Goal: Information Seeking & Learning: Learn about a topic

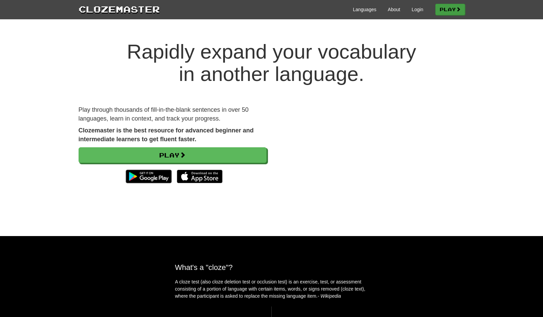
click at [439, 9] on link "Play" at bounding box center [450, 10] width 30 height 12
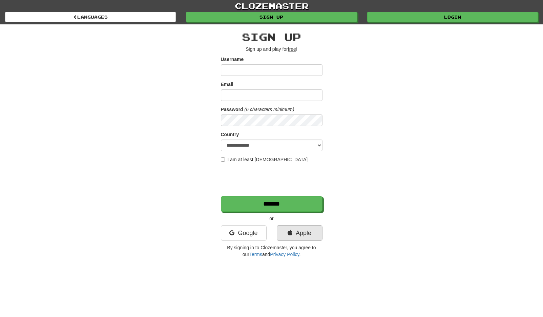
click at [308, 229] on link "Apple" at bounding box center [300, 233] width 46 height 16
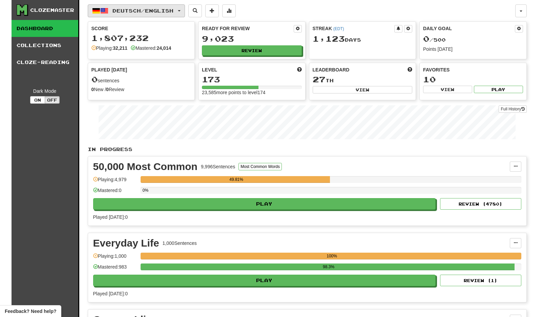
click at [157, 8] on span "Deutsch / English" at bounding box center [142, 11] width 61 height 6
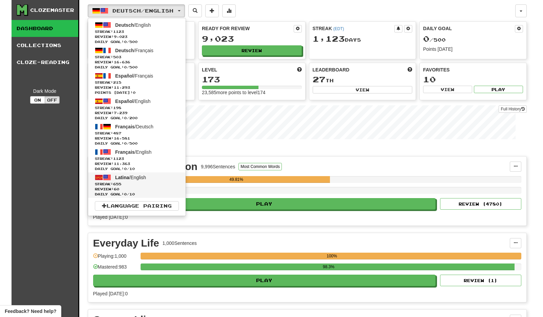
click at [144, 182] on span "Streak: 655" at bounding box center [137, 184] width 84 height 5
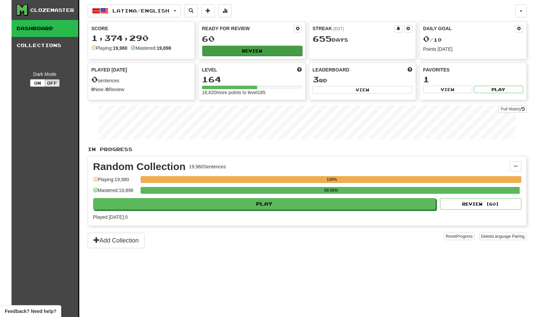
click at [278, 48] on button "Review" at bounding box center [252, 51] width 100 height 10
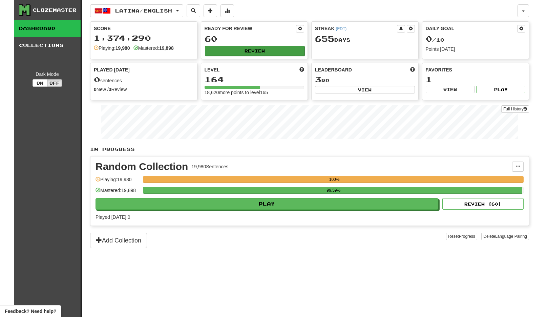
select select "**"
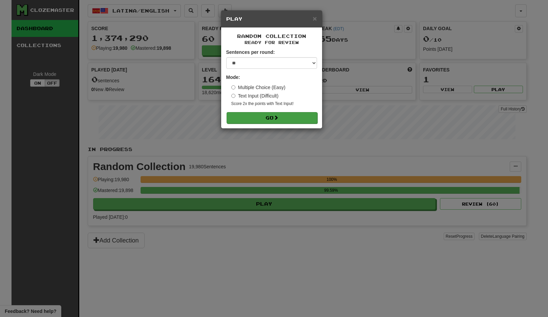
click at [270, 117] on button "Go" at bounding box center [272, 118] width 91 height 12
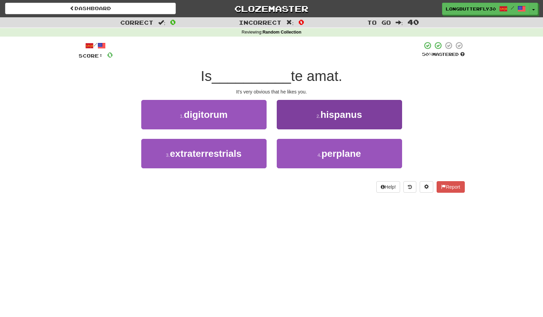
click at [315, 153] on button "4 . perplane" at bounding box center [339, 153] width 125 height 29
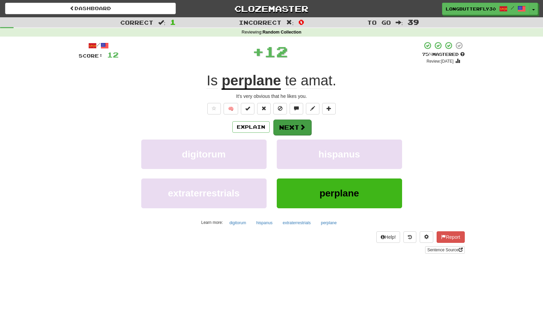
click at [292, 126] on button "Next" at bounding box center [292, 128] width 38 height 16
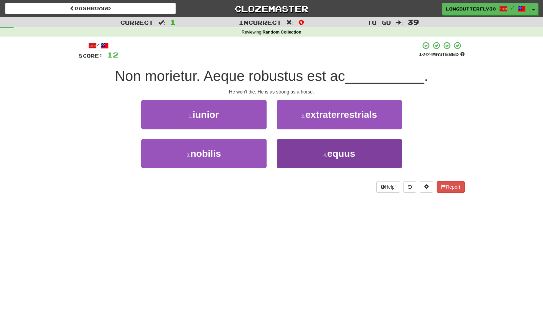
click at [333, 151] on span "equus" at bounding box center [341, 153] width 28 height 11
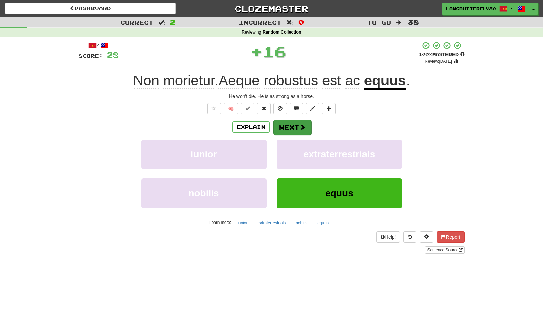
click at [308, 125] on button "Next" at bounding box center [292, 128] width 38 height 16
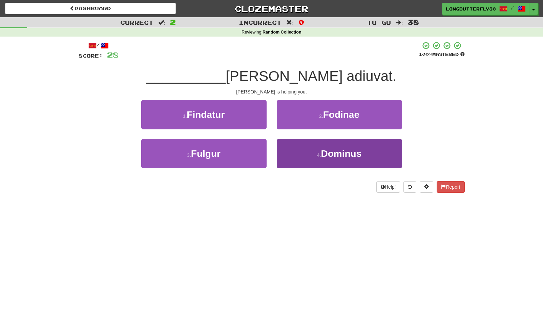
click at [321, 149] on button "4 . Dominus" at bounding box center [339, 153] width 125 height 29
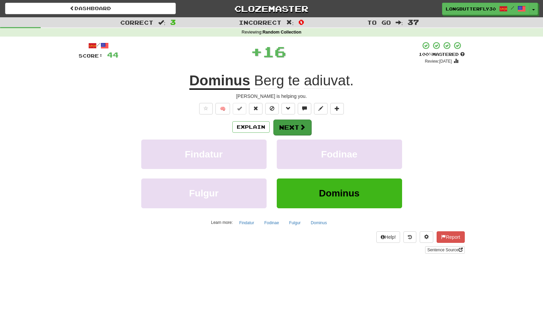
click at [297, 124] on button "Next" at bounding box center [292, 128] width 38 height 16
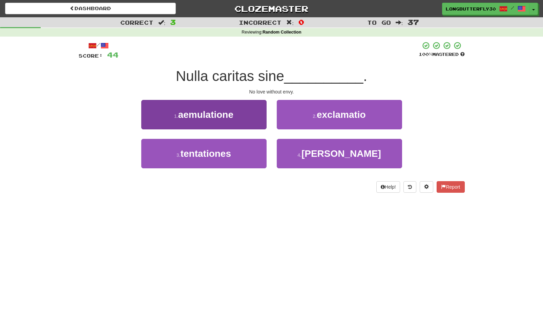
click at [258, 119] on button "1 . aemulatione" at bounding box center [203, 114] width 125 height 29
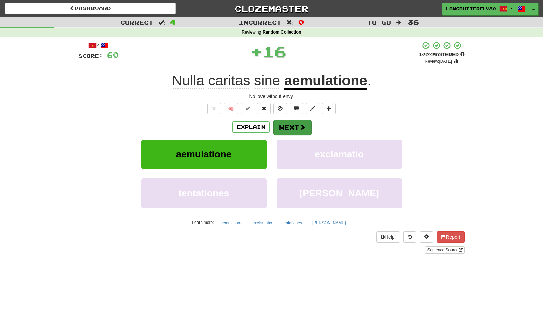
click at [289, 129] on button "Next" at bounding box center [292, 128] width 38 height 16
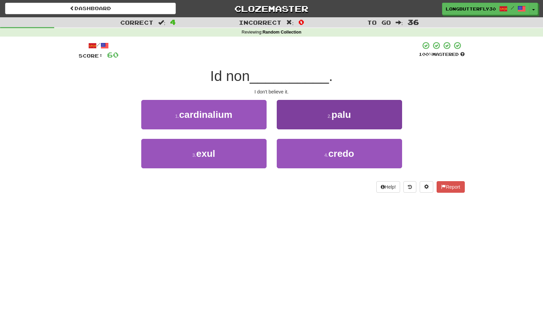
click at [300, 156] on button "4 . credo" at bounding box center [339, 153] width 125 height 29
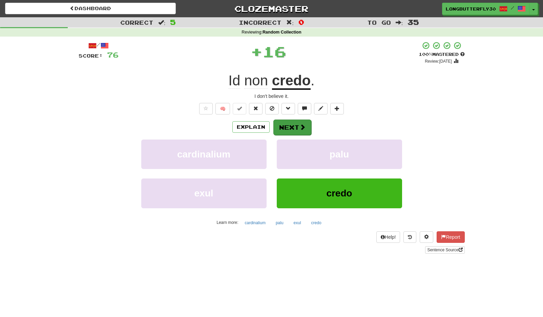
click at [286, 129] on button "Next" at bounding box center [292, 128] width 38 height 16
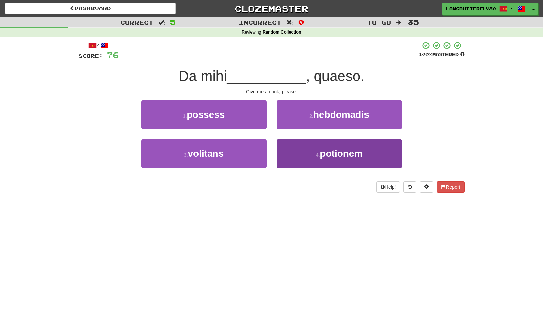
click at [327, 151] on span "potionem" at bounding box center [341, 153] width 43 height 11
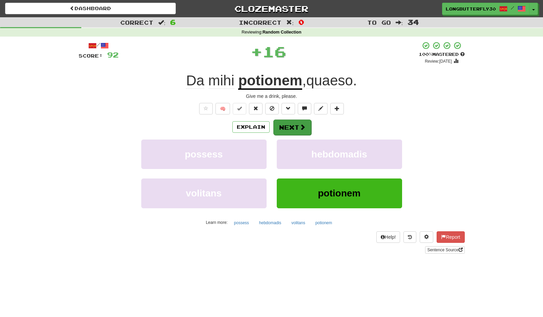
click at [305, 129] on button "Next" at bounding box center [292, 128] width 38 height 16
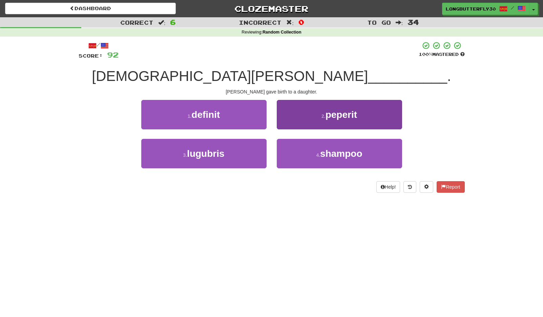
click at [311, 112] on button "2 . peperit" at bounding box center [339, 114] width 125 height 29
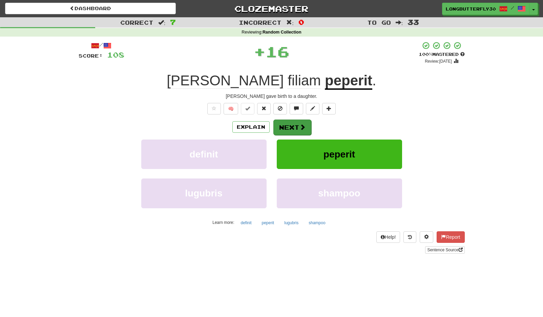
click at [300, 127] on span at bounding box center [303, 127] width 6 height 6
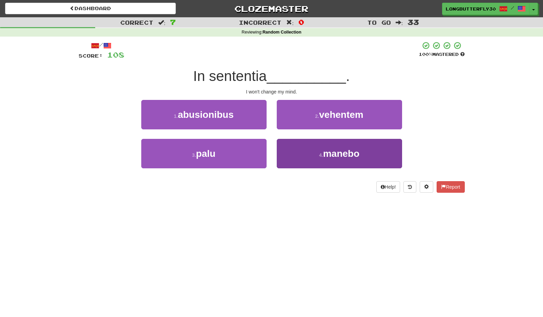
click at [314, 151] on button "4 . manebo" at bounding box center [339, 153] width 125 height 29
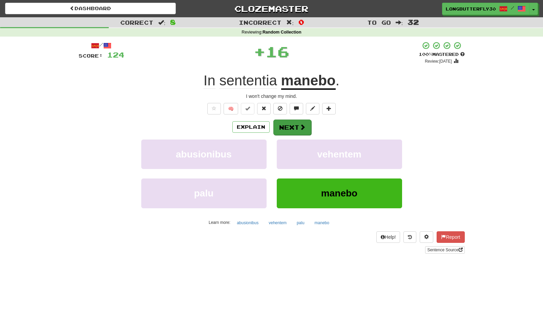
click at [292, 121] on button "Next" at bounding box center [292, 128] width 38 height 16
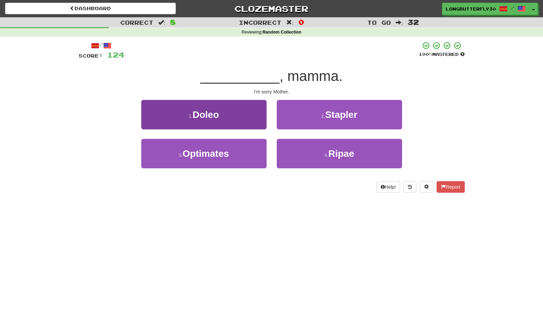
click at [242, 122] on button "1 . Doleo" at bounding box center [203, 114] width 125 height 29
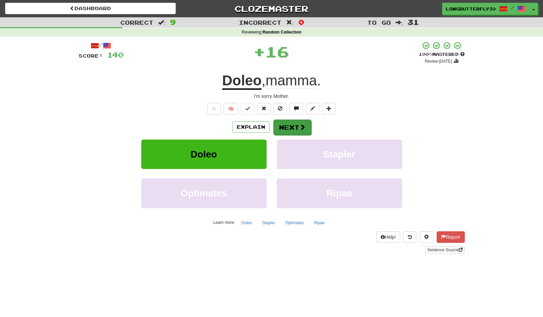
click at [285, 128] on button "Next" at bounding box center [292, 128] width 38 height 16
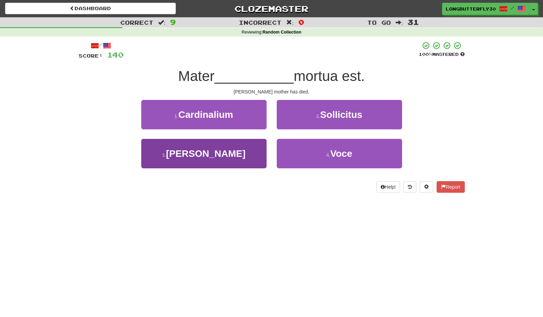
click at [228, 154] on button "3 . Thomae" at bounding box center [203, 153] width 125 height 29
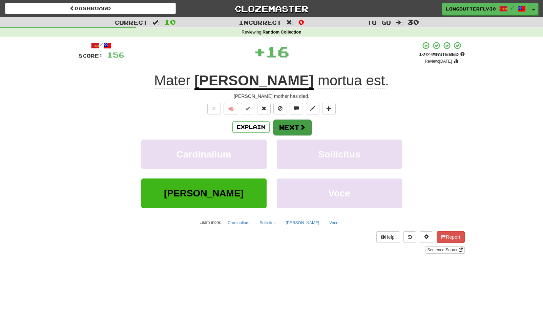
click at [286, 123] on button "Next" at bounding box center [292, 128] width 38 height 16
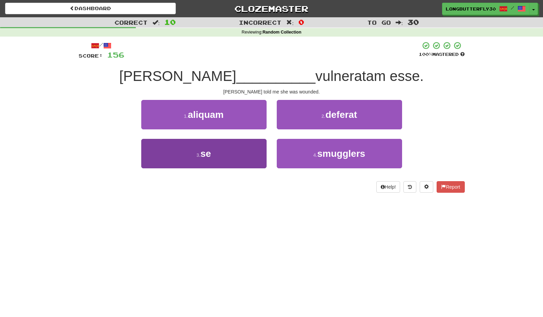
click at [233, 152] on button "3 . se" at bounding box center [203, 153] width 125 height 29
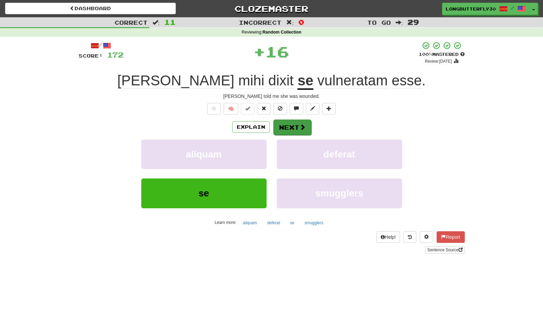
click at [288, 129] on button "Next" at bounding box center [292, 128] width 38 height 16
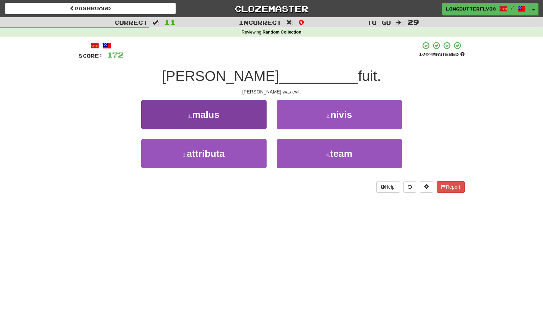
click at [246, 114] on button "1 . malus" at bounding box center [203, 114] width 125 height 29
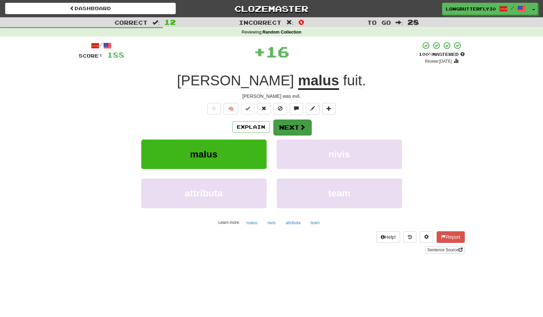
click at [306, 120] on button "Next" at bounding box center [292, 128] width 38 height 16
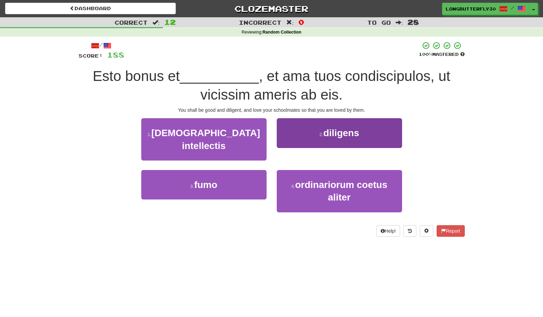
click at [338, 136] on span "diligens" at bounding box center [341, 133] width 36 height 11
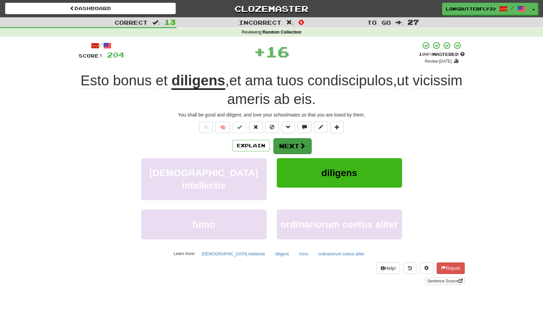
click at [301, 143] on span at bounding box center [303, 146] width 6 height 6
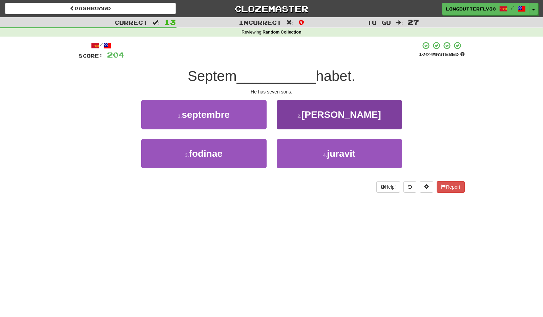
click at [319, 121] on button "2 . filios" at bounding box center [339, 114] width 125 height 29
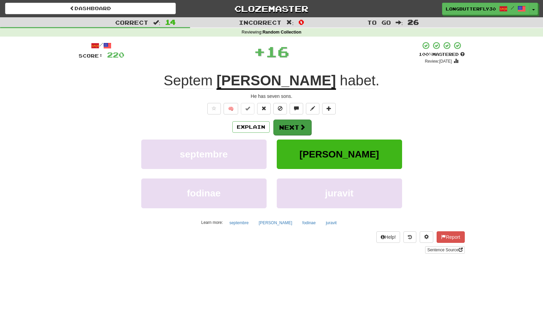
click at [296, 128] on button "Next" at bounding box center [292, 128] width 38 height 16
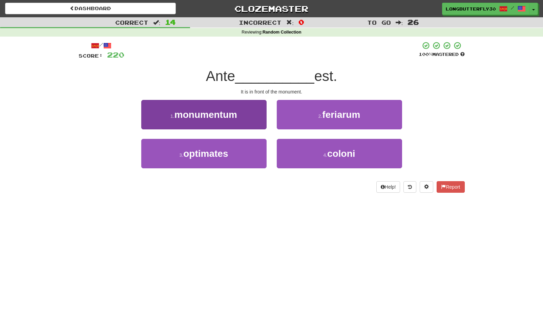
click at [244, 117] on button "1 . monumentum" at bounding box center [203, 114] width 125 height 29
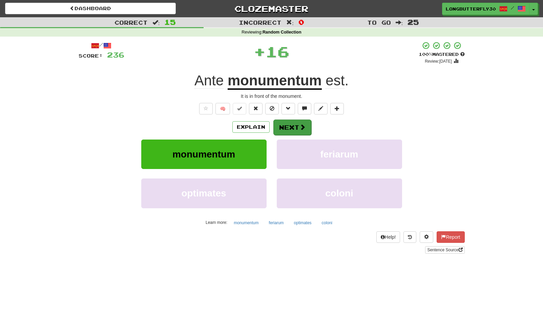
click at [284, 123] on button "Next" at bounding box center [292, 128] width 38 height 16
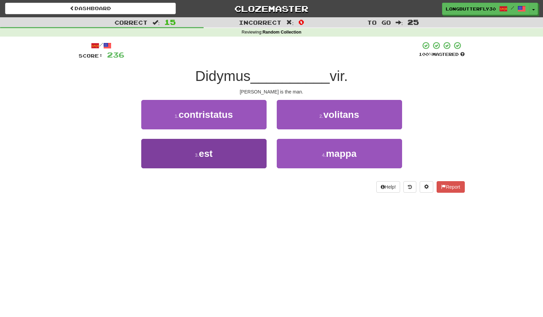
click at [233, 155] on button "3 . est" at bounding box center [203, 153] width 125 height 29
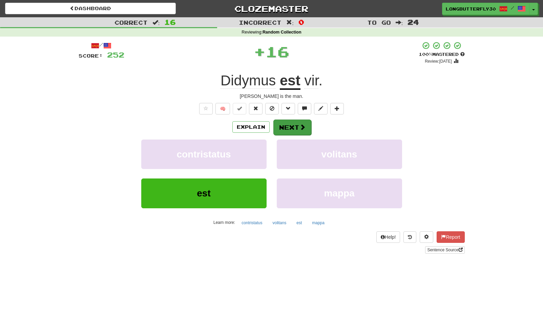
click at [291, 123] on button "Next" at bounding box center [292, 128] width 38 height 16
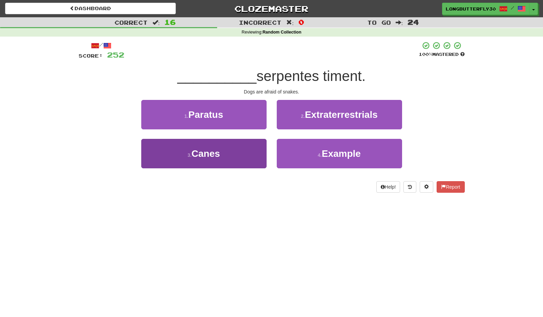
click at [245, 152] on button "3 . Canes" at bounding box center [203, 153] width 125 height 29
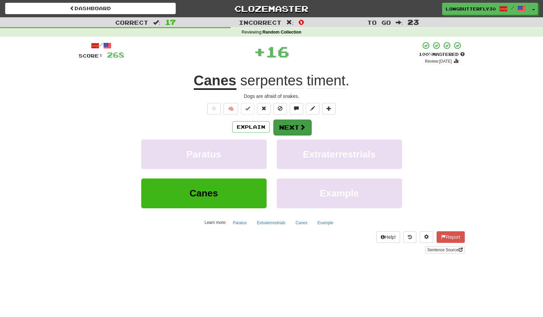
click at [295, 125] on button "Next" at bounding box center [292, 128] width 38 height 16
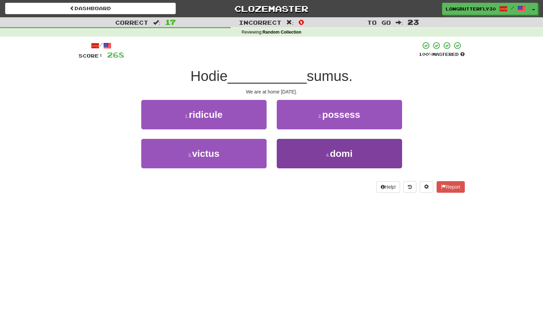
click at [322, 158] on button "4 . domi" at bounding box center [339, 153] width 125 height 29
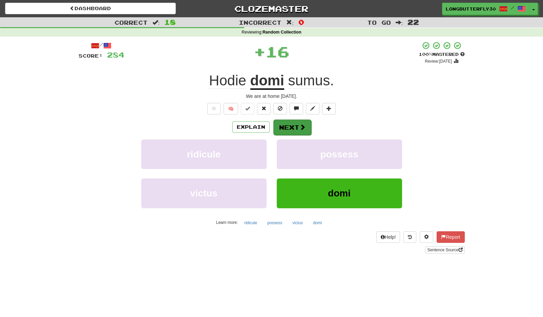
click at [295, 129] on button "Next" at bounding box center [292, 128] width 38 height 16
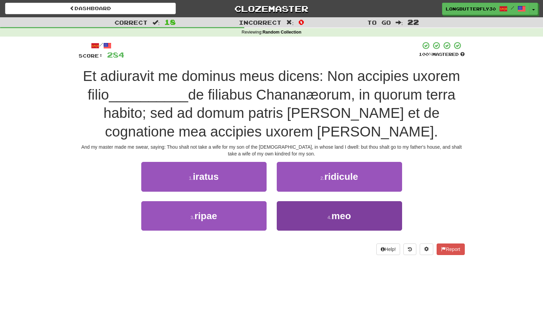
click at [326, 213] on button "4 . meo" at bounding box center [339, 215] width 125 height 29
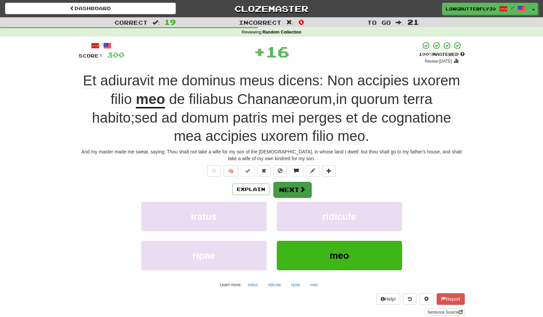
click at [297, 186] on button "Next" at bounding box center [292, 190] width 38 height 16
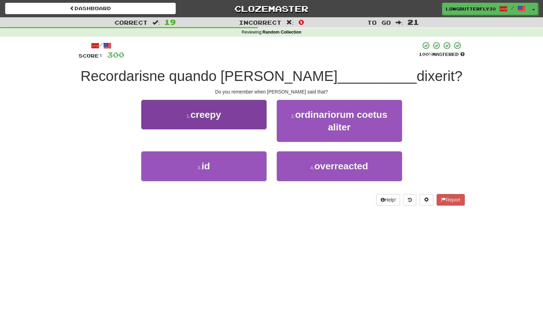
drag, startPoint x: 218, startPoint y: 169, endPoint x: 235, endPoint y: 159, distance: 20.4
click at [218, 169] on button "3 . id" at bounding box center [203, 165] width 125 height 29
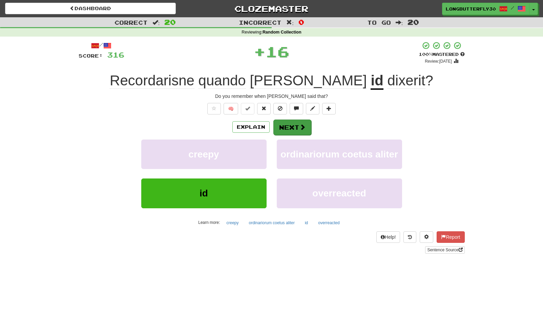
click at [304, 121] on button "Next" at bounding box center [292, 128] width 38 height 16
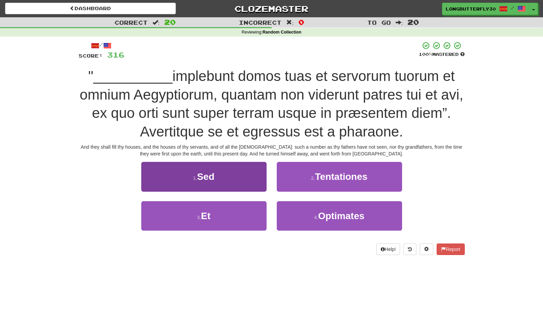
drag, startPoint x: 221, startPoint y: 218, endPoint x: 224, endPoint y: 214, distance: 5.8
click at [221, 218] on button "3 . Et" at bounding box center [203, 215] width 125 height 29
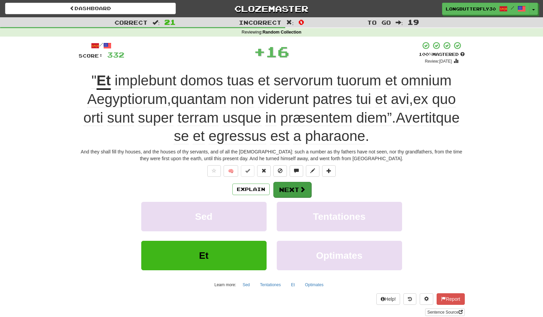
click at [287, 186] on button "Next" at bounding box center [292, 190] width 38 height 16
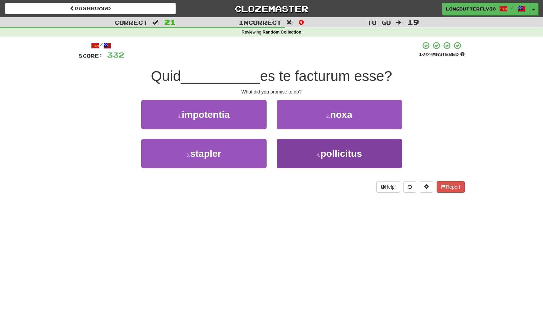
click at [307, 155] on button "4 . pollicitus" at bounding box center [339, 153] width 125 height 29
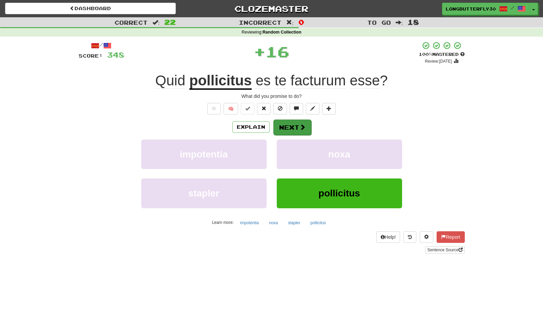
click at [300, 130] on span at bounding box center [303, 127] width 6 height 6
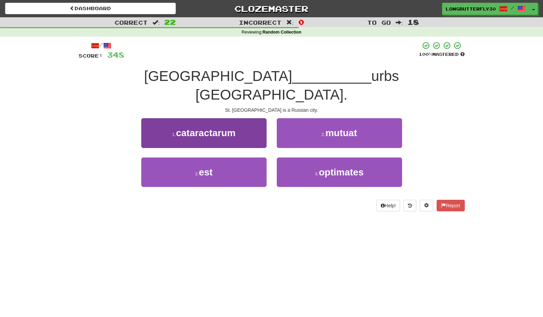
drag, startPoint x: 220, startPoint y: 160, endPoint x: 249, endPoint y: 145, distance: 32.7
click at [221, 159] on button "3 . est" at bounding box center [203, 172] width 125 height 29
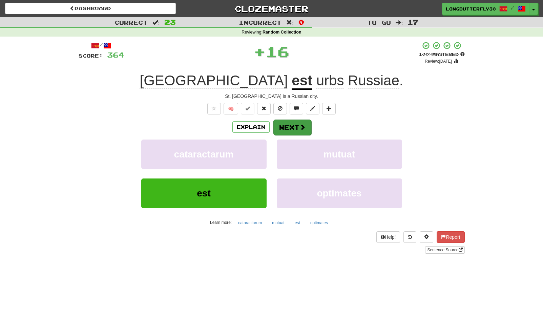
click at [285, 133] on button "Next" at bounding box center [292, 128] width 38 height 16
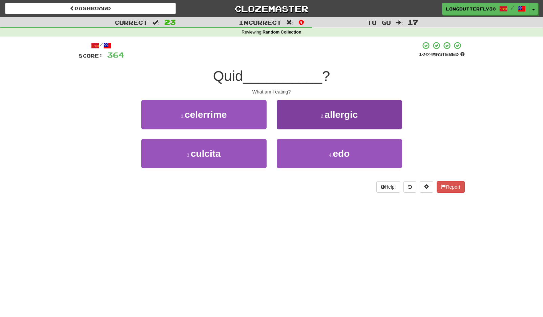
drag, startPoint x: 293, startPoint y: 159, endPoint x: 293, endPoint y: 148, distance: 11.5
click at [293, 158] on button "4 . edo" at bounding box center [339, 153] width 125 height 29
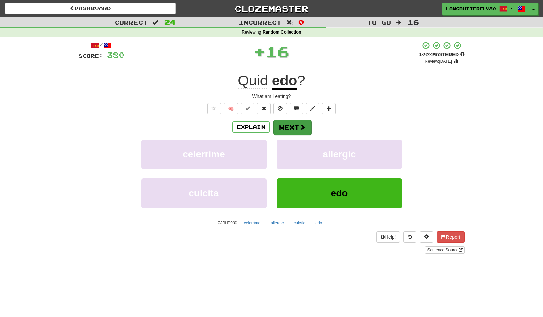
click at [289, 127] on button "Next" at bounding box center [292, 128] width 38 height 16
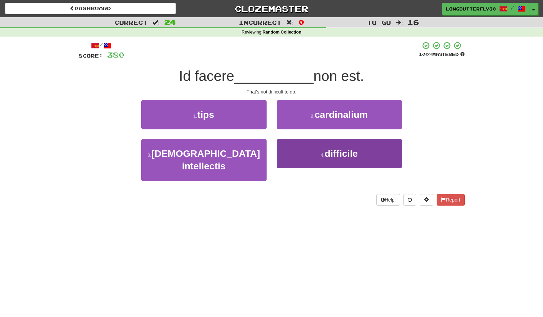
click at [307, 153] on button "4 . difficile" at bounding box center [339, 153] width 125 height 29
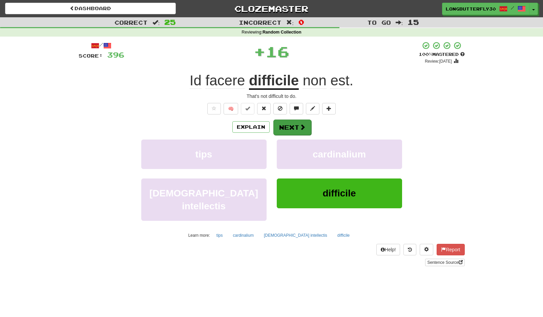
click at [293, 123] on button "Next" at bounding box center [292, 128] width 38 height 16
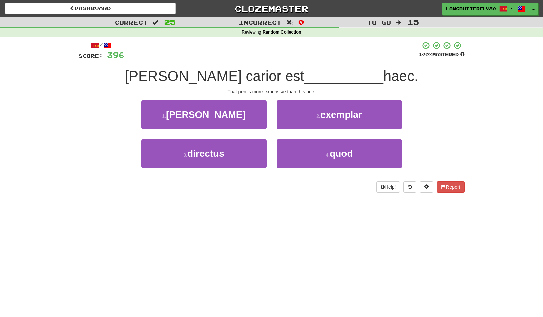
drag, startPoint x: 302, startPoint y: 151, endPoint x: 304, endPoint y: 103, distance: 48.5
click at [302, 150] on button "4 . quod" at bounding box center [339, 153] width 125 height 29
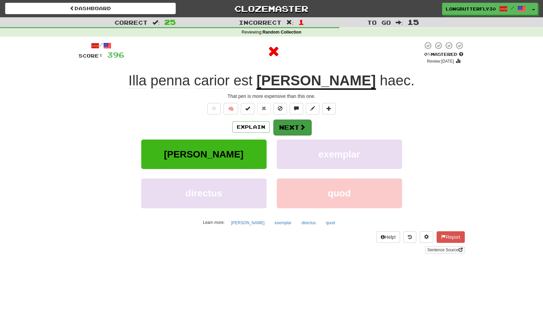
click at [287, 128] on button "Next" at bounding box center [292, 128] width 38 height 16
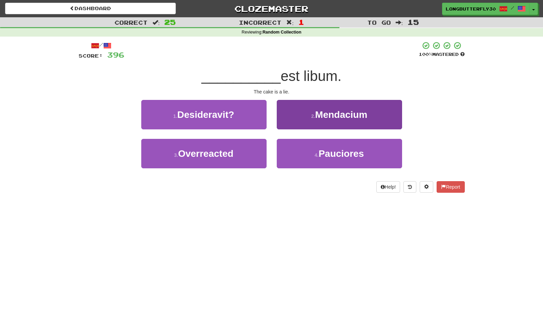
click at [311, 117] on small "2 ." at bounding box center [313, 116] width 4 height 5
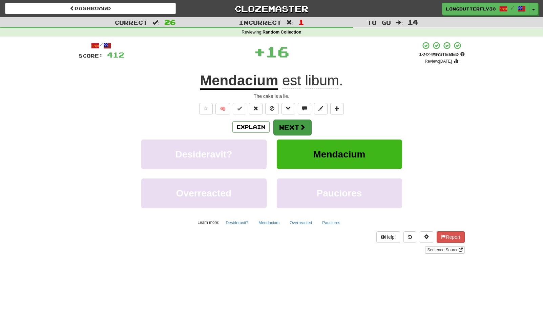
click at [293, 128] on button "Next" at bounding box center [292, 128] width 38 height 16
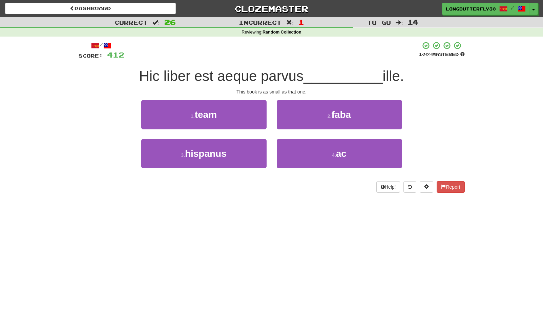
drag, startPoint x: 297, startPoint y: 148, endPoint x: 294, endPoint y: 137, distance: 11.6
click at [296, 145] on button "4 . ac" at bounding box center [339, 153] width 125 height 29
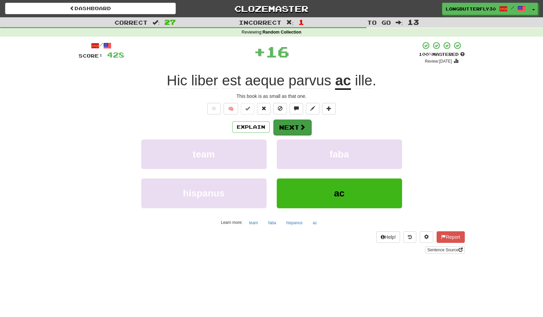
click at [287, 125] on button "Next" at bounding box center [292, 128] width 38 height 16
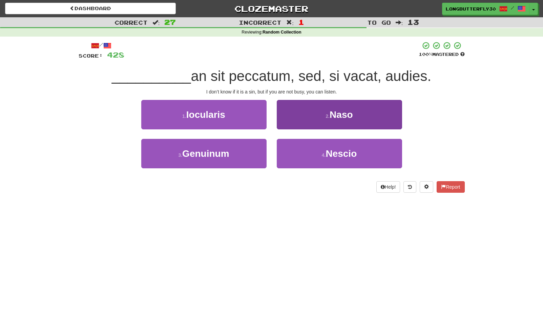
drag, startPoint x: 321, startPoint y: 155, endPoint x: 316, endPoint y: 146, distance: 10.3
click at [320, 154] on button "4 . Nescio" at bounding box center [339, 153] width 125 height 29
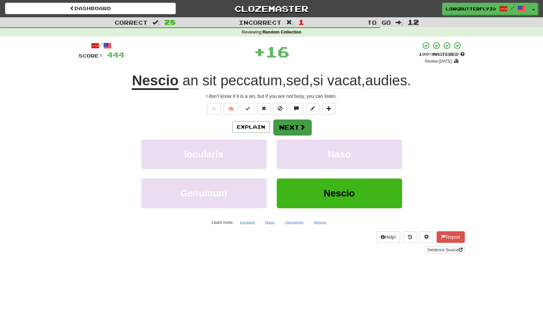
click at [295, 127] on button "Next" at bounding box center [292, 128] width 38 height 16
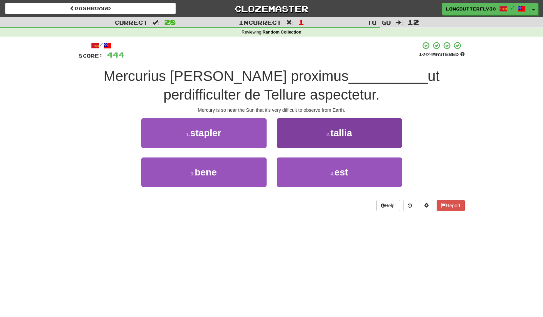
click at [298, 171] on button "4 . est" at bounding box center [339, 172] width 125 height 29
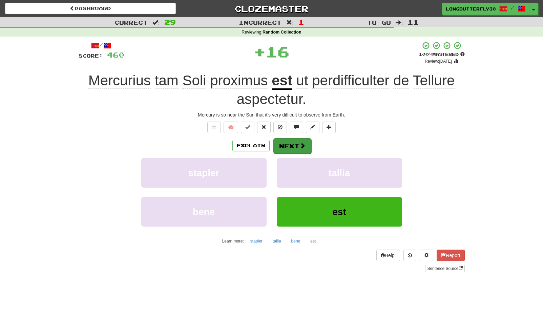
click at [285, 146] on button "Next" at bounding box center [292, 146] width 38 height 16
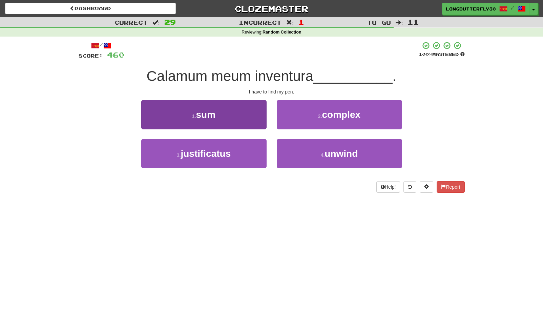
click at [235, 111] on button "1 . sum" at bounding box center [203, 114] width 125 height 29
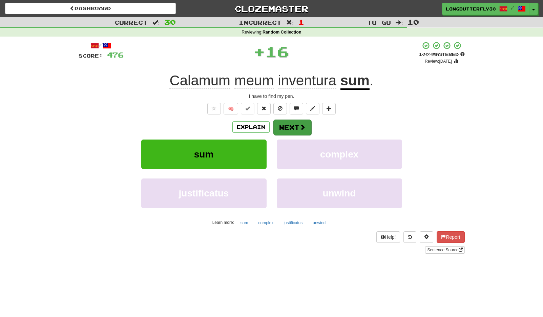
click at [283, 127] on button "Next" at bounding box center [292, 128] width 38 height 16
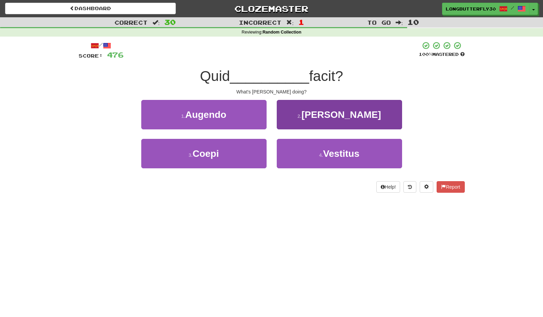
click at [316, 117] on button "2 . Antonius" at bounding box center [339, 114] width 125 height 29
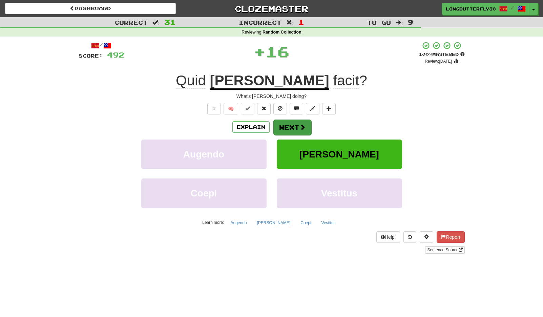
click at [293, 127] on button "Next" at bounding box center [292, 128] width 38 height 16
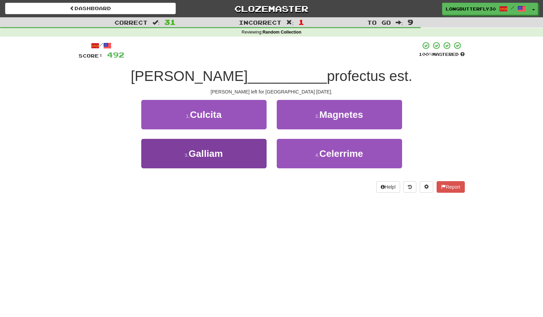
click at [234, 150] on button "3 . Galliam" at bounding box center [203, 153] width 125 height 29
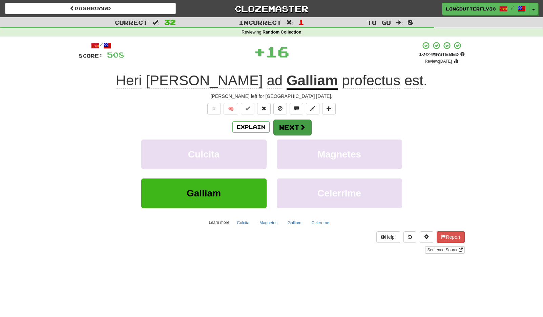
click at [287, 128] on button "Next" at bounding box center [292, 128] width 38 height 16
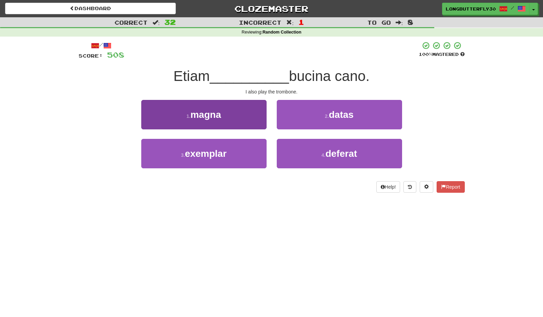
click at [235, 118] on button "1 . magna" at bounding box center [203, 114] width 125 height 29
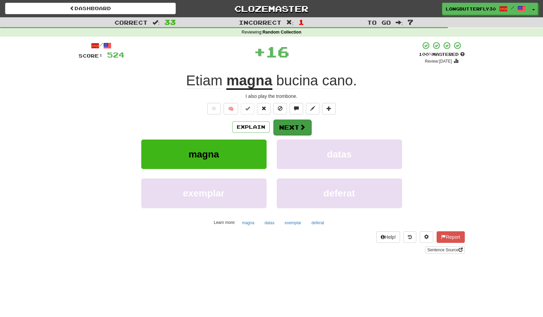
click at [278, 125] on button "Next" at bounding box center [292, 128] width 38 height 16
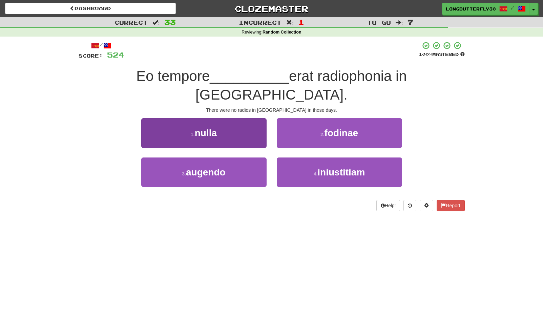
click at [243, 118] on button "1 . nulla" at bounding box center [203, 132] width 125 height 29
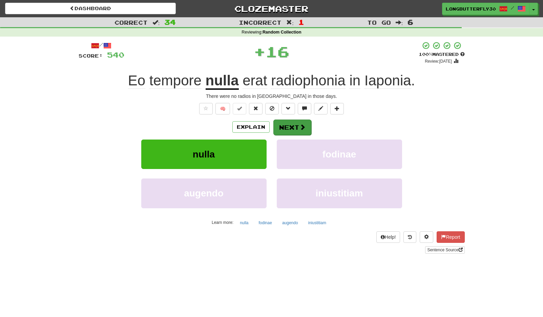
click at [293, 123] on button "Next" at bounding box center [292, 128] width 38 height 16
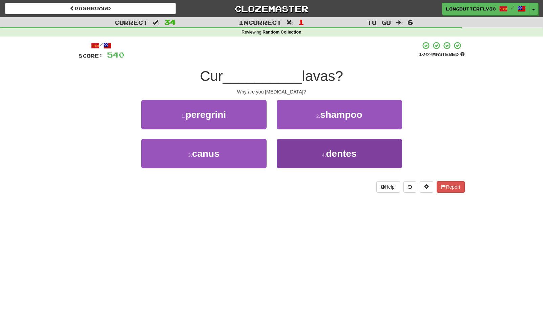
click at [309, 152] on button "4 . dentes" at bounding box center [339, 153] width 125 height 29
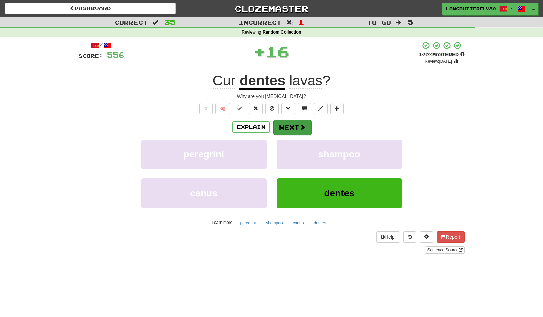
click at [293, 127] on button "Next" at bounding box center [292, 128] width 38 height 16
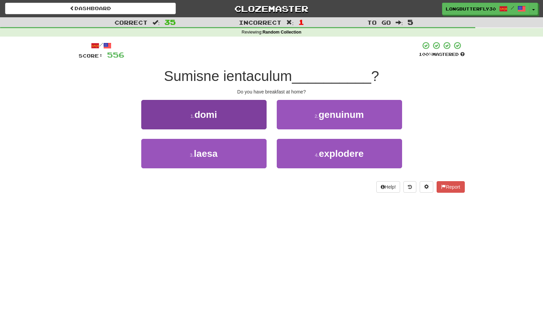
click at [244, 114] on button "1 . domi" at bounding box center [203, 114] width 125 height 29
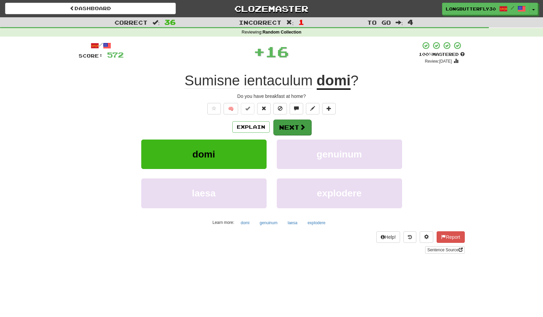
click at [289, 124] on button "Next" at bounding box center [292, 128] width 38 height 16
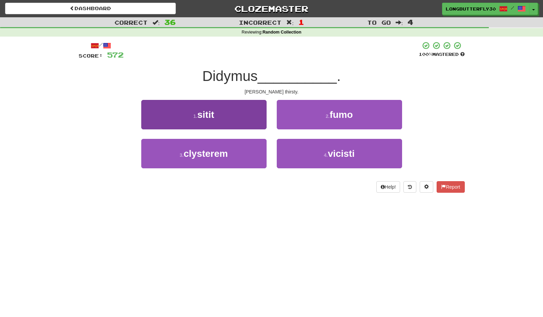
click at [251, 114] on button "1 . sitit" at bounding box center [203, 114] width 125 height 29
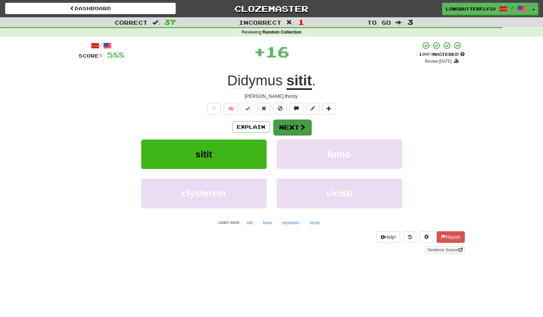
click at [288, 127] on button "Next" at bounding box center [292, 128] width 38 height 16
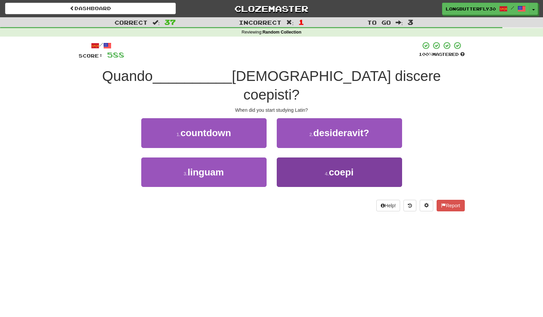
click at [315, 158] on button "4 . coepi" at bounding box center [339, 172] width 125 height 29
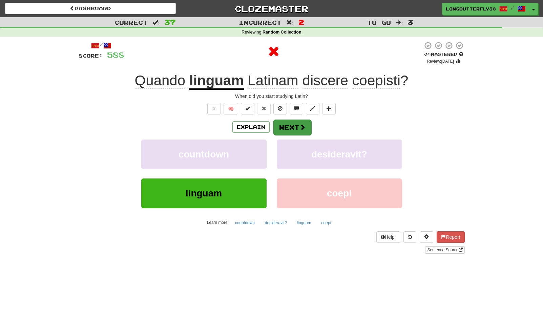
click at [298, 134] on button "Next" at bounding box center [292, 128] width 38 height 16
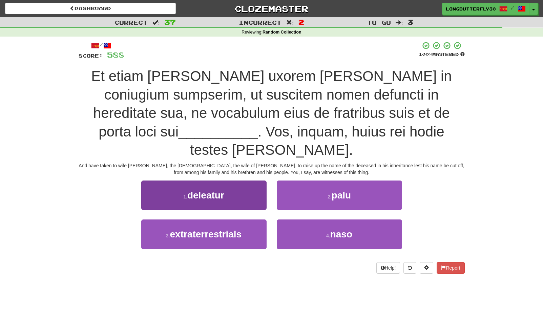
click at [237, 181] on button "1 . deleatur" at bounding box center [203, 195] width 125 height 29
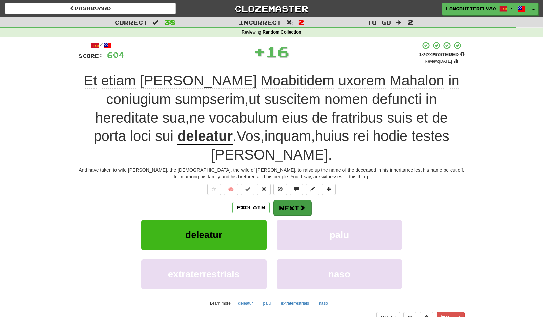
click at [294, 200] on button "Next" at bounding box center [292, 208] width 38 height 16
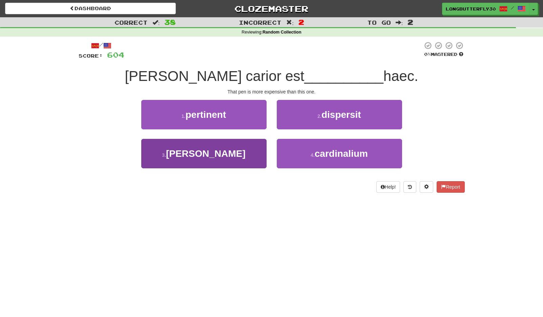
click at [241, 157] on button "3 . quam" at bounding box center [203, 153] width 125 height 29
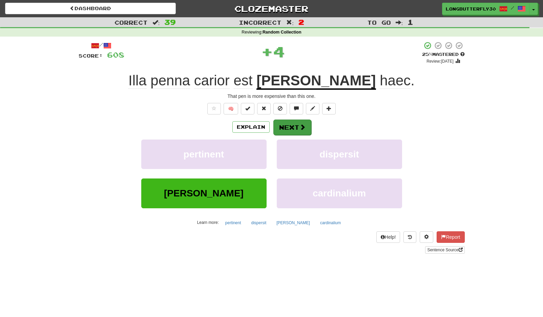
click at [310, 130] on button "Next" at bounding box center [292, 128] width 38 height 16
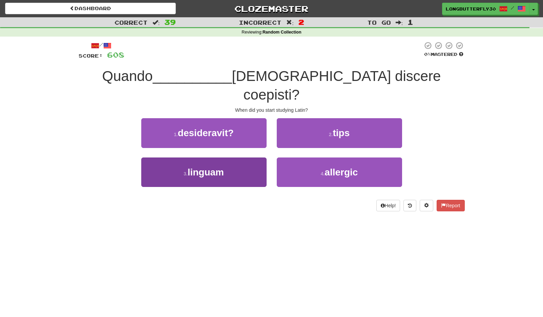
click at [227, 158] on button "3 . linguam" at bounding box center [203, 172] width 125 height 29
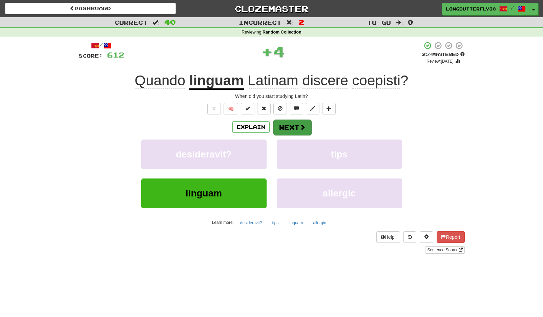
click at [291, 126] on button "Next" at bounding box center [292, 128] width 38 height 16
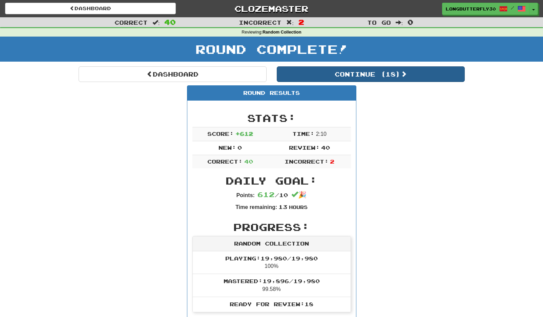
click at [348, 72] on button "Continue ( 18 )" at bounding box center [371, 74] width 188 height 16
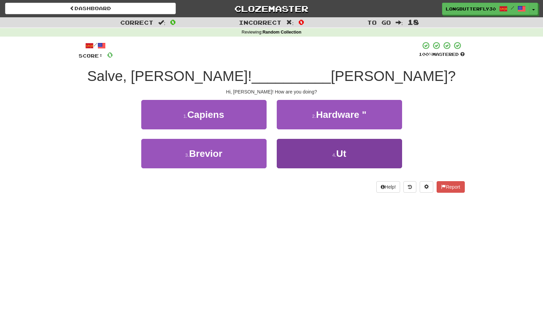
click at [305, 147] on button "4 . Ut" at bounding box center [339, 153] width 125 height 29
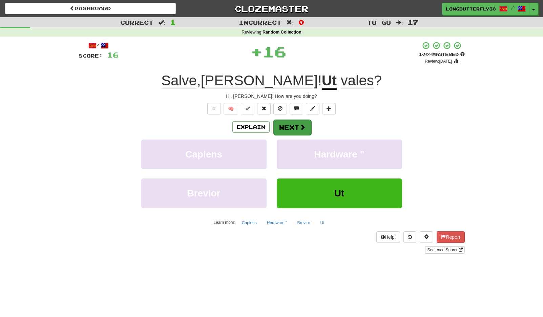
click at [296, 127] on button "Next" at bounding box center [292, 128] width 38 height 16
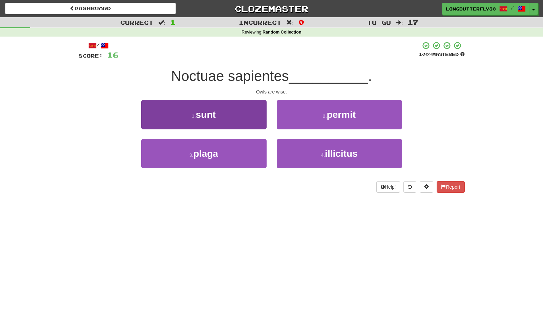
click at [234, 115] on button "1 . sunt" at bounding box center [203, 114] width 125 height 29
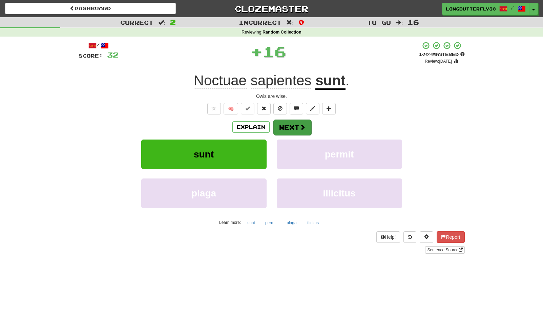
click at [286, 124] on button "Next" at bounding box center [292, 128] width 38 height 16
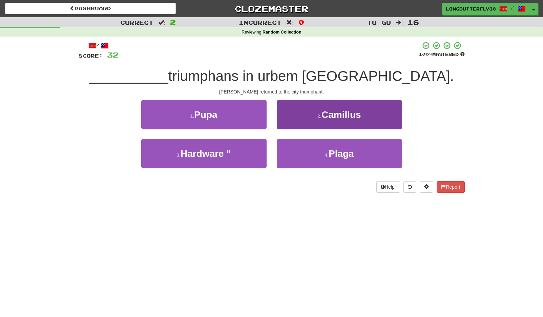
click at [332, 112] on span "Camillus" at bounding box center [342, 114] width 40 height 11
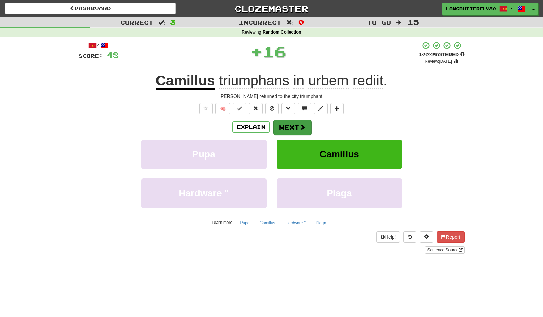
click at [295, 125] on button "Next" at bounding box center [292, 128] width 38 height 16
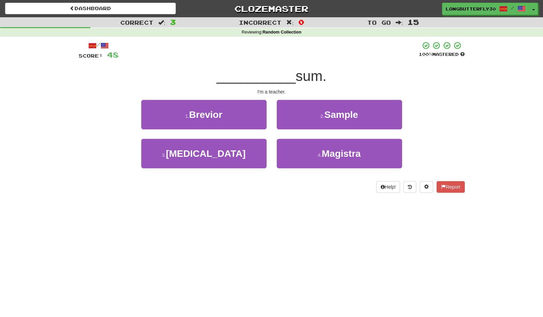
drag, startPoint x: 305, startPoint y: 144, endPoint x: 302, endPoint y: 136, distance: 9.0
click at [304, 144] on button "4 . Magistra" at bounding box center [339, 153] width 125 height 29
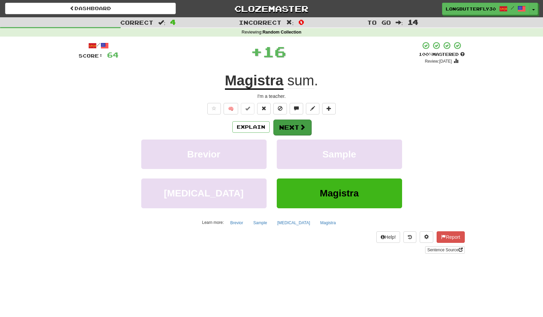
click at [296, 123] on button "Next" at bounding box center [292, 128] width 38 height 16
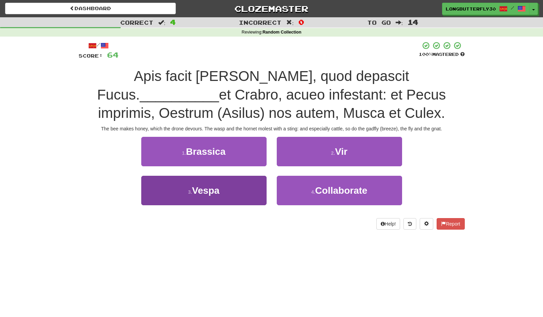
click at [234, 193] on button "3 . Vespa" at bounding box center [203, 190] width 125 height 29
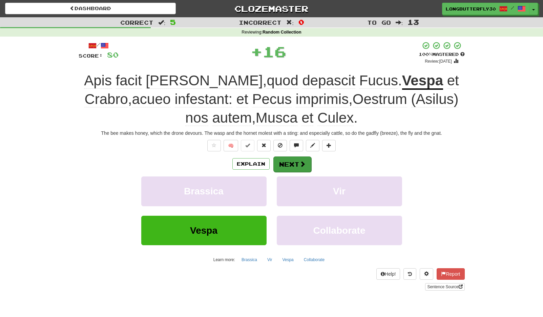
click at [288, 165] on button "Next" at bounding box center [292, 165] width 38 height 16
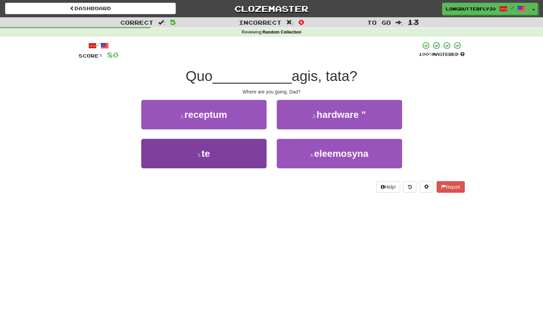
click at [230, 151] on button "3 . te" at bounding box center [203, 153] width 125 height 29
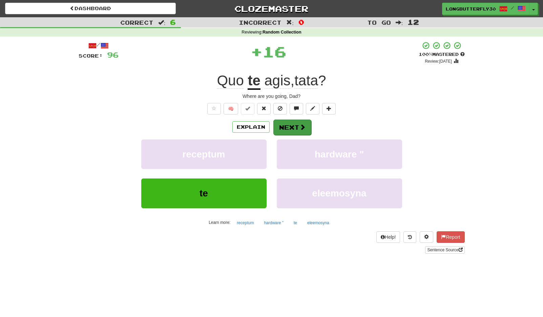
click at [302, 127] on span at bounding box center [303, 127] width 6 height 6
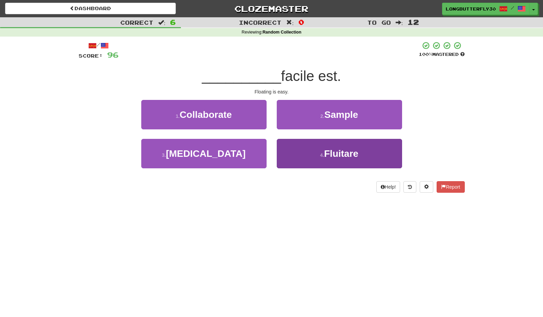
click at [298, 150] on button "4 . Fluitare" at bounding box center [339, 153] width 125 height 29
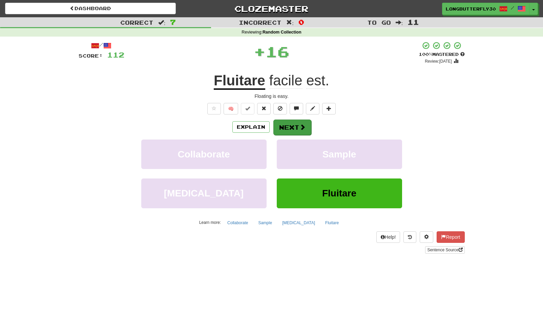
click at [288, 123] on button "Next" at bounding box center [292, 128] width 38 height 16
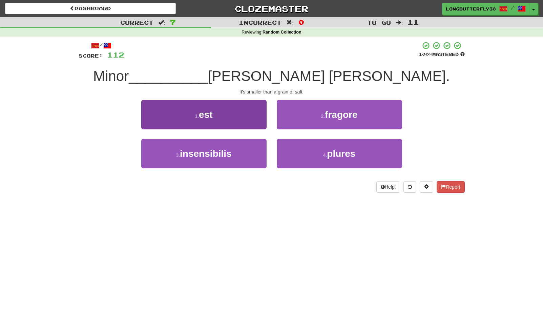
click at [249, 119] on button "1 . est" at bounding box center [203, 114] width 125 height 29
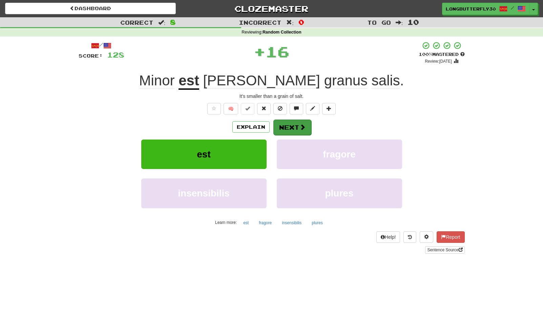
click at [289, 125] on button "Next" at bounding box center [292, 128] width 38 height 16
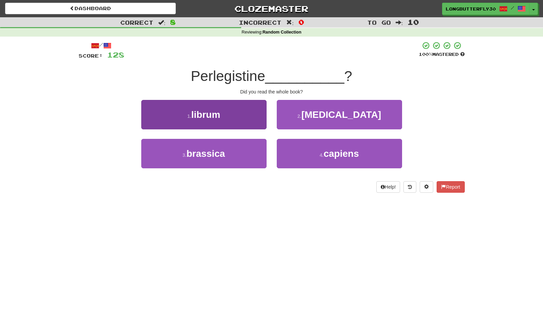
click at [242, 112] on button "1 . librum" at bounding box center [203, 114] width 125 height 29
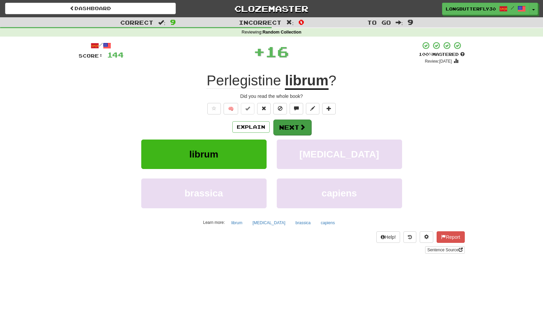
click at [285, 125] on button "Next" at bounding box center [292, 128] width 38 height 16
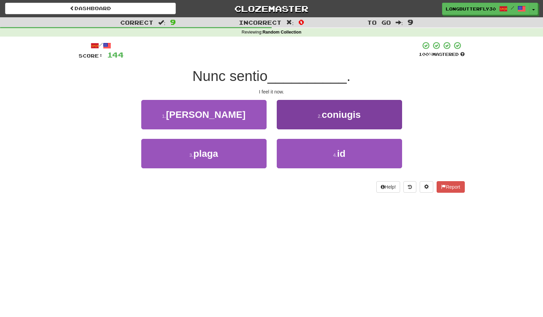
drag, startPoint x: 317, startPoint y: 156, endPoint x: 310, endPoint y: 139, distance: 18.4
click at [317, 156] on button "4 . id" at bounding box center [339, 153] width 125 height 29
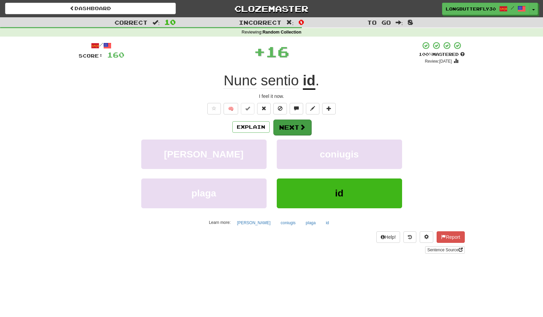
click at [298, 124] on button "Next" at bounding box center [292, 128] width 38 height 16
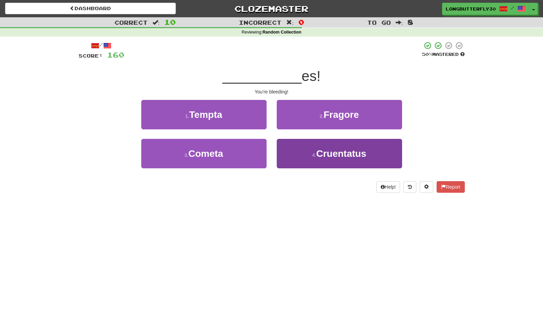
click at [327, 153] on span "Cruentatus" at bounding box center [341, 153] width 50 height 11
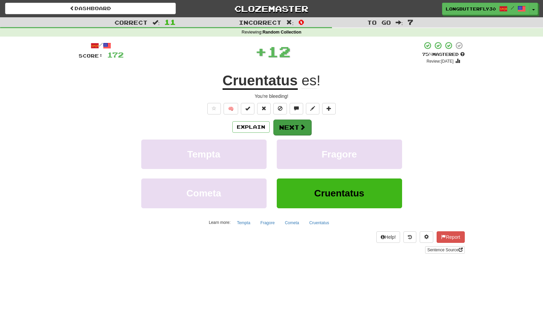
click at [300, 127] on span at bounding box center [303, 127] width 6 height 6
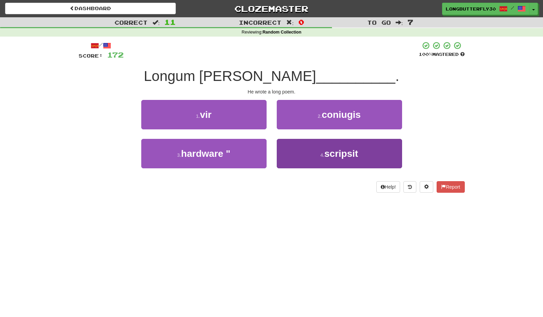
click at [324, 154] on small "4 ." at bounding box center [323, 154] width 4 height 5
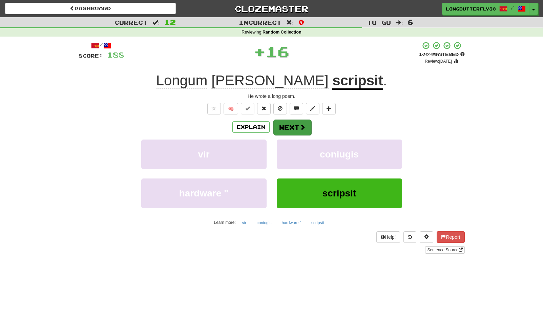
click at [303, 129] on span at bounding box center [303, 127] width 6 height 6
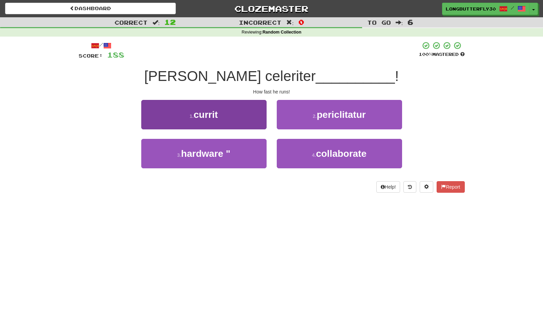
click at [242, 117] on button "1 . currit" at bounding box center [203, 114] width 125 height 29
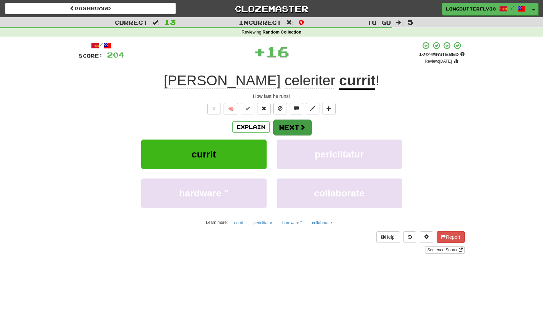
click at [290, 127] on button "Next" at bounding box center [292, 128] width 38 height 16
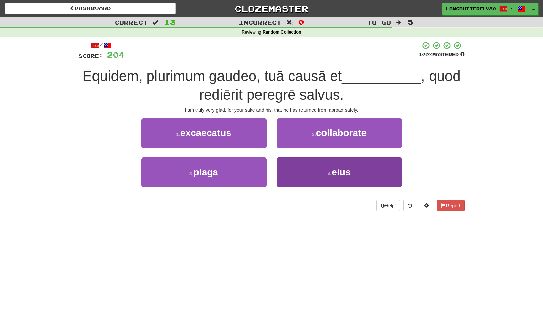
click at [335, 174] on span "eius" at bounding box center [341, 172] width 19 height 11
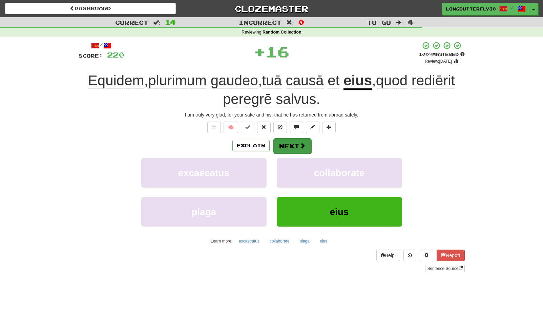
click at [306, 146] on button "Next" at bounding box center [292, 146] width 38 height 16
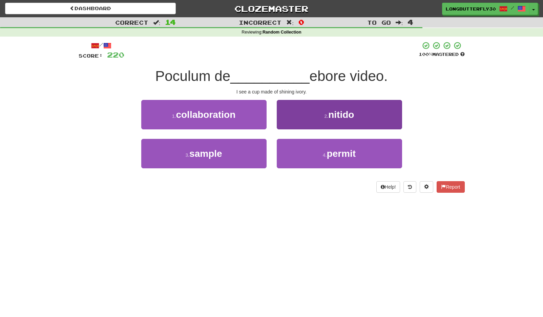
click at [338, 119] on span "nitido" at bounding box center [341, 114] width 26 height 11
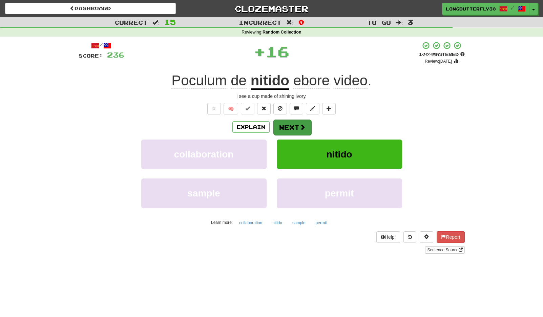
click at [301, 124] on span at bounding box center [303, 127] width 6 height 6
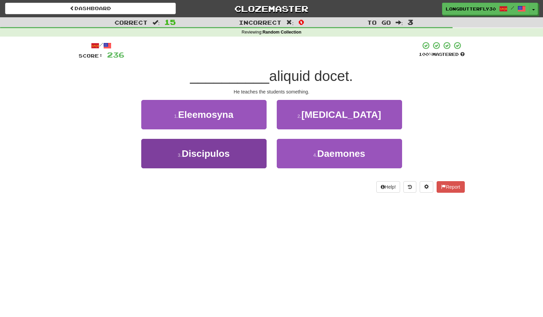
click at [247, 152] on button "3 . Discipulos" at bounding box center [203, 153] width 125 height 29
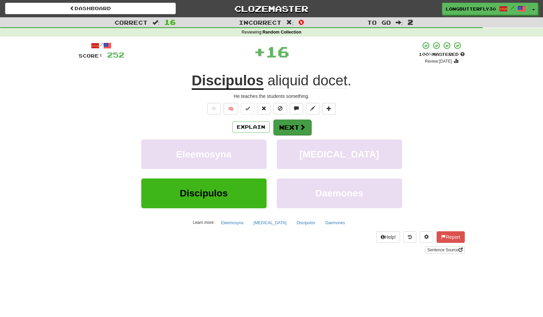
click at [301, 124] on span at bounding box center [303, 127] width 6 height 6
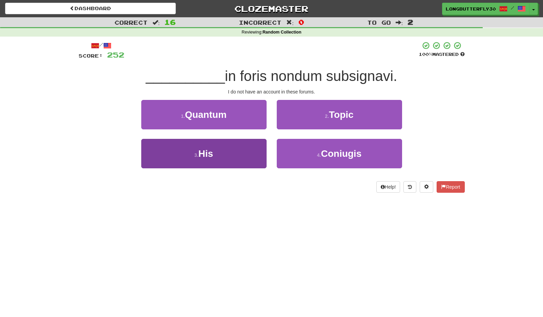
click at [258, 151] on button "3 . His" at bounding box center [203, 153] width 125 height 29
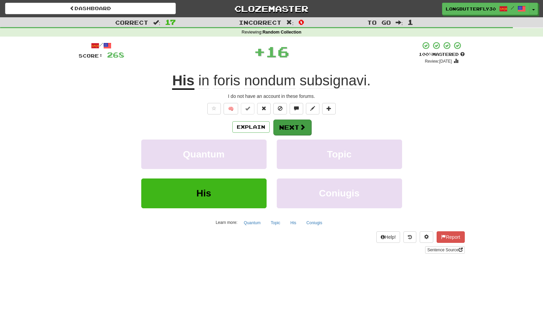
click at [300, 128] on span at bounding box center [303, 127] width 6 height 6
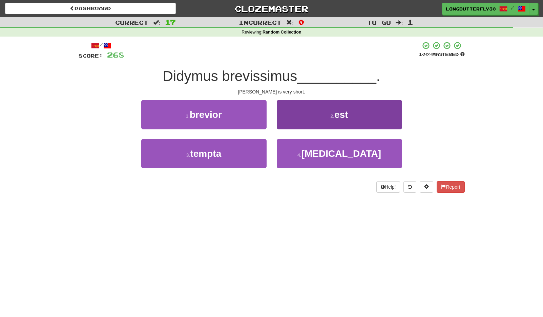
click at [313, 122] on button "2 . est" at bounding box center [339, 114] width 125 height 29
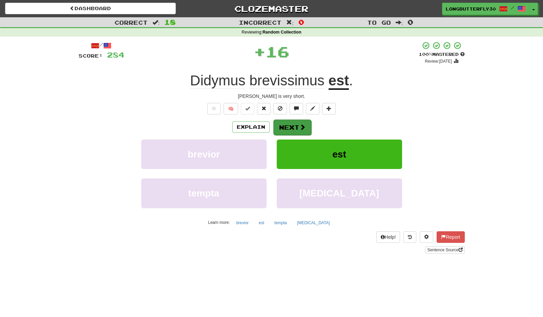
click at [297, 128] on button "Next" at bounding box center [292, 128] width 38 height 16
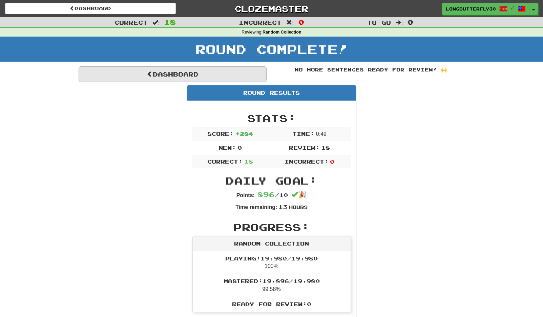
click at [164, 73] on link "Dashboard" at bounding box center [173, 74] width 188 height 16
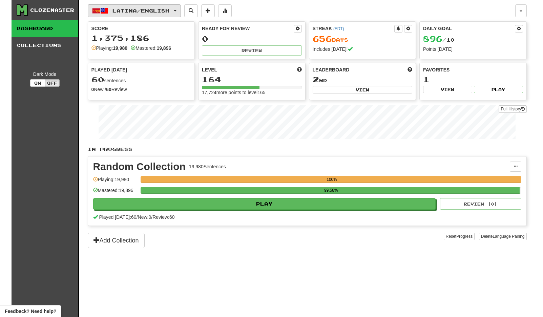
click at [169, 12] on span "Latina / English" at bounding box center [140, 11] width 57 height 6
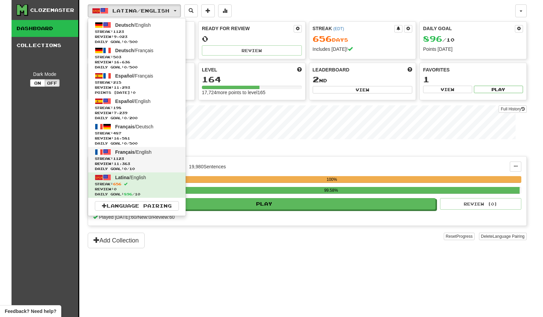
click at [151, 153] on span "Français / English" at bounding box center [133, 151] width 36 height 5
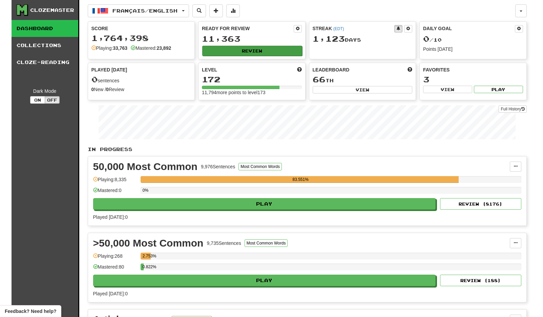
click at [234, 48] on button "Review" at bounding box center [252, 51] width 100 height 10
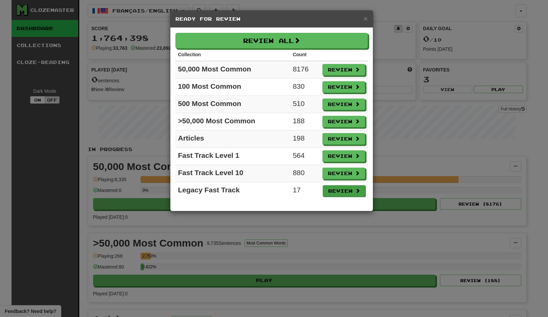
click at [345, 189] on button "Review" at bounding box center [344, 191] width 43 height 12
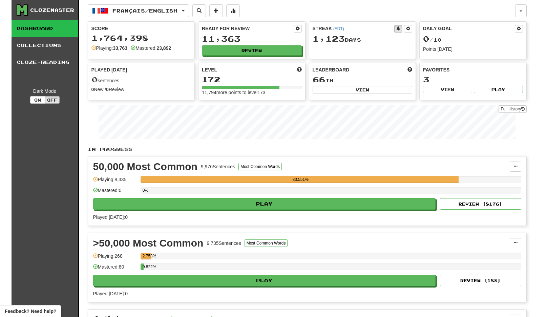
select select "**"
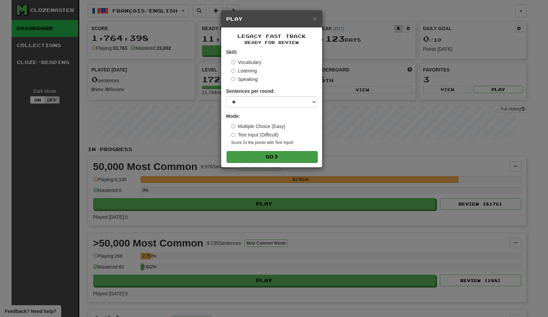
click at [285, 158] on button "Go" at bounding box center [272, 157] width 91 height 12
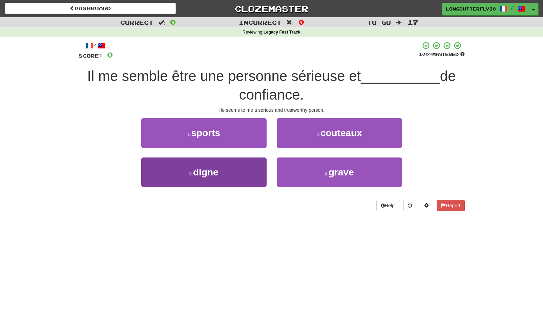
click at [227, 166] on button "3 . digne" at bounding box center [203, 172] width 125 height 29
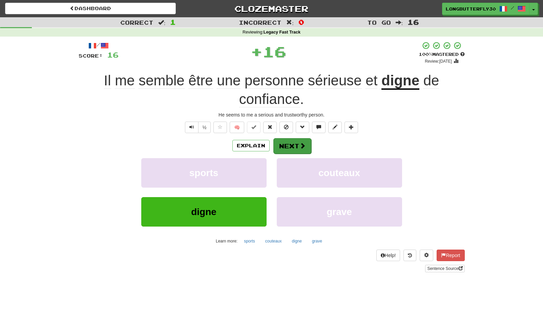
click at [296, 145] on button "Next" at bounding box center [292, 146] width 38 height 16
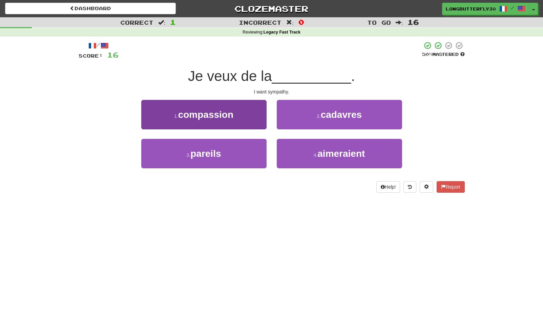
click at [241, 110] on button "1 . compassion" at bounding box center [203, 114] width 125 height 29
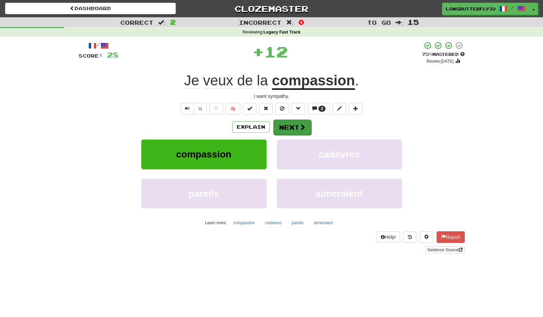
click at [299, 126] on button "Next" at bounding box center [292, 128] width 38 height 16
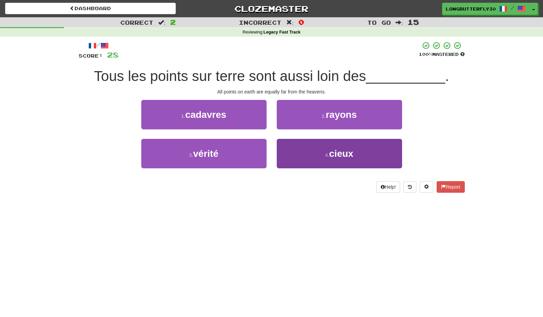
click at [298, 159] on button "4 . cieux" at bounding box center [339, 153] width 125 height 29
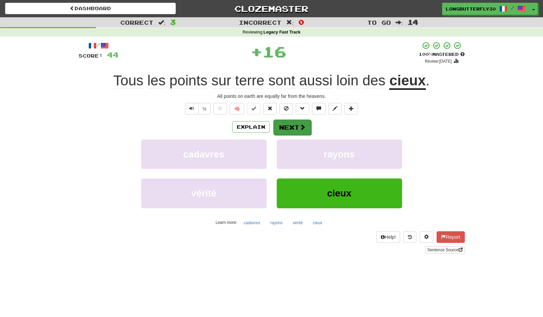
click at [295, 123] on button "Next" at bounding box center [292, 128] width 38 height 16
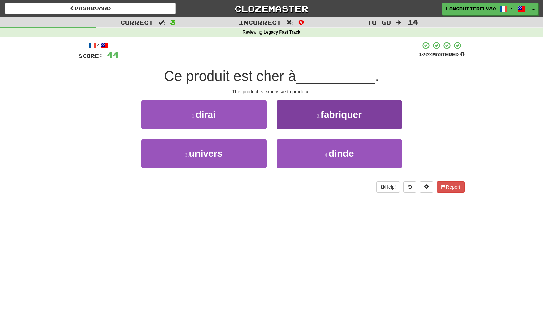
click at [313, 117] on button "2 . fabriquer" at bounding box center [339, 114] width 125 height 29
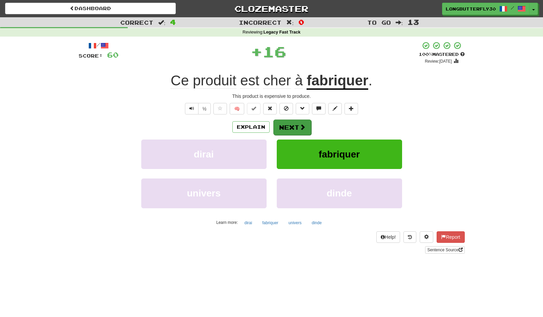
click at [292, 125] on button "Next" at bounding box center [292, 128] width 38 height 16
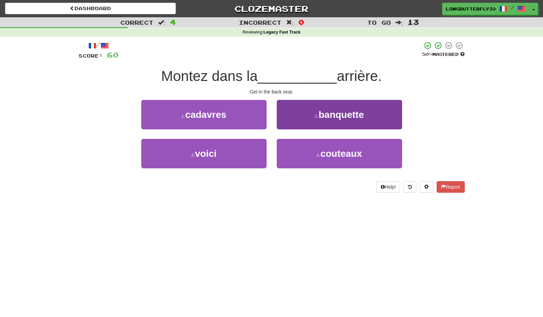
click at [326, 118] on span "banquette" at bounding box center [341, 114] width 45 height 11
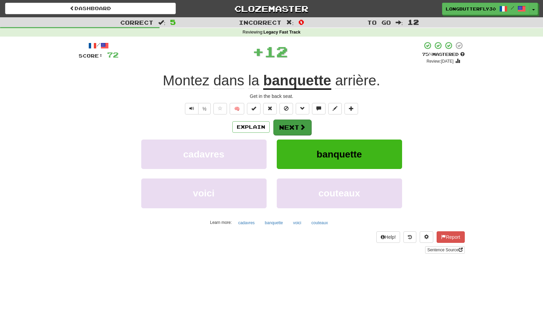
click at [300, 127] on span at bounding box center [303, 127] width 6 height 6
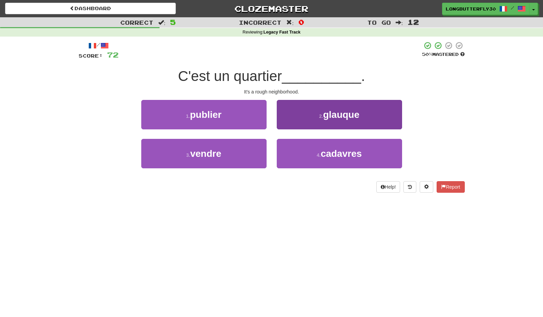
click at [335, 113] on span "glauque" at bounding box center [341, 114] width 36 height 11
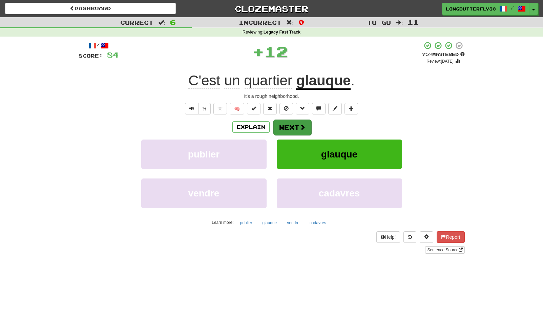
click at [301, 125] on span at bounding box center [303, 127] width 6 height 6
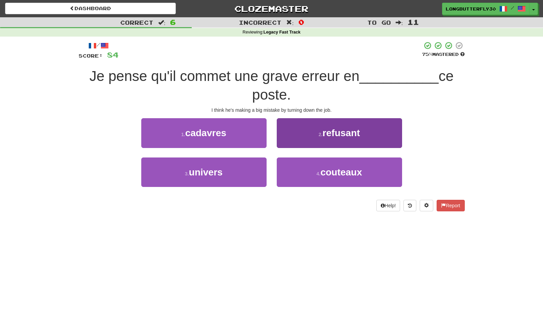
click at [295, 143] on button "2 . refusant" at bounding box center [339, 132] width 125 height 29
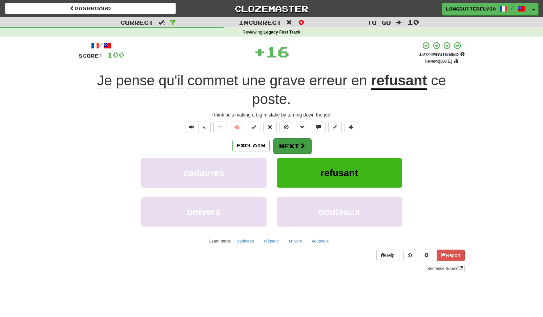
click at [287, 146] on button "Next" at bounding box center [292, 146] width 38 height 16
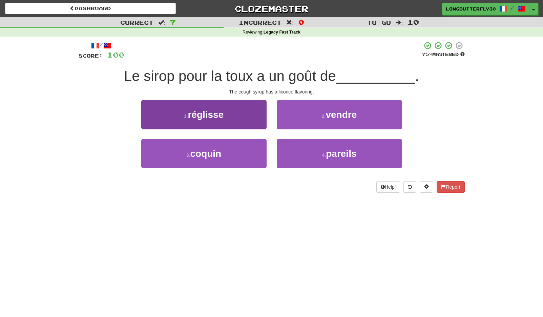
click at [246, 116] on button "1 . réglisse" at bounding box center [203, 114] width 125 height 29
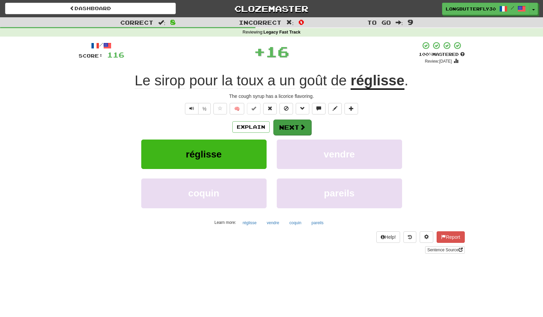
click at [286, 122] on button "Next" at bounding box center [292, 128] width 38 height 16
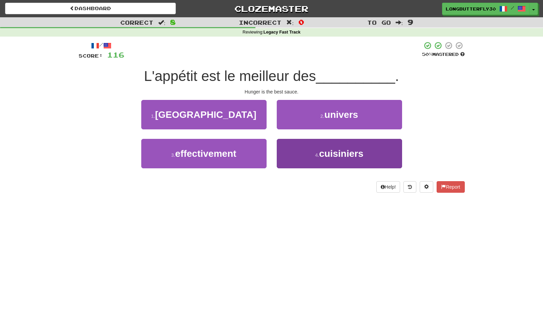
click at [308, 154] on button "4 . cuisiniers" at bounding box center [339, 153] width 125 height 29
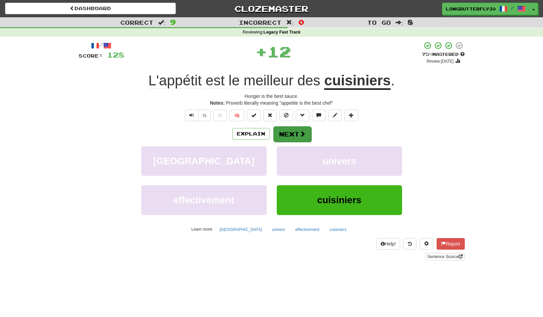
click at [293, 128] on button "Next" at bounding box center [292, 134] width 38 height 16
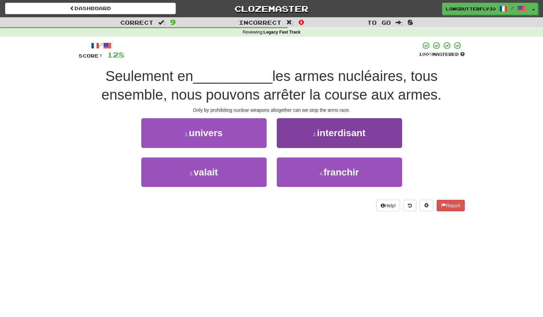
click at [293, 131] on button "2 . interdisant" at bounding box center [339, 132] width 125 height 29
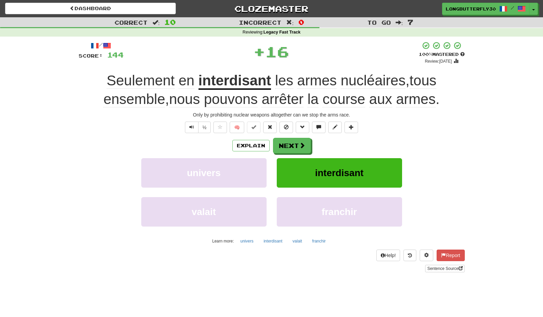
click at [280, 138] on div "Explain Next" at bounding box center [272, 146] width 386 height 16
click at [288, 141] on button "Next" at bounding box center [292, 146] width 38 height 16
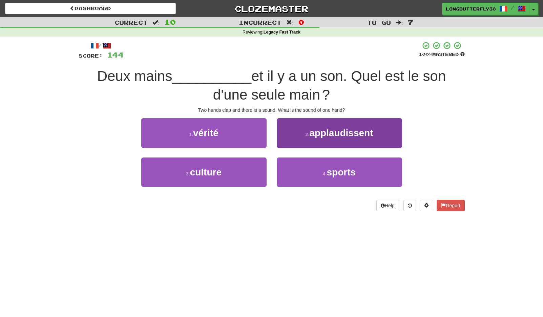
click at [329, 138] on button "2 . applaudissent" at bounding box center [339, 132] width 125 height 29
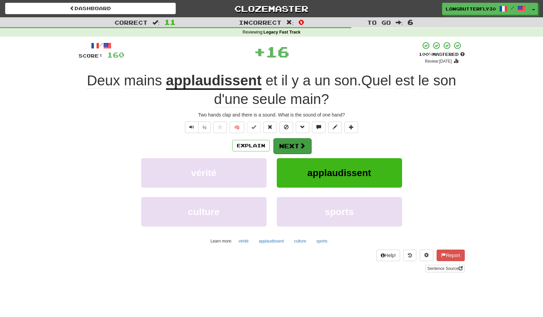
click at [291, 143] on button "Next" at bounding box center [292, 146] width 38 height 16
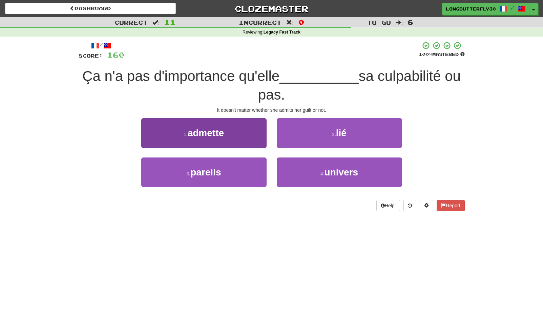
click at [244, 137] on button "1 . admette" at bounding box center [203, 132] width 125 height 29
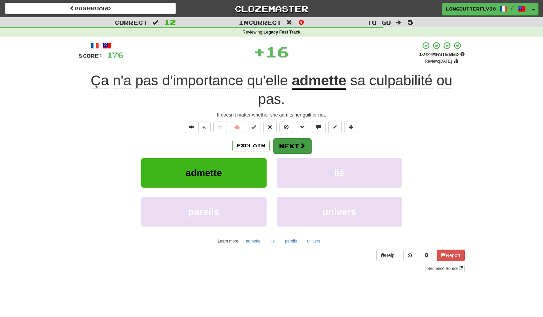
click at [282, 141] on button "Next" at bounding box center [292, 146] width 38 height 16
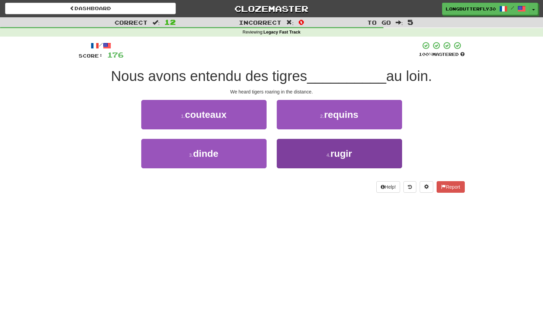
click at [314, 151] on button "4 . rugir" at bounding box center [339, 153] width 125 height 29
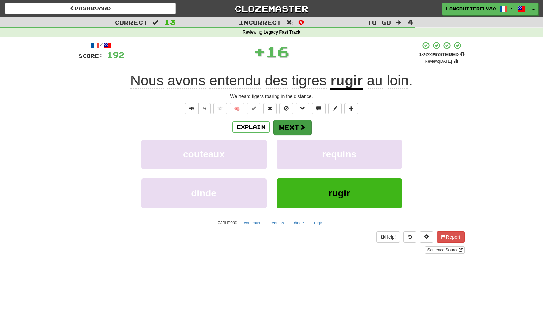
click at [298, 126] on button "Next" at bounding box center [292, 128] width 38 height 16
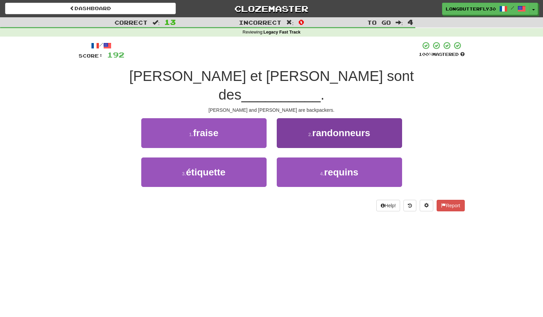
click at [297, 124] on button "2 . randonneurs" at bounding box center [339, 132] width 125 height 29
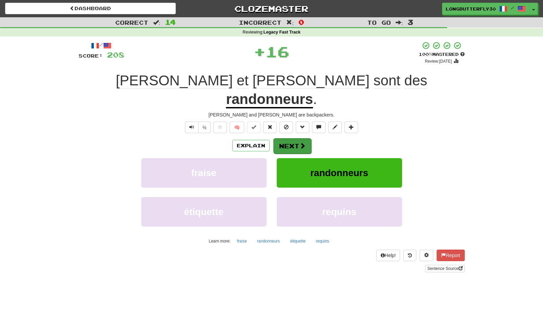
click at [292, 138] on button "Next" at bounding box center [292, 146] width 38 height 16
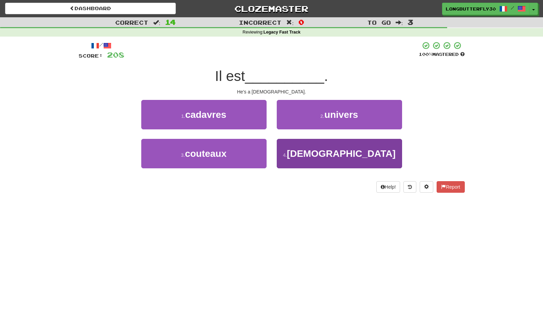
click at [292, 155] on button "4 . transsexuel" at bounding box center [339, 153] width 125 height 29
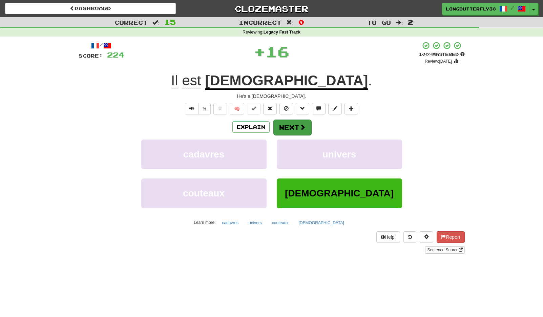
click at [291, 130] on button "Next" at bounding box center [292, 128] width 38 height 16
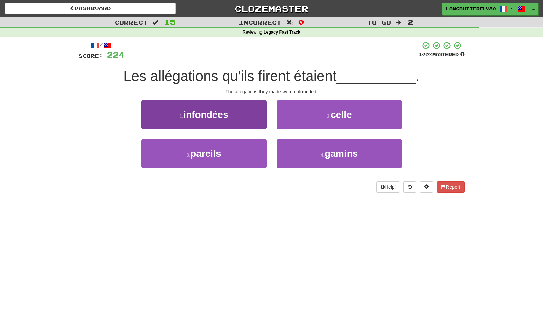
click at [244, 117] on button "1 . infondées" at bounding box center [203, 114] width 125 height 29
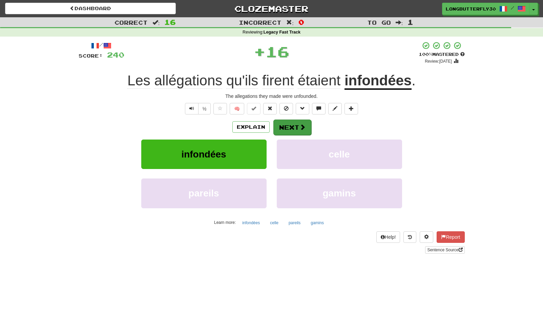
click at [285, 121] on button "Next" at bounding box center [292, 128] width 38 height 16
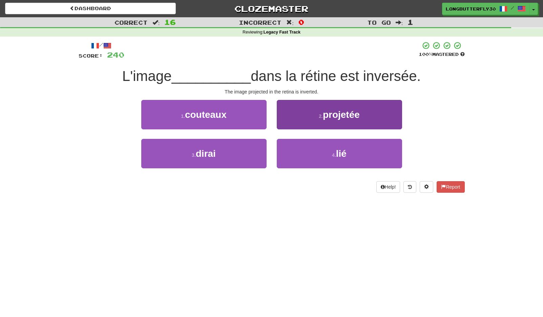
click at [317, 117] on button "2 . projetée" at bounding box center [339, 114] width 125 height 29
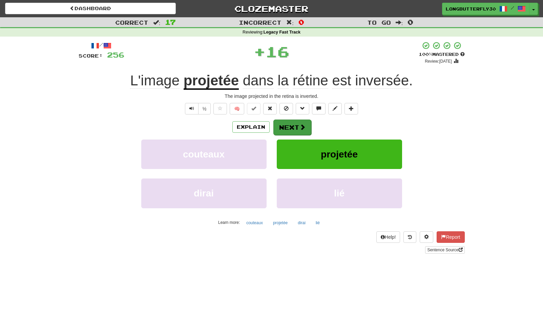
click at [296, 125] on button "Next" at bounding box center [292, 128] width 38 height 16
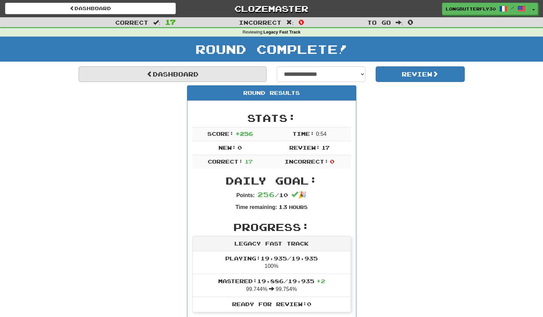
click at [205, 70] on link "Dashboard" at bounding box center [173, 74] width 188 height 16
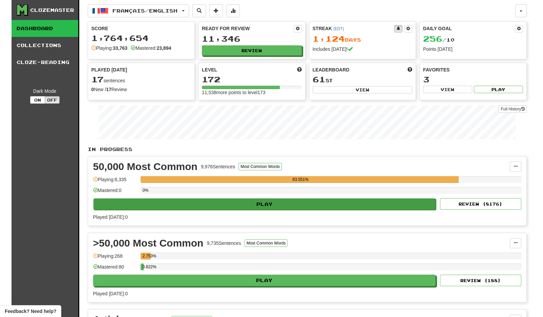
click at [408, 203] on button "Play" at bounding box center [265, 205] width 343 height 12
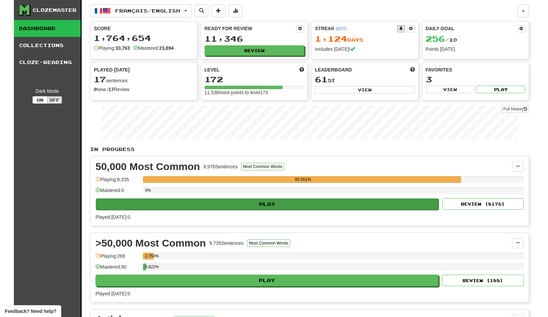
select select "**"
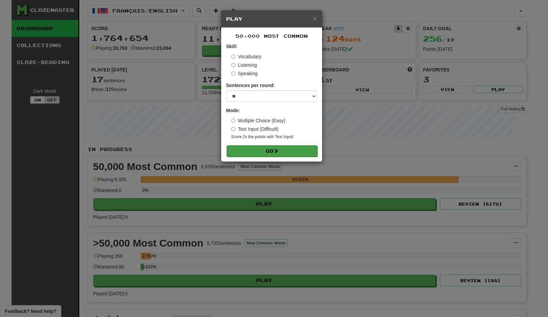
click at [279, 150] on span at bounding box center [276, 150] width 5 height 5
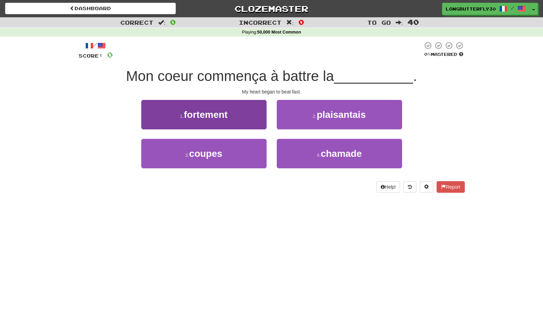
click at [243, 113] on button "1 . fortement" at bounding box center [203, 114] width 125 height 29
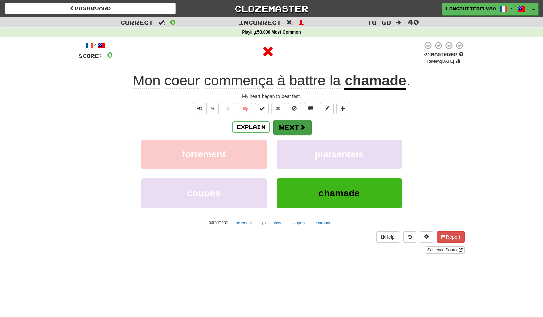
click at [291, 125] on button "Next" at bounding box center [292, 128] width 38 height 16
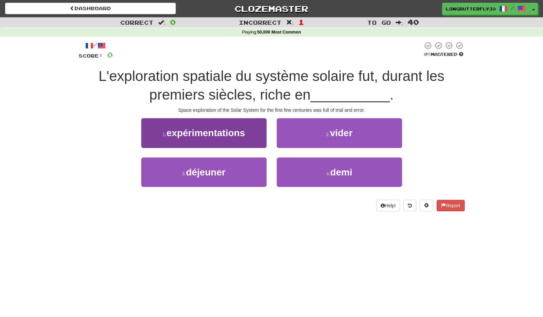
click at [250, 133] on button "1 . expérimentations" at bounding box center [203, 132] width 125 height 29
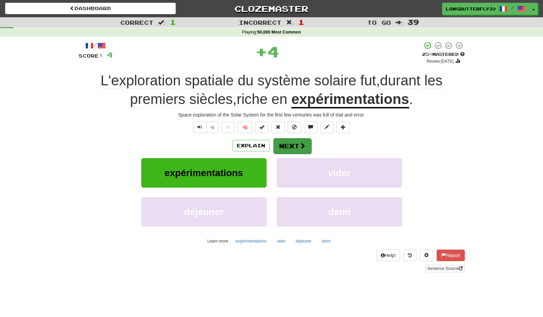
click at [287, 145] on button "Next" at bounding box center [292, 146] width 38 height 16
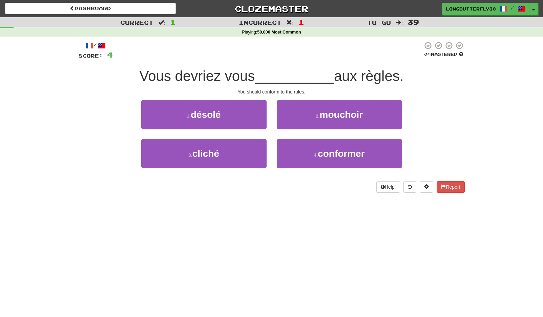
drag, startPoint x: 331, startPoint y: 156, endPoint x: 316, endPoint y: 138, distance: 22.8
click at [331, 155] on span "conformer" at bounding box center [341, 153] width 47 height 11
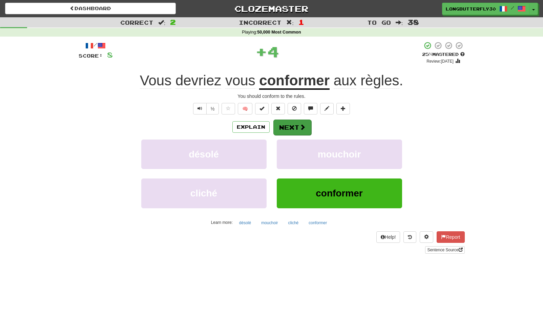
click at [304, 127] on span at bounding box center [303, 127] width 6 height 6
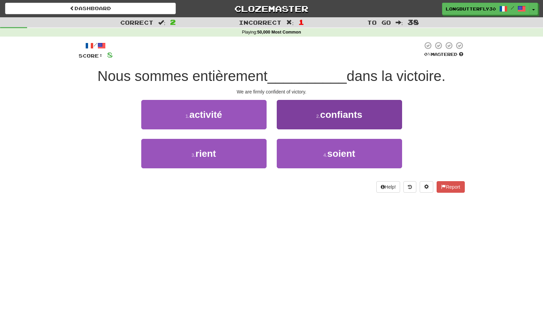
click at [309, 119] on button "2 . confiants" at bounding box center [339, 114] width 125 height 29
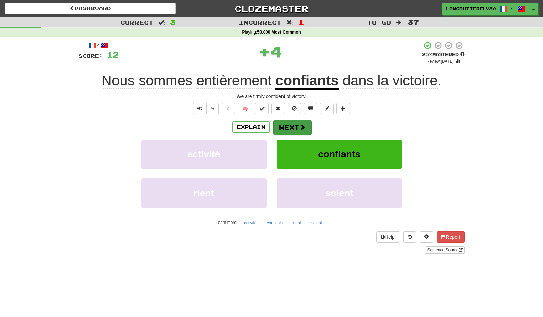
click at [288, 125] on button "Next" at bounding box center [292, 128] width 38 height 16
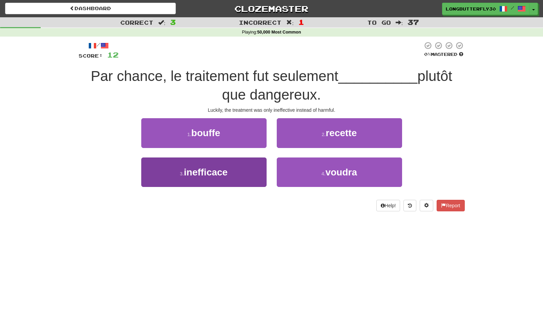
click at [240, 163] on button "3 . inefficace" at bounding box center [203, 172] width 125 height 29
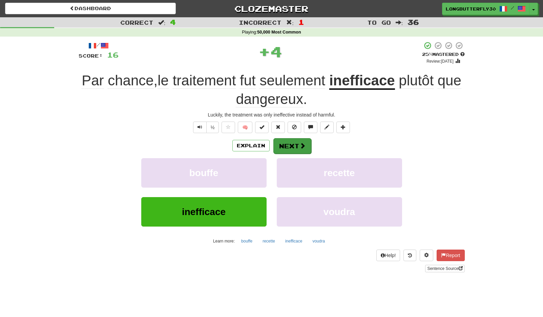
click at [291, 143] on button "Next" at bounding box center [292, 146] width 38 height 16
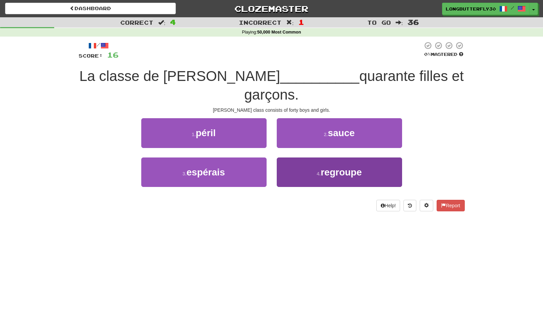
click at [295, 158] on button "4 . regroupe" at bounding box center [339, 172] width 125 height 29
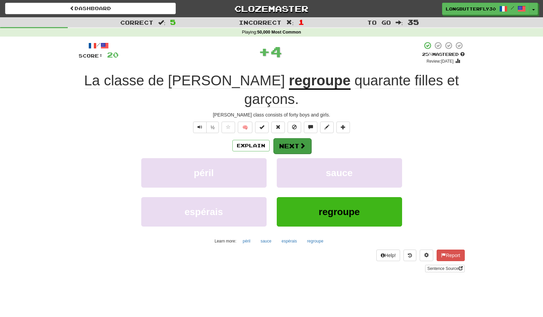
click at [291, 138] on button "Next" at bounding box center [292, 146] width 38 height 16
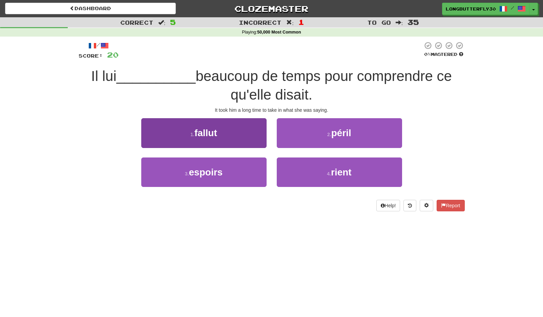
click at [248, 140] on button "1 . fallut" at bounding box center [203, 132] width 125 height 29
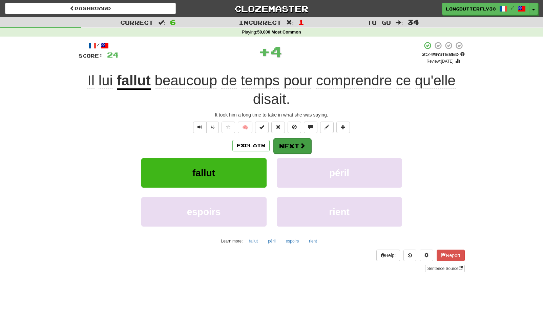
click at [291, 145] on button "Next" at bounding box center [292, 146] width 38 height 16
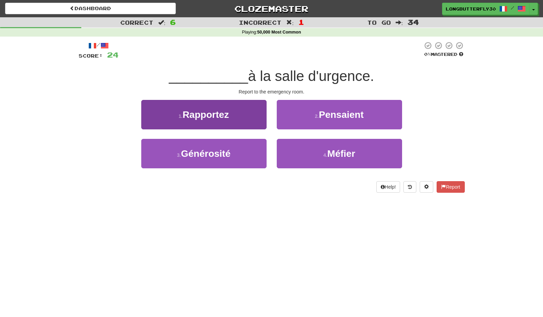
click at [251, 115] on button "1 . Rapportez" at bounding box center [203, 114] width 125 height 29
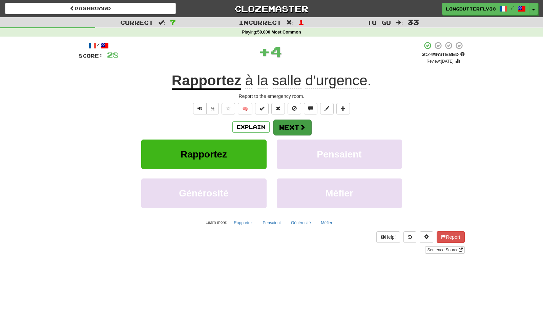
click at [286, 123] on button "Next" at bounding box center [292, 128] width 38 height 16
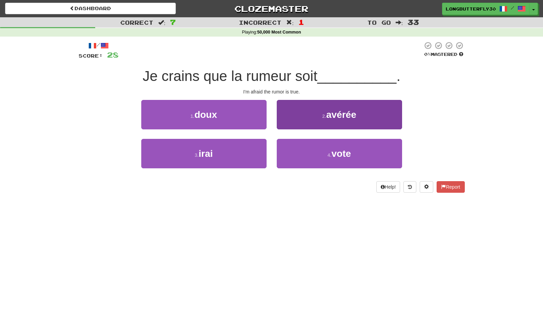
click at [325, 114] on small "2 ." at bounding box center [324, 116] width 4 height 5
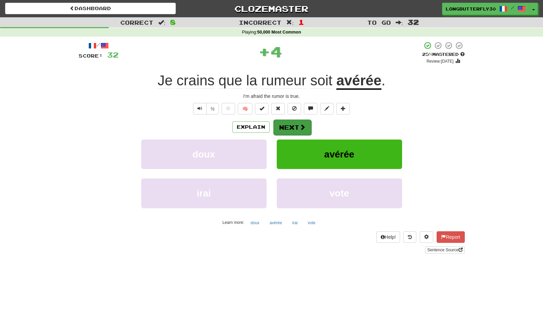
click at [293, 123] on button "Next" at bounding box center [292, 128] width 38 height 16
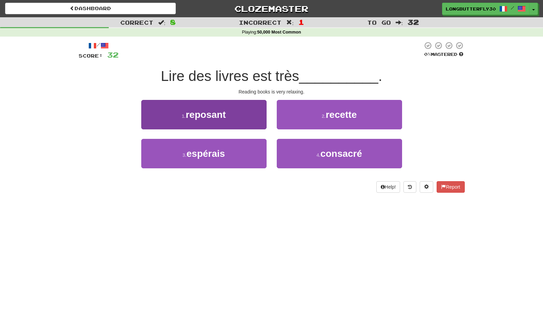
click at [246, 108] on button "1 . reposant" at bounding box center [203, 114] width 125 height 29
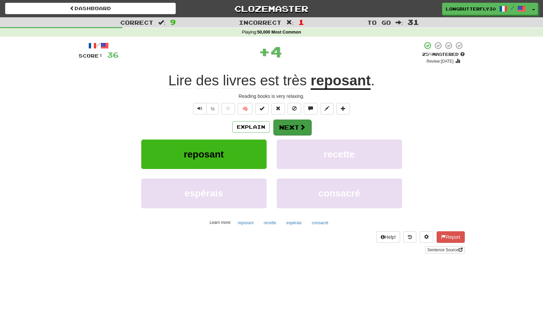
click at [291, 126] on button "Next" at bounding box center [292, 128] width 38 height 16
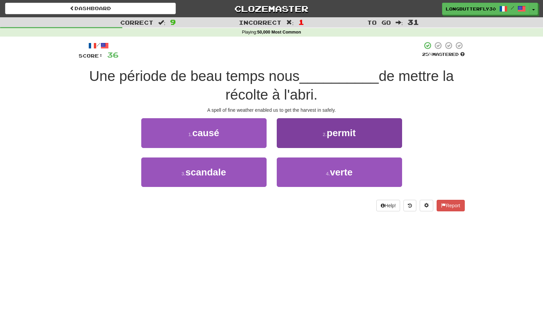
click at [313, 140] on button "2 . permit" at bounding box center [339, 132] width 125 height 29
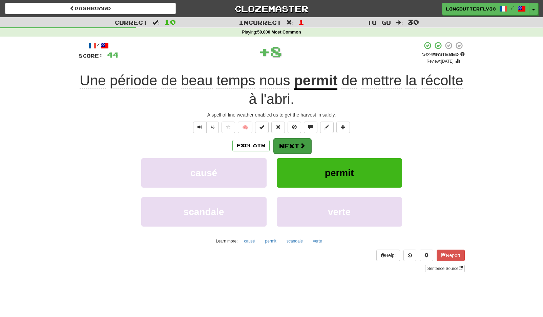
click at [285, 144] on button "Next" at bounding box center [292, 146] width 38 height 16
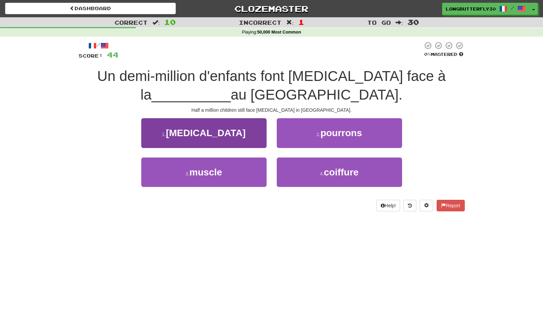
click at [244, 131] on button "1 . malnutrition" at bounding box center [203, 132] width 125 height 29
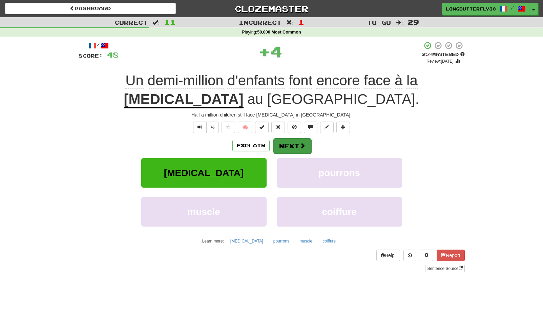
click at [290, 139] on button "Next" at bounding box center [292, 146] width 38 height 16
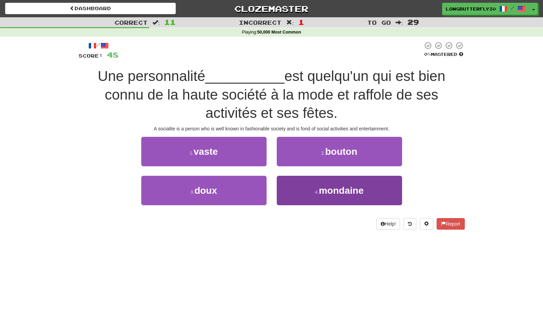
click at [317, 185] on button "4 . mondaine" at bounding box center [339, 190] width 125 height 29
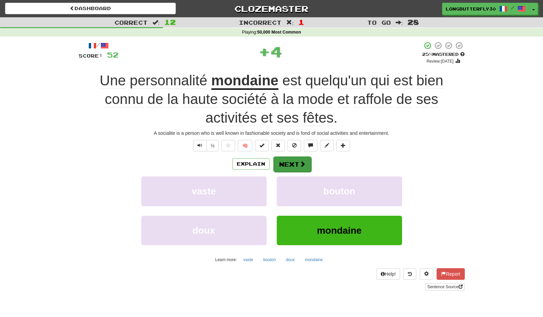
click at [298, 161] on button "Next" at bounding box center [292, 165] width 38 height 16
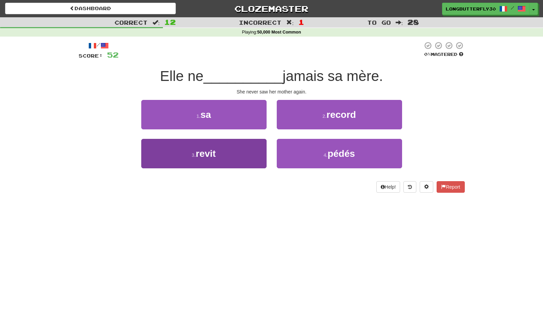
click at [234, 156] on button "3 . revit" at bounding box center [203, 153] width 125 height 29
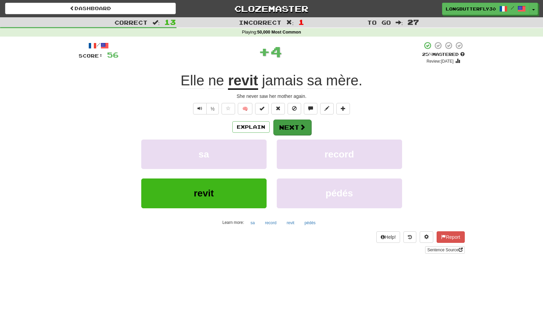
click at [293, 125] on button "Next" at bounding box center [292, 128] width 38 height 16
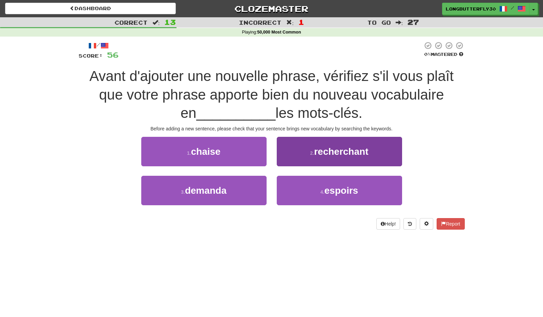
click at [297, 151] on button "2 . recherchant" at bounding box center [339, 151] width 125 height 29
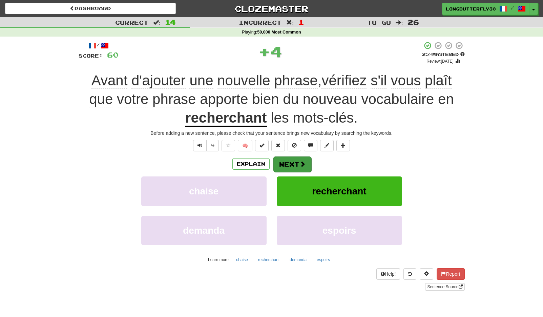
click at [293, 165] on button "Next" at bounding box center [292, 165] width 38 height 16
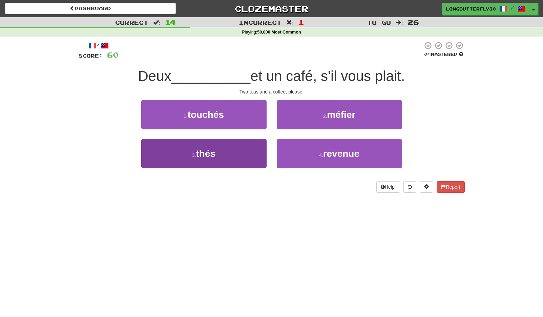
click at [242, 160] on button "3 . thés" at bounding box center [203, 153] width 125 height 29
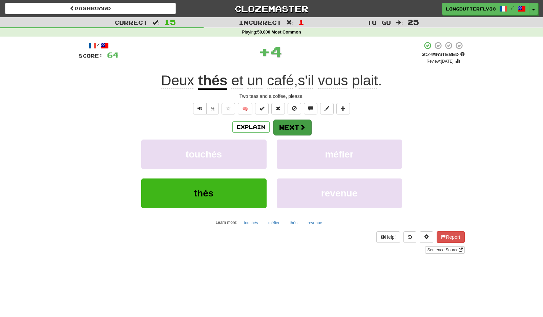
click at [297, 126] on button "Next" at bounding box center [292, 128] width 38 height 16
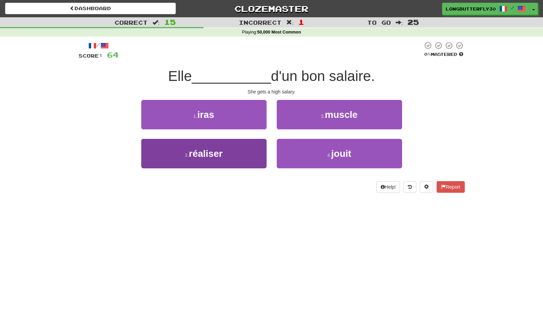
click at [242, 148] on button "3 . réaliser" at bounding box center [203, 153] width 125 height 29
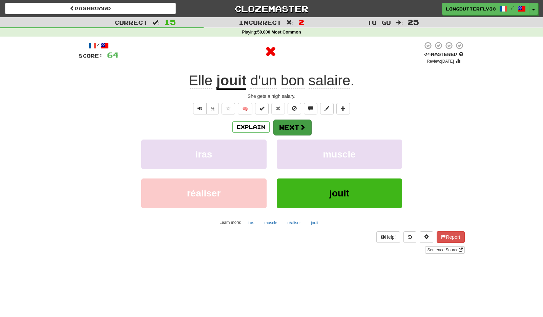
click at [290, 127] on button "Next" at bounding box center [292, 128] width 38 height 16
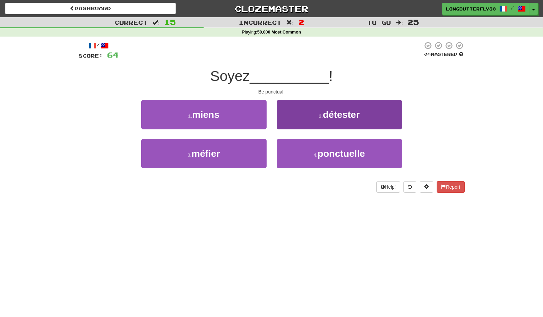
drag, startPoint x: 309, startPoint y: 151, endPoint x: 308, endPoint y: 146, distance: 5.1
click at [308, 151] on button "4 . ponctuelle" at bounding box center [339, 153] width 125 height 29
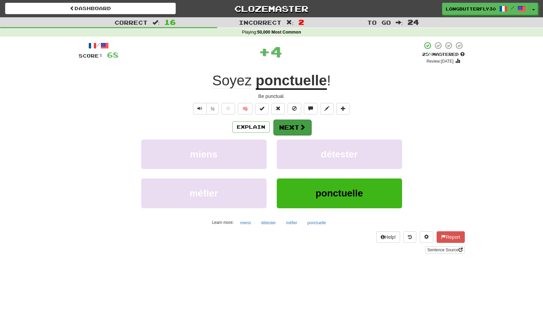
click at [305, 126] on span at bounding box center [303, 127] width 6 height 6
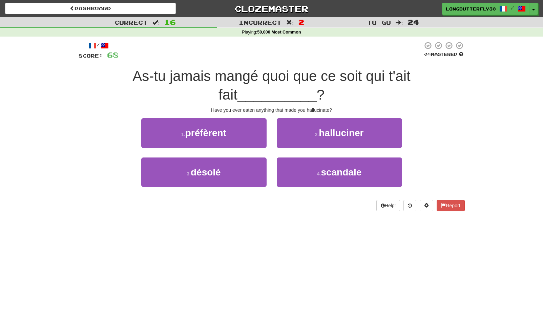
drag, startPoint x: 327, startPoint y: 126, endPoint x: 317, endPoint y: 134, distance: 12.8
click at [327, 128] on span "halluciner" at bounding box center [341, 133] width 45 height 11
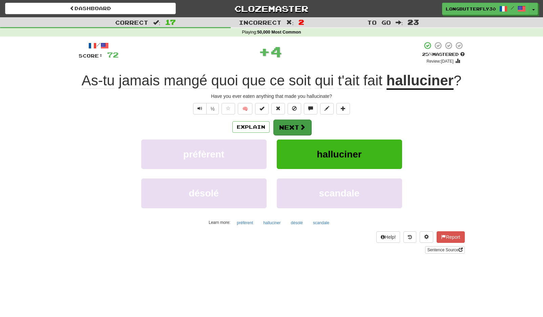
click at [299, 135] on button "Next" at bounding box center [292, 128] width 38 height 16
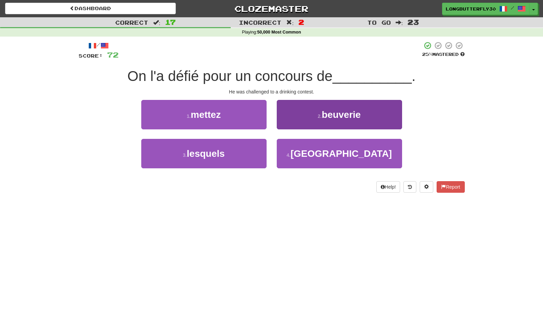
click at [328, 124] on button "2 . beuverie" at bounding box center [339, 114] width 125 height 29
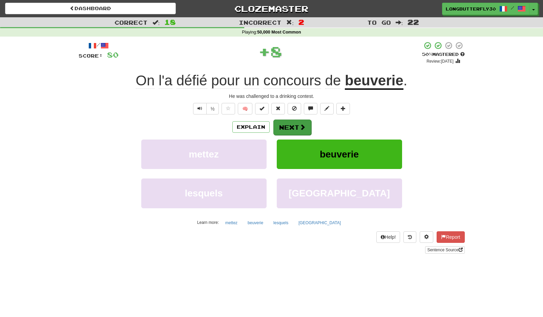
click at [287, 129] on button "Next" at bounding box center [292, 128] width 38 height 16
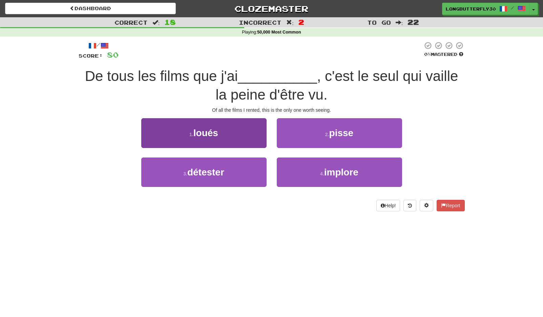
click at [237, 131] on button "1 . loués" at bounding box center [203, 132] width 125 height 29
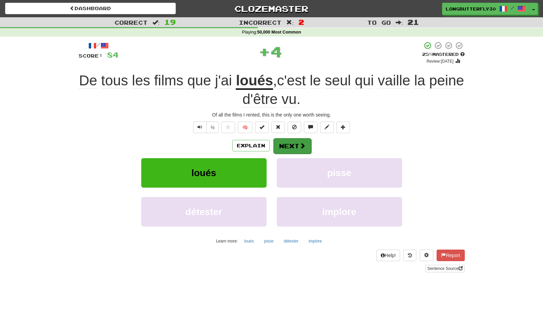
click at [287, 141] on button "Next" at bounding box center [292, 146] width 38 height 16
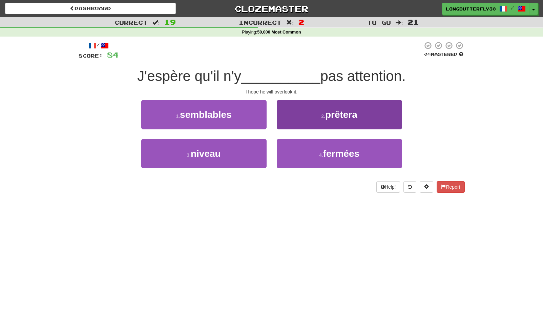
click at [307, 115] on button "2 . prêtera" at bounding box center [339, 114] width 125 height 29
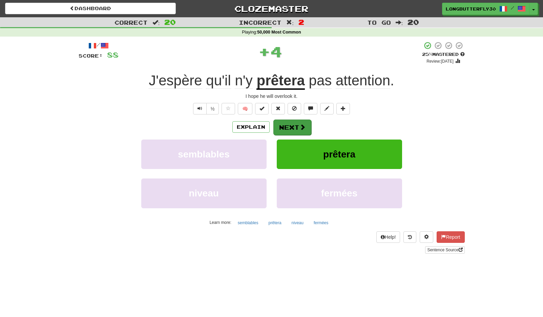
click at [291, 128] on button "Next" at bounding box center [292, 128] width 38 height 16
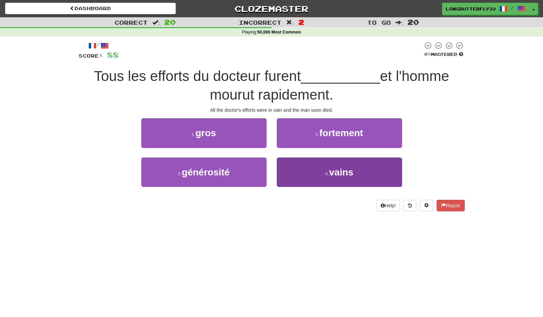
click at [306, 176] on button "4 . vains" at bounding box center [339, 172] width 125 height 29
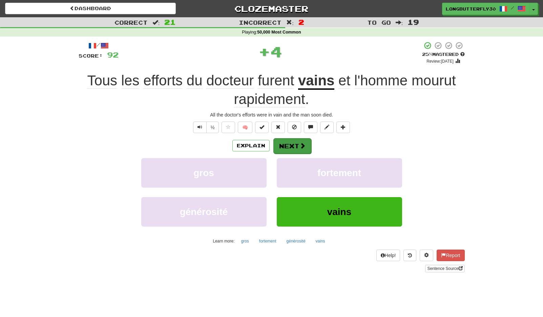
click at [296, 144] on button "Next" at bounding box center [292, 146] width 38 height 16
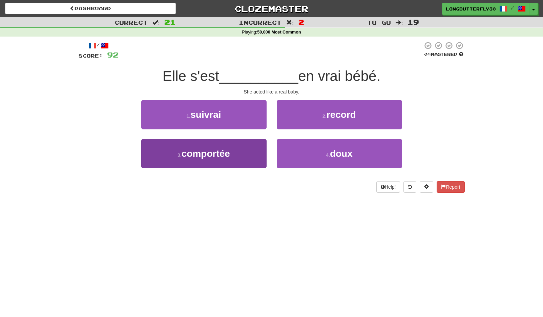
click at [234, 144] on button "3 . comportée" at bounding box center [203, 153] width 125 height 29
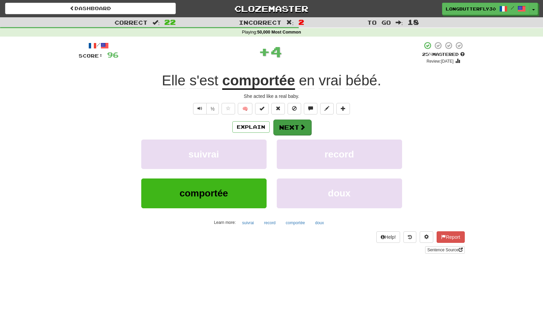
click at [302, 120] on button "Next" at bounding box center [292, 128] width 38 height 16
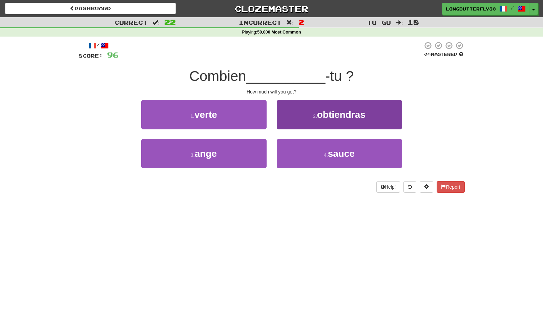
click at [361, 116] on span "obtiendras" at bounding box center [341, 114] width 48 height 11
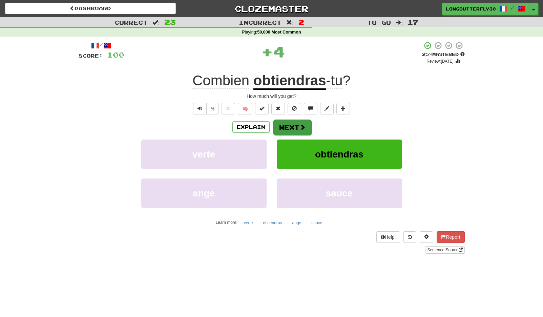
click at [297, 126] on button "Next" at bounding box center [292, 128] width 38 height 16
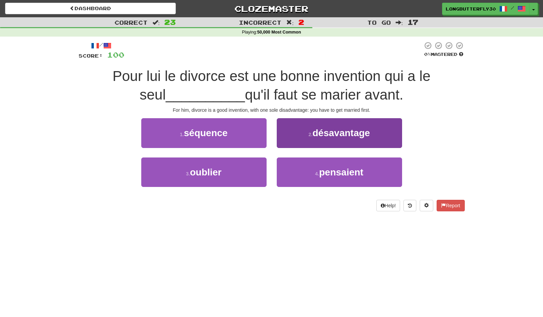
click at [322, 137] on span "désavantage" at bounding box center [342, 133] width 58 height 11
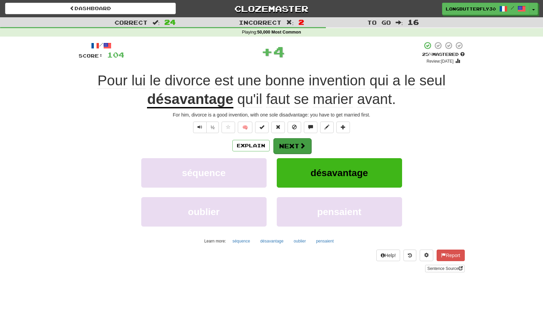
click at [300, 143] on span at bounding box center [303, 146] width 6 height 6
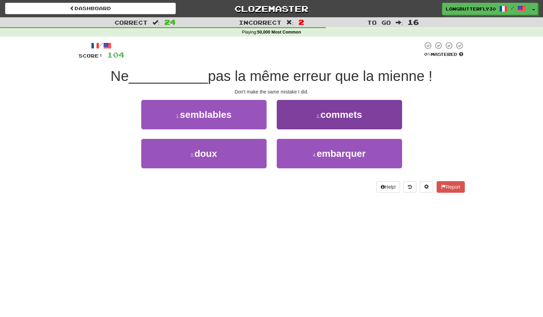
click at [328, 120] on button "2 . commets" at bounding box center [339, 114] width 125 height 29
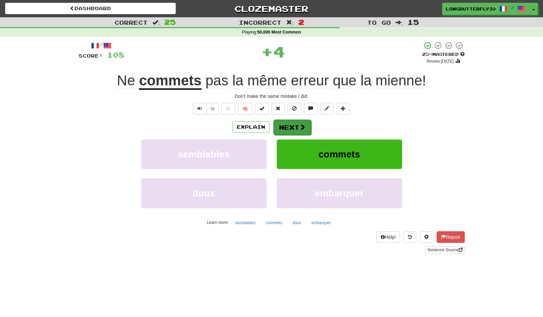
click at [304, 127] on span at bounding box center [303, 127] width 6 height 6
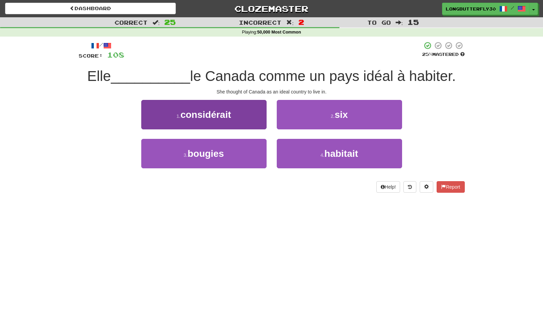
click at [256, 118] on button "1 . considérait" at bounding box center [203, 114] width 125 height 29
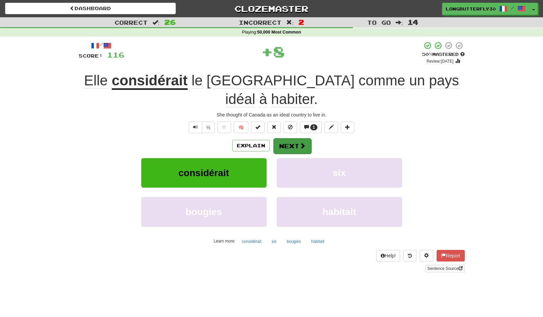
click at [293, 138] on button "Next" at bounding box center [292, 146] width 38 height 16
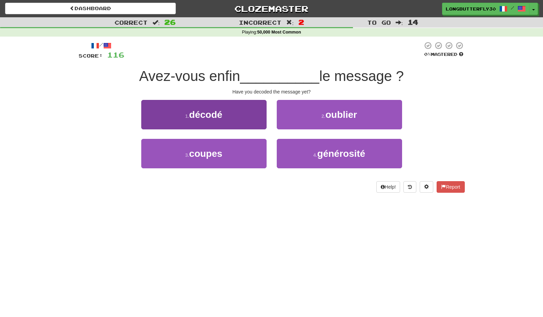
click at [246, 102] on button "1 . décodé" at bounding box center [203, 114] width 125 height 29
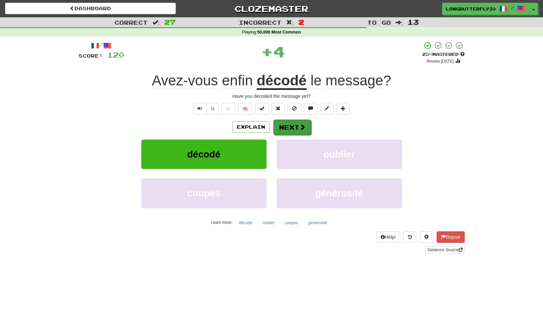
click at [290, 121] on button "Next" at bounding box center [292, 128] width 38 height 16
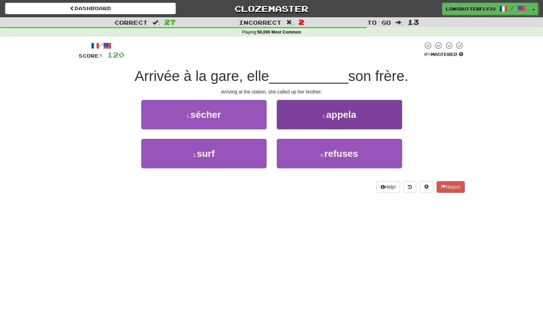
click at [314, 120] on button "2 . appela" at bounding box center [339, 114] width 125 height 29
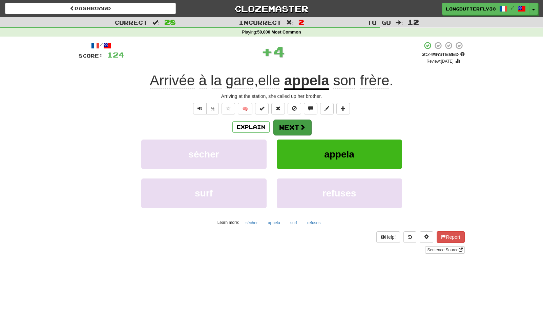
click at [302, 124] on span at bounding box center [303, 127] width 6 height 6
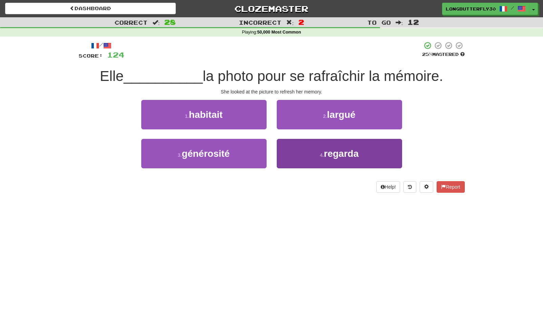
click at [324, 154] on span "regarda" at bounding box center [341, 153] width 35 height 11
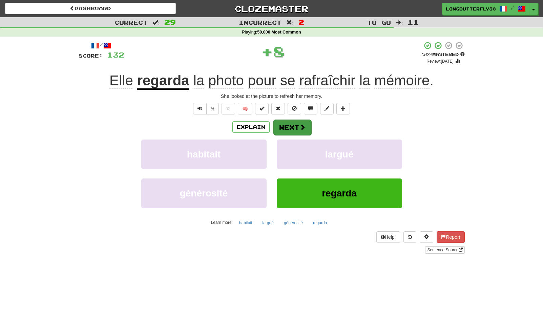
click at [303, 129] on span at bounding box center [303, 127] width 6 height 6
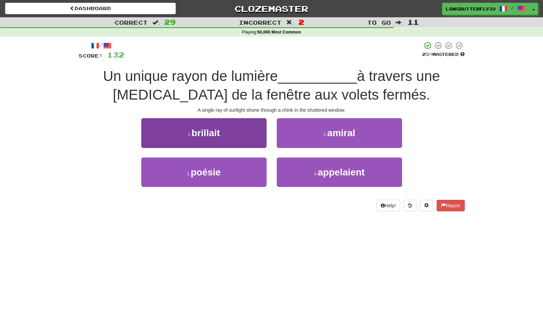
click at [248, 133] on button "1 . brillait" at bounding box center [203, 132] width 125 height 29
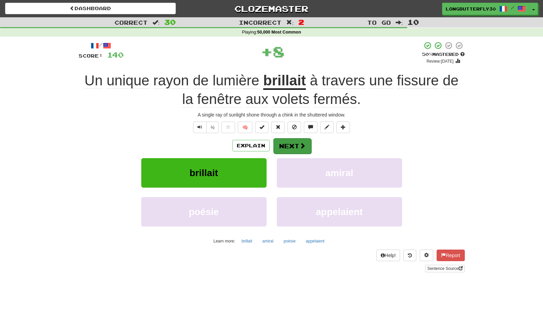
click at [290, 142] on button "Next" at bounding box center [292, 146] width 38 height 16
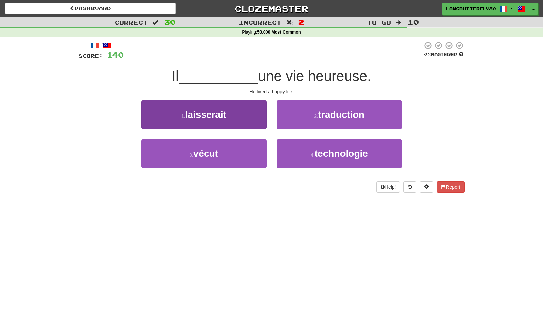
click at [255, 154] on button "3 . vécut" at bounding box center [203, 153] width 125 height 29
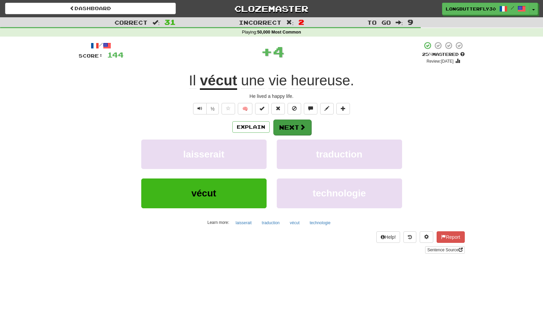
click at [295, 121] on button "Next" at bounding box center [292, 128] width 38 height 16
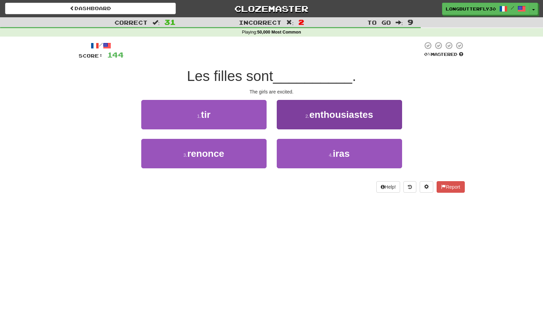
click at [314, 112] on span "enthousiastes" at bounding box center [341, 114] width 64 height 11
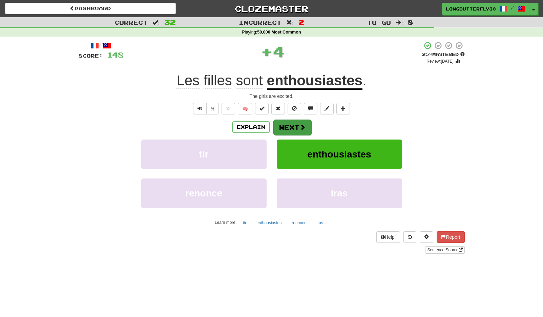
click at [291, 124] on button "Next" at bounding box center [292, 128] width 38 height 16
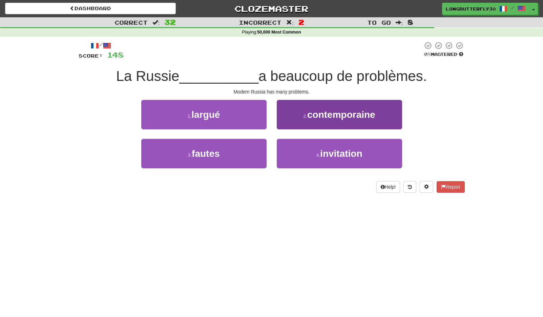
click at [311, 115] on span "contemporaine" at bounding box center [341, 114] width 68 height 11
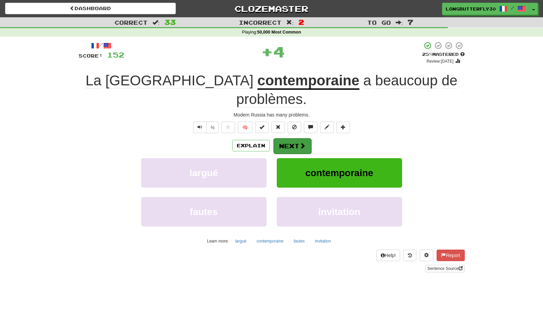
click at [288, 138] on button "Next" at bounding box center [292, 146] width 38 height 16
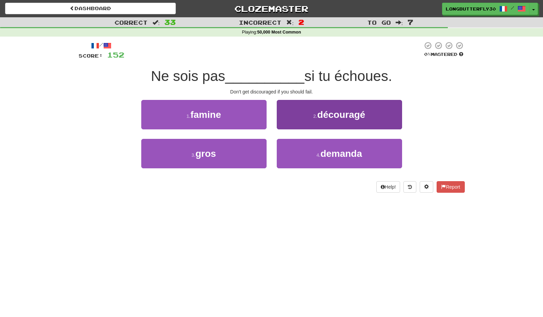
click at [316, 110] on button "2 . découragé" at bounding box center [339, 114] width 125 height 29
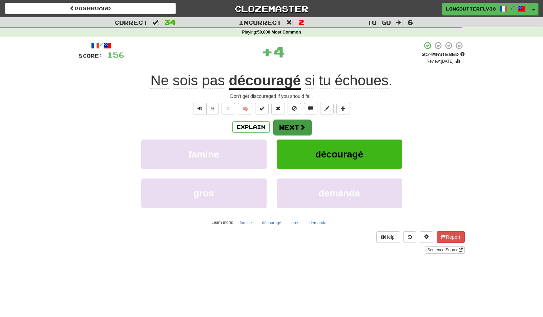
click at [291, 128] on button "Next" at bounding box center [292, 128] width 38 height 16
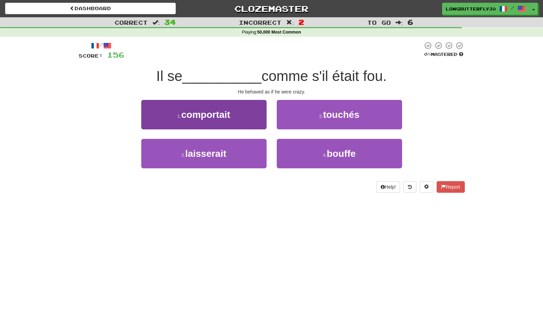
click at [254, 116] on button "1 . comportait" at bounding box center [203, 114] width 125 height 29
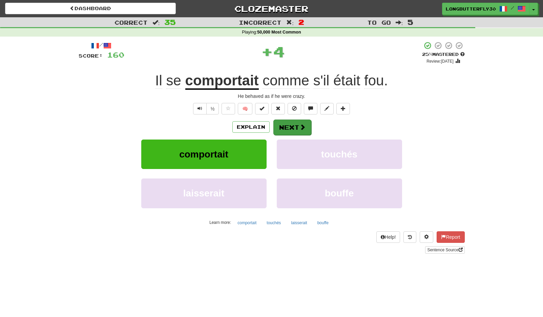
click at [294, 122] on button "Next" at bounding box center [292, 128] width 38 height 16
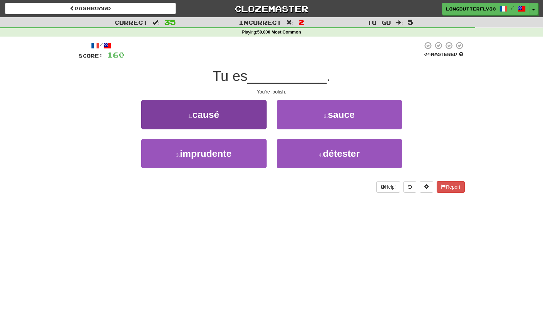
drag, startPoint x: 233, startPoint y: 149, endPoint x: 238, endPoint y: 149, distance: 4.7
click at [233, 149] on button "3 . imprudente" at bounding box center [203, 153] width 125 height 29
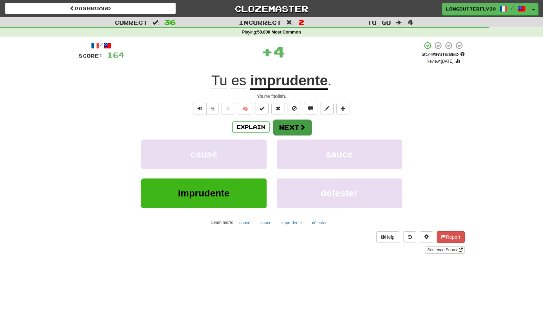
click at [288, 122] on button "Next" at bounding box center [292, 128] width 38 height 16
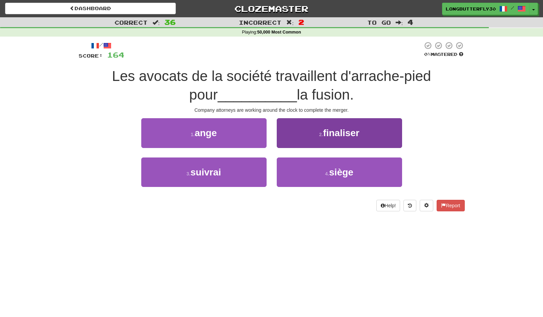
click at [324, 133] on span "finaliser" at bounding box center [341, 133] width 36 height 11
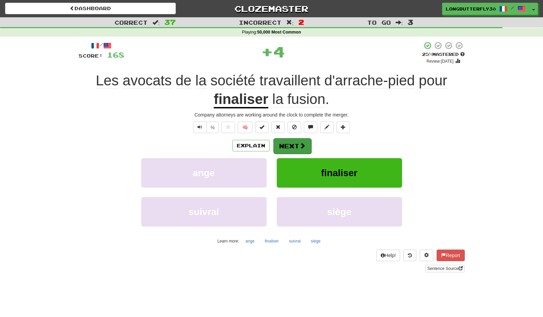
click at [297, 143] on button "Next" at bounding box center [292, 146] width 38 height 16
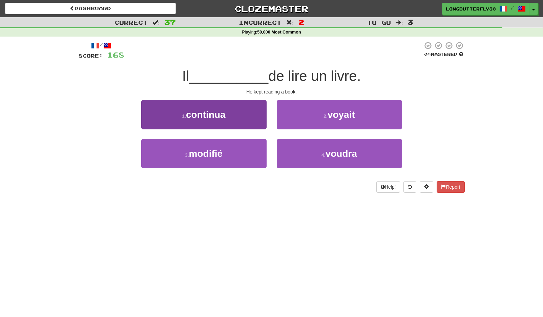
click at [256, 117] on button "1 . continua" at bounding box center [203, 114] width 125 height 29
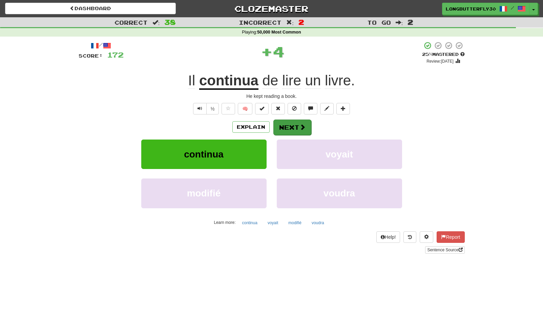
click at [291, 122] on button "Next" at bounding box center [292, 128] width 38 height 16
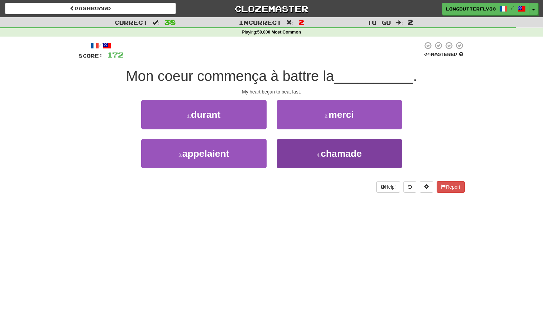
click at [313, 161] on button "4 . chamade" at bounding box center [339, 153] width 125 height 29
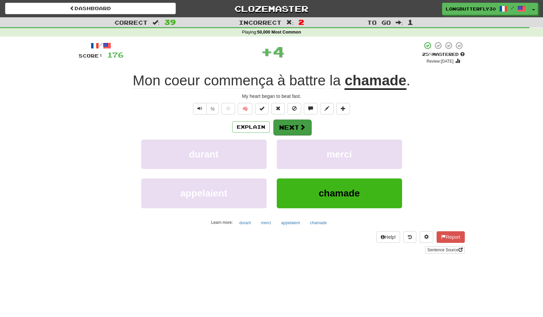
click at [302, 130] on span at bounding box center [303, 127] width 6 height 6
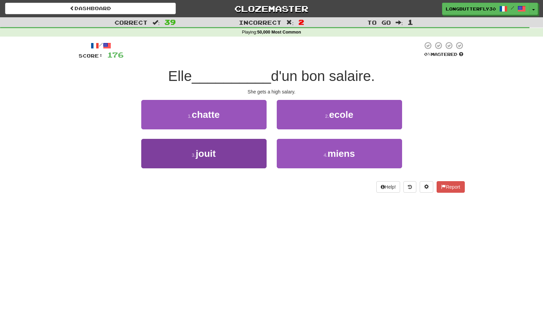
click at [223, 153] on button "3 . jouit" at bounding box center [203, 153] width 125 height 29
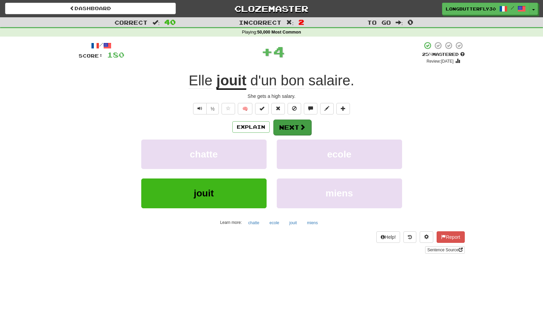
click at [301, 126] on span at bounding box center [303, 127] width 6 height 6
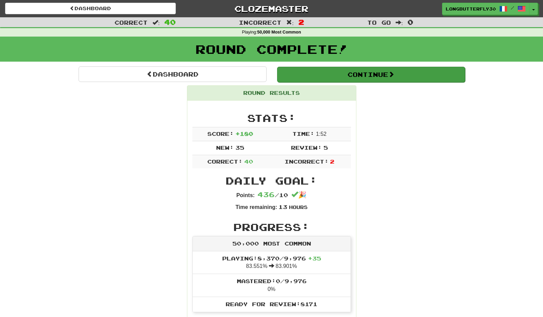
click at [350, 74] on button "Continue" at bounding box center [371, 75] width 188 height 16
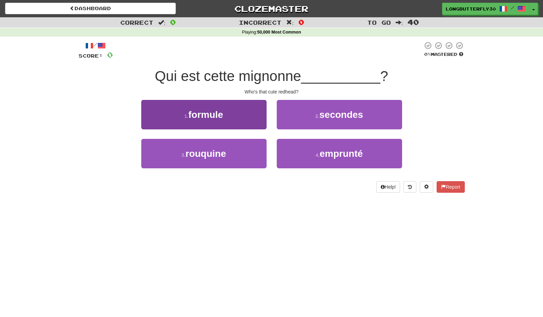
click at [233, 148] on button "3 . rouquine" at bounding box center [203, 153] width 125 height 29
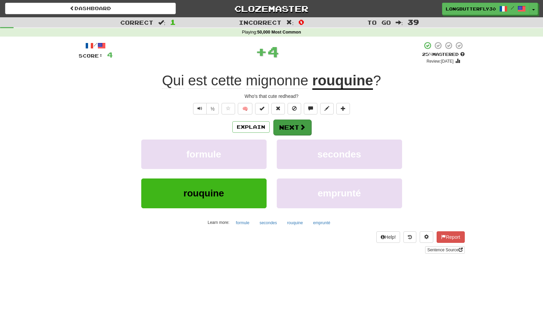
click at [284, 121] on button "Next" at bounding box center [292, 128] width 38 height 16
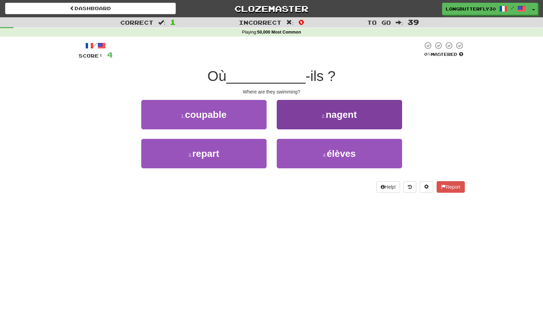
click at [338, 111] on span "nagent" at bounding box center [341, 114] width 31 height 11
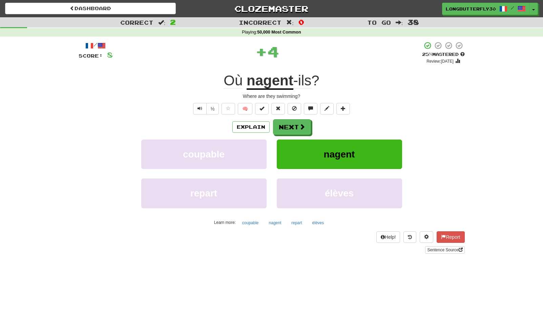
click at [292, 118] on div "/ Score: 8 + 4 25 % Mastered Review: 2025-09-20 Où nagent -ils ? Where are they…" at bounding box center [272, 147] width 386 height 212
click at [292, 125] on button "Next" at bounding box center [292, 128] width 38 height 16
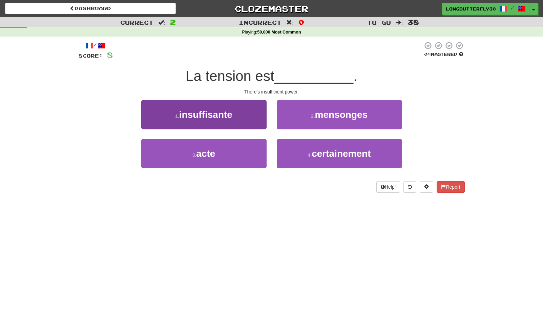
click at [252, 112] on button "1 . insuffisante" at bounding box center [203, 114] width 125 height 29
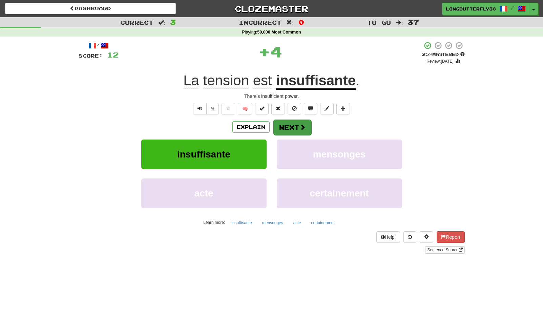
click at [303, 130] on button "Next" at bounding box center [292, 128] width 38 height 16
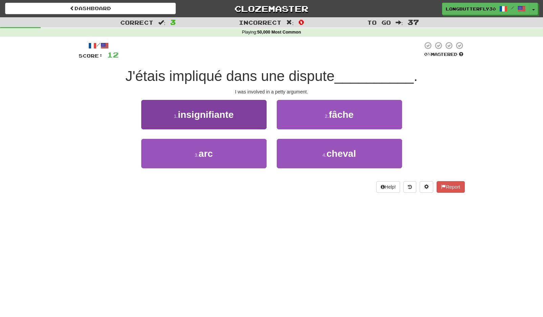
click at [241, 111] on button "1 . insignifiante" at bounding box center [203, 114] width 125 height 29
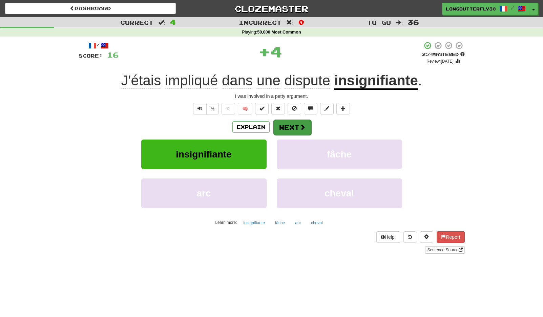
click at [281, 121] on button "Next" at bounding box center [292, 128] width 38 height 16
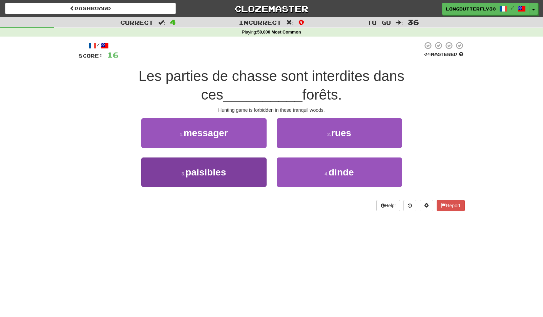
click at [232, 168] on button "3 . paisibles" at bounding box center [203, 172] width 125 height 29
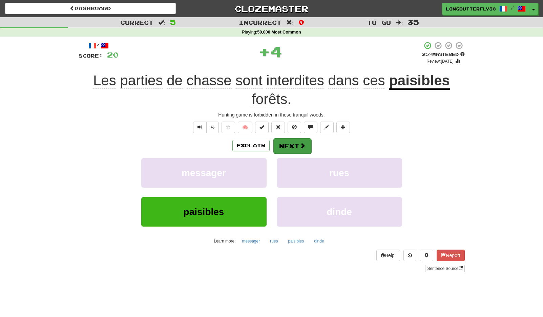
click at [281, 143] on button "Next" at bounding box center [292, 146] width 38 height 16
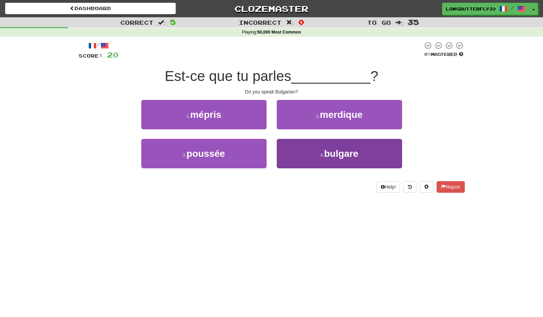
click at [307, 153] on button "4 . bulgare" at bounding box center [339, 153] width 125 height 29
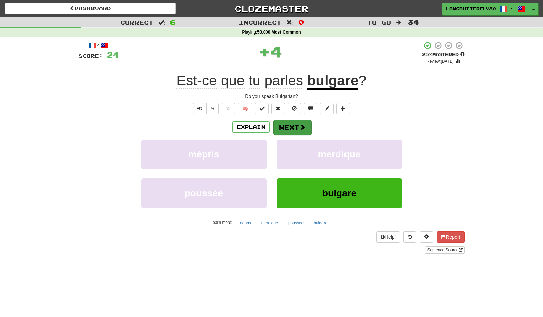
click at [295, 128] on button "Next" at bounding box center [292, 128] width 38 height 16
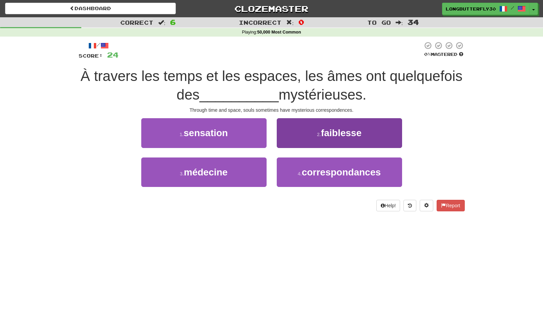
drag, startPoint x: 331, startPoint y: 168, endPoint x: 336, endPoint y: 159, distance: 10.6
click at [331, 168] on span "correspondances" at bounding box center [341, 172] width 79 height 11
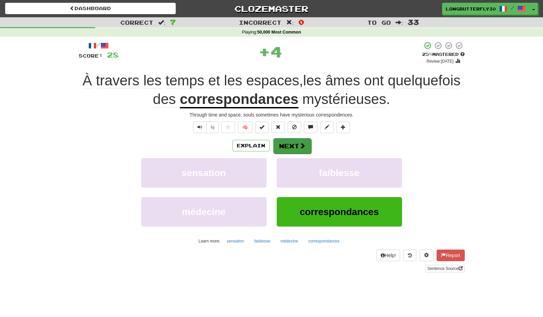
click at [305, 144] on span at bounding box center [303, 146] width 6 height 6
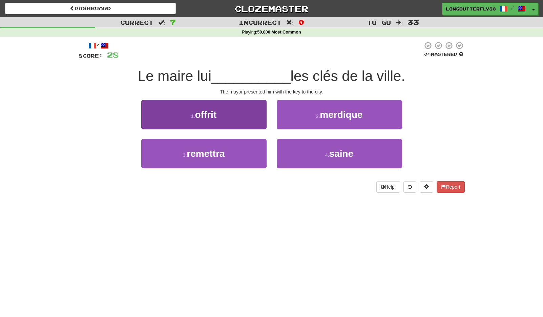
click at [248, 116] on button "1 . offrit" at bounding box center [203, 114] width 125 height 29
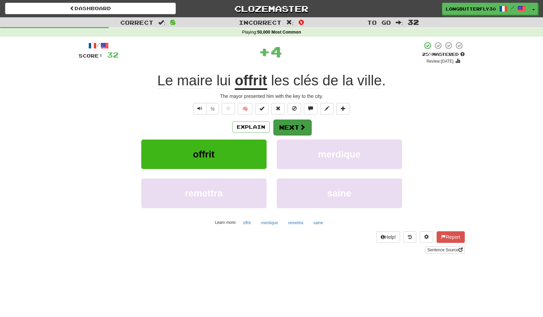
click at [290, 126] on button "Next" at bounding box center [292, 128] width 38 height 16
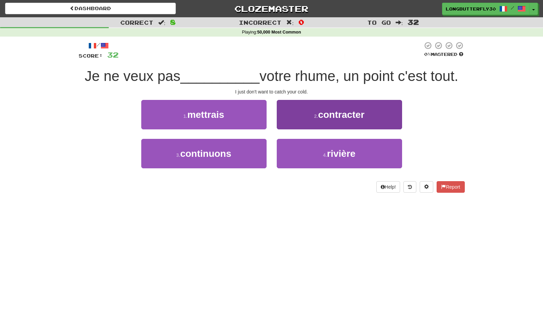
click at [326, 122] on button "2 . contracter" at bounding box center [339, 114] width 125 height 29
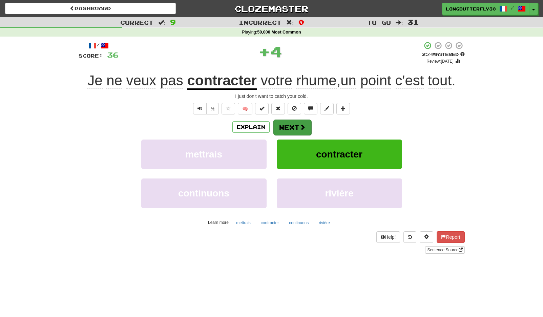
click at [303, 125] on span at bounding box center [303, 127] width 6 height 6
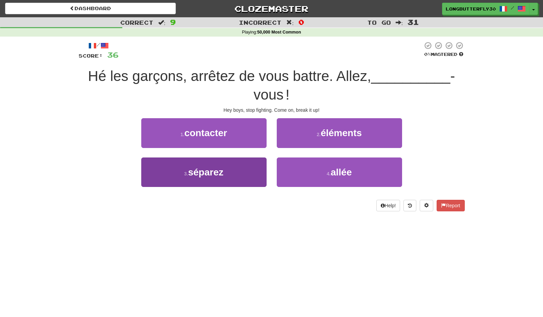
click at [240, 166] on button "3 . séparez" at bounding box center [203, 172] width 125 height 29
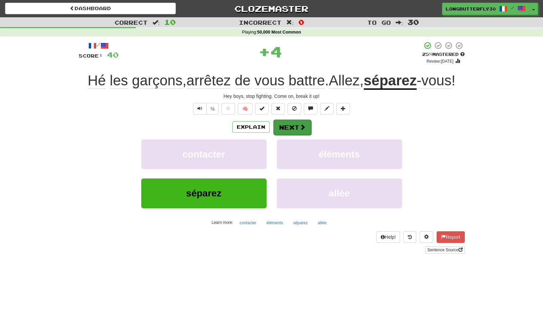
click at [292, 131] on button "Next" at bounding box center [292, 128] width 38 height 16
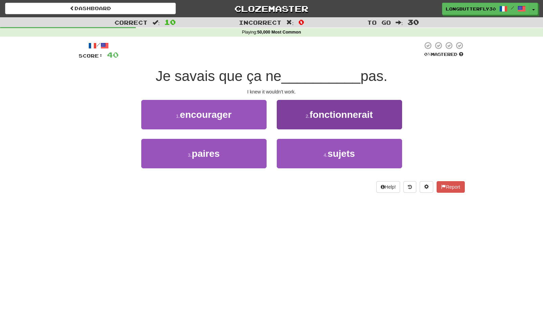
click at [318, 120] on button "2 . fonctionnerait" at bounding box center [339, 114] width 125 height 29
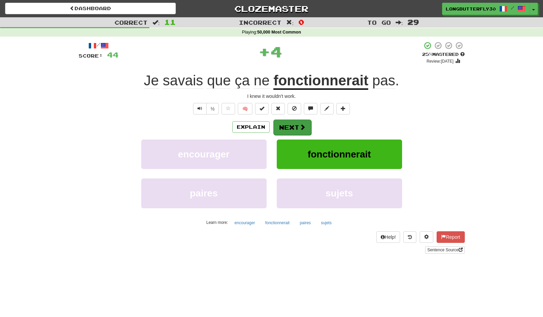
click at [300, 125] on span at bounding box center [303, 127] width 6 height 6
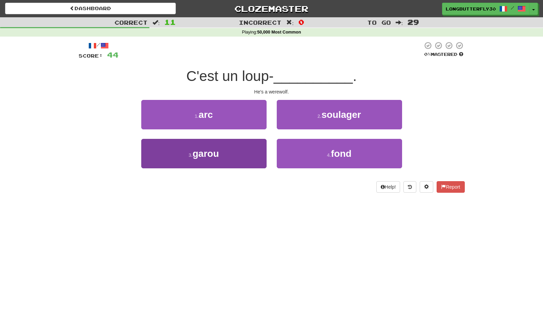
click at [249, 151] on button "3 . garou" at bounding box center [203, 153] width 125 height 29
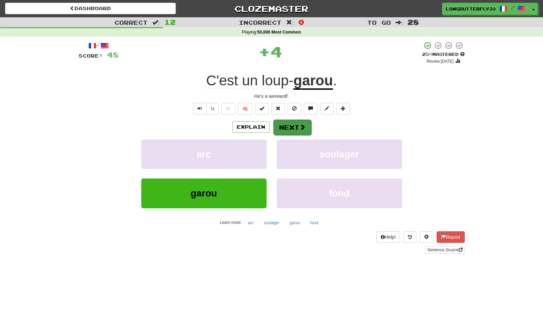
click at [289, 124] on button "Next" at bounding box center [292, 128] width 38 height 16
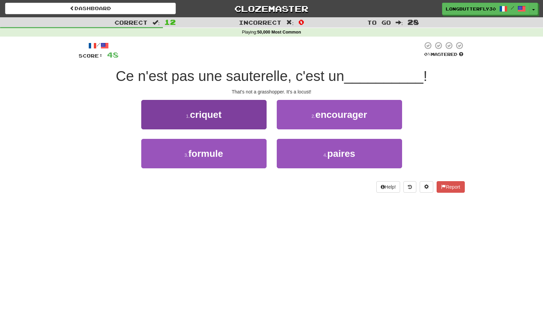
click at [228, 109] on button "1 . criquet" at bounding box center [203, 114] width 125 height 29
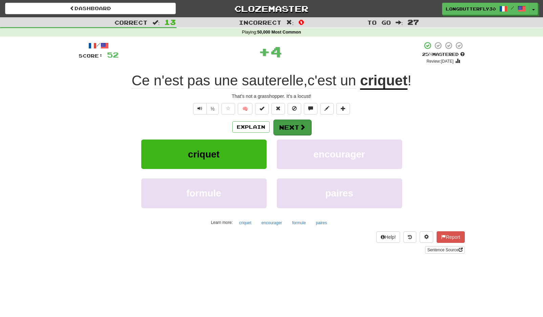
click at [291, 125] on button "Next" at bounding box center [292, 128] width 38 height 16
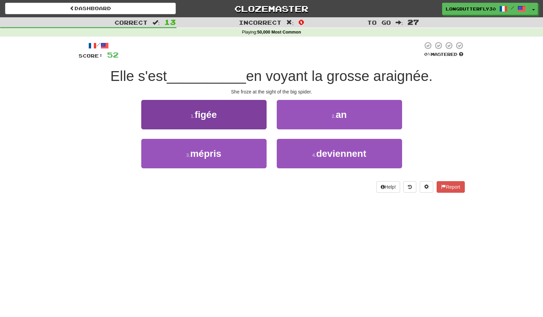
click at [225, 122] on button "1 . figée" at bounding box center [203, 114] width 125 height 29
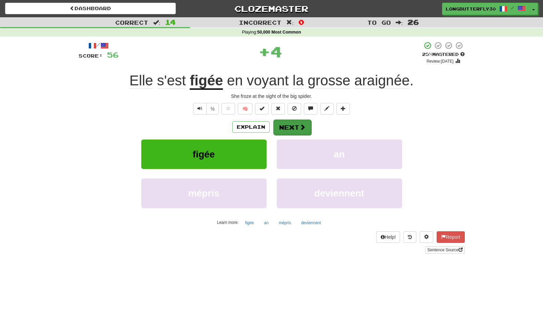
click at [286, 127] on button "Next" at bounding box center [292, 128] width 38 height 16
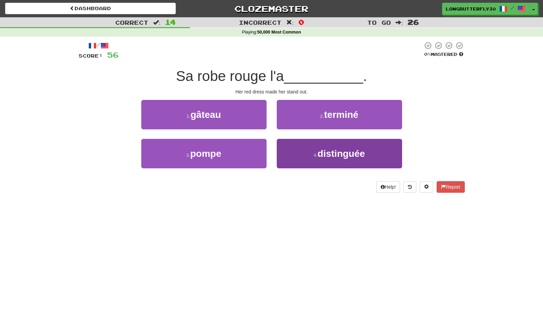
click at [307, 150] on button "4 . distinguée" at bounding box center [339, 153] width 125 height 29
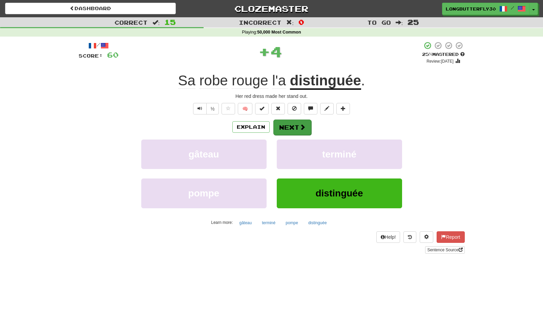
click at [303, 125] on span at bounding box center [303, 127] width 6 height 6
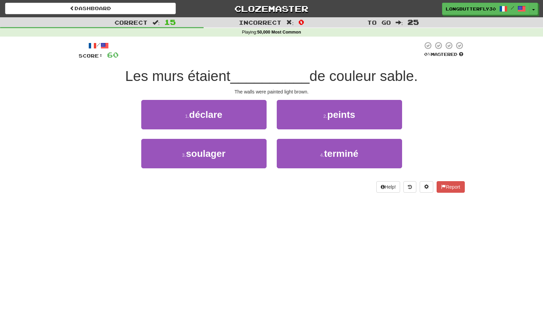
click at [326, 116] on small "2 ." at bounding box center [325, 116] width 4 height 5
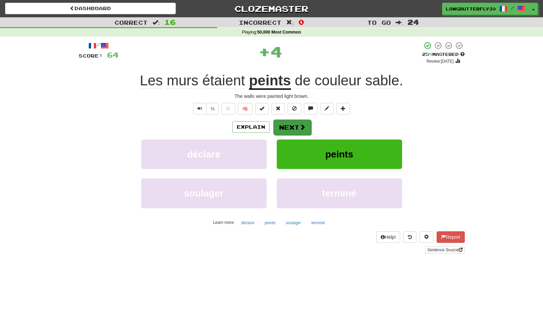
click at [297, 128] on button "Next" at bounding box center [292, 128] width 38 height 16
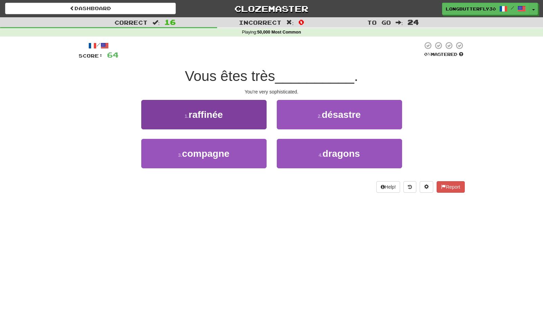
click at [256, 114] on button "1 . raffinée" at bounding box center [203, 114] width 125 height 29
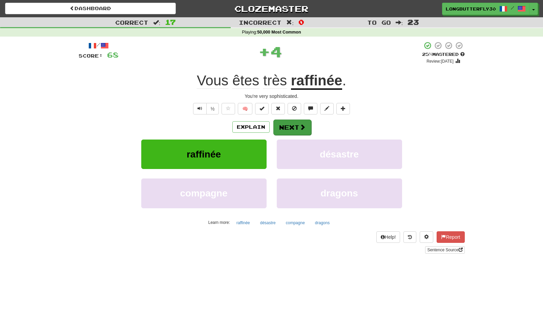
click at [295, 127] on button "Next" at bounding box center [292, 128] width 38 height 16
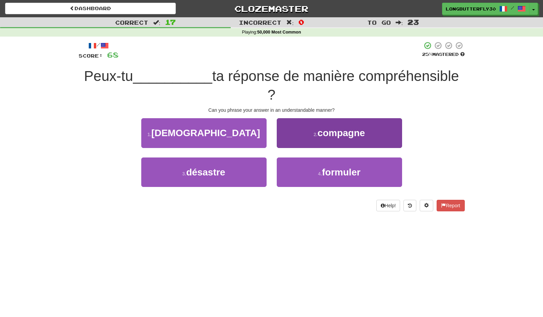
click at [315, 166] on button "4 . formuler" at bounding box center [339, 172] width 125 height 29
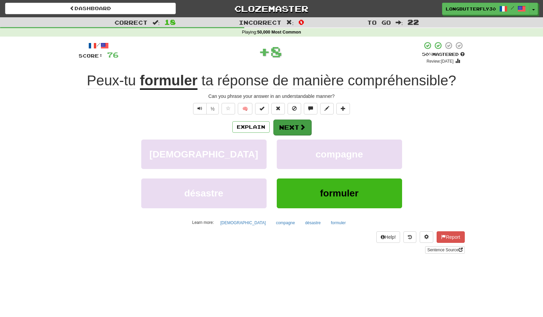
click at [294, 124] on button "Next" at bounding box center [292, 128] width 38 height 16
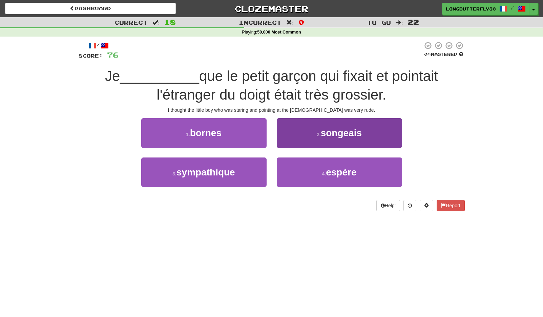
click at [331, 132] on span "songeais" at bounding box center [341, 133] width 41 height 11
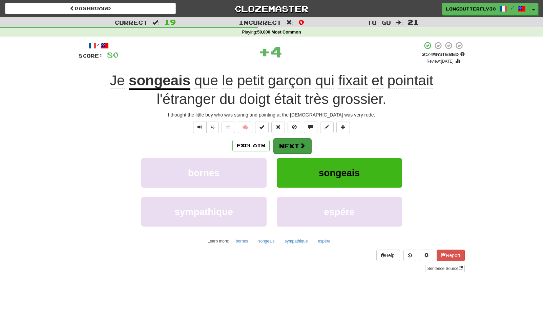
click at [293, 142] on button "Next" at bounding box center [292, 146] width 38 height 16
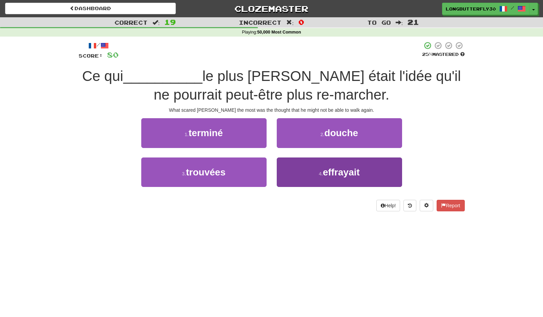
click at [308, 170] on button "4 . effrayait" at bounding box center [339, 172] width 125 height 29
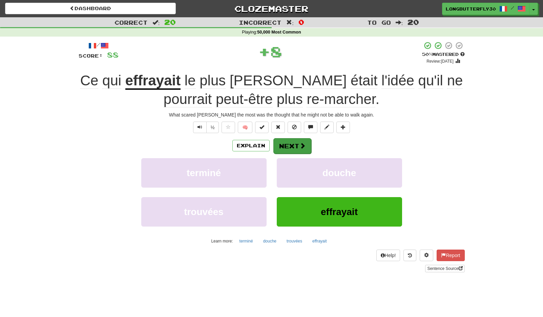
click at [296, 147] on button "Next" at bounding box center [292, 146] width 38 height 16
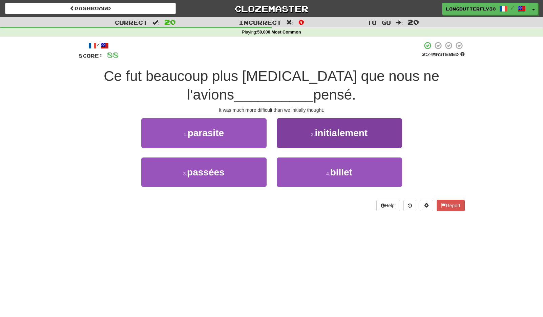
click at [312, 139] on button "2 . initialement" at bounding box center [339, 132] width 125 height 29
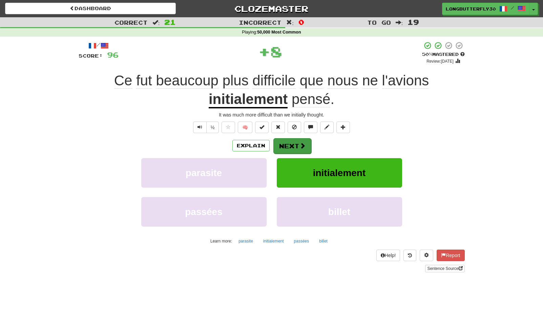
click at [286, 140] on button "Next" at bounding box center [292, 146] width 38 height 16
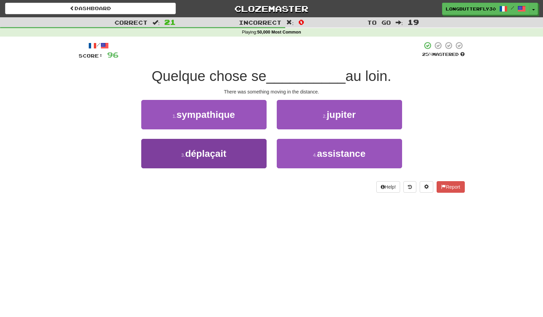
click at [251, 148] on button "3 . déplaçait" at bounding box center [203, 153] width 125 height 29
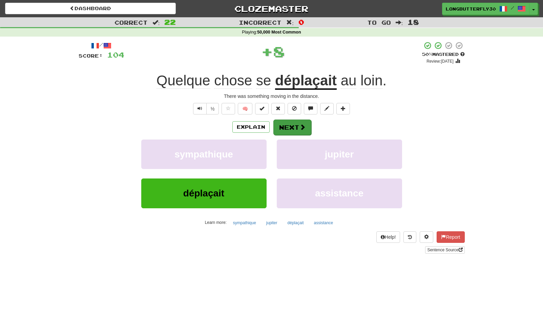
click at [287, 128] on button "Next" at bounding box center [292, 128] width 38 height 16
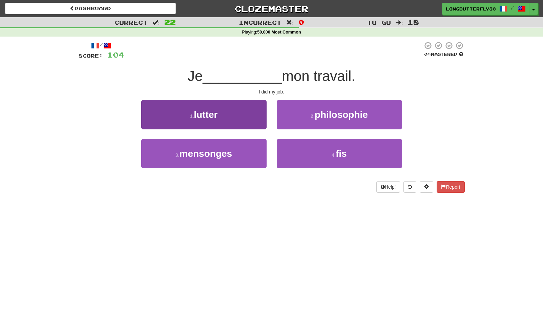
click at [237, 119] on button "1 . lutter" at bounding box center [203, 114] width 125 height 29
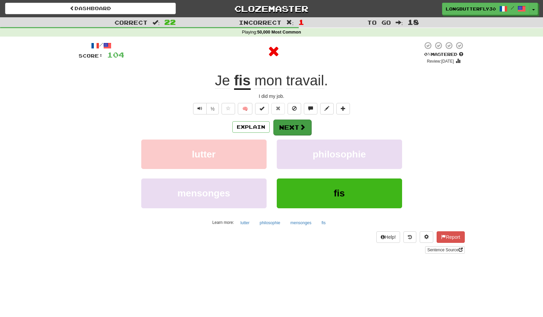
click at [280, 128] on button "Next" at bounding box center [292, 128] width 38 height 16
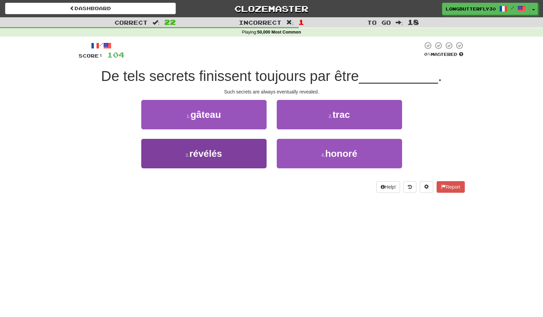
click at [255, 148] on button "3 . révélés" at bounding box center [203, 153] width 125 height 29
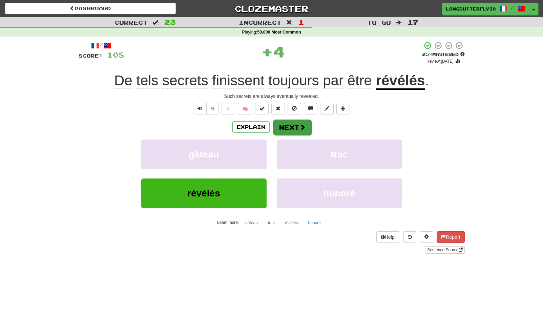
click at [293, 124] on button "Next" at bounding box center [292, 128] width 38 height 16
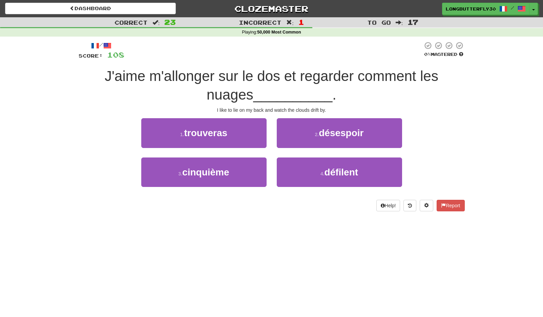
drag, startPoint x: 313, startPoint y: 168, endPoint x: 311, endPoint y: 154, distance: 14.0
click at [313, 168] on button "4 . défilent" at bounding box center [339, 172] width 125 height 29
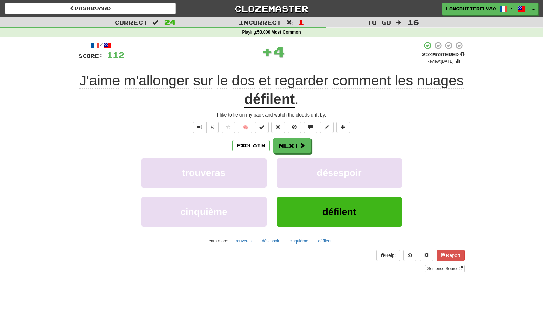
click at [306, 145] on button "Next" at bounding box center [292, 146] width 38 height 16
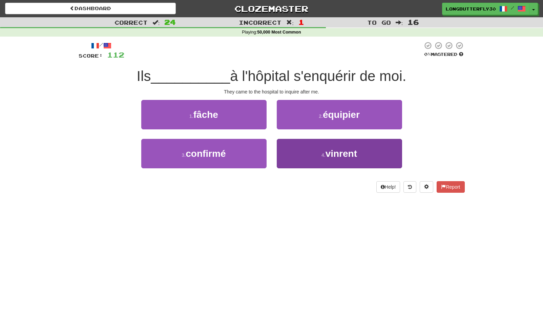
click at [319, 154] on button "4 . vinrent" at bounding box center [339, 153] width 125 height 29
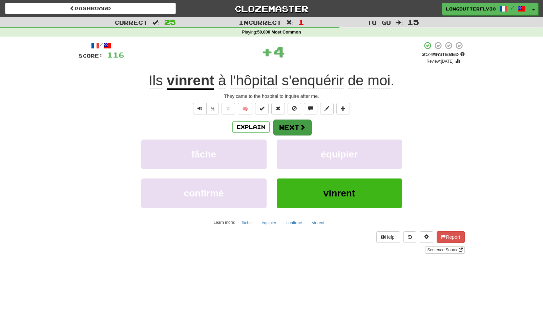
click at [307, 132] on button "Next" at bounding box center [292, 128] width 38 height 16
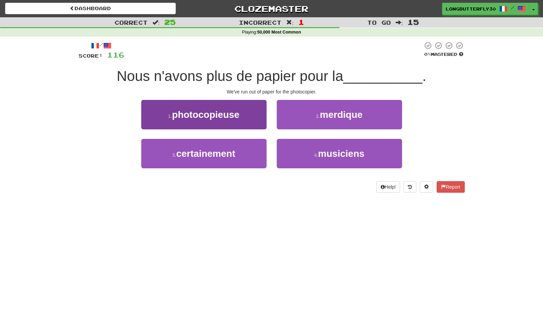
click at [257, 116] on button "1 . photocopieuse" at bounding box center [203, 114] width 125 height 29
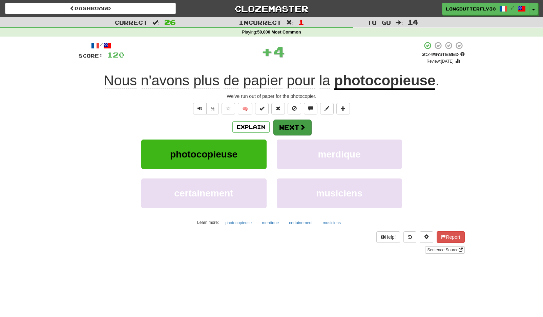
click at [303, 126] on span at bounding box center [303, 127] width 6 height 6
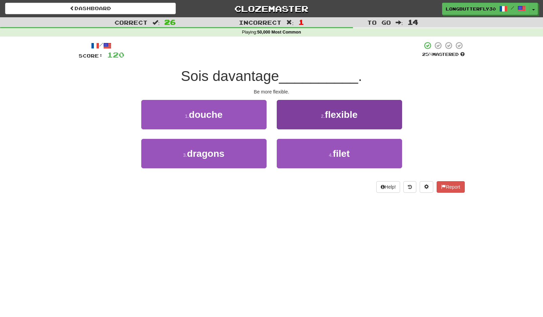
click at [305, 124] on button "2 . flexible" at bounding box center [339, 114] width 125 height 29
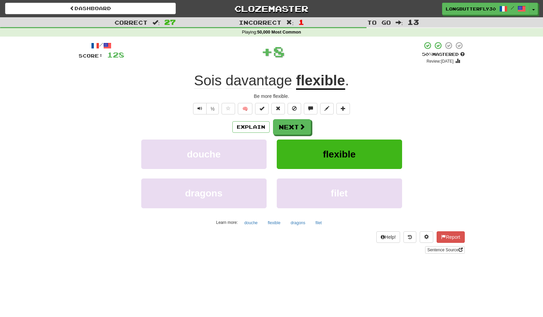
click at [305, 124] on button "Next" at bounding box center [292, 127] width 38 height 16
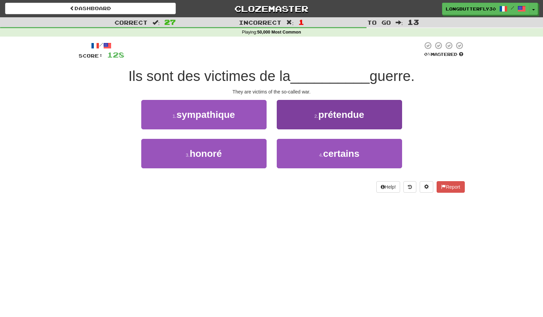
click at [305, 124] on button "2 . prétendue" at bounding box center [339, 114] width 125 height 29
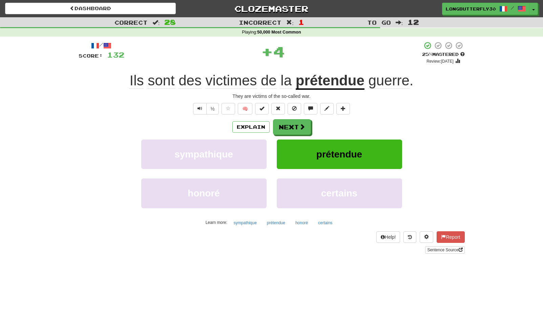
click at [305, 124] on button "Next" at bounding box center [292, 127] width 38 height 16
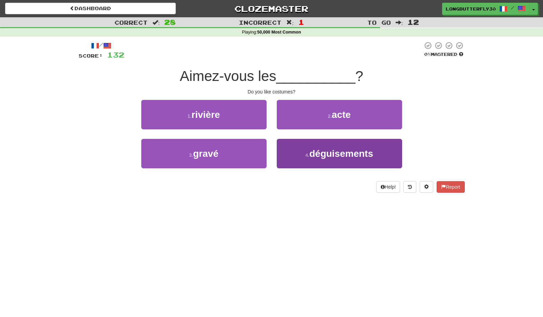
click at [304, 144] on button "4 . déguisements" at bounding box center [339, 153] width 125 height 29
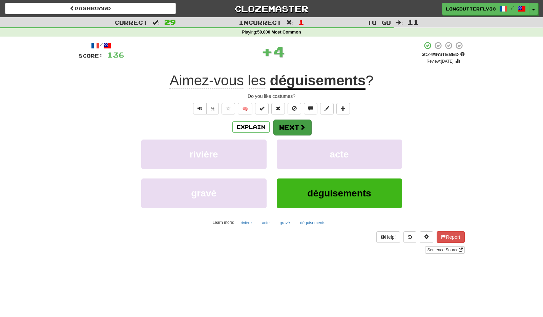
click at [300, 127] on span at bounding box center [303, 127] width 6 height 6
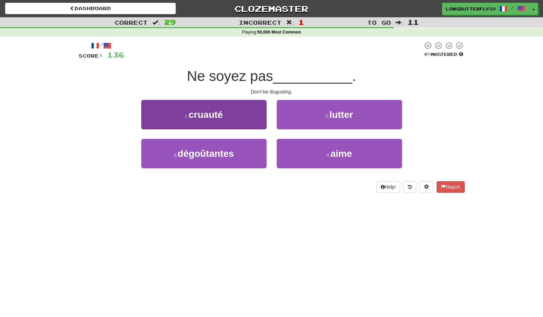
click at [263, 149] on button "3 . dégoûtantes" at bounding box center [203, 153] width 125 height 29
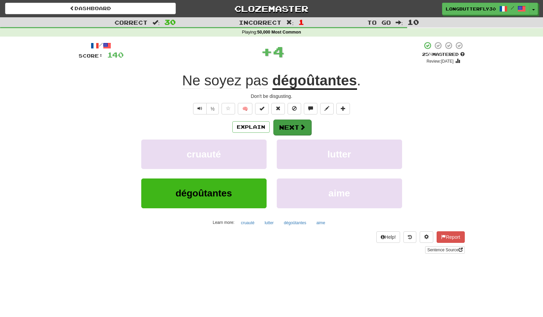
click at [282, 125] on button "Next" at bounding box center [292, 128] width 38 height 16
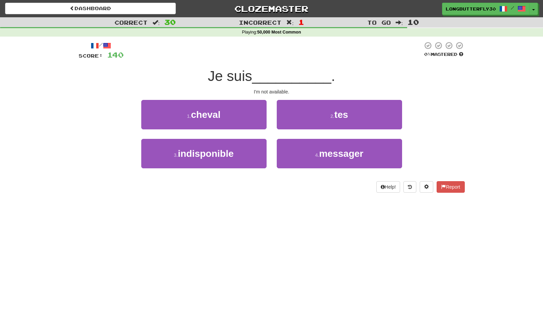
drag, startPoint x: 249, startPoint y: 150, endPoint x: 255, endPoint y: 135, distance: 16.2
click at [249, 149] on button "3 . indisponible" at bounding box center [203, 153] width 125 height 29
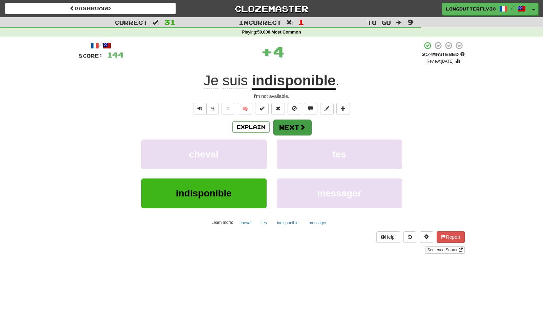
click at [291, 130] on button "Next" at bounding box center [292, 128] width 38 height 16
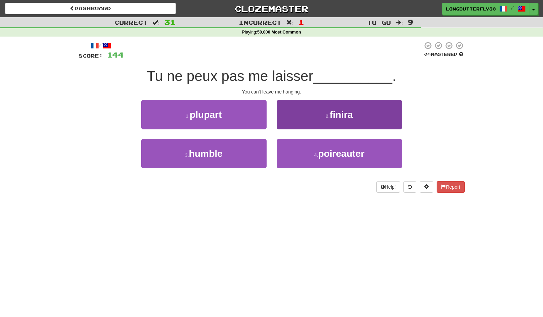
drag, startPoint x: 330, startPoint y: 156, endPoint x: 327, endPoint y: 151, distance: 5.4
click at [330, 156] on span "poireauter" at bounding box center [341, 153] width 46 height 11
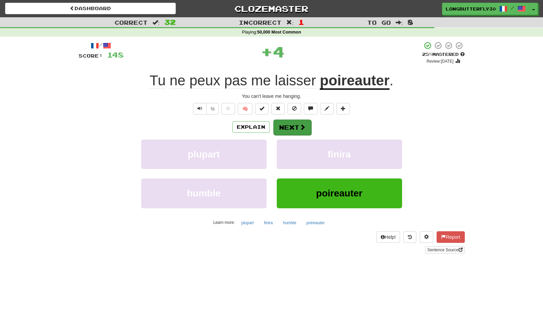
click at [300, 125] on span at bounding box center [303, 127] width 6 height 6
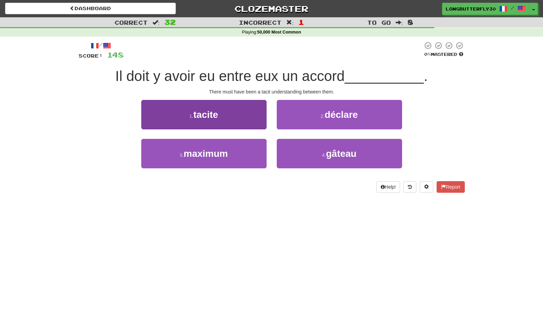
click at [245, 118] on button "1 . tacite" at bounding box center [203, 114] width 125 height 29
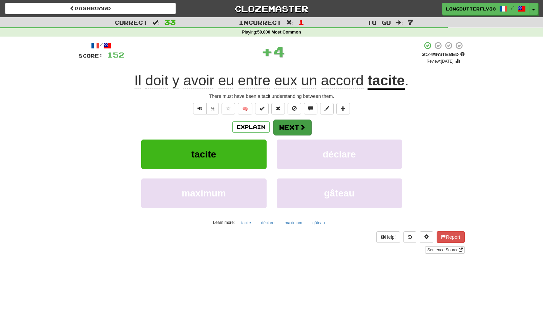
click at [297, 129] on button "Next" at bounding box center [292, 128] width 38 height 16
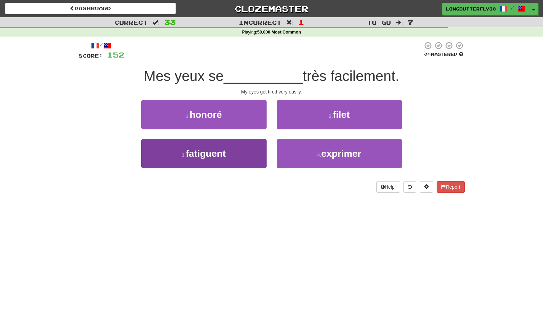
click at [253, 150] on button "3 . fatiguent" at bounding box center [203, 153] width 125 height 29
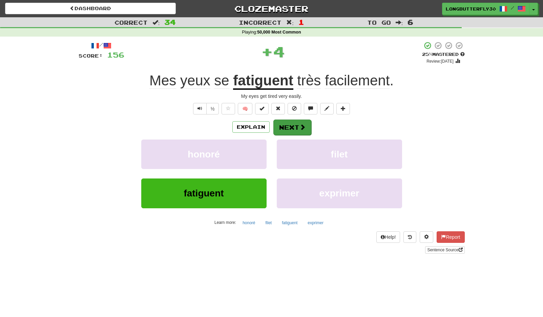
click at [284, 120] on button "Next" at bounding box center [292, 128] width 38 height 16
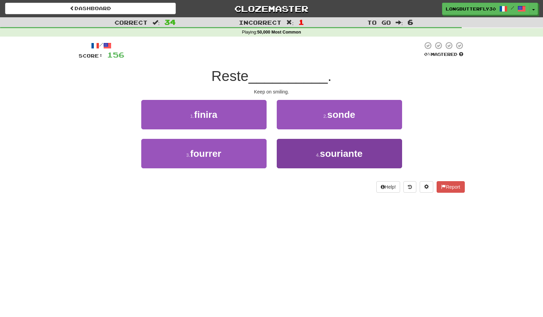
click at [319, 152] on small "4 ." at bounding box center [318, 154] width 4 height 5
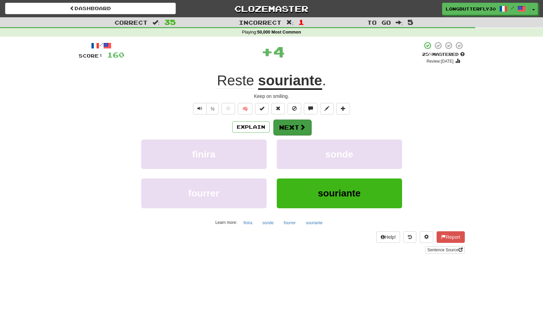
click at [308, 124] on button "Next" at bounding box center [292, 128] width 38 height 16
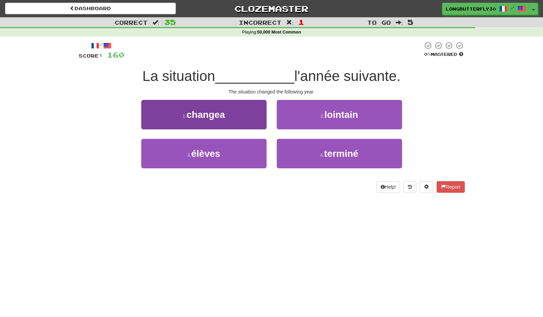
click at [245, 109] on button "1 . changea" at bounding box center [203, 114] width 125 height 29
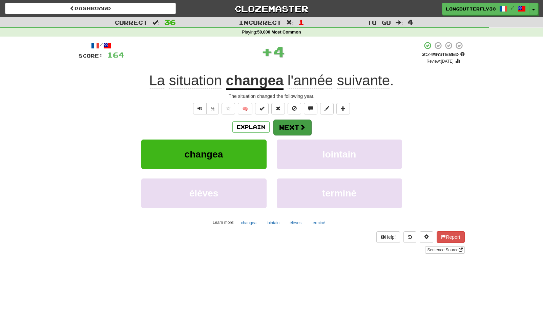
click at [291, 124] on button "Next" at bounding box center [292, 128] width 38 height 16
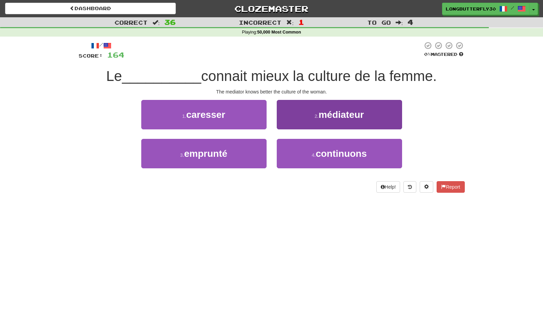
click at [326, 118] on span "médiateur" at bounding box center [341, 114] width 45 height 11
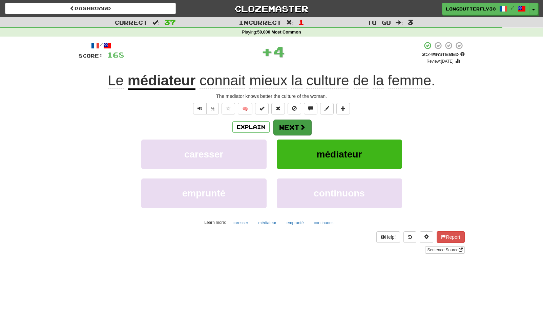
click at [306, 123] on button "Next" at bounding box center [292, 128] width 38 height 16
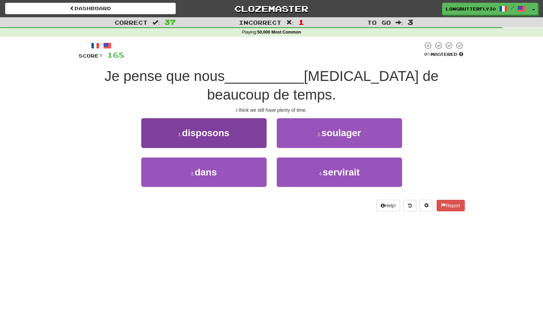
click at [249, 130] on button "1 . disposons" at bounding box center [203, 132] width 125 height 29
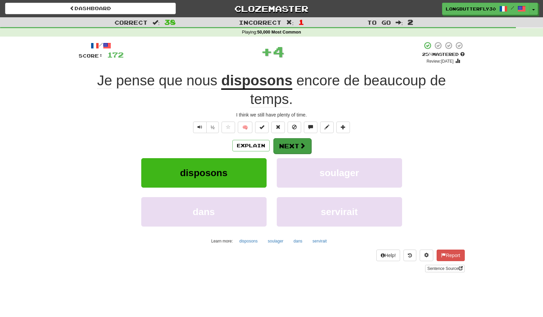
click at [290, 139] on button "Next" at bounding box center [292, 146] width 38 height 16
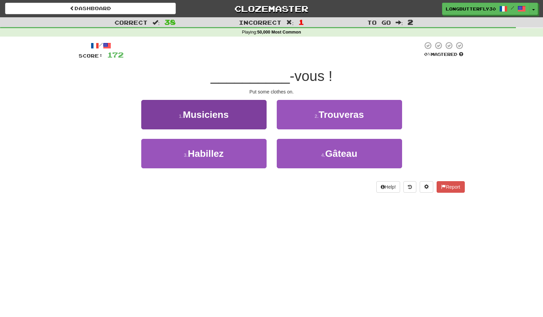
drag, startPoint x: 233, startPoint y: 148, endPoint x: 239, endPoint y: 147, distance: 6.0
click at [233, 148] on button "3 . Habillez" at bounding box center [203, 153] width 125 height 29
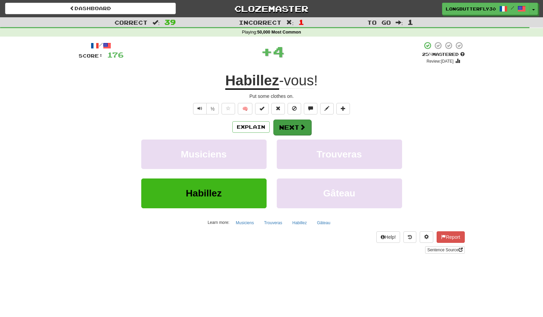
click at [300, 129] on span at bounding box center [303, 127] width 6 height 6
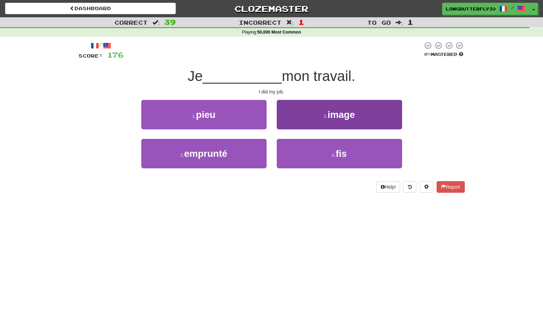
drag, startPoint x: 326, startPoint y: 153, endPoint x: 323, endPoint y: 143, distance: 10.1
click at [326, 152] on button "4 . fis" at bounding box center [339, 153] width 125 height 29
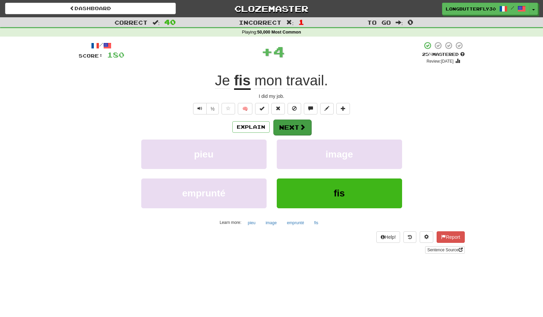
click at [307, 128] on button "Next" at bounding box center [292, 128] width 38 height 16
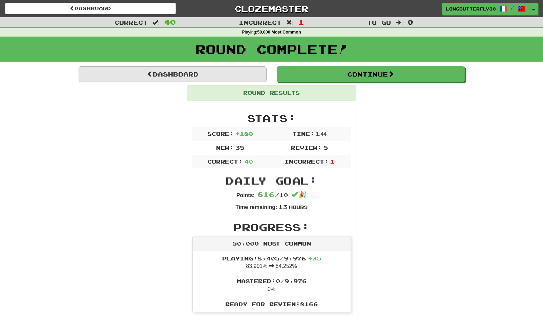
click at [214, 77] on link "Dashboard" at bounding box center [173, 74] width 188 height 16
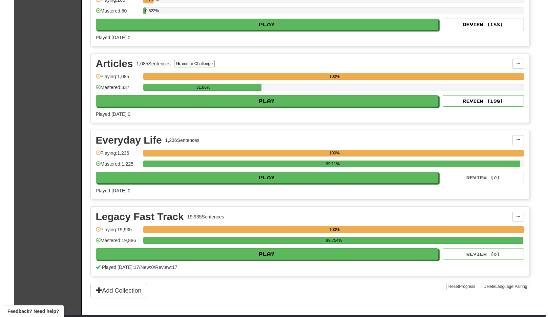
scroll to position [251, 0]
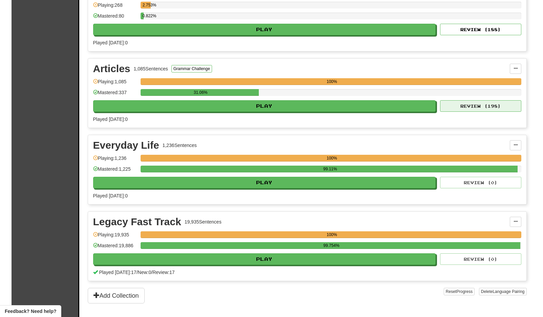
click at [453, 104] on button "Review ( 198 )" at bounding box center [480, 106] width 81 height 12
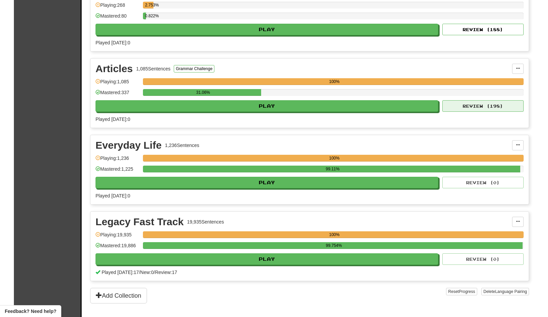
select select "**"
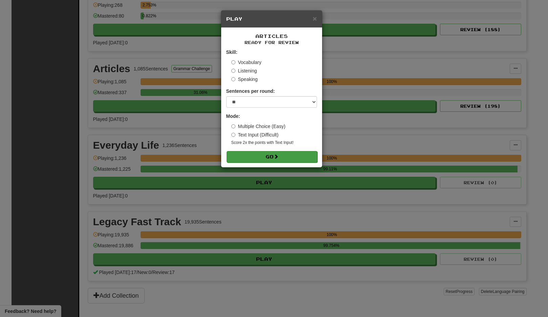
click at [277, 157] on span at bounding box center [276, 156] width 5 height 5
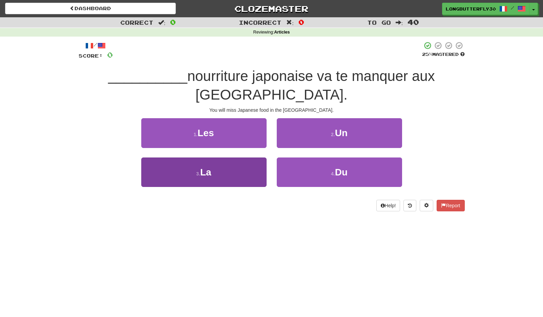
click at [254, 170] on button "3 . La" at bounding box center [203, 172] width 125 height 29
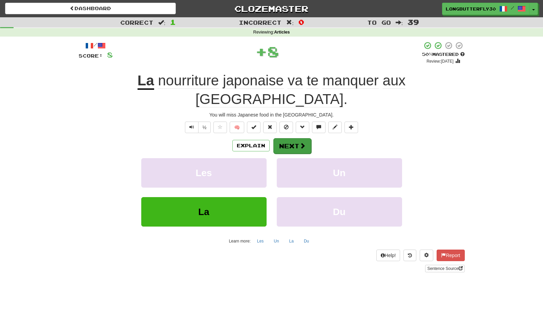
click at [285, 138] on button "Next" at bounding box center [292, 146] width 38 height 16
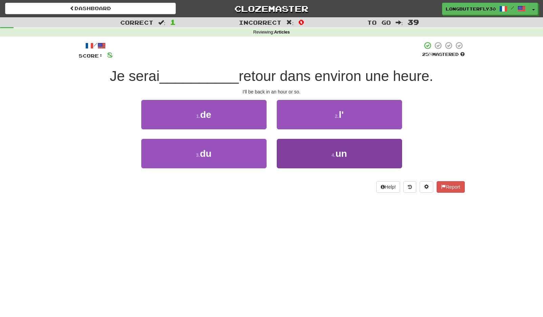
click at [300, 157] on button "4 . un" at bounding box center [339, 153] width 125 height 29
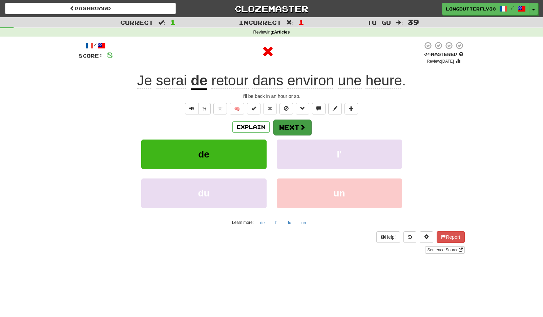
click at [303, 125] on span at bounding box center [303, 127] width 6 height 6
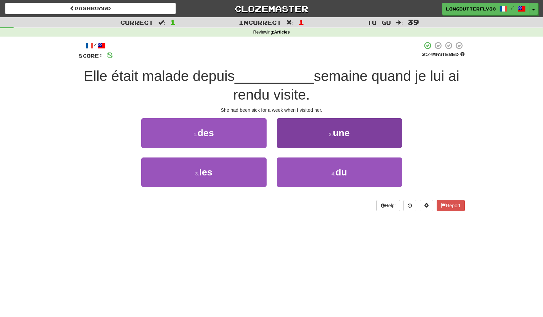
click at [326, 134] on button "2 . une" at bounding box center [339, 132] width 125 height 29
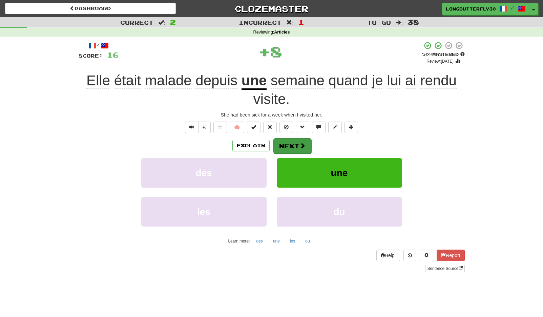
click at [300, 145] on span at bounding box center [303, 146] width 6 height 6
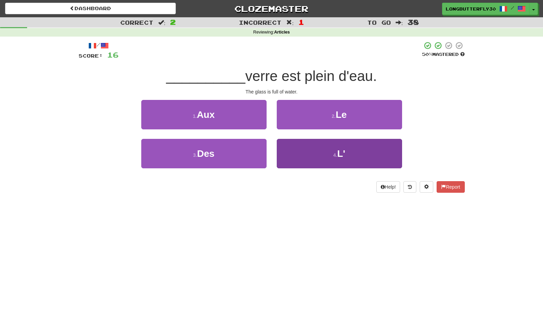
scroll to position [1, 0]
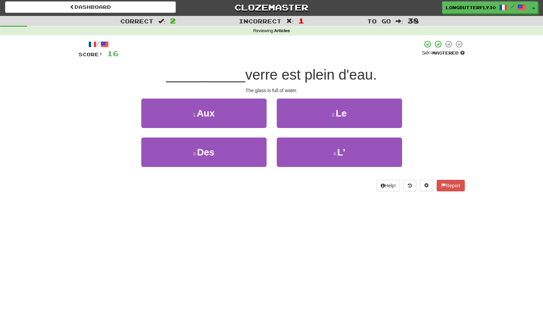
click at [323, 117] on button "2 . Le" at bounding box center [339, 113] width 125 height 29
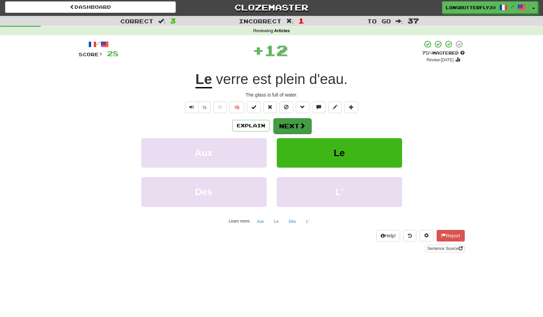
click at [300, 128] on span at bounding box center [303, 126] width 6 height 6
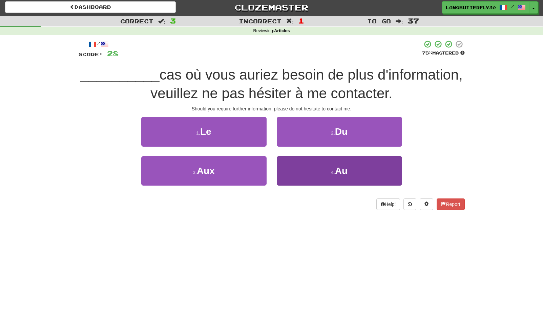
click at [327, 169] on button "4 . Au" at bounding box center [339, 170] width 125 height 29
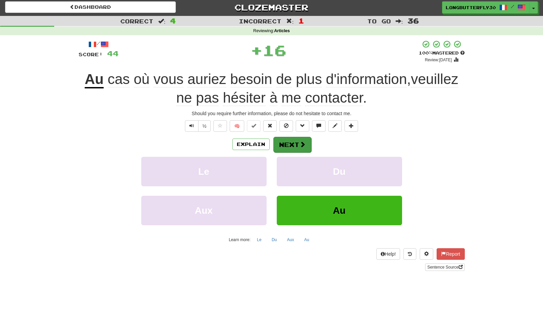
click at [303, 139] on button "Next" at bounding box center [292, 145] width 38 height 16
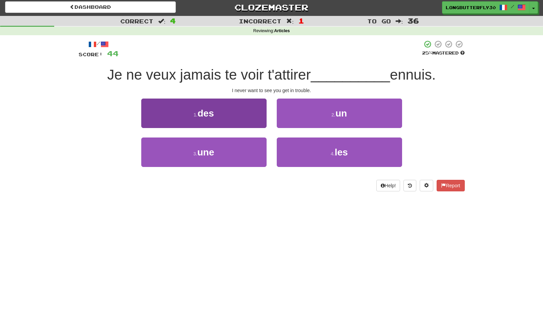
click at [230, 119] on button "1 . des" at bounding box center [203, 113] width 125 height 29
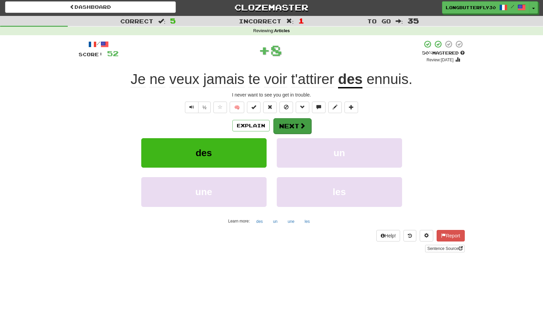
click at [293, 124] on button "Next" at bounding box center [292, 126] width 38 height 16
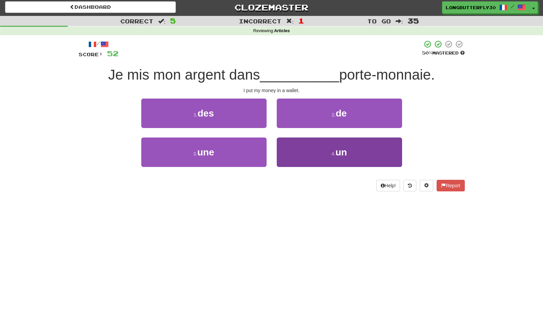
click at [300, 148] on button "4 . un" at bounding box center [339, 152] width 125 height 29
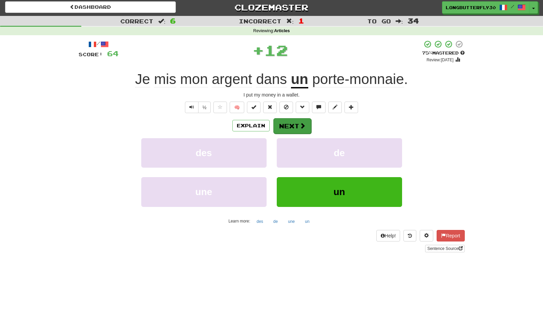
click at [297, 122] on button "Next" at bounding box center [292, 126] width 38 height 16
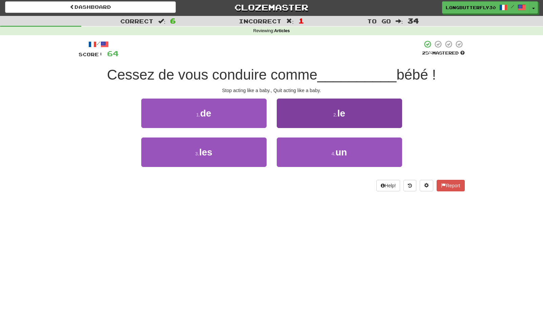
drag, startPoint x: 316, startPoint y: 155, endPoint x: 316, endPoint y: 150, distance: 4.4
click at [316, 154] on button "4 . un" at bounding box center [339, 152] width 125 height 29
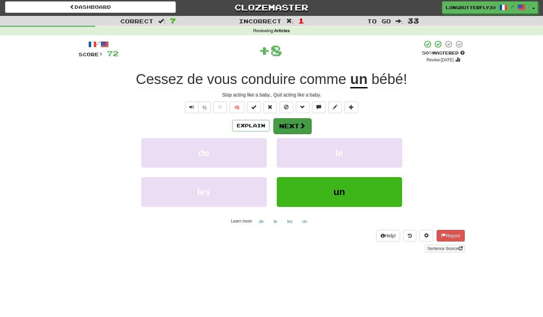
click at [309, 127] on button "Next" at bounding box center [292, 126] width 38 height 16
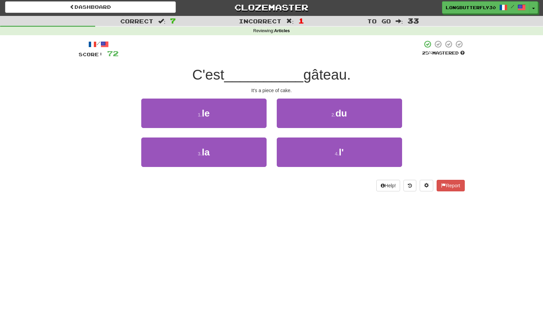
click at [319, 117] on button "2 . du" at bounding box center [339, 113] width 125 height 29
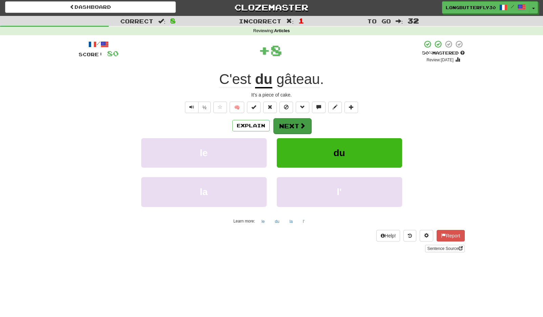
click at [298, 126] on button "Next" at bounding box center [292, 126] width 38 height 16
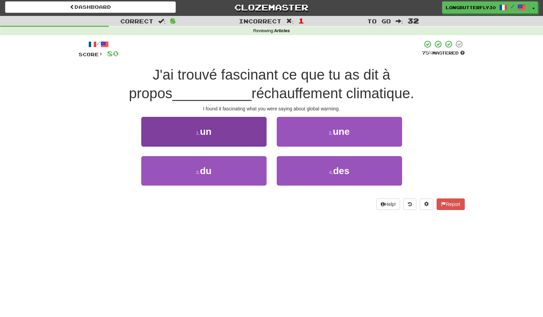
click at [245, 168] on button "3 . du" at bounding box center [203, 170] width 125 height 29
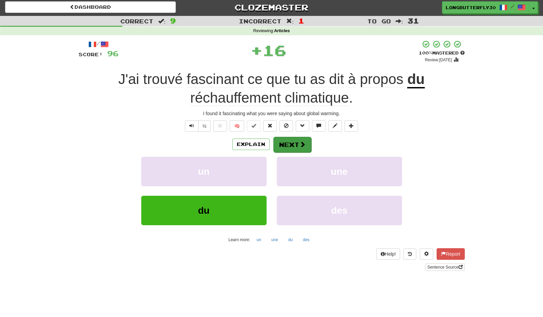
click at [294, 141] on button "Next" at bounding box center [292, 145] width 38 height 16
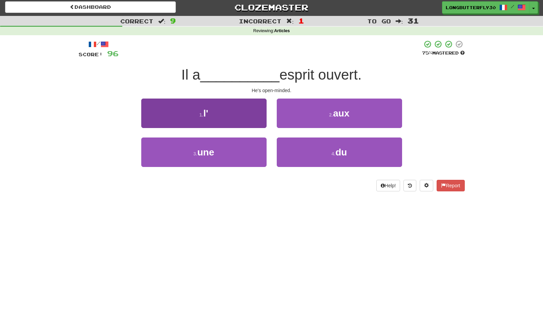
click at [266, 123] on button "1 . l'" at bounding box center [203, 113] width 125 height 29
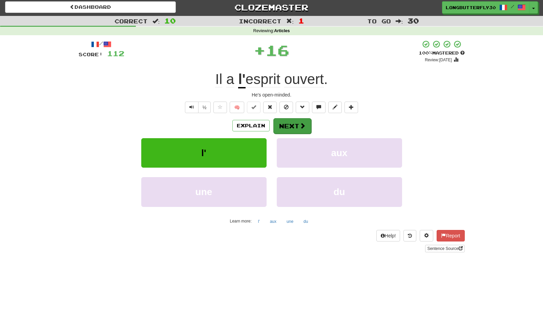
click at [295, 126] on button "Next" at bounding box center [292, 126] width 38 height 16
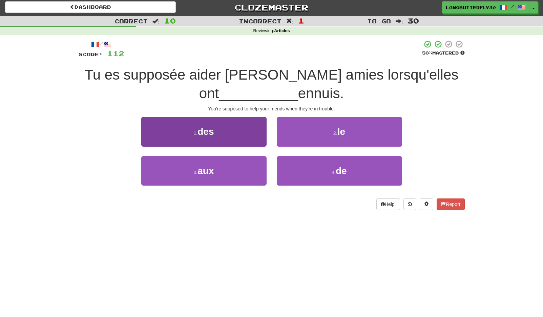
drag, startPoint x: 240, startPoint y: 162, endPoint x: 252, endPoint y: 156, distance: 13.8
click at [240, 162] on button "3 . aux" at bounding box center [203, 170] width 125 height 29
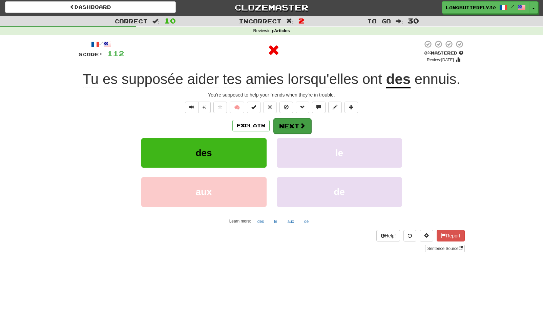
click at [303, 123] on span at bounding box center [303, 126] width 6 height 6
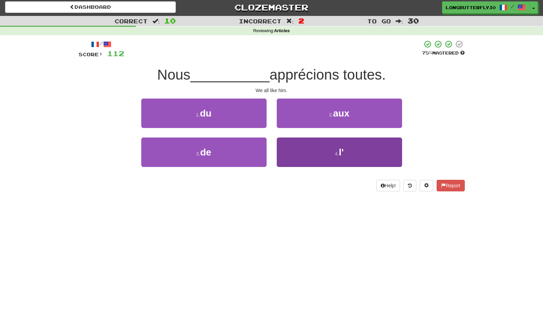
click at [309, 148] on button "4 . l'" at bounding box center [339, 152] width 125 height 29
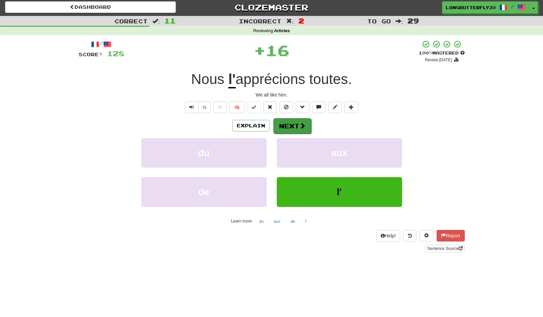
click at [300, 124] on span at bounding box center [303, 126] width 6 height 6
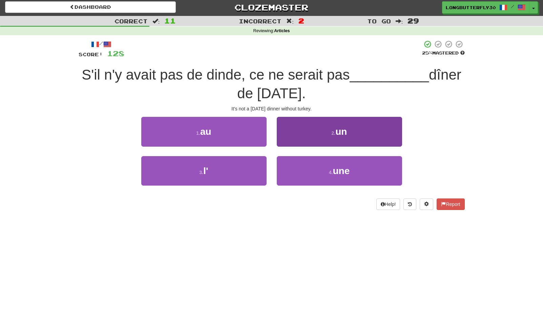
click at [317, 135] on button "2 . un" at bounding box center [339, 131] width 125 height 29
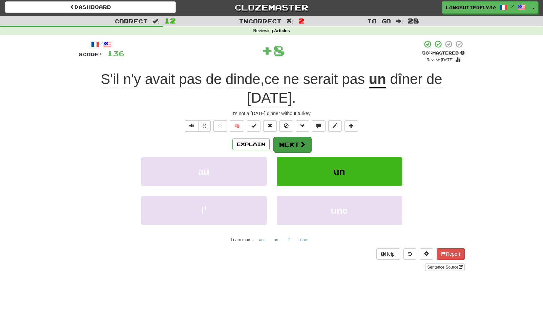
click at [302, 141] on span at bounding box center [303, 144] width 6 height 6
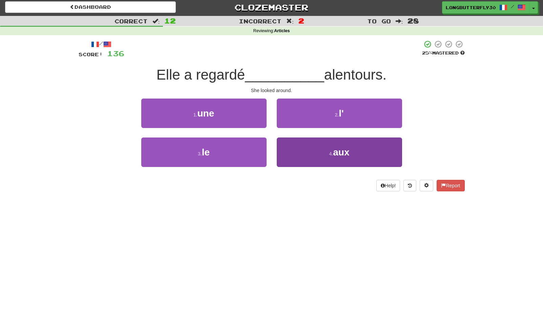
drag, startPoint x: 323, startPoint y: 117, endPoint x: 320, endPoint y: 149, distance: 32.0
click at [320, 147] on div "1 . une 2 . l' 3 . le 4 . aux" at bounding box center [272, 138] width 396 height 78
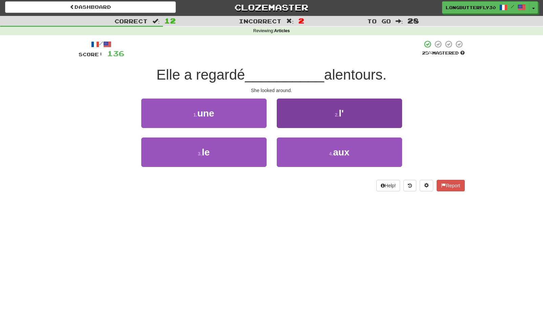
click at [325, 117] on button "2 . l'" at bounding box center [339, 113] width 125 height 29
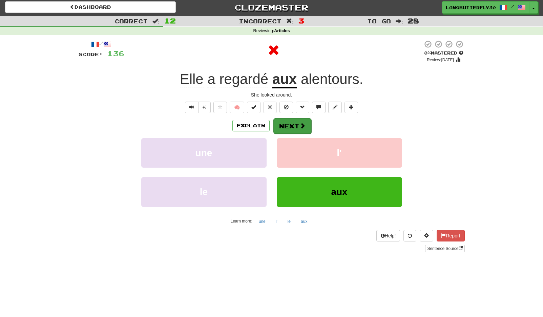
click at [307, 123] on button "Next" at bounding box center [292, 126] width 38 height 16
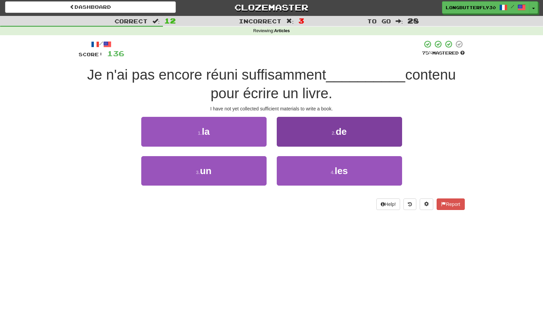
click at [291, 138] on button "2 . de" at bounding box center [339, 131] width 125 height 29
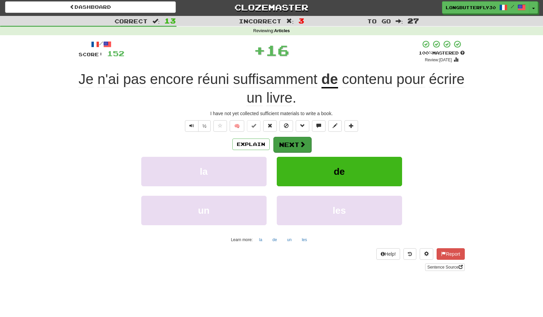
click at [289, 143] on button "Next" at bounding box center [292, 145] width 38 height 16
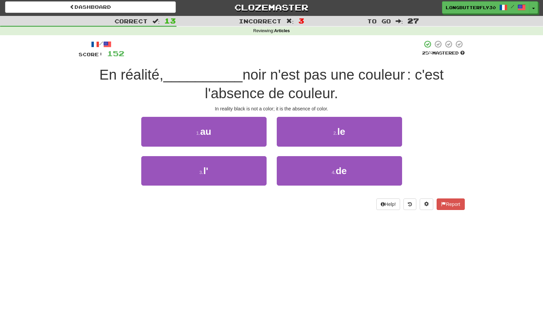
drag, startPoint x: 327, startPoint y: 131, endPoint x: 324, endPoint y: 133, distance: 4.4
click at [327, 131] on button "2 . le" at bounding box center [339, 131] width 125 height 29
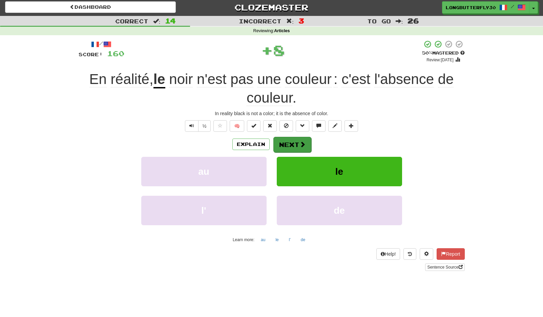
click at [304, 144] on span at bounding box center [303, 144] width 6 height 6
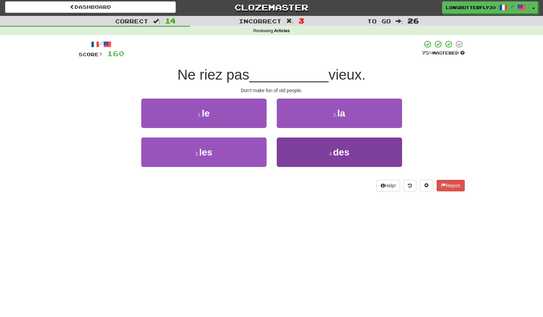
click at [299, 149] on button "4 . des" at bounding box center [339, 152] width 125 height 29
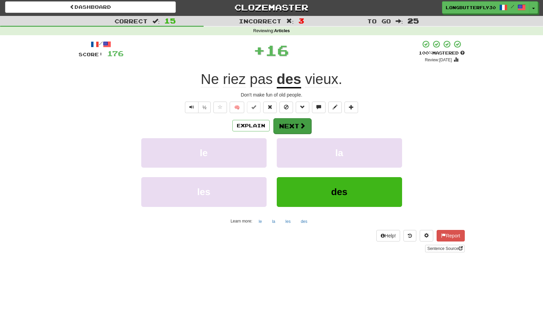
click at [292, 123] on button "Next" at bounding box center [292, 126] width 38 height 16
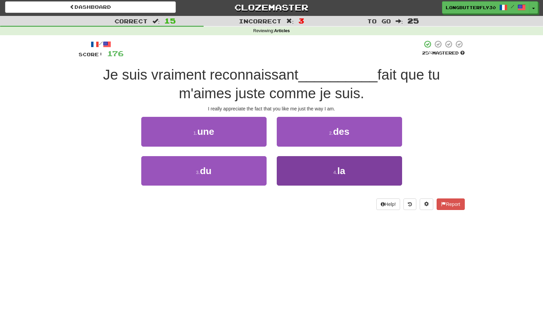
click at [315, 174] on button "4 . la" at bounding box center [339, 170] width 125 height 29
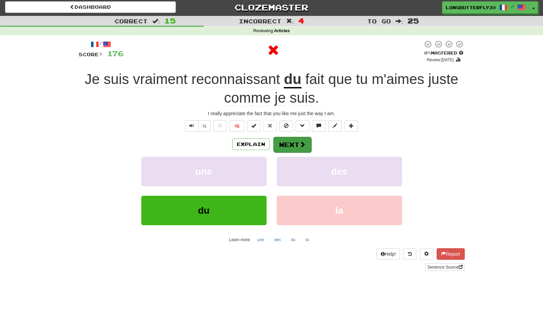
click at [302, 148] on button "Next" at bounding box center [292, 145] width 38 height 16
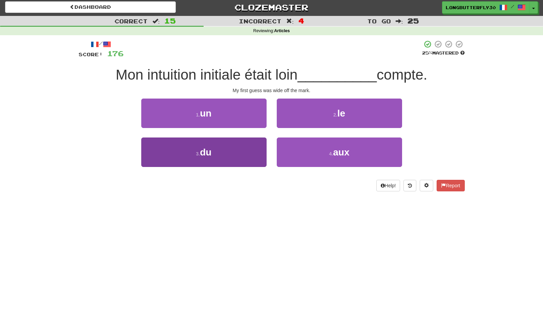
click at [256, 150] on button "3 . du" at bounding box center [203, 152] width 125 height 29
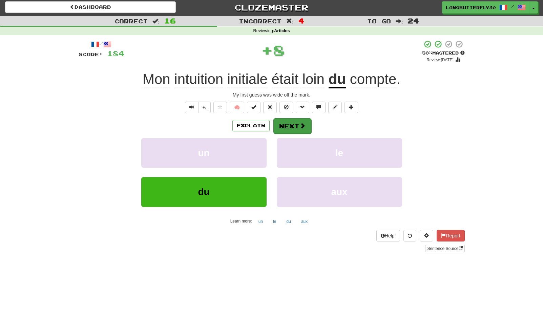
click at [300, 124] on span at bounding box center [303, 126] width 6 height 6
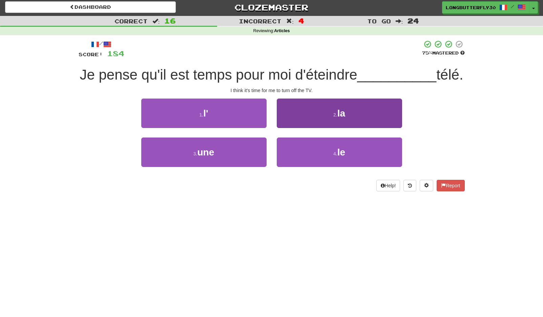
click at [329, 128] on button "2 . la" at bounding box center [339, 113] width 125 height 29
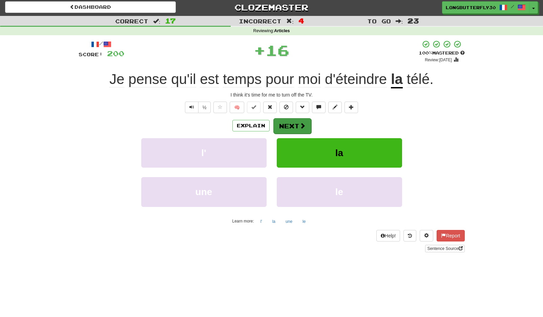
click at [309, 125] on button "Next" at bounding box center [292, 126] width 38 height 16
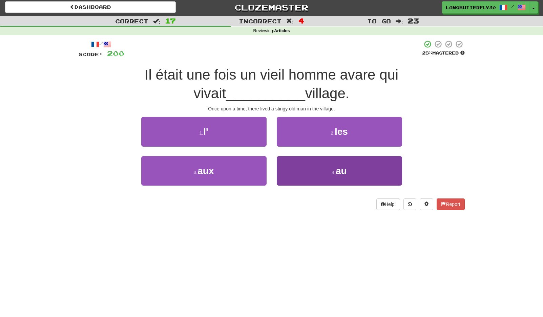
click at [316, 167] on button "4 . au" at bounding box center [339, 170] width 125 height 29
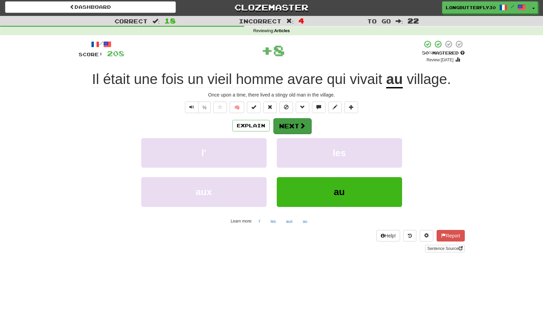
click at [304, 129] on button "Next" at bounding box center [292, 126] width 38 height 16
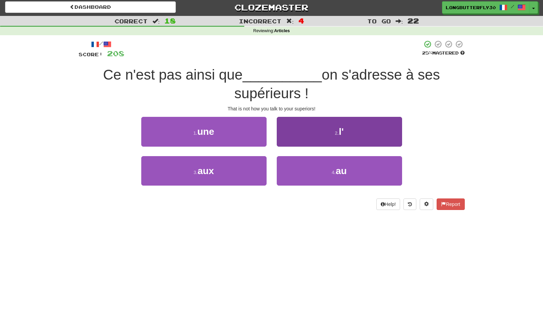
click at [316, 132] on button "2 . l'" at bounding box center [339, 131] width 125 height 29
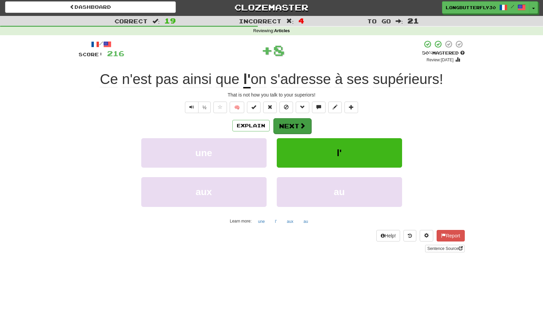
click at [300, 123] on span at bounding box center [303, 126] width 6 height 6
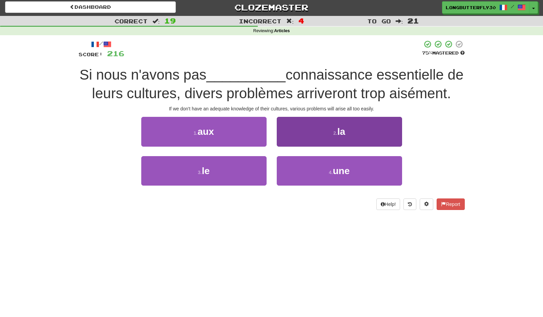
click at [310, 168] on button "4 . une" at bounding box center [339, 170] width 125 height 29
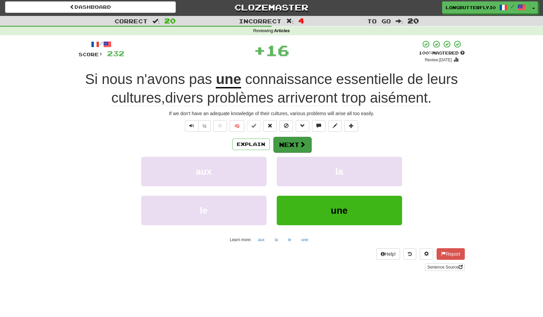
click at [301, 146] on span at bounding box center [303, 144] width 6 height 6
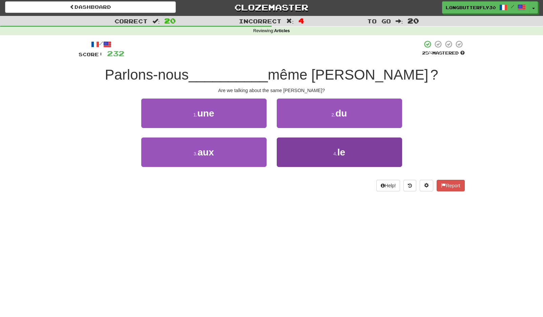
click at [315, 158] on button "4 . le" at bounding box center [339, 152] width 125 height 29
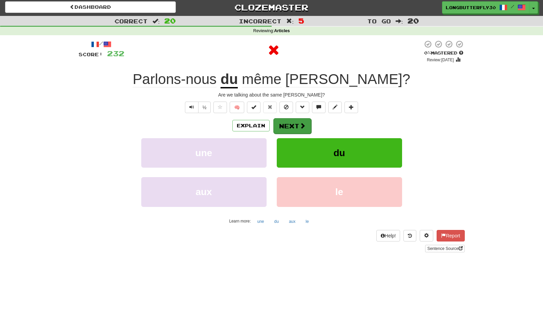
click at [306, 126] on button "Next" at bounding box center [292, 126] width 38 height 16
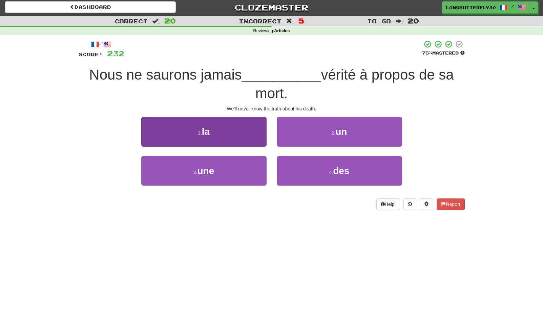
click at [246, 129] on button "1 . la" at bounding box center [203, 131] width 125 height 29
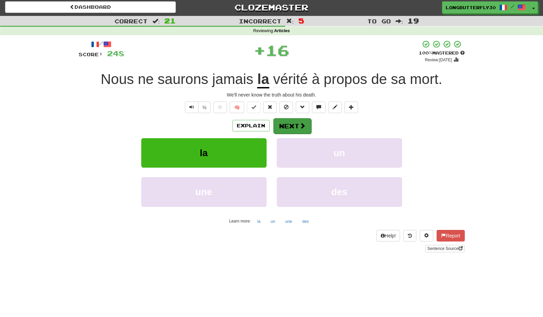
drag, startPoint x: 293, startPoint y: 135, endPoint x: 293, endPoint y: 129, distance: 5.8
click at [293, 134] on div "Explain Next la un une des Learn more: la un une des" at bounding box center [272, 172] width 386 height 109
click at [295, 124] on button "Next" at bounding box center [292, 126] width 38 height 16
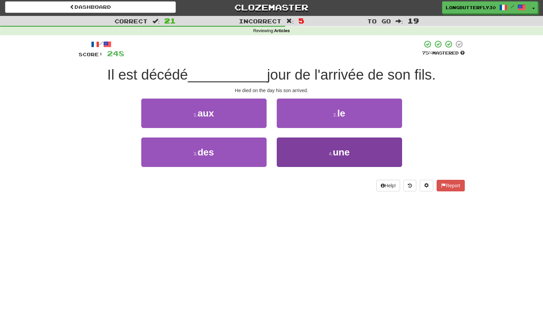
click at [295, 152] on button "4 . une" at bounding box center [339, 152] width 125 height 29
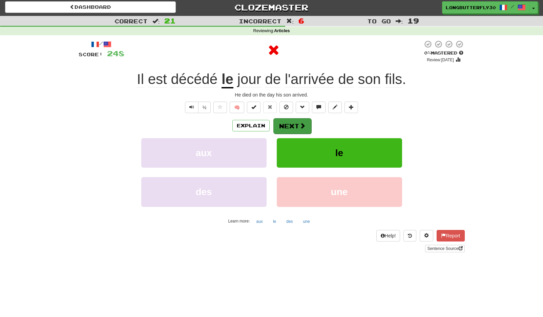
click at [291, 125] on button "Next" at bounding box center [292, 126] width 38 height 16
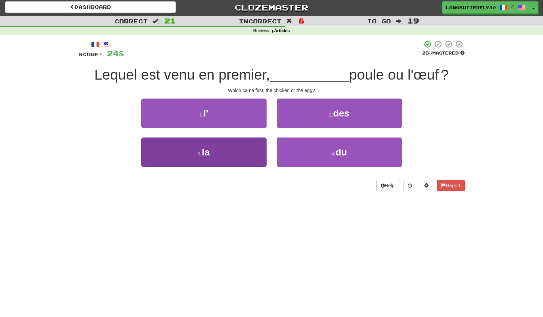
click at [244, 148] on button "3 . la" at bounding box center [203, 152] width 125 height 29
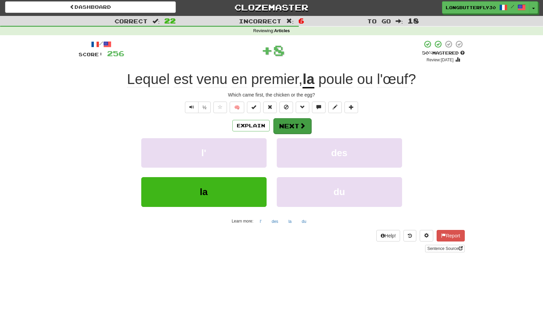
click at [300, 123] on span at bounding box center [303, 126] width 6 height 6
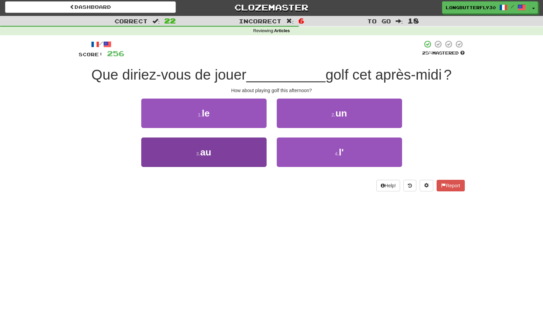
click at [244, 146] on button "3 . au" at bounding box center [203, 152] width 125 height 29
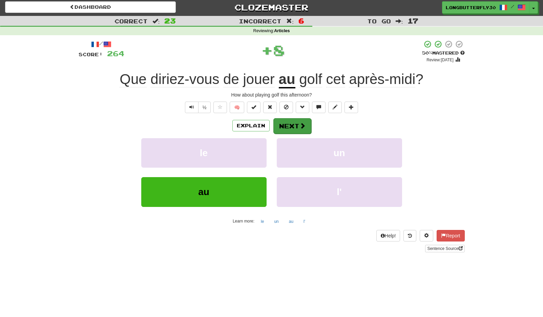
click at [294, 121] on button "Next" at bounding box center [292, 126] width 38 height 16
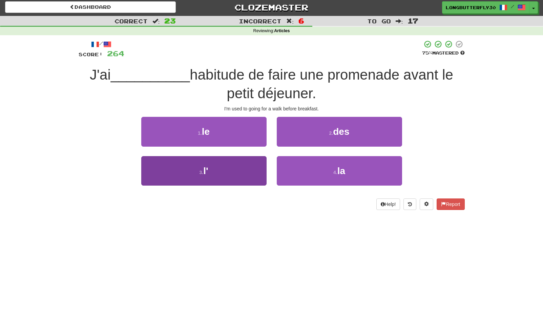
click at [245, 158] on button "3 . l'" at bounding box center [203, 170] width 125 height 29
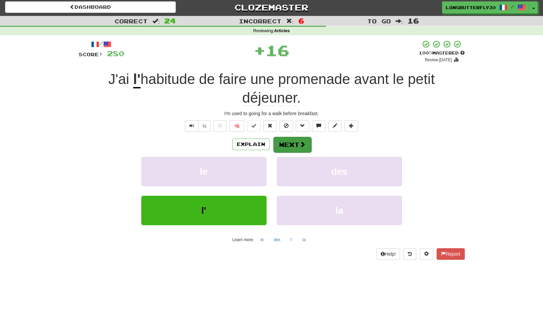
click at [290, 140] on button "Next" at bounding box center [292, 145] width 38 height 16
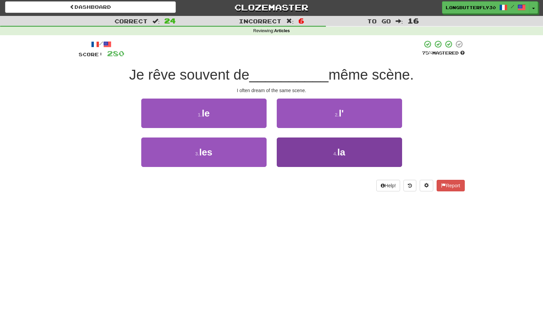
click at [319, 150] on button "4 . la" at bounding box center [339, 152] width 125 height 29
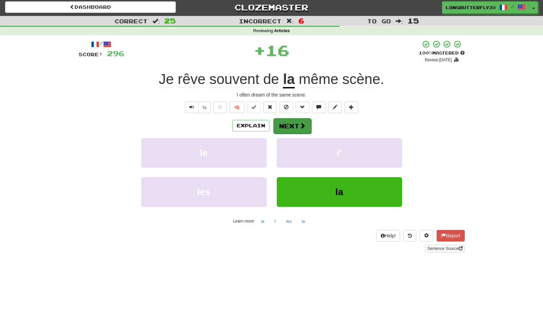
click at [301, 123] on span at bounding box center [303, 126] width 6 height 6
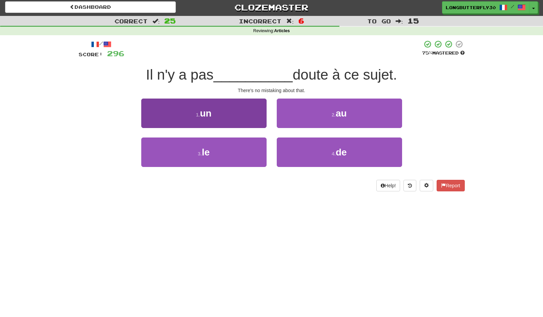
click at [259, 116] on button "1 . un" at bounding box center [203, 113] width 125 height 29
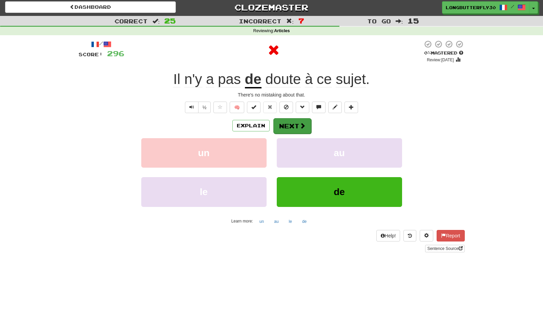
click at [297, 124] on button "Next" at bounding box center [292, 126] width 38 height 16
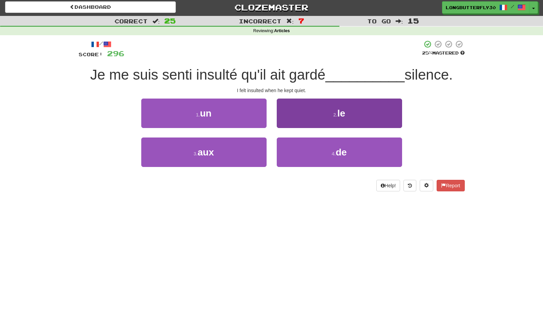
click at [312, 115] on button "2 . le" at bounding box center [339, 113] width 125 height 29
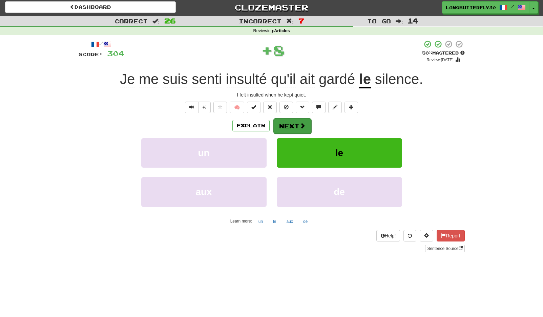
click at [300, 123] on span at bounding box center [303, 126] width 6 height 6
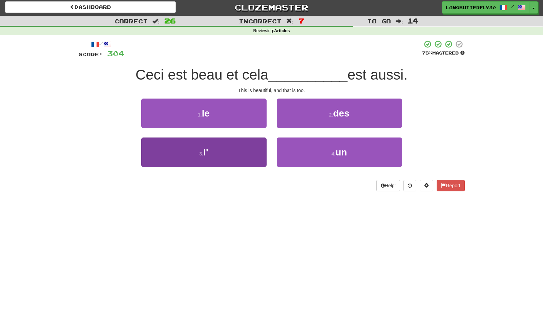
click at [248, 148] on button "3 . l'" at bounding box center [203, 152] width 125 height 29
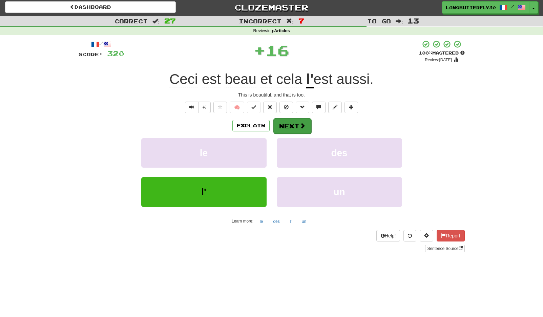
click at [295, 122] on button "Next" at bounding box center [292, 126] width 38 height 16
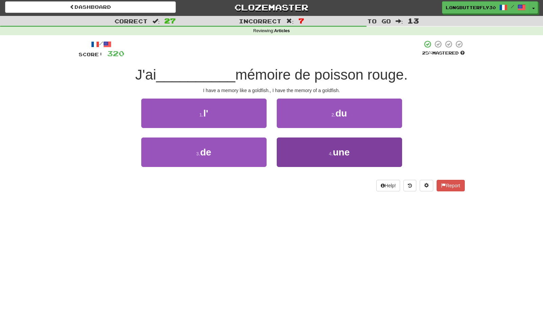
click at [314, 148] on button "4 . une" at bounding box center [339, 152] width 125 height 29
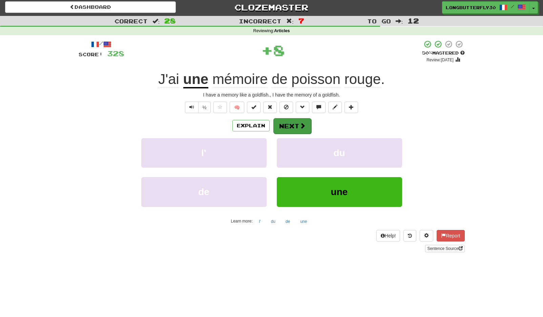
click at [301, 121] on button "Next" at bounding box center [292, 126] width 38 height 16
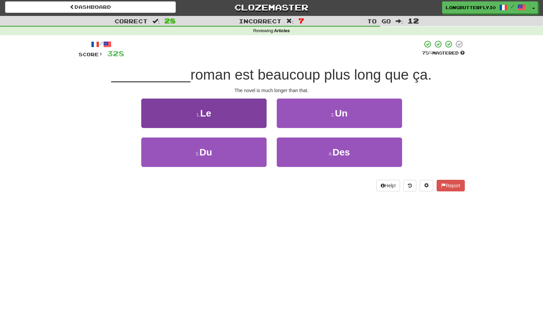
click at [260, 116] on button "1 . Le" at bounding box center [203, 113] width 125 height 29
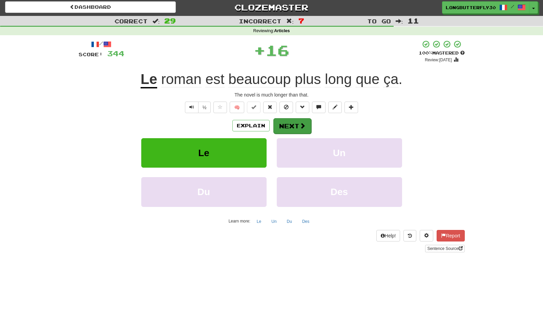
click at [293, 123] on button "Next" at bounding box center [292, 126] width 38 height 16
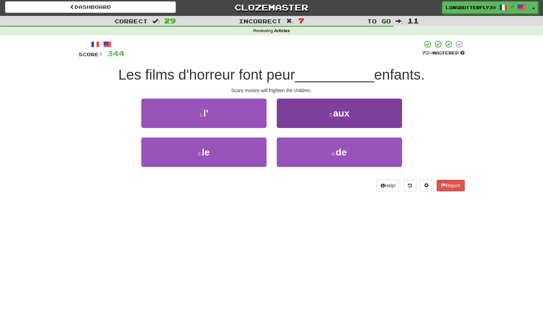
click at [311, 118] on button "2 . aux" at bounding box center [339, 113] width 125 height 29
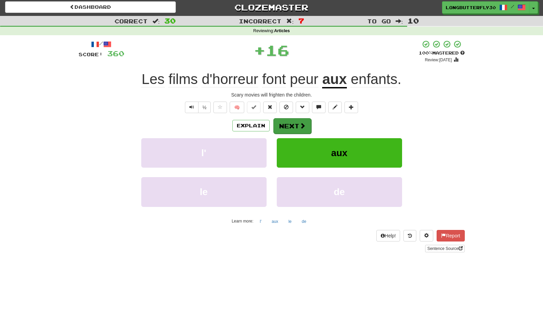
click at [290, 126] on button "Next" at bounding box center [292, 126] width 38 height 16
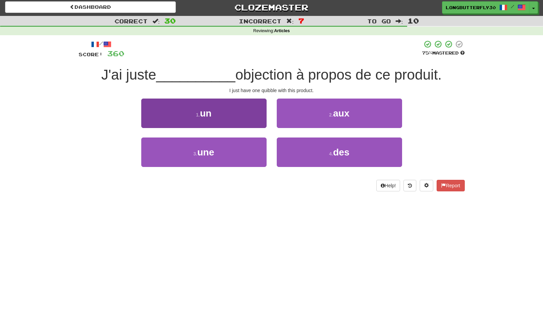
click at [263, 118] on button "1 . un" at bounding box center [203, 113] width 125 height 29
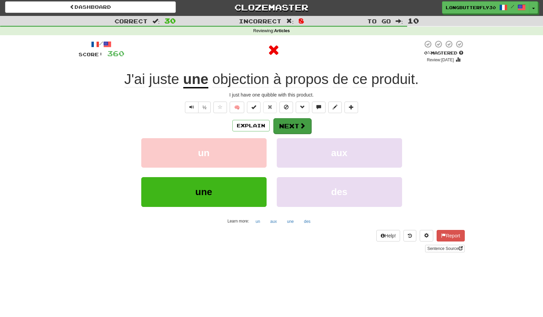
click at [290, 121] on button "Next" at bounding box center [292, 126] width 38 height 16
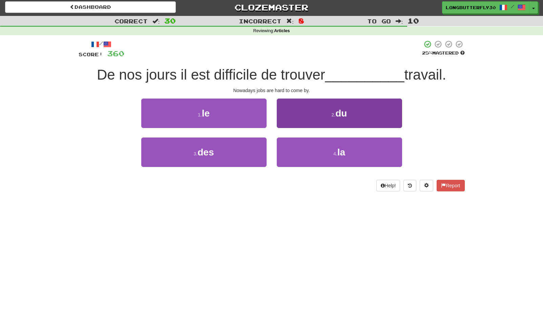
click at [303, 115] on button "2 . du" at bounding box center [339, 113] width 125 height 29
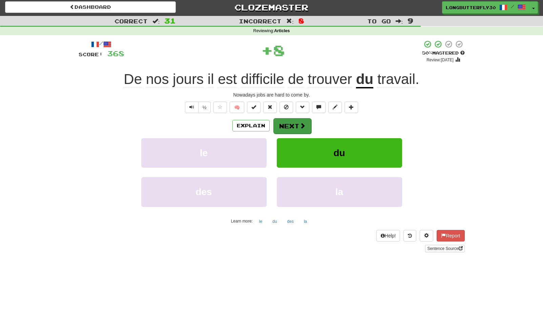
click at [286, 127] on button "Next" at bounding box center [292, 126] width 38 height 16
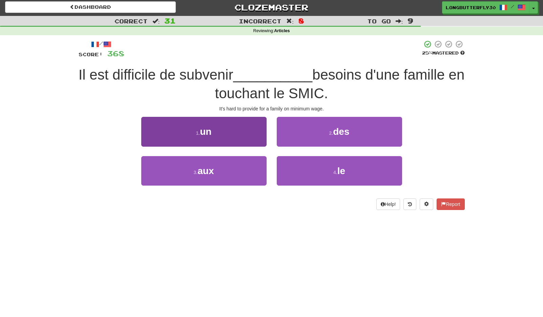
click at [252, 164] on button "3 . aux" at bounding box center [203, 170] width 125 height 29
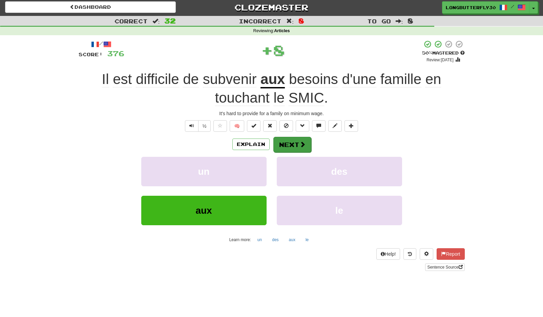
click at [287, 141] on button "Next" at bounding box center [292, 145] width 38 height 16
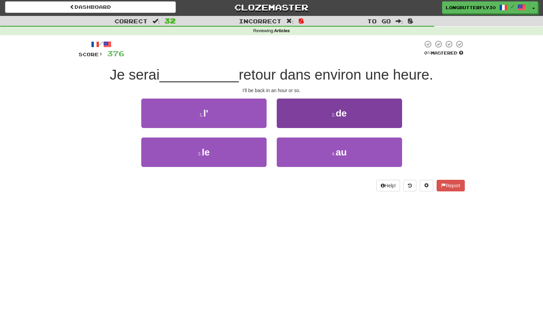
click at [337, 116] on span "de" at bounding box center [341, 113] width 11 height 11
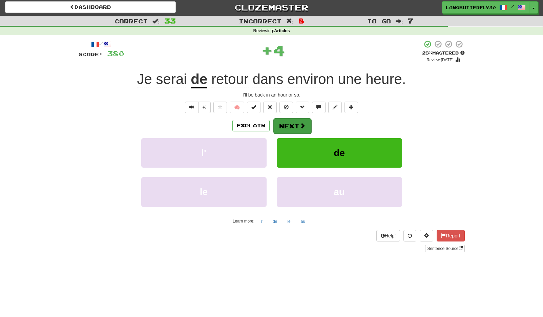
click at [306, 124] on button "Next" at bounding box center [292, 126] width 38 height 16
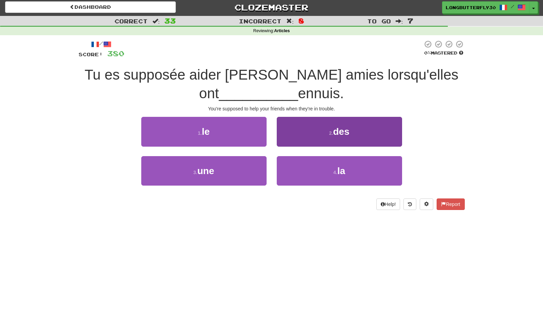
click at [331, 127] on button "2 . des" at bounding box center [339, 131] width 125 height 29
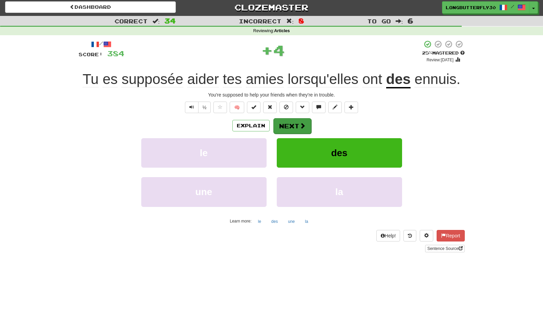
click at [297, 126] on button "Next" at bounding box center [292, 126] width 38 height 16
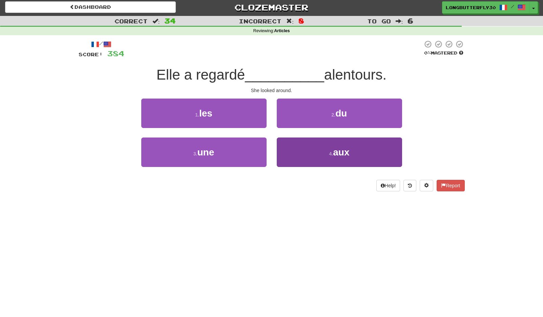
click at [306, 146] on button "4 . aux" at bounding box center [339, 152] width 125 height 29
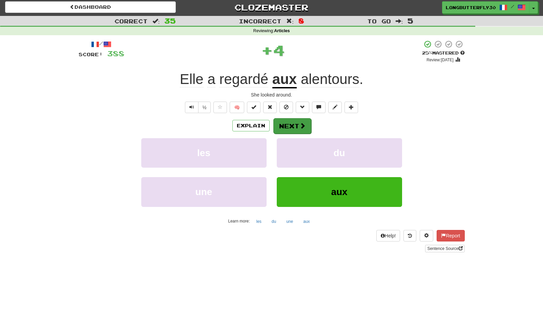
click at [305, 124] on button "Next" at bounding box center [292, 126] width 38 height 16
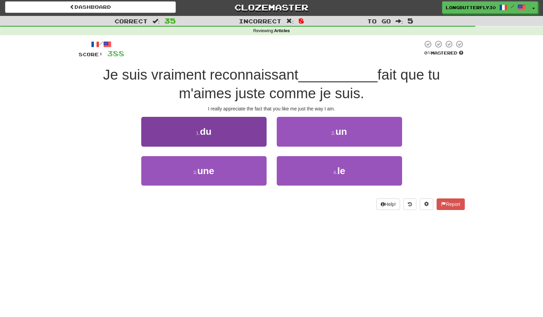
click at [254, 138] on button "1 . du" at bounding box center [203, 131] width 125 height 29
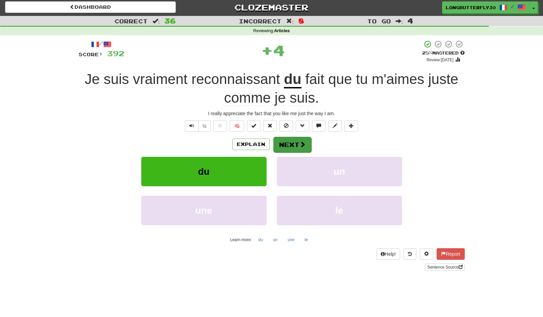
click at [296, 143] on button "Next" at bounding box center [292, 145] width 38 height 16
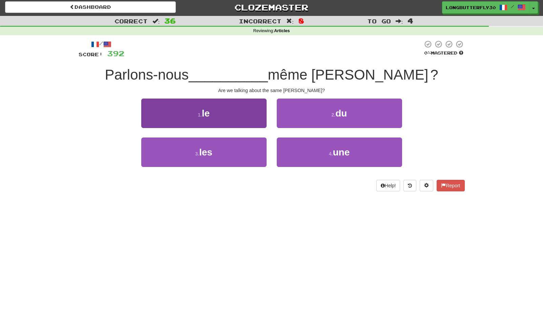
click at [249, 115] on button "1 . le" at bounding box center [203, 113] width 125 height 29
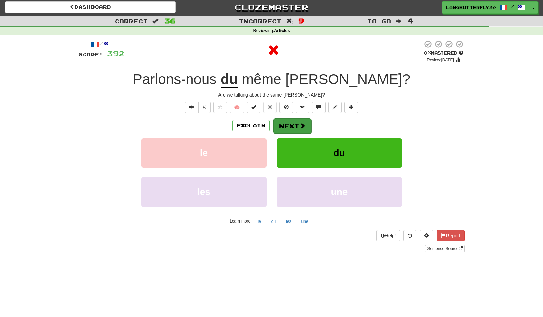
click at [296, 126] on button "Next" at bounding box center [292, 126] width 38 height 16
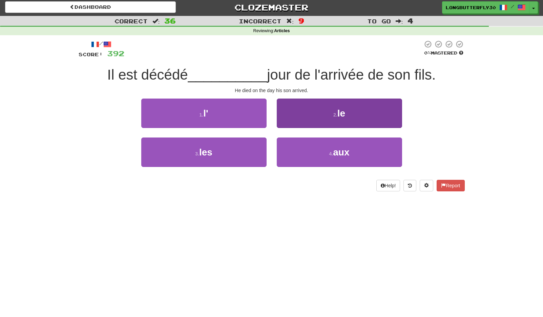
click at [332, 121] on button "2 . le" at bounding box center [339, 113] width 125 height 29
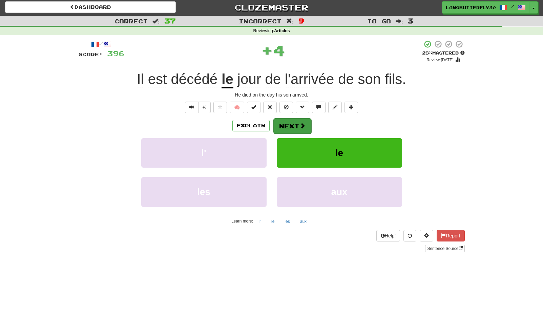
click at [298, 120] on button "Next" at bounding box center [292, 126] width 38 height 16
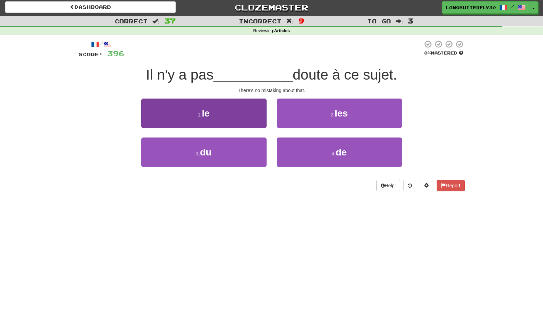
drag, startPoint x: 250, startPoint y: 145, endPoint x: 264, endPoint y: 143, distance: 14.1
click at [250, 145] on button "3 . du" at bounding box center [203, 152] width 125 height 29
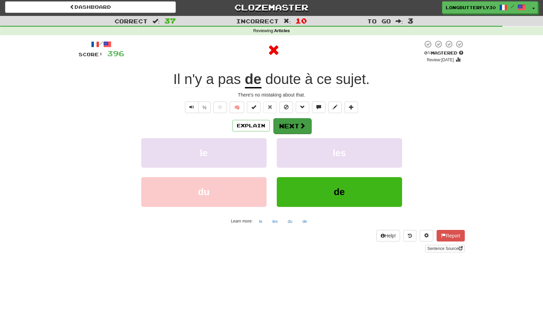
click at [300, 127] on span at bounding box center [303, 126] width 6 height 6
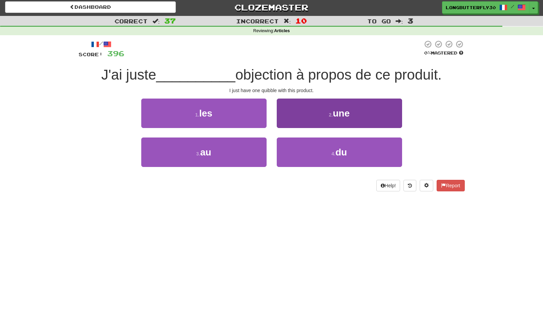
click at [313, 119] on button "2 . une" at bounding box center [339, 113] width 125 height 29
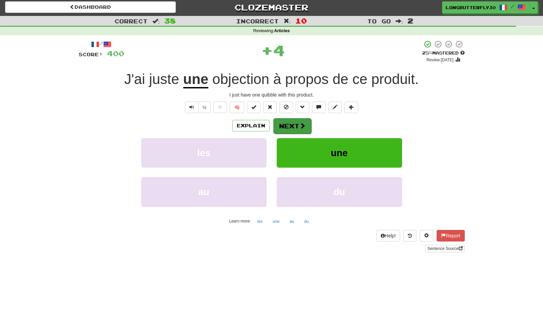
click at [289, 122] on button "Next" at bounding box center [292, 126] width 38 height 16
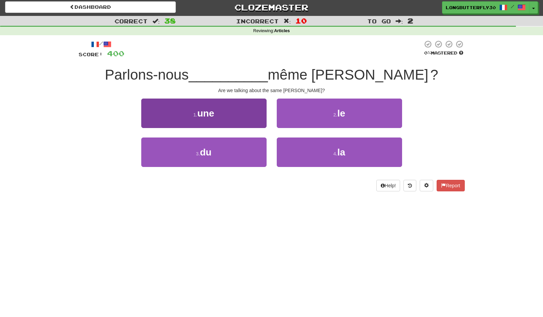
drag, startPoint x: 232, startPoint y: 150, endPoint x: 235, endPoint y: 148, distance: 4.1
click at [232, 150] on button "3 . du" at bounding box center [203, 152] width 125 height 29
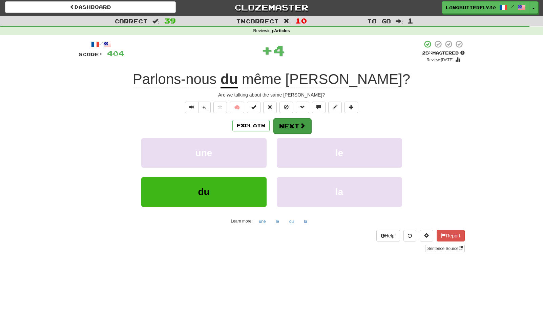
click at [297, 124] on button "Next" at bounding box center [292, 126] width 38 height 16
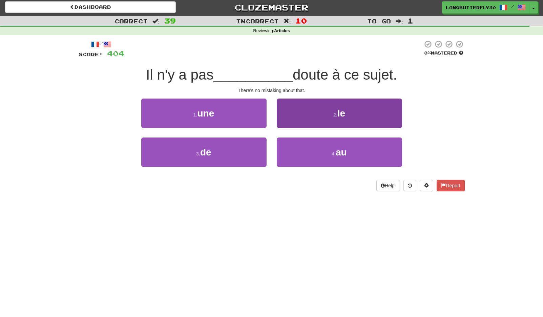
click at [328, 108] on button "2 . le" at bounding box center [339, 113] width 125 height 29
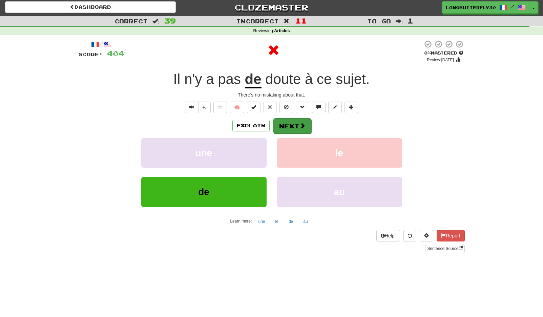
click at [291, 119] on button "Next" at bounding box center [292, 126] width 38 height 16
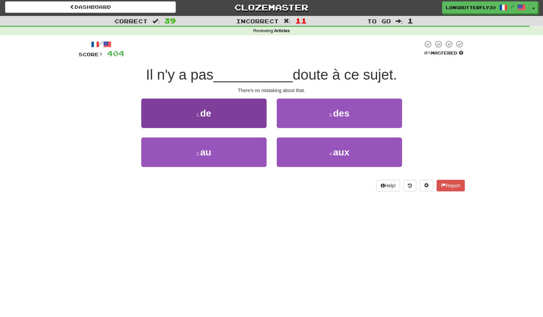
click at [260, 115] on button "1 . de" at bounding box center [203, 113] width 125 height 29
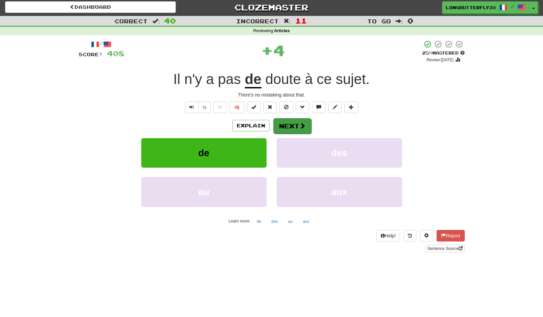
click at [300, 124] on span at bounding box center [303, 126] width 6 height 6
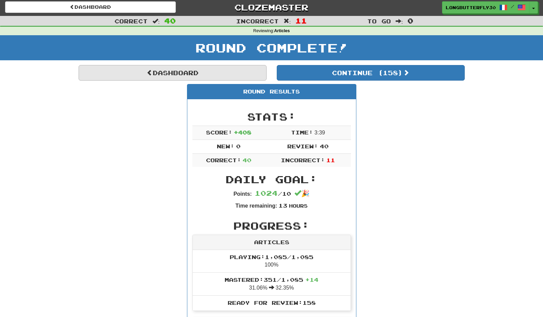
click at [216, 73] on link "Dashboard" at bounding box center [173, 73] width 188 height 16
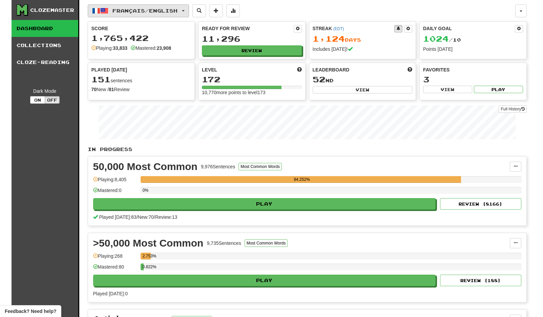
click at [178, 13] on span "Français / English" at bounding box center [144, 11] width 65 height 6
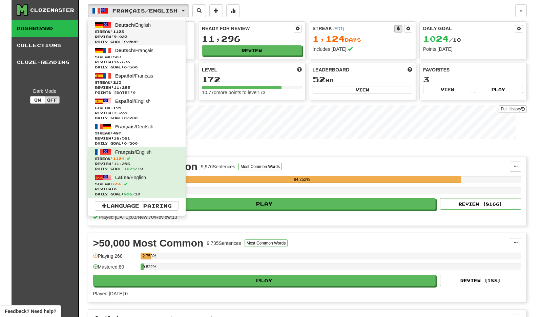
click at [178, 32] on span "Streak: 1123" at bounding box center [137, 31] width 84 height 5
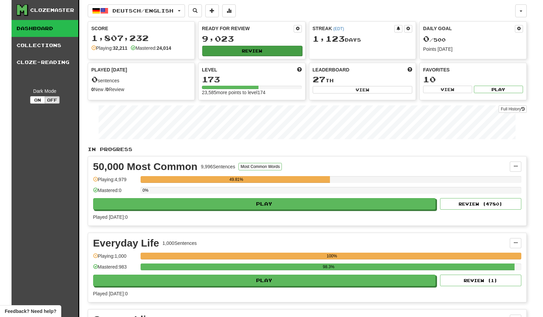
click at [230, 51] on button "Review" at bounding box center [252, 51] width 100 height 10
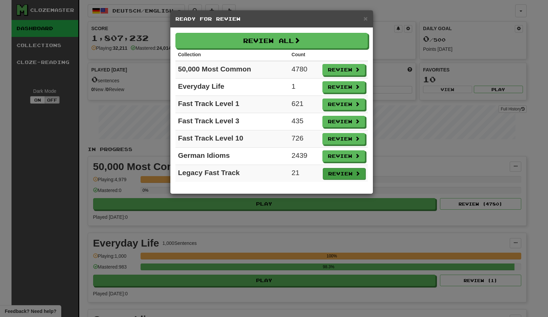
click at [332, 171] on button "Review" at bounding box center [344, 174] width 43 height 12
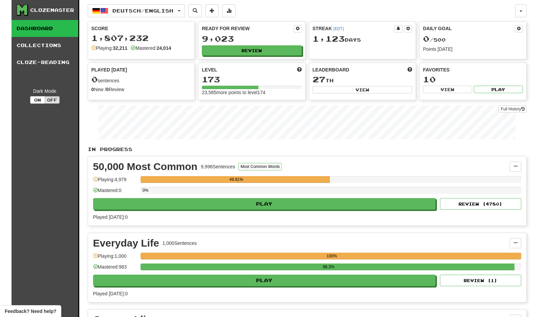
select select "**"
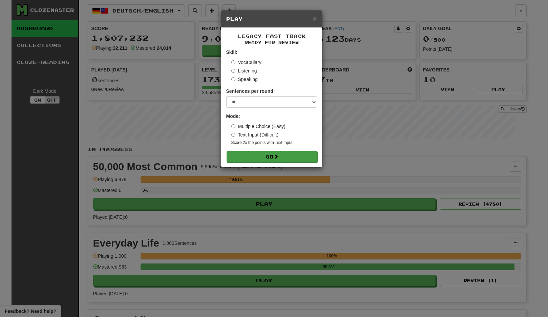
click at [265, 152] on button "Go" at bounding box center [272, 157] width 91 height 12
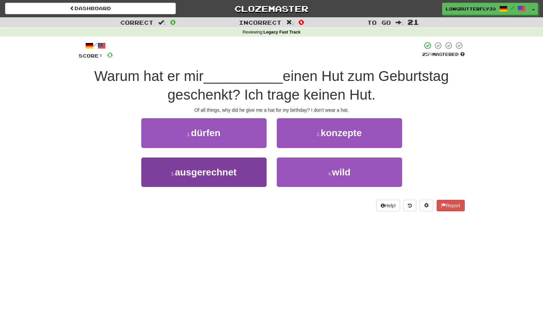
click at [254, 172] on button "3 . ausgerechnet" at bounding box center [203, 172] width 125 height 29
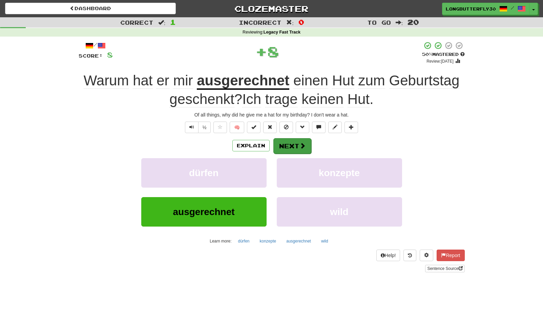
click at [286, 139] on button "Next" at bounding box center [292, 146] width 38 height 16
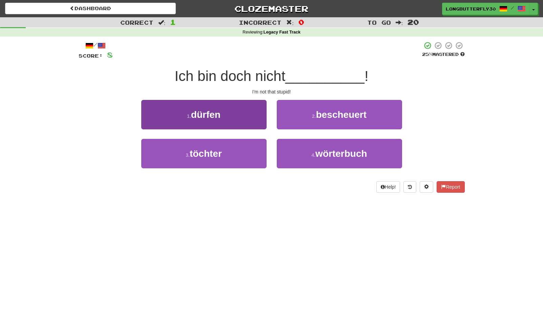
click at [250, 121] on button "1 . dürfen" at bounding box center [203, 114] width 125 height 29
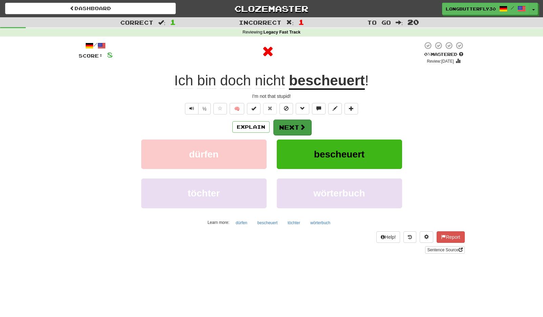
click at [283, 125] on button "Next" at bounding box center [292, 128] width 38 height 16
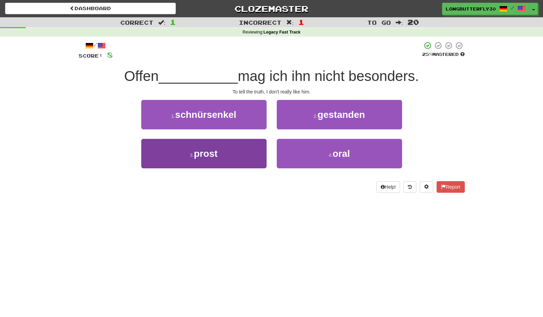
click at [249, 148] on button "3 . prost" at bounding box center [203, 153] width 125 height 29
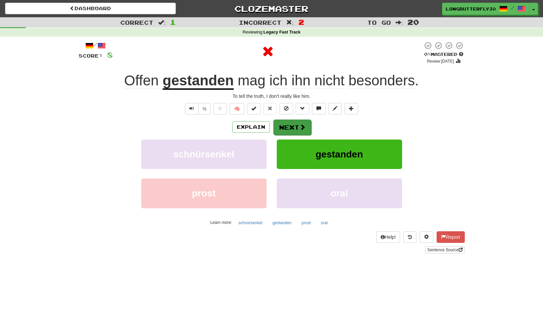
click at [292, 127] on button "Next" at bounding box center [292, 128] width 38 height 16
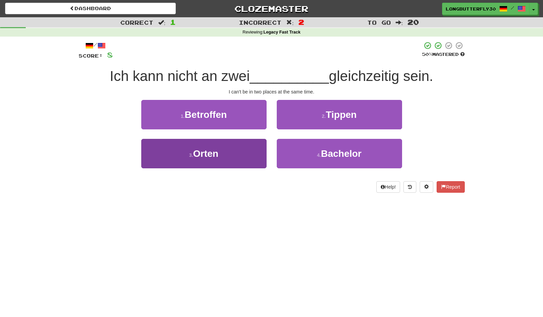
click at [245, 151] on button "3 . Orten" at bounding box center [203, 153] width 125 height 29
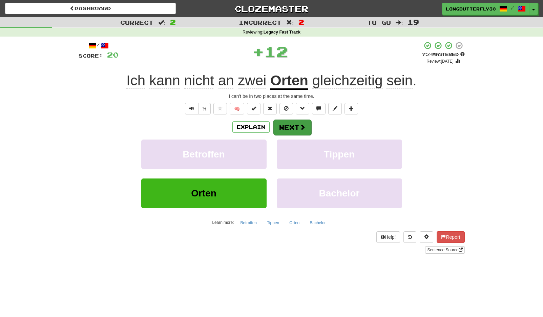
click at [291, 126] on button "Next" at bounding box center [292, 128] width 38 height 16
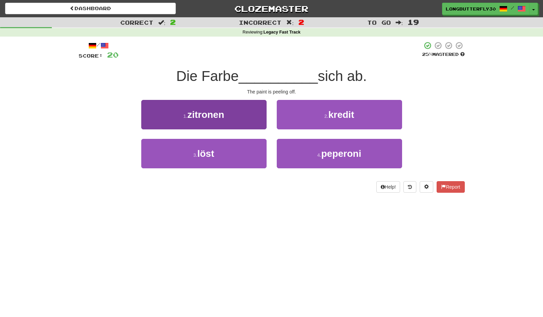
drag, startPoint x: 232, startPoint y: 147, endPoint x: 240, endPoint y: 144, distance: 7.7
click at [233, 147] on button "3 . löst" at bounding box center [203, 153] width 125 height 29
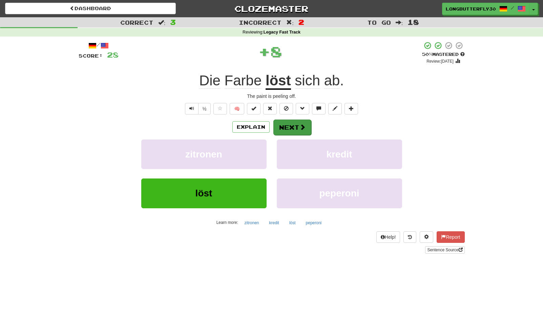
click at [285, 126] on button "Next" at bounding box center [292, 128] width 38 height 16
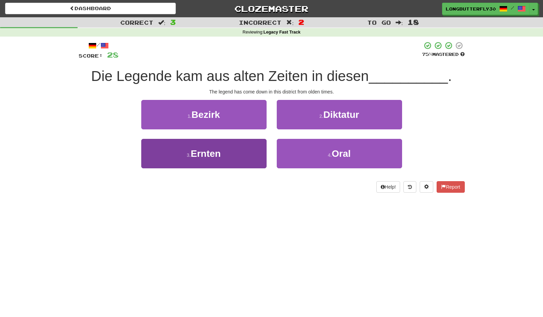
click at [238, 147] on button "3 . Ernten" at bounding box center [203, 153] width 125 height 29
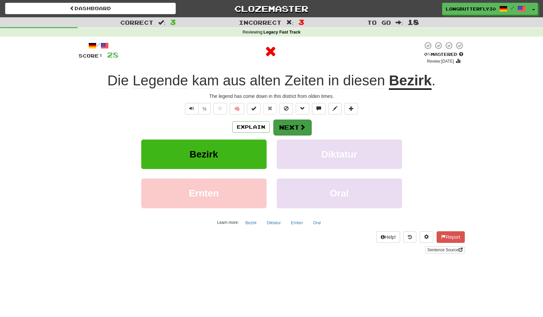
click at [278, 127] on button "Next" at bounding box center [292, 128] width 38 height 16
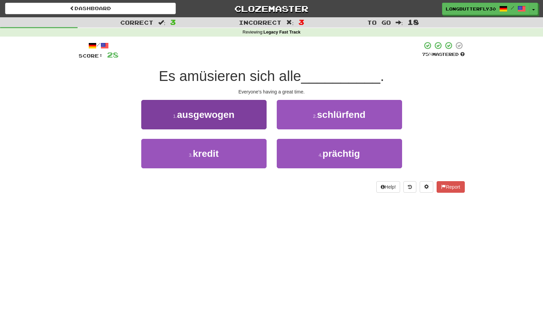
click at [247, 115] on button "1 . ausgewogen" at bounding box center [203, 114] width 125 height 29
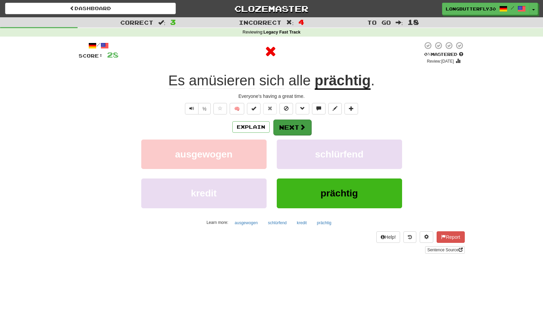
click at [294, 122] on button "Next" at bounding box center [292, 128] width 38 height 16
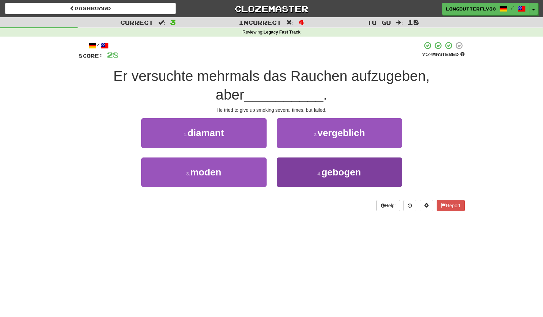
click at [320, 161] on button "4 . gebogen" at bounding box center [339, 172] width 125 height 29
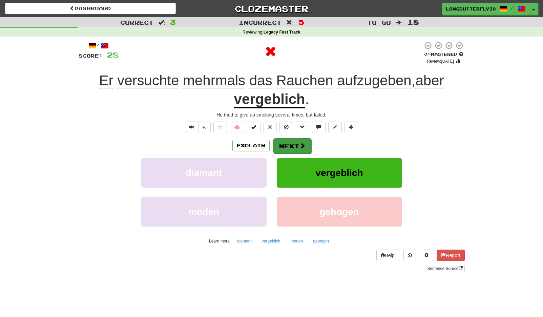
click at [302, 140] on button "Next" at bounding box center [292, 146] width 38 height 16
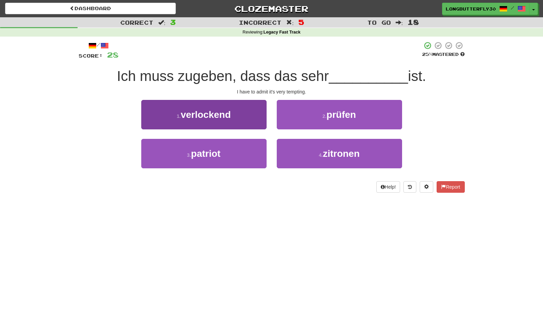
click at [261, 113] on button "1 . verlockend" at bounding box center [203, 114] width 125 height 29
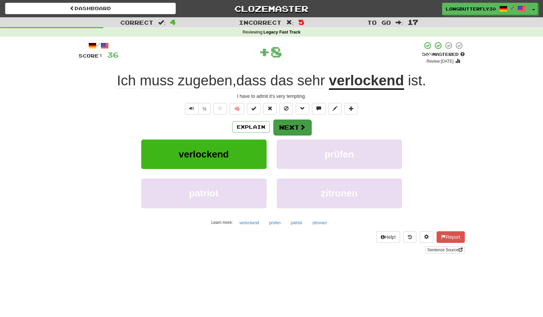
click at [295, 126] on button "Next" at bounding box center [292, 128] width 38 height 16
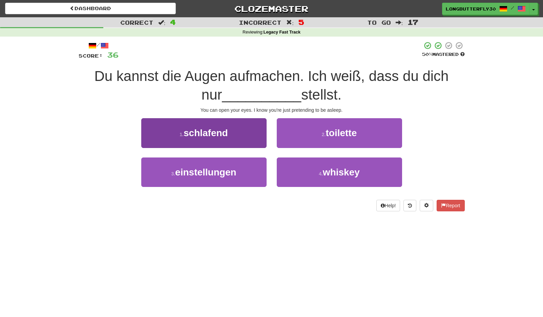
click at [254, 136] on button "1 . schlafend" at bounding box center [203, 132] width 125 height 29
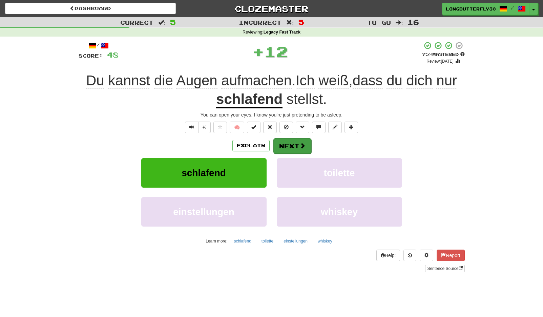
click at [282, 139] on button "Next" at bounding box center [292, 146] width 38 height 16
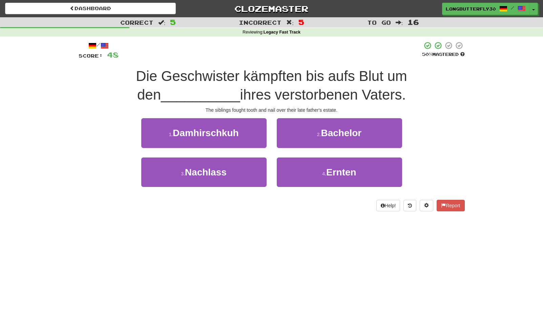
scroll to position [1, 0]
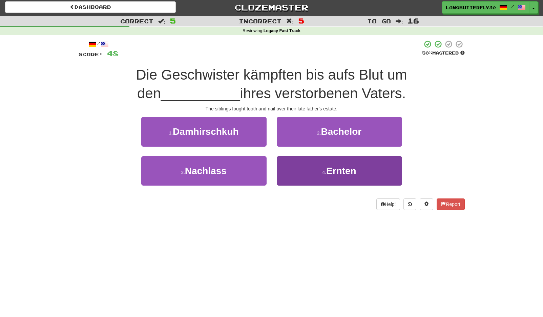
click at [313, 167] on button "4 . Ernten" at bounding box center [339, 170] width 125 height 29
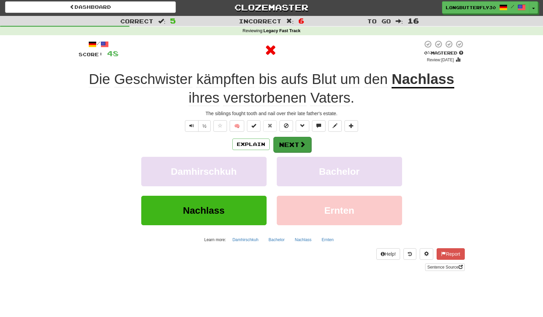
click at [304, 142] on span at bounding box center [303, 144] width 6 height 6
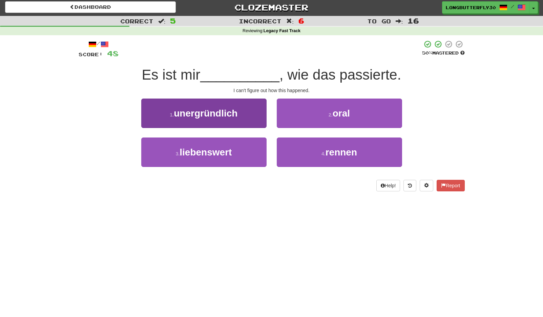
click at [250, 115] on button "1 . unergründlich" at bounding box center [203, 113] width 125 height 29
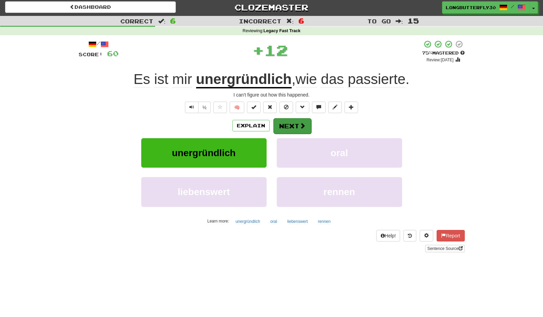
click at [286, 124] on button "Next" at bounding box center [292, 126] width 38 height 16
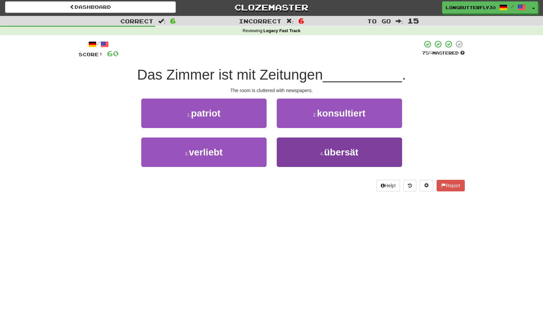
click at [311, 148] on button "4 . übersät" at bounding box center [339, 152] width 125 height 29
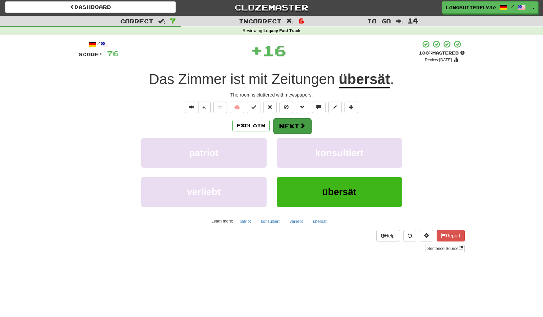
click at [306, 120] on button "Next" at bounding box center [292, 126] width 38 height 16
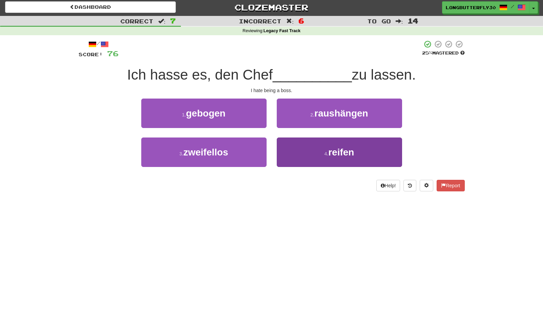
click at [315, 147] on button "4 . reifen" at bounding box center [339, 152] width 125 height 29
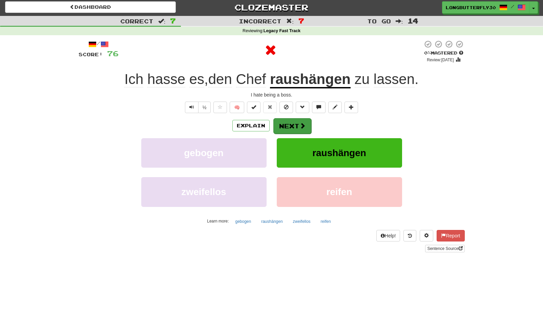
click at [306, 125] on button "Next" at bounding box center [292, 126] width 38 height 16
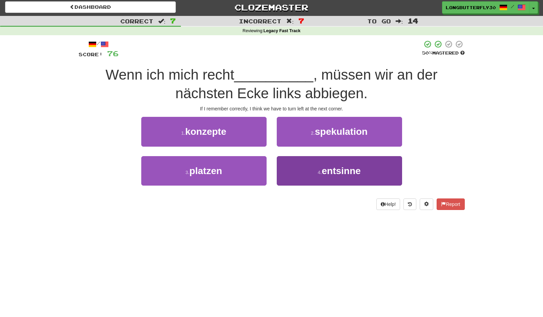
click at [318, 171] on small "4 ." at bounding box center [320, 172] width 4 height 5
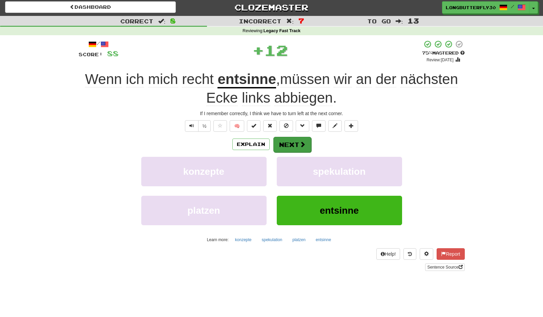
click at [298, 141] on button "Next" at bounding box center [292, 145] width 38 height 16
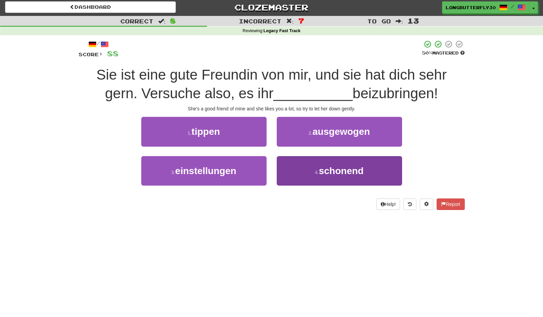
click at [327, 169] on span "schonend" at bounding box center [341, 171] width 45 height 11
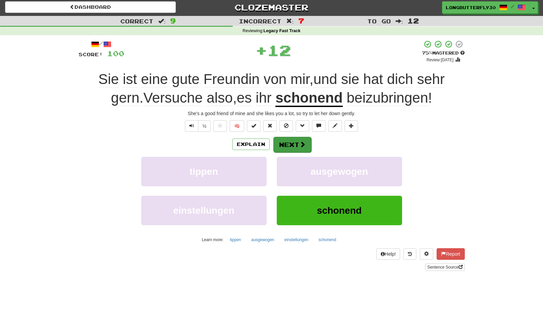
click at [305, 140] on button "Next" at bounding box center [292, 145] width 38 height 16
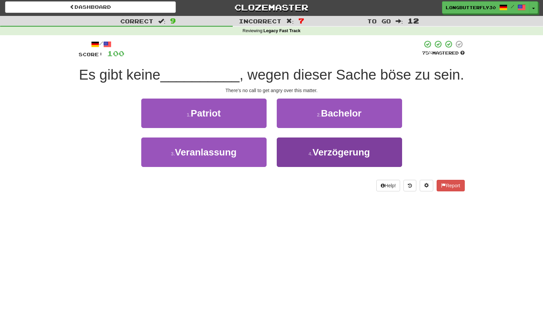
click at [321, 154] on span "Verzögerung" at bounding box center [342, 152] width 58 height 11
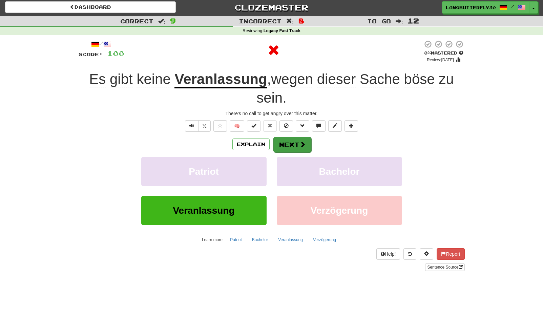
click at [298, 139] on button "Next" at bounding box center [292, 145] width 38 height 16
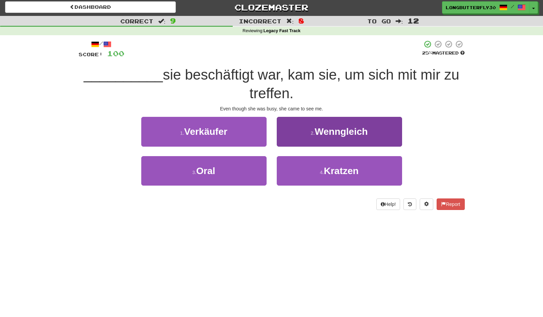
click at [332, 136] on button "2 . Wenngleich" at bounding box center [339, 131] width 125 height 29
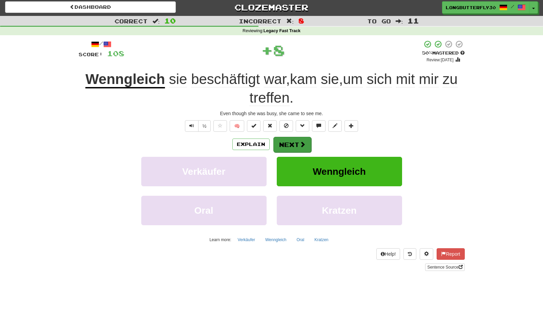
click at [302, 139] on button "Next" at bounding box center [292, 145] width 38 height 16
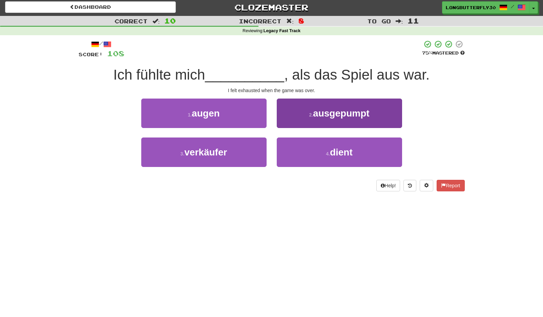
click at [326, 117] on span "ausgepumpt" at bounding box center [341, 113] width 56 height 11
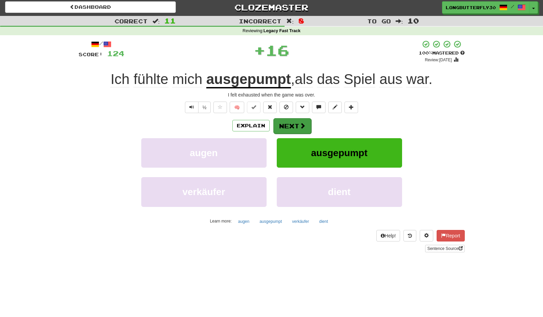
click at [303, 123] on span at bounding box center [303, 126] width 6 height 6
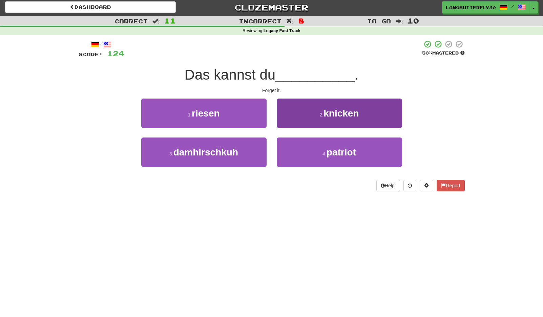
click at [321, 113] on small "2 ." at bounding box center [322, 114] width 4 height 5
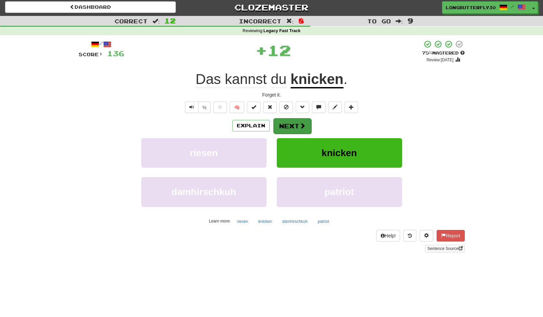
click at [302, 121] on button "Next" at bounding box center [292, 126] width 38 height 16
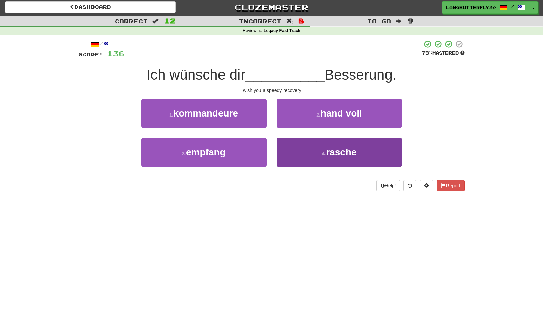
click at [316, 150] on button "4 . rasche" at bounding box center [339, 152] width 125 height 29
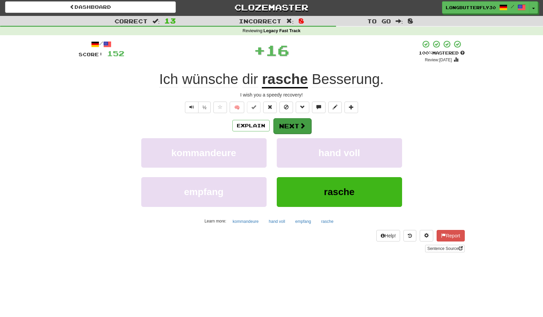
click at [300, 125] on span at bounding box center [303, 126] width 6 height 6
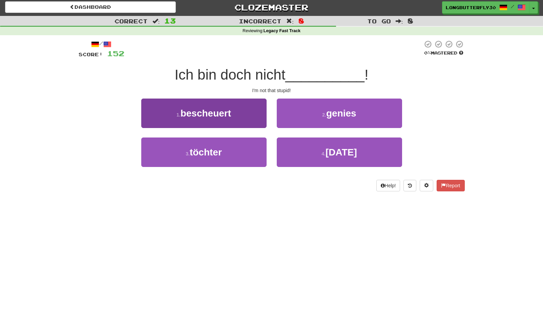
click at [259, 110] on button "1 . bescheuert" at bounding box center [203, 113] width 125 height 29
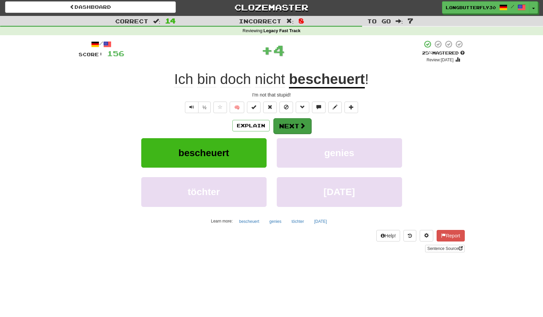
click at [289, 119] on button "Next" at bounding box center [292, 126] width 38 height 16
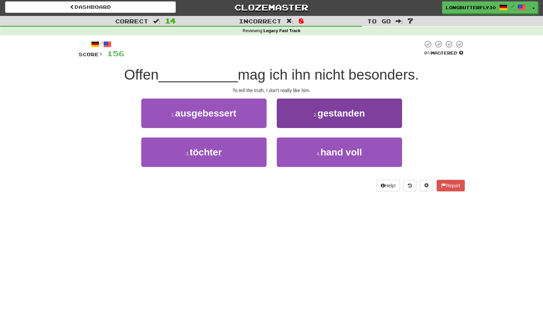
click at [326, 115] on span "gestanden" at bounding box center [340, 113] width 47 height 11
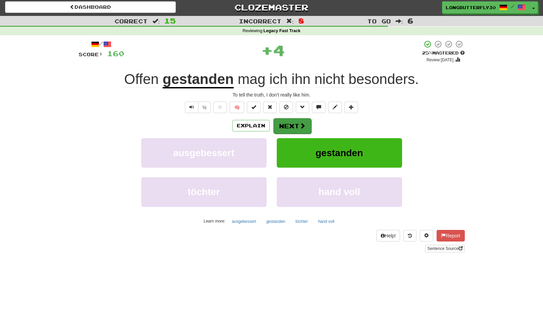
click at [296, 124] on button "Next" at bounding box center [292, 126] width 38 height 16
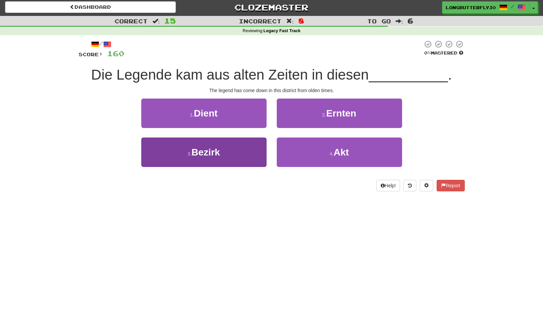
click at [251, 146] on button "3 . Bezirk" at bounding box center [203, 152] width 125 height 29
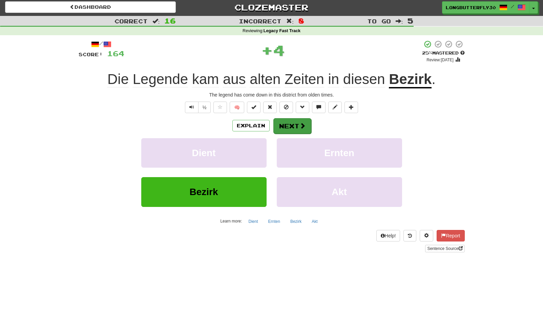
click at [290, 124] on button "Next" at bounding box center [292, 126] width 38 height 16
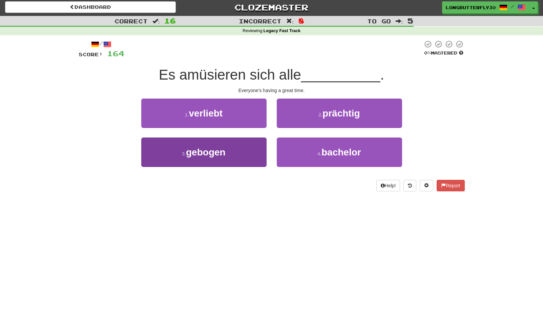
click at [252, 145] on button "3 . gebogen" at bounding box center [203, 152] width 125 height 29
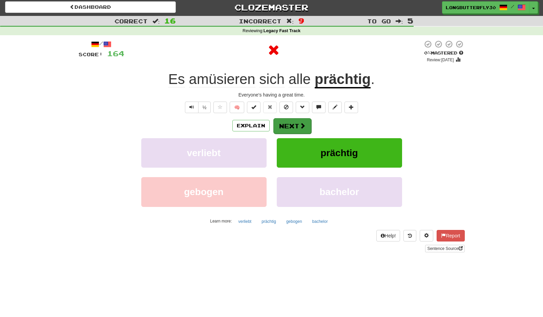
click at [284, 128] on button "Next" at bounding box center [292, 126] width 38 height 16
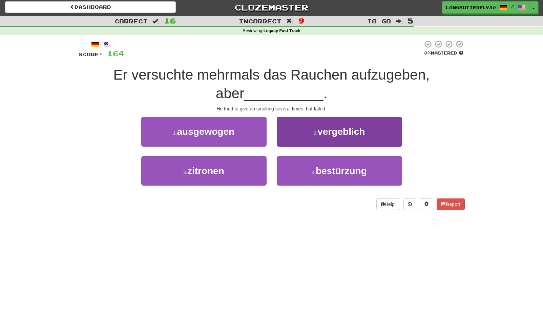
click at [337, 135] on span "vergeblich" at bounding box center [340, 131] width 47 height 11
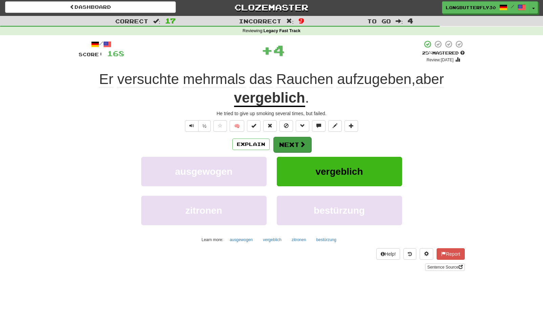
click at [300, 142] on span at bounding box center [303, 144] width 6 height 6
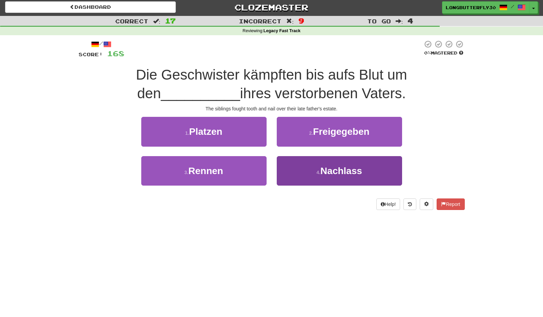
click at [314, 167] on button "4 . Nachlass" at bounding box center [339, 170] width 125 height 29
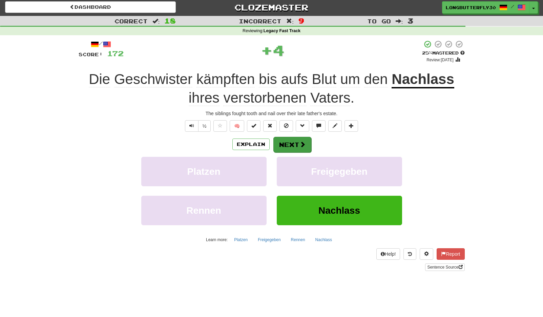
click at [300, 144] on span at bounding box center [303, 144] width 6 height 6
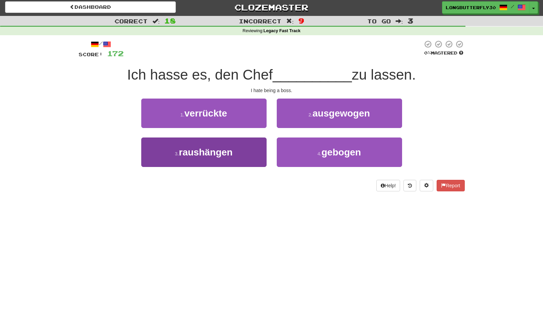
click at [247, 146] on button "3 . raushängen" at bounding box center [203, 152] width 125 height 29
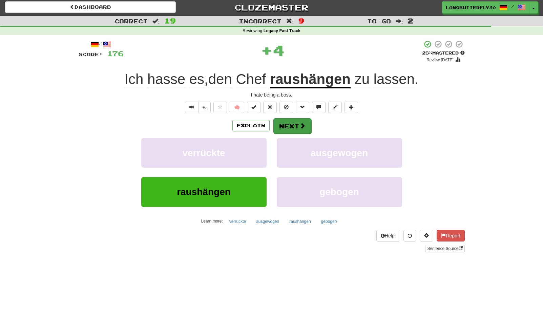
click at [288, 129] on button "Next" at bounding box center [292, 126] width 38 height 16
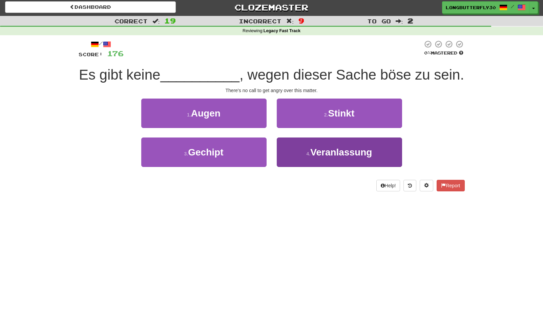
click at [326, 153] on span "Veranlassung" at bounding box center [341, 152] width 62 height 11
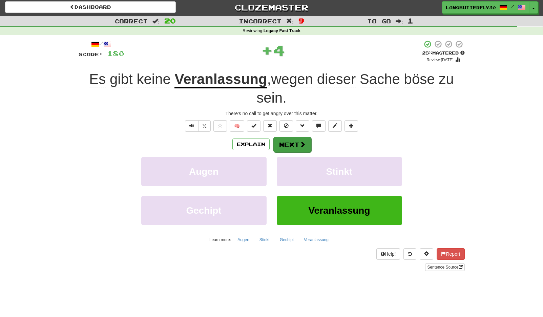
click at [303, 144] on span at bounding box center [303, 144] width 6 height 6
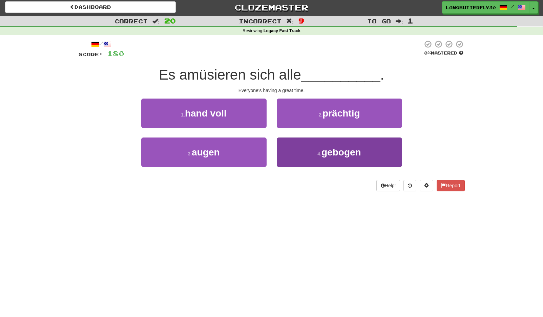
click at [309, 153] on button "4 . gebogen" at bounding box center [339, 152] width 125 height 29
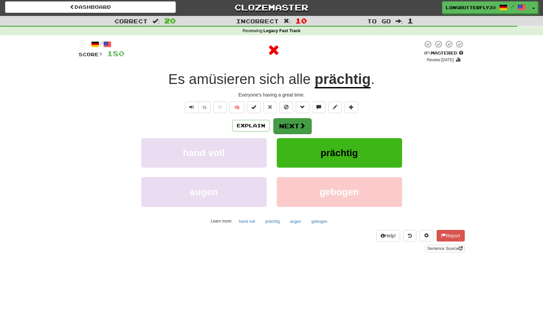
click at [309, 132] on button "Next" at bounding box center [292, 126] width 38 height 16
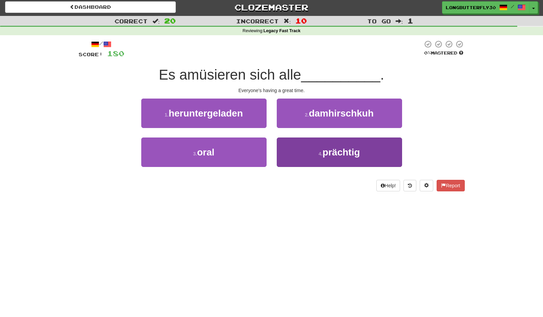
click at [305, 144] on button "4 . prächtig" at bounding box center [339, 152] width 125 height 29
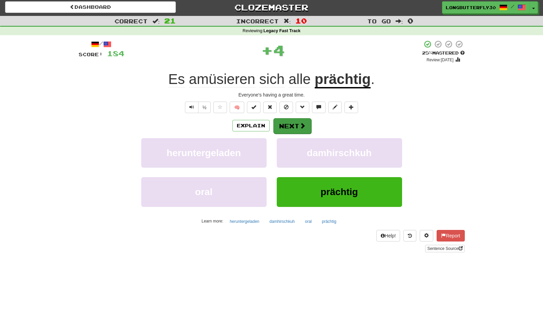
click at [302, 127] on span at bounding box center [303, 126] width 6 height 6
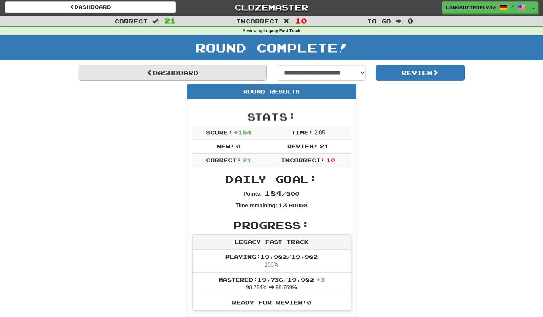
click at [217, 70] on link "Dashboard" at bounding box center [173, 73] width 188 height 16
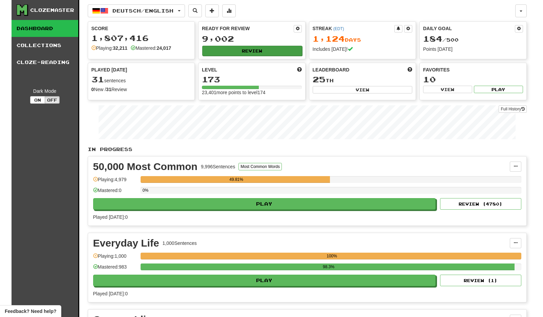
click at [240, 46] on button "Review" at bounding box center [252, 51] width 100 height 10
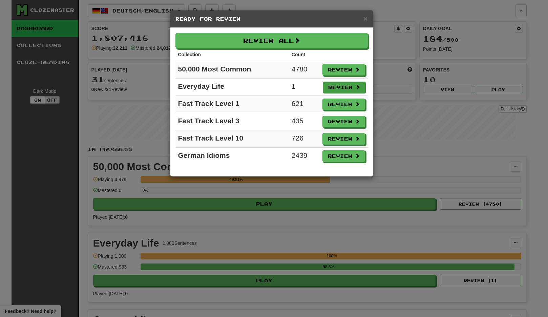
click at [335, 86] on button "Review" at bounding box center [344, 88] width 43 height 12
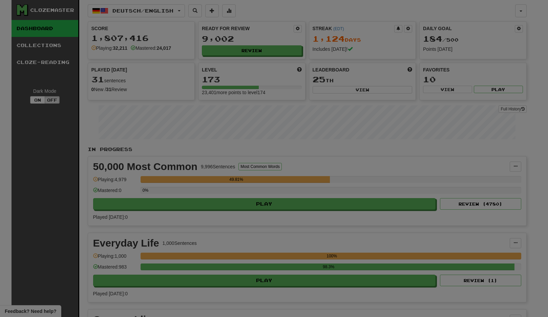
select select "**"
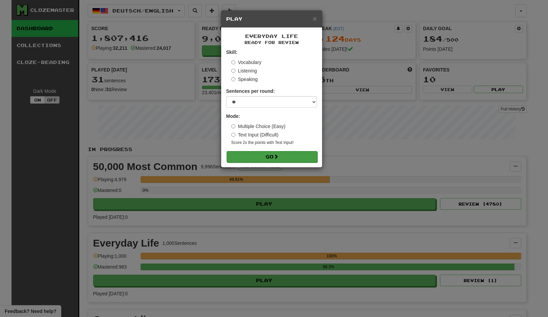
click at [280, 152] on button "Go" at bounding box center [272, 157] width 91 height 12
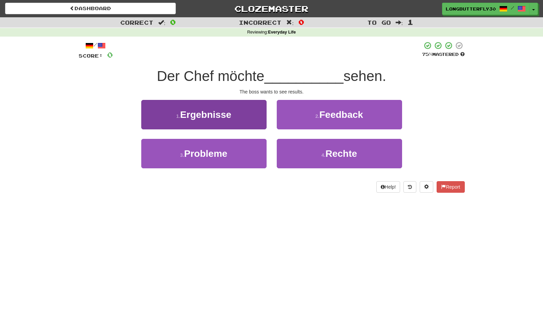
click at [242, 113] on button "1 . Ergebnisse" at bounding box center [203, 114] width 125 height 29
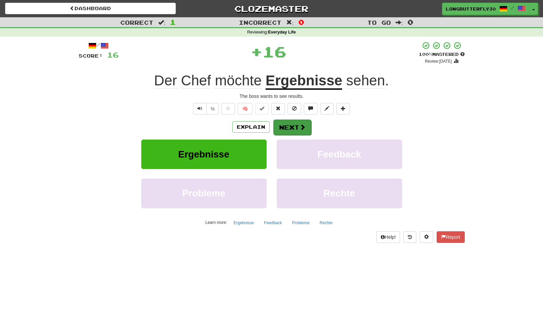
click at [297, 126] on button "Next" at bounding box center [292, 128] width 38 height 16
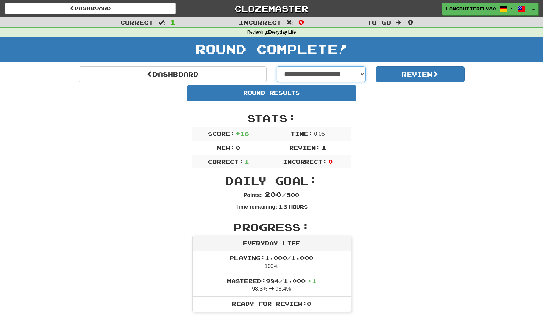
select select "**********"
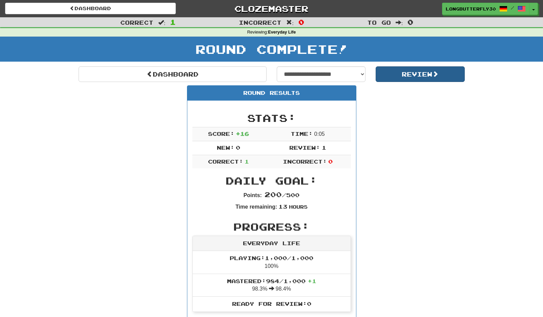
click at [401, 74] on button "Review" at bounding box center [420, 74] width 89 height 16
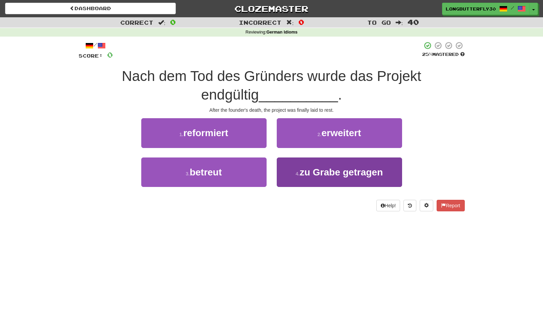
click at [314, 170] on span "zu Grabe getragen" at bounding box center [341, 172] width 83 height 11
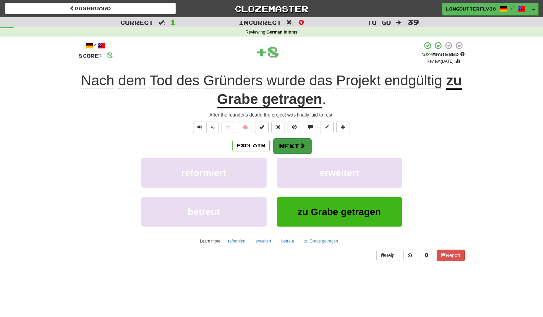
click at [296, 145] on button "Next" at bounding box center [292, 146] width 38 height 16
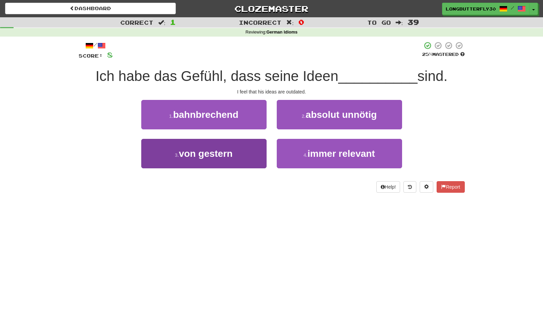
click at [253, 158] on button "3 . von gestern" at bounding box center [203, 153] width 125 height 29
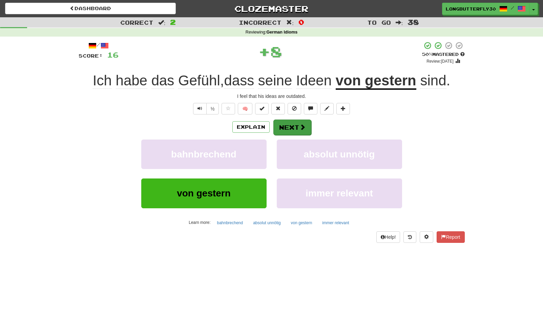
click at [290, 131] on button "Next" at bounding box center [292, 128] width 38 height 16
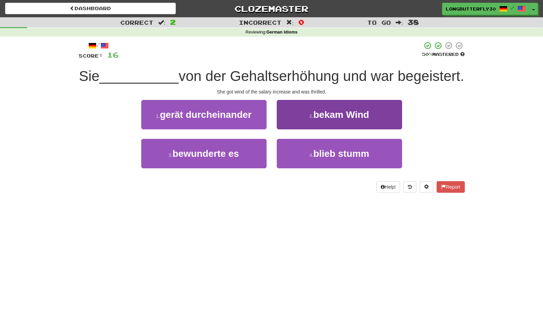
click at [332, 120] on span "bekam Wind" at bounding box center [341, 114] width 56 height 11
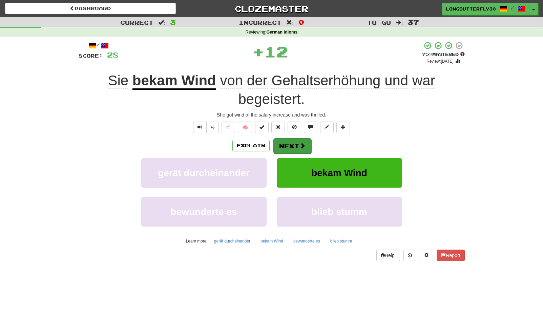
click at [307, 141] on button "Next" at bounding box center [292, 146] width 38 height 16
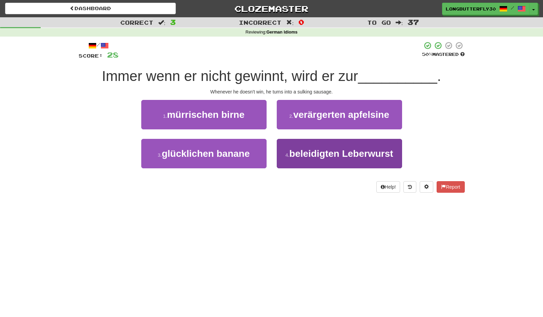
click at [294, 155] on span "beleidigten Leberwurst" at bounding box center [341, 153] width 104 height 11
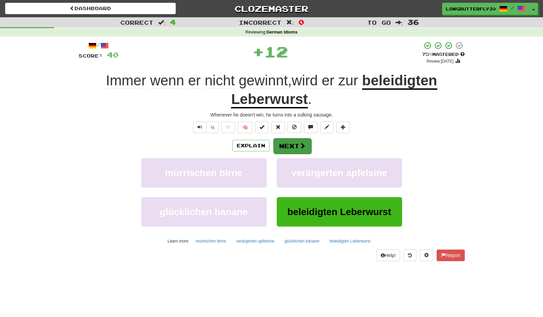
click at [286, 142] on button "Next" at bounding box center [292, 146] width 38 height 16
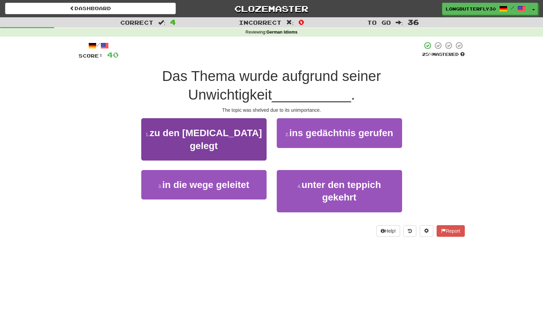
click at [261, 139] on button "1 . zu den Akten gelegt" at bounding box center [203, 139] width 125 height 42
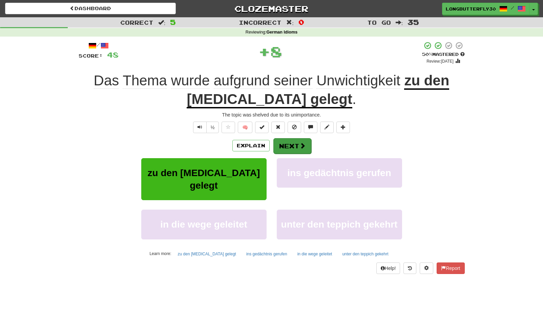
click at [290, 145] on button "Next" at bounding box center [292, 146] width 38 height 16
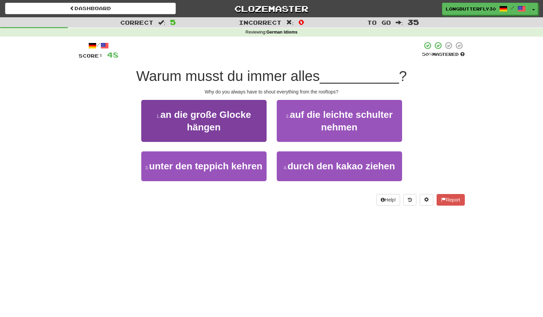
click at [259, 115] on button "1 . an die große Glocke hängen" at bounding box center [203, 121] width 125 height 42
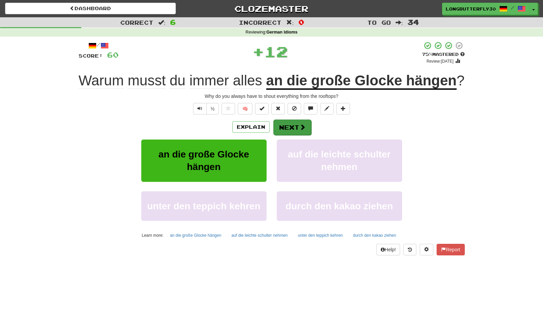
click at [293, 135] on button "Next" at bounding box center [292, 128] width 38 height 16
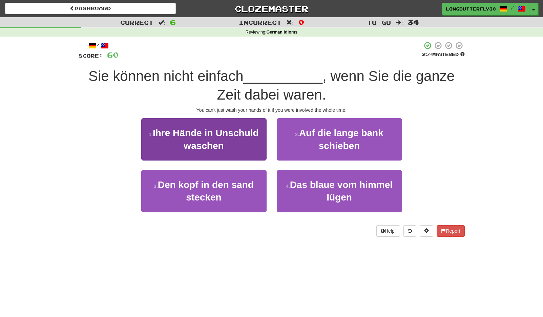
click at [246, 146] on button "1 . Ihre Hände in Unschuld waschen" at bounding box center [203, 139] width 125 height 42
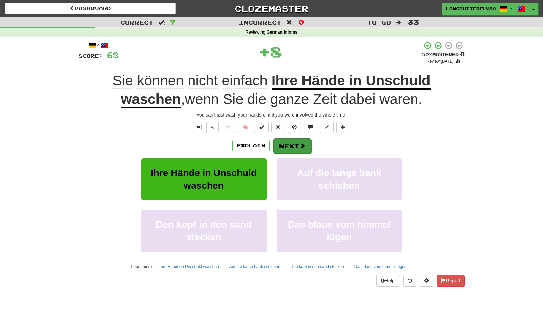
click at [284, 147] on button "Next" at bounding box center [292, 146] width 38 height 16
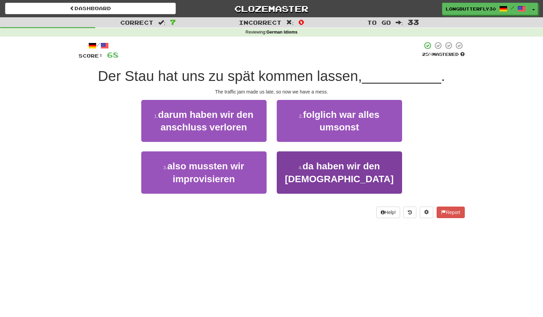
click at [299, 166] on span "da haben wir den Salat" at bounding box center [339, 172] width 109 height 23
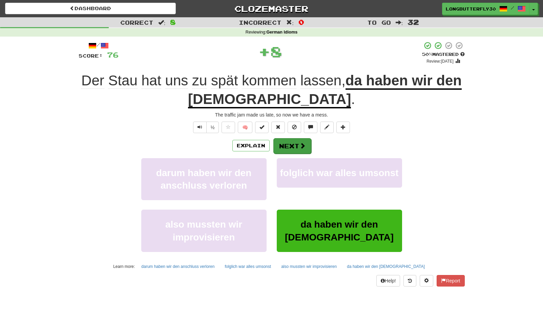
click at [291, 145] on button "Next" at bounding box center [292, 146] width 38 height 16
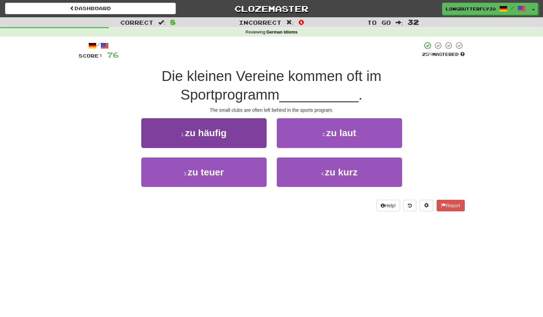
click at [248, 138] on button "1 . zu häufig" at bounding box center [203, 132] width 125 height 29
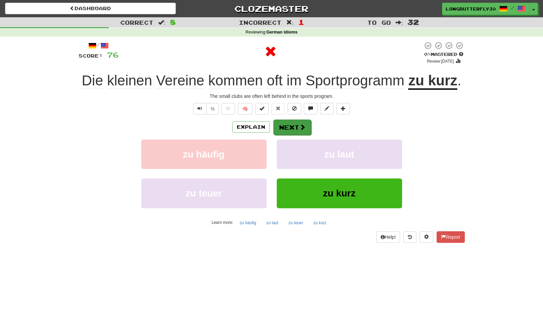
click at [287, 121] on button "Next" at bounding box center [292, 128] width 38 height 16
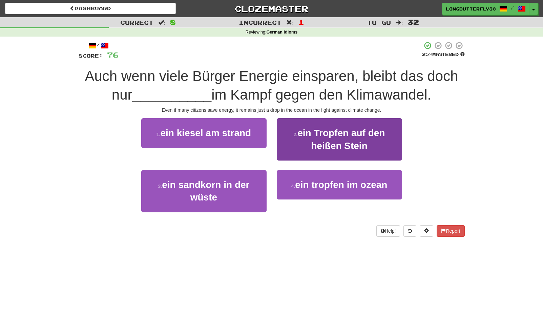
click at [319, 137] on span "ein Tropfen auf den heißen Stein" at bounding box center [340, 139] width 87 height 23
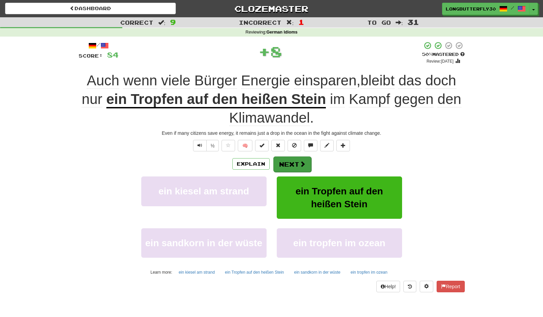
click at [296, 157] on button "Next" at bounding box center [292, 165] width 38 height 16
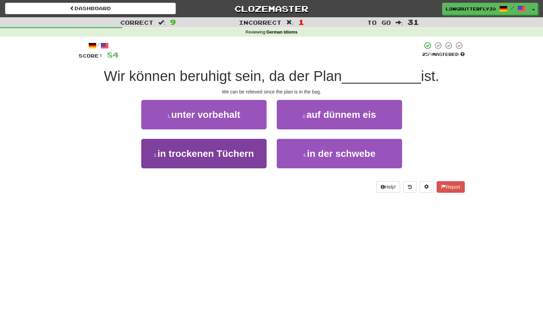
click at [239, 154] on span "in trockenen Tüchern" at bounding box center [206, 153] width 97 height 11
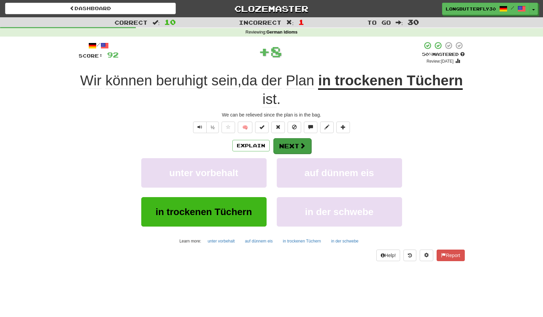
click at [284, 147] on button "Next" at bounding box center [292, 146] width 38 height 16
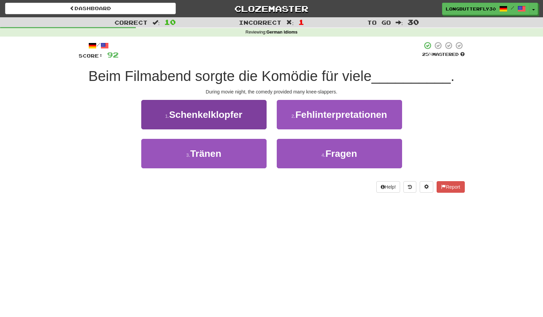
click at [250, 119] on button "1 . Schenkelklopfer" at bounding box center [203, 114] width 125 height 29
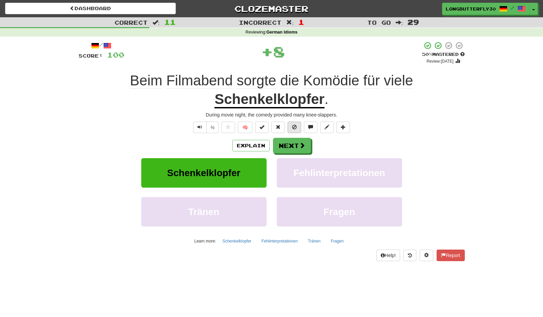
click at [290, 130] on button at bounding box center [295, 128] width 14 height 12
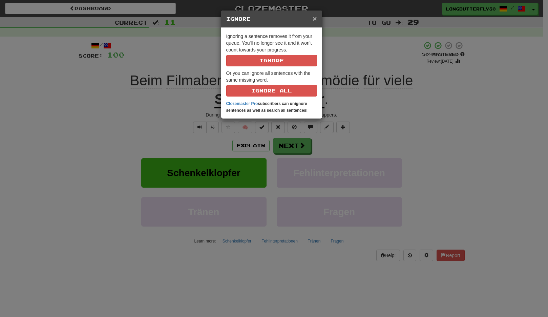
click at [314, 20] on span "×" at bounding box center [315, 19] width 4 height 8
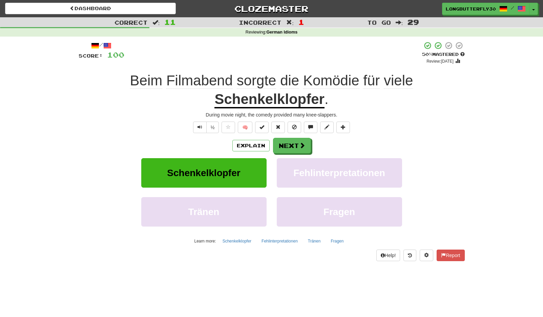
click at [338, 143] on div "Explain Next" at bounding box center [272, 146] width 386 height 16
click at [300, 146] on span at bounding box center [303, 146] width 6 height 6
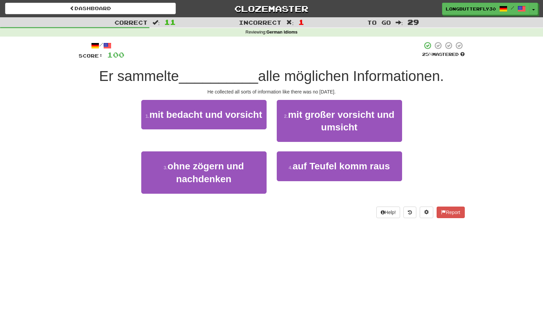
drag, startPoint x: 311, startPoint y: 166, endPoint x: 302, endPoint y: 153, distance: 16.5
click at [311, 166] on span "auf Teufel komm raus" at bounding box center [341, 166] width 97 height 11
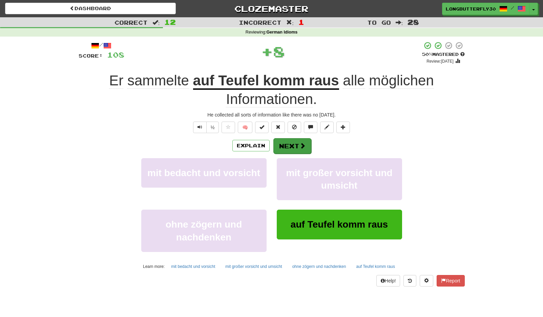
click at [293, 140] on button "Next" at bounding box center [292, 146] width 38 height 16
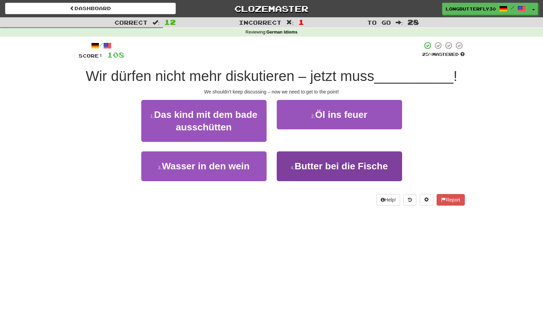
click at [317, 169] on span "Butter bei die Fische" at bounding box center [341, 166] width 93 height 11
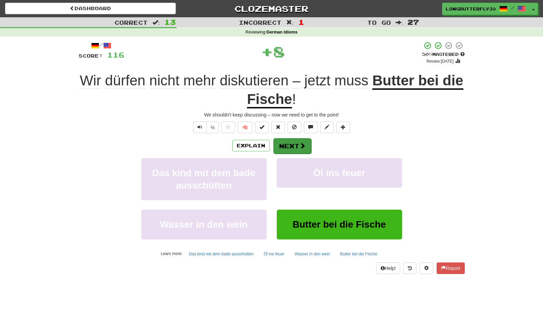
click at [302, 143] on span at bounding box center [303, 146] width 6 height 6
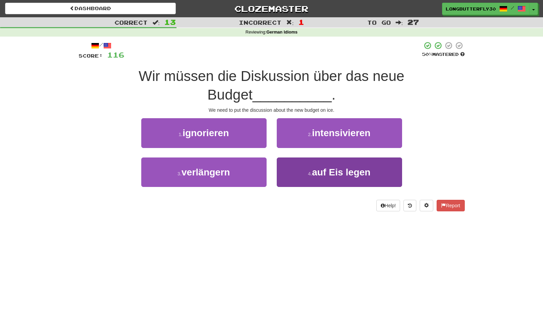
click at [313, 172] on span "auf Eis legen" at bounding box center [341, 172] width 59 height 11
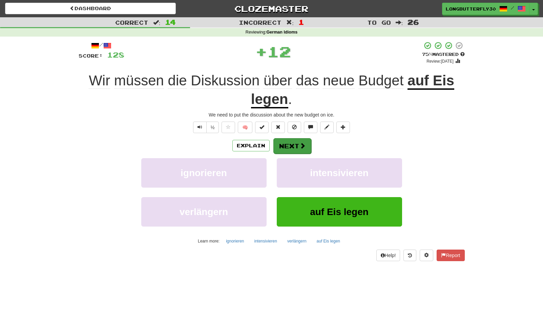
click at [292, 146] on button "Next" at bounding box center [292, 146] width 38 height 16
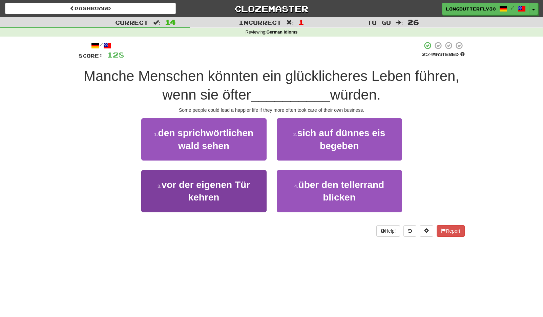
click at [251, 185] on button "3 . vor der eigenen Tür kehren" at bounding box center [203, 191] width 125 height 42
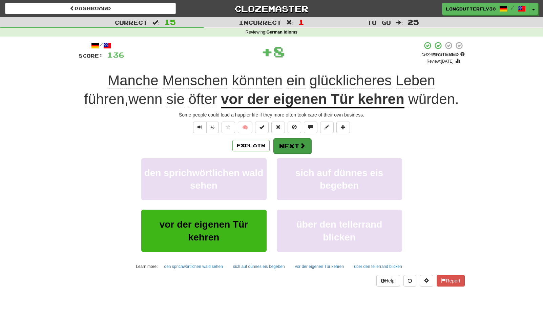
click at [296, 141] on button "Next" at bounding box center [292, 146] width 38 height 16
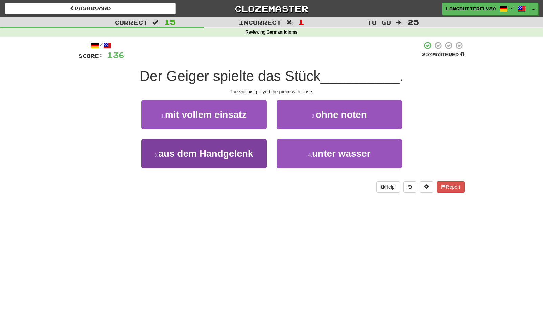
click at [237, 156] on span "aus dem Handgelenk" at bounding box center [205, 153] width 95 height 11
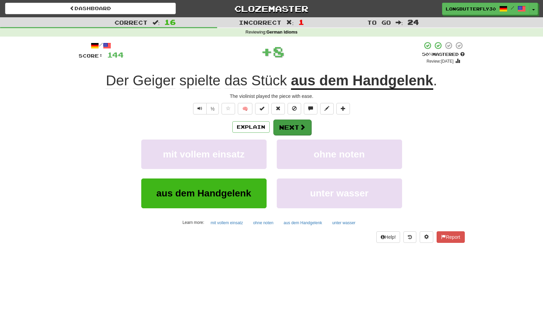
click at [293, 123] on button "Next" at bounding box center [292, 128] width 38 height 16
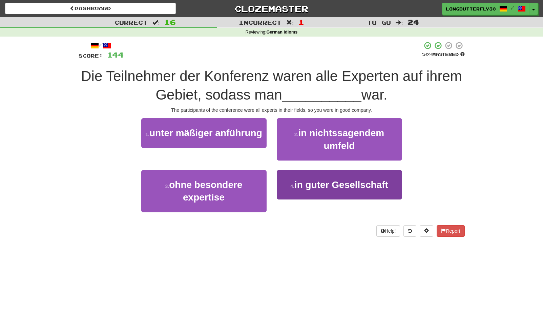
click at [308, 182] on span "in guter Gesellschaft" at bounding box center [341, 185] width 94 height 11
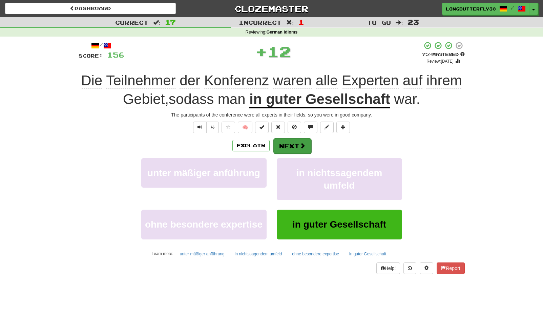
click at [296, 147] on button "Next" at bounding box center [292, 146] width 38 height 16
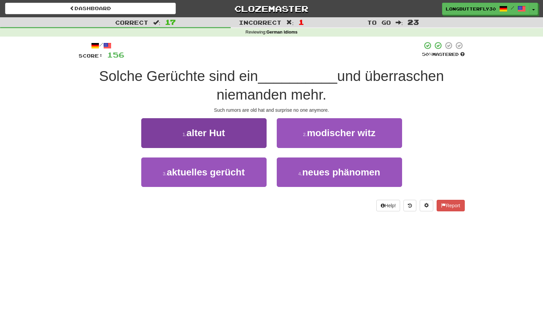
click at [235, 132] on button "1 . alter Hut" at bounding box center [203, 132] width 125 height 29
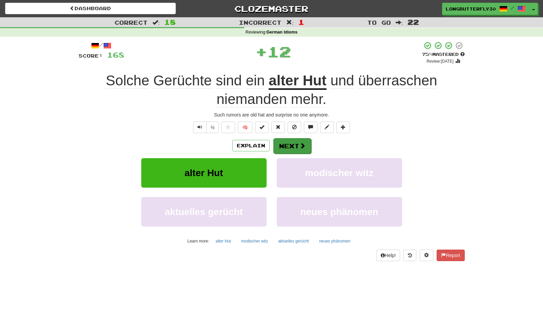
click at [296, 143] on button "Next" at bounding box center [292, 146] width 38 height 16
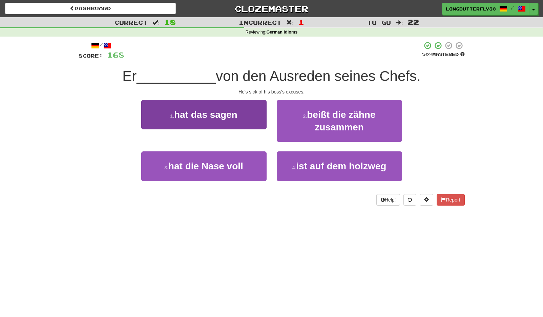
drag, startPoint x: 239, startPoint y: 165, endPoint x: 243, endPoint y: 164, distance: 4.9
click at [239, 165] on span "hat die Nase voll" at bounding box center [205, 166] width 75 height 11
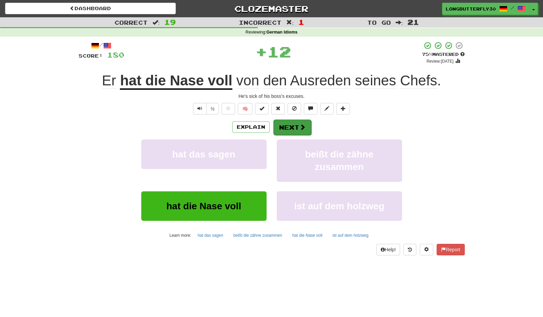
click at [293, 125] on button "Next" at bounding box center [292, 128] width 38 height 16
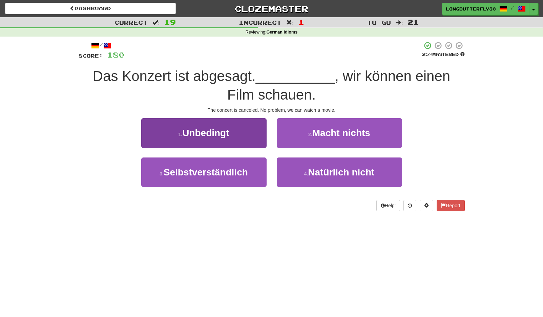
click at [258, 132] on button "1 . Unbedingt" at bounding box center [203, 132] width 125 height 29
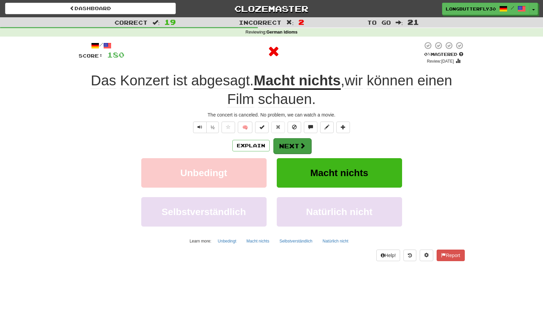
click at [300, 149] on button "Next" at bounding box center [292, 146] width 38 height 16
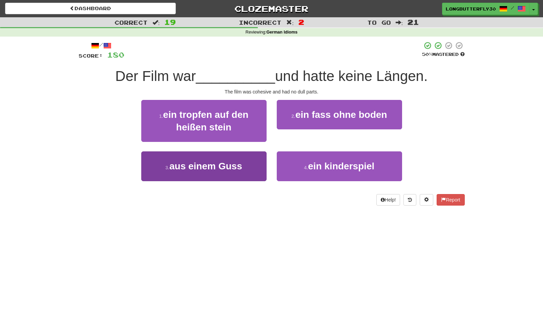
click at [251, 164] on button "3 . aus einem Guss" at bounding box center [203, 165] width 125 height 29
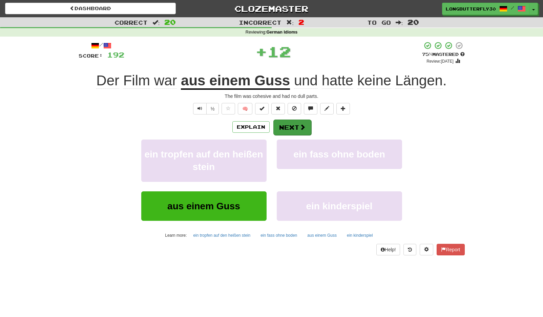
click at [289, 133] on button "Next" at bounding box center [292, 128] width 38 height 16
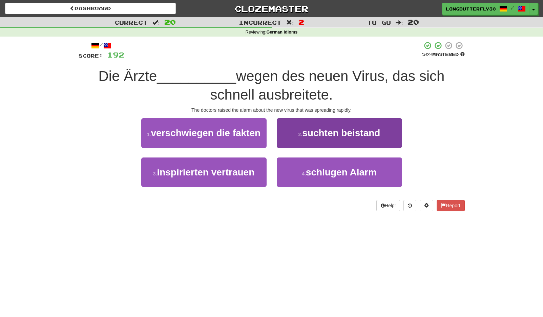
click at [315, 172] on span "schlugen Alarm" at bounding box center [341, 172] width 71 height 11
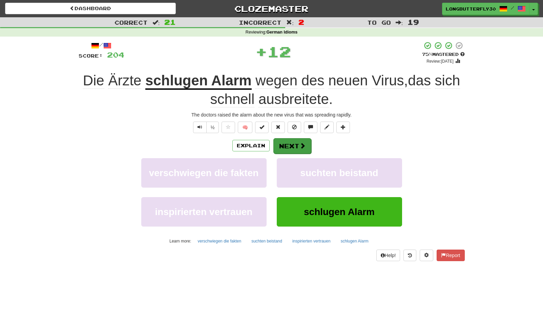
click at [290, 144] on button "Next" at bounding box center [292, 146] width 38 height 16
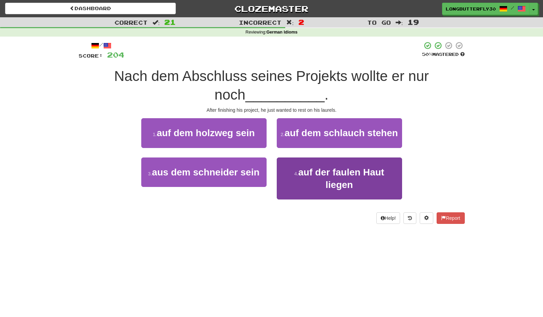
click at [317, 172] on span "auf der faulen Haut liegen" at bounding box center [342, 178] width 86 height 23
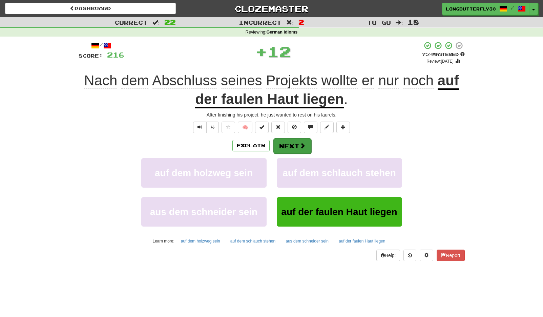
click at [295, 144] on button "Next" at bounding box center [292, 146] width 38 height 16
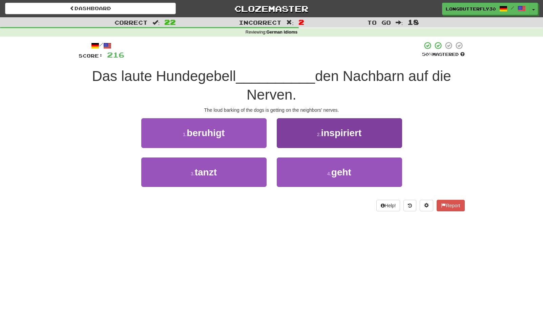
click at [295, 166] on button "4 . geht" at bounding box center [339, 172] width 125 height 29
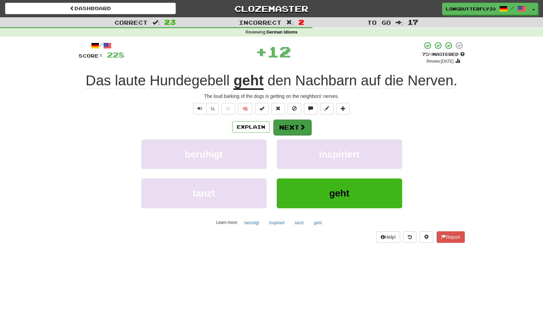
click at [292, 120] on button "Next" at bounding box center [292, 128] width 38 height 16
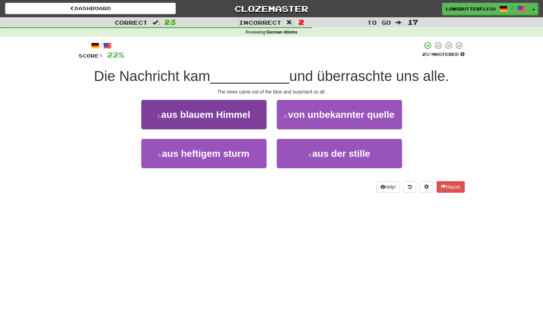
click at [247, 114] on span "aus blauem Himmel" at bounding box center [205, 114] width 89 height 11
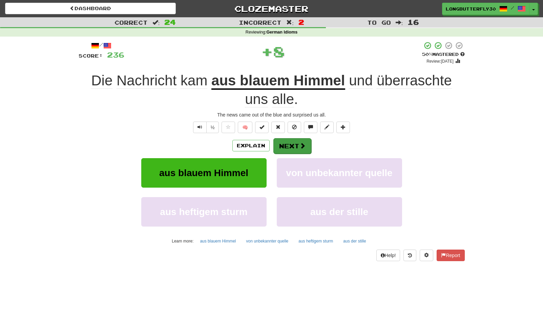
click at [296, 142] on button "Next" at bounding box center [292, 146] width 38 height 16
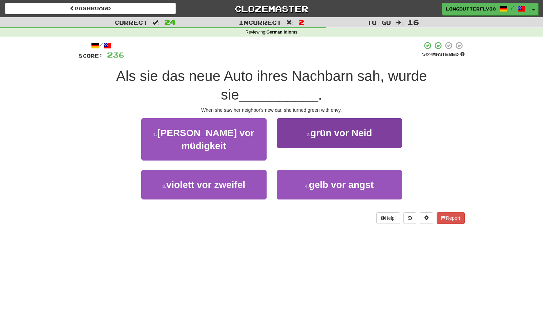
click at [315, 134] on span "grün vor Neid" at bounding box center [341, 133] width 62 height 11
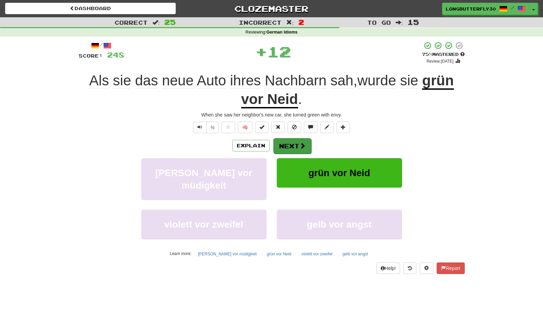
click at [295, 142] on button "Next" at bounding box center [292, 146] width 38 height 16
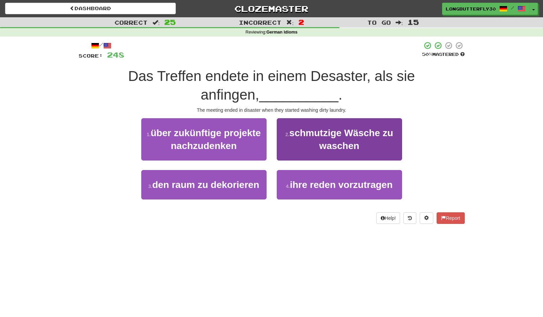
click at [327, 140] on span "schmutzige Wäsche zu waschen" at bounding box center [341, 139] width 104 height 23
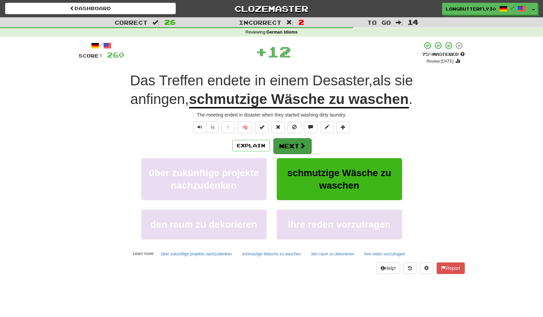
click at [295, 148] on button "Next" at bounding box center [292, 146] width 38 height 16
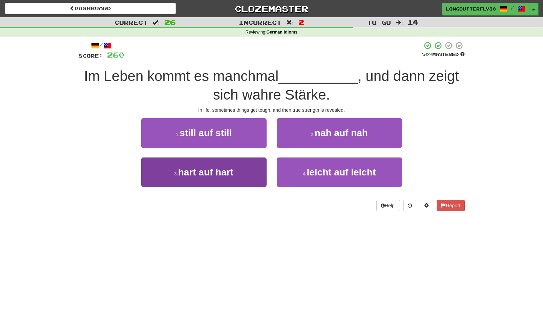
click at [249, 171] on button "3 . hart auf hart" at bounding box center [203, 172] width 125 height 29
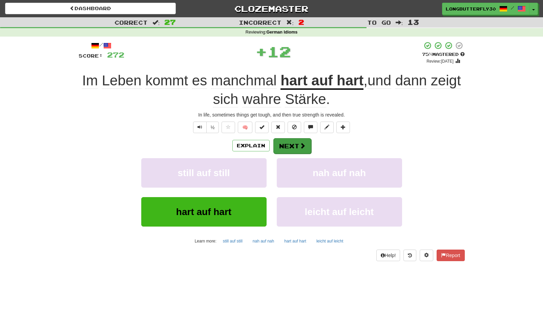
click at [286, 144] on button "Next" at bounding box center [292, 146] width 38 height 16
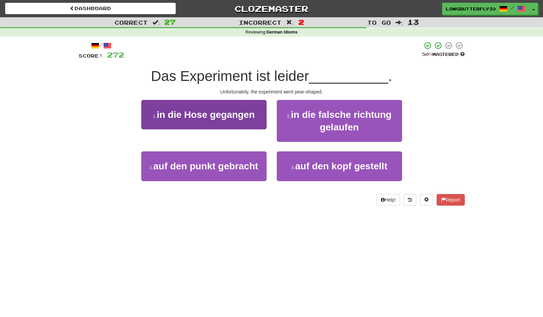
click at [259, 120] on button "1 . in die Hose gegangen" at bounding box center [203, 114] width 125 height 29
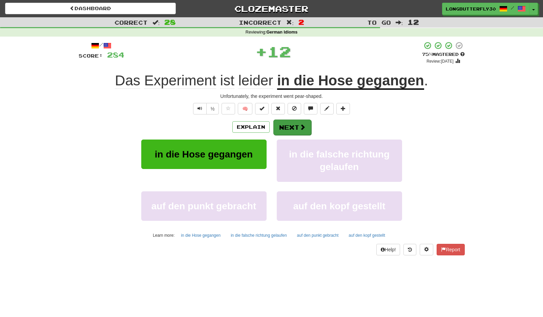
click at [292, 130] on button "Next" at bounding box center [292, 128] width 38 height 16
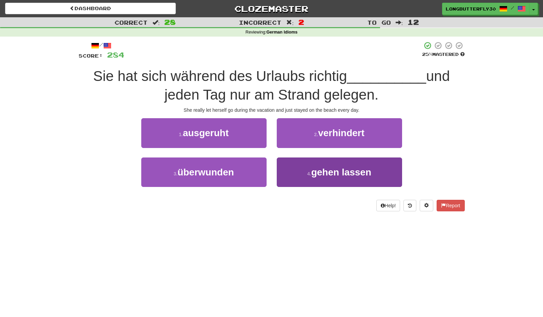
click at [320, 168] on span "gehen lassen" at bounding box center [341, 172] width 60 height 11
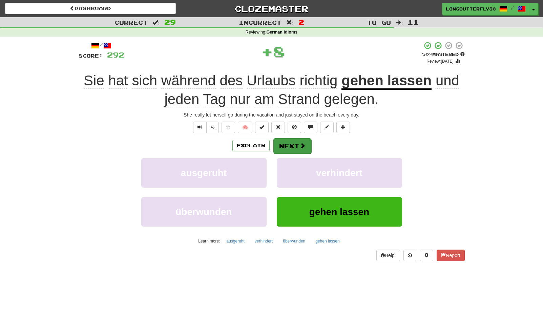
click at [294, 147] on button "Next" at bounding box center [292, 146] width 38 height 16
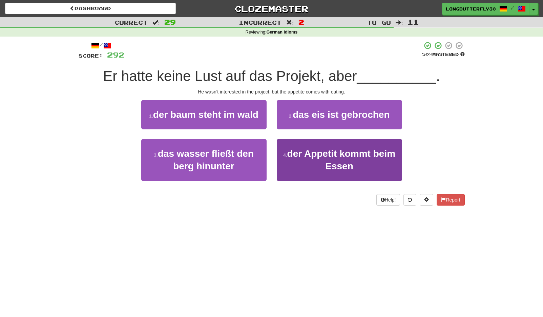
click at [321, 156] on span "der Appetit kommt beim Essen" at bounding box center [341, 159] width 108 height 23
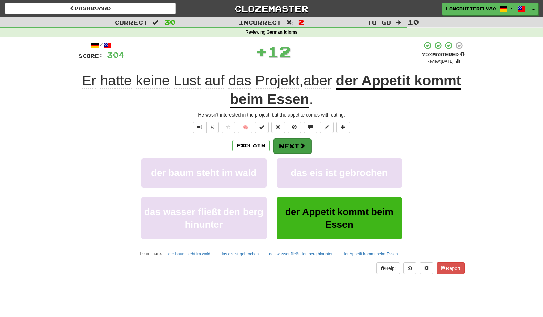
click at [300, 146] on span at bounding box center [303, 146] width 6 height 6
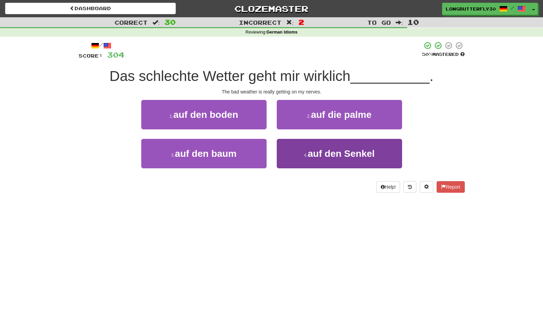
click at [336, 149] on span "auf den Senkel" at bounding box center [341, 153] width 67 height 11
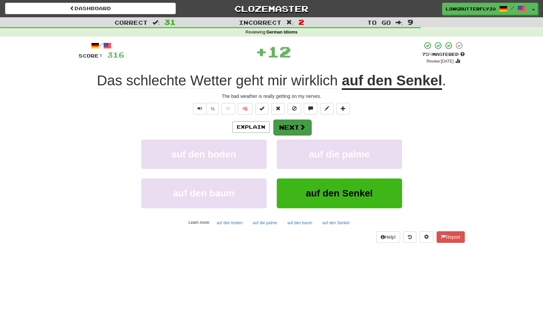
click at [305, 129] on button "Next" at bounding box center [292, 128] width 38 height 16
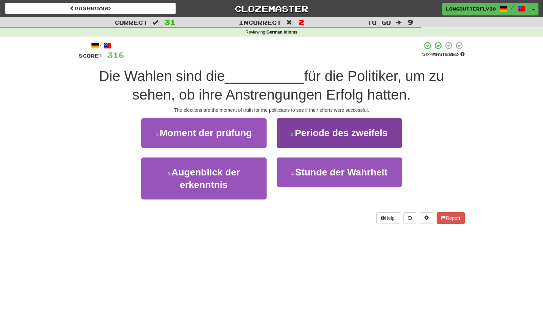
drag, startPoint x: 293, startPoint y: 159, endPoint x: 296, endPoint y: 163, distance: 4.9
click at [295, 162] on button "4 . Stunde der Wahrheit" at bounding box center [339, 172] width 125 height 29
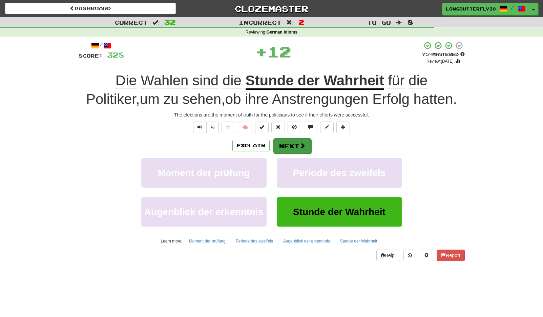
click at [299, 140] on button "Next" at bounding box center [292, 146] width 38 height 16
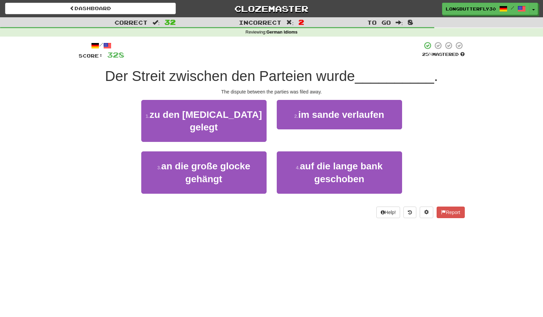
click at [254, 111] on button "1 . zu den Akten gelegt" at bounding box center [203, 121] width 125 height 42
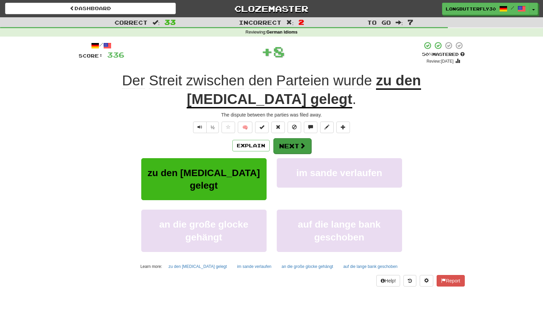
click at [290, 146] on button "Next" at bounding box center [292, 146] width 38 height 16
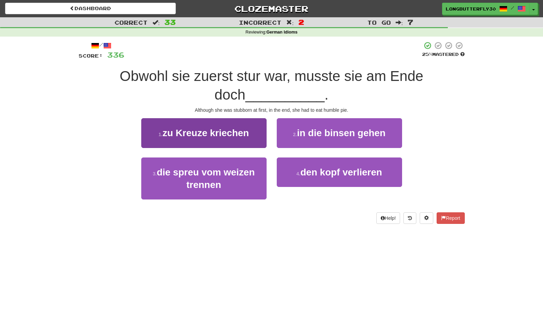
click at [251, 136] on button "1 . zu Kreuze kriechen" at bounding box center [203, 132] width 125 height 29
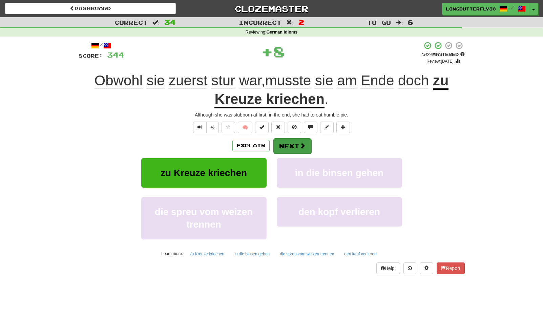
click at [288, 147] on button "Next" at bounding box center [292, 146] width 38 height 16
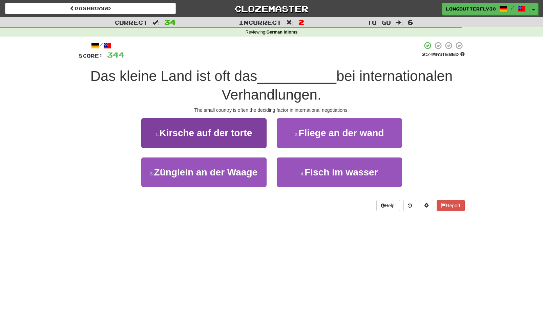
click at [251, 128] on span "Kirsche auf der torte" at bounding box center [205, 133] width 93 height 11
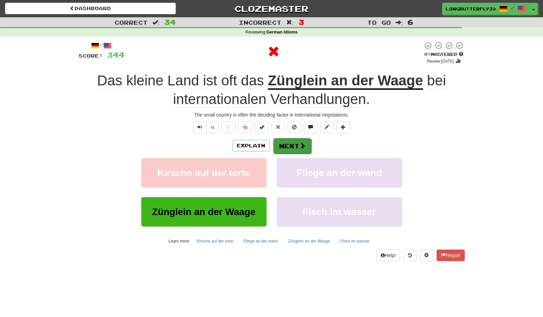
click at [293, 144] on button "Next" at bounding box center [292, 146] width 38 height 16
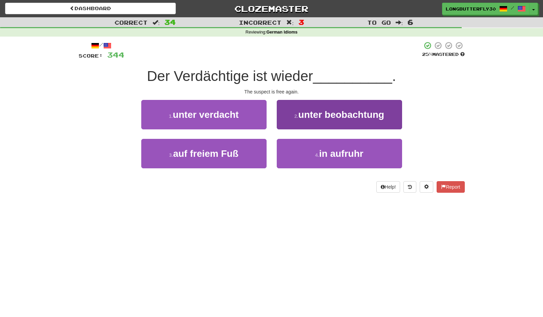
drag, startPoint x: 253, startPoint y: 148, endPoint x: 277, endPoint y: 143, distance: 25.0
click at [253, 148] on button "3 . auf freiem Fuß" at bounding box center [203, 153] width 125 height 29
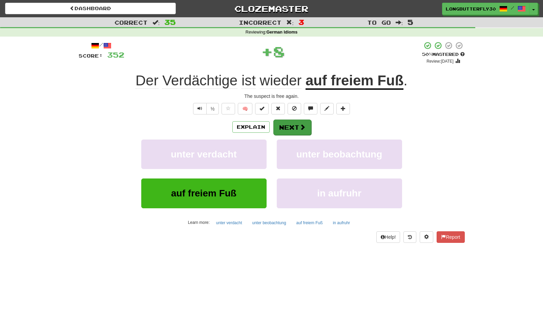
click at [294, 129] on button "Next" at bounding box center [292, 128] width 38 height 16
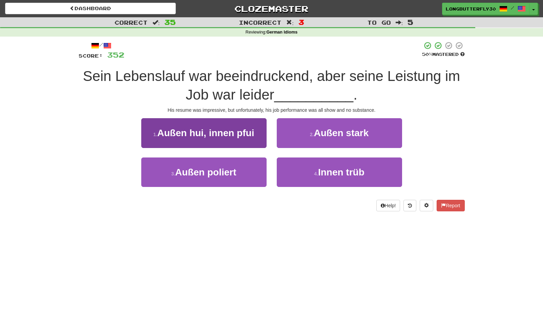
click at [256, 127] on button "1 . Außen hui, innen pfui" at bounding box center [203, 132] width 125 height 29
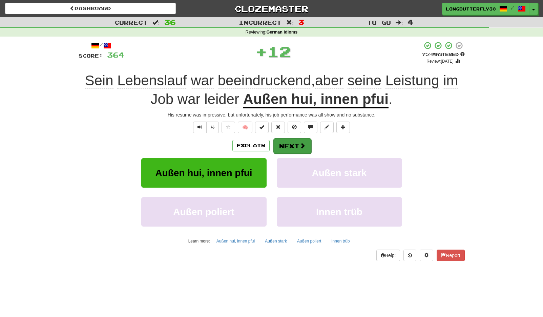
click at [286, 140] on button "Next" at bounding box center [292, 146] width 38 height 16
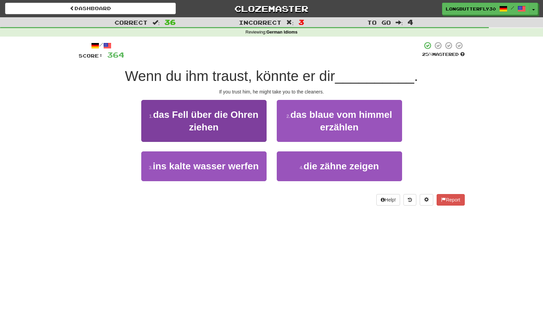
click at [238, 118] on span "das Fell über die Ohren ziehen" at bounding box center [205, 120] width 105 height 23
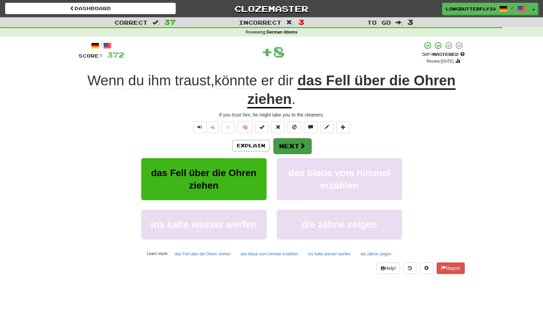
click at [289, 143] on button "Next" at bounding box center [292, 146] width 38 height 16
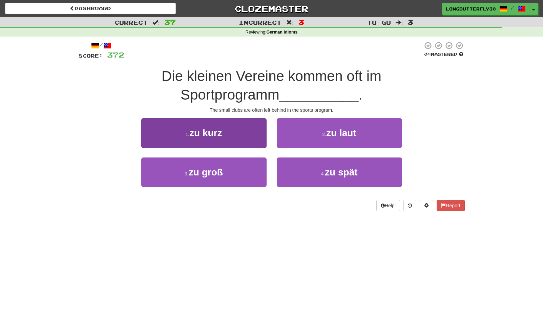
click at [234, 127] on button "1 . zu kurz" at bounding box center [203, 132] width 125 height 29
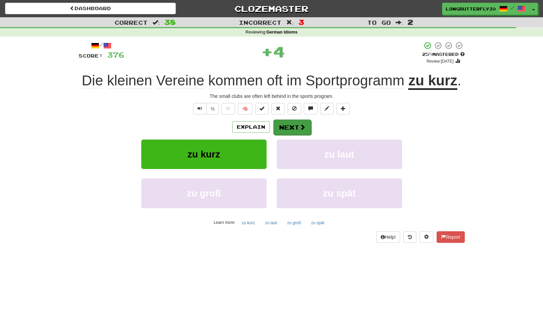
click at [304, 125] on span at bounding box center [303, 127] width 6 height 6
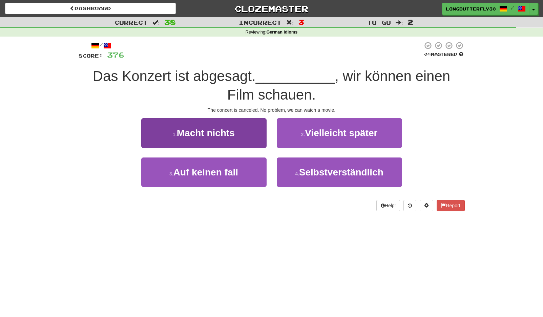
click at [255, 129] on button "1 . Macht nichts" at bounding box center [203, 132] width 125 height 29
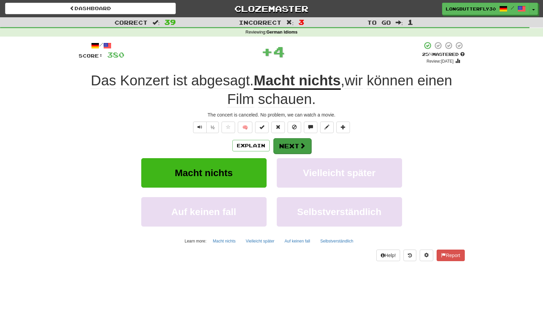
click at [290, 142] on button "Next" at bounding box center [292, 146] width 38 height 16
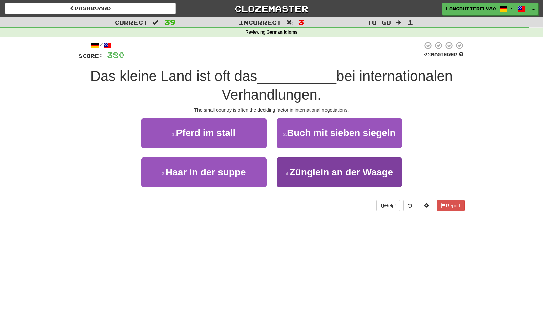
click at [320, 173] on span "Zünglein an der Waage" at bounding box center [341, 172] width 103 height 11
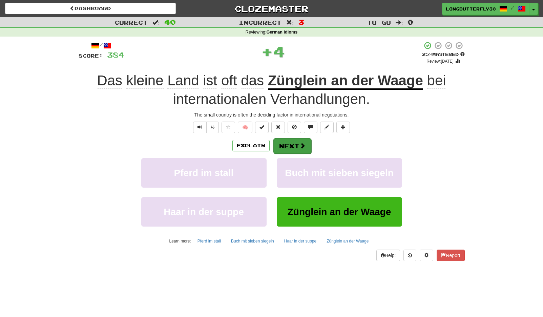
click at [300, 143] on span at bounding box center [303, 146] width 6 height 6
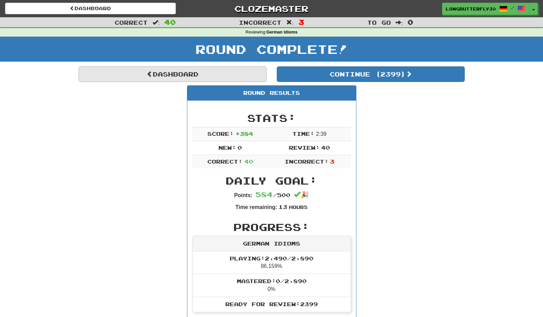
click at [235, 77] on link "Dashboard" at bounding box center [173, 74] width 188 height 16
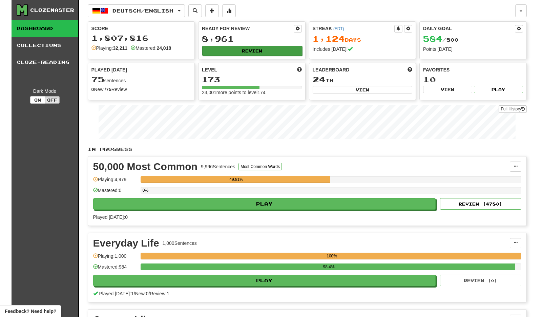
click at [232, 52] on button "Review" at bounding box center [252, 51] width 100 height 10
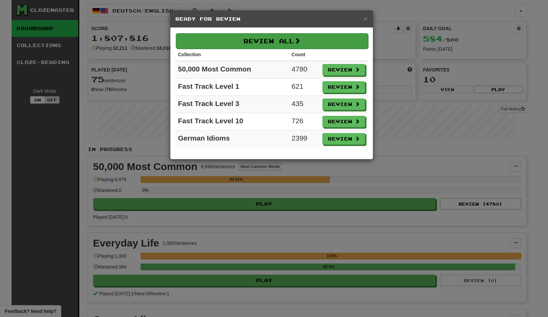
click at [364, 21] on span "×" at bounding box center [366, 19] width 4 height 8
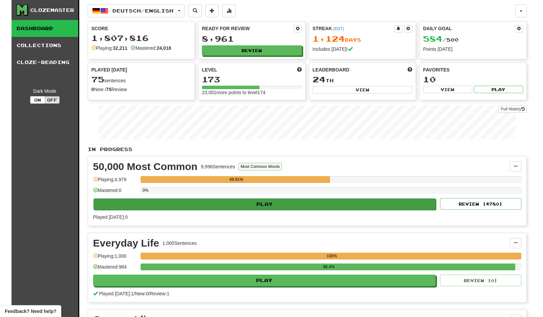
click at [315, 202] on button "Play" at bounding box center [265, 205] width 343 height 12
select select "**"
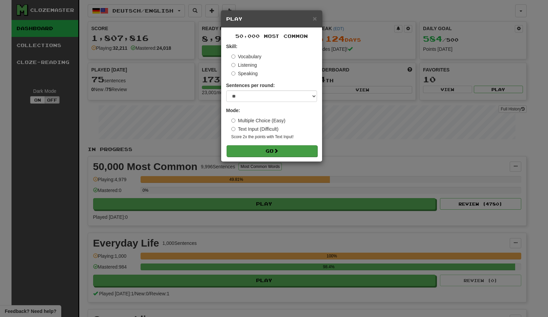
click at [292, 149] on button "Go" at bounding box center [272, 151] width 91 height 12
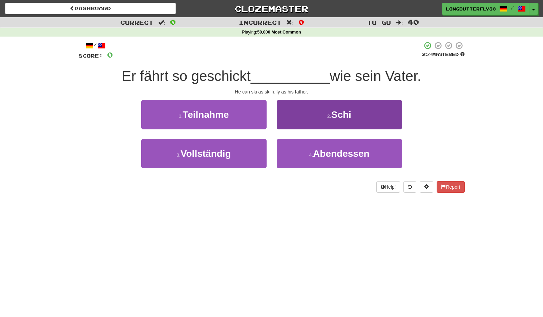
click at [303, 117] on button "2 . Schi" at bounding box center [339, 114] width 125 height 29
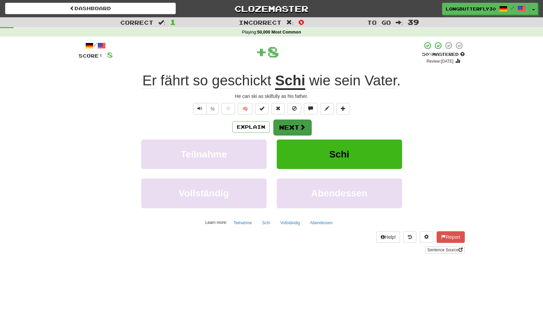
click at [295, 123] on button "Next" at bounding box center [292, 128] width 38 height 16
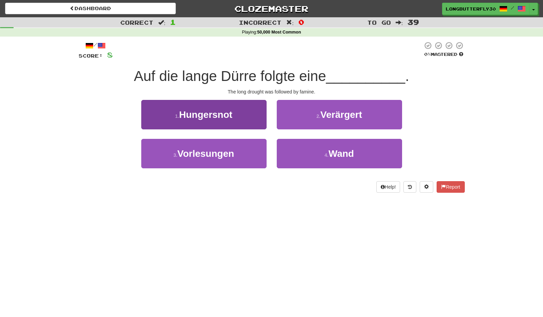
click at [250, 115] on button "1 . Hungersnot" at bounding box center [203, 114] width 125 height 29
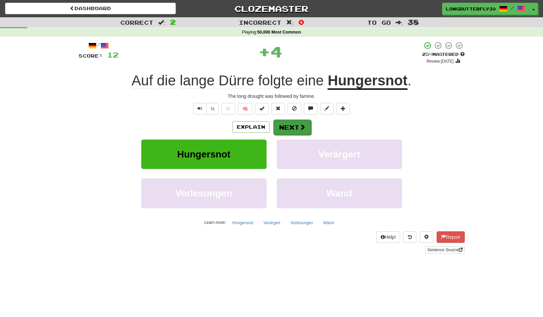
click at [288, 125] on button "Next" at bounding box center [292, 128] width 38 height 16
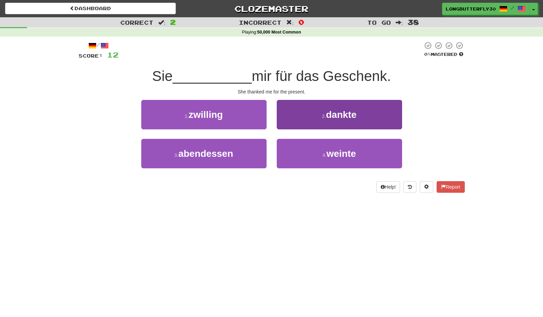
click at [322, 117] on small "2 ." at bounding box center [324, 116] width 4 height 5
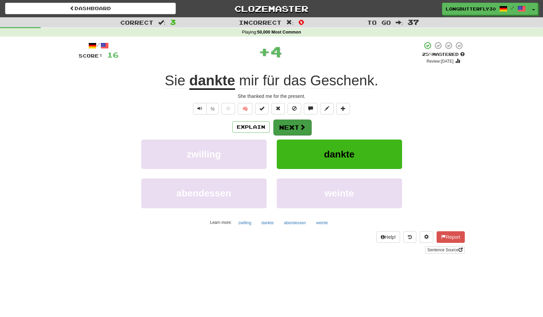
click at [297, 123] on button "Next" at bounding box center [292, 128] width 38 height 16
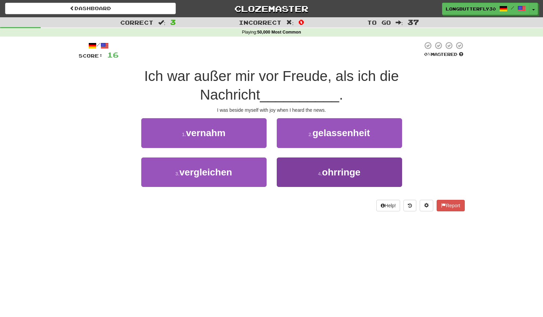
click at [315, 176] on button "4 . ohrringe" at bounding box center [339, 172] width 125 height 29
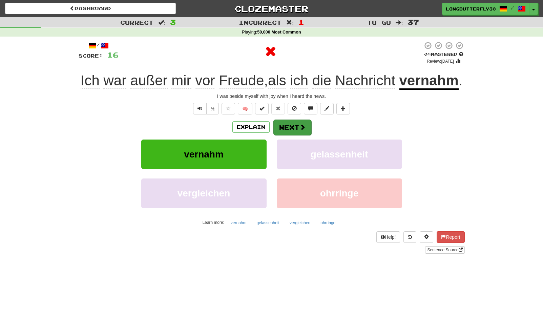
click at [304, 130] on span at bounding box center [303, 127] width 6 height 6
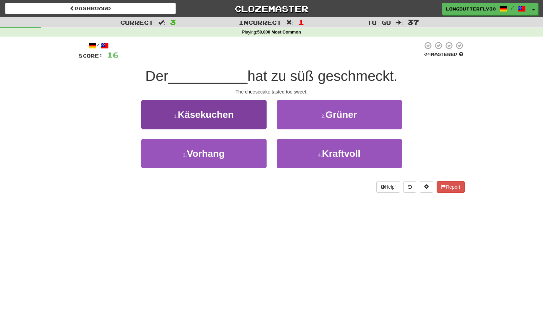
click at [253, 116] on button "1 . Käsekuchen" at bounding box center [203, 114] width 125 height 29
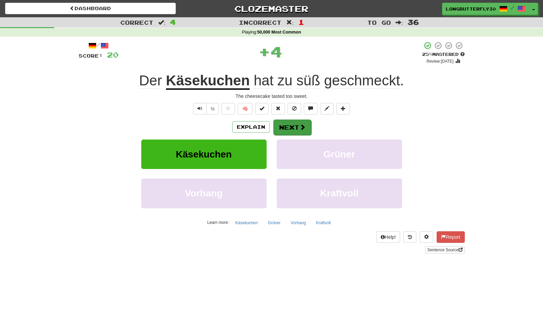
click at [287, 124] on button "Next" at bounding box center [292, 128] width 38 height 16
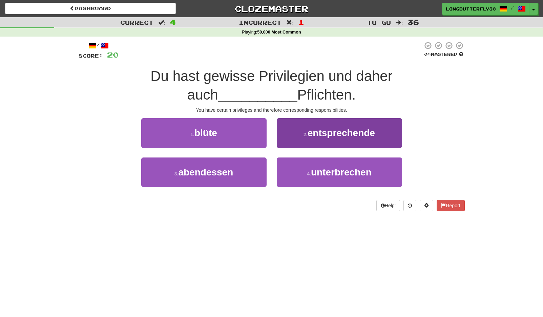
click at [309, 136] on span "entsprechende" at bounding box center [341, 133] width 67 height 11
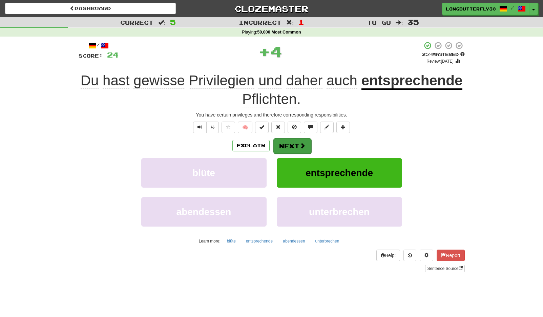
click at [293, 143] on button "Next" at bounding box center [292, 146] width 38 height 16
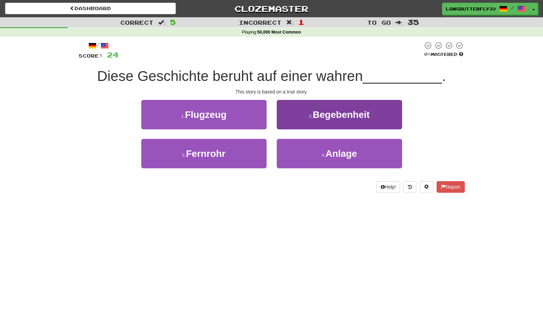
click at [332, 115] on span "Begebenheit" at bounding box center [341, 114] width 57 height 11
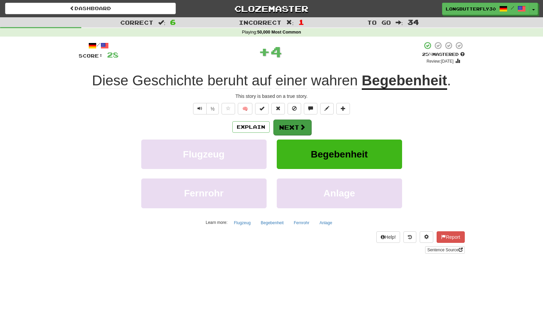
click at [300, 124] on span at bounding box center [303, 127] width 6 height 6
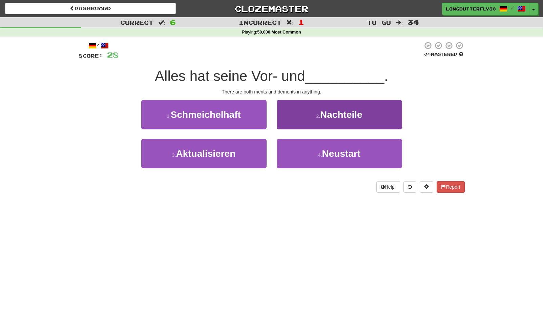
click at [334, 118] on span "Nachteile" at bounding box center [341, 114] width 42 height 11
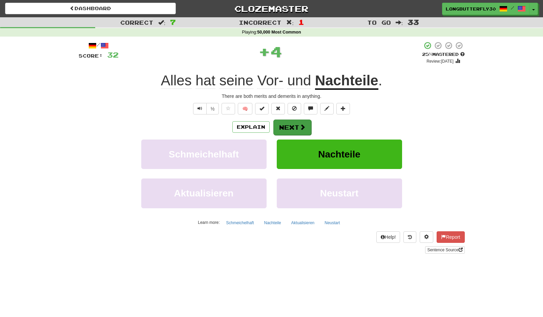
click at [301, 128] on span at bounding box center [303, 127] width 6 height 6
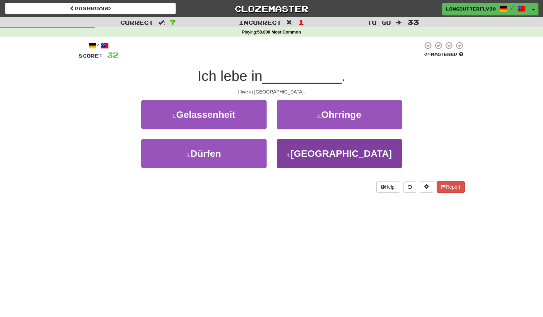
click at [304, 147] on button "4 . Kasachstan" at bounding box center [339, 153] width 125 height 29
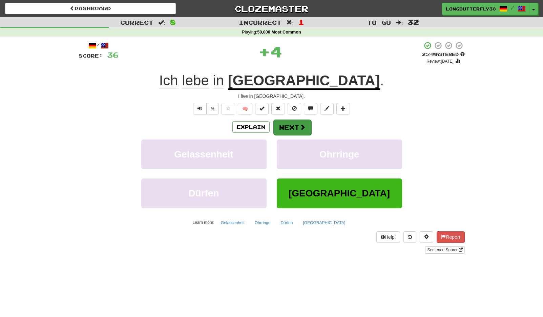
click at [291, 125] on button "Next" at bounding box center [292, 128] width 38 height 16
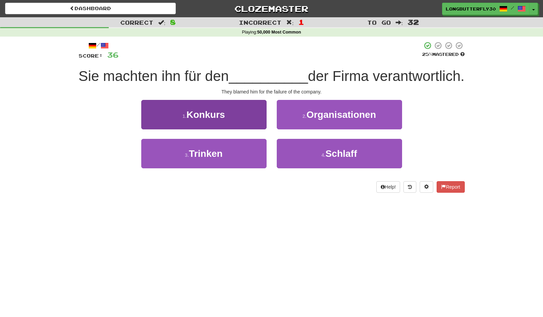
click at [242, 129] on button "1 . Konkurs" at bounding box center [203, 114] width 125 height 29
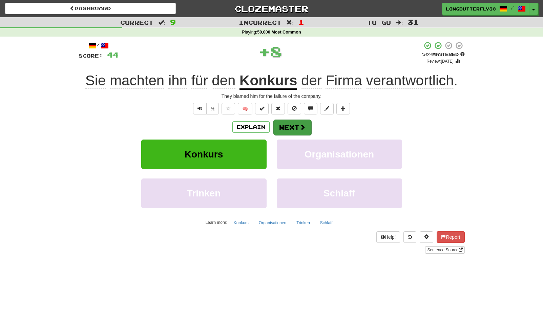
click at [299, 130] on button "Next" at bounding box center [292, 128] width 38 height 16
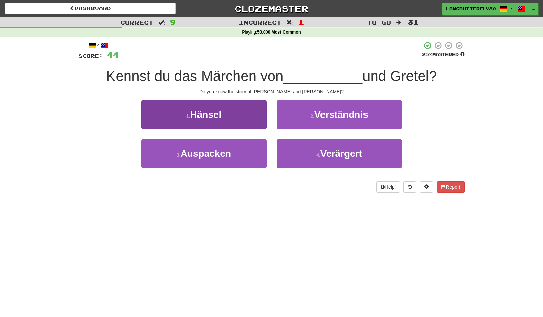
click at [245, 116] on button "1 . Hänsel" at bounding box center [203, 114] width 125 height 29
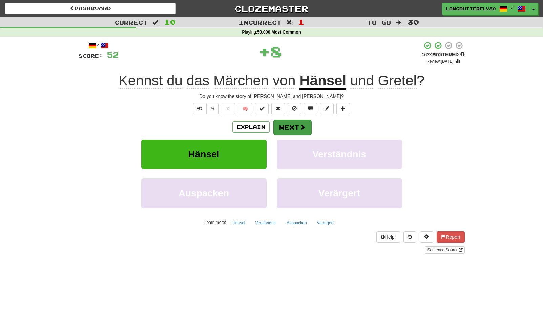
click at [297, 122] on button "Next" at bounding box center [292, 128] width 38 height 16
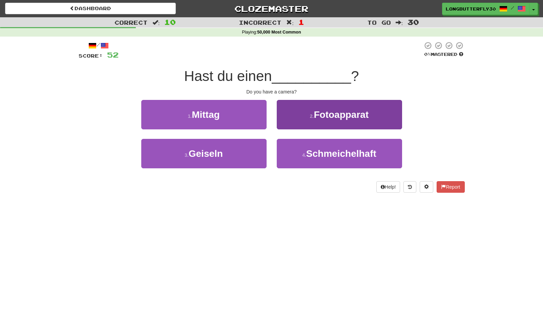
click at [326, 115] on span "Fotoapparat" at bounding box center [341, 114] width 55 height 11
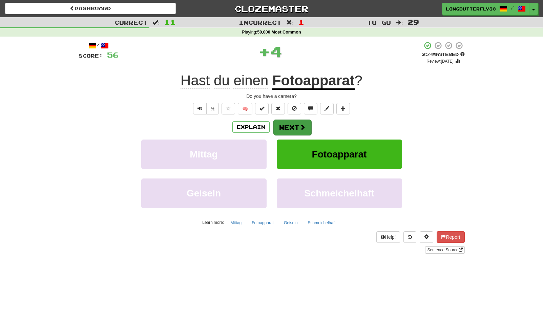
click at [291, 121] on button "Next" at bounding box center [292, 128] width 38 height 16
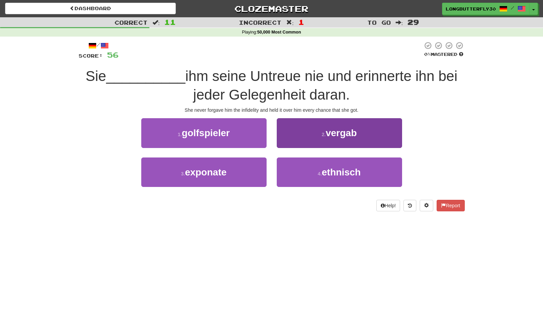
click at [308, 133] on button "2 . vergab" at bounding box center [339, 132] width 125 height 29
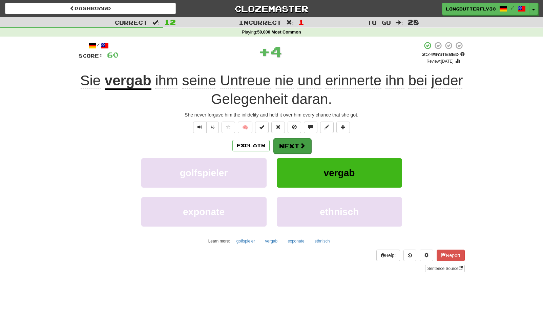
click at [295, 139] on button "Next" at bounding box center [292, 146] width 38 height 16
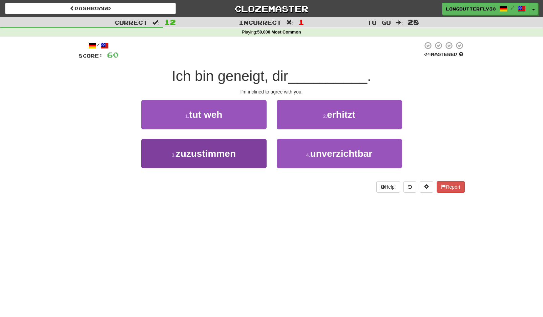
click at [234, 152] on span "zuzustimmen" at bounding box center [206, 153] width 60 height 11
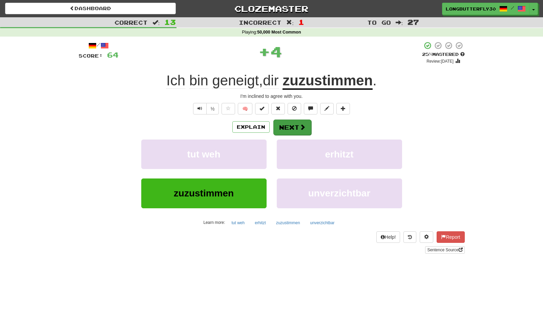
click at [284, 125] on button "Next" at bounding box center [292, 128] width 38 height 16
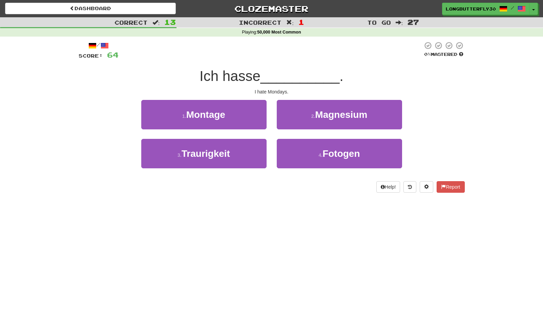
drag, startPoint x: 239, startPoint y: 115, endPoint x: 273, endPoint y: 96, distance: 38.7
click at [240, 115] on button "1 . Montage" at bounding box center [203, 114] width 125 height 29
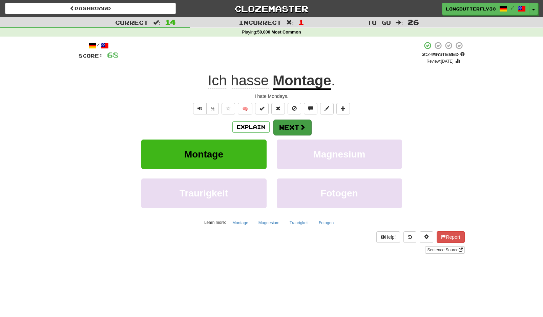
click at [296, 127] on button "Next" at bounding box center [292, 128] width 38 height 16
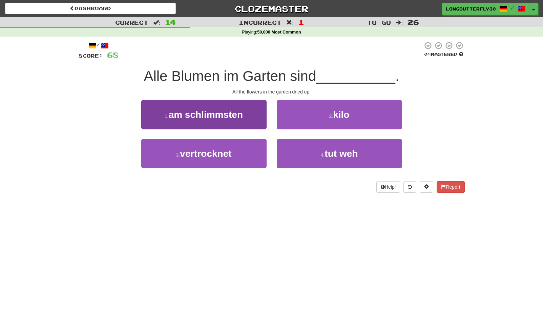
drag, startPoint x: 217, startPoint y: 155, endPoint x: 227, endPoint y: 141, distance: 16.5
click at [217, 155] on span "vertrocknet" at bounding box center [206, 153] width 52 height 11
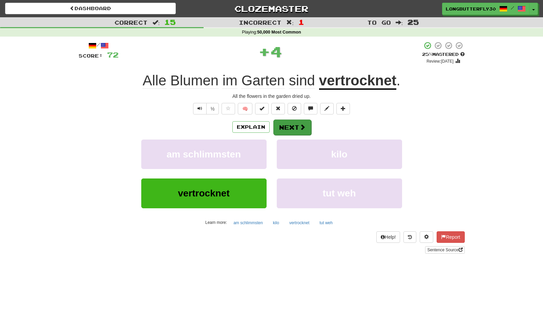
click at [290, 129] on button "Next" at bounding box center [292, 128] width 38 height 16
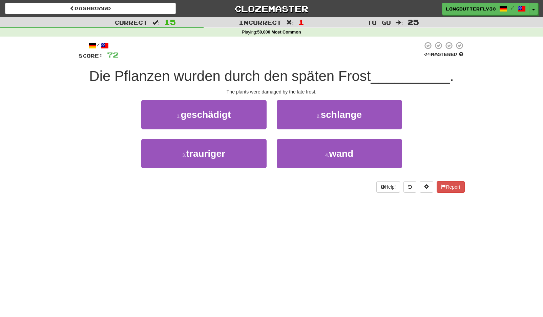
drag, startPoint x: 218, startPoint y: 112, endPoint x: 234, endPoint y: 114, distance: 16.0
click at [218, 112] on span "geschädigt" at bounding box center [206, 114] width 50 height 11
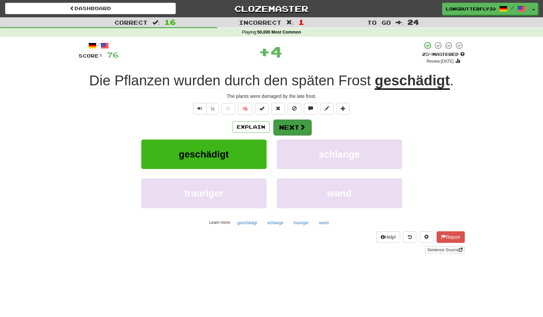
click at [287, 123] on button "Next" at bounding box center [292, 128] width 38 height 16
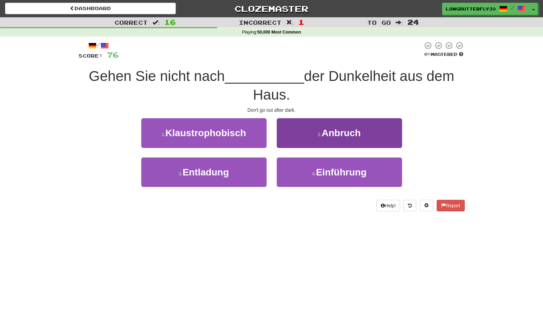
click at [334, 137] on span "Anbruch" at bounding box center [341, 133] width 39 height 11
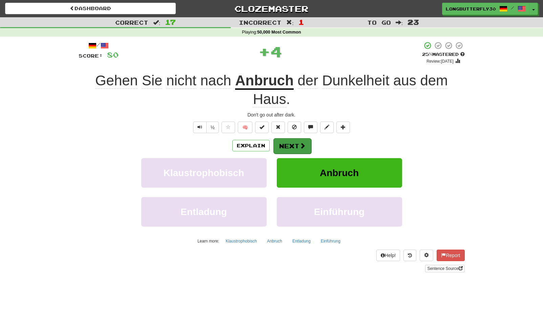
click at [281, 143] on button "Next" at bounding box center [292, 146] width 38 height 16
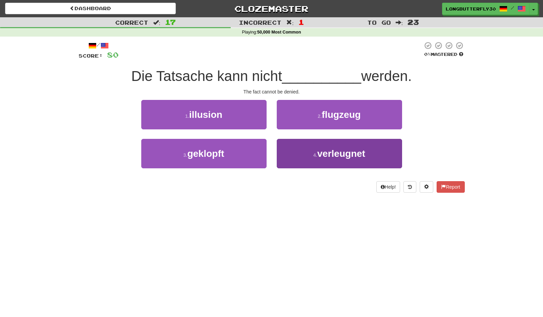
click at [316, 161] on button "4 . verleugnet" at bounding box center [339, 153] width 125 height 29
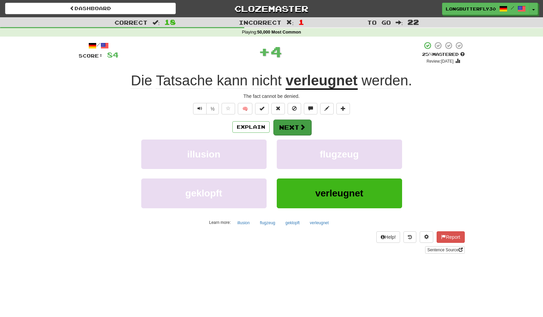
click at [304, 128] on span at bounding box center [303, 127] width 6 height 6
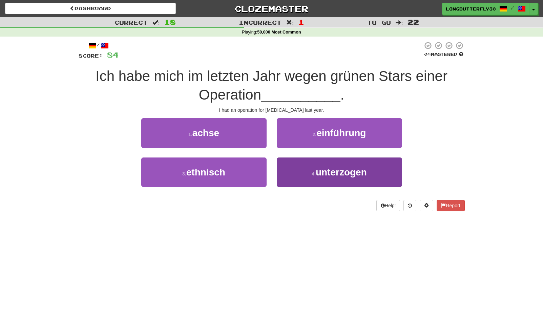
click at [324, 169] on span "unterzogen" at bounding box center [341, 172] width 51 height 11
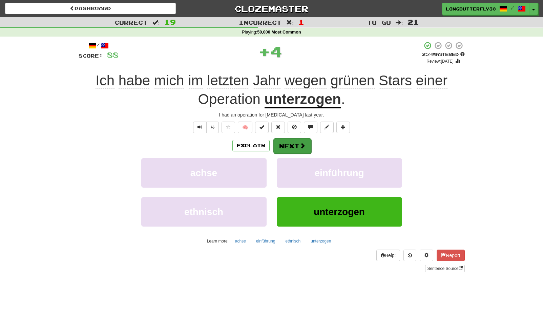
click at [295, 143] on button "Next" at bounding box center [292, 146] width 38 height 16
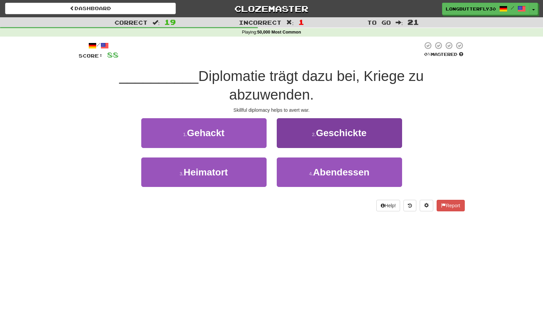
click at [328, 131] on span "Geschickte" at bounding box center [341, 133] width 50 height 11
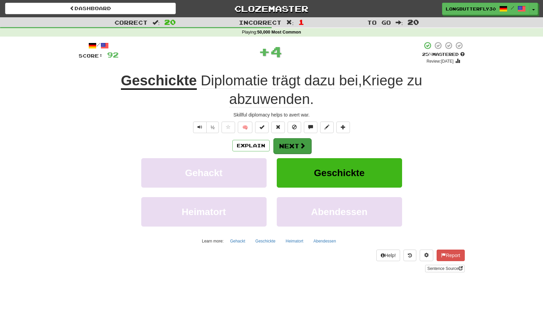
click at [291, 146] on button "Next" at bounding box center [292, 146] width 38 height 16
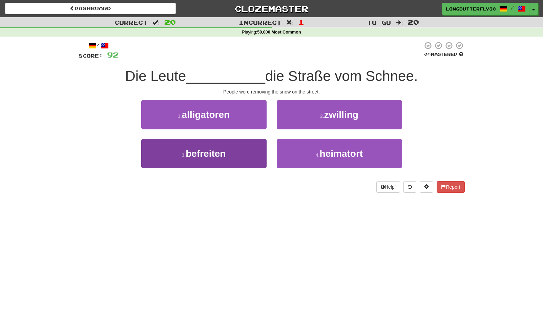
click at [230, 153] on button "3 . befreiten" at bounding box center [203, 153] width 125 height 29
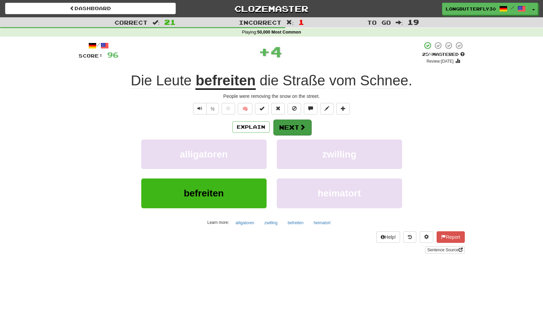
click at [283, 127] on button "Next" at bounding box center [292, 128] width 38 height 16
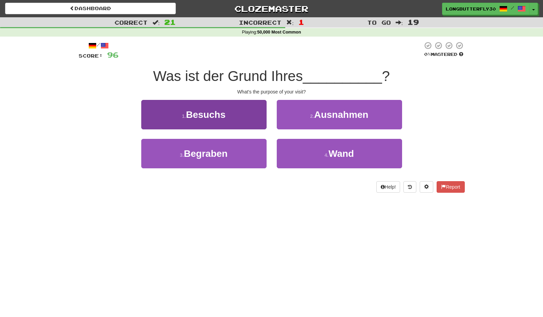
click at [234, 114] on button "1 . Besuchs" at bounding box center [203, 114] width 125 height 29
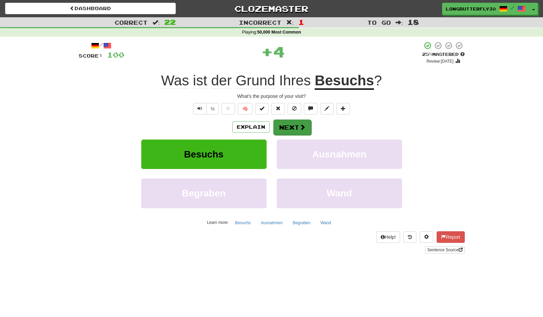
click at [302, 124] on span at bounding box center [303, 127] width 6 height 6
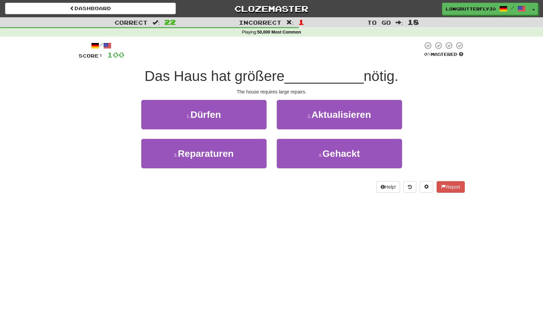
drag, startPoint x: 220, startPoint y: 149, endPoint x: 268, endPoint y: 136, distance: 49.9
click at [221, 148] on span "Reparaturen" at bounding box center [206, 153] width 56 height 11
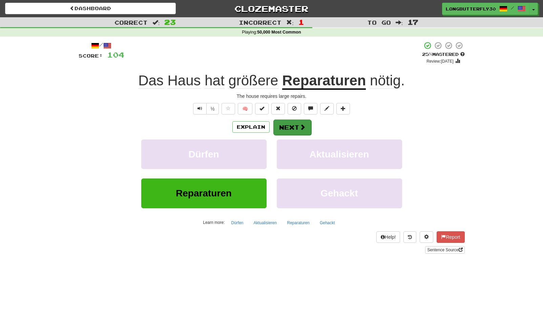
click at [304, 125] on span at bounding box center [303, 127] width 6 height 6
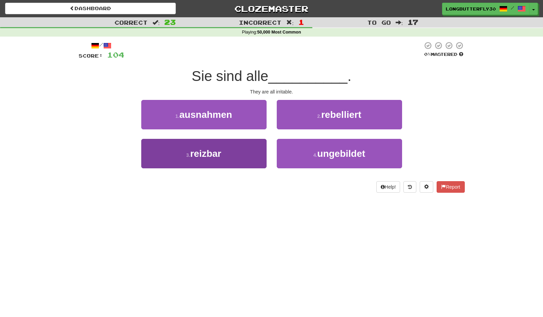
click at [241, 146] on button "3 . reizbar" at bounding box center [203, 153] width 125 height 29
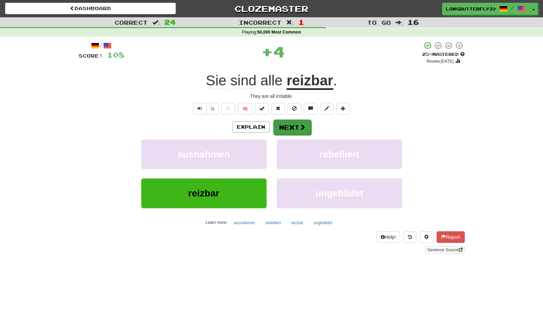
click at [288, 126] on button "Next" at bounding box center [292, 128] width 38 height 16
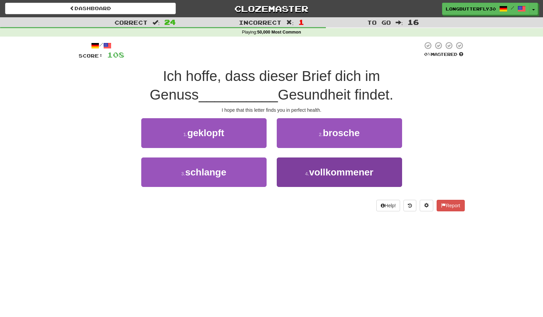
click at [306, 164] on button "4 . vollkommener" at bounding box center [339, 172] width 125 height 29
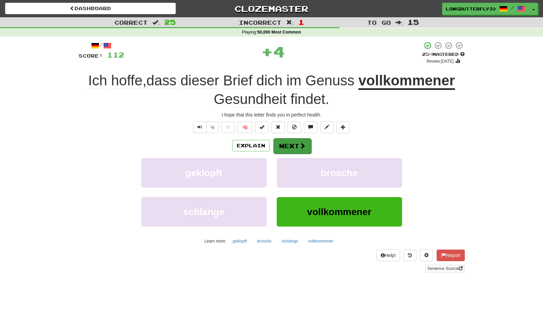
click at [301, 144] on span at bounding box center [303, 146] width 6 height 6
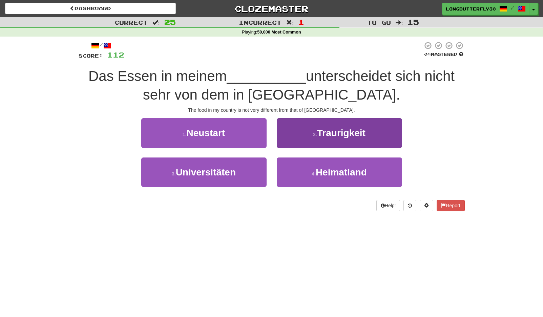
drag, startPoint x: 331, startPoint y: 171, endPoint x: 327, endPoint y: 169, distance: 4.7
click at [330, 170] on span "Heimatland" at bounding box center [341, 172] width 51 height 11
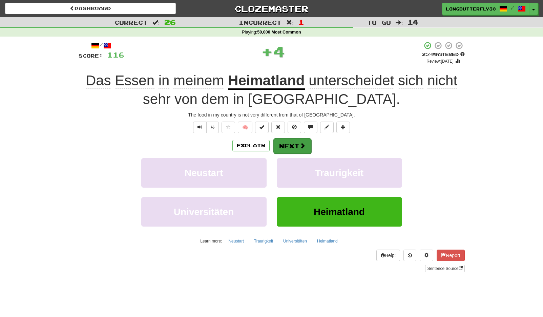
click at [296, 140] on button "Next" at bounding box center [292, 146] width 38 height 16
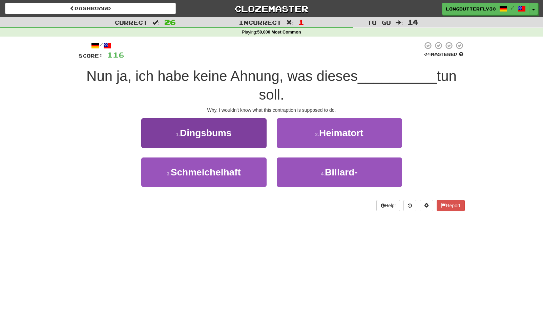
click at [247, 130] on button "1 . Dingsbums" at bounding box center [203, 132] width 125 height 29
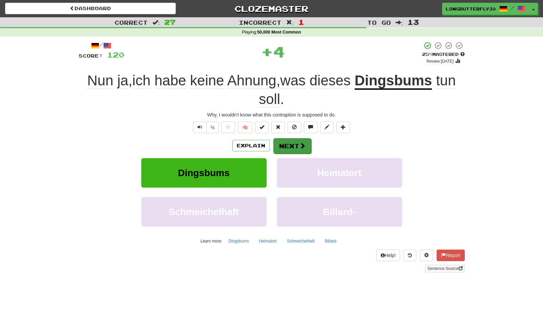
click at [289, 143] on button "Next" at bounding box center [292, 146] width 38 height 16
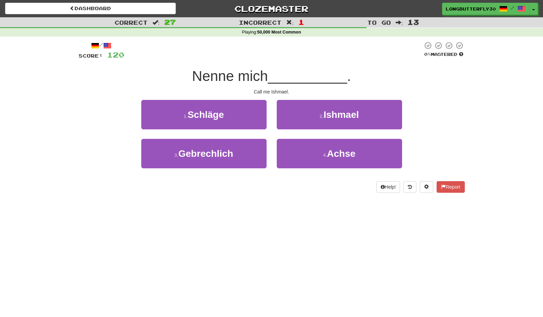
click at [325, 115] on span "Ishmael" at bounding box center [341, 114] width 35 height 11
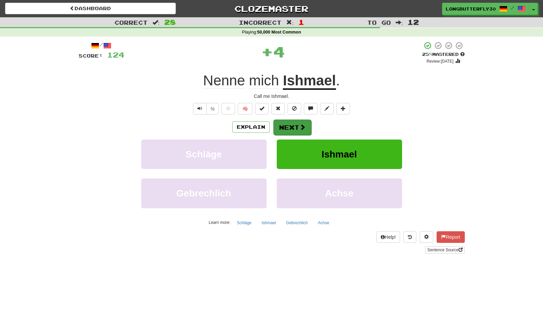
click at [298, 125] on button "Next" at bounding box center [292, 128] width 38 height 16
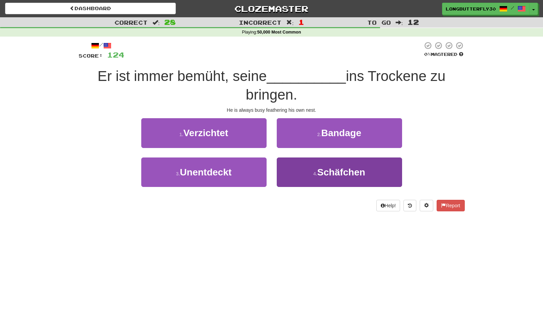
click at [321, 171] on span "Schäfchen" at bounding box center [341, 172] width 48 height 11
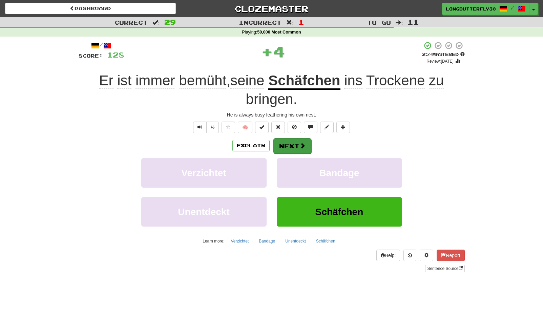
click at [300, 146] on span at bounding box center [303, 146] width 6 height 6
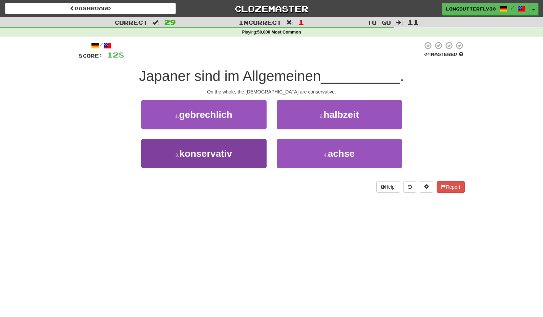
click at [214, 155] on span "konservativ" at bounding box center [206, 153] width 53 height 11
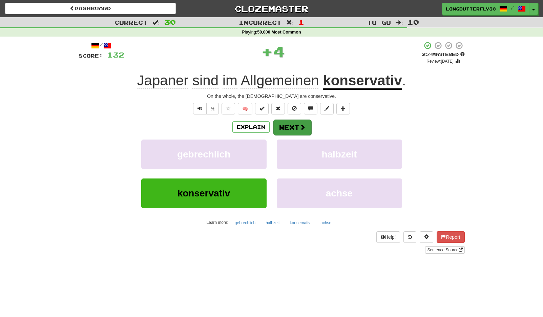
click at [293, 127] on button "Next" at bounding box center [292, 128] width 38 height 16
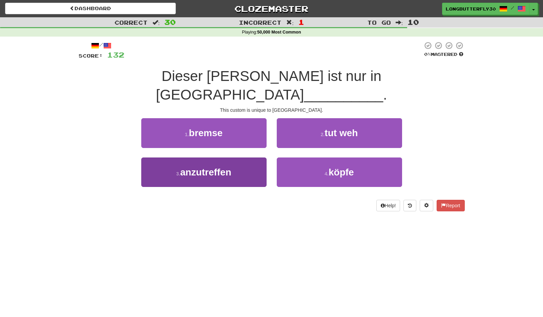
click at [220, 167] on span "anzutreffen" at bounding box center [205, 172] width 51 height 11
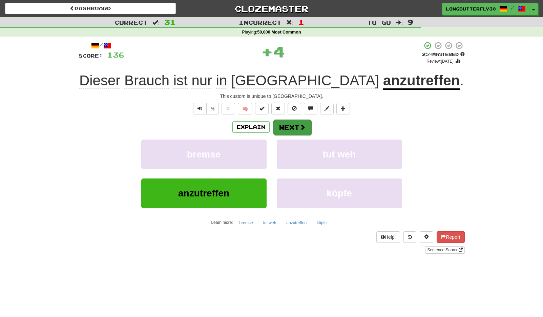
click at [305, 120] on button "Next" at bounding box center [292, 128] width 38 height 16
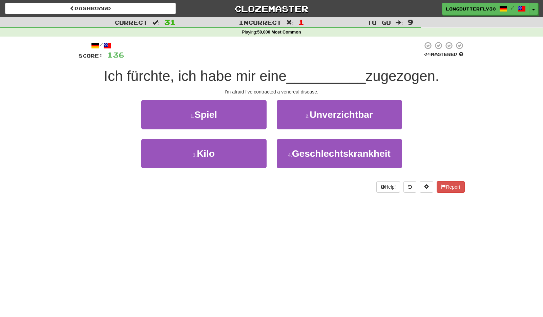
click at [307, 153] on span "Geschlechtskrankheit" at bounding box center [341, 153] width 99 height 11
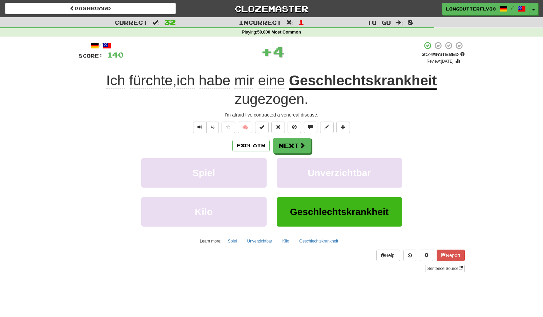
click at [290, 155] on div "Explain Next Spiel Unverzichtbar Kilo Geschlechtskrankheit Learn more: Spiel Un…" at bounding box center [272, 192] width 386 height 109
click at [294, 147] on button "Next" at bounding box center [292, 146] width 38 height 16
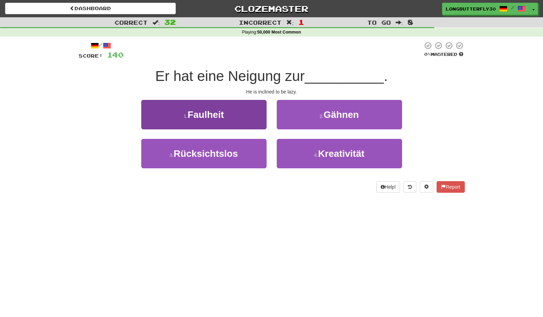
click at [249, 124] on button "1 . Faulheit" at bounding box center [203, 114] width 125 height 29
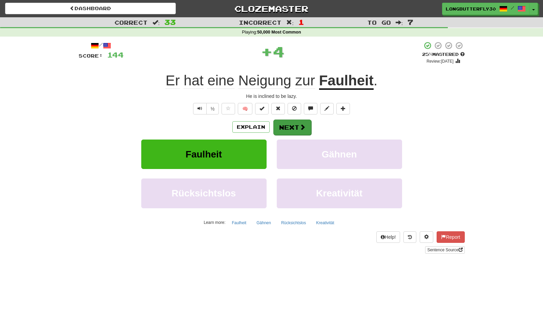
click at [302, 126] on span at bounding box center [303, 127] width 6 height 6
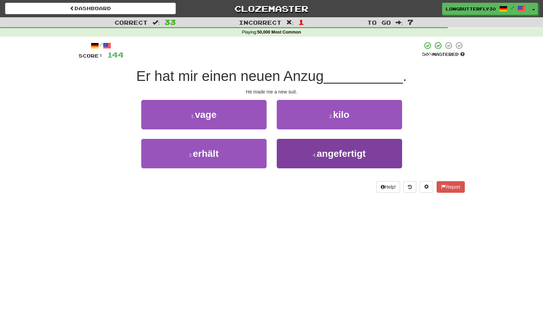
click at [306, 157] on button "4 . angefertigt" at bounding box center [339, 153] width 125 height 29
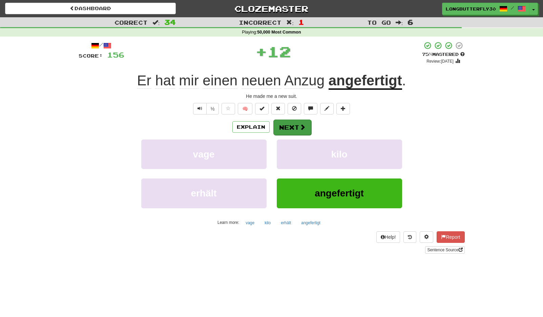
click at [294, 122] on button "Next" at bounding box center [292, 128] width 38 height 16
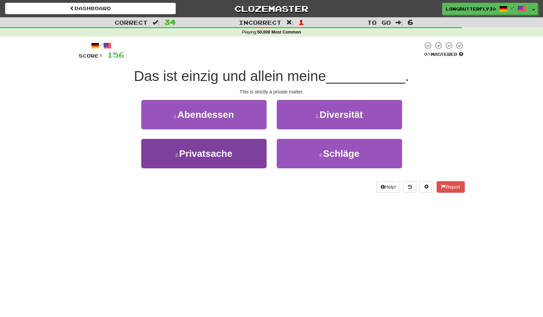
click at [237, 152] on button "3 . Privatsache" at bounding box center [203, 153] width 125 height 29
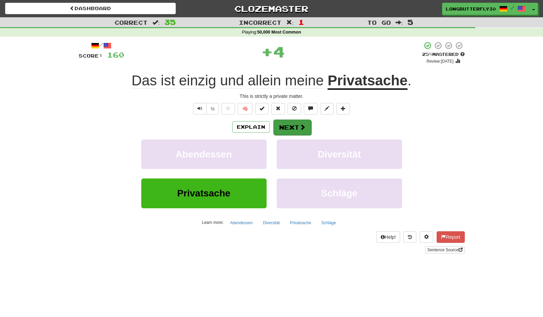
click at [299, 128] on button "Next" at bounding box center [292, 128] width 38 height 16
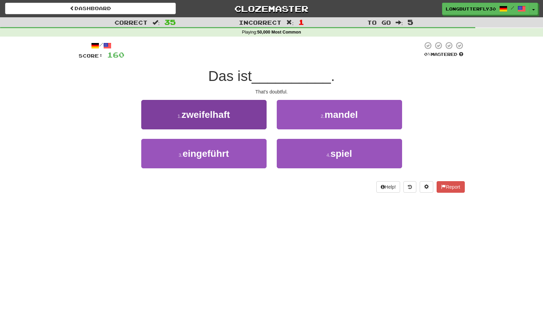
click at [239, 110] on button "1 . zweifelhaft" at bounding box center [203, 114] width 125 height 29
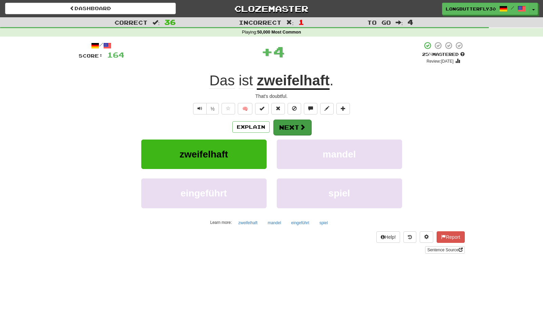
click at [282, 127] on button "Next" at bounding box center [292, 128] width 38 height 16
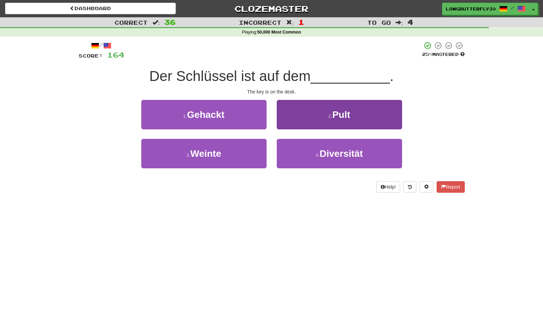
click at [353, 117] on button "2 . Pult" at bounding box center [339, 114] width 125 height 29
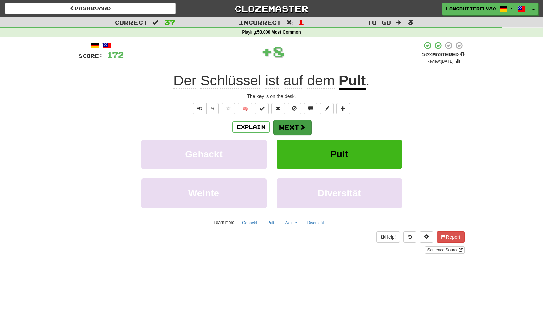
click at [288, 124] on button "Next" at bounding box center [292, 128] width 38 height 16
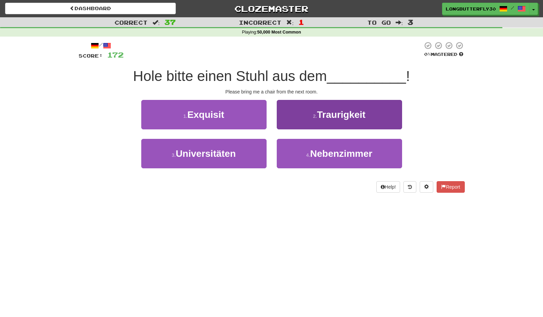
click at [313, 157] on span "Nebenzimmer" at bounding box center [341, 153] width 62 height 11
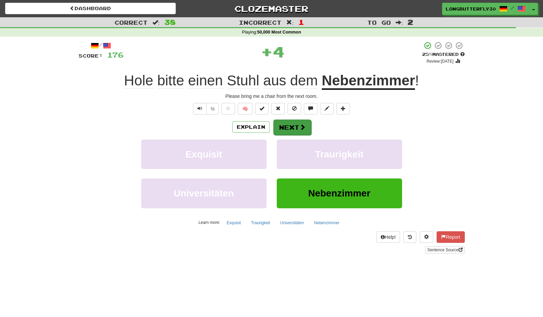
click at [304, 125] on span at bounding box center [303, 127] width 6 height 6
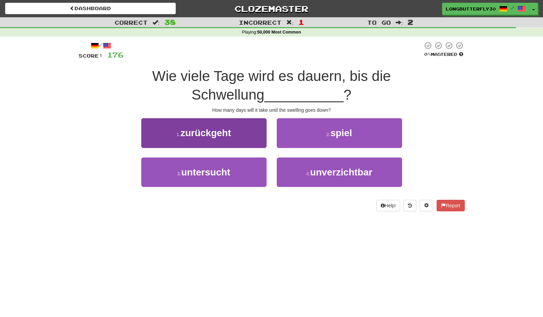
click at [223, 128] on span "zurückgeht" at bounding box center [206, 133] width 50 height 11
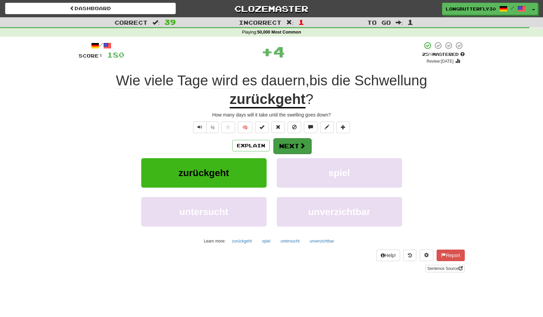
click at [295, 147] on button "Next" at bounding box center [292, 146] width 38 height 16
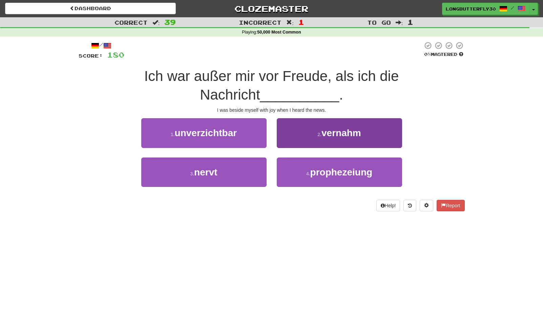
click at [297, 127] on button "2 . vernahm" at bounding box center [339, 132] width 125 height 29
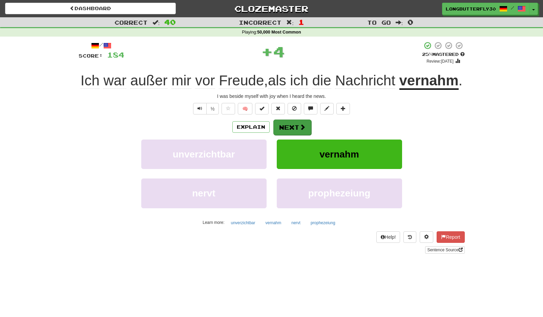
click at [287, 135] on button "Next" at bounding box center [292, 128] width 38 height 16
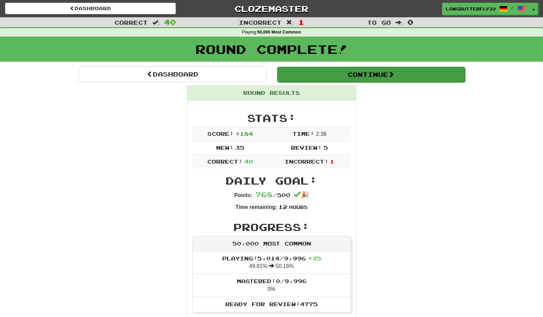
click at [383, 73] on button "Continue" at bounding box center [371, 75] width 188 height 16
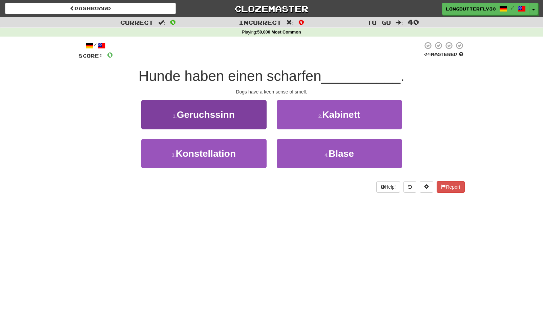
click at [240, 113] on button "1 . Geruchssinn" at bounding box center [203, 114] width 125 height 29
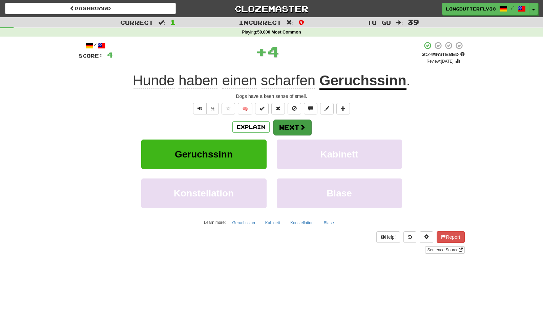
click at [303, 128] on span at bounding box center [303, 127] width 6 height 6
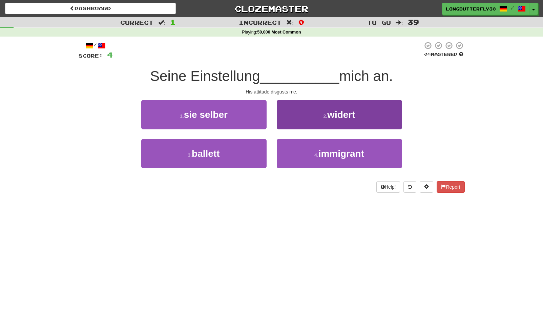
click at [317, 113] on button "2 . widert" at bounding box center [339, 114] width 125 height 29
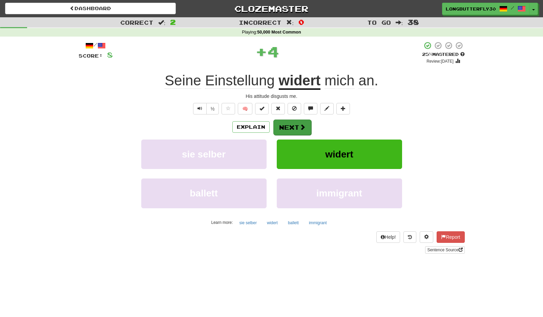
click at [301, 124] on span at bounding box center [303, 127] width 6 height 6
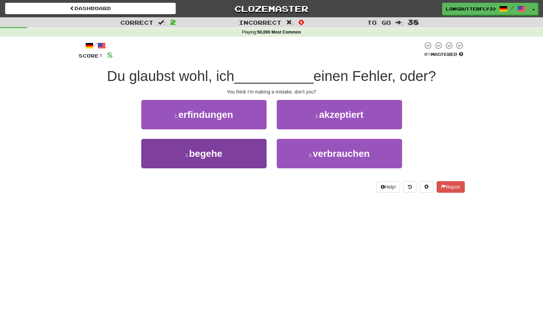
click at [221, 154] on span "begehe" at bounding box center [205, 153] width 33 height 11
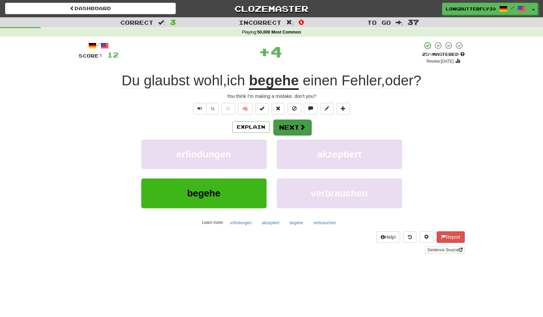
click at [287, 127] on button "Next" at bounding box center [292, 128] width 38 height 16
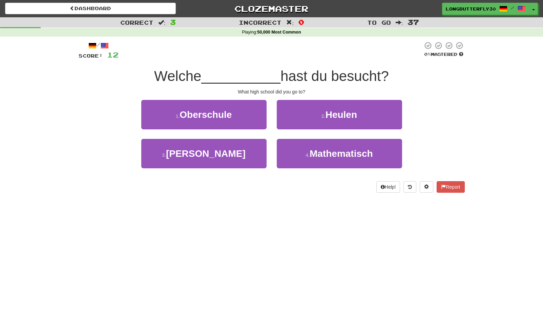
click at [242, 117] on button "1 . Oberschule" at bounding box center [203, 114] width 125 height 29
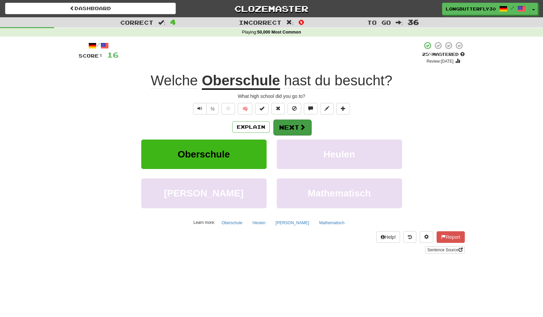
click at [294, 128] on button "Next" at bounding box center [292, 128] width 38 height 16
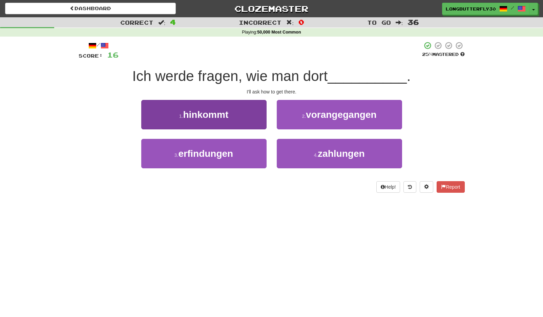
click at [237, 111] on button "1 . hinkommt" at bounding box center [203, 114] width 125 height 29
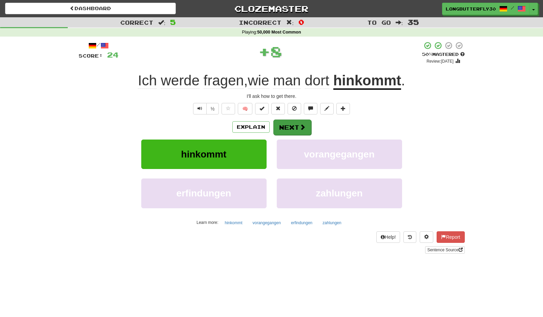
click at [286, 128] on button "Next" at bounding box center [292, 128] width 38 height 16
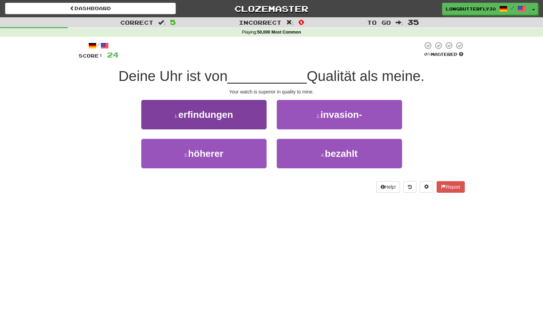
click at [258, 159] on button "3 . höherer" at bounding box center [203, 153] width 125 height 29
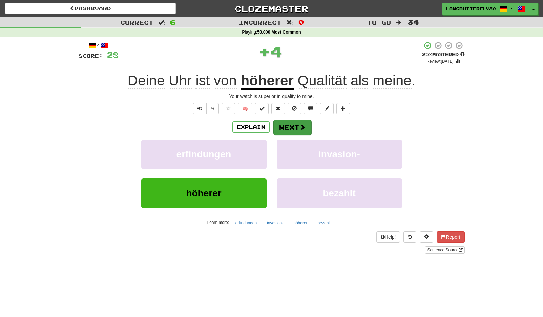
click at [300, 126] on span at bounding box center [303, 127] width 6 height 6
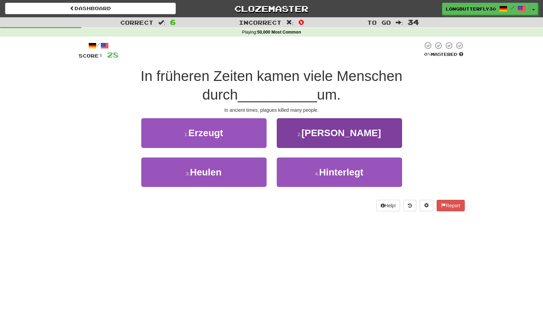
click at [327, 132] on span "Seuchen" at bounding box center [342, 133] width 80 height 11
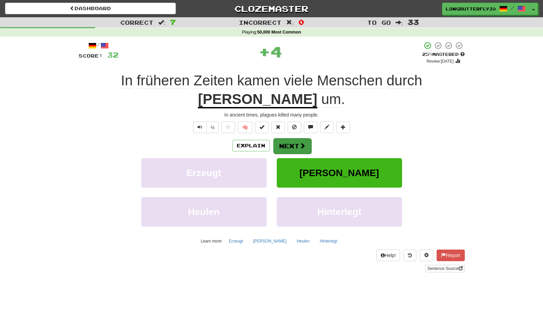
click at [289, 143] on button "Next" at bounding box center [292, 146] width 38 height 16
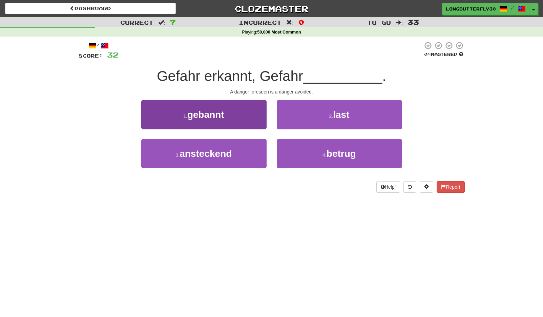
click at [249, 118] on button "1 . gebannt" at bounding box center [203, 114] width 125 height 29
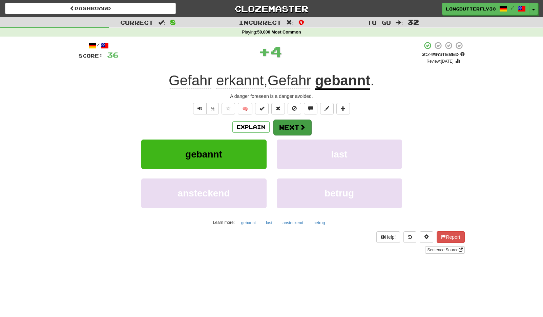
click at [298, 132] on button "Next" at bounding box center [292, 128] width 38 height 16
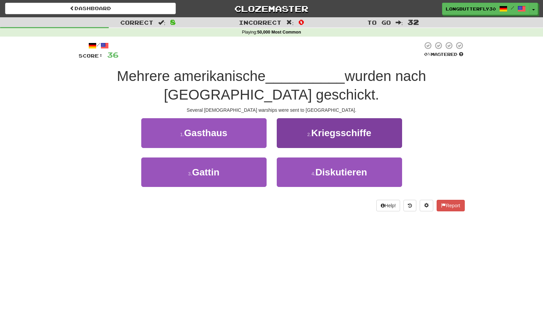
click at [331, 133] on span "Kriegsschiffe" at bounding box center [341, 133] width 60 height 11
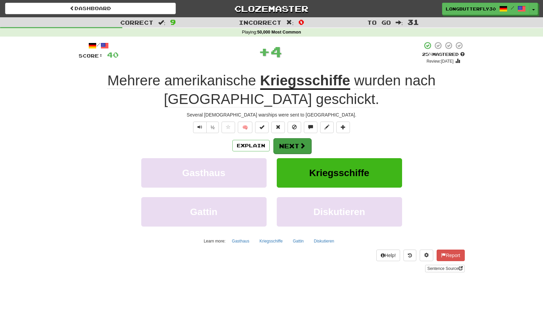
click at [286, 145] on button "Next" at bounding box center [292, 146] width 38 height 16
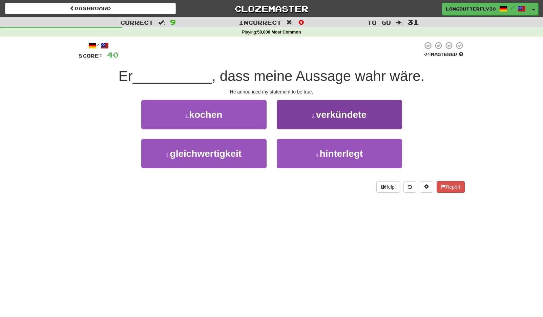
click at [330, 116] on span "verkündete" at bounding box center [341, 114] width 50 height 11
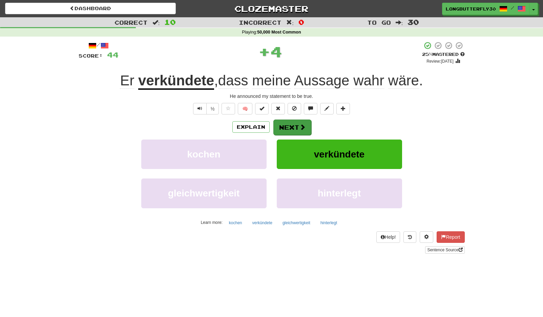
click at [299, 124] on button "Next" at bounding box center [292, 128] width 38 height 16
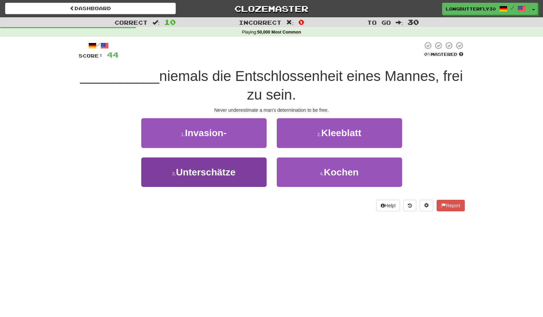
click at [247, 165] on button "3 . Unterschätze" at bounding box center [203, 172] width 125 height 29
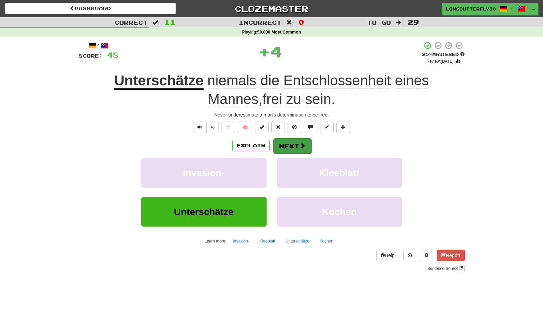
click at [305, 140] on button "Next" at bounding box center [292, 146] width 38 height 16
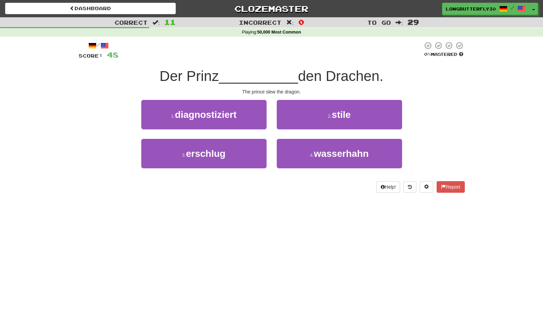
drag, startPoint x: 223, startPoint y: 152, endPoint x: 246, endPoint y: 139, distance: 27.2
click at [223, 152] on span "erschlug" at bounding box center [206, 153] width 40 height 11
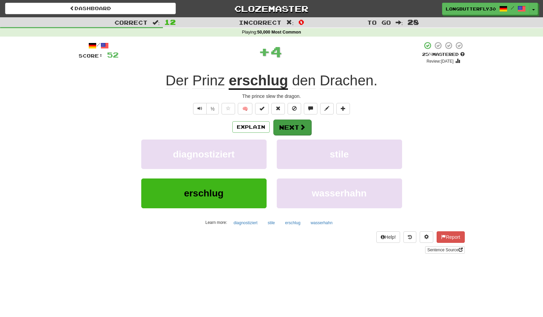
click at [295, 125] on button "Next" at bounding box center [292, 128] width 38 height 16
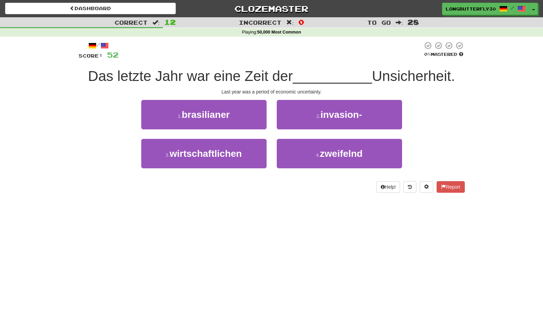
drag, startPoint x: 243, startPoint y: 158, endPoint x: 247, endPoint y: 153, distance: 6.0
click at [243, 158] on button "3 . wirtschaftlichen" at bounding box center [203, 153] width 125 height 29
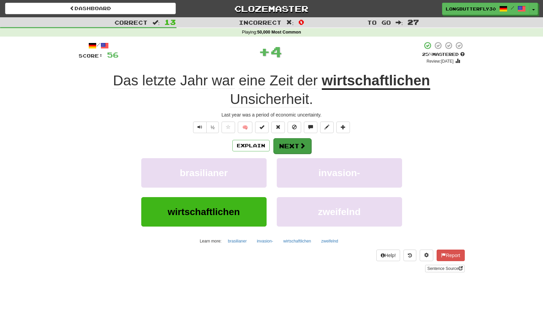
click at [287, 145] on button "Next" at bounding box center [292, 146] width 38 height 16
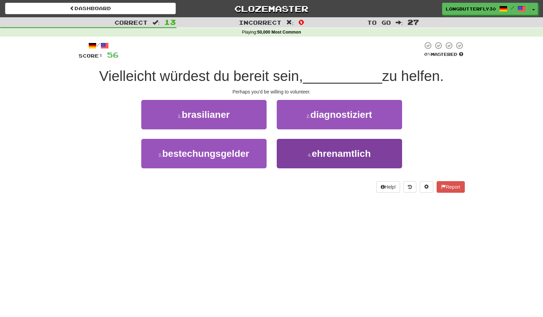
click at [313, 152] on span "ehrenamtlich" at bounding box center [341, 153] width 59 height 11
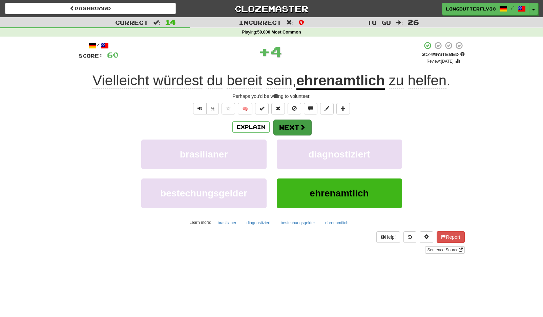
click at [305, 123] on button "Next" at bounding box center [292, 128] width 38 height 16
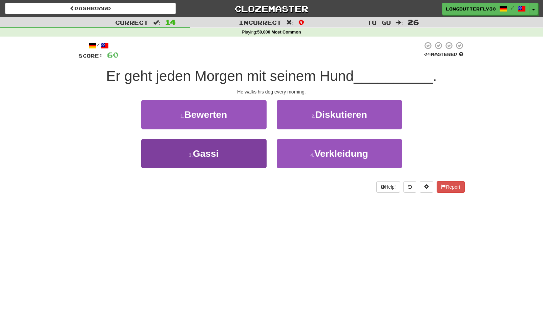
click at [240, 153] on button "3 . Gassi" at bounding box center [203, 153] width 125 height 29
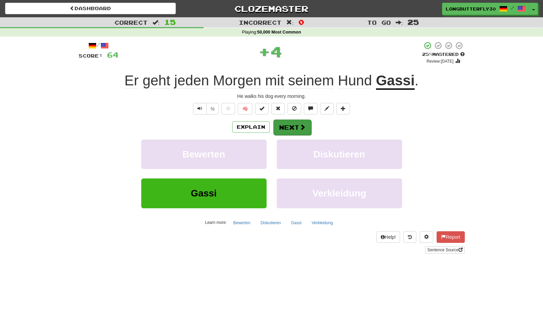
click at [304, 125] on span at bounding box center [303, 127] width 6 height 6
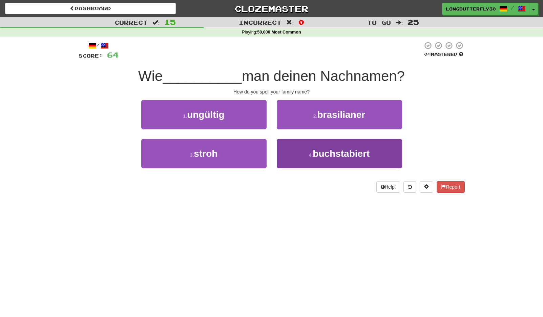
click at [301, 152] on button "4 . buchstabiert" at bounding box center [339, 153] width 125 height 29
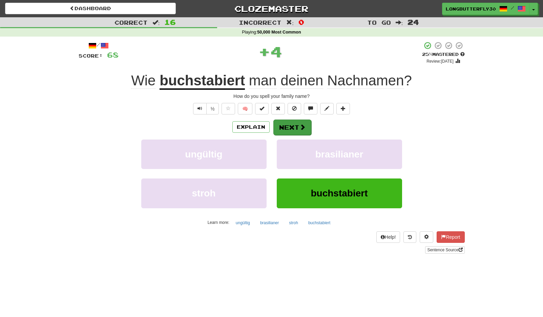
click at [296, 127] on button "Next" at bounding box center [292, 128] width 38 height 16
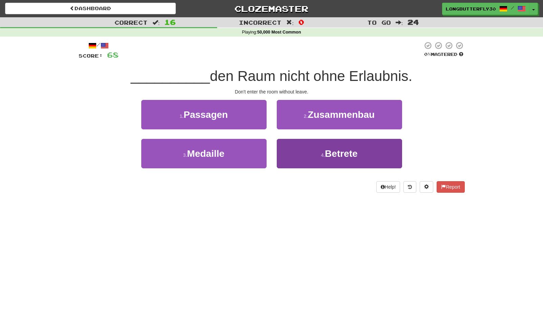
click at [294, 153] on button "4 . Betrete" at bounding box center [339, 153] width 125 height 29
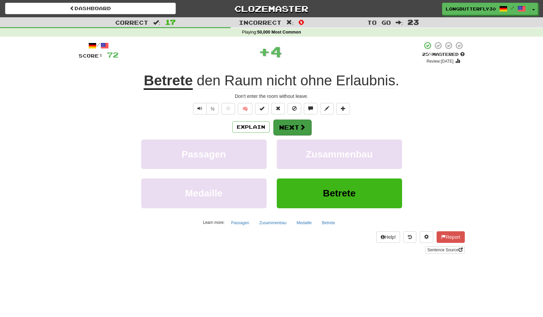
click at [290, 129] on button "Next" at bounding box center [292, 128] width 38 height 16
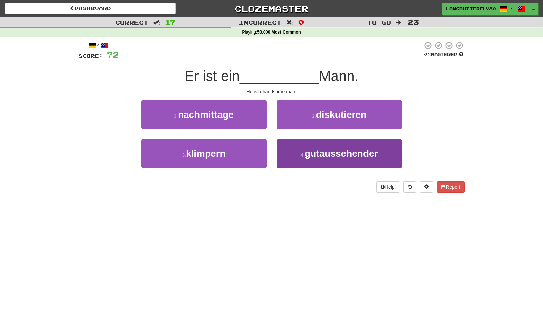
click at [308, 146] on button "4 . gutaussehender" at bounding box center [339, 153] width 125 height 29
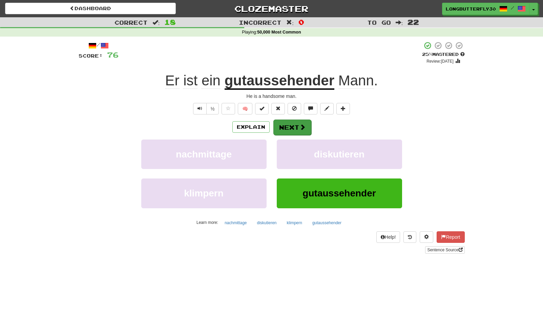
click at [295, 124] on button "Next" at bounding box center [292, 128] width 38 height 16
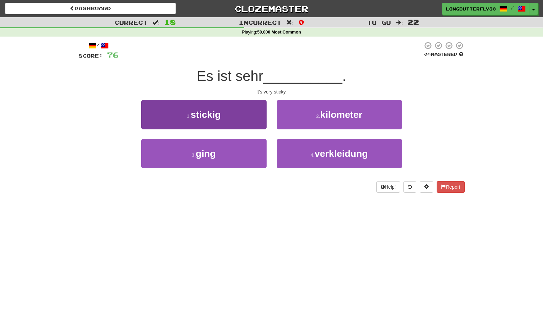
click at [239, 118] on button "1 . stickig" at bounding box center [203, 114] width 125 height 29
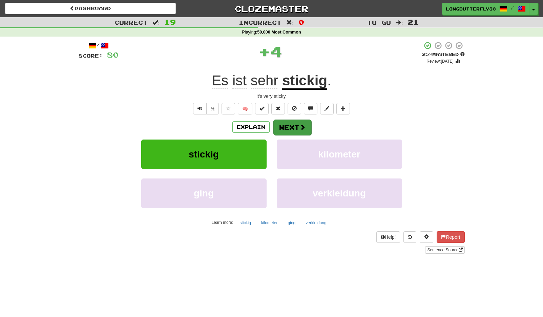
click at [300, 127] on span at bounding box center [303, 127] width 6 height 6
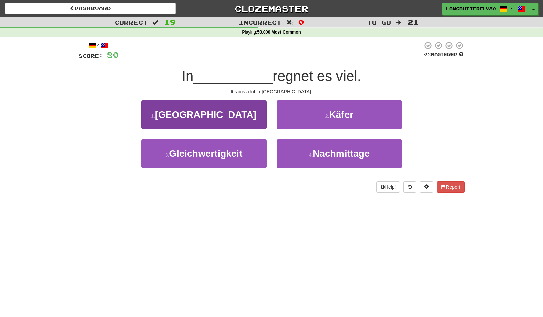
click at [210, 121] on button "1 . Okinawa" at bounding box center [203, 114] width 125 height 29
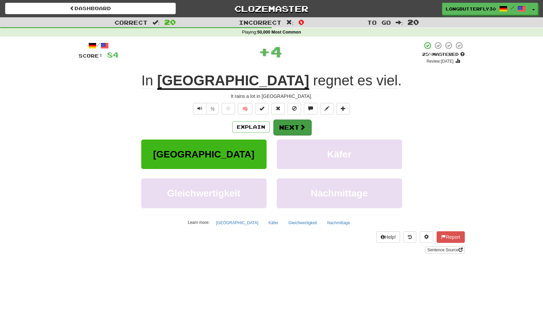
click at [302, 126] on span at bounding box center [303, 127] width 6 height 6
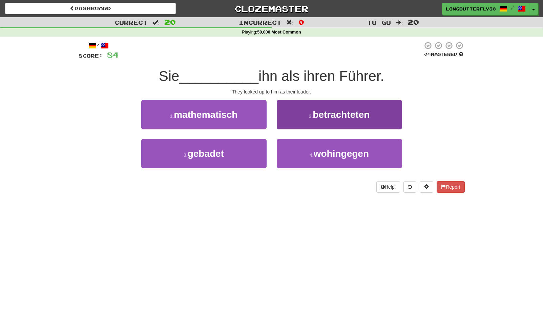
click at [324, 118] on span "betrachteten" at bounding box center [341, 114] width 57 height 11
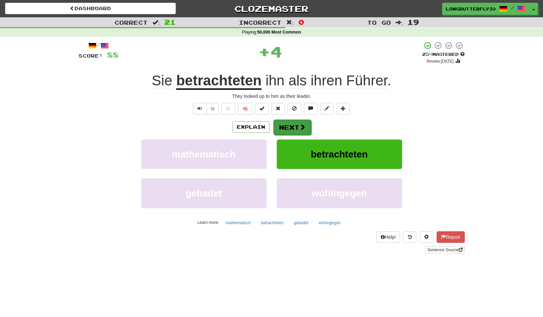
click at [288, 126] on button "Next" at bounding box center [292, 128] width 38 height 16
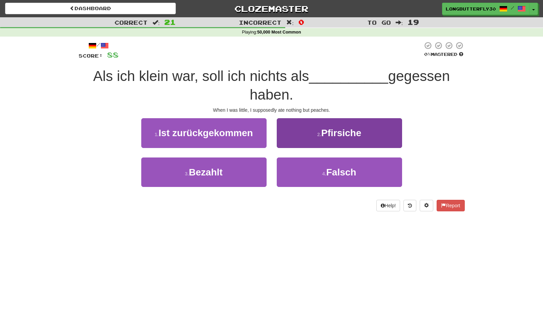
click at [313, 130] on button "2 . Pfirsiche" at bounding box center [339, 132] width 125 height 29
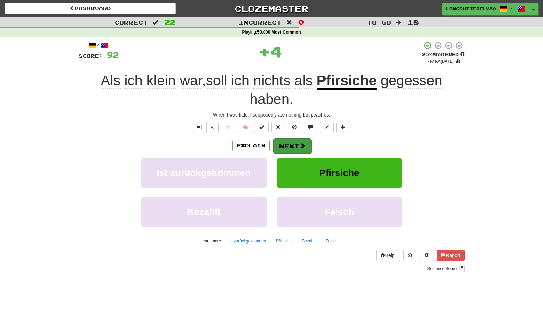
click at [282, 142] on button "Next" at bounding box center [292, 146] width 38 height 16
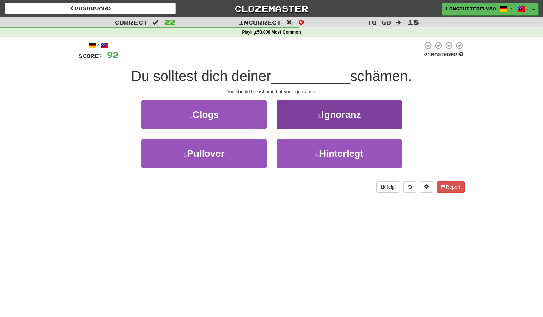
click at [312, 125] on button "2 . Ignoranz" at bounding box center [339, 114] width 125 height 29
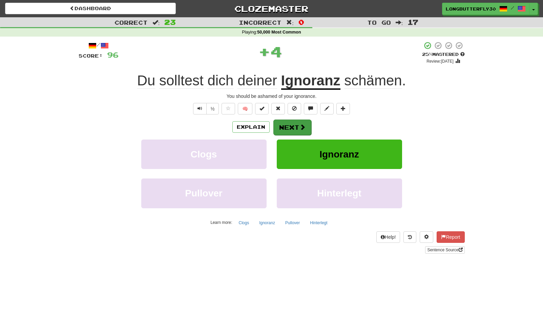
click at [298, 126] on button "Next" at bounding box center [292, 128] width 38 height 16
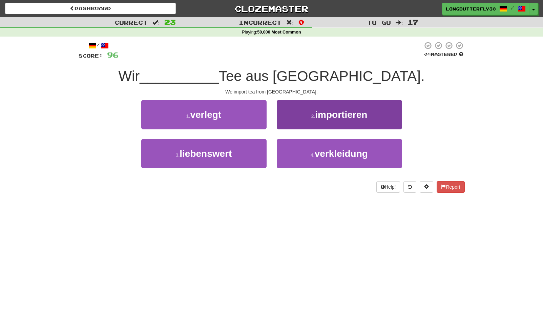
click at [316, 109] on span "importieren" at bounding box center [341, 114] width 52 height 11
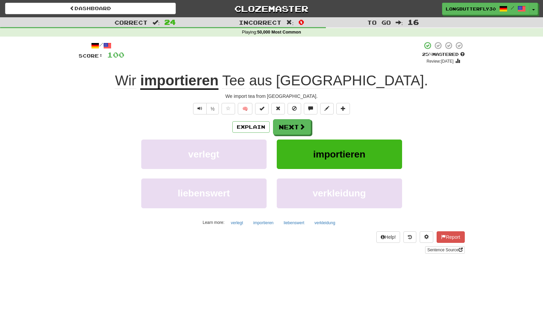
scroll to position [1, 0]
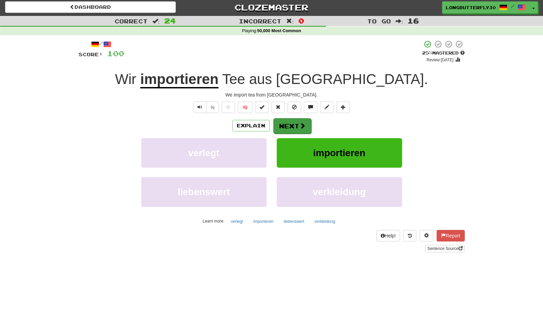
click at [291, 124] on button "Next" at bounding box center [292, 126] width 38 height 16
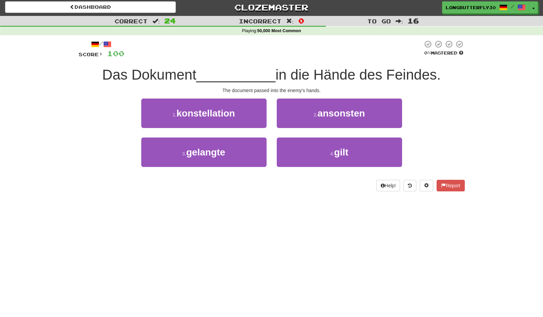
click at [291, 124] on button "2 . ansonsten" at bounding box center [339, 113] width 125 height 29
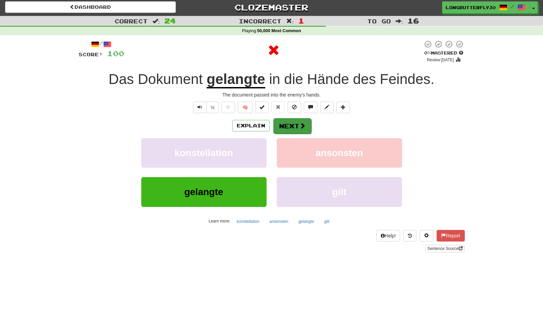
click at [290, 123] on button "Next" at bounding box center [292, 126] width 38 height 16
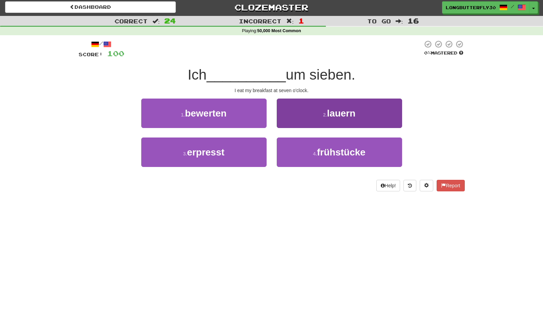
drag, startPoint x: 319, startPoint y: 150, endPoint x: 321, endPoint y: 146, distance: 4.7
click at [319, 149] on span "frühstücke" at bounding box center [341, 152] width 48 height 11
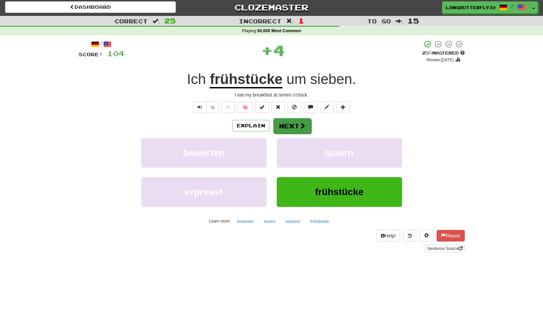
click at [305, 127] on button "Next" at bounding box center [292, 126] width 38 height 16
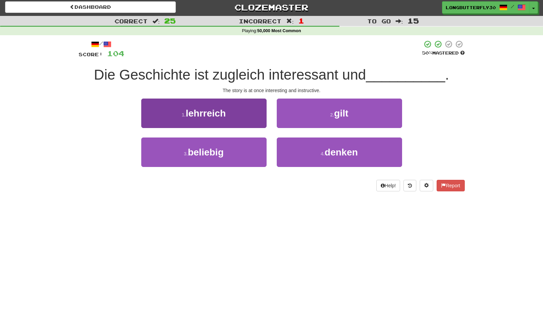
click at [246, 115] on button "1 . lehrreich" at bounding box center [203, 113] width 125 height 29
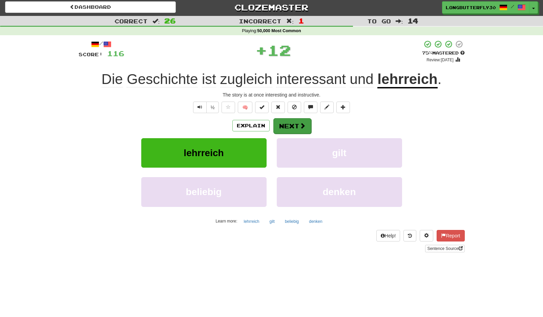
click at [296, 124] on button "Next" at bounding box center [292, 126] width 38 height 16
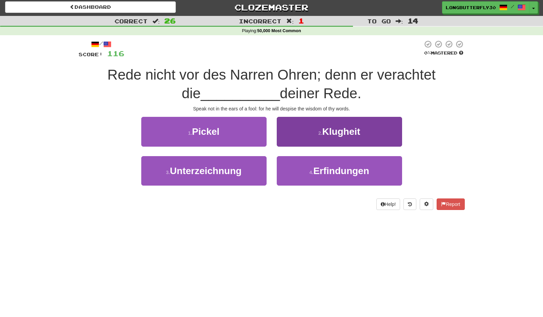
click at [323, 130] on span "Klugheit" at bounding box center [341, 131] width 38 height 11
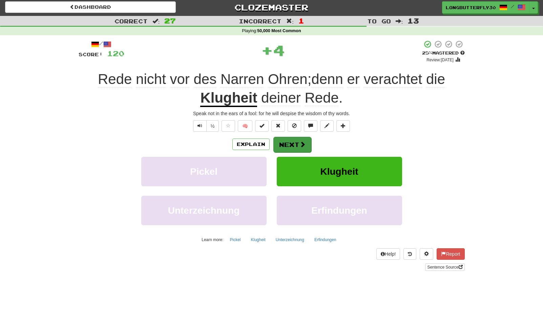
click at [292, 145] on button "Next" at bounding box center [292, 145] width 38 height 16
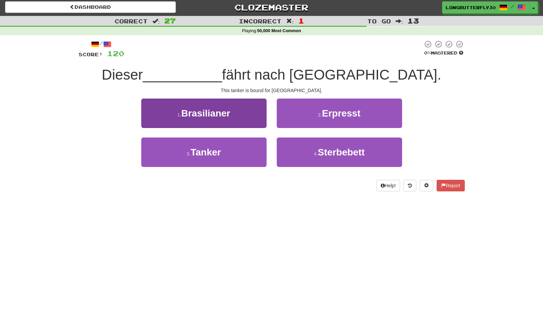
drag, startPoint x: 239, startPoint y: 155, endPoint x: 254, endPoint y: 141, distance: 20.6
click at [239, 155] on button "3 . Tanker" at bounding box center [203, 152] width 125 height 29
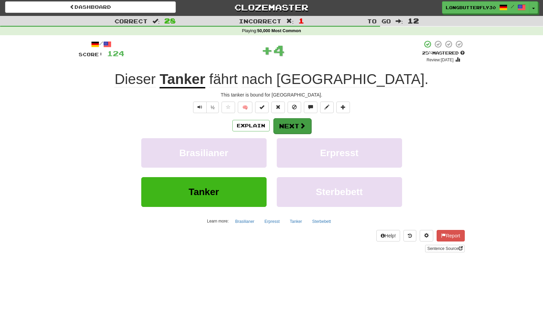
click at [296, 123] on button "Next" at bounding box center [292, 126] width 38 height 16
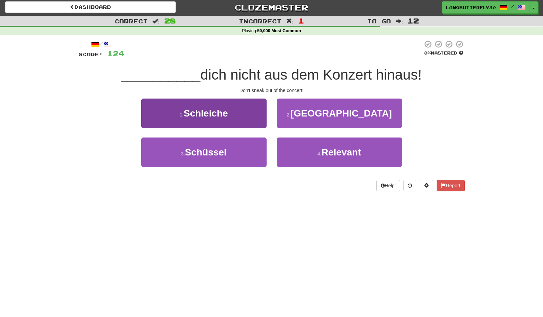
click at [244, 113] on button "1 . Schleiche" at bounding box center [203, 113] width 125 height 29
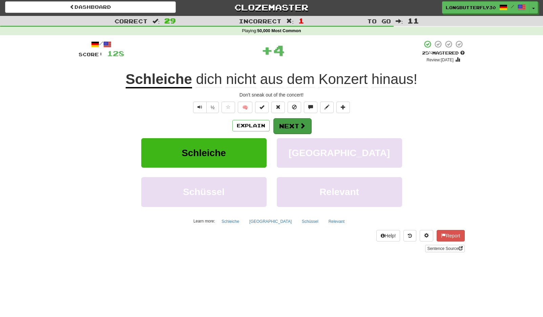
click at [296, 125] on button "Next" at bounding box center [292, 126] width 38 height 16
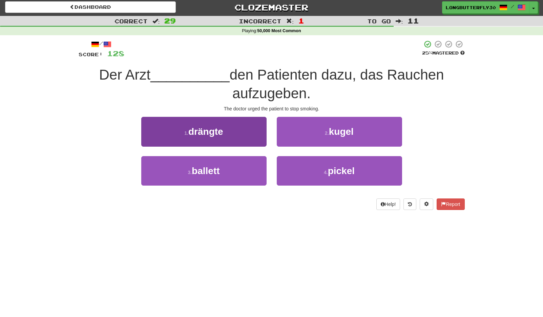
click at [241, 137] on button "1 . drängte" at bounding box center [203, 131] width 125 height 29
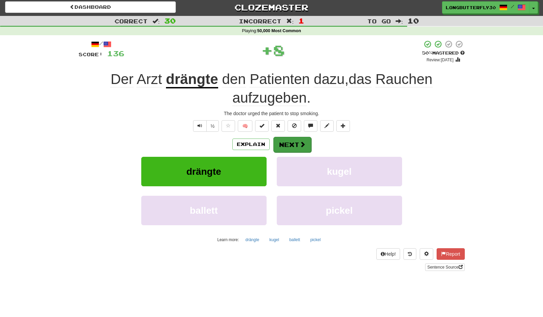
click at [297, 137] on button "Next" at bounding box center [292, 145] width 38 height 16
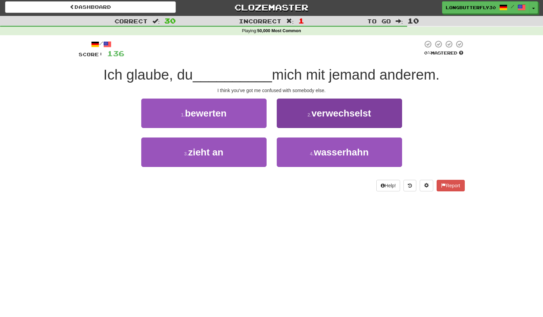
click at [324, 118] on button "2 . verwechselst" at bounding box center [339, 113] width 125 height 29
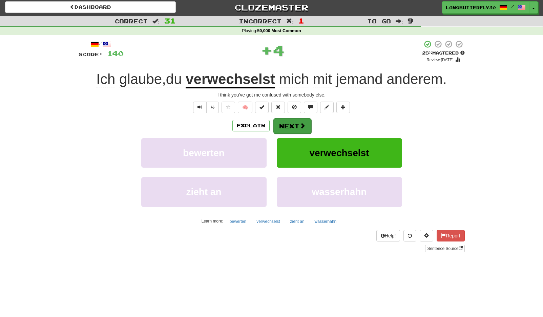
click at [300, 126] on span at bounding box center [303, 126] width 6 height 6
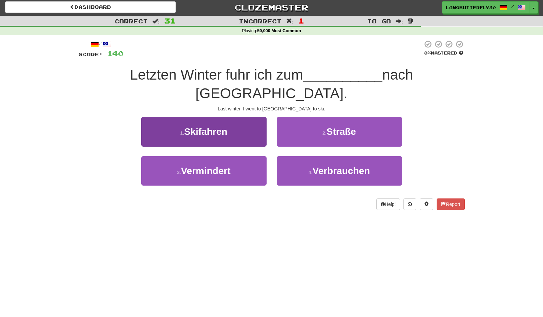
click at [235, 117] on button "1 . Skifahren" at bounding box center [203, 131] width 125 height 29
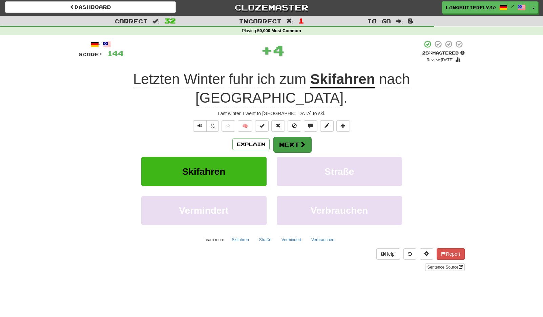
click at [283, 137] on button "Next" at bounding box center [292, 145] width 38 height 16
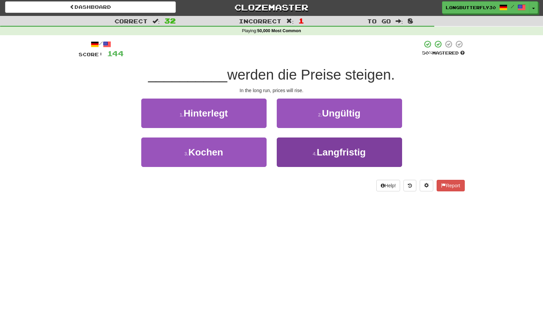
click at [319, 149] on span "Langfristig" at bounding box center [341, 152] width 49 height 11
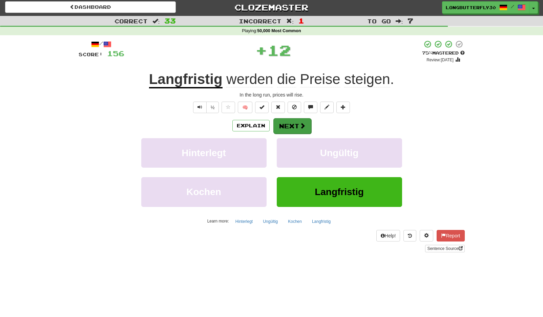
click at [288, 125] on button "Next" at bounding box center [292, 126] width 38 height 16
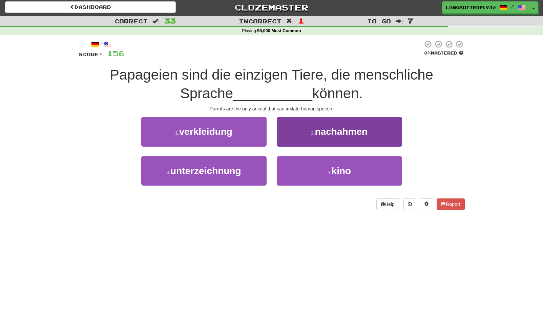
click at [311, 130] on small "2 ." at bounding box center [313, 132] width 4 height 5
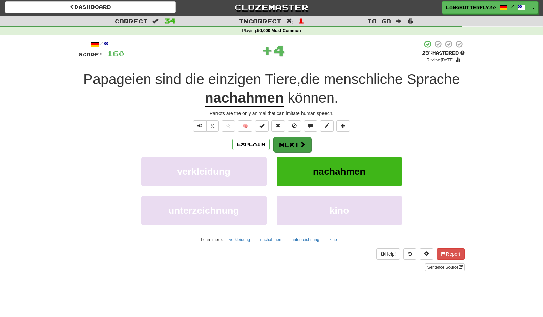
click at [298, 145] on button "Next" at bounding box center [292, 145] width 38 height 16
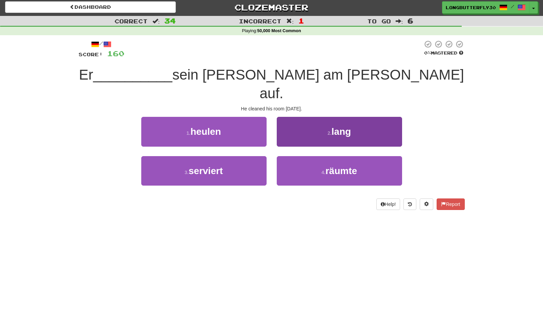
click at [319, 157] on button "4 . räumte" at bounding box center [339, 170] width 125 height 29
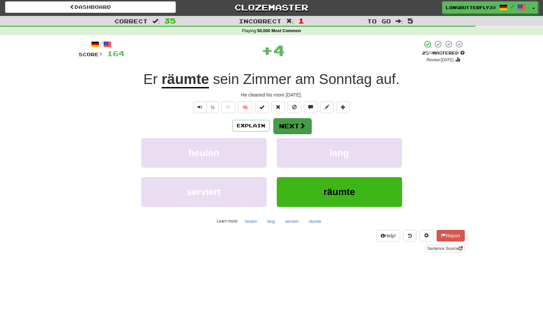
click at [297, 130] on button "Next" at bounding box center [292, 126] width 38 height 16
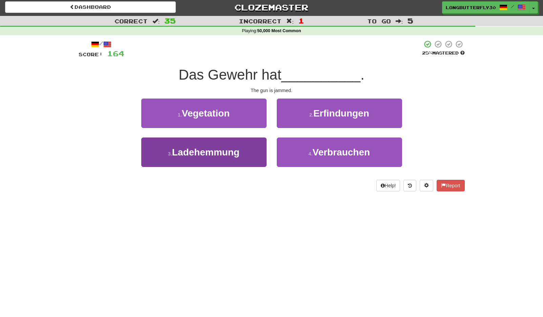
click at [248, 145] on button "3 . Ladehemmung" at bounding box center [203, 152] width 125 height 29
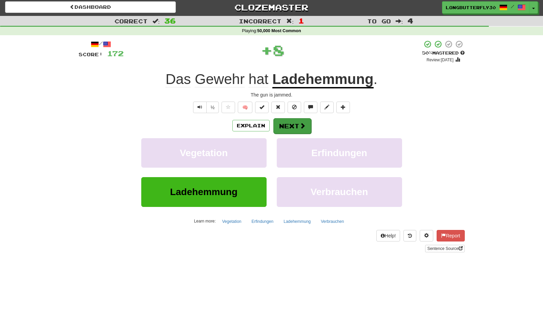
click at [285, 124] on button "Next" at bounding box center [292, 126] width 38 height 16
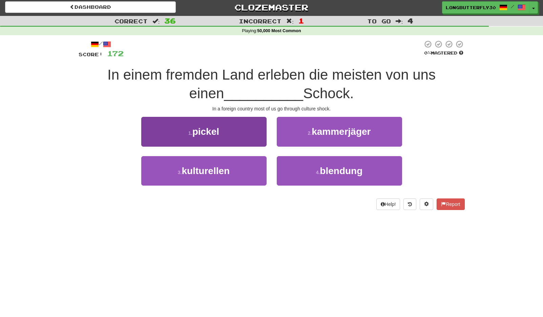
drag, startPoint x: 227, startPoint y: 165, endPoint x: 232, endPoint y: 162, distance: 6.1
click at [227, 166] on span "kulturellen" at bounding box center [206, 171] width 48 height 11
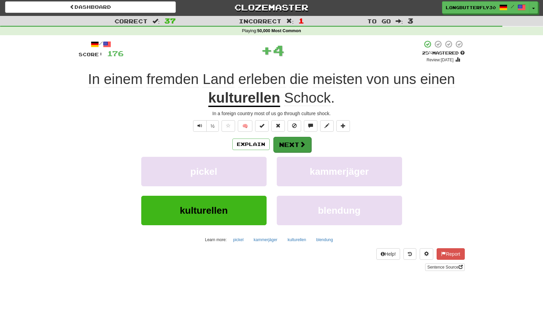
click at [292, 141] on button "Next" at bounding box center [292, 145] width 38 height 16
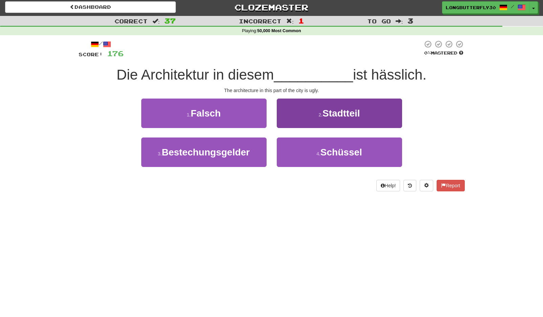
click at [352, 114] on span "Stadtteil" at bounding box center [341, 113] width 37 height 11
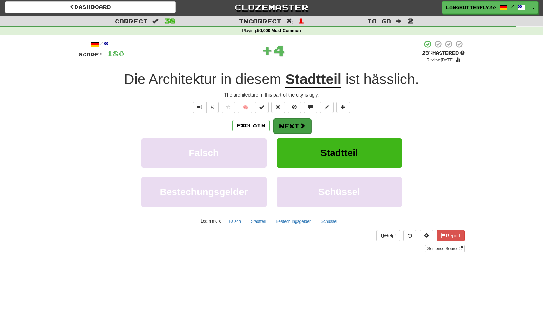
click at [296, 125] on button "Next" at bounding box center [292, 126] width 38 height 16
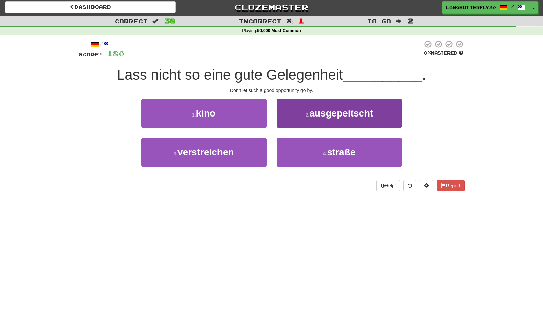
click at [332, 115] on span "ausgepeitscht" at bounding box center [341, 113] width 64 height 11
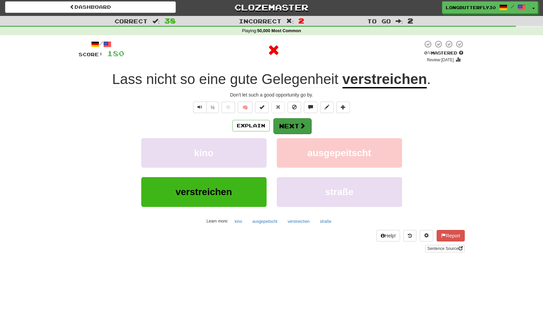
click at [293, 124] on button "Next" at bounding box center [292, 126] width 38 height 16
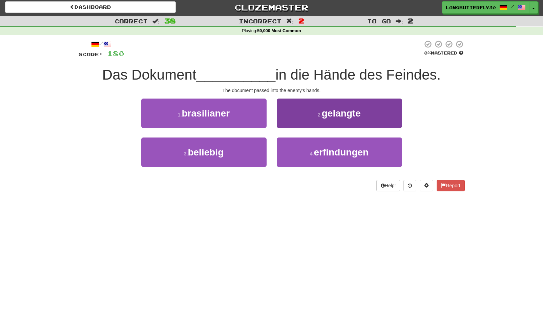
click at [319, 115] on small "2 ." at bounding box center [320, 114] width 4 height 5
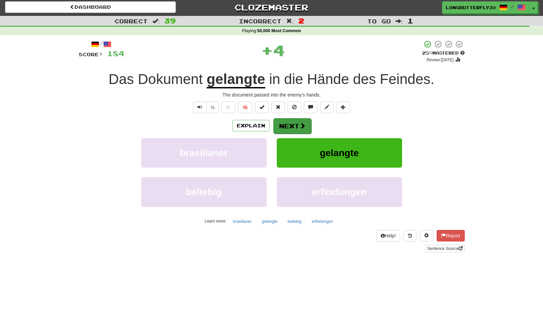
click at [293, 125] on button "Next" at bounding box center [292, 126] width 38 height 16
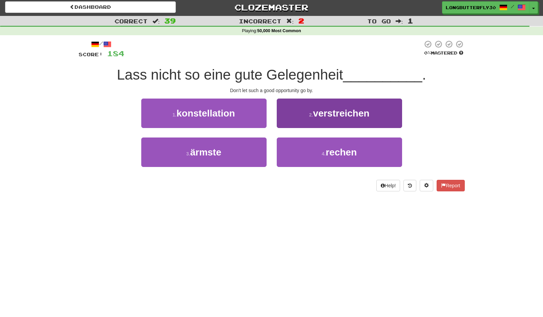
click at [314, 117] on span "verstreichen" at bounding box center [341, 113] width 57 height 11
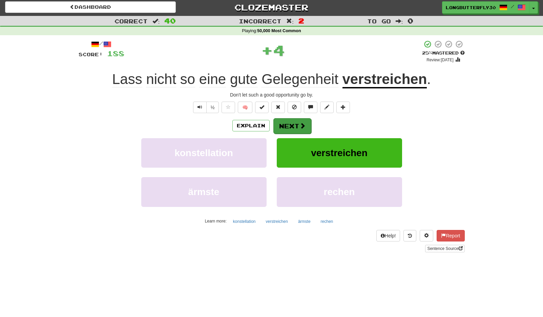
click at [294, 122] on button "Next" at bounding box center [292, 126] width 38 height 16
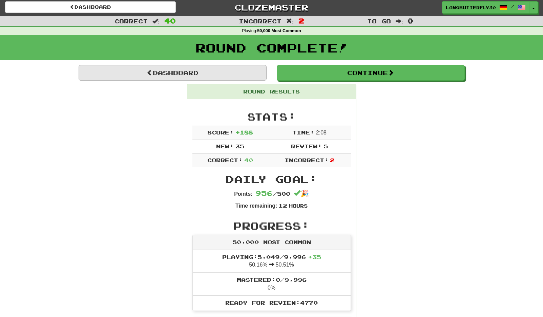
click at [200, 68] on link "Dashboard" at bounding box center [173, 73] width 188 height 16
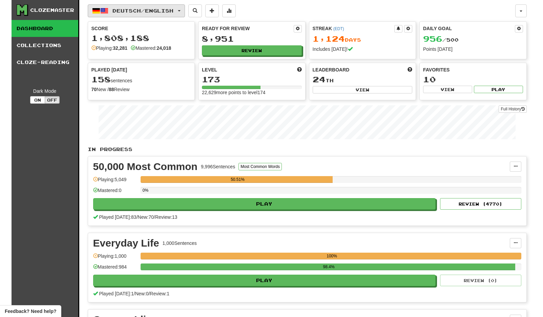
click at [145, 14] on button "Deutsch / English" at bounding box center [136, 10] width 97 height 13
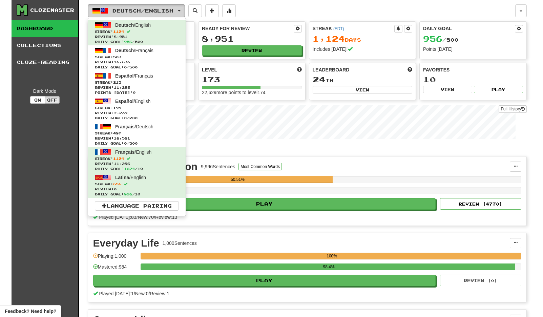
scroll to position [1, 0]
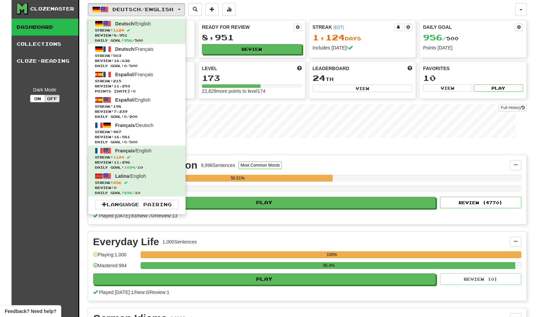
click at [429, 154] on div "In Progress 50,000 Most Common 9,996 Sentences Most Common Words Manage Sentenc…" at bounding box center [307, 311] width 439 height 332
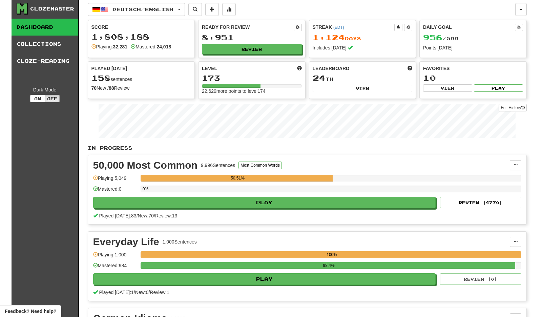
scroll to position [3, 0]
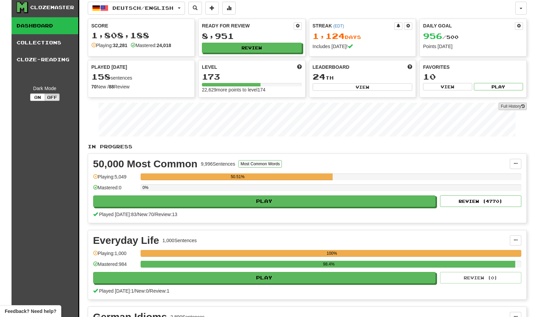
click at [512, 107] on link "Full History" at bounding box center [513, 106] width 28 height 7
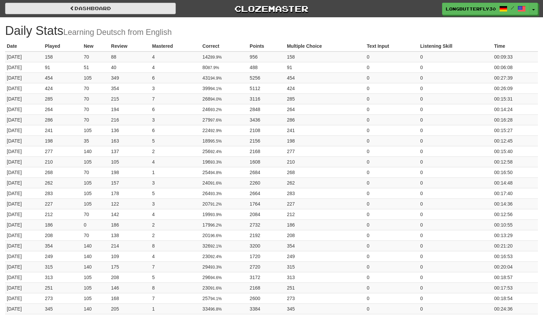
click at [95, 8] on link "Dashboard" at bounding box center [90, 9] width 171 height 12
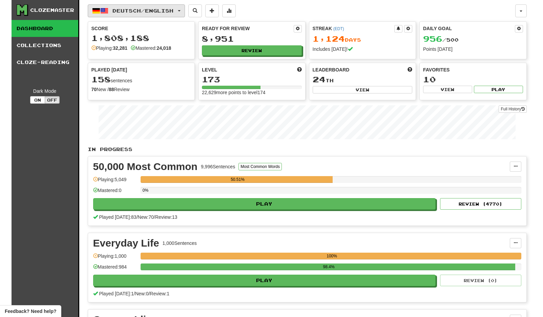
click at [173, 11] on span "Deutsch / English" at bounding box center [142, 11] width 61 height 6
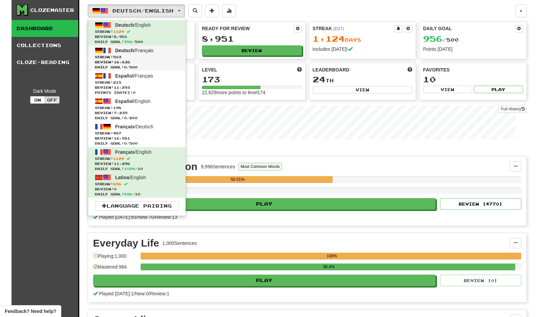
click at [179, 68] on span "Daily Goal: 0 / 500" at bounding box center [137, 67] width 84 height 5
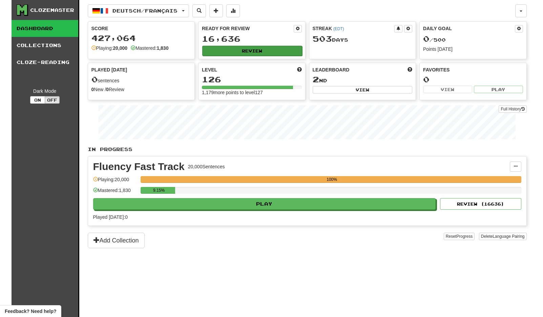
click at [261, 51] on button "Review" at bounding box center [252, 51] width 100 height 10
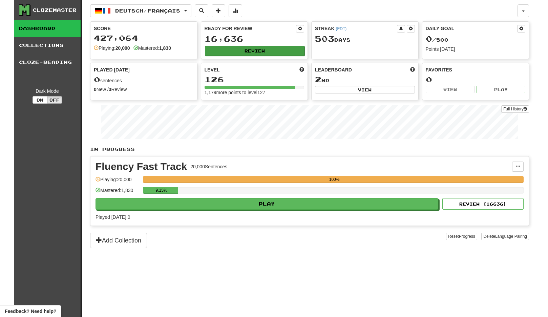
select select "**"
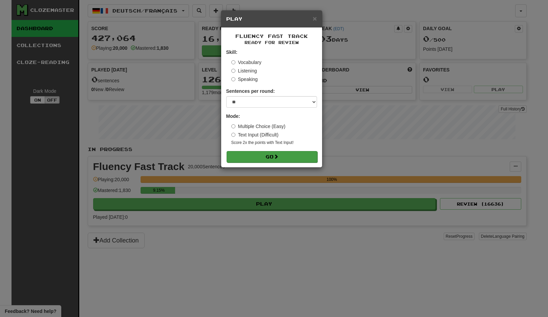
click at [294, 158] on button "Go" at bounding box center [272, 157] width 91 height 12
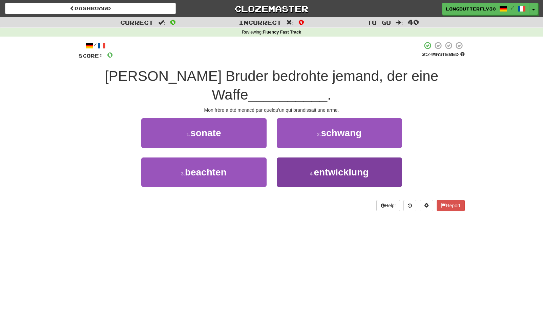
scroll to position [1, 0]
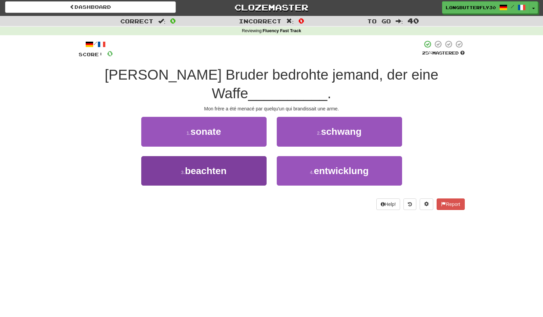
click at [249, 156] on button "3 . beachten" at bounding box center [203, 170] width 125 height 29
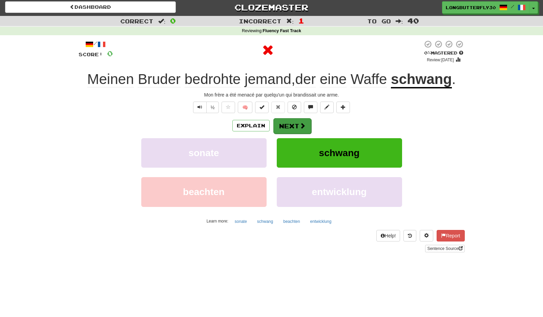
click at [300, 127] on span at bounding box center [303, 126] width 6 height 6
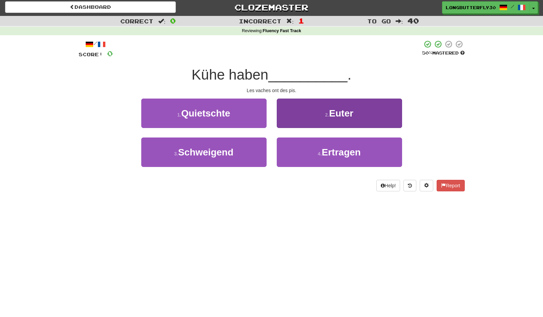
click at [325, 112] on small "2 ." at bounding box center [327, 114] width 4 height 5
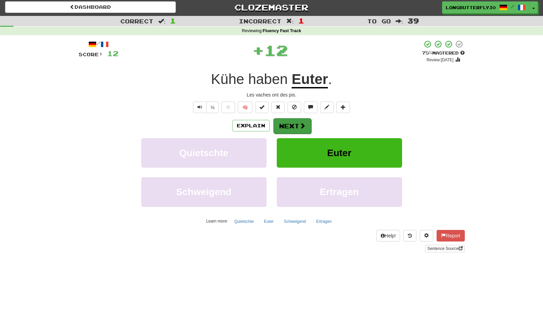
click at [293, 120] on button "Next" at bounding box center [292, 126] width 38 height 16
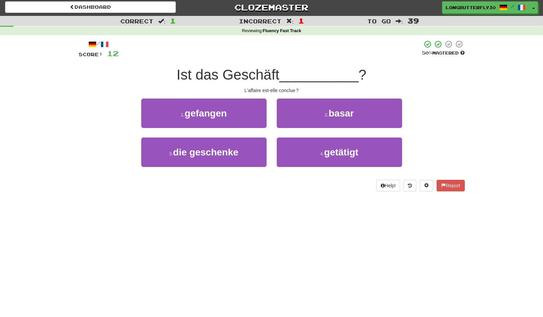
click at [268, 117] on div "1 . gefangen" at bounding box center [204, 118] width 136 height 39
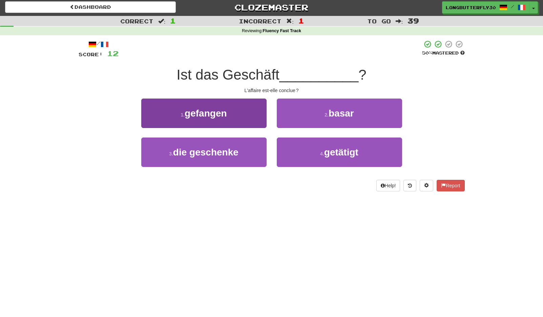
click at [251, 117] on button "1 . gefangen" at bounding box center [203, 113] width 125 height 29
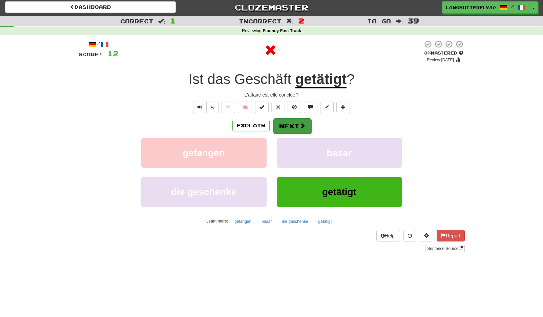
click at [294, 123] on button "Next" at bounding box center [292, 126] width 38 height 16
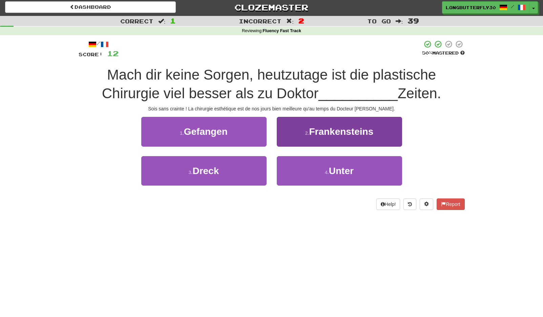
click at [334, 126] on span "Frankensteins" at bounding box center [341, 131] width 64 height 11
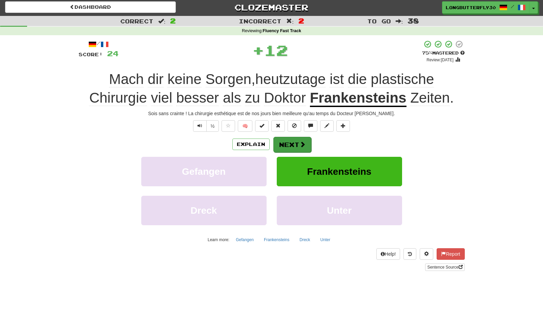
click at [287, 140] on button "Next" at bounding box center [292, 145] width 38 height 16
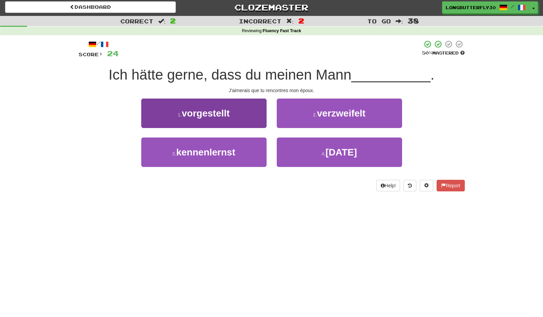
click at [240, 158] on button "3 . kennenlernst" at bounding box center [203, 152] width 125 height 29
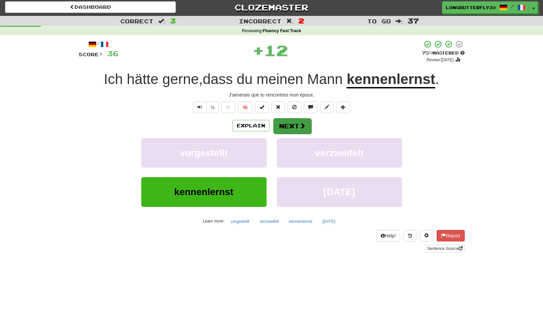
click at [294, 125] on button "Next" at bounding box center [292, 126] width 38 height 16
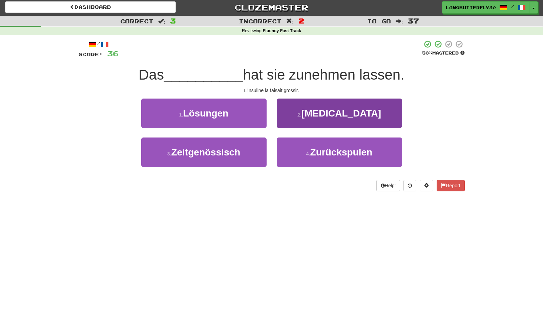
click at [302, 115] on small "2 ." at bounding box center [299, 114] width 4 height 5
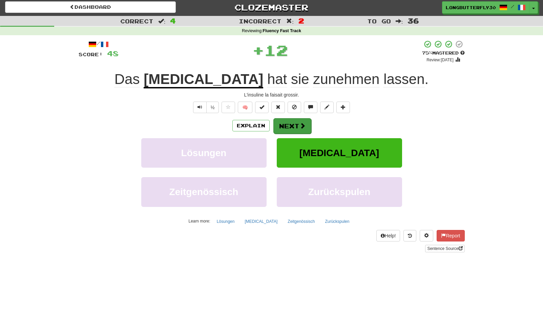
click at [293, 128] on button "Next" at bounding box center [292, 126] width 38 height 16
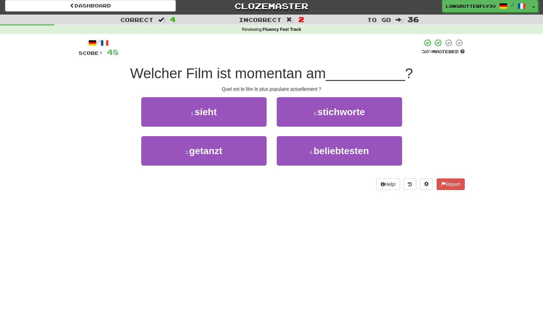
scroll to position [12, 0]
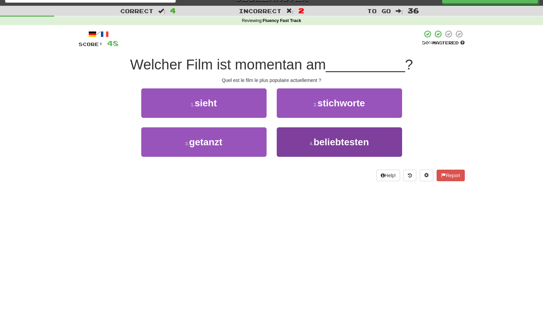
click at [306, 139] on button "4 . beliebtesten" at bounding box center [339, 141] width 125 height 29
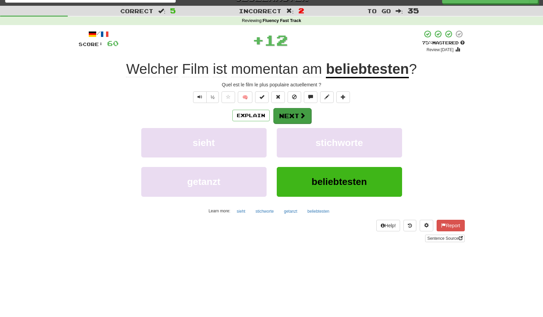
click at [299, 120] on button "Next" at bounding box center [292, 116] width 38 height 16
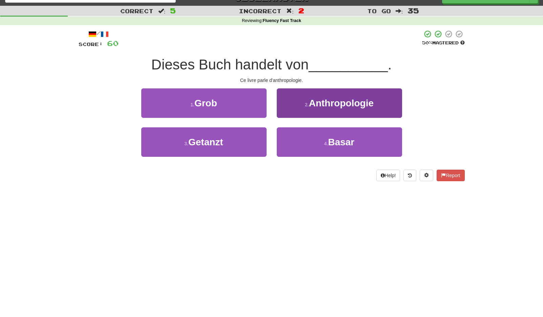
click at [321, 111] on button "2 . Anthropologie" at bounding box center [339, 102] width 125 height 29
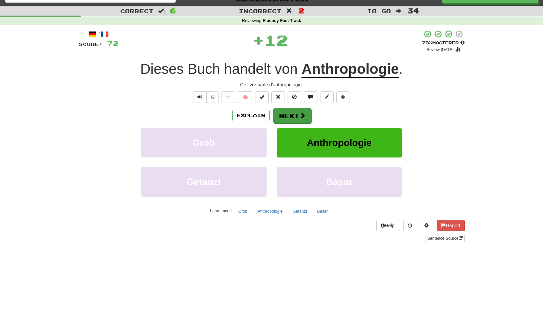
click at [301, 115] on span at bounding box center [303, 115] width 6 height 6
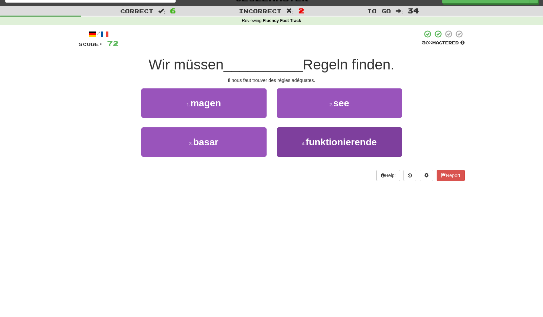
click at [297, 136] on button "4 . funktionierende" at bounding box center [339, 141] width 125 height 29
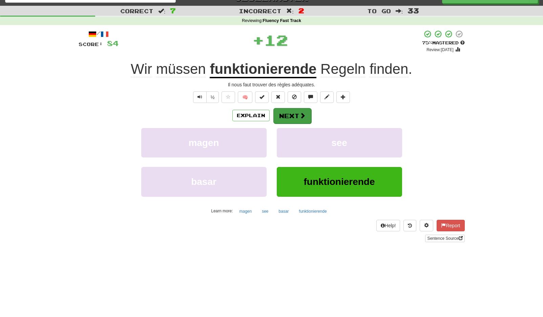
click at [291, 115] on button "Next" at bounding box center [292, 116] width 38 height 16
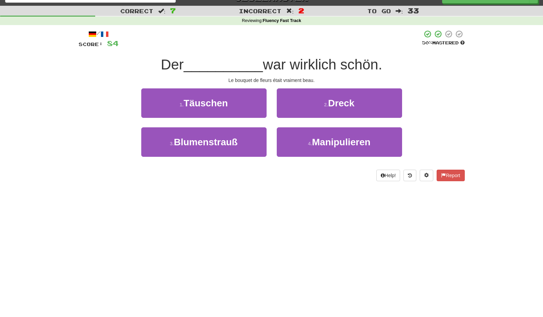
drag, startPoint x: 248, startPoint y: 140, endPoint x: 263, endPoint y: 127, distance: 20.2
click at [248, 140] on button "3 . Blumenstrauß" at bounding box center [203, 141] width 125 height 29
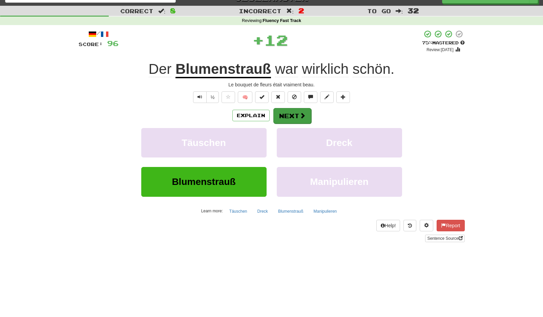
click at [289, 113] on button "Next" at bounding box center [292, 116] width 38 height 16
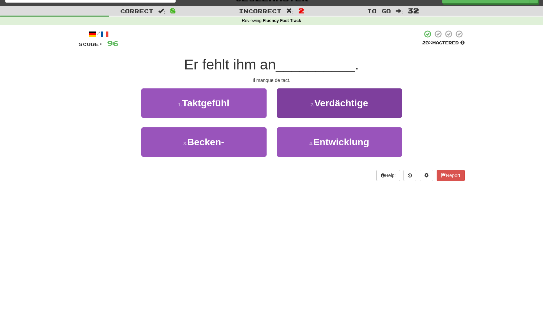
click at [304, 102] on button "2 . Verdächtige" at bounding box center [339, 102] width 125 height 29
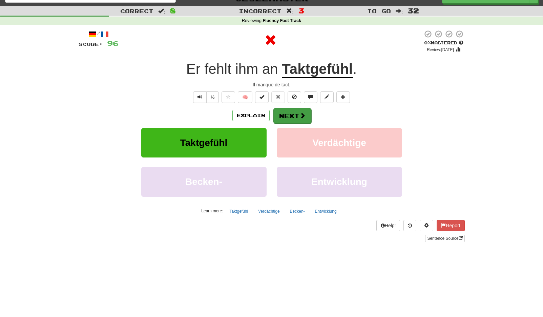
click at [293, 108] on button "Next" at bounding box center [292, 116] width 38 height 16
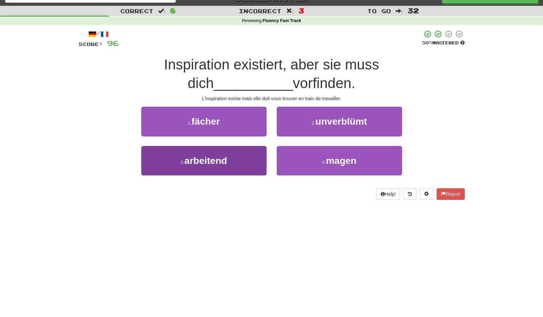
click at [243, 164] on button "3 . arbeitend" at bounding box center [203, 160] width 125 height 29
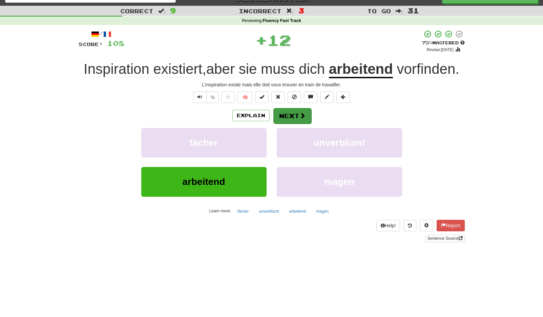
click at [302, 115] on span at bounding box center [303, 115] width 6 height 6
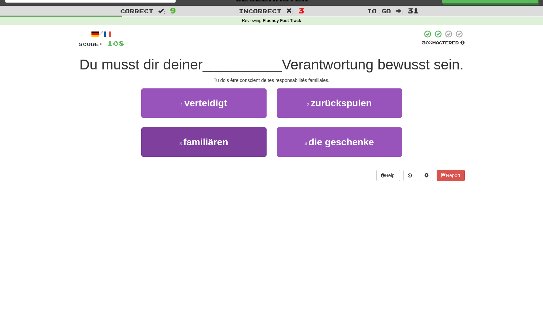
click at [238, 157] on button "3 . familiären" at bounding box center [203, 141] width 125 height 29
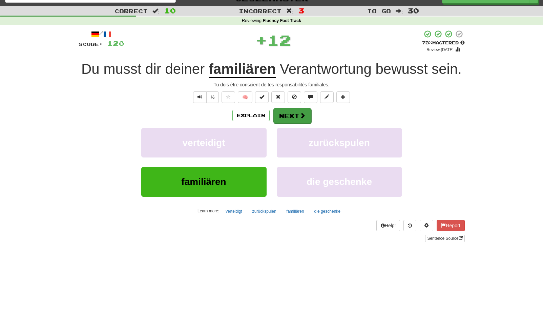
click at [294, 115] on button "Next" at bounding box center [292, 116] width 38 height 16
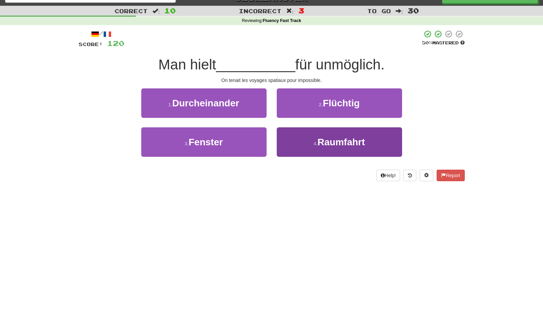
click at [313, 133] on button "4 . Raumfahrt" at bounding box center [339, 141] width 125 height 29
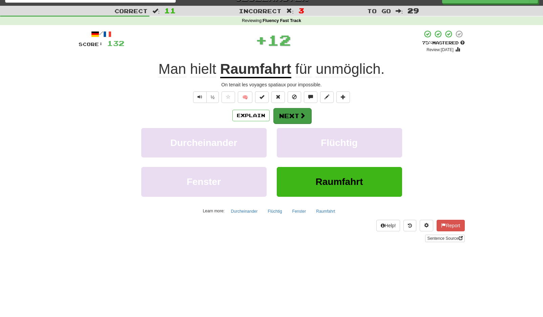
click at [300, 115] on span at bounding box center [303, 115] width 6 height 6
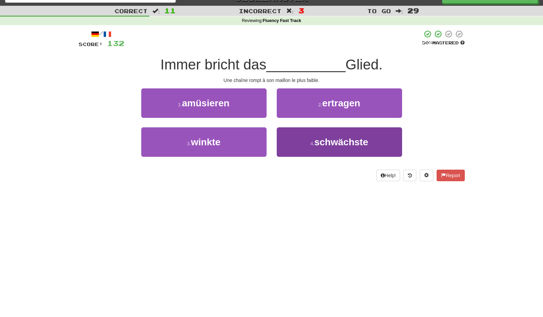
click at [315, 140] on span "schwächste" at bounding box center [341, 142] width 54 height 11
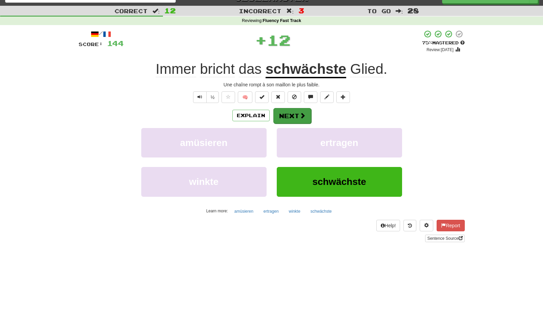
click at [299, 114] on button "Next" at bounding box center [292, 116] width 38 height 16
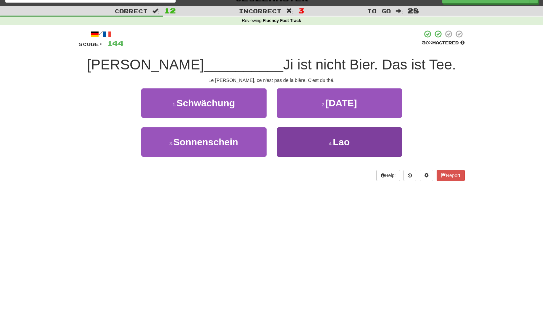
click at [308, 134] on button "4 . Lao" at bounding box center [339, 141] width 125 height 29
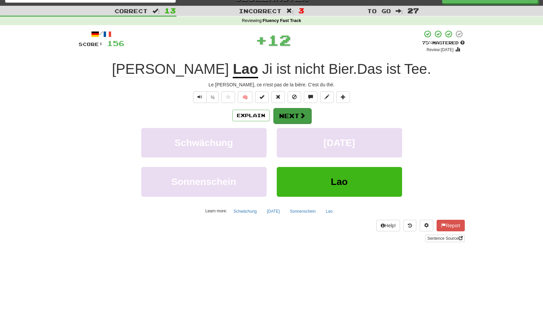
click at [295, 111] on button "Next" at bounding box center [292, 116] width 38 height 16
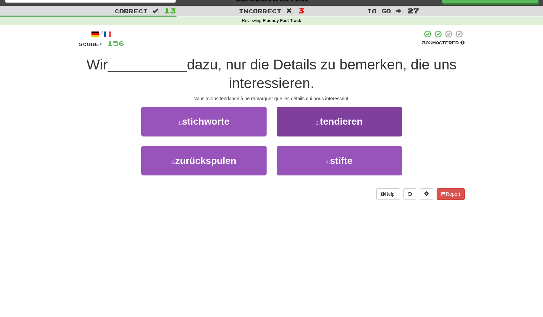
click at [304, 115] on button "2 . tendieren" at bounding box center [339, 121] width 125 height 29
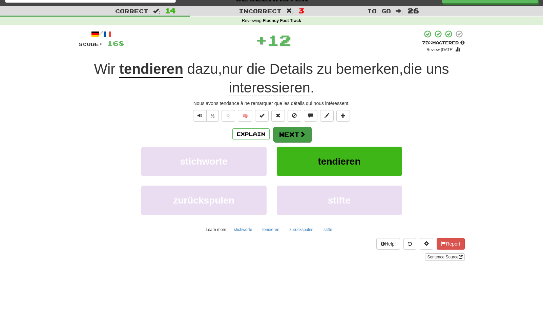
click at [289, 134] on button "Next" at bounding box center [292, 135] width 38 height 16
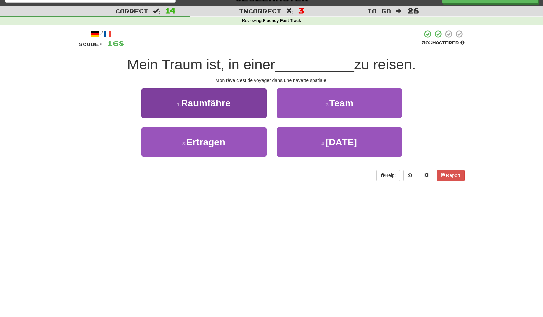
click at [237, 103] on button "1 . Raumfähre" at bounding box center [203, 102] width 125 height 29
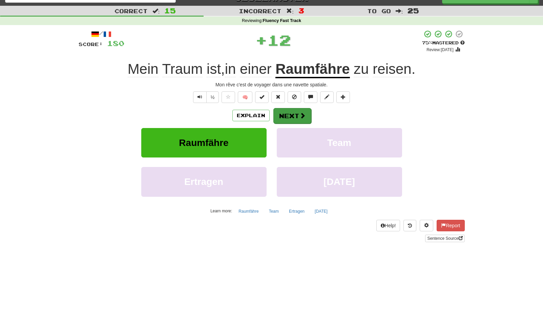
click at [292, 113] on button "Next" at bounding box center [292, 116] width 38 height 16
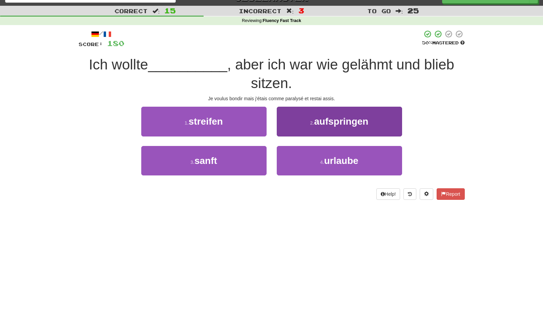
click at [349, 122] on span "aufspringen" at bounding box center [341, 121] width 54 height 11
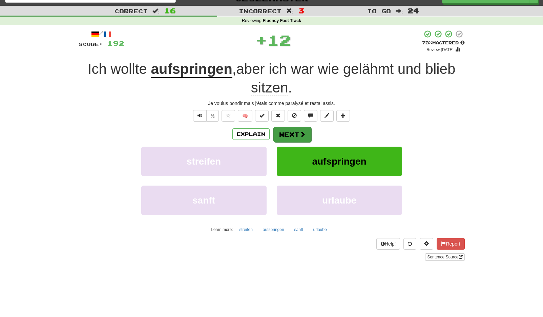
click at [299, 129] on button "Next" at bounding box center [292, 135] width 38 height 16
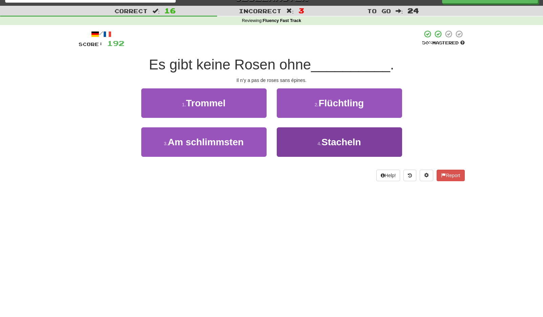
click at [307, 138] on button "4 . Stacheln" at bounding box center [339, 141] width 125 height 29
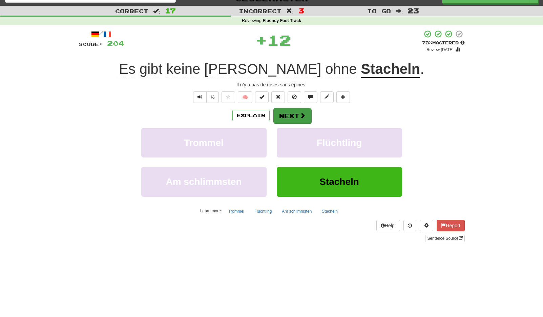
click at [296, 117] on button "Next" at bounding box center [292, 116] width 38 height 16
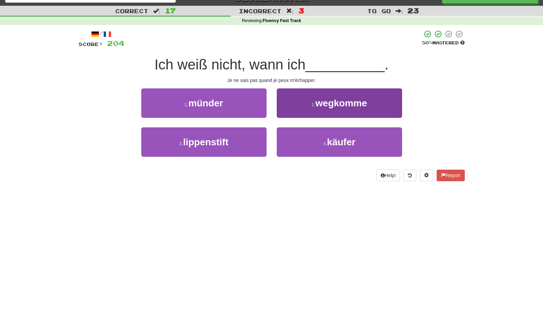
click at [300, 106] on button "2 . wegkomme" at bounding box center [339, 102] width 125 height 29
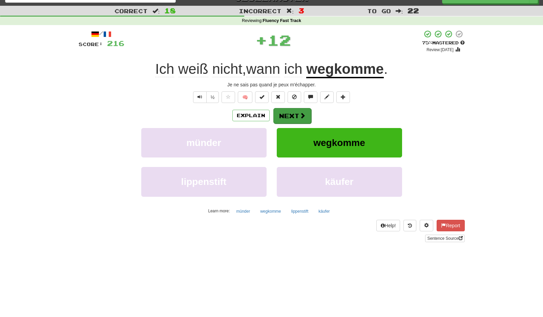
click at [291, 111] on button "Next" at bounding box center [292, 116] width 38 height 16
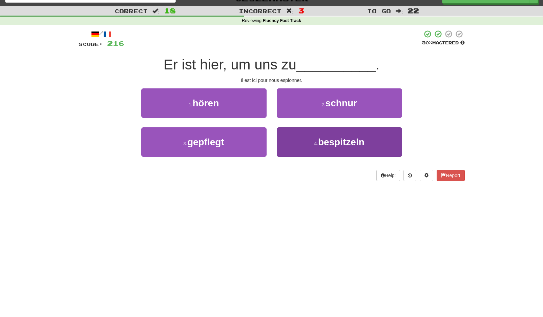
click at [305, 140] on button "4 . bespitzeln" at bounding box center [339, 141] width 125 height 29
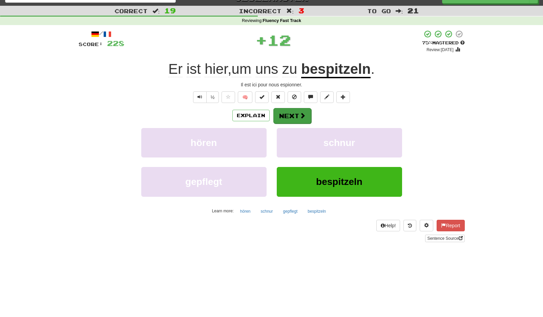
click at [300, 118] on span at bounding box center [303, 115] width 6 height 6
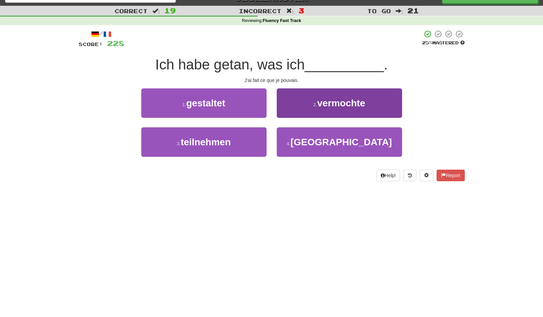
click at [306, 106] on button "2 . vermochte" at bounding box center [339, 102] width 125 height 29
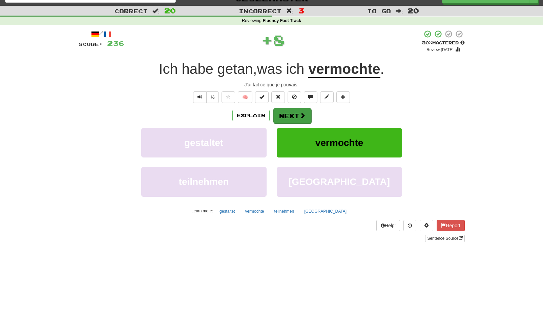
click at [290, 112] on button "Next" at bounding box center [292, 116] width 38 height 16
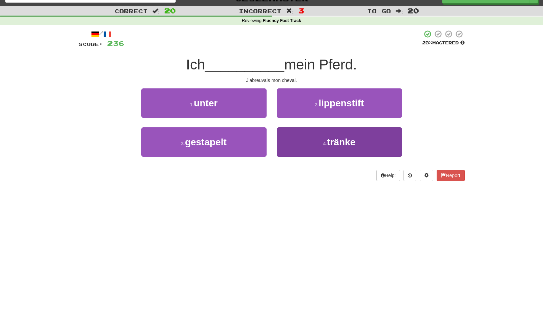
click at [306, 142] on button "4 . tränke" at bounding box center [339, 141] width 125 height 29
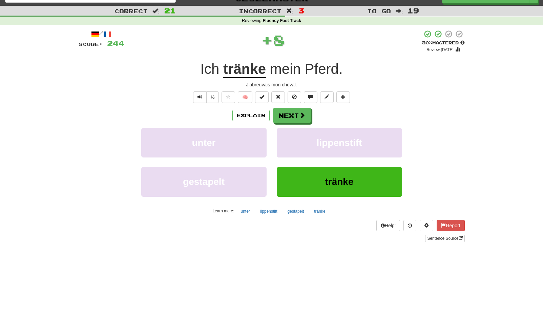
click at [291, 123] on div "Explain Next unter lippenstift gestapelt tränke Learn more: unter lippenstift g…" at bounding box center [272, 162] width 386 height 109
click at [296, 112] on button "Next" at bounding box center [292, 116] width 38 height 16
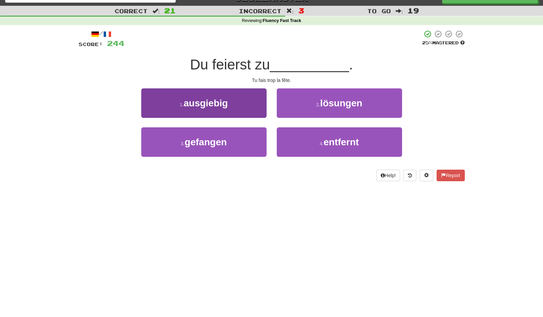
click at [255, 104] on button "1 . ausgiebig" at bounding box center [203, 102] width 125 height 29
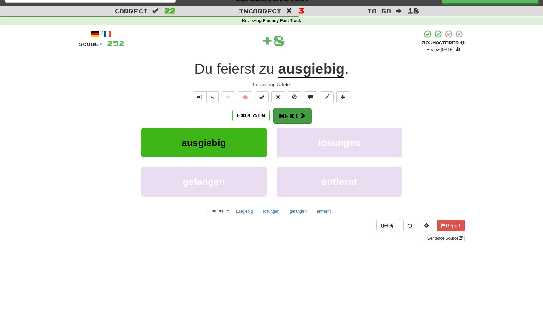
click at [288, 111] on button "Next" at bounding box center [292, 116] width 38 height 16
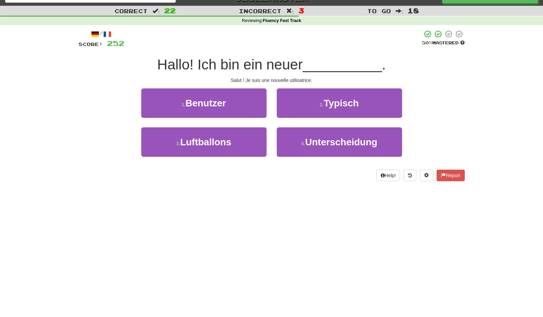
click at [268, 109] on div "1 . Benutzer" at bounding box center [204, 107] width 136 height 39
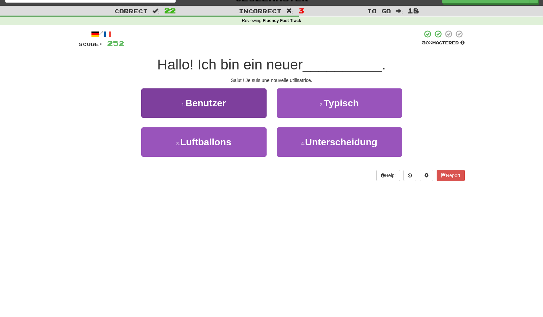
click at [255, 109] on button "1 . Benutzer" at bounding box center [203, 102] width 125 height 29
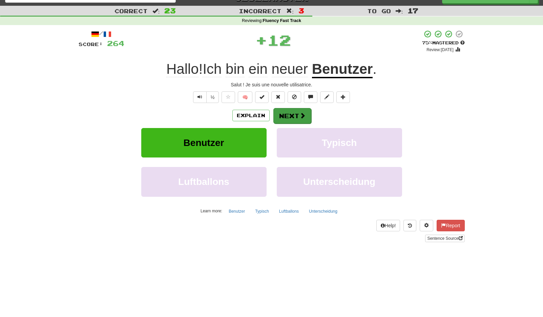
click at [300, 114] on span at bounding box center [303, 115] width 6 height 6
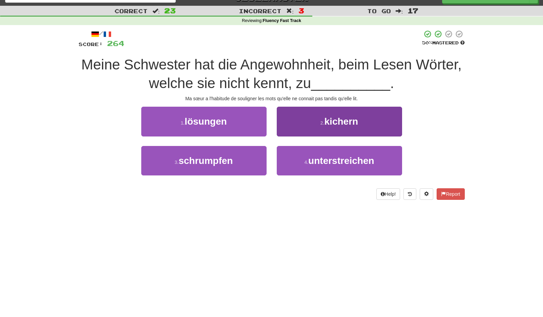
click at [316, 156] on span "unterstreichen" at bounding box center [341, 161] width 66 height 11
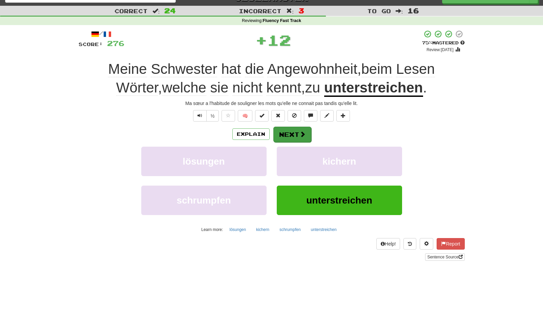
click at [300, 135] on span at bounding box center [303, 134] width 6 height 6
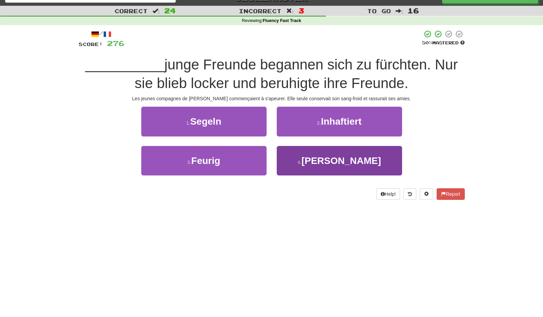
click at [299, 161] on button "4 . Sarahs" at bounding box center [339, 160] width 125 height 29
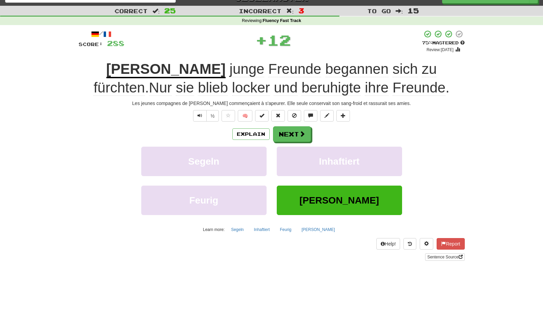
click at [290, 122] on div "/ Score: 288 + 12 75 % Mastered Review: 2025-10-19 Sarahs junge Freunde beganne…" at bounding box center [272, 145] width 386 height 231
click at [292, 132] on button "Next" at bounding box center [292, 135] width 38 height 16
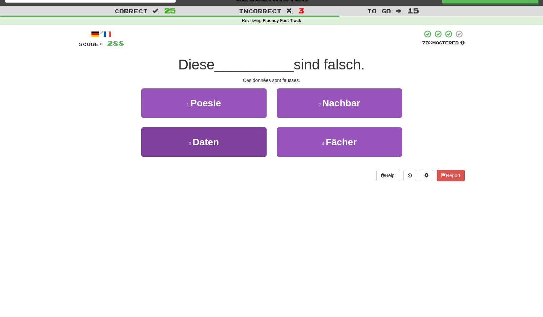
click at [245, 139] on button "3 . Daten" at bounding box center [203, 141] width 125 height 29
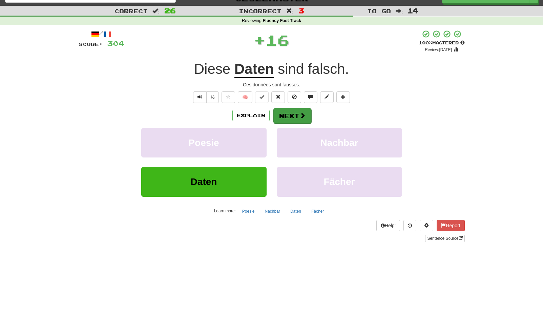
click at [288, 122] on button "Next" at bounding box center [292, 116] width 38 height 16
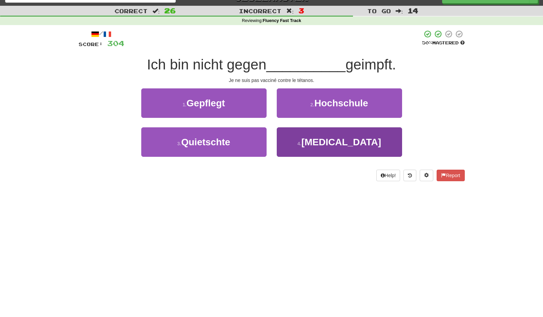
click at [317, 141] on button "4 . Tetanus" at bounding box center [339, 141] width 125 height 29
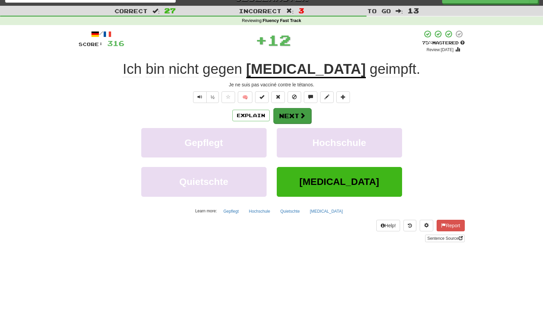
click at [306, 118] on button "Next" at bounding box center [292, 116] width 38 height 16
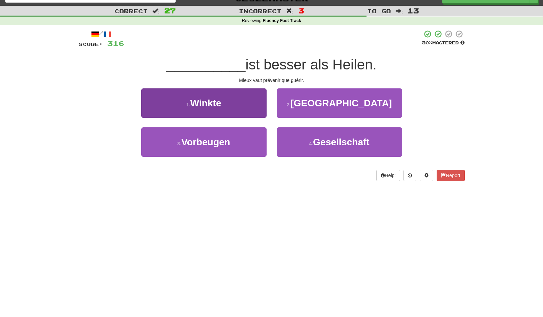
click at [250, 138] on button "3 . Vorbeugen" at bounding box center [203, 141] width 125 height 29
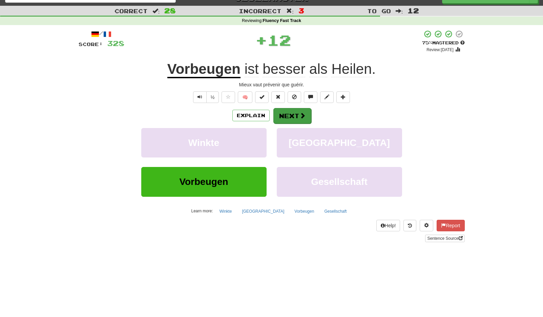
click at [290, 111] on button "Next" at bounding box center [292, 116] width 38 height 16
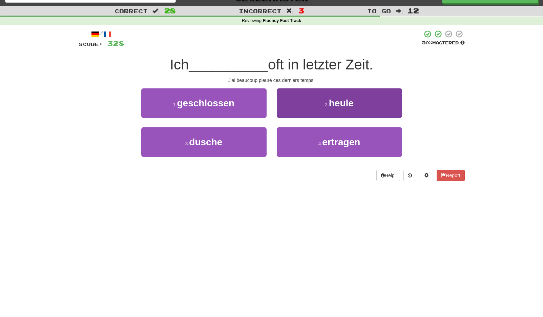
click at [313, 102] on button "2 . heule" at bounding box center [339, 102] width 125 height 29
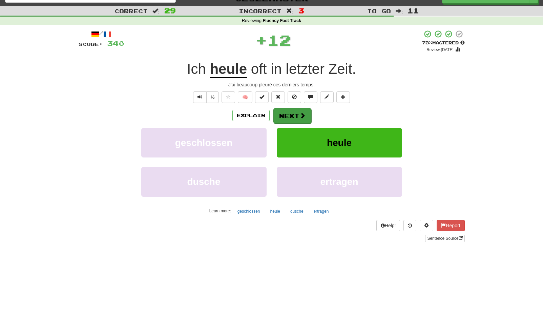
click at [292, 111] on button "Next" at bounding box center [292, 116] width 38 height 16
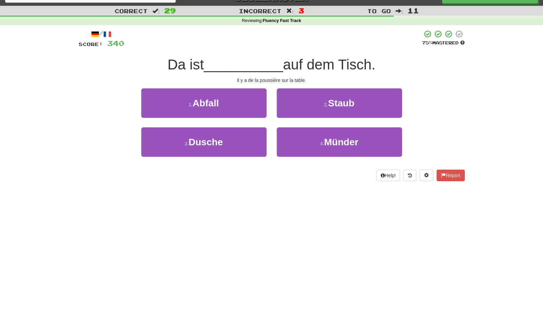
drag, startPoint x: 307, startPoint y: 105, endPoint x: 304, endPoint y: 107, distance: 3.6
click at [307, 105] on button "2 . Staub" at bounding box center [339, 102] width 125 height 29
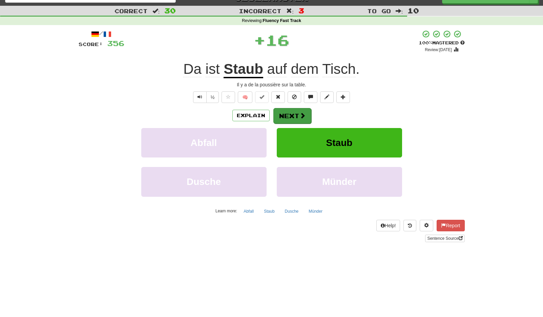
click at [286, 111] on button "Next" at bounding box center [292, 116] width 38 height 16
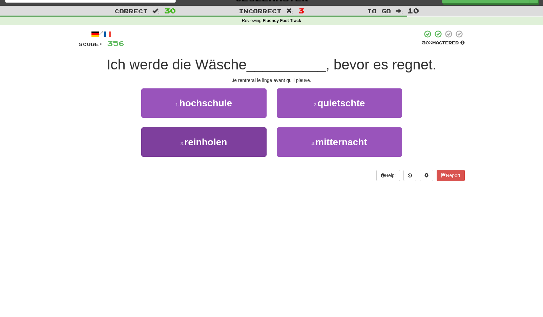
click at [255, 139] on button "3 . reinholen" at bounding box center [203, 141] width 125 height 29
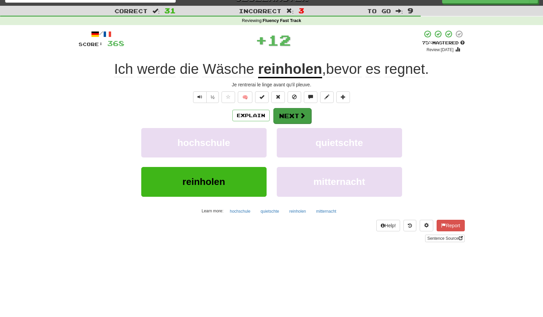
click at [292, 118] on button "Next" at bounding box center [292, 116] width 38 height 16
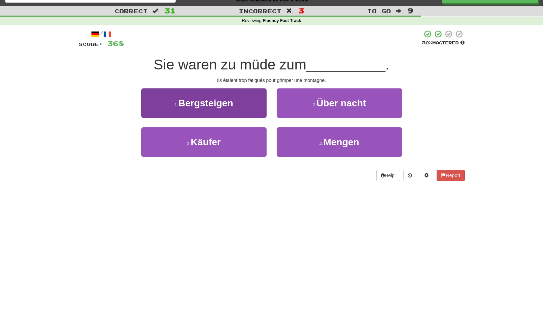
click at [240, 102] on button "1 . Bergsteigen" at bounding box center [203, 102] width 125 height 29
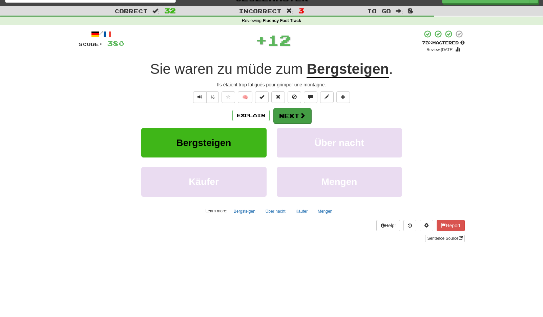
click at [289, 110] on button "Next" at bounding box center [292, 116] width 38 height 16
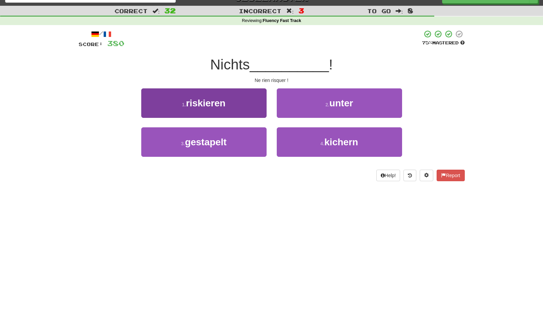
click at [234, 104] on button "1 . riskieren" at bounding box center [203, 102] width 125 height 29
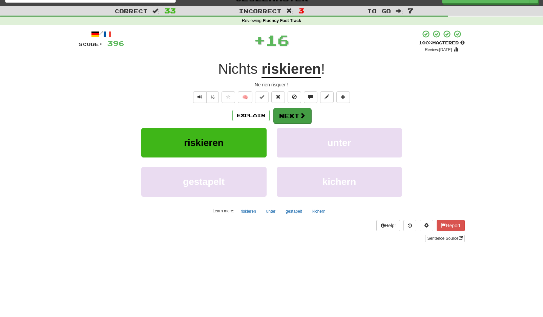
click at [291, 114] on button "Next" at bounding box center [292, 116] width 38 height 16
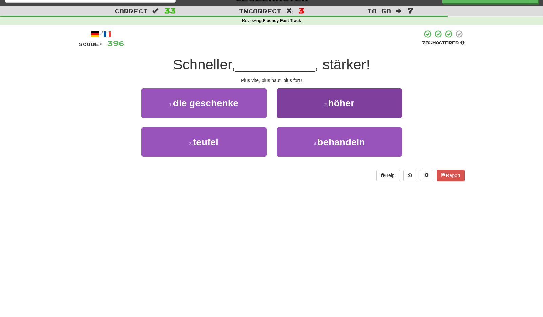
click at [314, 101] on button "2 . höher" at bounding box center [339, 102] width 125 height 29
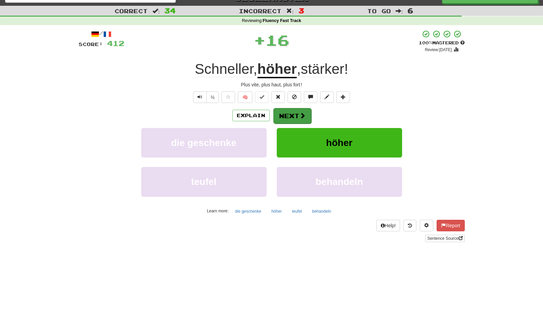
click at [299, 111] on button "Next" at bounding box center [292, 116] width 38 height 16
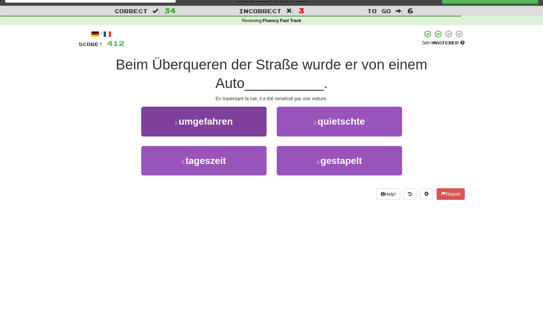
click at [246, 124] on button "1 . umgefahren" at bounding box center [203, 121] width 125 height 29
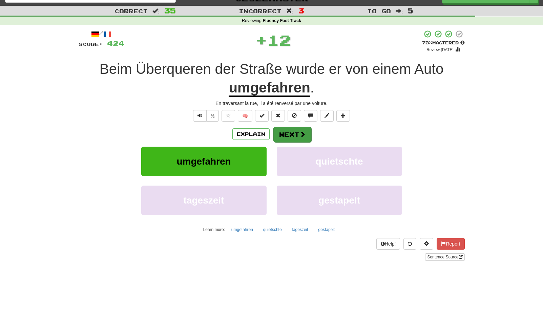
click at [284, 127] on button "Next" at bounding box center [292, 135] width 38 height 16
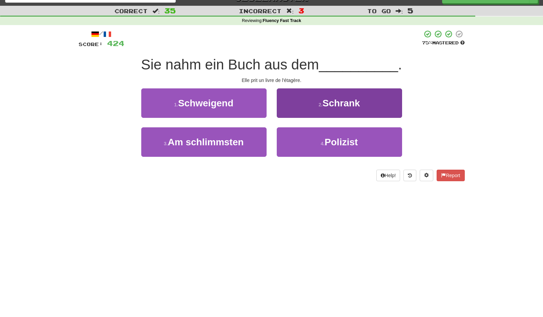
click at [317, 107] on button "2 . Schrank" at bounding box center [339, 102] width 125 height 29
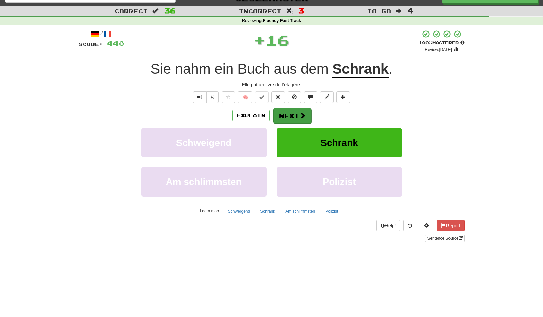
click at [299, 112] on button "Next" at bounding box center [292, 116] width 38 height 16
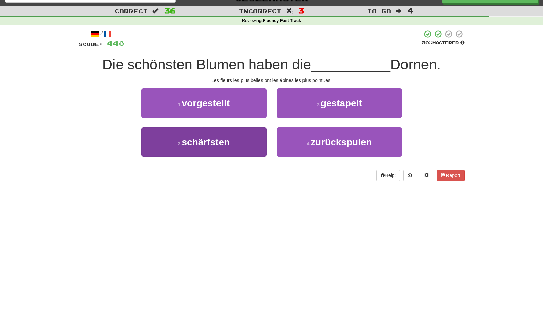
click at [235, 137] on button "3 . schärfsten" at bounding box center [203, 141] width 125 height 29
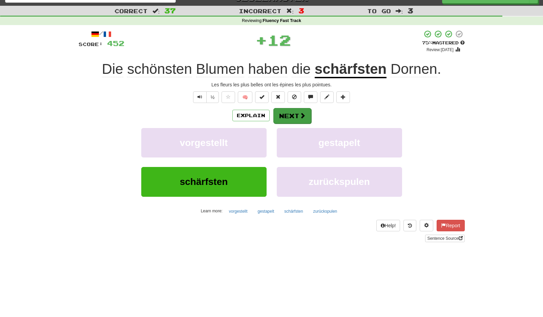
click at [296, 115] on button "Next" at bounding box center [292, 116] width 38 height 16
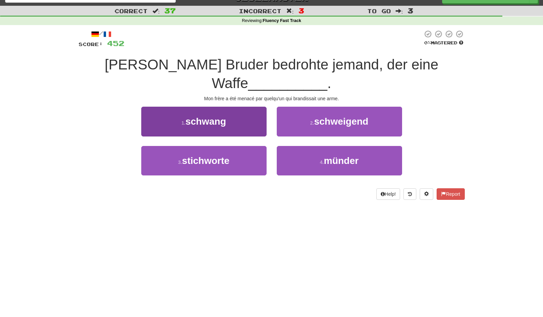
click at [240, 107] on button "1 . schwang" at bounding box center [203, 121] width 125 height 29
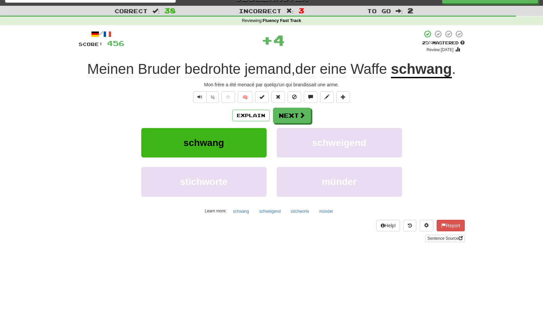
click at [282, 108] on div "Explain Next" at bounding box center [272, 116] width 386 height 16
click at [286, 113] on button "Next" at bounding box center [292, 116] width 38 height 16
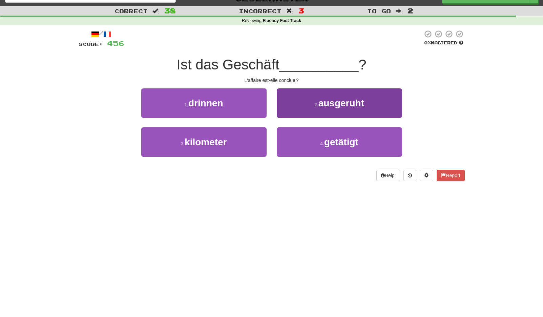
click at [334, 101] on span "ausgeruht" at bounding box center [342, 103] width 46 height 11
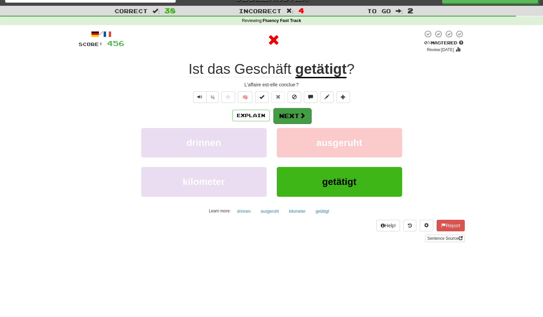
click at [301, 112] on span at bounding box center [303, 115] width 6 height 6
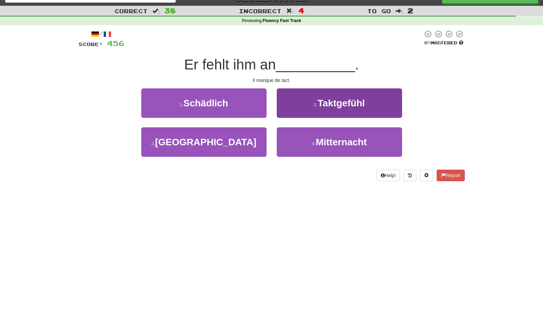
click at [339, 104] on span "Taktgefühl" at bounding box center [341, 103] width 47 height 11
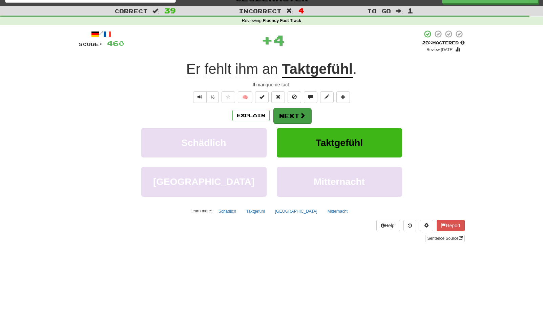
click at [308, 111] on button "Next" at bounding box center [292, 116] width 38 height 16
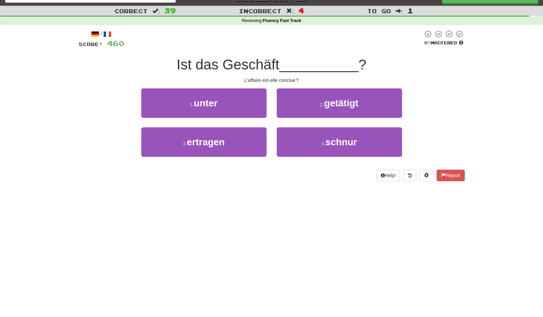
drag, startPoint x: 320, startPoint y: 102, endPoint x: 317, endPoint y: 107, distance: 5.6
click at [320, 102] on small "2 ." at bounding box center [322, 104] width 4 height 5
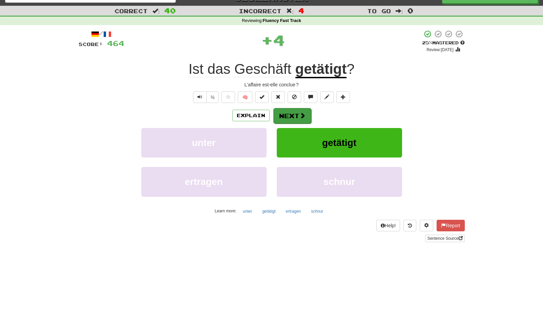
click at [293, 111] on button "Next" at bounding box center [292, 116] width 38 height 16
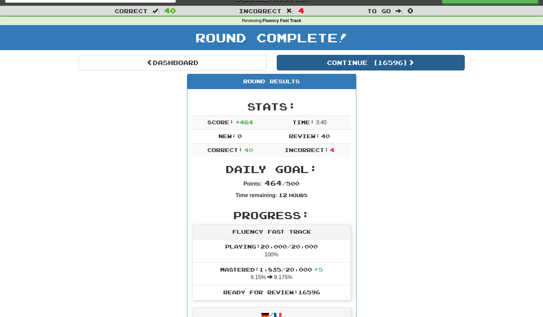
click at [377, 64] on button "Continue ( 16596 )" at bounding box center [371, 63] width 188 height 16
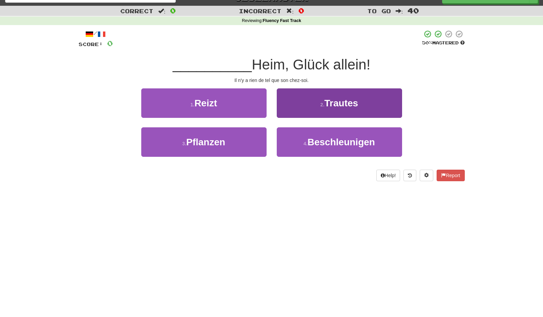
click at [327, 105] on span "Trautes" at bounding box center [342, 103] width 34 height 11
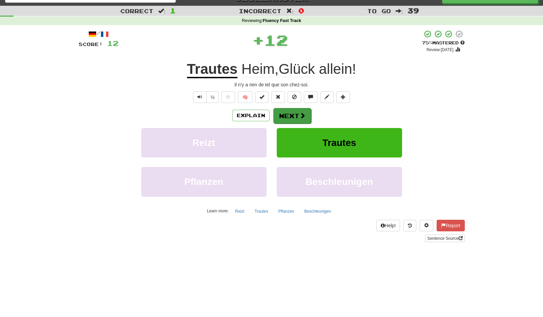
click at [301, 112] on span at bounding box center [303, 115] width 6 height 6
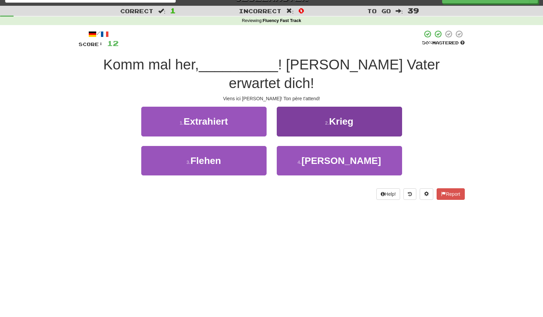
click at [319, 146] on button "4 . Emilia" at bounding box center [339, 160] width 125 height 29
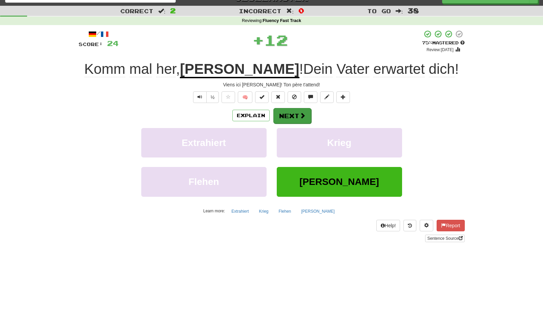
click at [304, 116] on span at bounding box center [303, 115] width 6 height 6
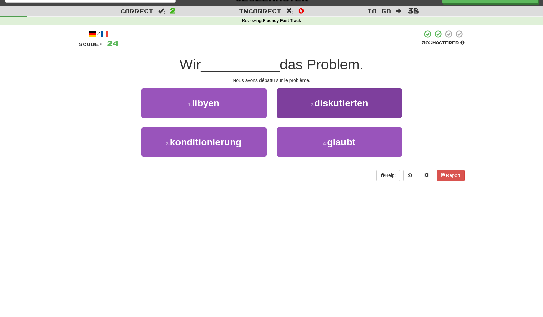
click at [307, 108] on button "2 . diskutierten" at bounding box center [339, 102] width 125 height 29
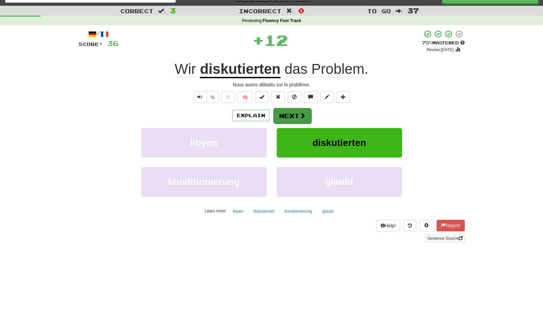
click at [294, 111] on button "Next" at bounding box center [292, 116] width 38 height 16
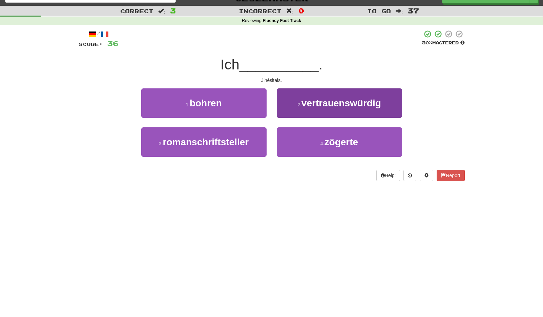
drag, startPoint x: 293, startPoint y: 142, endPoint x: 294, endPoint y: 136, distance: 5.8
click at [293, 141] on button "4 . zögerte" at bounding box center [339, 141] width 125 height 29
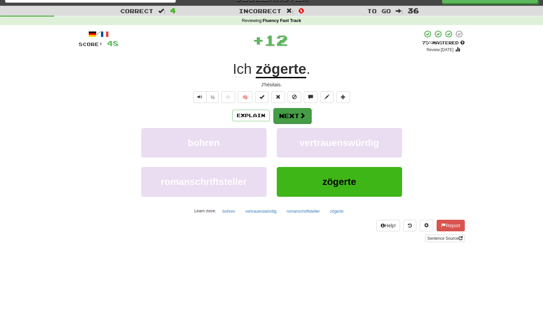
click at [288, 120] on button "Next" at bounding box center [292, 116] width 38 height 16
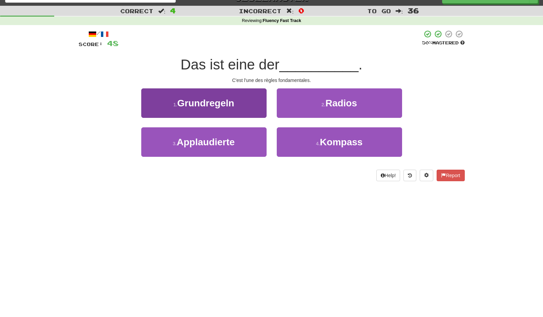
click at [249, 100] on button "1 . Grundregeln" at bounding box center [203, 102] width 125 height 29
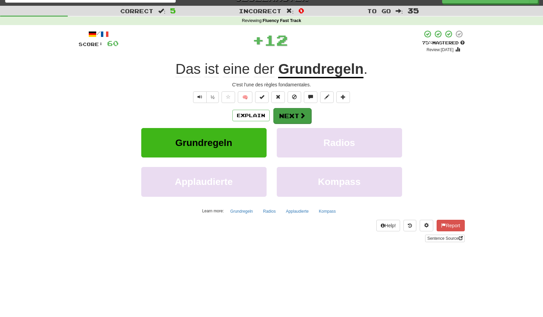
click at [292, 111] on button "Next" at bounding box center [292, 116] width 38 height 16
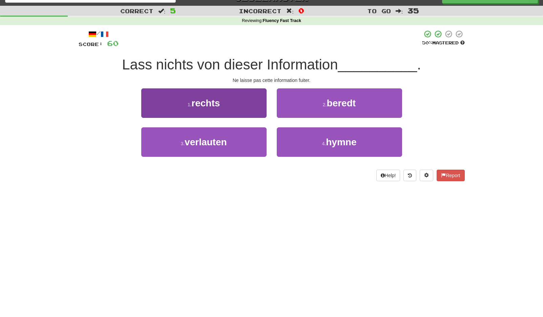
drag, startPoint x: 243, startPoint y: 140, endPoint x: 250, endPoint y: 135, distance: 8.4
click at [243, 140] on button "3 . verlauten" at bounding box center [203, 141] width 125 height 29
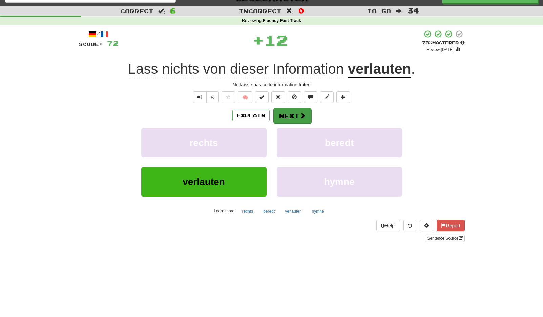
click at [291, 111] on button "Next" at bounding box center [292, 116] width 38 height 16
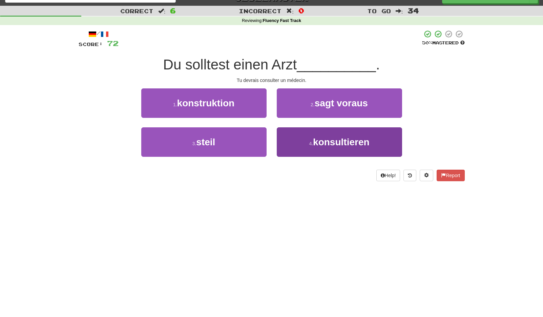
click at [335, 141] on span "konsultieren" at bounding box center [341, 142] width 56 height 11
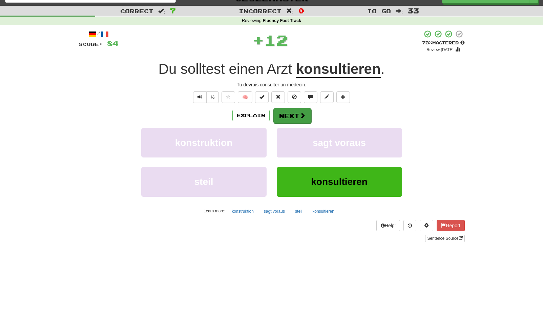
click at [302, 119] on button "Next" at bounding box center [292, 116] width 38 height 16
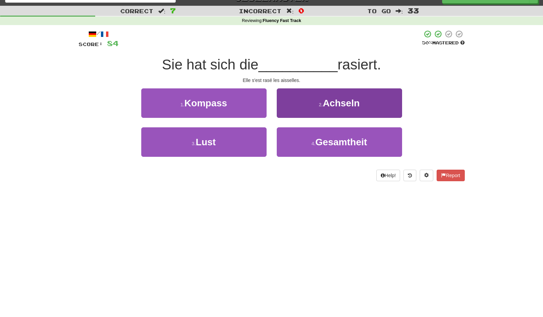
click at [341, 102] on span "Achseln" at bounding box center [341, 103] width 37 height 11
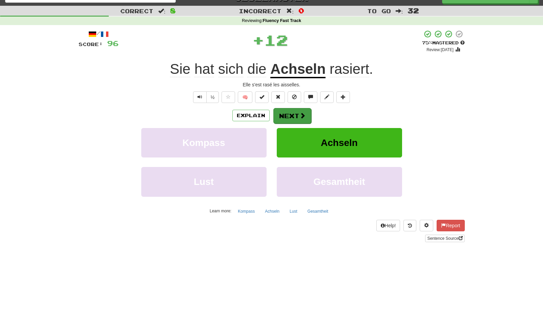
click at [303, 113] on span at bounding box center [303, 115] width 6 height 6
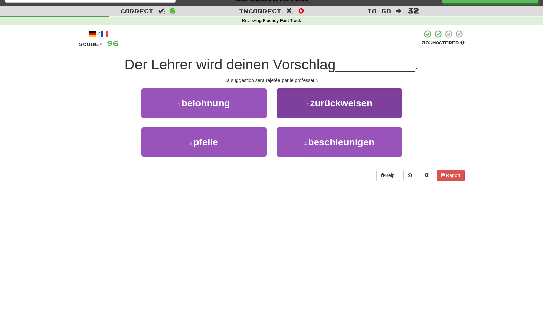
click at [301, 101] on button "2 . zurückweisen" at bounding box center [339, 102] width 125 height 29
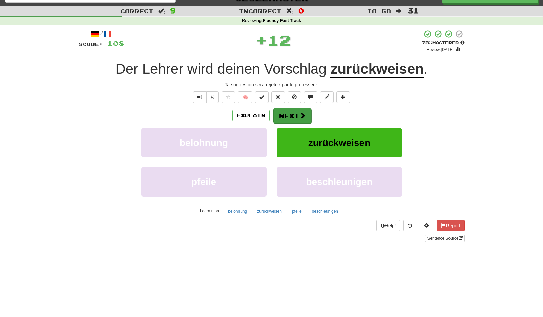
click at [294, 113] on button "Next" at bounding box center [292, 116] width 38 height 16
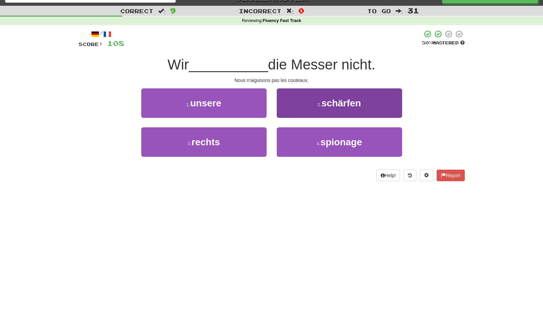
click at [323, 102] on span "schärfen" at bounding box center [342, 103] width 40 height 11
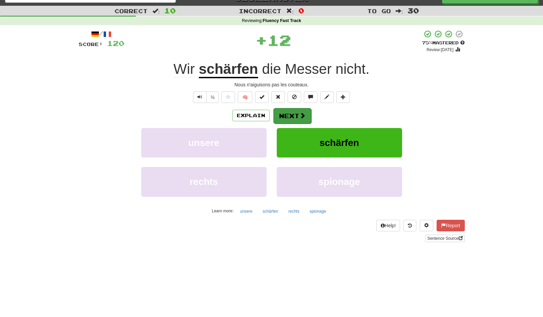
click at [295, 112] on button "Next" at bounding box center [292, 116] width 38 height 16
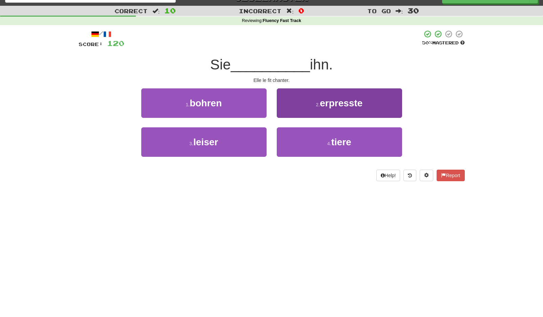
click at [298, 108] on button "2 . erpresste" at bounding box center [339, 102] width 125 height 29
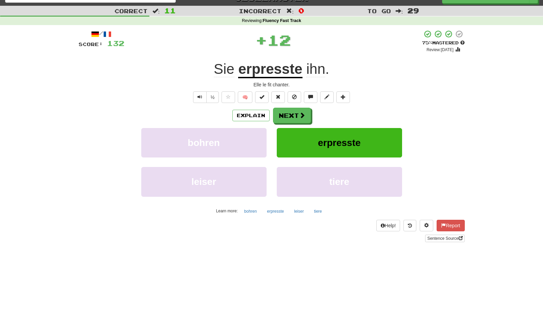
click at [298, 108] on button "Next" at bounding box center [292, 116] width 38 height 16
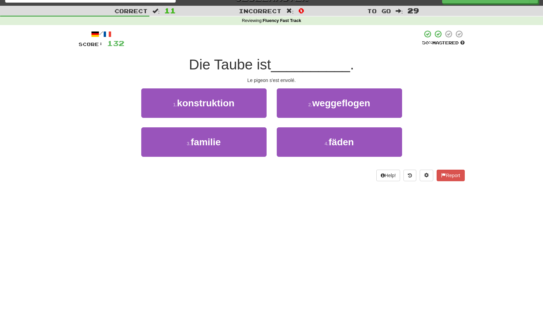
click at [298, 108] on button "2 . weggeflogen" at bounding box center [339, 102] width 125 height 29
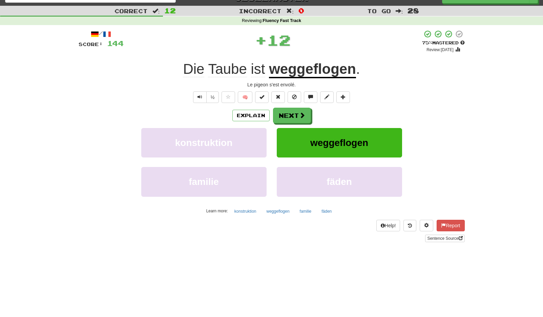
click at [298, 108] on button "Next" at bounding box center [292, 116] width 38 height 16
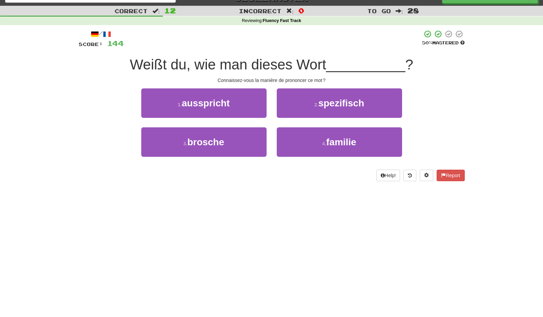
drag, startPoint x: 246, startPoint y: 103, endPoint x: 273, endPoint y: 106, distance: 26.6
click at [247, 103] on button "1 . ausspricht" at bounding box center [203, 102] width 125 height 29
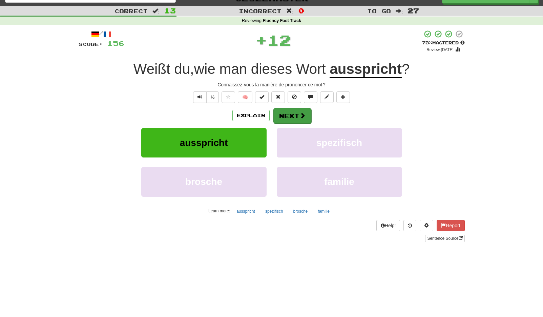
click at [288, 110] on button "Next" at bounding box center [292, 116] width 38 height 16
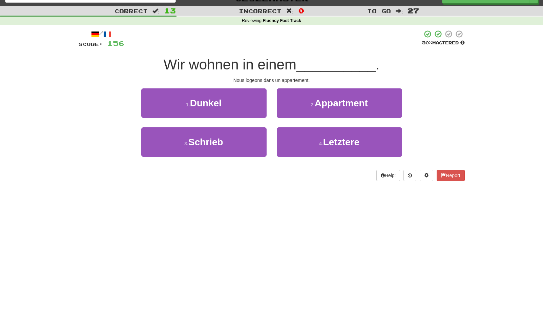
click at [323, 107] on span "Appartment" at bounding box center [341, 103] width 53 height 11
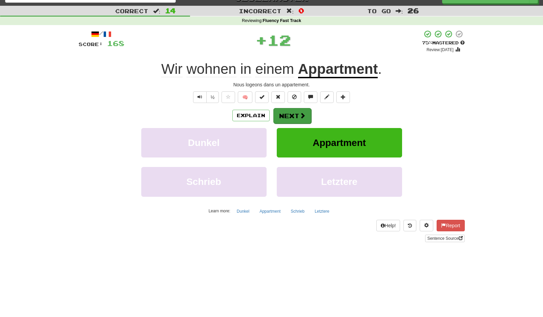
click at [299, 109] on button "Next" at bounding box center [292, 116] width 38 height 16
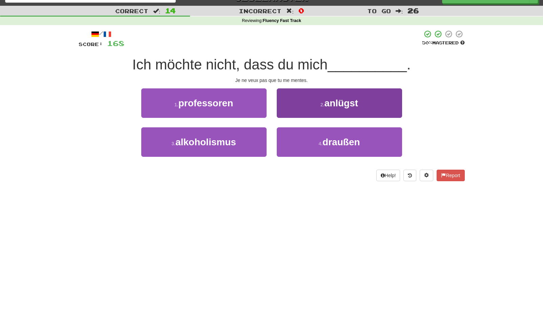
click at [312, 110] on button "2 . anlügst" at bounding box center [339, 102] width 125 height 29
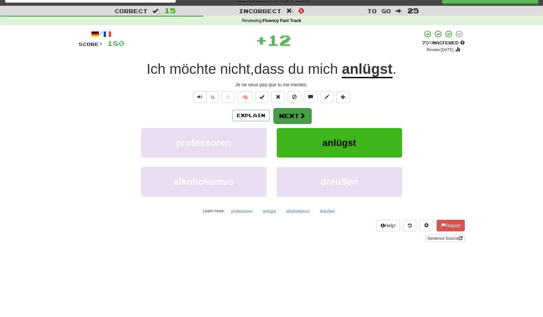
click at [292, 116] on button "Next" at bounding box center [292, 116] width 38 height 16
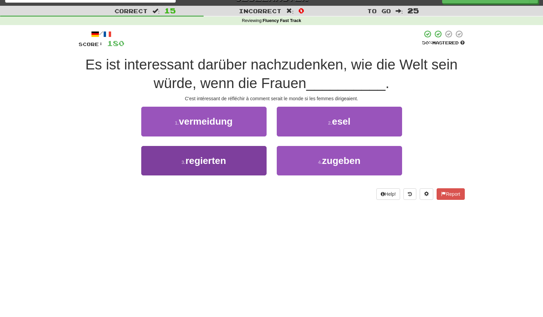
click at [242, 159] on button "3 . regierten" at bounding box center [203, 160] width 125 height 29
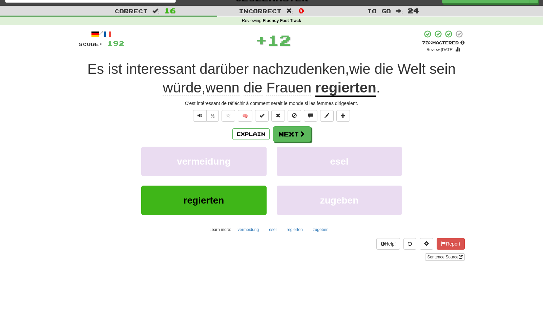
click at [284, 141] on div "Explain Next vermeidung esel regierten zugeben Learn more: vermeidung esel regi…" at bounding box center [272, 180] width 386 height 109
click at [284, 133] on button "Next" at bounding box center [292, 135] width 38 height 16
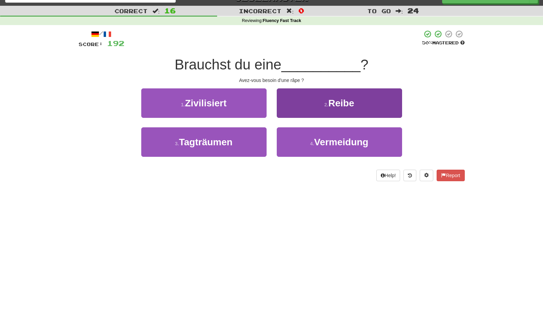
click at [329, 103] on span "Reibe" at bounding box center [341, 103] width 26 height 11
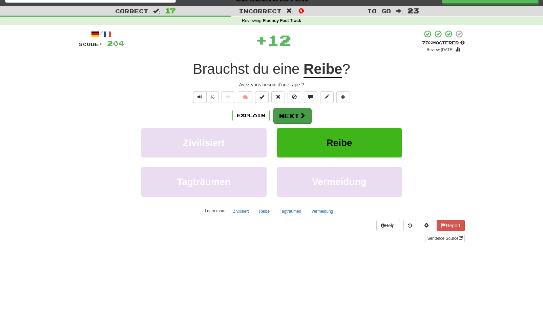
click at [291, 113] on button "Next" at bounding box center [292, 116] width 38 height 16
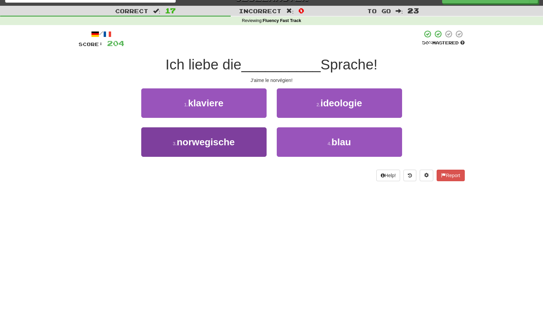
click at [246, 137] on button "3 . norwegische" at bounding box center [203, 141] width 125 height 29
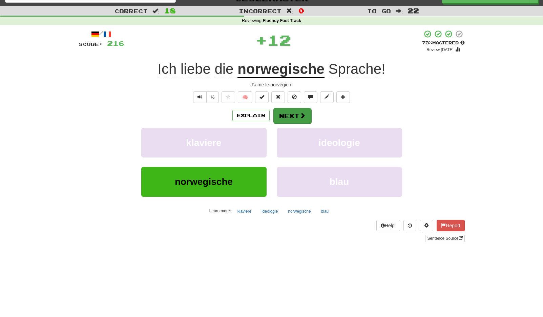
click at [284, 116] on button "Next" at bounding box center [292, 116] width 38 height 16
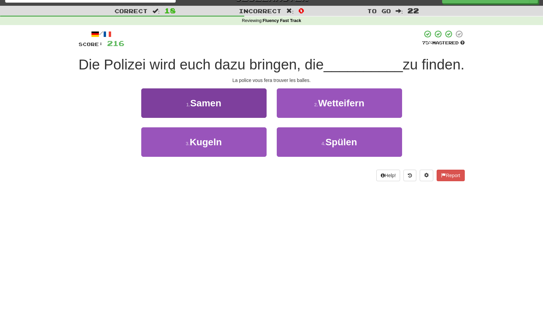
drag, startPoint x: 232, startPoint y: 150, endPoint x: 266, endPoint y: 140, distance: 35.5
click at [232, 150] on button "3 . Kugeln" at bounding box center [203, 141] width 125 height 29
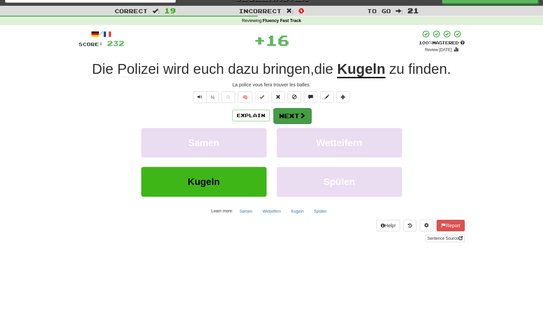
click at [297, 115] on button "Next" at bounding box center [292, 116] width 38 height 16
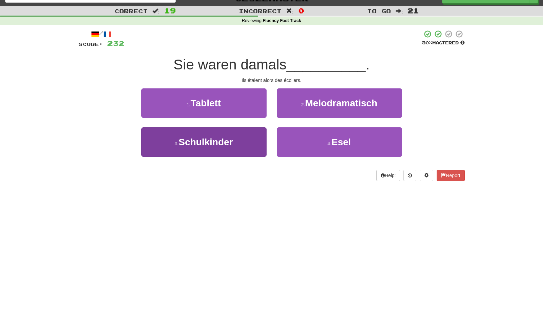
click at [246, 132] on button "3 . Schulkinder" at bounding box center [203, 141] width 125 height 29
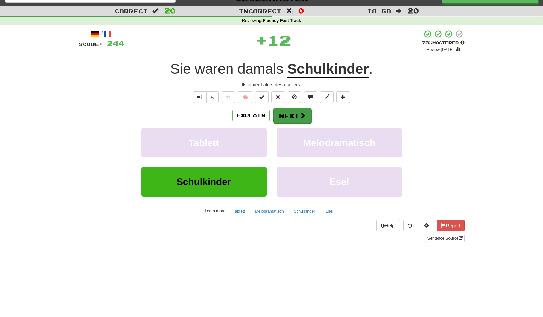
click at [295, 116] on button "Next" at bounding box center [292, 116] width 38 height 16
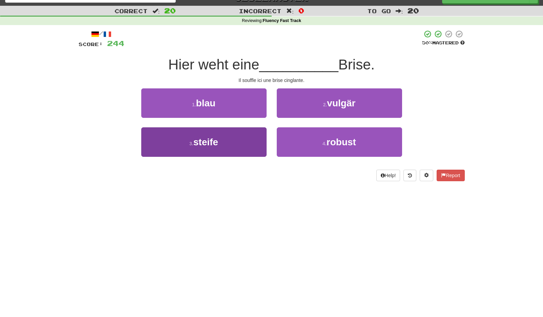
click at [239, 140] on button "3 . steife" at bounding box center [203, 141] width 125 height 29
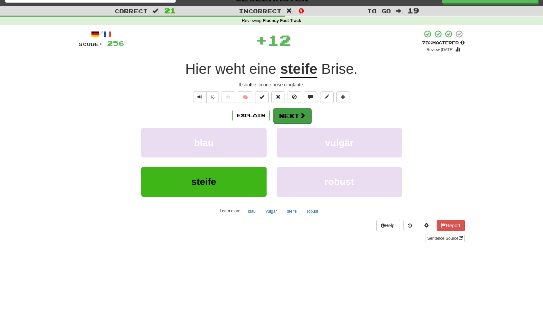
click at [290, 113] on button "Next" at bounding box center [292, 116] width 38 height 16
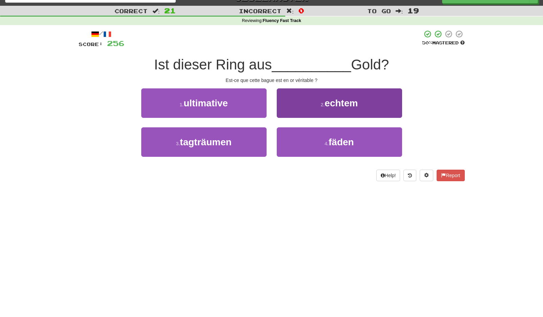
click at [316, 106] on button "2 . echtem" at bounding box center [339, 102] width 125 height 29
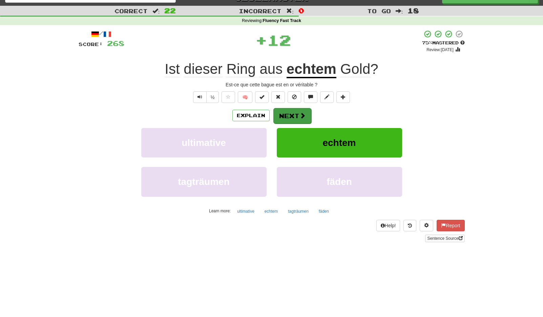
click at [293, 110] on button "Next" at bounding box center [292, 116] width 38 height 16
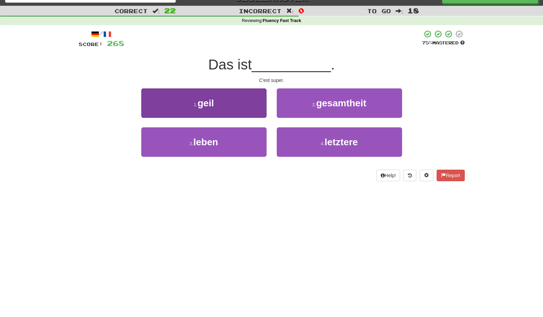
click at [228, 103] on button "1 . geil" at bounding box center [203, 102] width 125 height 29
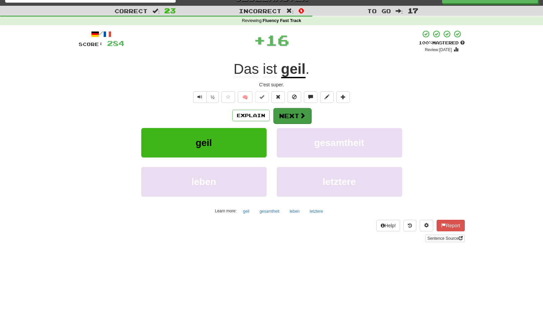
click at [285, 110] on button "Next" at bounding box center [292, 116] width 38 height 16
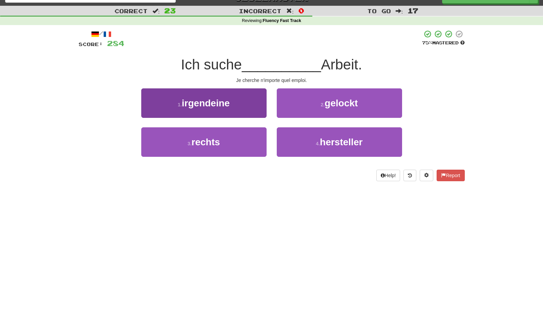
click at [246, 108] on button "1 . irgendeine" at bounding box center [203, 102] width 125 height 29
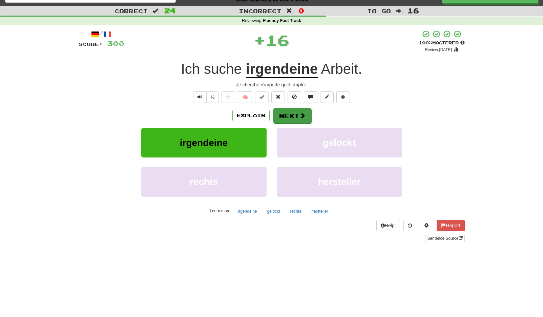
click at [287, 114] on button "Next" at bounding box center [292, 116] width 38 height 16
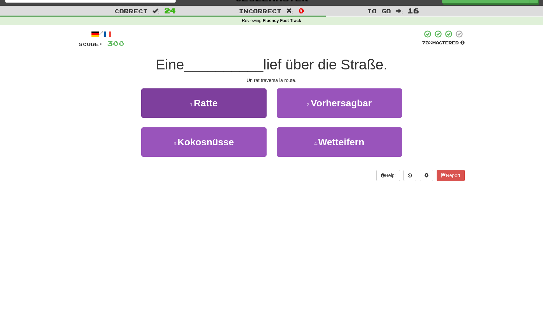
click at [247, 102] on button "1 . Ratte" at bounding box center [203, 102] width 125 height 29
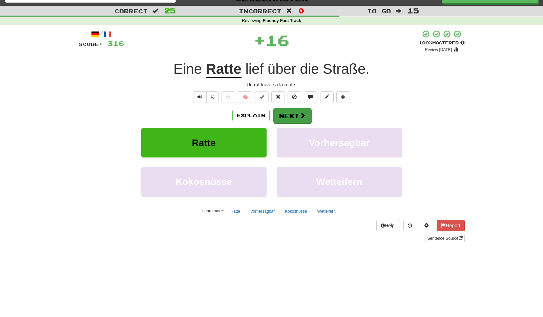
click at [294, 110] on button "Next" at bounding box center [292, 116] width 38 height 16
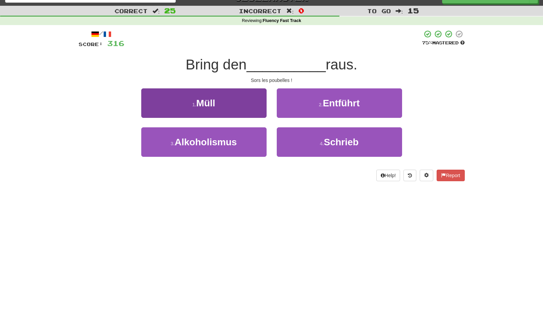
click at [248, 109] on button "1 . Müll" at bounding box center [203, 102] width 125 height 29
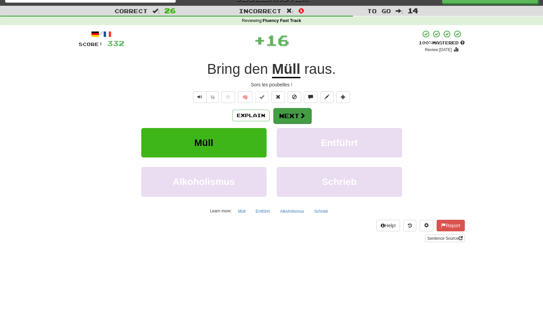
click at [291, 114] on button "Next" at bounding box center [292, 116] width 38 height 16
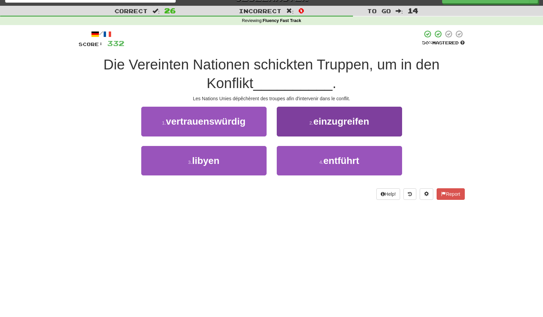
click at [331, 117] on span "einzugreifen" at bounding box center [341, 121] width 56 height 11
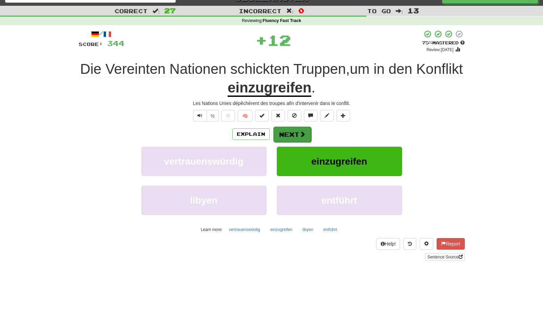
click at [305, 126] on div "/ Score: 344 + 12 75 % Mastered Review: 2025-10-19 Die Vereinten Nationen schic…" at bounding box center [272, 145] width 386 height 231
click at [298, 130] on button "Next" at bounding box center [292, 135] width 38 height 16
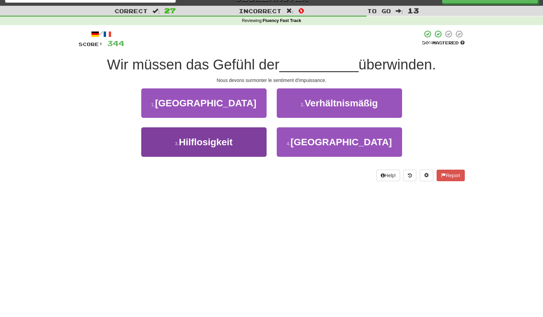
click at [247, 135] on button "3 . Hilflosigkeit" at bounding box center [203, 141] width 125 height 29
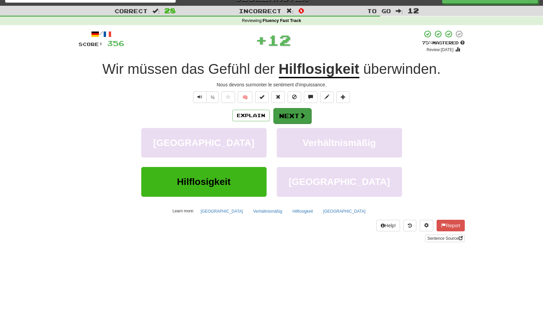
click at [295, 114] on button "Next" at bounding box center [292, 116] width 38 height 16
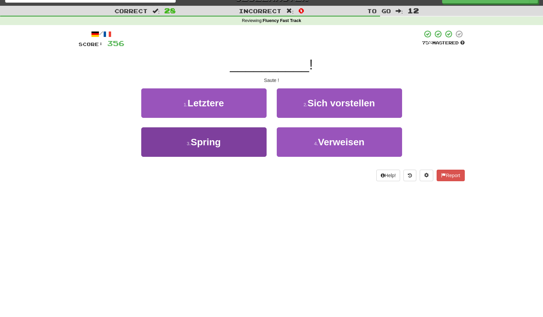
click at [240, 141] on button "3 . Spring" at bounding box center [203, 141] width 125 height 29
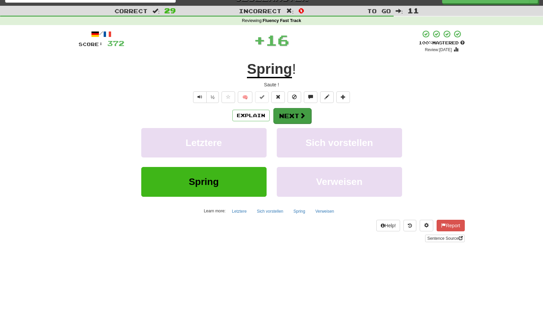
click at [300, 112] on span at bounding box center [303, 115] width 6 height 6
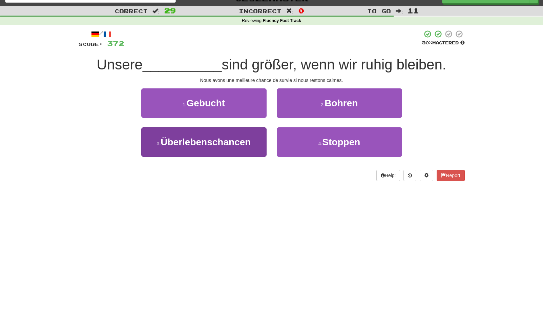
click at [251, 140] on span "Überlebenschancen" at bounding box center [206, 142] width 90 height 11
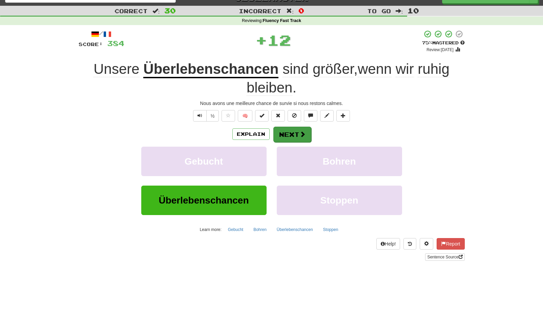
click at [290, 137] on button "Next" at bounding box center [292, 135] width 38 height 16
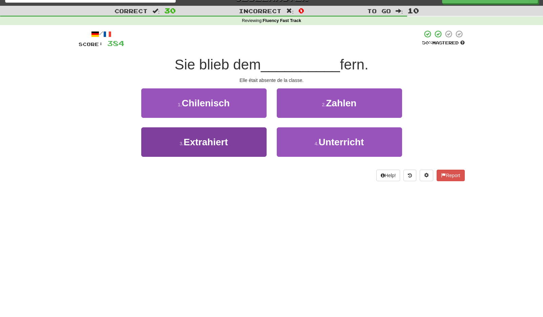
click at [244, 142] on button "3 . Extrahiert" at bounding box center [203, 141] width 125 height 29
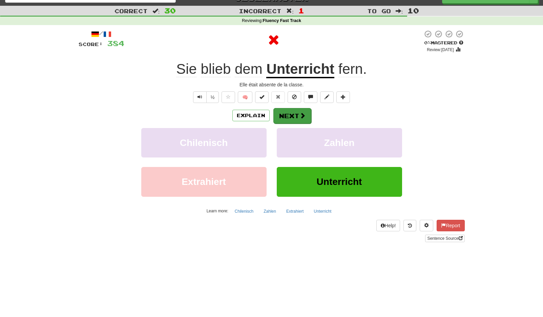
click at [295, 118] on button "Next" at bounding box center [292, 116] width 38 height 16
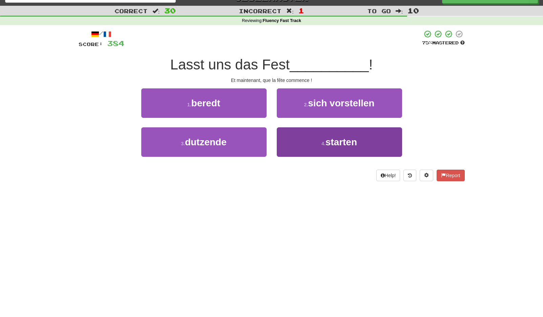
click at [310, 139] on button "4 . starten" at bounding box center [339, 141] width 125 height 29
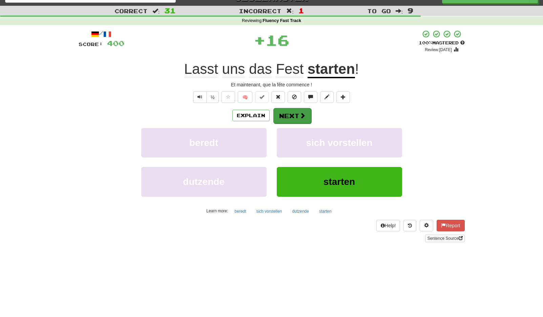
click at [304, 118] on span at bounding box center [303, 115] width 6 height 6
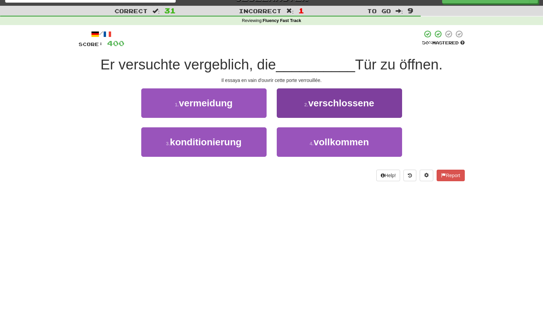
click at [312, 100] on span "verschlossene" at bounding box center [341, 103] width 66 height 11
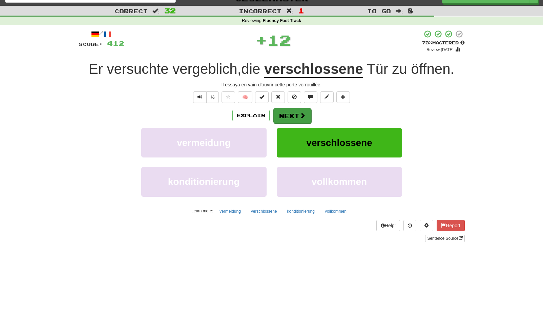
click at [290, 114] on button "Next" at bounding box center [292, 116] width 38 height 16
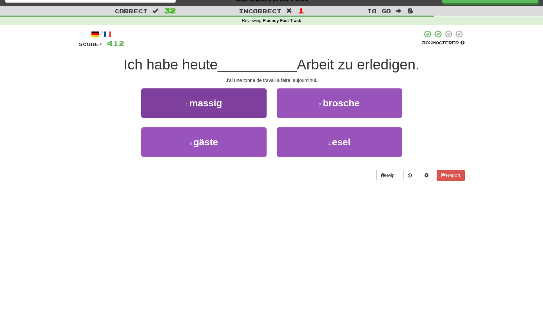
click at [258, 103] on button "1 . massig" at bounding box center [203, 102] width 125 height 29
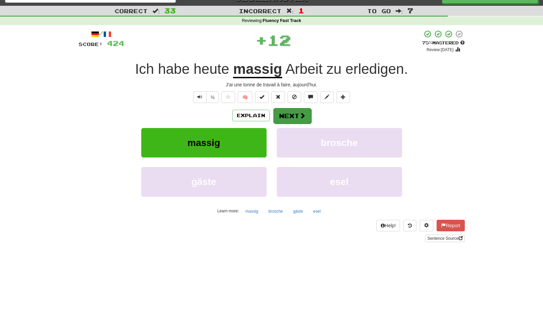
click at [297, 114] on button "Next" at bounding box center [292, 116] width 38 height 16
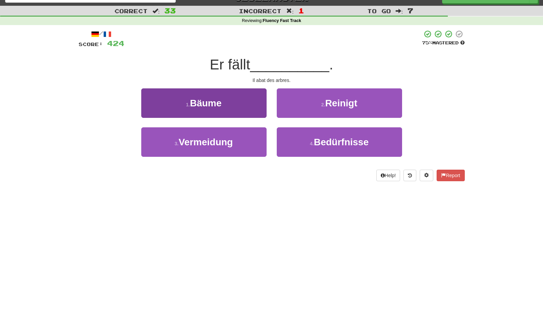
click at [256, 104] on button "1 . Bäume" at bounding box center [203, 102] width 125 height 29
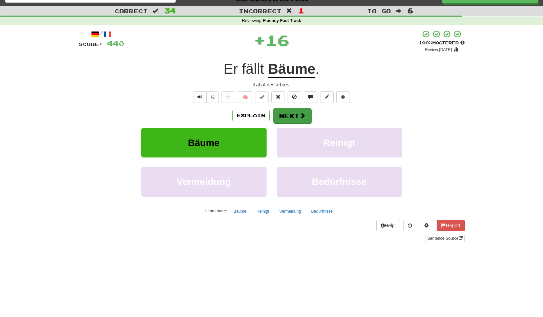
click at [291, 114] on button "Next" at bounding box center [292, 116] width 38 height 16
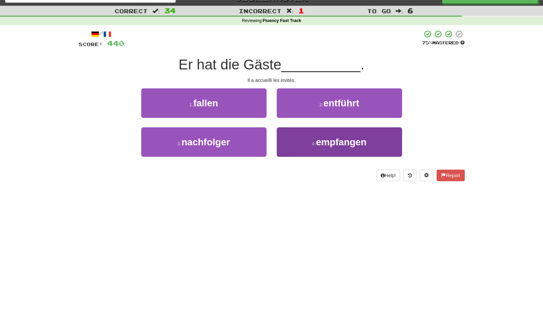
click at [307, 144] on button "4 . empfangen" at bounding box center [339, 141] width 125 height 29
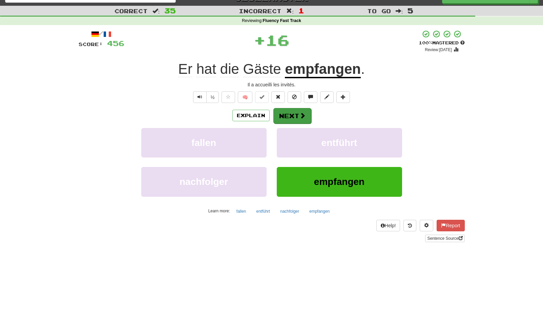
click at [303, 119] on button "Next" at bounding box center [292, 116] width 38 height 16
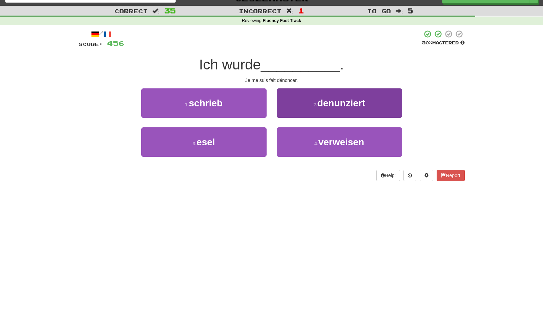
click at [318, 104] on span "denunziert" at bounding box center [341, 103] width 48 height 11
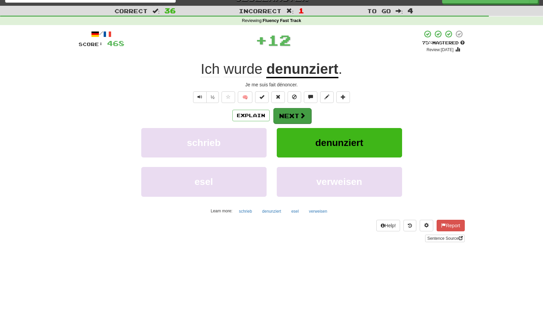
click at [296, 112] on button "Next" at bounding box center [292, 116] width 38 height 16
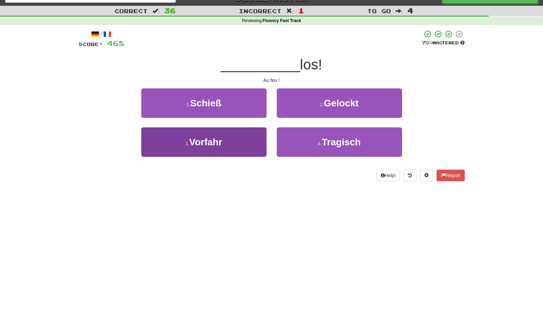
click at [246, 144] on button "3 . Vorfahr" at bounding box center [203, 141] width 125 height 29
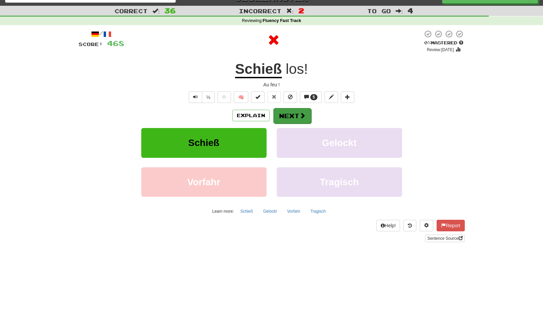
click at [297, 119] on button "Next" at bounding box center [292, 116] width 38 height 16
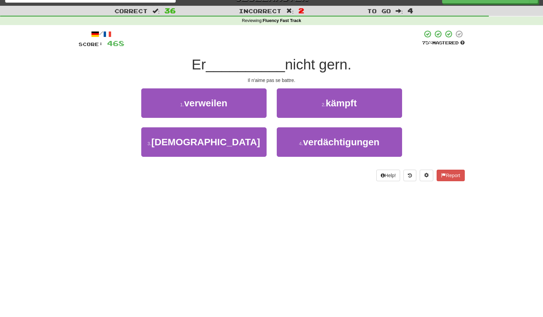
click at [330, 107] on span "kämpft" at bounding box center [341, 103] width 31 height 11
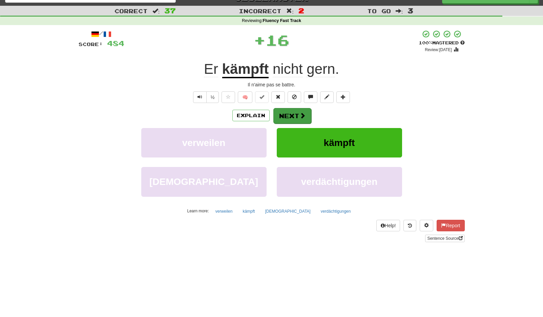
click at [297, 113] on button "Next" at bounding box center [292, 116] width 38 height 16
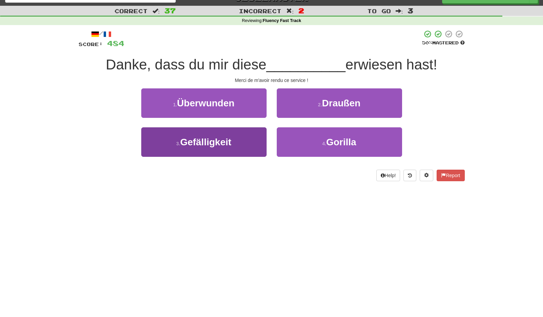
click at [253, 131] on button "3 . Gefälligkeit" at bounding box center [203, 141] width 125 height 29
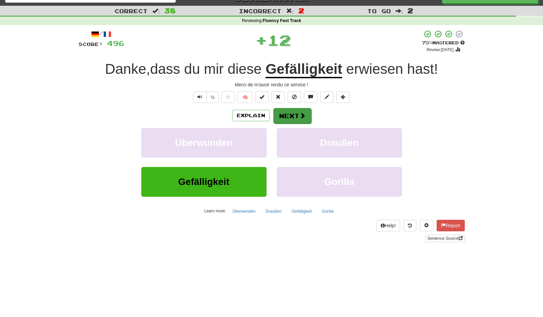
click at [297, 115] on button "Next" at bounding box center [292, 116] width 38 height 16
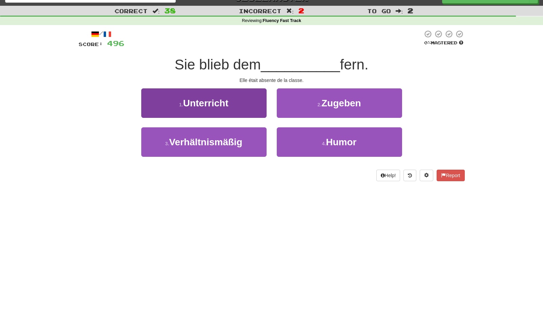
drag, startPoint x: 248, startPoint y: 140, endPoint x: 255, endPoint y: 134, distance: 8.9
click at [248, 140] on button "3 . Verhältnismäßig" at bounding box center [203, 141] width 125 height 29
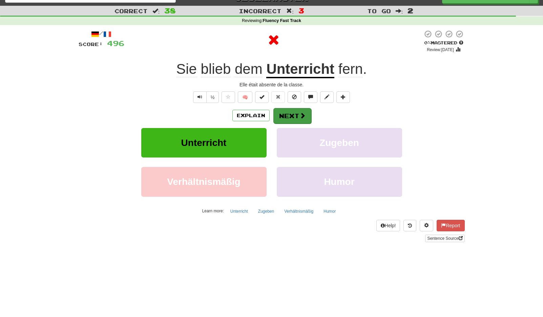
click at [291, 119] on button "Next" at bounding box center [292, 116] width 38 height 16
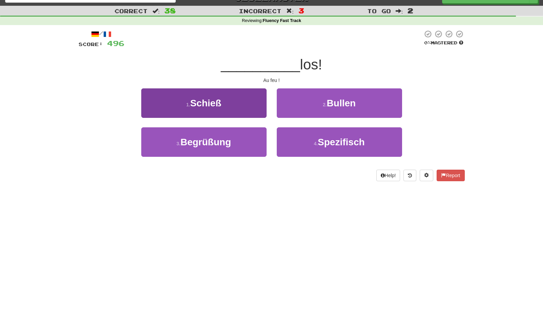
click at [255, 105] on button "1 . Schieß" at bounding box center [203, 102] width 125 height 29
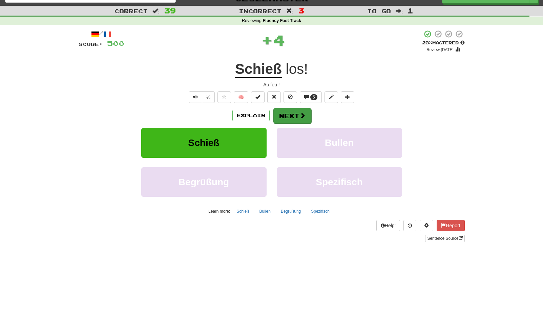
click at [292, 114] on button "Next" at bounding box center [292, 116] width 38 height 16
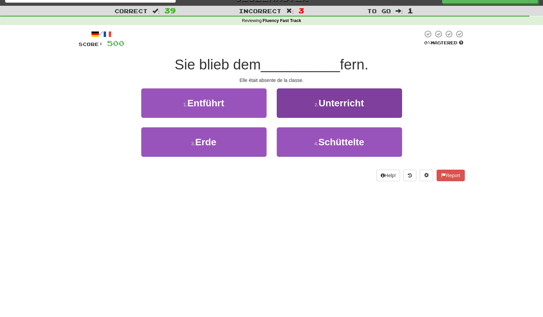
click at [328, 105] on span "Unterricht" at bounding box center [341, 103] width 45 height 11
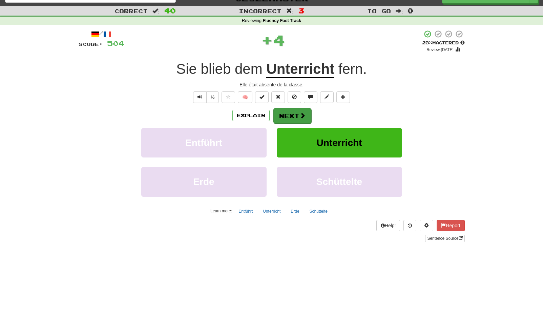
click at [291, 115] on button "Next" at bounding box center [292, 116] width 38 height 16
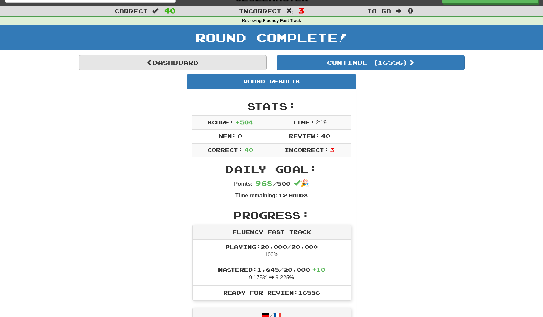
click at [229, 66] on link "Dashboard" at bounding box center [173, 63] width 188 height 16
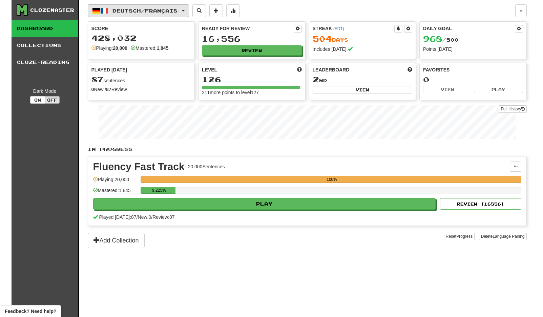
click at [187, 9] on button "Deutsch / Français" at bounding box center [138, 10] width 101 height 13
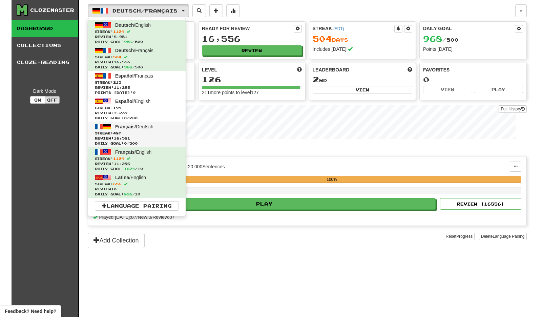
click at [152, 136] on span "Review: 16,581" at bounding box center [137, 138] width 84 height 5
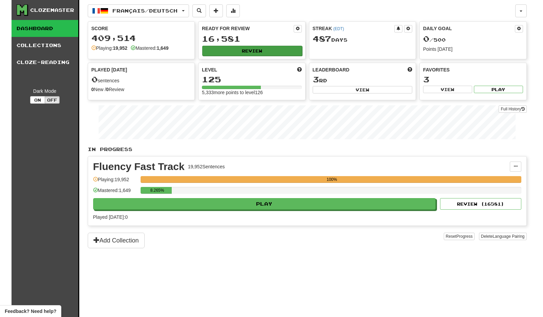
click at [272, 50] on button "Review" at bounding box center [252, 51] width 100 height 10
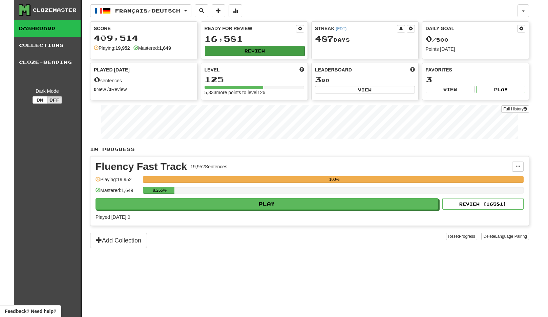
select select "**"
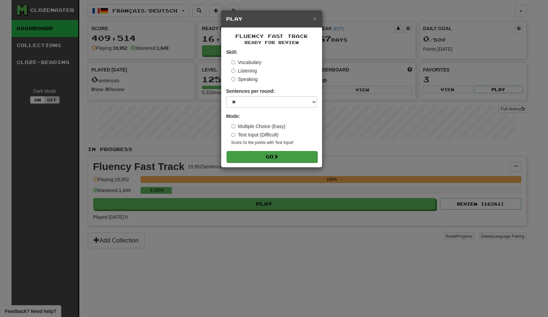
click at [285, 153] on button "Go" at bounding box center [272, 157] width 91 height 12
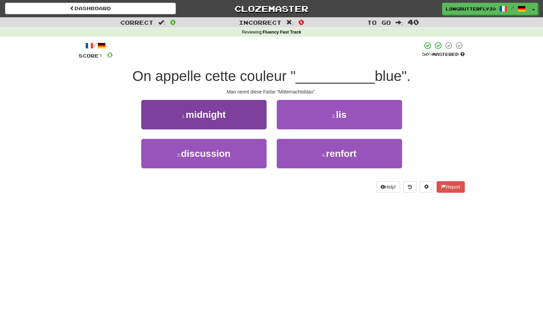
click at [239, 114] on button "1 . midnight" at bounding box center [203, 114] width 125 height 29
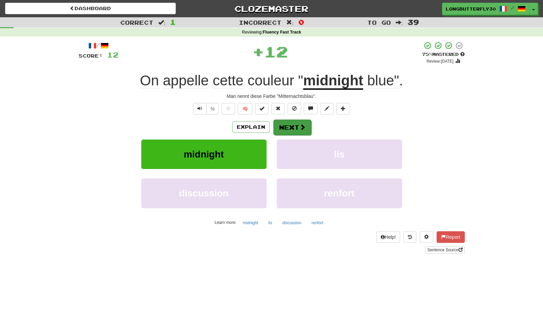
click at [284, 125] on button "Next" at bounding box center [292, 128] width 38 height 16
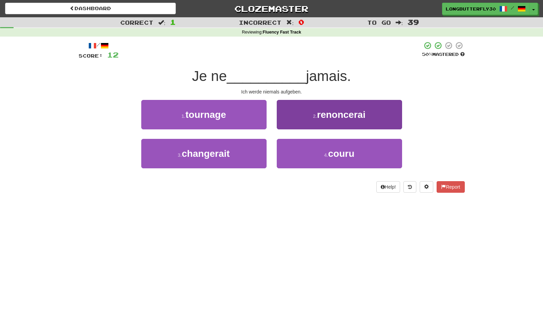
click at [319, 116] on span "renoncerai" at bounding box center [341, 114] width 48 height 11
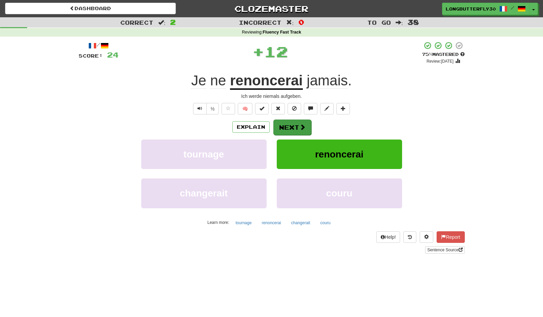
click at [300, 121] on button "Next" at bounding box center [292, 128] width 38 height 16
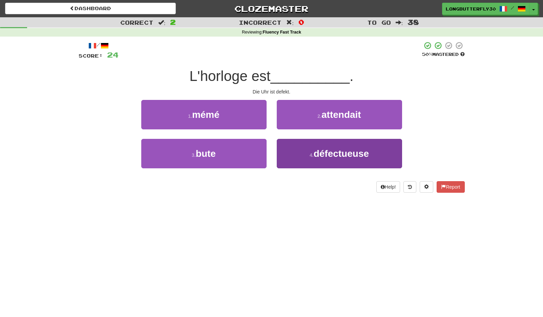
click at [313, 147] on button "4 . défectueuse" at bounding box center [339, 153] width 125 height 29
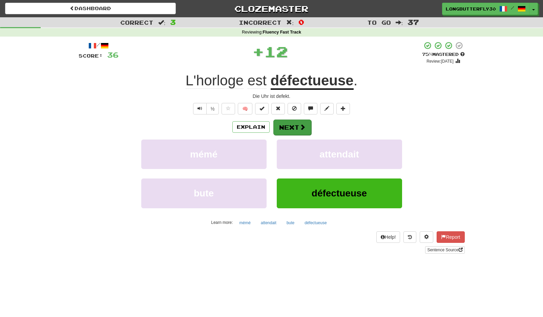
click at [300, 125] on span at bounding box center [303, 127] width 6 height 6
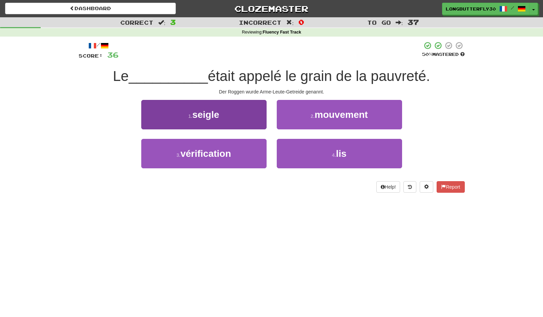
click at [249, 112] on button "1 . seigle" at bounding box center [203, 114] width 125 height 29
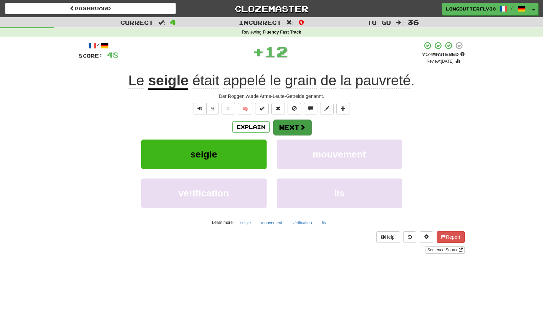
click at [296, 128] on button "Next" at bounding box center [292, 128] width 38 height 16
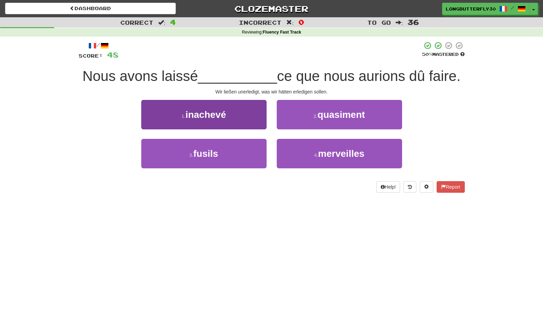
click at [255, 117] on button "1 . inachevé" at bounding box center [203, 114] width 125 height 29
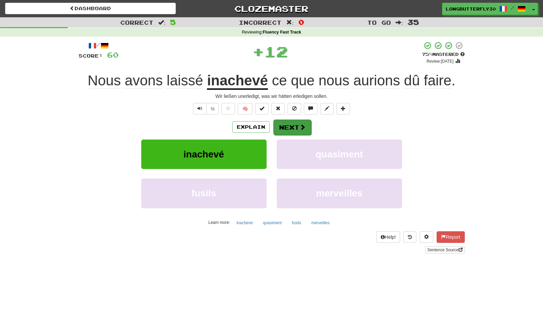
click at [292, 123] on button "Next" at bounding box center [292, 128] width 38 height 16
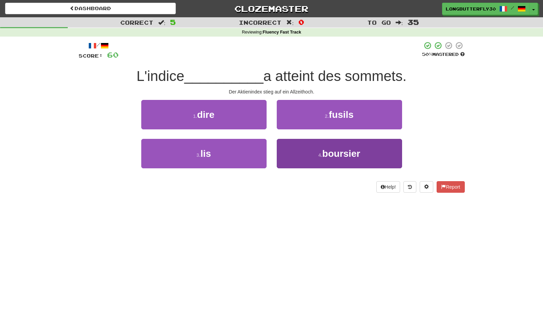
click at [306, 143] on button "4 . boursier" at bounding box center [339, 153] width 125 height 29
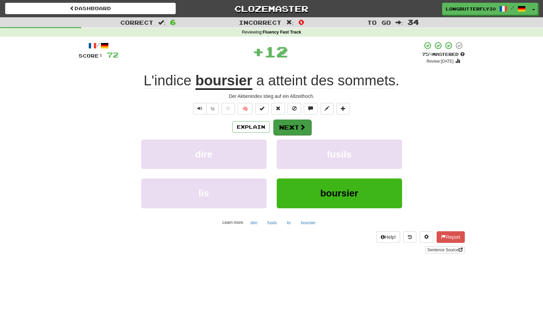
click at [297, 125] on button "Next" at bounding box center [292, 128] width 38 height 16
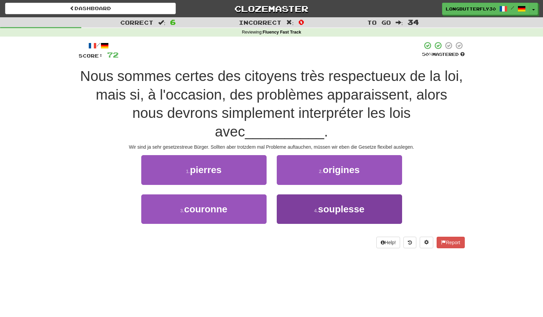
click at [328, 204] on span "souplesse" at bounding box center [341, 209] width 46 height 11
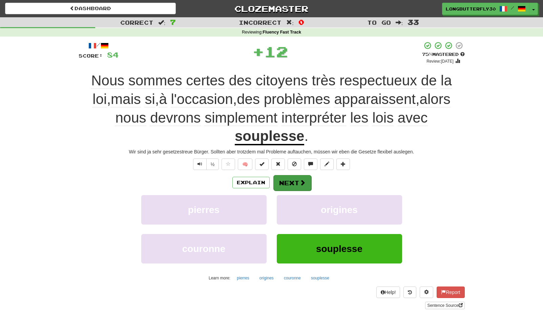
click at [301, 180] on span at bounding box center [303, 183] width 6 height 6
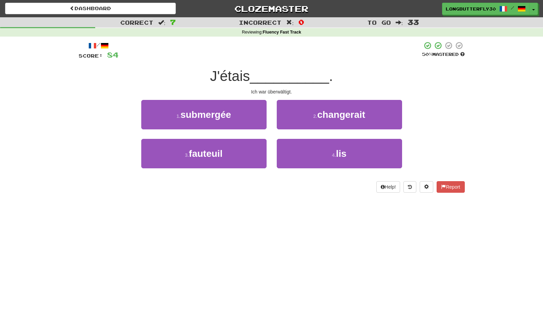
scroll to position [1, 0]
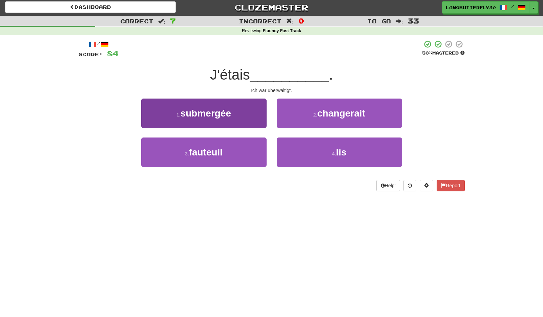
click at [211, 109] on span "submergée" at bounding box center [206, 113] width 50 height 11
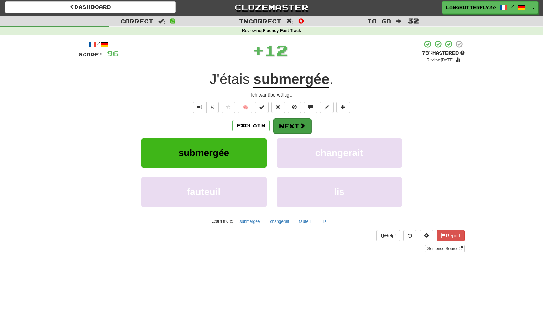
click at [292, 125] on button "Next" at bounding box center [292, 126] width 38 height 16
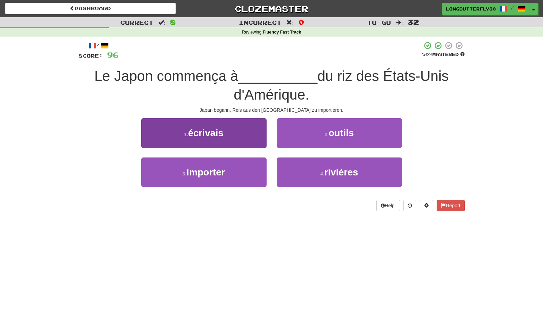
scroll to position [9, 0]
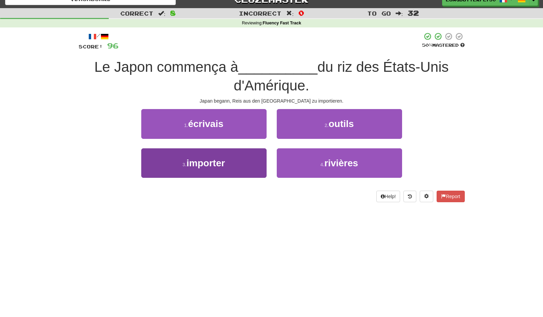
click at [252, 161] on button "3 . importer" at bounding box center [203, 162] width 125 height 29
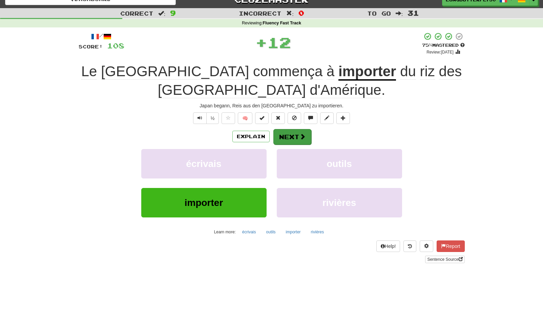
click at [296, 136] on button "Next" at bounding box center [292, 137] width 38 height 16
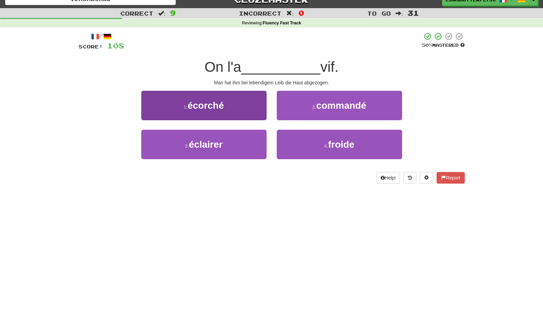
click at [247, 99] on button "1 . écorché" at bounding box center [203, 105] width 125 height 29
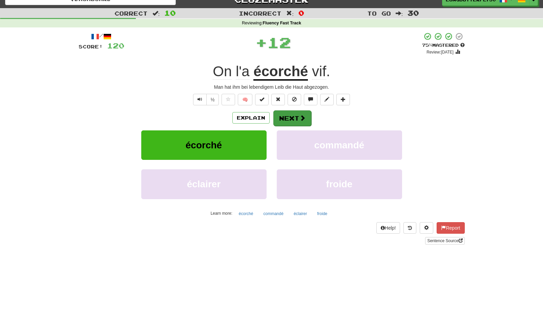
click at [292, 119] on button "Next" at bounding box center [292, 118] width 38 height 16
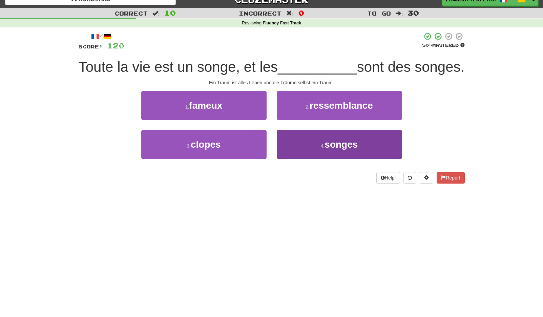
click at [319, 159] on button "4 . songes" at bounding box center [339, 144] width 125 height 29
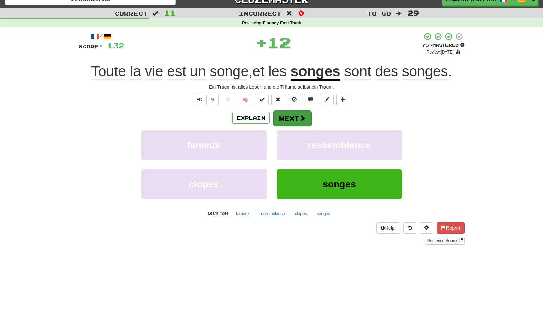
click at [301, 123] on button "Next" at bounding box center [292, 118] width 38 height 16
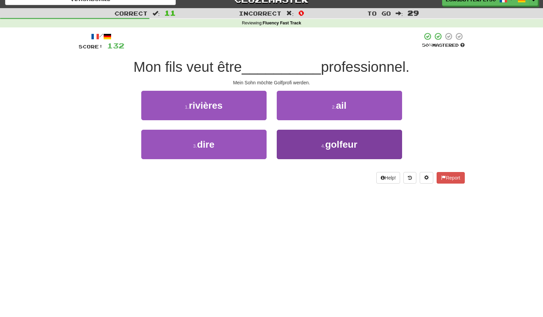
click at [300, 140] on button "4 . golfeur" at bounding box center [339, 144] width 125 height 29
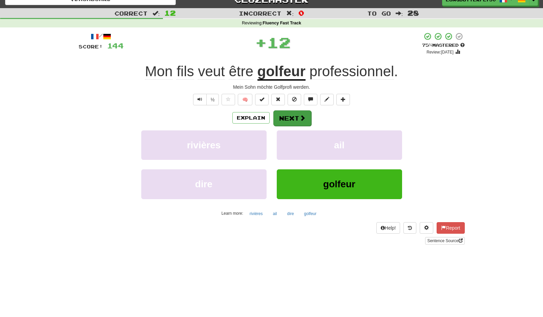
click at [289, 116] on button "Next" at bounding box center [292, 118] width 38 height 16
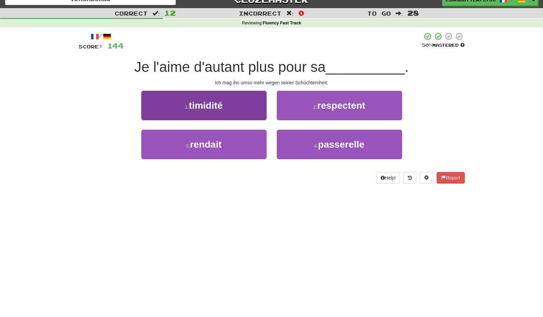
click at [232, 103] on button "1 . timidité" at bounding box center [203, 105] width 125 height 29
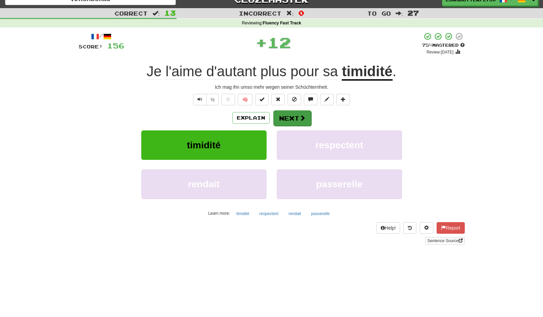
click at [294, 118] on button "Next" at bounding box center [292, 118] width 38 height 16
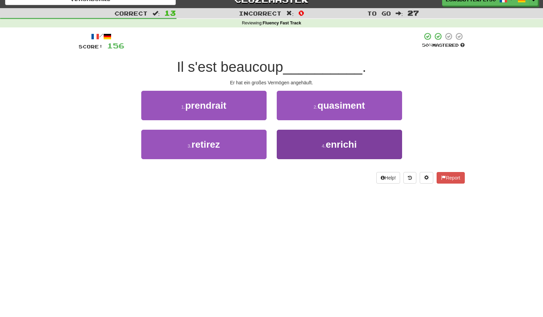
click at [318, 144] on button "4 . enrichi" at bounding box center [339, 144] width 125 height 29
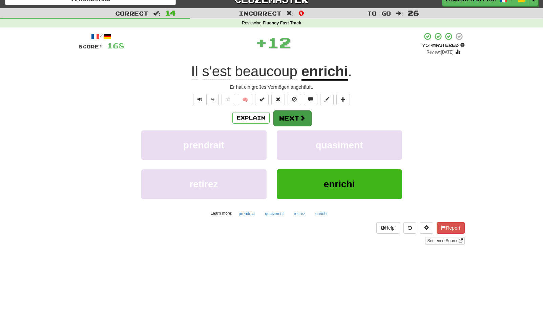
click at [303, 121] on button "Next" at bounding box center [292, 118] width 38 height 16
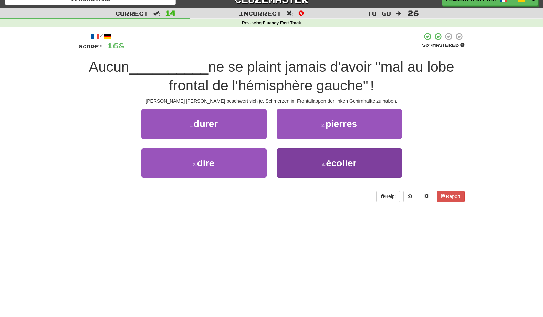
click at [305, 158] on button "4 . écolier" at bounding box center [339, 162] width 125 height 29
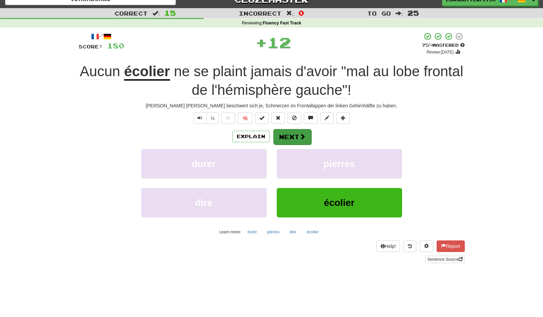
click at [296, 130] on button "Next" at bounding box center [292, 137] width 38 height 16
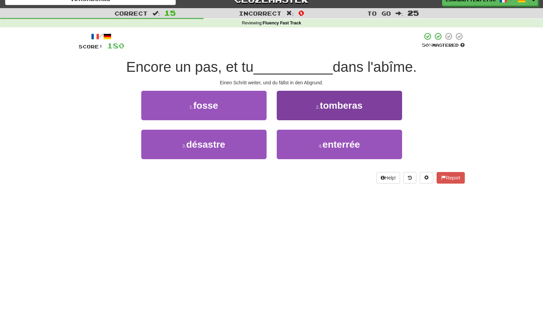
click at [321, 106] on span "tomberas" at bounding box center [341, 105] width 43 height 11
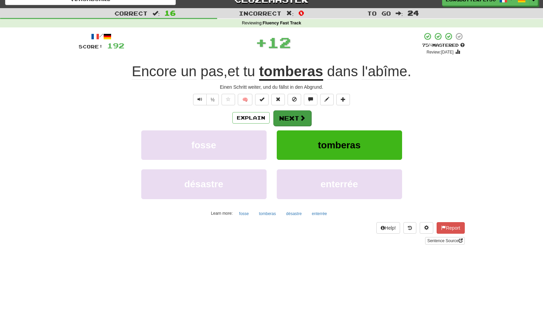
click at [293, 116] on button "Next" at bounding box center [292, 118] width 38 height 16
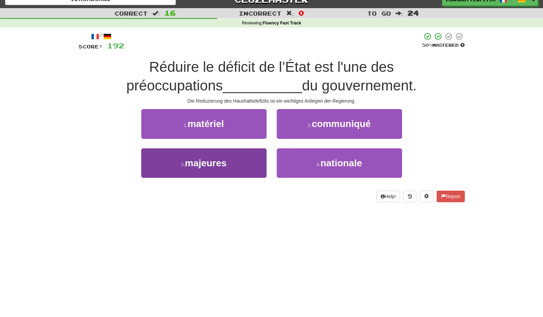
click at [232, 158] on button "3 . majeures" at bounding box center [203, 162] width 125 height 29
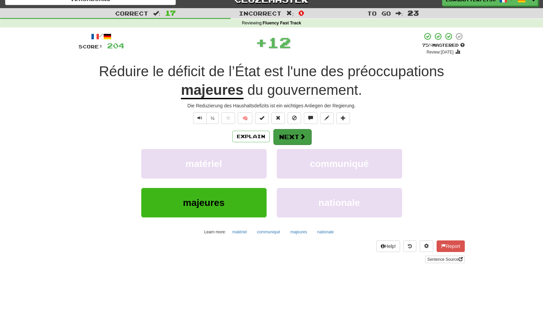
click at [281, 131] on button "Next" at bounding box center [292, 137] width 38 height 16
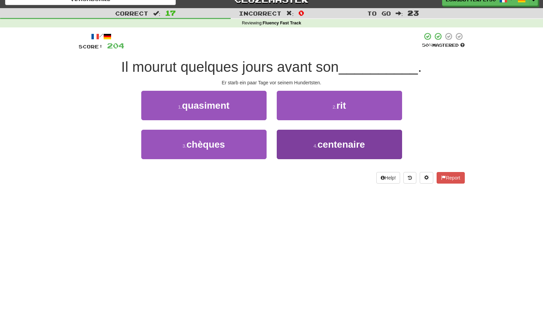
click at [321, 144] on span "centenaire" at bounding box center [340, 144] width 47 height 11
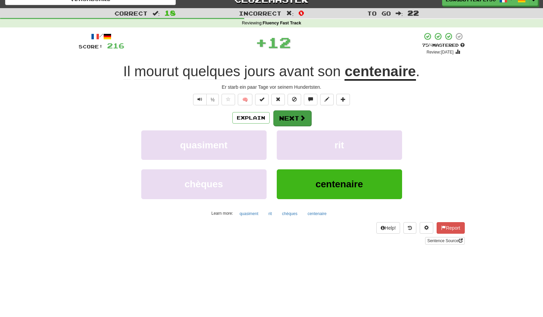
click at [306, 123] on button "Next" at bounding box center [292, 118] width 38 height 16
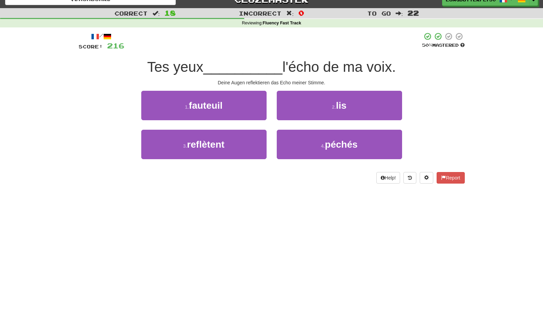
drag, startPoint x: 251, startPoint y: 146, endPoint x: 270, endPoint y: 132, distance: 24.1
click at [251, 145] on button "3 . reflètent" at bounding box center [203, 144] width 125 height 29
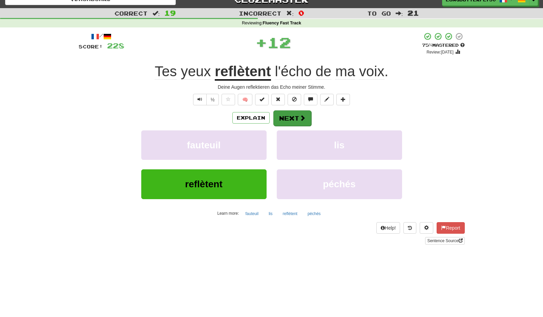
click at [295, 117] on button "Next" at bounding box center [292, 118] width 38 height 16
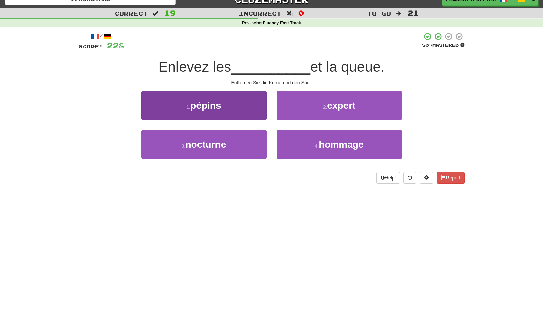
click at [241, 110] on button "1 . pépins" at bounding box center [203, 105] width 125 height 29
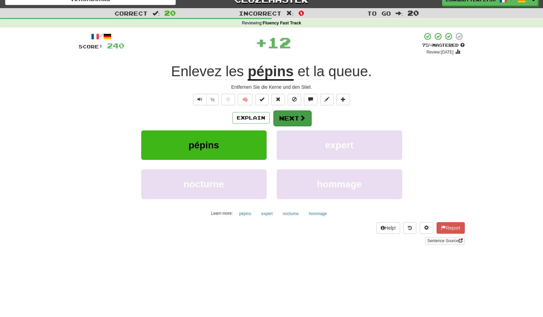
click at [295, 113] on button "Next" at bounding box center [292, 118] width 38 height 16
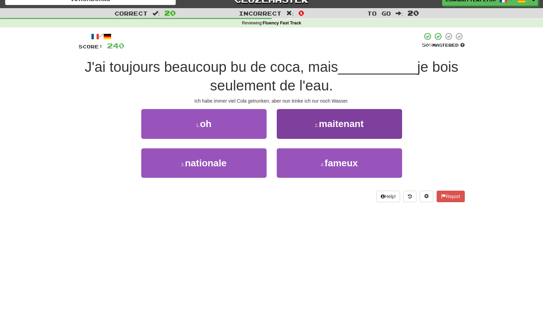
click at [311, 122] on button "2 . maitenant" at bounding box center [339, 123] width 125 height 29
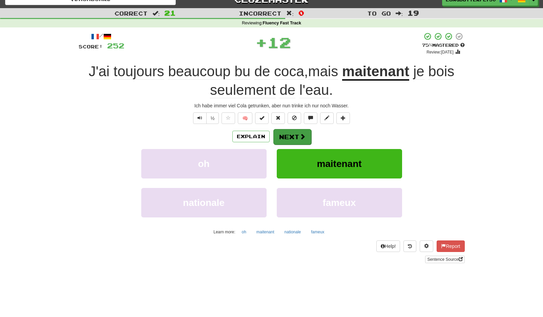
click at [293, 136] on button "Next" at bounding box center [292, 137] width 38 height 16
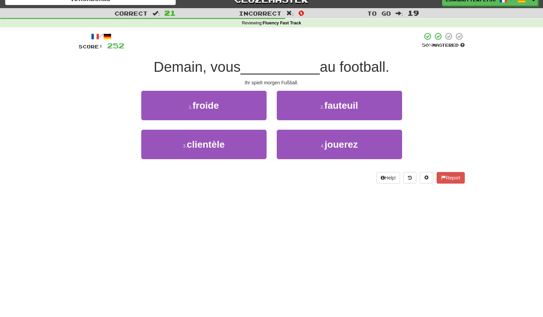
drag, startPoint x: 305, startPoint y: 143, endPoint x: 310, endPoint y: 127, distance: 16.3
click at [305, 143] on button "4 . jouerez" at bounding box center [339, 144] width 125 height 29
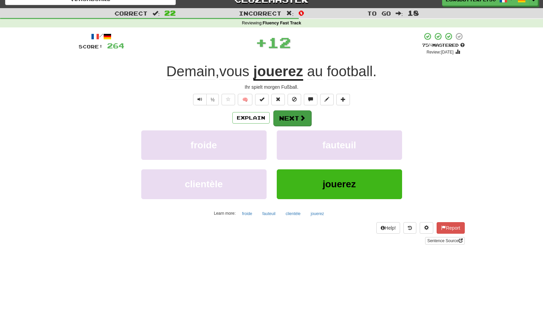
click at [308, 118] on button "Next" at bounding box center [292, 118] width 38 height 16
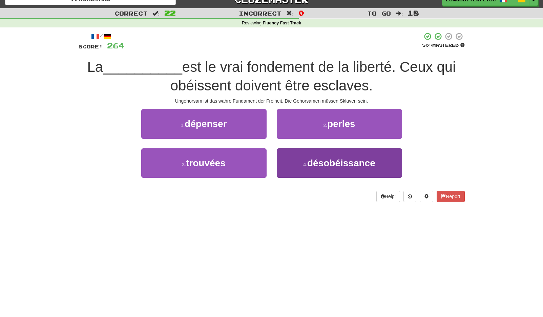
click at [309, 158] on span "désobéissance" at bounding box center [341, 163] width 68 height 11
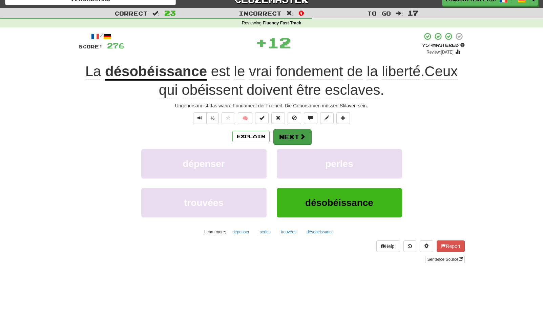
click at [300, 132] on button "Next" at bounding box center [292, 137] width 38 height 16
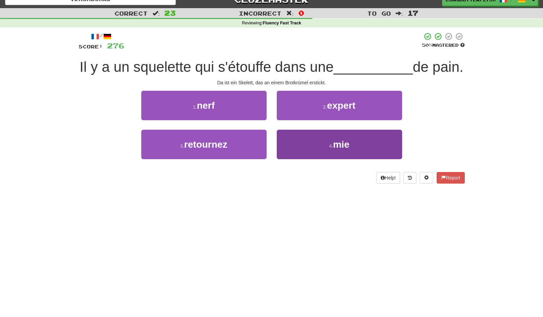
click at [326, 158] on button "4 . mie" at bounding box center [339, 144] width 125 height 29
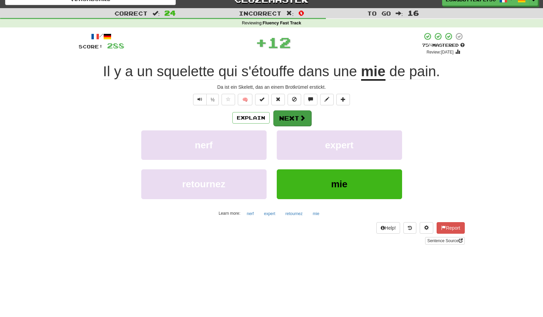
click at [295, 118] on button "Next" at bounding box center [292, 118] width 38 height 16
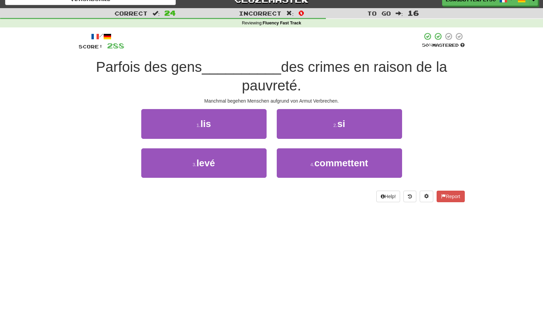
drag, startPoint x: 305, startPoint y: 159, endPoint x: 302, endPoint y: 145, distance: 14.7
click at [305, 159] on button "4 . commettent" at bounding box center [339, 162] width 125 height 29
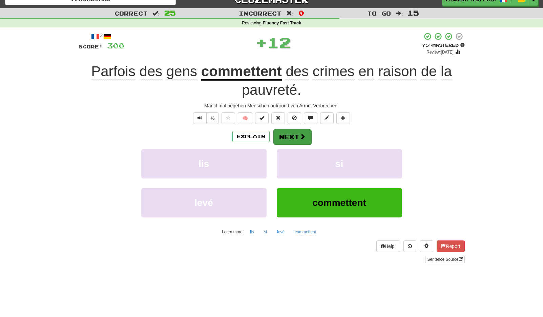
click at [298, 133] on button "Next" at bounding box center [292, 137] width 38 height 16
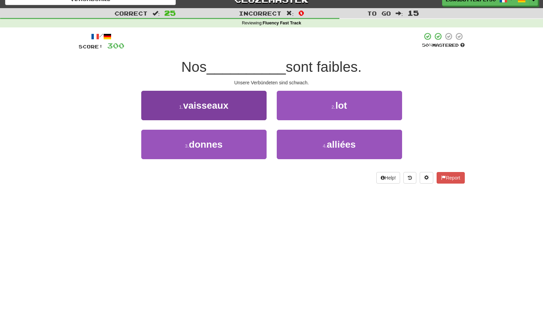
click at [241, 104] on button "1 . vaisseaux" at bounding box center [203, 105] width 125 height 29
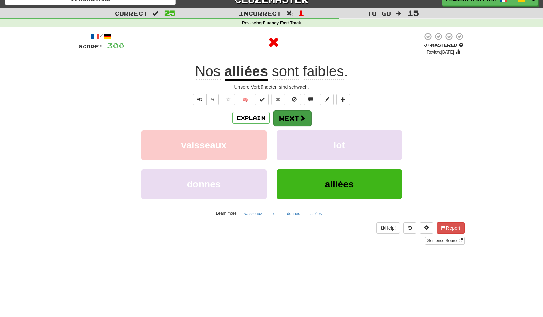
click at [279, 116] on button "Next" at bounding box center [292, 118] width 38 height 16
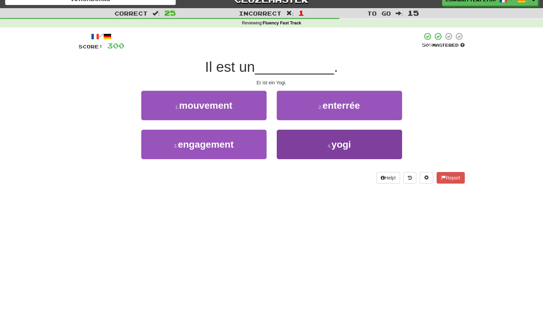
click at [311, 146] on button "4 . yogi" at bounding box center [339, 144] width 125 height 29
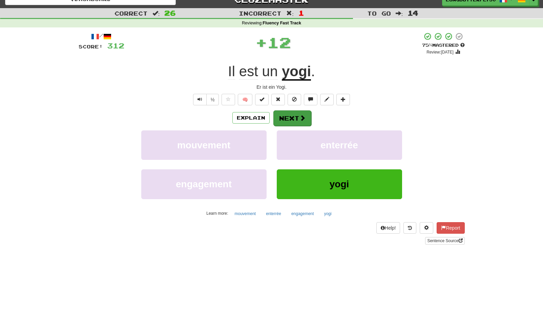
click at [301, 113] on button "Next" at bounding box center [292, 118] width 38 height 16
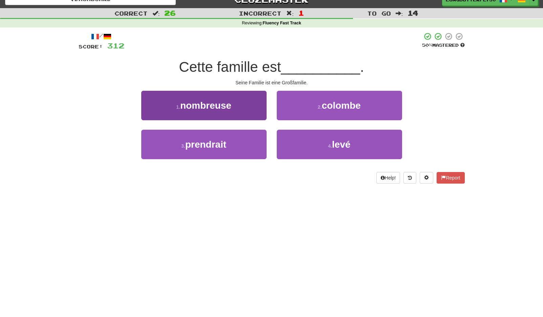
click at [247, 98] on button "1 . nombreuse" at bounding box center [203, 105] width 125 height 29
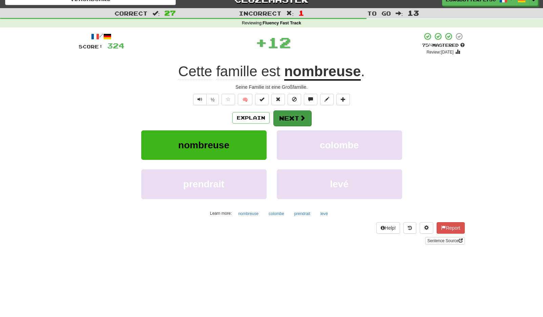
click at [291, 115] on button "Next" at bounding box center [292, 118] width 38 height 16
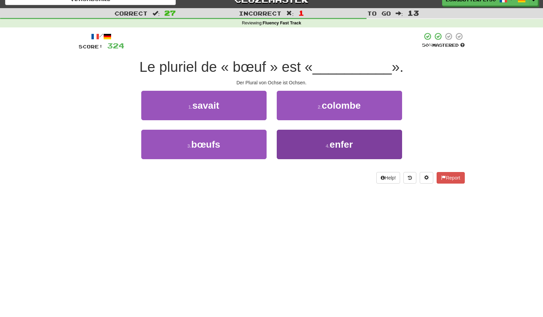
scroll to position [11, 0]
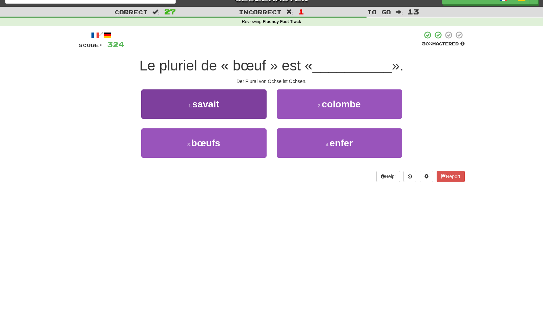
drag, startPoint x: 249, startPoint y: 134, endPoint x: 253, endPoint y: 135, distance: 4.3
click at [249, 135] on button "3 . bœufs" at bounding box center [203, 142] width 125 height 29
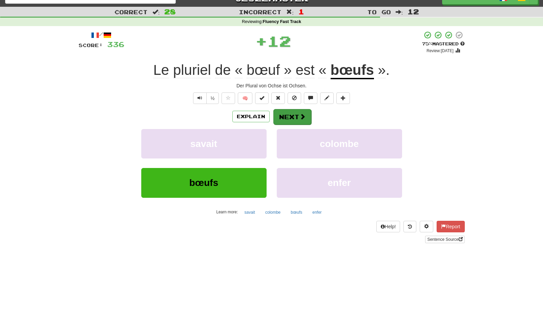
click at [296, 114] on button "Next" at bounding box center [292, 117] width 38 height 16
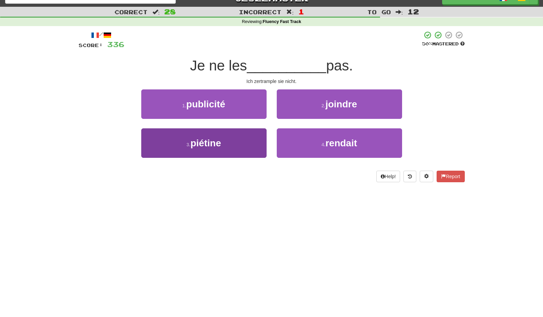
click at [258, 138] on button "3 . piétine" at bounding box center [203, 142] width 125 height 29
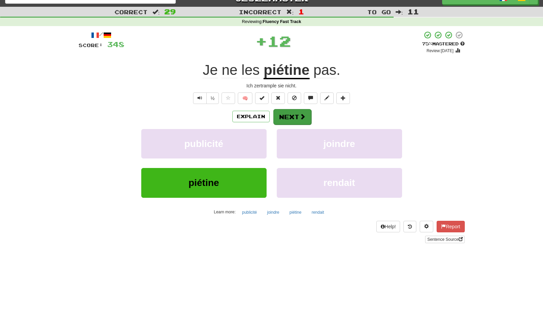
click at [301, 118] on span at bounding box center [303, 117] width 6 height 6
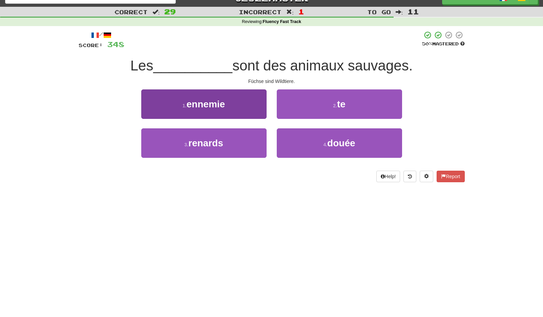
drag, startPoint x: 238, startPoint y: 138, endPoint x: 247, endPoint y: 136, distance: 9.3
click at [240, 138] on button "3 . renards" at bounding box center [203, 142] width 125 height 29
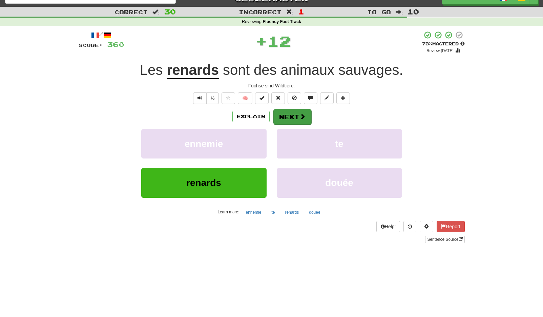
click at [288, 116] on button "Next" at bounding box center [292, 117] width 38 height 16
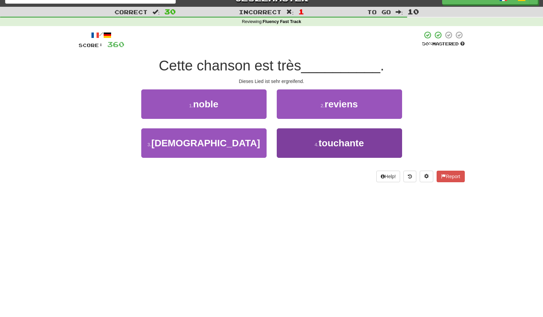
click at [316, 144] on small "4 ." at bounding box center [317, 144] width 4 height 5
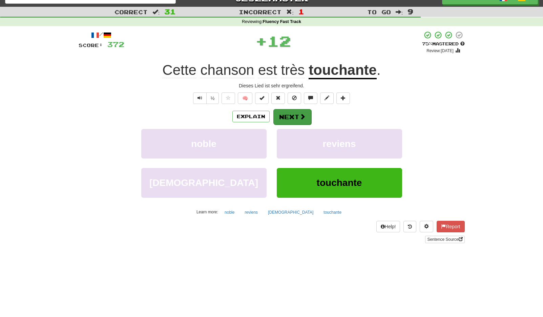
click at [296, 113] on button "Next" at bounding box center [292, 117] width 38 height 16
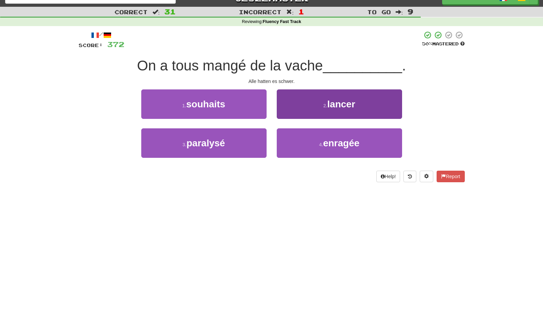
click at [304, 140] on button "4 . enragée" at bounding box center [339, 142] width 125 height 29
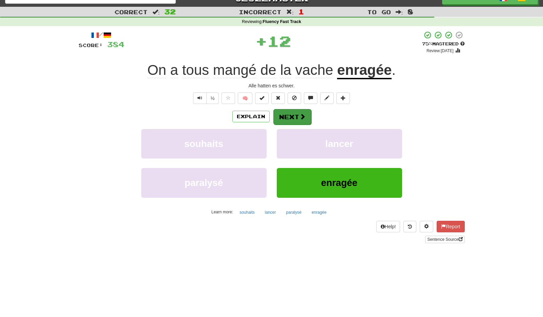
click at [291, 116] on button "Next" at bounding box center [292, 117] width 38 height 16
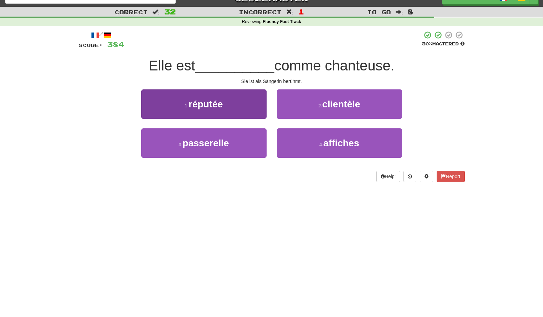
click at [252, 99] on button "1 . réputée" at bounding box center [203, 103] width 125 height 29
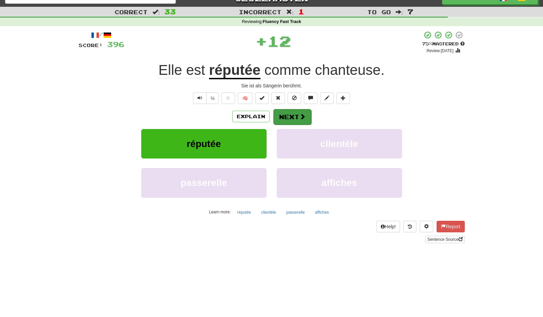
click at [294, 113] on button "Next" at bounding box center [292, 117] width 38 height 16
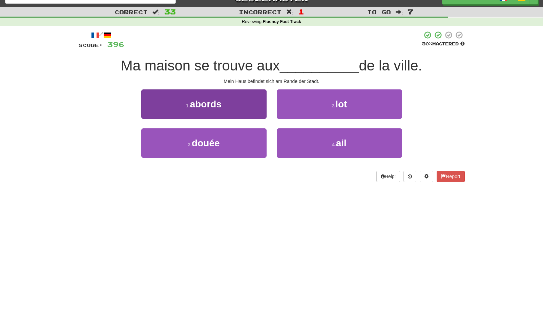
click at [248, 114] on button "1 . abords" at bounding box center [203, 103] width 125 height 29
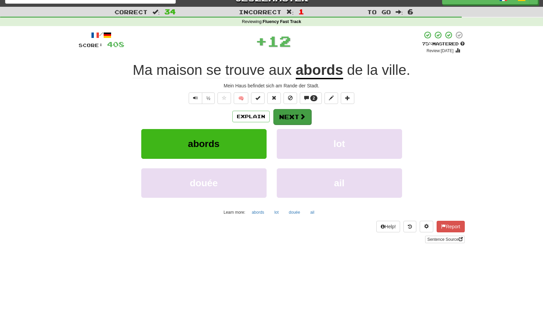
click at [291, 119] on button "Next" at bounding box center [292, 117] width 38 height 16
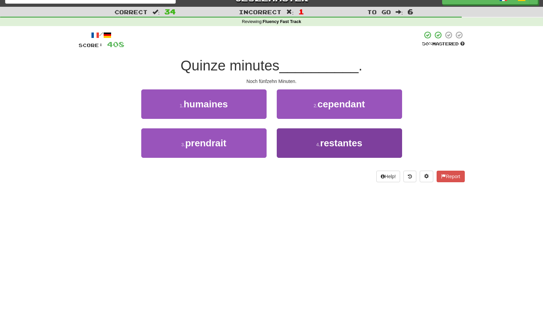
click at [314, 141] on button "4 . restantes" at bounding box center [339, 142] width 125 height 29
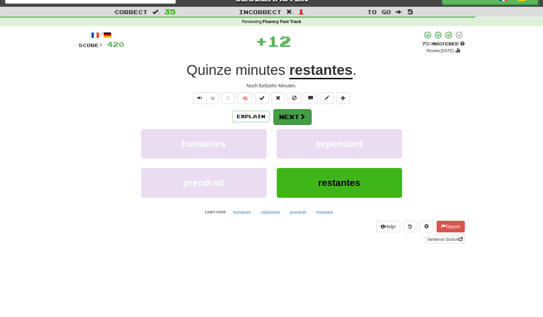
click at [300, 114] on span at bounding box center [303, 117] width 6 height 6
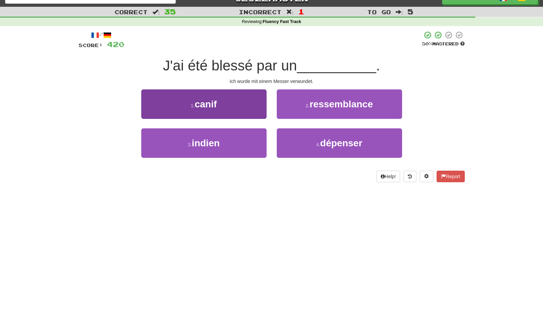
click at [246, 106] on button "1 . canif" at bounding box center [203, 103] width 125 height 29
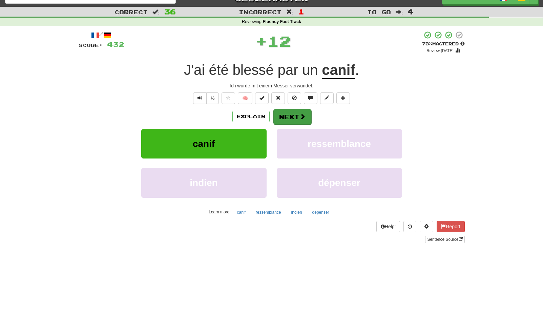
click at [295, 118] on button "Next" at bounding box center [292, 117] width 38 height 16
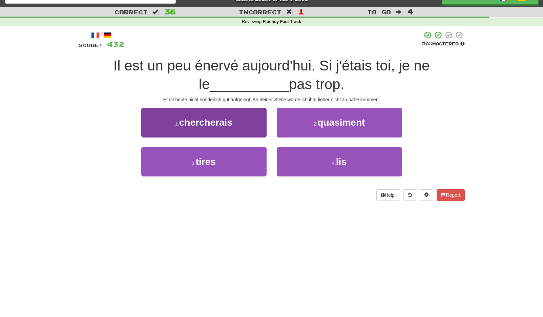
click at [245, 121] on button "1 . chercherais" at bounding box center [203, 122] width 125 height 29
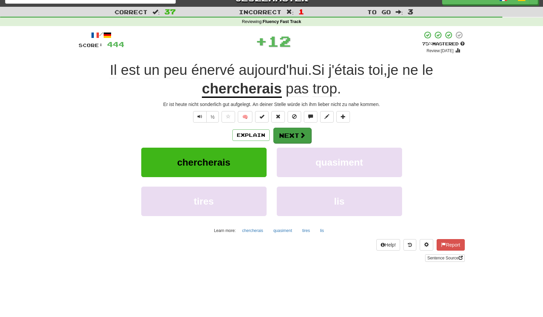
click at [300, 132] on span at bounding box center [303, 135] width 6 height 6
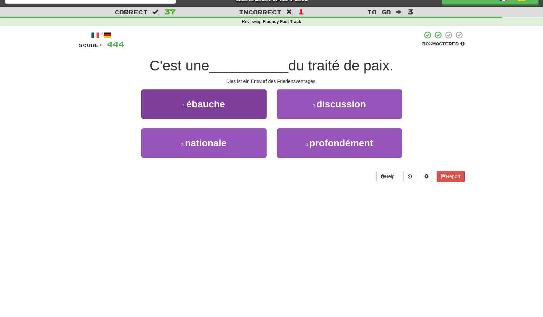
click at [255, 106] on button "1 . ébauche" at bounding box center [203, 103] width 125 height 29
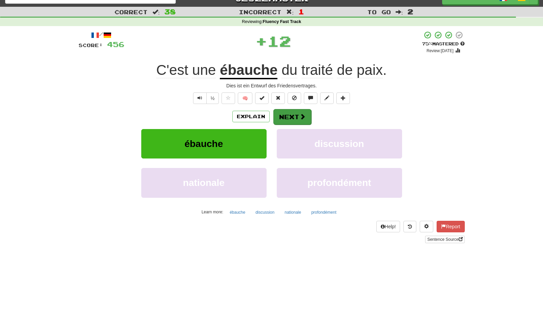
click at [294, 115] on button "Next" at bounding box center [292, 117] width 38 height 16
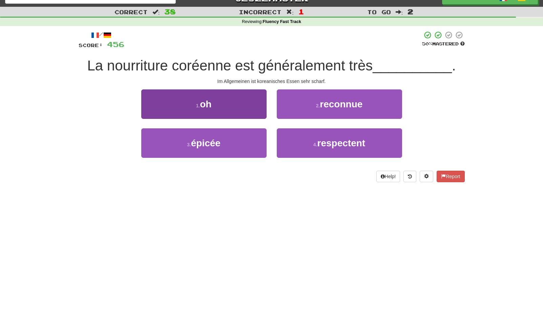
drag, startPoint x: 229, startPoint y: 142, endPoint x: 233, endPoint y: 139, distance: 5.5
click at [229, 142] on button "3 . épicée" at bounding box center [203, 142] width 125 height 29
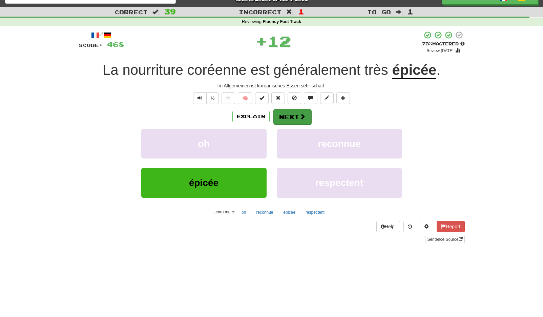
click at [300, 114] on span at bounding box center [303, 117] width 6 height 6
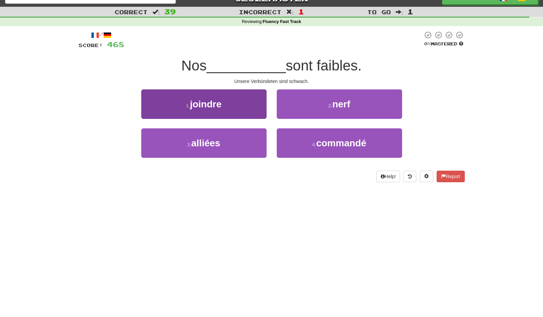
drag, startPoint x: 240, startPoint y: 145, endPoint x: 244, endPoint y: 142, distance: 4.6
click at [242, 144] on button "3 . alliées" at bounding box center [203, 142] width 125 height 29
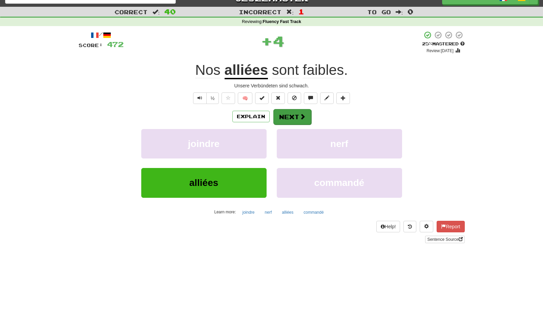
click at [292, 115] on button "Next" at bounding box center [292, 117] width 38 height 16
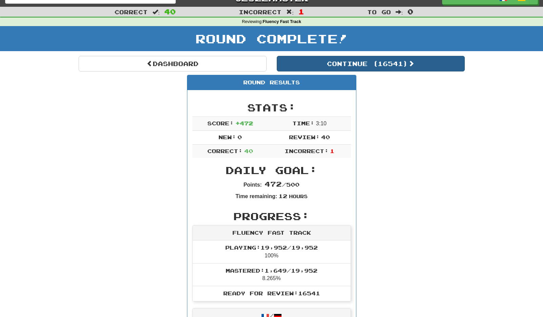
click at [361, 63] on button "Continue ( 16541 )" at bounding box center [371, 64] width 188 height 16
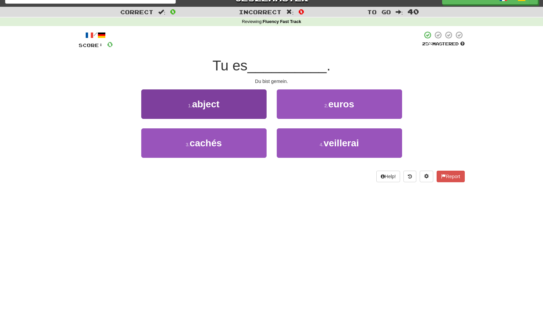
click at [248, 101] on button "1 . abject" at bounding box center [203, 103] width 125 height 29
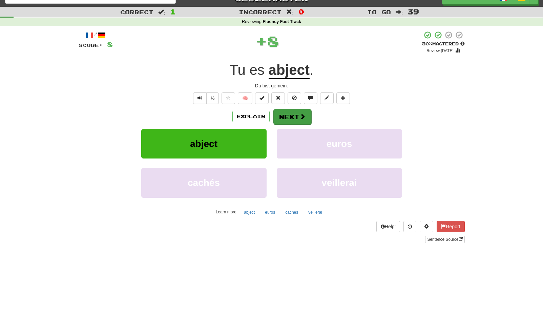
click at [294, 114] on button "Next" at bounding box center [292, 117] width 38 height 16
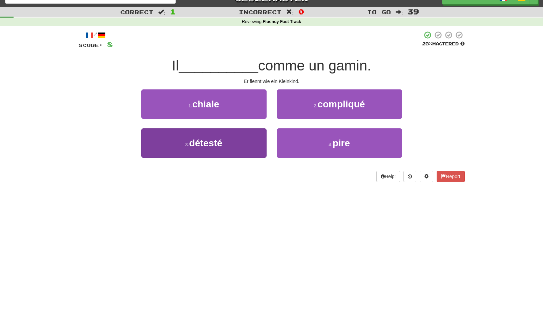
click at [247, 136] on button "3 . détesté" at bounding box center [203, 142] width 125 height 29
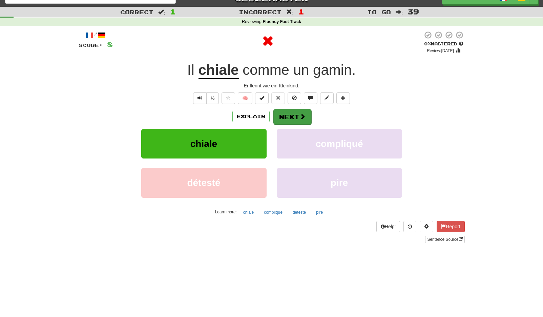
click at [293, 112] on button "Next" at bounding box center [292, 117] width 38 height 16
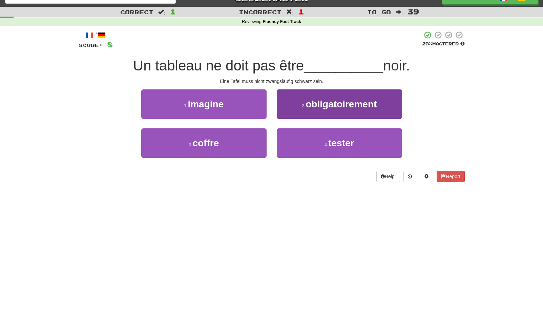
click at [337, 106] on span "obligatoirement" at bounding box center [341, 104] width 71 height 11
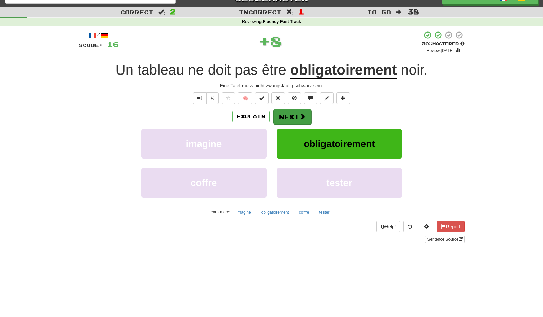
click at [301, 116] on span at bounding box center [303, 117] width 6 height 6
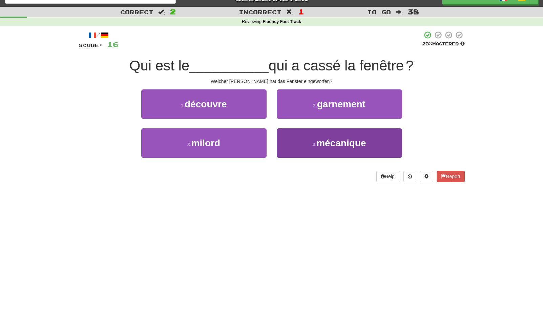
click at [314, 138] on button "4 . mécanique" at bounding box center [339, 142] width 125 height 29
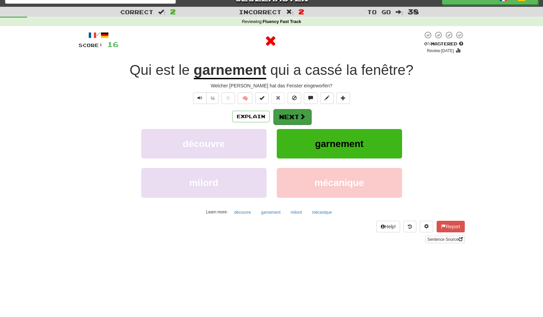
click at [297, 114] on button "Next" at bounding box center [292, 117] width 38 height 16
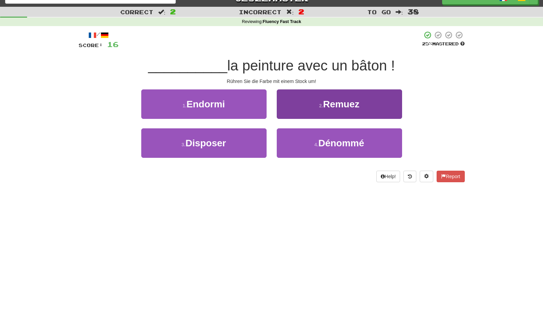
click at [319, 108] on button "2 . Remuez" at bounding box center [339, 103] width 125 height 29
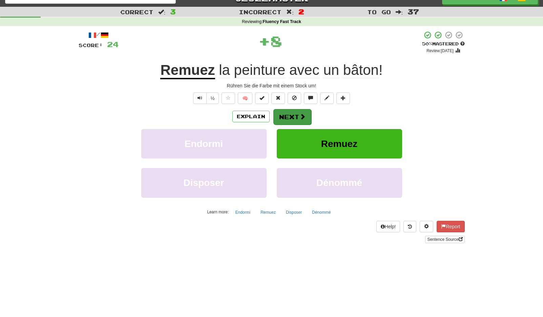
click at [294, 114] on button "Next" at bounding box center [292, 117] width 38 height 16
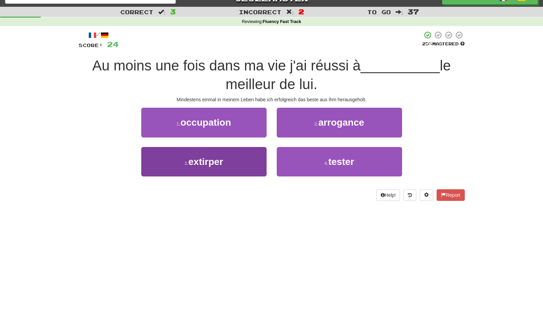
scroll to position [12, 0]
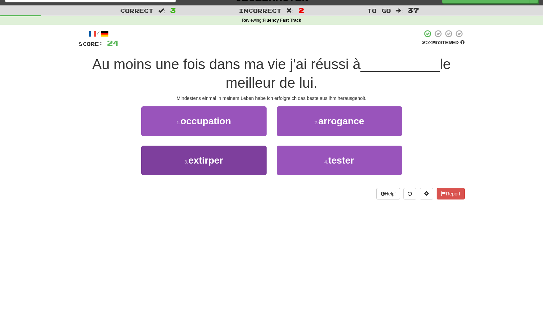
click at [239, 154] on button "3 . extirper" at bounding box center [203, 160] width 125 height 29
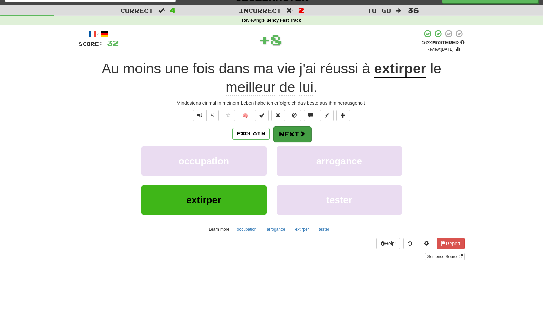
click at [283, 133] on button "Next" at bounding box center [292, 134] width 38 height 16
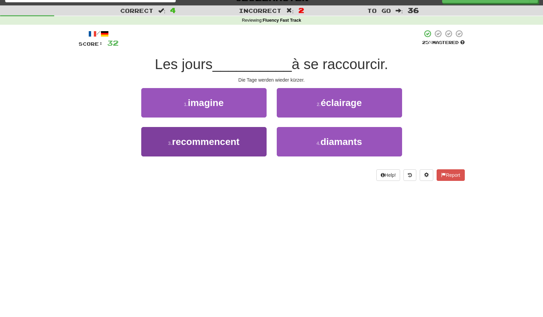
click at [238, 142] on span "recommencent" at bounding box center [205, 142] width 67 height 11
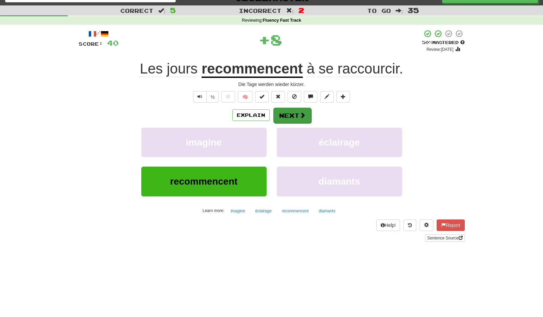
click at [289, 118] on button "Next" at bounding box center [292, 116] width 38 height 16
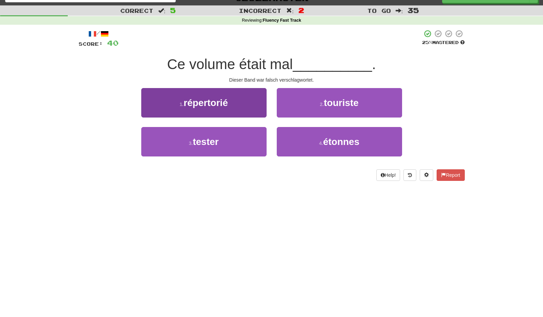
click at [242, 97] on button "1 . répertorié" at bounding box center [203, 102] width 125 height 29
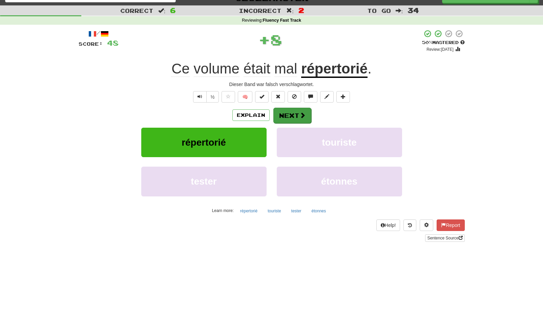
click at [283, 114] on button "Next" at bounding box center [292, 116] width 38 height 16
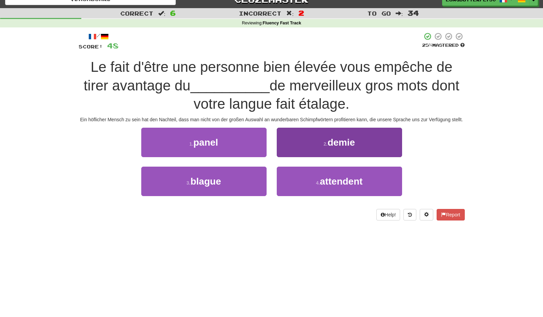
scroll to position [11, 0]
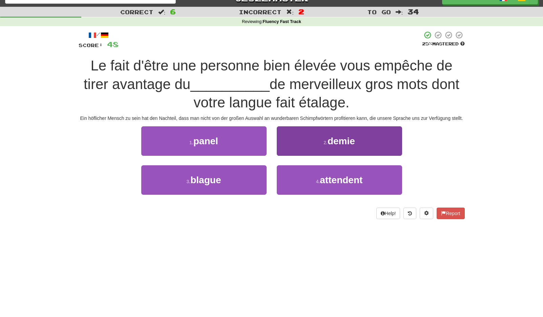
click at [336, 139] on span "demie" at bounding box center [341, 141] width 27 height 11
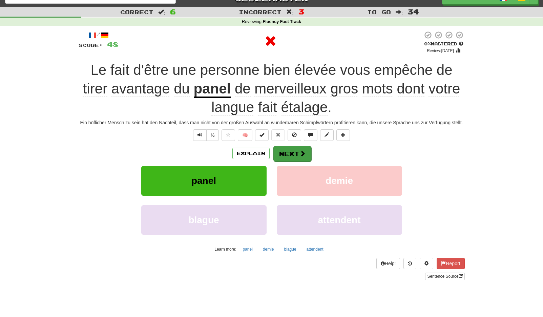
click at [297, 156] on button "Next" at bounding box center [292, 154] width 38 height 16
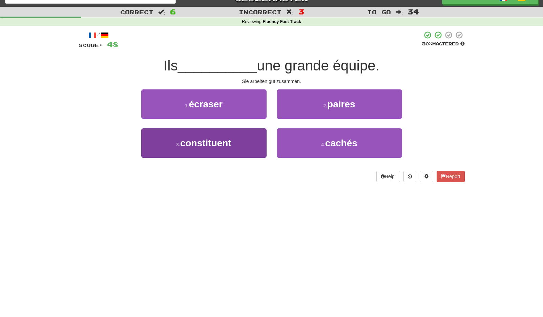
click at [259, 140] on button "3 . constituent" at bounding box center [203, 142] width 125 height 29
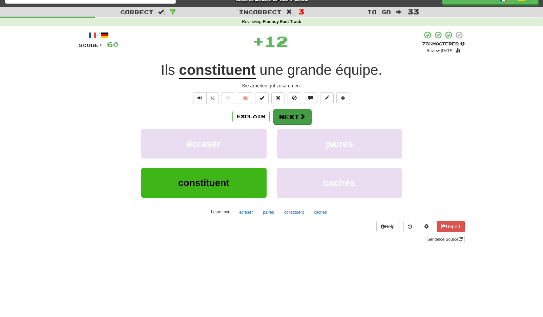
click at [289, 118] on button "Next" at bounding box center [292, 117] width 38 height 16
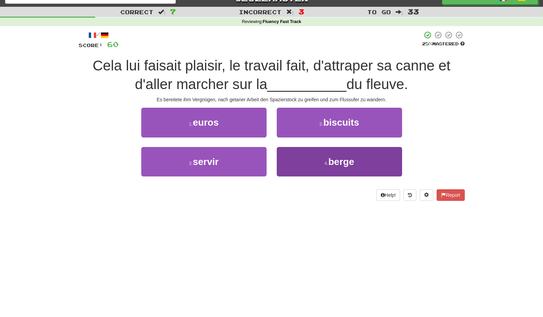
click at [325, 166] on button "4 . berge" at bounding box center [339, 161] width 125 height 29
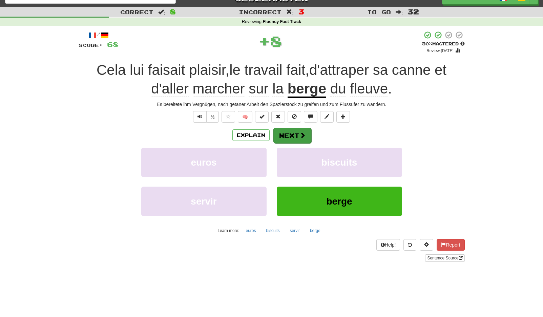
click at [302, 135] on span at bounding box center [303, 135] width 6 height 6
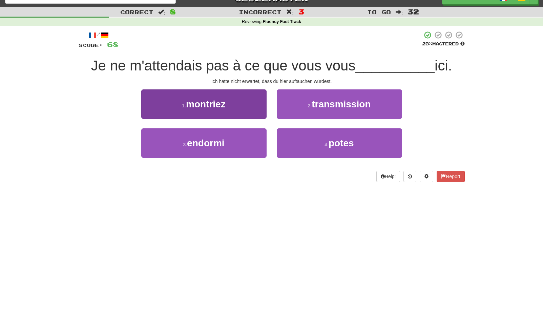
click at [244, 104] on button "1 . montriez" at bounding box center [203, 103] width 125 height 29
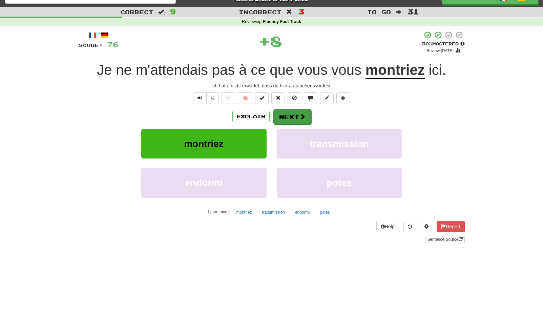
click at [290, 117] on button "Next" at bounding box center [292, 117] width 38 height 16
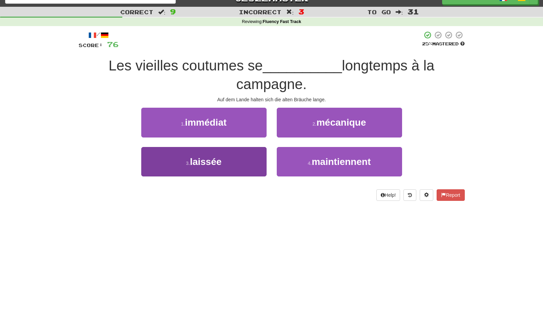
click at [240, 156] on button "3 . laissée" at bounding box center [203, 161] width 125 height 29
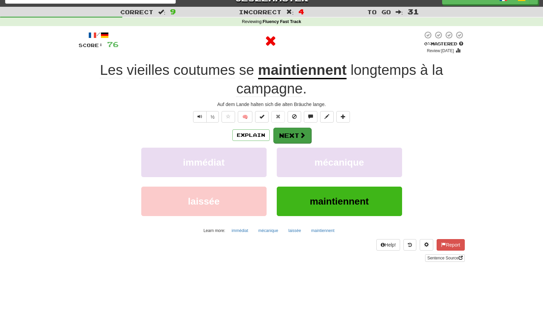
click at [279, 135] on button "Next" at bounding box center [292, 136] width 38 height 16
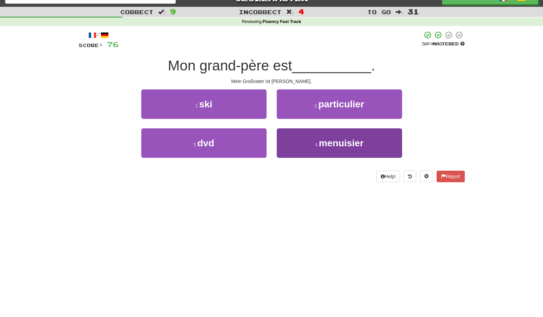
click at [327, 138] on span "menuisier" at bounding box center [341, 143] width 45 height 11
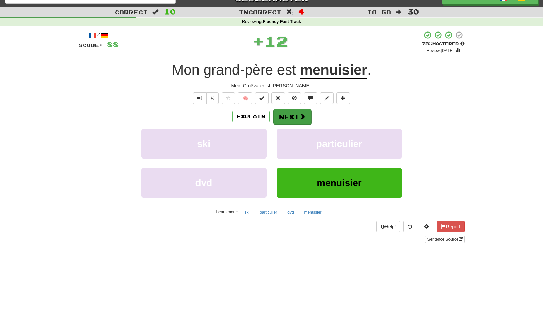
click at [305, 117] on button "Next" at bounding box center [292, 117] width 38 height 16
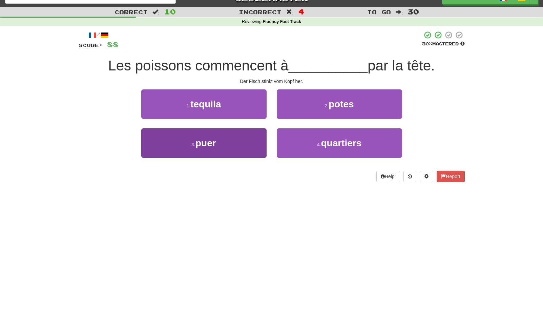
click at [231, 143] on button "3 . puer" at bounding box center [203, 142] width 125 height 29
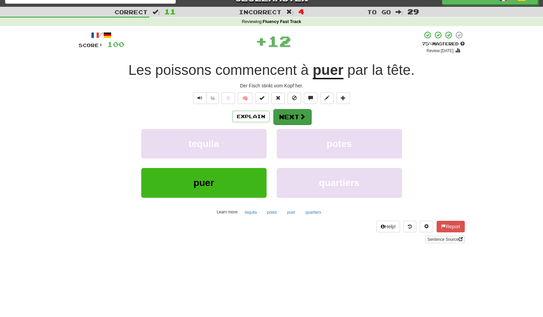
click at [295, 115] on button "Next" at bounding box center [292, 117] width 38 height 16
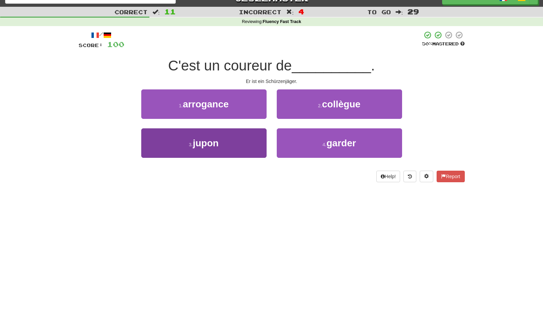
click at [239, 138] on button "3 . jupon" at bounding box center [203, 142] width 125 height 29
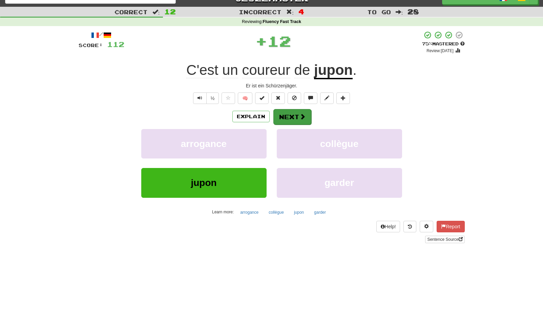
click at [292, 114] on button "Next" at bounding box center [292, 117] width 38 height 16
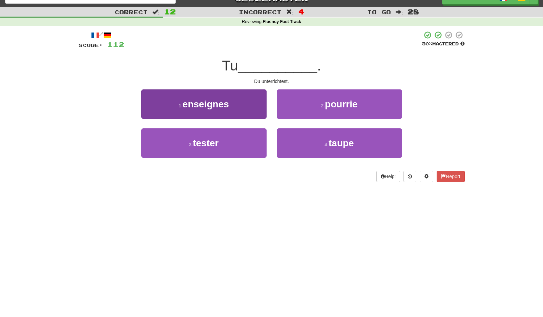
click at [248, 103] on button "1 . enseignes" at bounding box center [203, 103] width 125 height 29
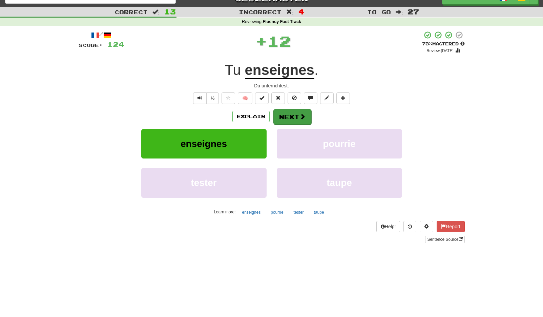
click at [290, 113] on button "Next" at bounding box center [292, 117] width 38 height 16
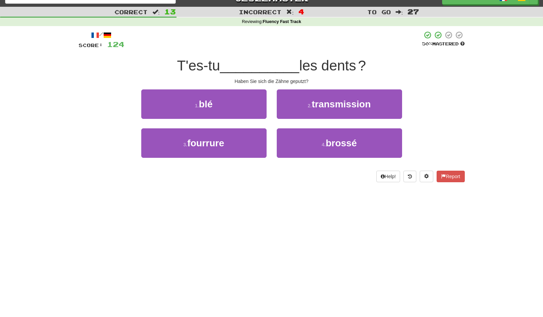
drag, startPoint x: 307, startPoint y: 139, endPoint x: 307, endPoint y: 124, distance: 14.9
click at [307, 138] on button "4 . brossé" at bounding box center [339, 142] width 125 height 29
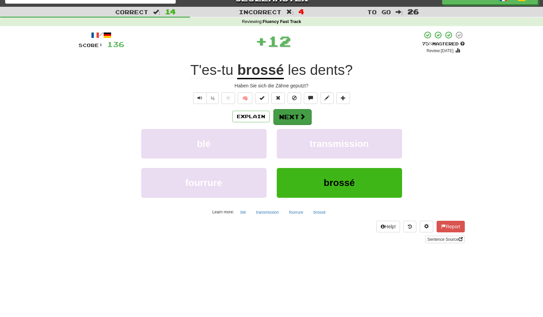
click at [305, 120] on button "Next" at bounding box center [292, 117] width 38 height 16
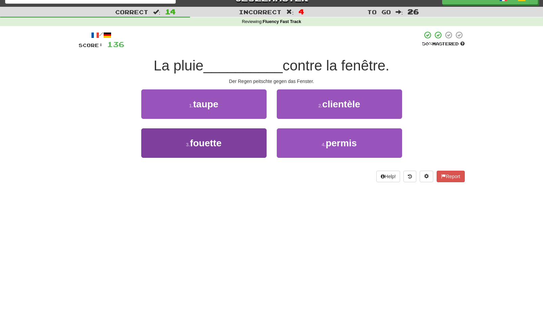
click at [232, 141] on button "3 . fouette" at bounding box center [203, 142] width 125 height 29
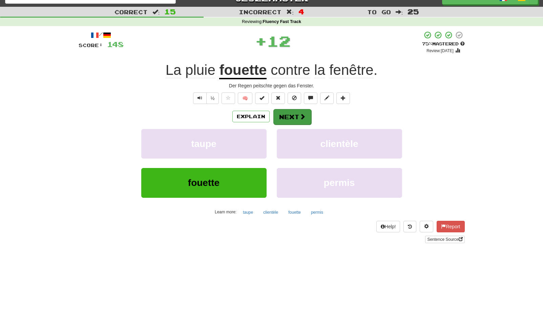
click at [290, 116] on button "Next" at bounding box center [292, 117] width 38 height 16
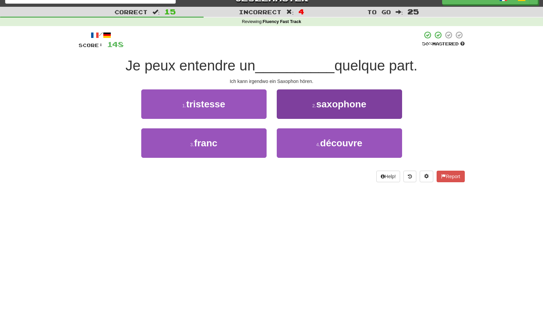
click at [310, 101] on button "2 . saxophone" at bounding box center [339, 103] width 125 height 29
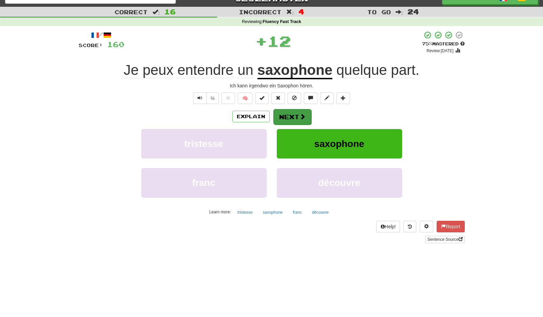
click at [292, 120] on button "Next" at bounding box center [292, 117] width 38 height 16
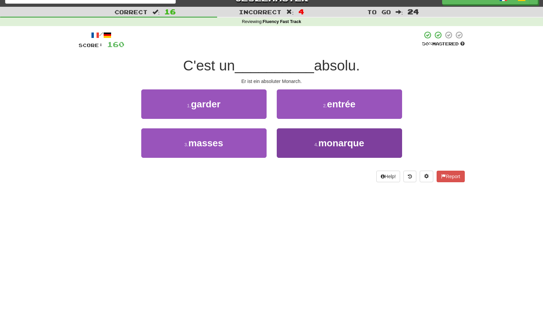
click at [302, 138] on button "4 . monarque" at bounding box center [339, 142] width 125 height 29
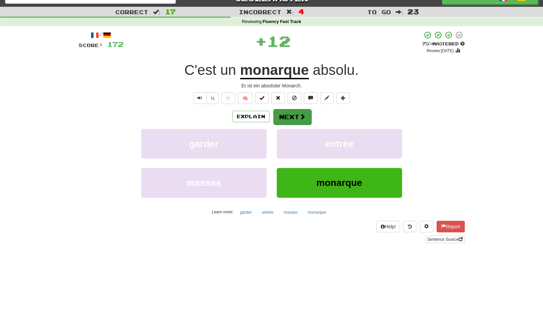
click at [292, 117] on button "Next" at bounding box center [292, 117] width 38 height 16
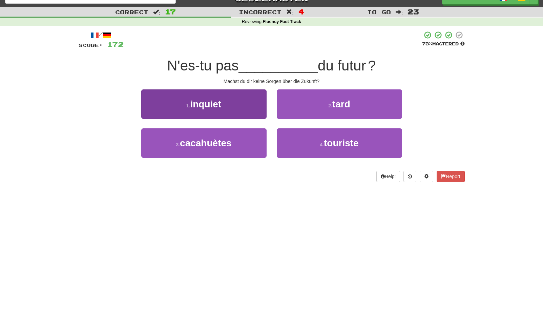
click at [244, 100] on button "1 . inquiet" at bounding box center [203, 103] width 125 height 29
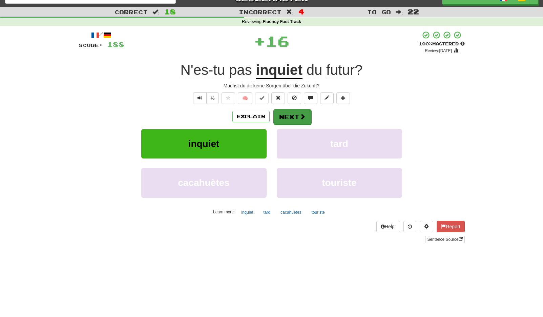
click at [293, 117] on button "Next" at bounding box center [292, 117] width 38 height 16
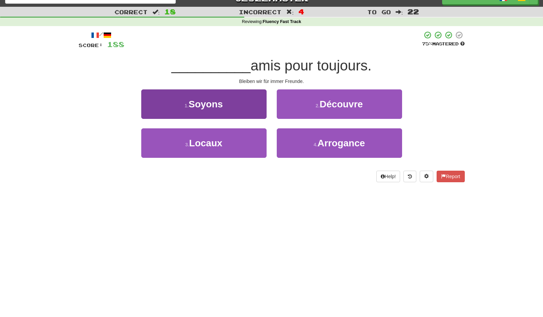
click at [258, 107] on button "1 . Soyons" at bounding box center [203, 103] width 125 height 29
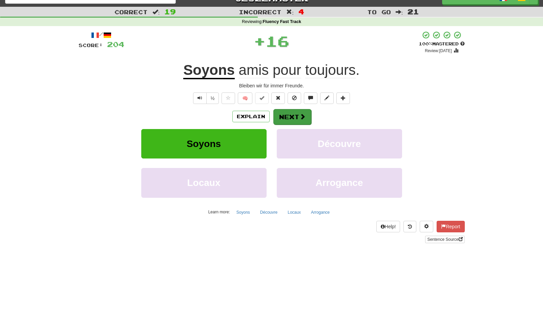
click at [287, 111] on button "Next" at bounding box center [292, 117] width 38 height 16
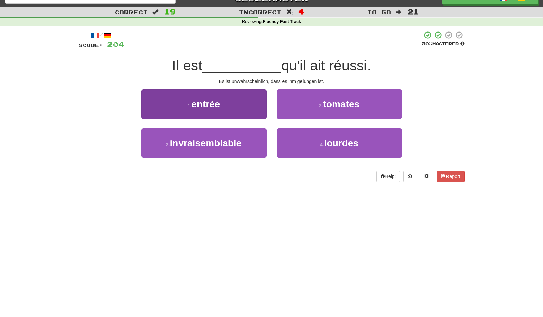
drag, startPoint x: 249, startPoint y: 142, endPoint x: 255, endPoint y: 138, distance: 7.0
click at [249, 142] on button "3 . invraisemblable" at bounding box center [203, 142] width 125 height 29
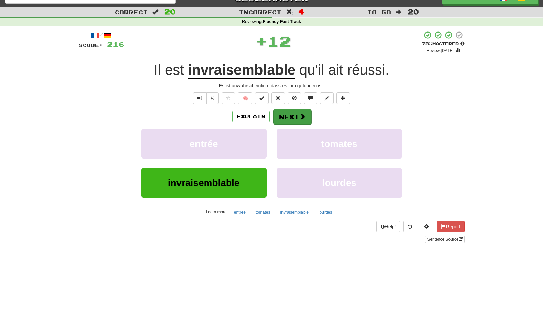
click at [295, 118] on button "Next" at bounding box center [292, 117] width 38 height 16
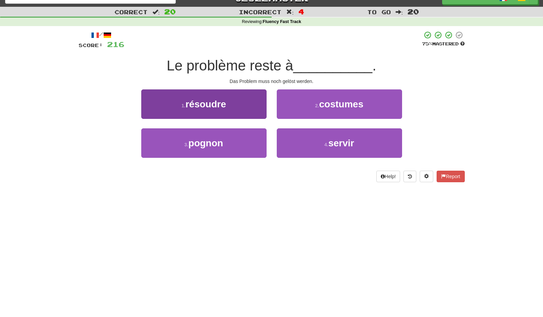
click at [250, 101] on button "1 . résoudre" at bounding box center [203, 103] width 125 height 29
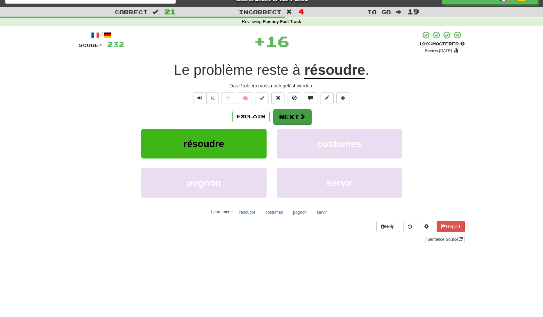
click at [291, 114] on button "Next" at bounding box center [292, 117] width 38 height 16
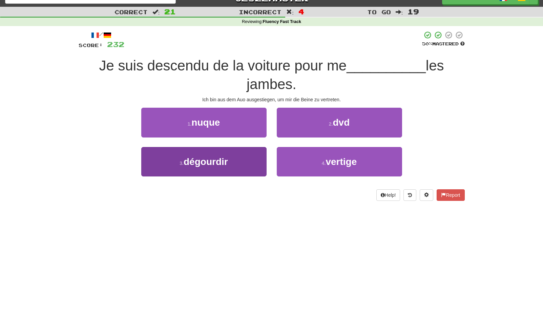
click at [248, 159] on button "3 . dégourdir" at bounding box center [203, 161] width 125 height 29
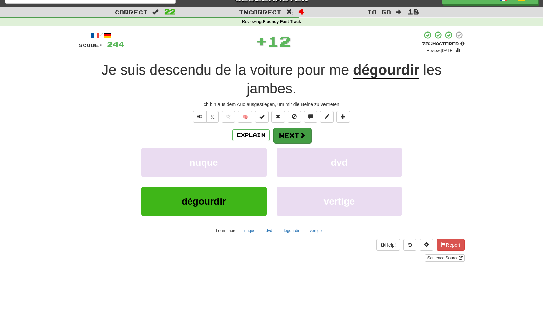
click at [285, 136] on button "Next" at bounding box center [292, 136] width 38 height 16
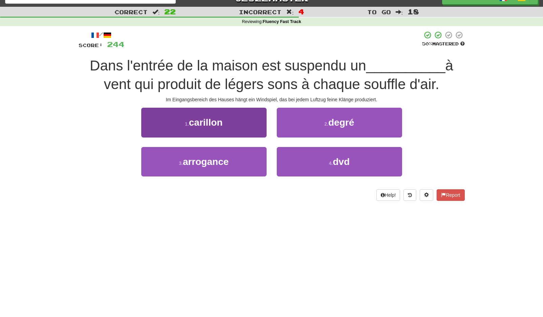
click at [259, 123] on button "1 . carillon" at bounding box center [203, 122] width 125 height 29
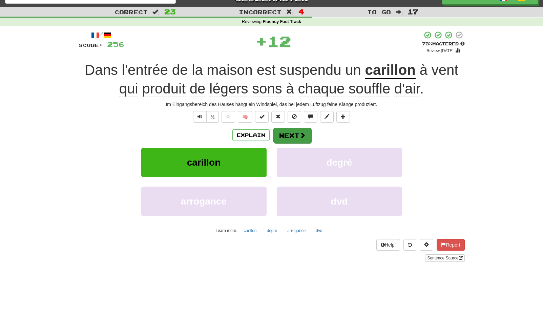
click at [295, 132] on button "Next" at bounding box center [292, 136] width 38 height 16
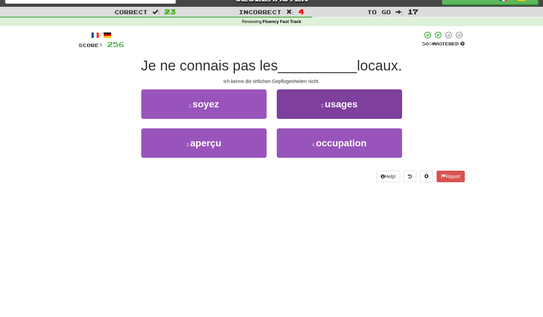
click at [328, 109] on button "2 . usages" at bounding box center [339, 103] width 125 height 29
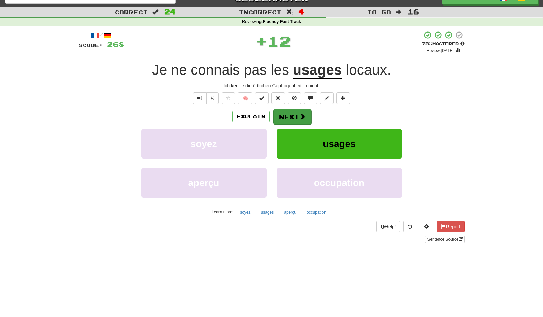
click at [303, 120] on button "Next" at bounding box center [292, 117] width 38 height 16
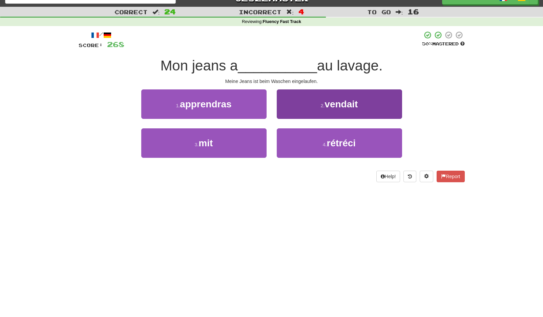
click at [323, 140] on button "4 . rétréci" at bounding box center [339, 142] width 125 height 29
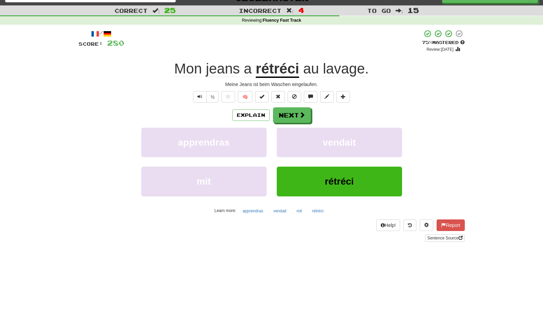
scroll to position [13, 0]
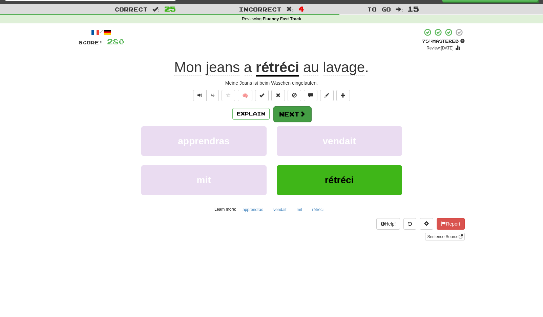
click at [306, 110] on button "Next" at bounding box center [292, 114] width 38 height 16
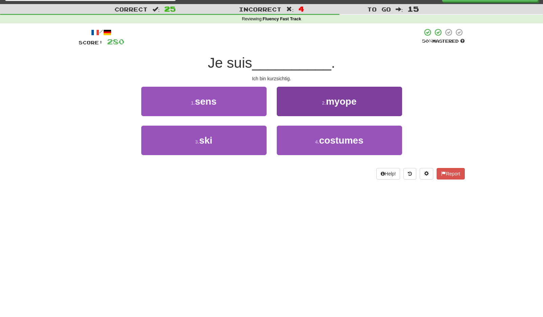
click at [339, 100] on span "myope" at bounding box center [341, 101] width 30 height 11
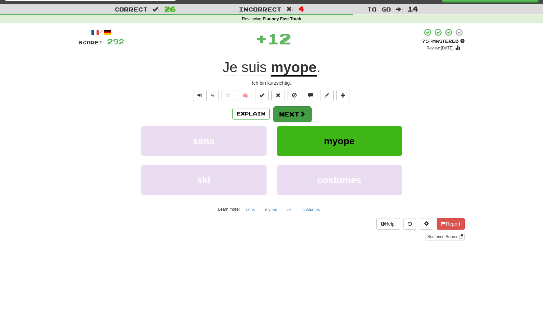
click at [291, 109] on button "Next" at bounding box center [292, 114] width 38 height 16
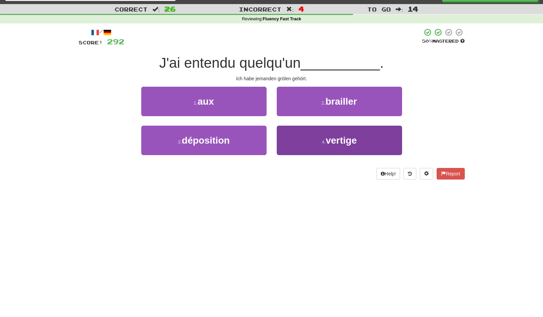
click at [324, 140] on small "4 ." at bounding box center [324, 141] width 4 height 5
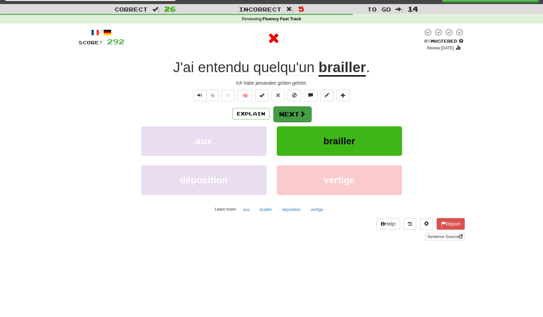
click at [299, 112] on button "Next" at bounding box center [292, 114] width 38 height 16
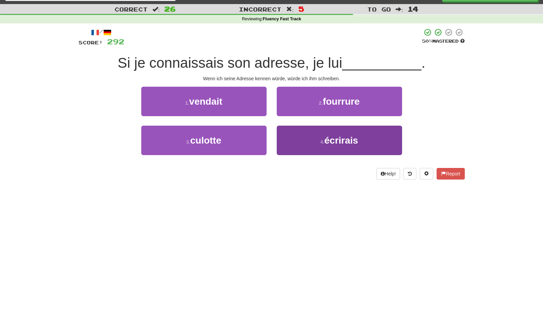
click at [322, 136] on button "4 . écrirais" at bounding box center [339, 140] width 125 height 29
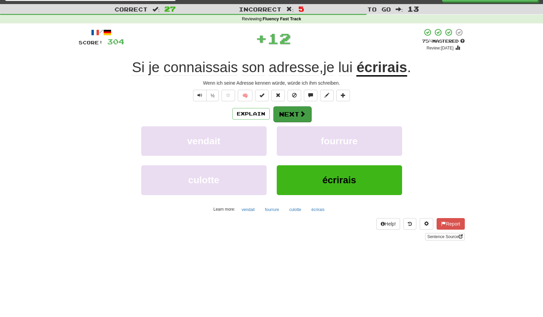
click at [300, 115] on span at bounding box center [303, 114] width 6 height 6
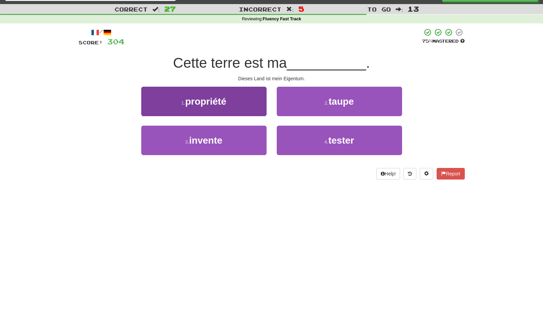
click at [243, 98] on button "1 . propriété" at bounding box center [203, 101] width 125 height 29
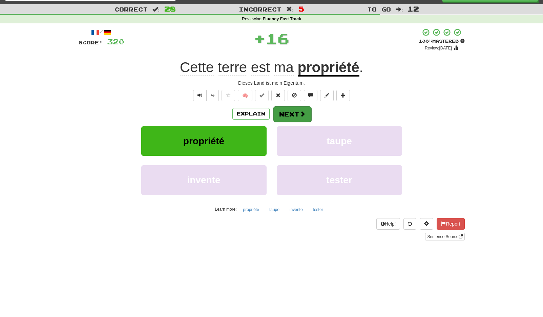
click at [288, 110] on button "Next" at bounding box center [292, 114] width 38 height 16
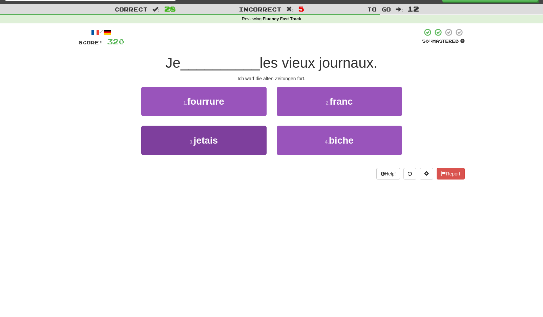
click at [238, 131] on button "3 . jetais" at bounding box center [203, 140] width 125 height 29
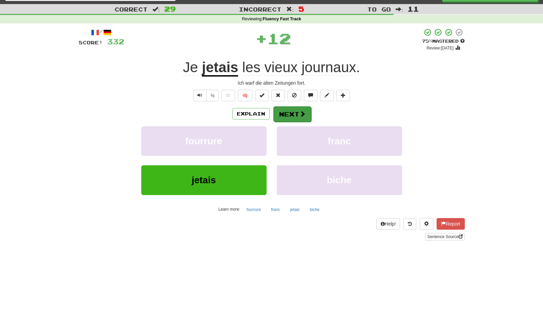
click at [288, 112] on button "Next" at bounding box center [292, 114] width 38 height 16
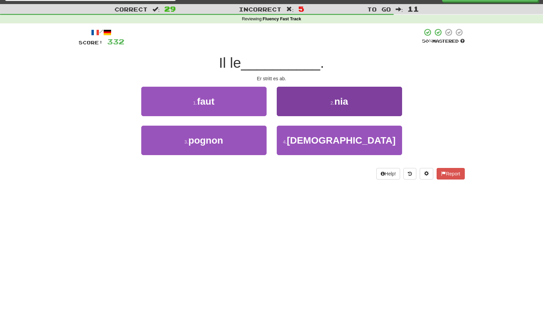
click at [312, 96] on button "2 . nia" at bounding box center [339, 101] width 125 height 29
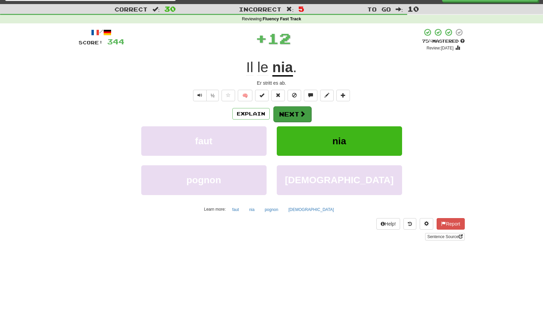
click at [291, 111] on button "Next" at bounding box center [292, 114] width 38 height 16
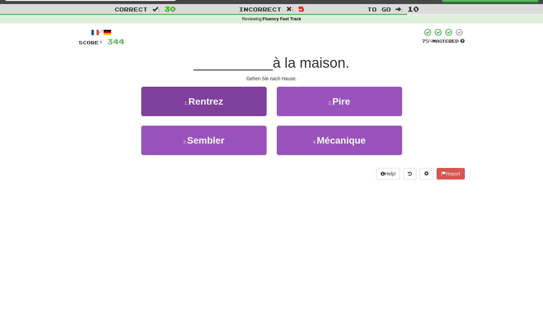
click at [252, 100] on button "1 . Rentrez" at bounding box center [203, 101] width 125 height 29
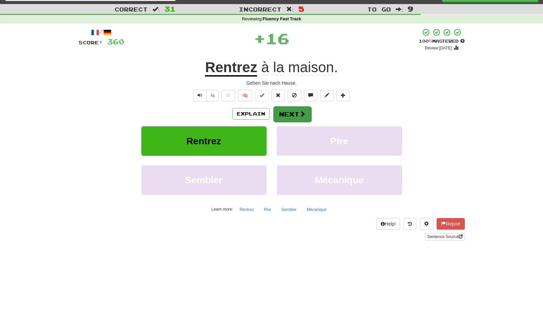
click at [289, 110] on button "Next" at bounding box center [292, 114] width 38 height 16
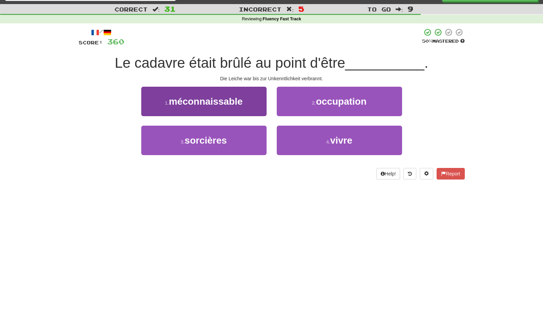
click at [246, 103] on button "1 . méconnaissable" at bounding box center [203, 101] width 125 height 29
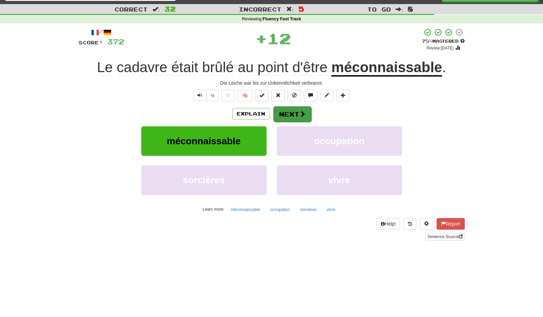
click at [290, 113] on button "Next" at bounding box center [292, 114] width 38 height 16
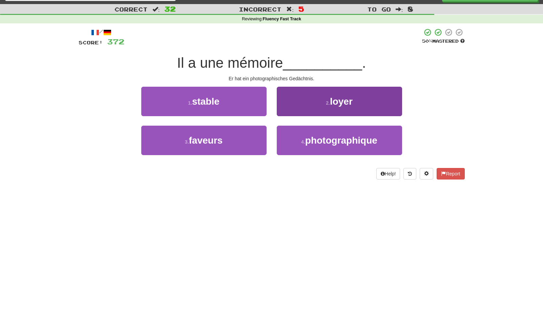
drag, startPoint x: 303, startPoint y: 138, endPoint x: 301, endPoint y: 127, distance: 11.1
click at [303, 138] on button "4 . photographique" at bounding box center [339, 140] width 125 height 29
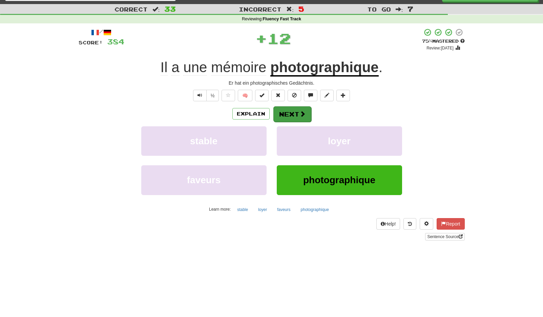
click at [292, 111] on button "Next" at bounding box center [292, 114] width 38 height 16
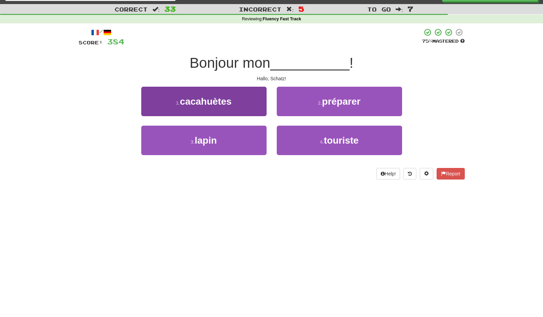
click at [251, 108] on button "1 . cacahuètes" at bounding box center [203, 101] width 125 height 29
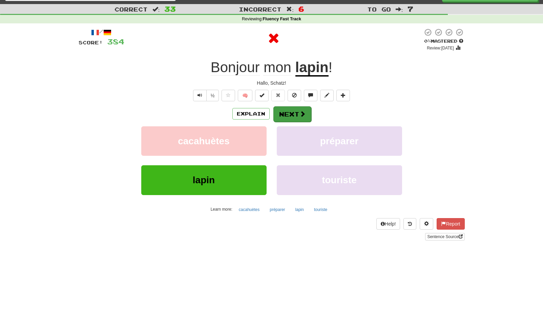
click at [289, 114] on button "Next" at bounding box center [292, 114] width 38 height 16
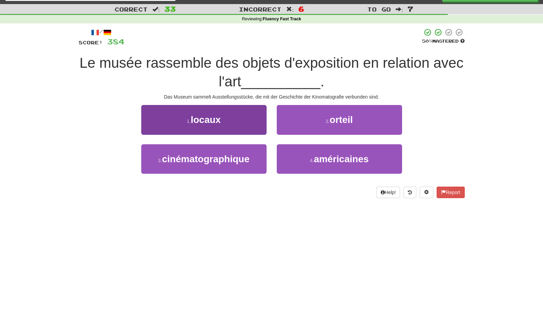
drag, startPoint x: 247, startPoint y: 154, endPoint x: 259, endPoint y: 149, distance: 12.7
click at [247, 154] on span "cinématographique" at bounding box center [205, 159] width 87 height 11
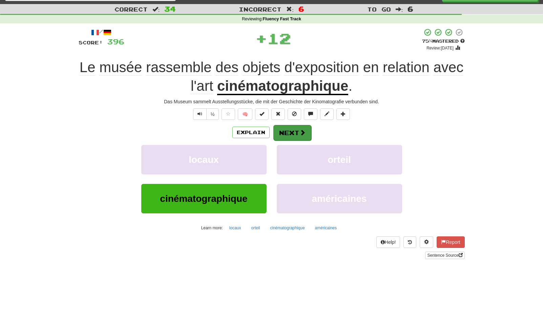
click at [293, 130] on button "Next" at bounding box center [292, 133] width 38 height 16
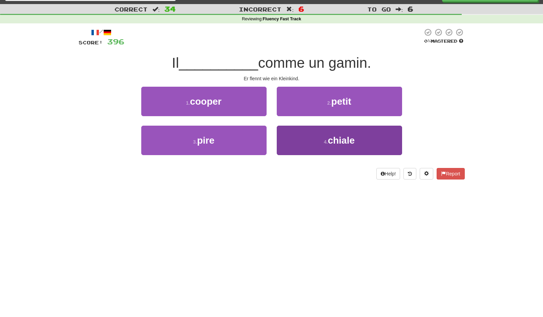
click at [312, 136] on button "4 . chiale" at bounding box center [339, 140] width 125 height 29
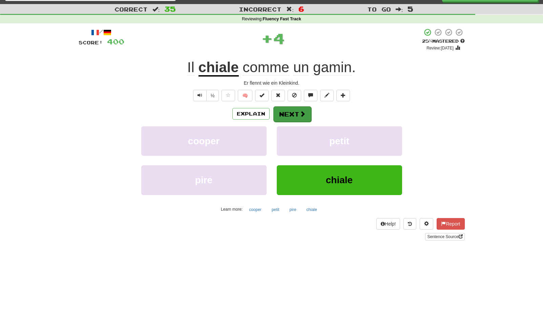
click at [300, 112] on span at bounding box center [303, 114] width 6 height 6
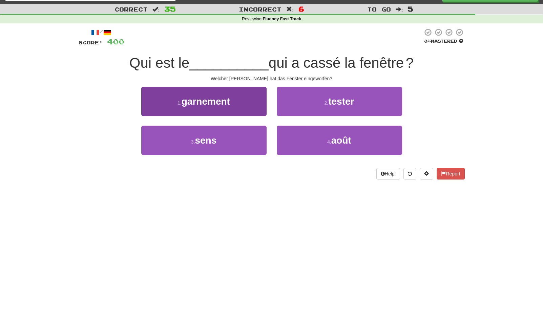
click at [256, 108] on button "1 . garnement" at bounding box center [203, 101] width 125 height 29
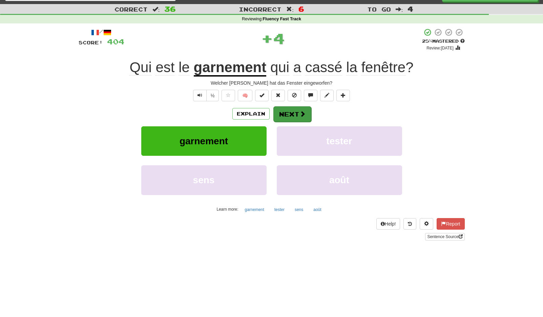
click at [289, 112] on button "Next" at bounding box center [292, 114] width 38 height 16
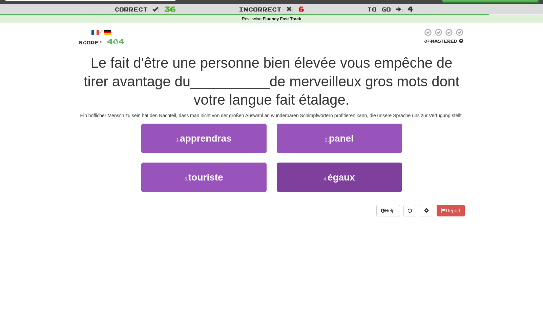
click at [320, 178] on button "4 . égaux" at bounding box center [339, 177] width 125 height 29
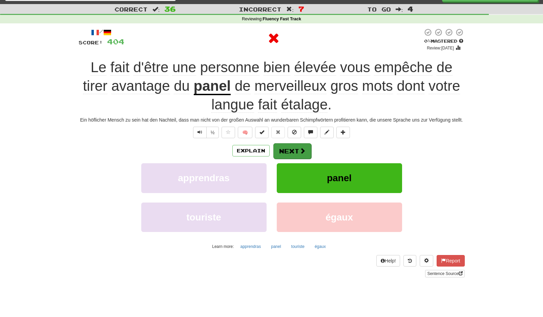
click at [301, 150] on span at bounding box center [303, 151] width 6 height 6
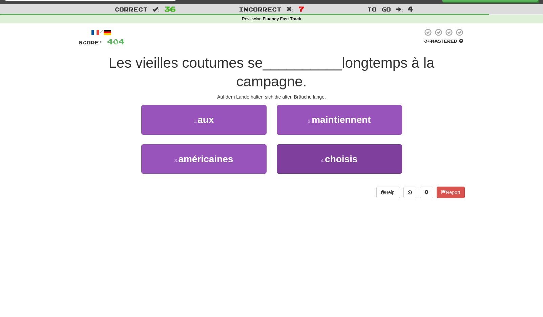
click at [320, 162] on button "4 . choisis" at bounding box center [339, 158] width 125 height 29
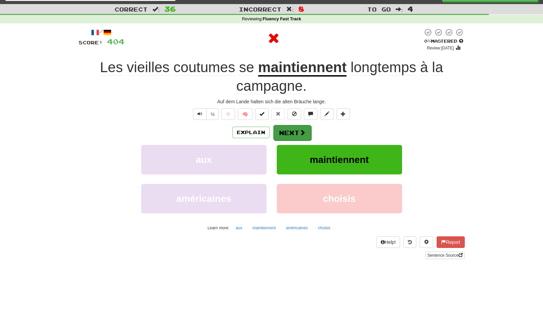
click at [293, 132] on button "Next" at bounding box center [292, 133] width 38 height 16
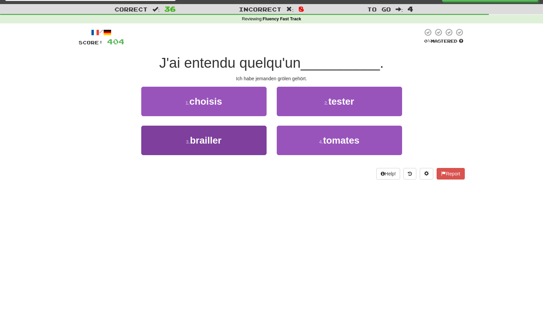
click at [235, 140] on button "3 . brailler" at bounding box center [203, 140] width 125 height 29
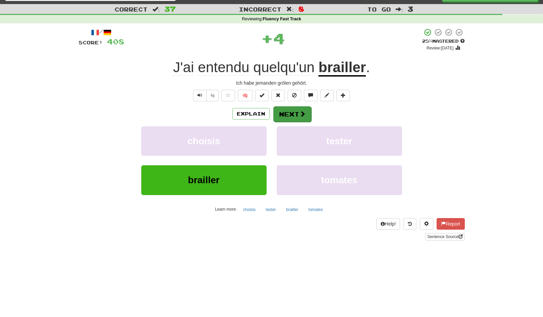
click at [292, 114] on button "Next" at bounding box center [292, 114] width 38 height 16
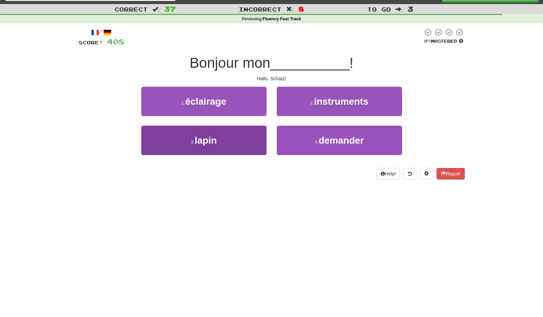
click at [240, 130] on button "3 . lapin" at bounding box center [203, 140] width 125 height 29
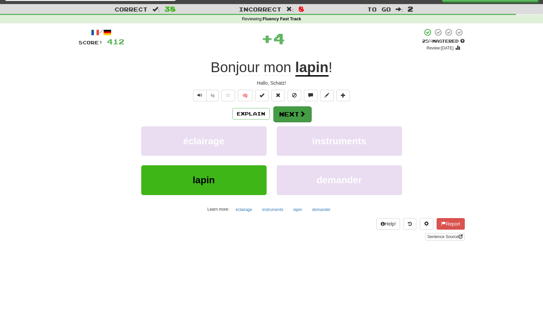
click at [290, 116] on button "Next" at bounding box center [292, 114] width 38 height 16
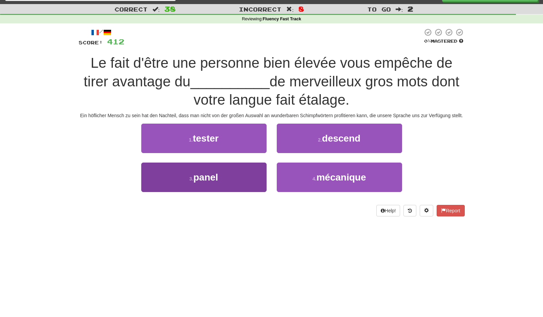
click at [232, 176] on button "3 . panel" at bounding box center [203, 177] width 125 height 29
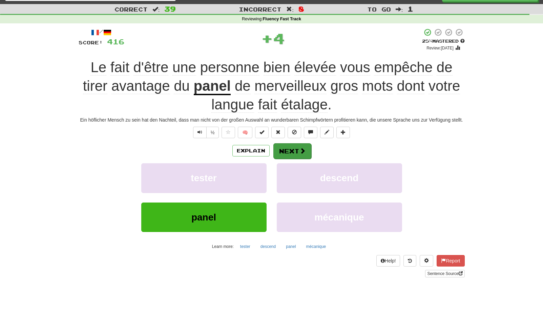
click at [293, 150] on button "Next" at bounding box center [292, 151] width 38 height 16
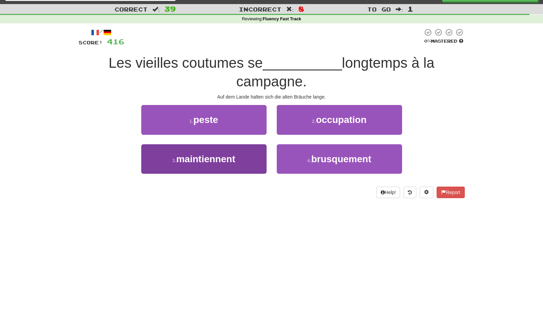
click at [241, 159] on button "3 . maintiennent" at bounding box center [203, 158] width 125 height 29
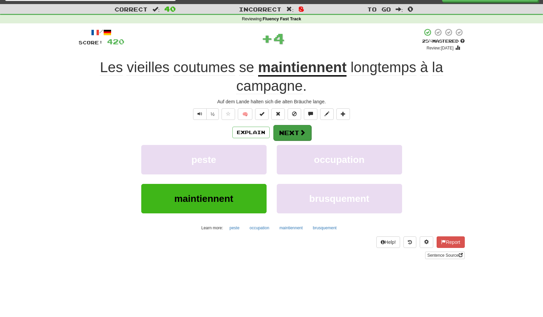
click at [298, 133] on button "Next" at bounding box center [292, 133] width 38 height 16
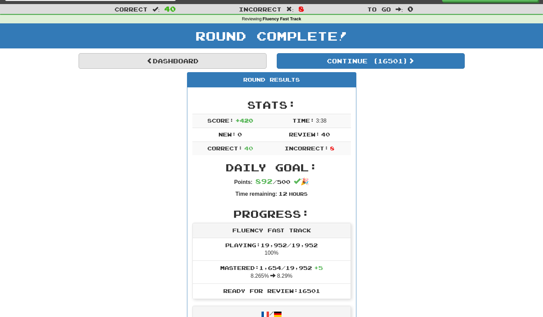
click at [226, 61] on link "Dashboard" at bounding box center [173, 61] width 188 height 16
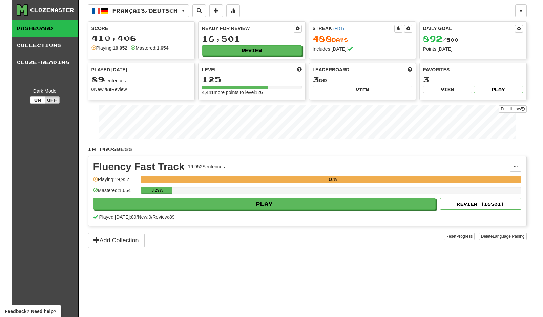
scroll to position [1, 0]
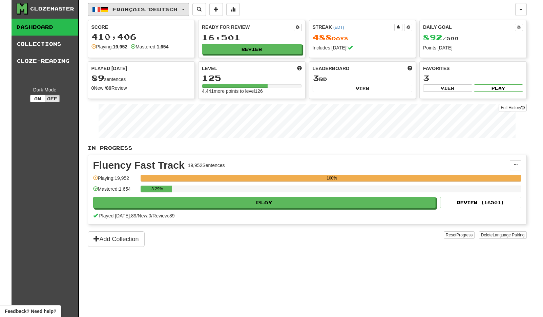
click at [158, 6] on span "Français / Deutsch" at bounding box center [144, 9] width 65 height 6
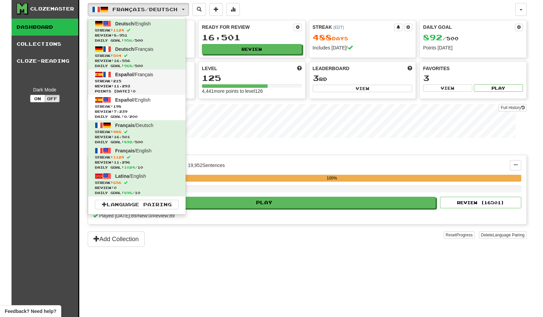
click at [167, 74] on link "Español / Français Streak: 215 Review: 11,293 Points [DATE]: 0" at bounding box center [137, 81] width 98 height 25
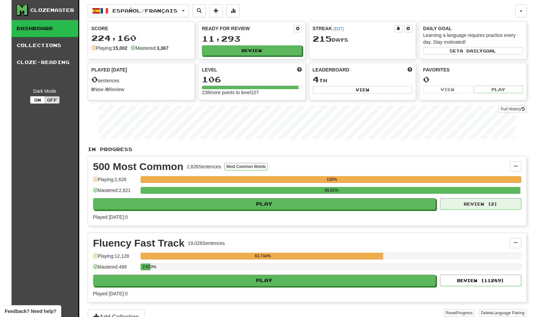
click at [464, 203] on button "Review ( 2 )" at bounding box center [480, 204] width 81 height 12
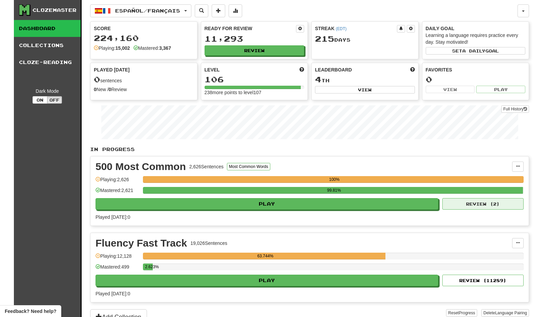
select select "**"
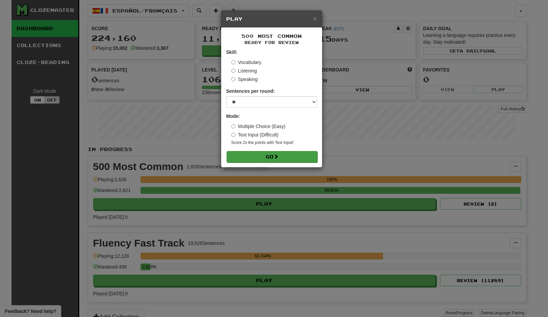
click at [304, 159] on button "Go" at bounding box center [272, 157] width 91 height 12
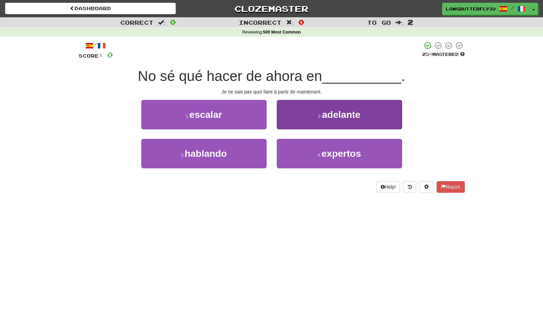
click at [312, 116] on button "2 . adelante" at bounding box center [339, 114] width 125 height 29
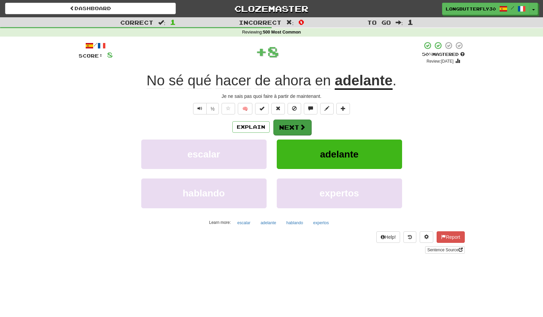
click at [299, 121] on button "Next" at bounding box center [292, 128] width 38 height 16
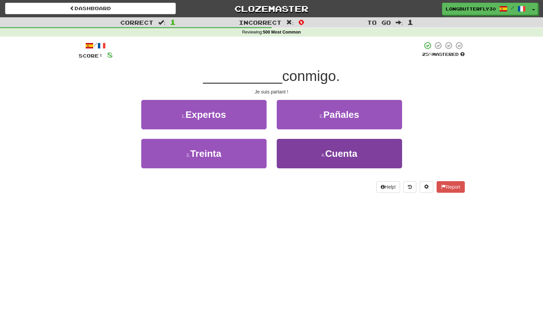
click at [322, 150] on button "4 . Cuenta" at bounding box center [339, 153] width 125 height 29
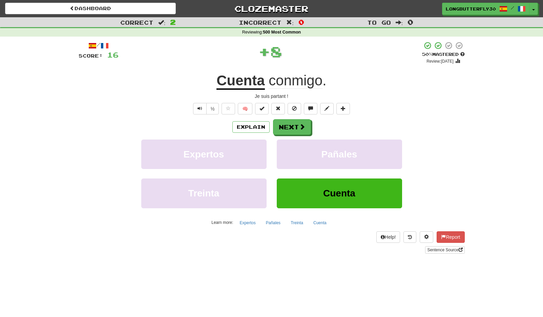
drag, startPoint x: 295, startPoint y: 133, endPoint x: 297, endPoint y: 129, distance: 4.1
click at [295, 133] on button "Next" at bounding box center [292, 127] width 38 height 16
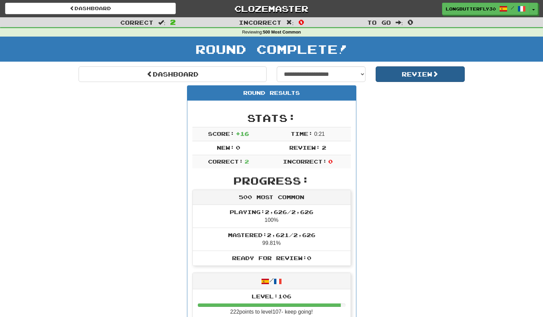
click at [414, 78] on button "Review" at bounding box center [420, 74] width 89 height 16
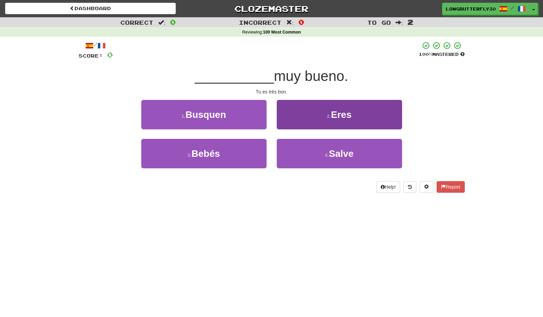
click at [353, 108] on button "2 . Eres" at bounding box center [339, 114] width 125 height 29
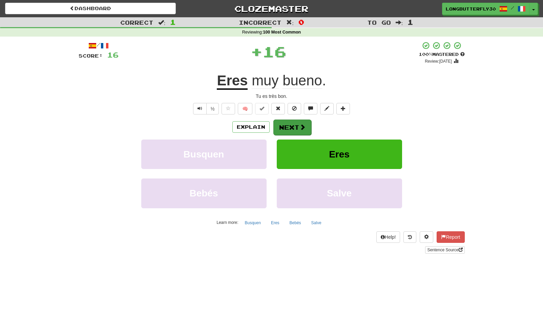
click at [290, 126] on button "Next" at bounding box center [292, 128] width 38 height 16
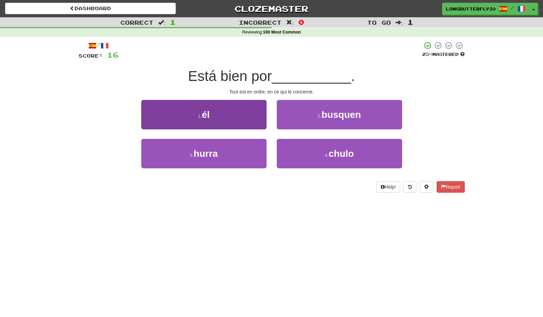
click at [242, 111] on button "1 . él" at bounding box center [203, 114] width 125 height 29
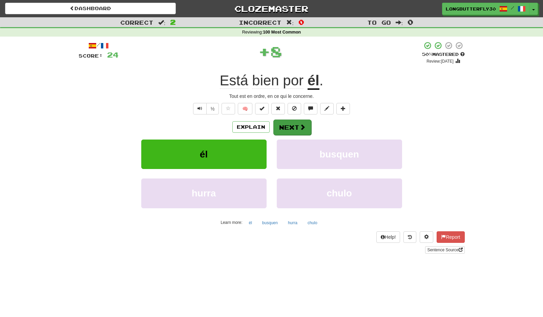
click at [299, 126] on button "Next" at bounding box center [292, 128] width 38 height 16
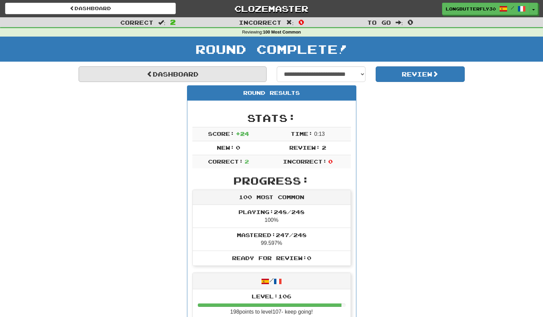
click at [236, 75] on link "Dashboard" at bounding box center [173, 74] width 188 height 16
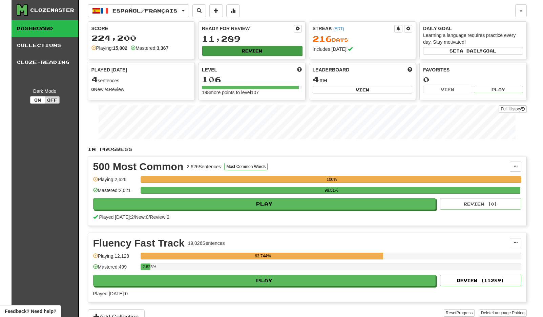
click at [277, 50] on button "Review" at bounding box center [252, 51] width 100 height 10
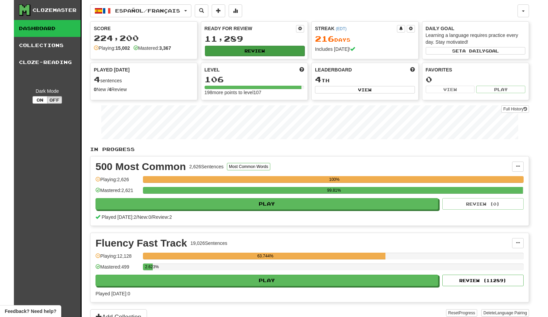
select select "**"
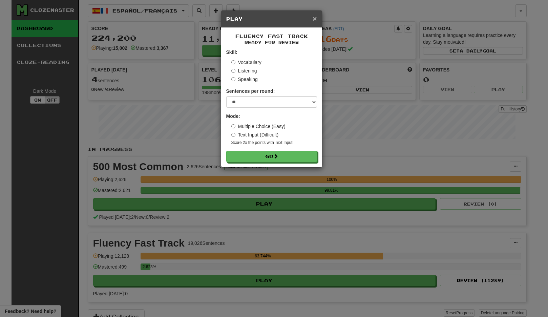
click at [316, 18] on span "×" at bounding box center [315, 19] width 4 height 8
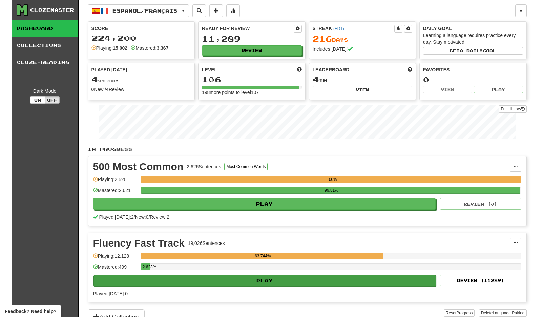
click at [250, 280] on button "Play" at bounding box center [265, 281] width 343 height 12
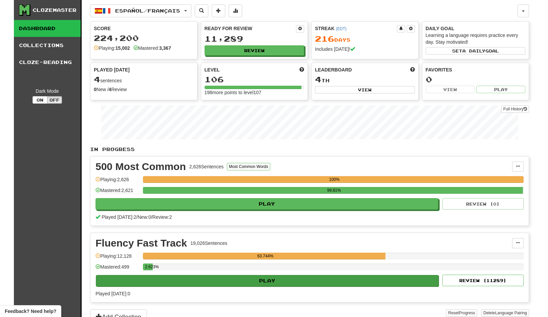
select select "**"
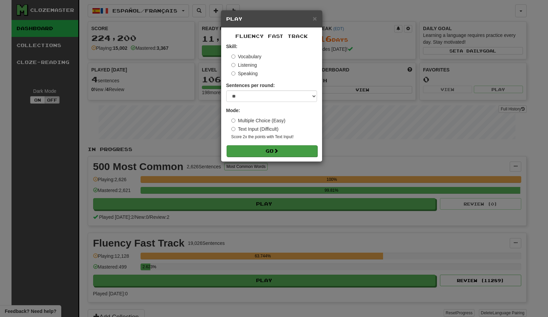
click at [295, 154] on button "Go" at bounding box center [272, 151] width 91 height 12
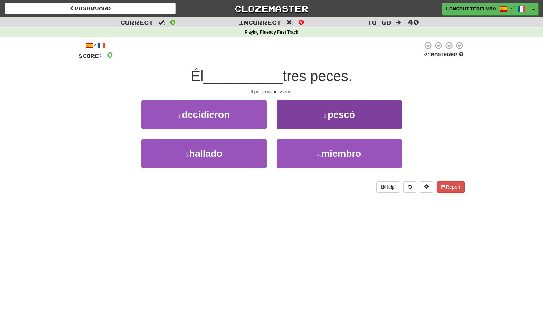
click at [328, 114] on span "pescó" at bounding box center [341, 114] width 27 height 11
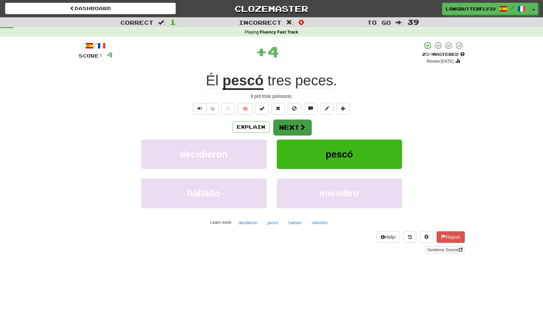
click at [303, 127] on span at bounding box center [303, 127] width 6 height 6
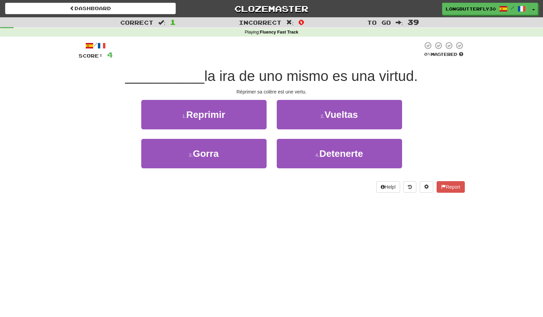
drag, startPoint x: 248, startPoint y: 113, endPoint x: 252, endPoint y: 115, distance: 4.4
click at [248, 113] on button "1 . Reprimir" at bounding box center [203, 114] width 125 height 29
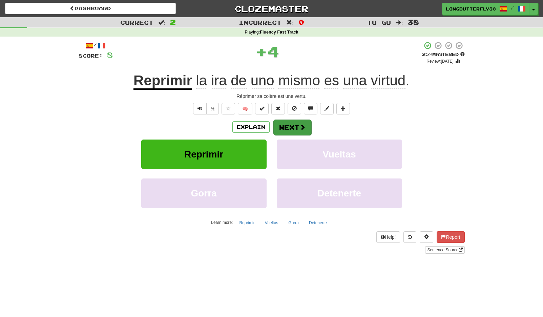
click at [288, 123] on button "Next" at bounding box center [292, 128] width 38 height 16
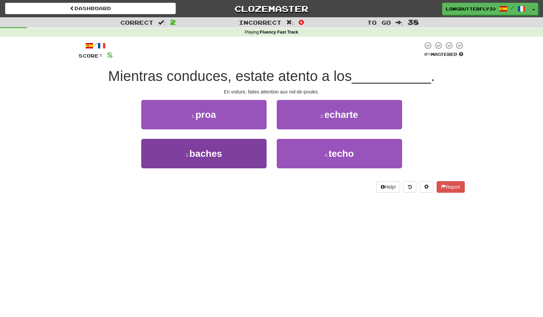
click at [231, 151] on button "3 . baches" at bounding box center [203, 153] width 125 height 29
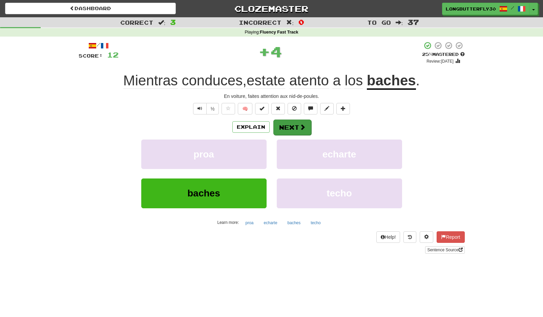
click at [304, 124] on span at bounding box center [303, 127] width 6 height 6
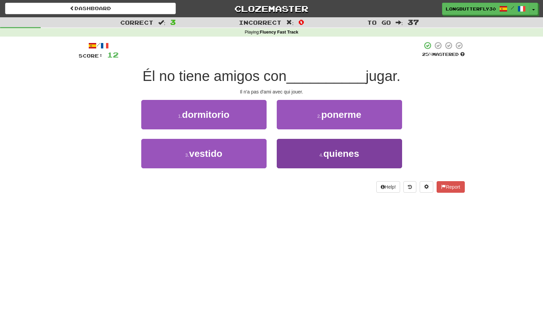
click at [321, 154] on small "4 ." at bounding box center [322, 154] width 4 height 5
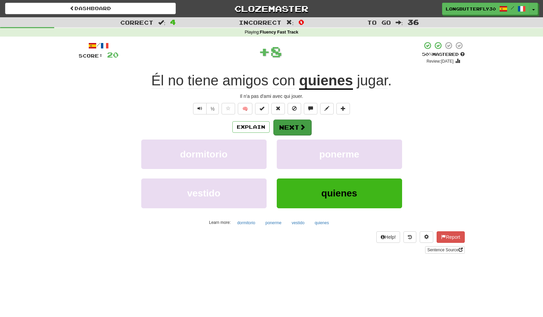
click at [307, 124] on button "Next" at bounding box center [292, 128] width 38 height 16
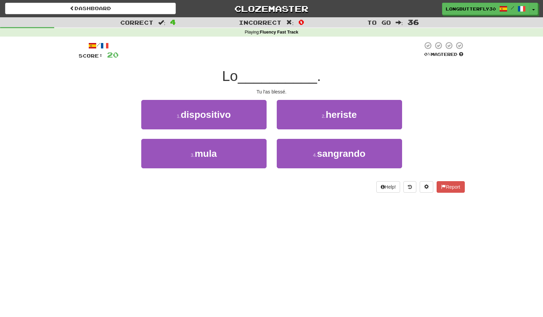
drag, startPoint x: 326, startPoint y: 153, endPoint x: 315, endPoint y: 137, distance: 20.2
click at [326, 153] on span "sangrando" at bounding box center [341, 153] width 48 height 11
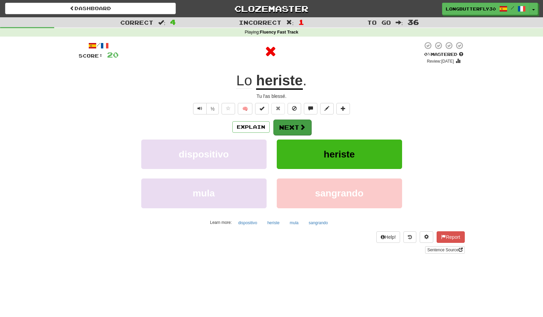
click at [305, 129] on span at bounding box center [303, 127] width 6 height 6
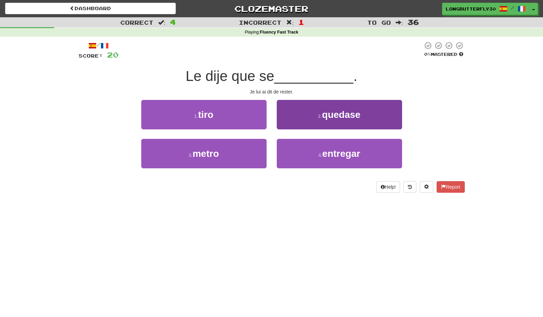
click at [315, 116] on button "2 . quedase" at bounding box center [339, 114] width 125 height 29
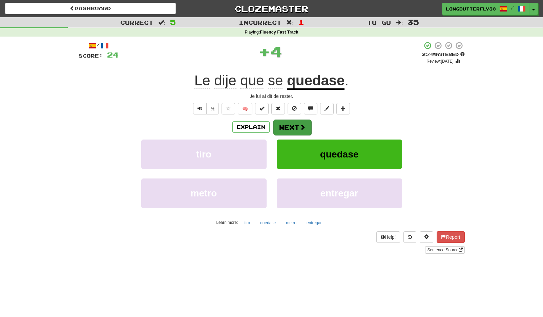
click at [294, 124] on button "Next" at bounding box center [292, 128] width 38 height 16
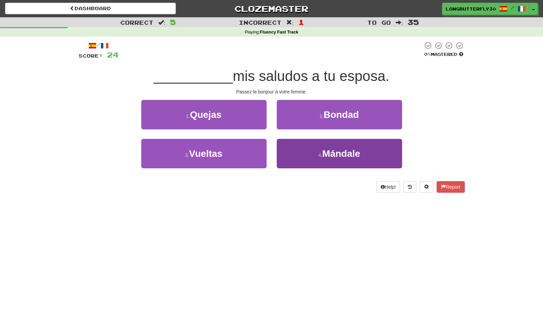
click at [301, 152] on button "4 . [GEOGRAPHIC_DATA]" at bounding box center [339, 153] width 125 height 29
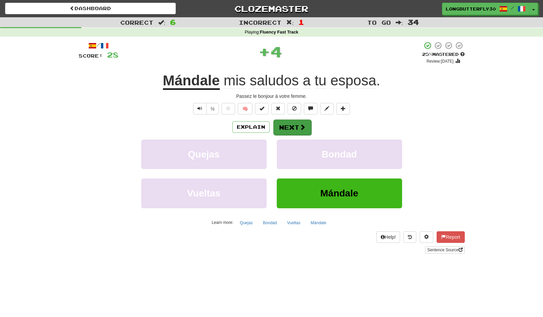
click at [305, 127] on button "Next" at bounding box center [292, 128] width 38 height 16
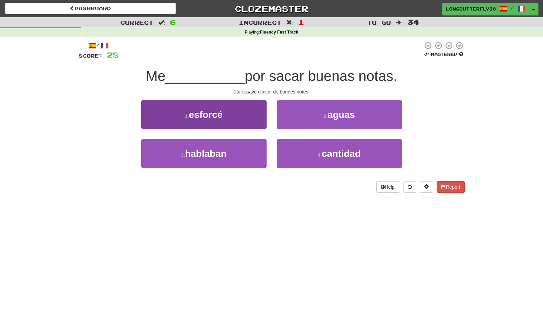
click at [247, 117] on button "1 . esforcé" at bounding box center [203, 114] width 125 height 29
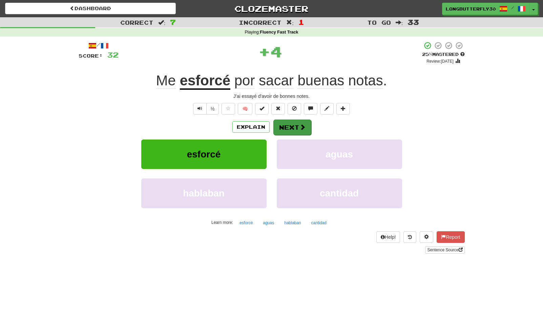
click at [283, 127] on button "Next" at bounding box center [292, 128] width 38 height 16
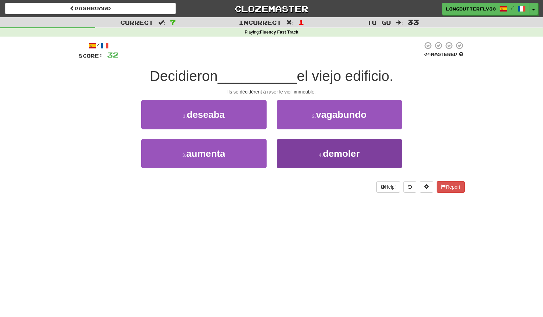
click at [311, 153] on button "4 . demoler" at bounding box center [339, 153] width 125 height 29
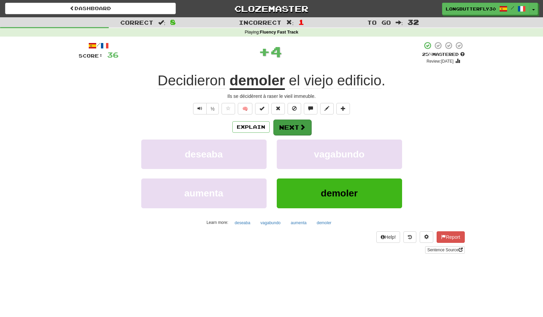
click at [296, 126] on button "Next" at bounding box center [292, 128] width 38 height 16
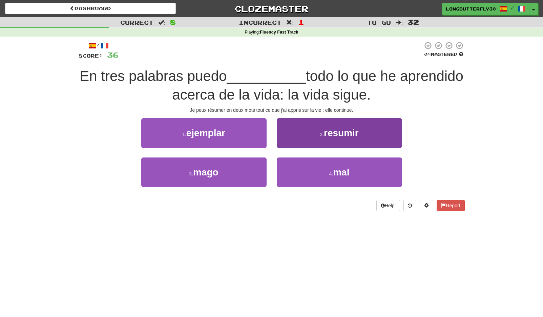
click at [316, 135] on button "2 . resumir" at bounding box center [339, 132] width 125 height 29
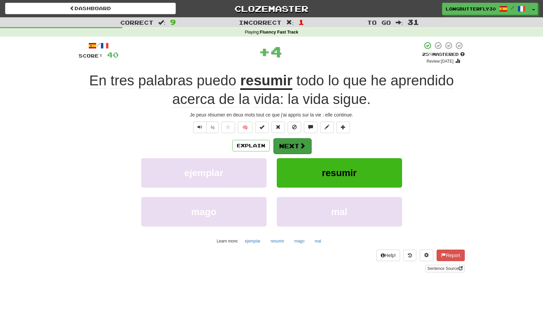
click at [292, 138] on button "Next" at bounding box center [292, 146] width 38 height 16
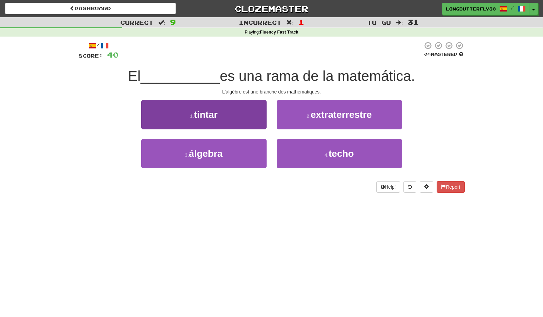
click at [244, 152] on button "3 . álgebra" at bounding box center [203, 153] width 125 height 29
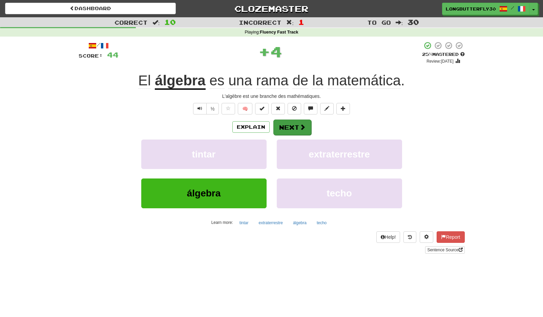
click at [302, 124] on span at bounding box center [303, 127] width 6 height 6
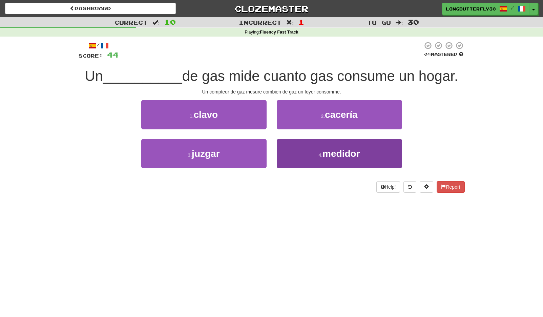
click at [338, 155] on span "medidor" at bounding box center [341, 153] width 37 height 11
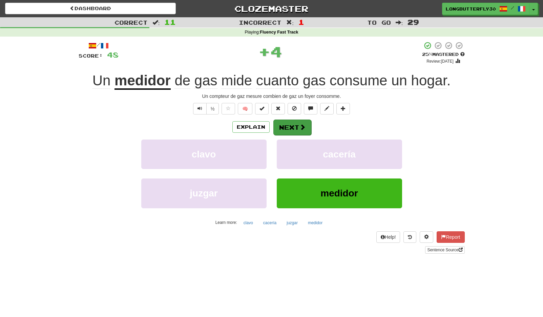
click at [300, 130] on button "Next" at bounding box center [292, 128] width 38 height 16
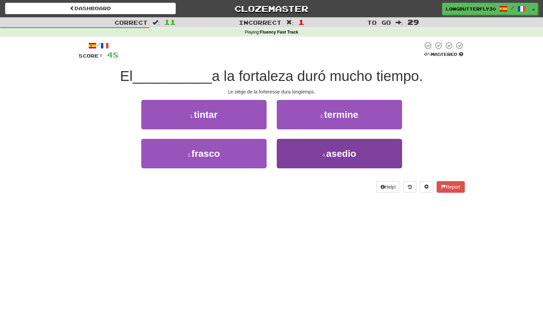
click at [312, 153] on button "4 . asedio" at bounding box center [339, 153] width 125 height 29
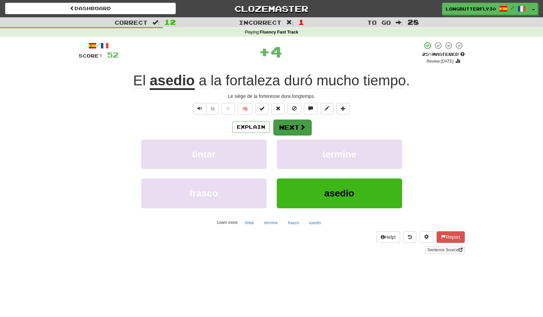
click at [293, 123] on button "Next" at bounding box center [292, 128] width 38 height 16
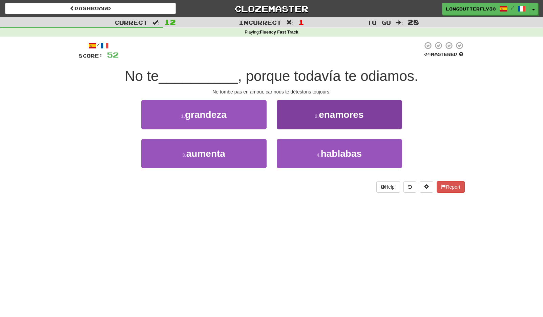
click at [330, 120] on button "2 . enamores" at bounding box center [339, 114] width 125 height 29
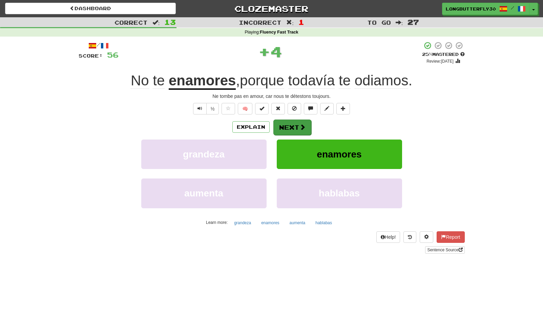
click at [293, 121] on button "Next" at bounding box center [292, 128] width 38 height 16
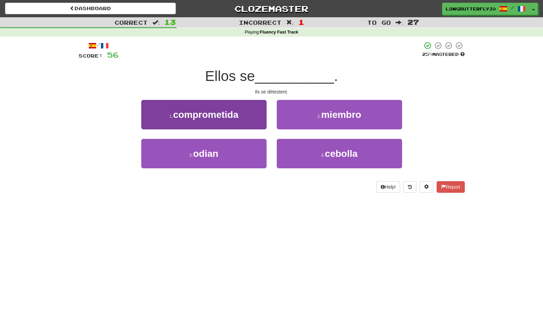
drag, startPoint x: 237, startPoint y: 152, endPoint x: 247, endPoint y: 143, distance: 14.0
click at [237, 151] on button "3 . odian" at bounding box center [203, 153] width 125 height 29
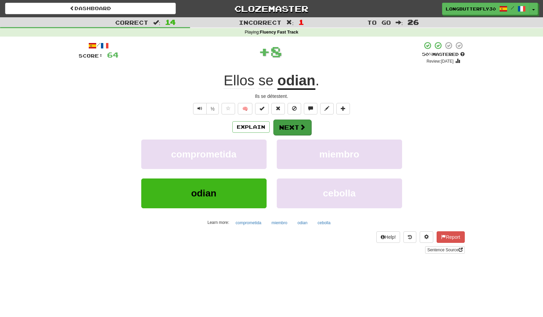
click at [287, 123] on button "Next" at bounding box center [292, 128] width 38 height 16
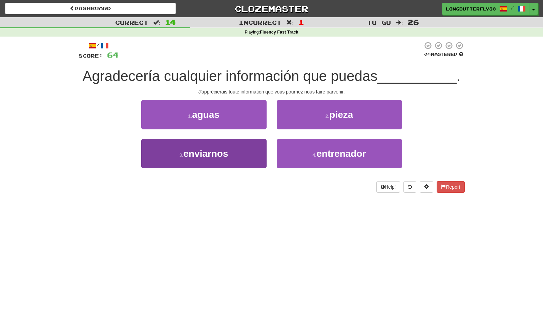
click at [244, 154] on button "3 . enviarnos" at bounding box center [203, 153] width 125 height 29
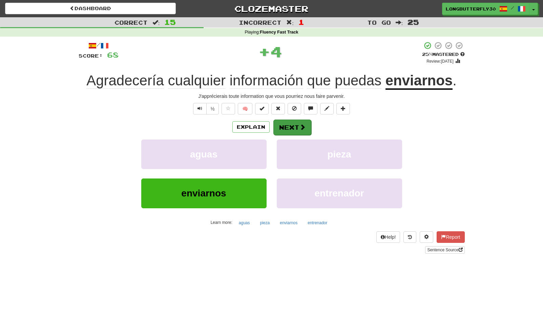
click at [294, 125] on button "Next" at bounding box center [292, 128] width 38 height 16
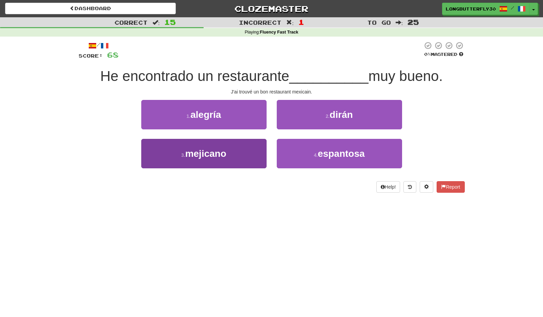
click at [256, 154] on button "3 . mejicano" at bounding box center [203, 153] width 125 height 29
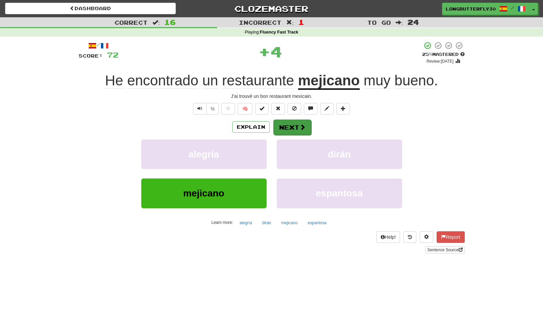
click at [293, 128] on button "Next" at bounding box center [292, 128] width 38 height 16
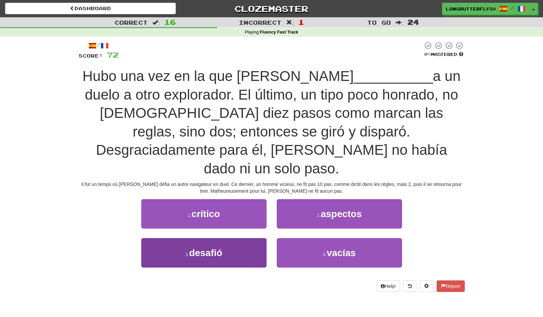
click at [248, 238] on button "3 . desafió" at bounding box center [203, 252] width 125 height 29
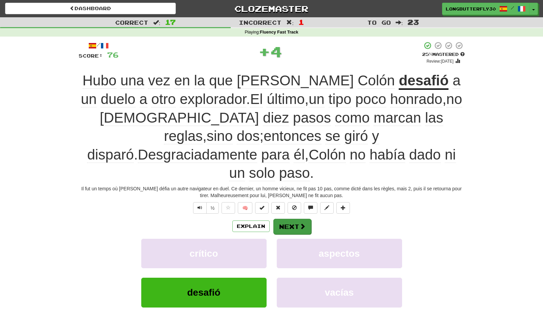
click at [287, 219] on button "Next" at bounding box center [292, 227] width 38 height 16
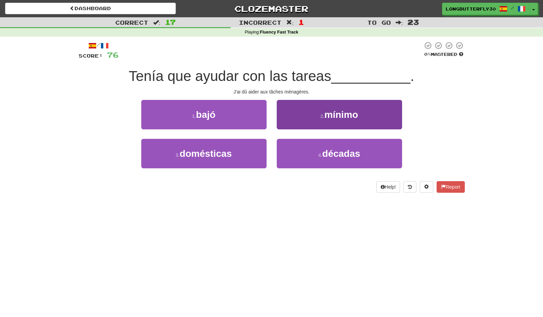
scroll to position [1, 0]
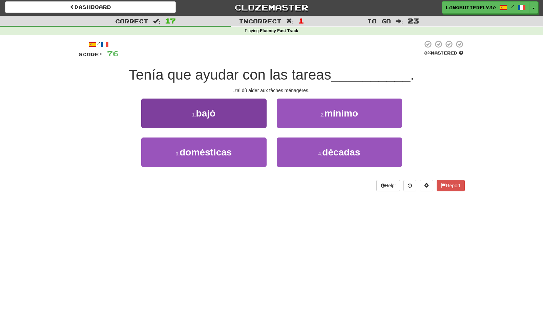
drag, startPoint x: 229, startPoint y: 152, endPoint x: 243, endPoint y: 142, distance: 17.7
click at [229, 152] on span "domésticas" at bounding box center [206, 152] width 52 height 11
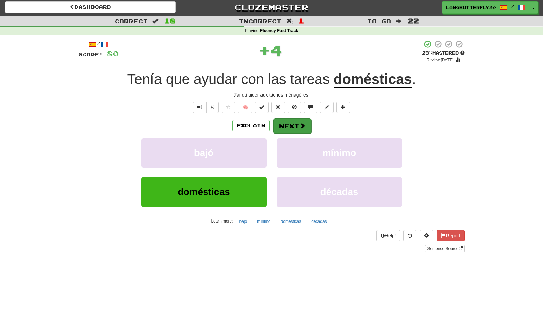
click at [291, 124] on button "Next" at bounding box center [292, 126] width 38 height 16
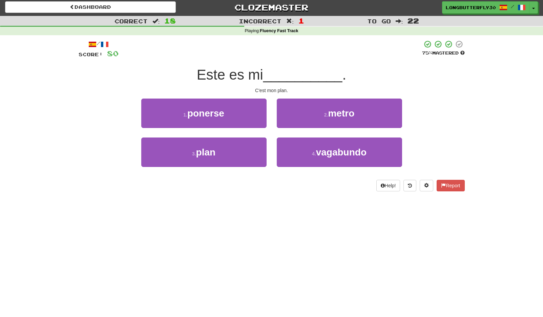
drag, startPoint x: 244, startPoint y: 155, endPoint x: 277, endPoint y: 134, distance: 38.8
click at [249, 150] on button "3 . plan" at bounding box center [203, 152] width 125 height 29
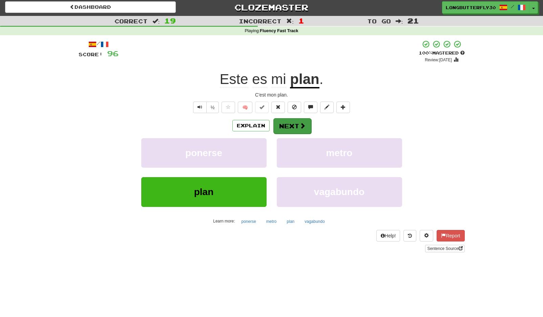
click at [293, 122] on button "Next" at bounding box center [292, 126] width 38 height 16
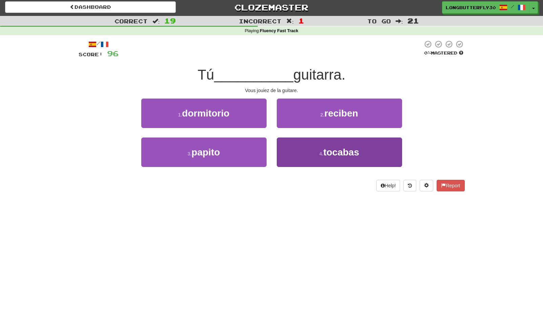
click at [351, 147] on span "tocabas" at bounding box center [341, 152] width 36 height 11
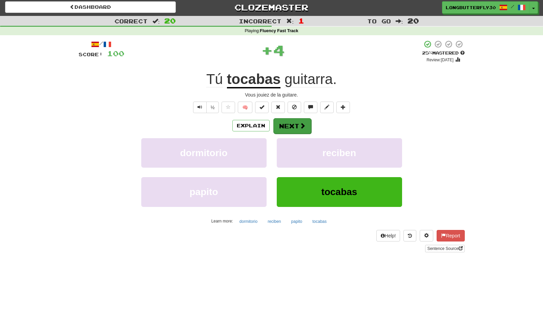
click at [289, 123] on button "Next" at bounding box center [292, 126] width 38 height 16
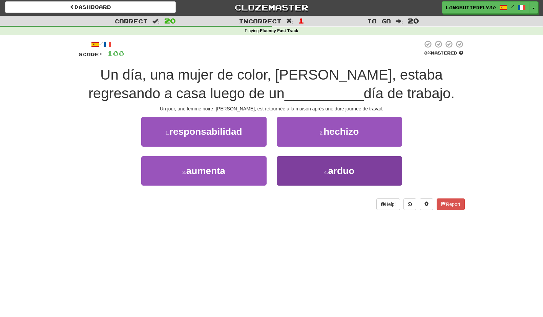
click at [315, 169] on button "4 . arduo" at bounding box center [339, 170] width 125 height 29
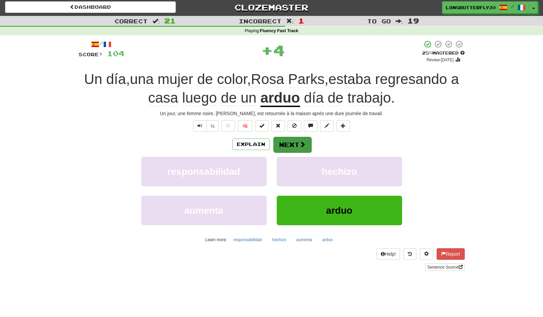
click at [296, 143] on button "Next" at bounding box center [292, 145] width 38 height 16
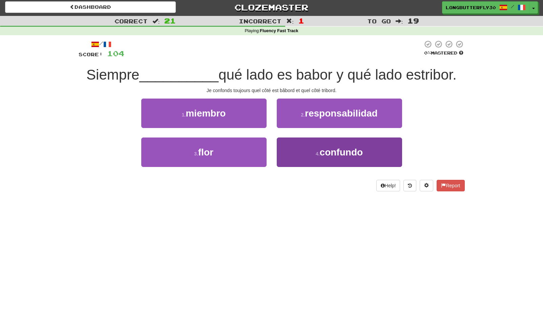
click at [300, 143] on button "4 . confundo" at bounding box center [339, 152] width 125 height 29
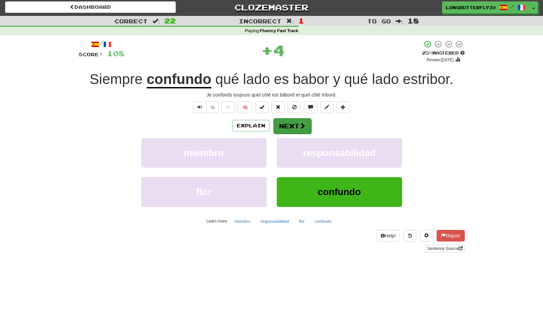
click at [298, 125] on button "Next" at bounding box center [292, 126] width 38 height 16
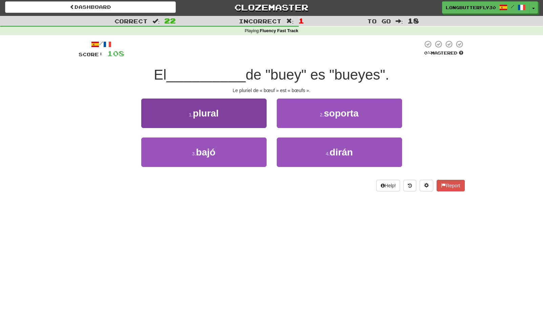
click at [246, 117] on button "1 . plural" at bounding box center [203, 113] width 125 height 29
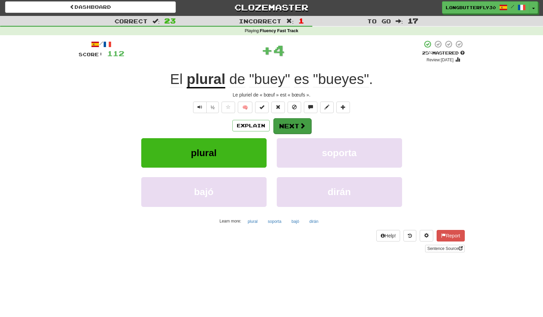
click at [294, 125] on button "Next" at bounding box center [292, 126] width 38 height 16
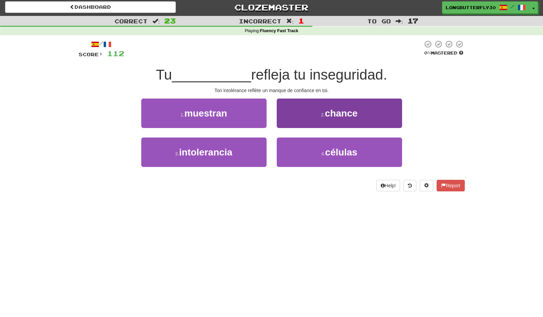
drag, startPoint x: 248, startPoint y: 149, endPoint x: 279, endPoint y: 140, distance: 32.3
click at [248, 149] on button "3 . intolerancia" at bounding box center [203, 152] width 125 height 29
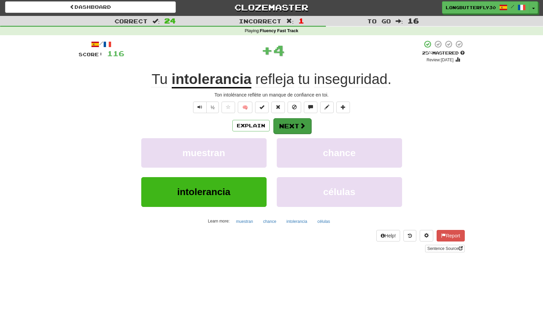
click at [304, 119] on button "Next" at bounding box center [292, 126] width 38 height 16
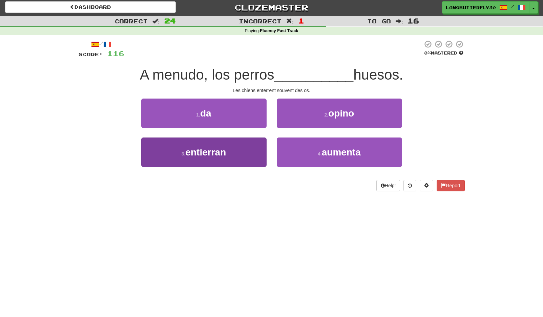
click at [252, 147] on button "3 . entierran" at bounding box center [203, 152] width 125 height 29
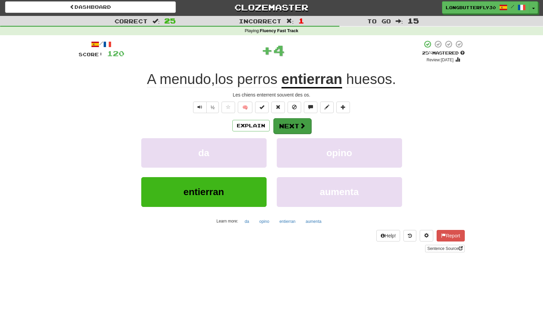
click at [294, 127] on button "Next" at bounding box center [292, 126] width 38 height 16
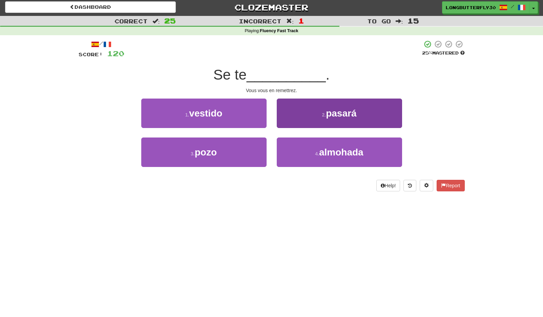
click at [335, 115] on span "pasará" at bounding box center [341, 113] width 30 height 11
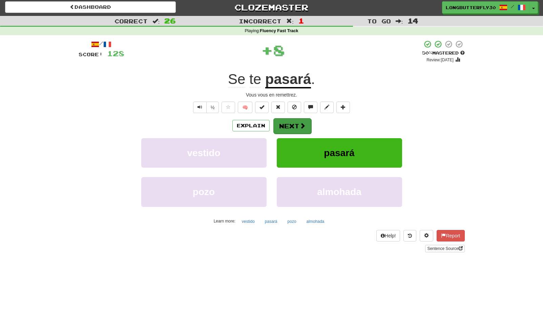
click at [302, 123] on span at bounding box center [303, 126] width 6 height 6
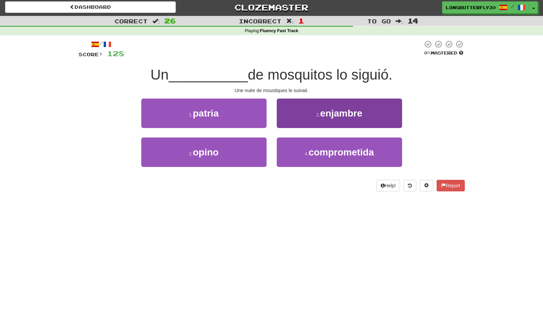
click at [322, 113] on span "enjambre" at bounding box center [341, 113] width 42 height 11
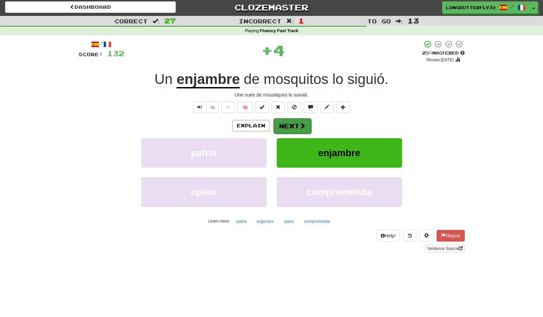
click at [296, 122] on button "Next" at bounding box center [292, 126] width 38 height 16
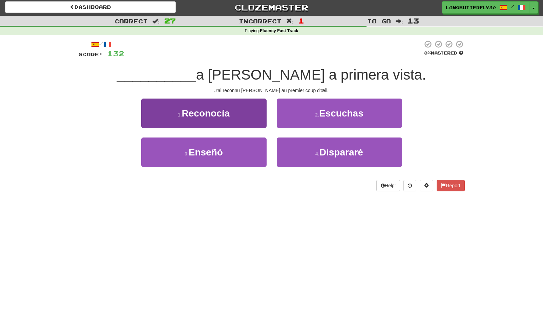
click at [244, 114] on button "1 . Reconocía" at bounding box center [203, 113] width 125 height 29
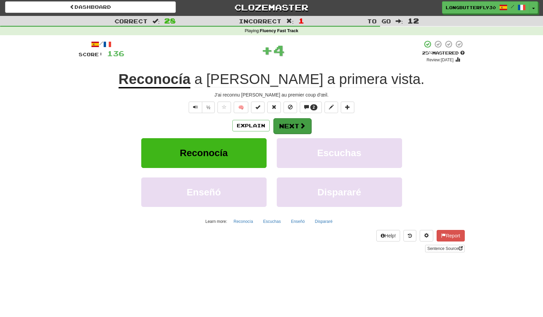
click at [302, 123] on span at bounding box center [303, 126] width 6 height 6
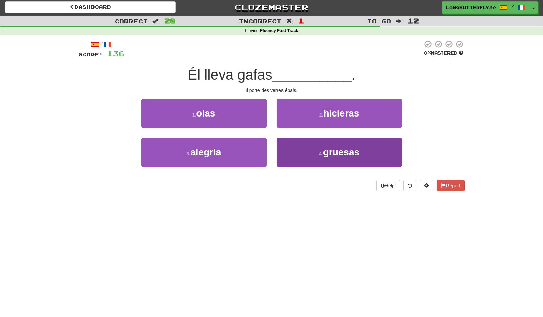
click at [330, 151] on span "gruesas" at bounding box center [341, 152] width 36 height 11
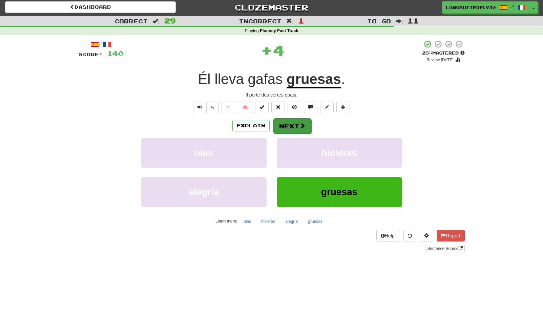
click at [305, 127] on span at bounding box center [303, 126] width 6 height 6
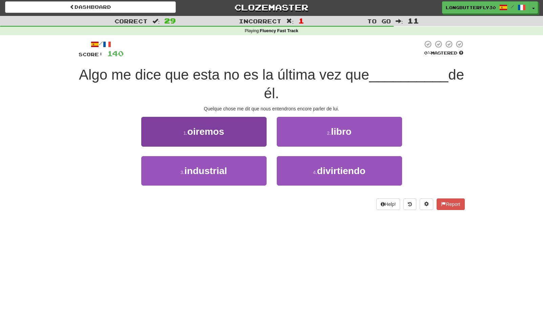
click at [246, 133] on button "1 . oiremos" at bounding box center [203, 131] width 125 height 29
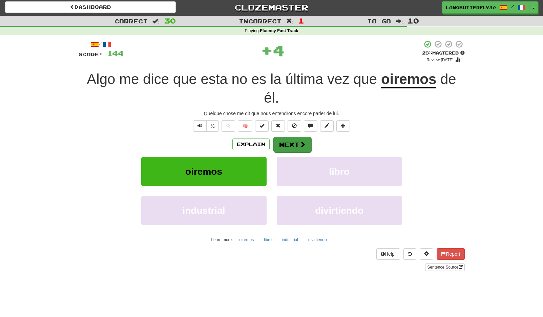
click at [294, 141] on button "Next" at bounding box center [292, 145] width 38 height 16
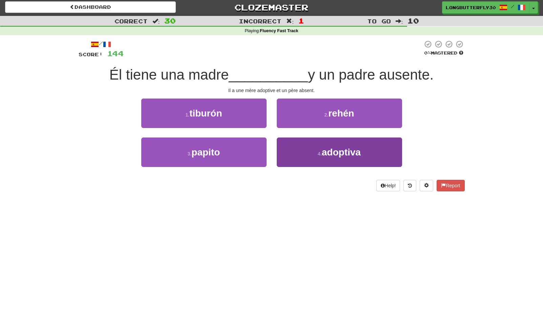
click at [330, 152] on span "adoptiva" at bounding box center [341, 152] width 39 height 11
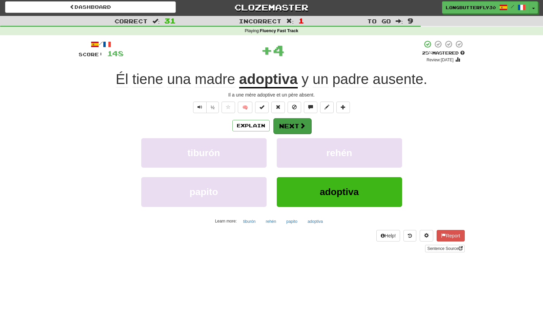
click at [296, 125] on button "Next" at bounding box center [292, 126] width 38 height 16
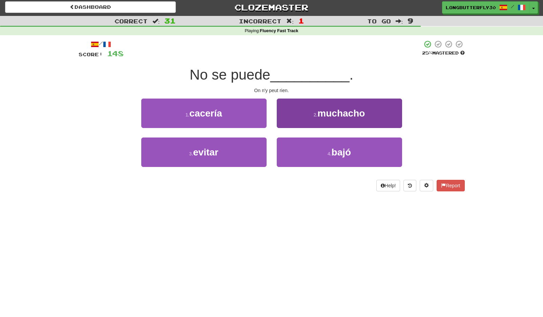
click at [331, 112] on span "muchacho" at bounding box center [340, 113] width 47 height 11
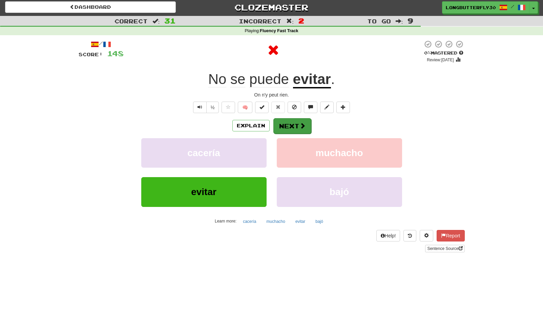
click at [297, 123] on button "Next" at bounding box center [292, 126] width 38 height 16
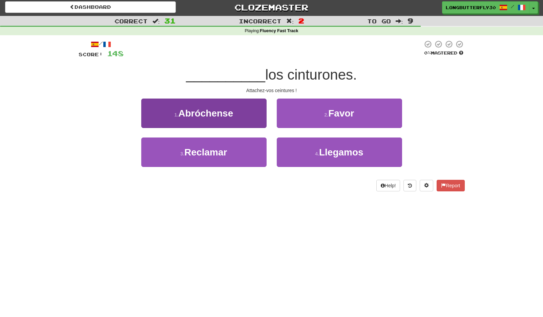
click at [239, 105] on button "1 . Abróchense" at bounding box center [203, 113] width 125 height 29
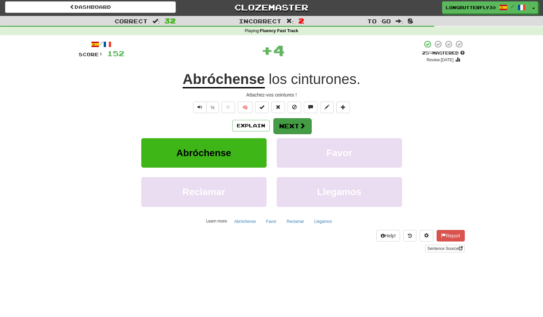
click at [303, 125] on span at bounding box center [303, 126] width 6 height 6
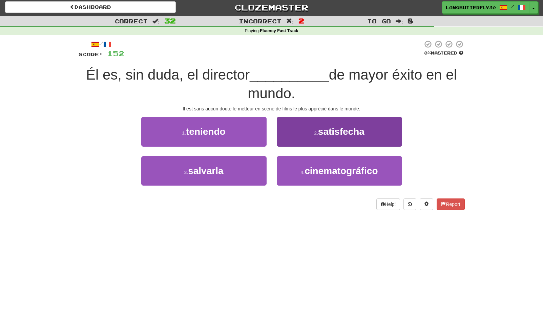
click at [313, 135] on button "2 . satisfecha" at bounding box center [339, 131] width 125 height 29
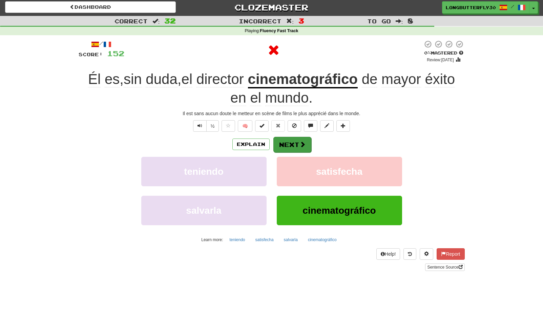
click at [298, 138] on button "Next" at bounding box center [292, 145] width 38 height 16
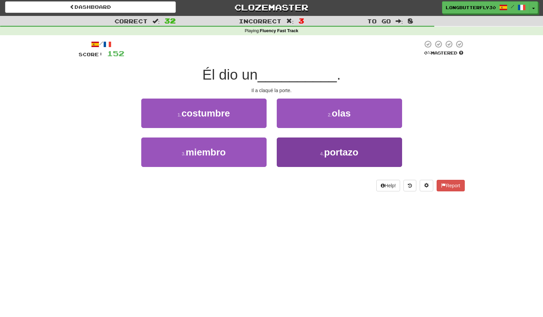
click at [306, 152] on button "4 . portazo" at bounding box center [339, 152] width 125 height 29
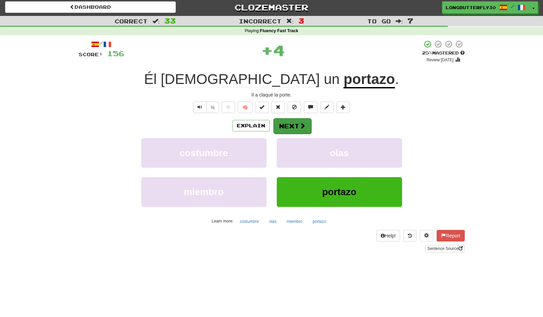
click at [302, 127] on span at bounding box center [303, 126] width 6 height 6
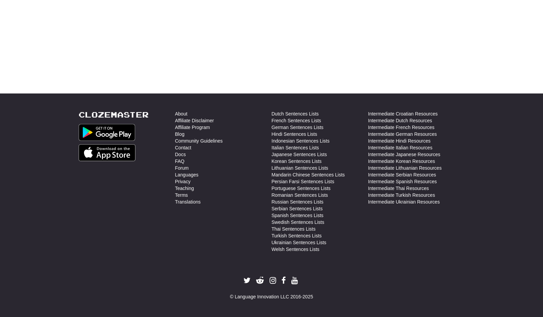
scroll to position [0, 0]
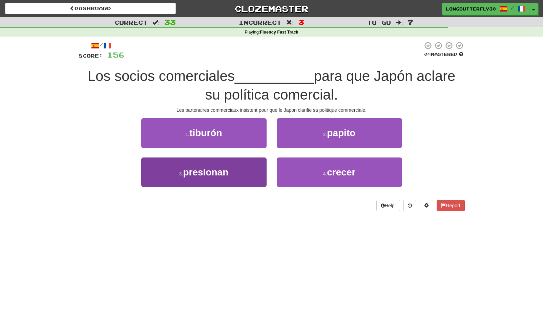
click at [256, 173] on button "3 . presionan" at bounding box center [203, 172] width 125 height 29
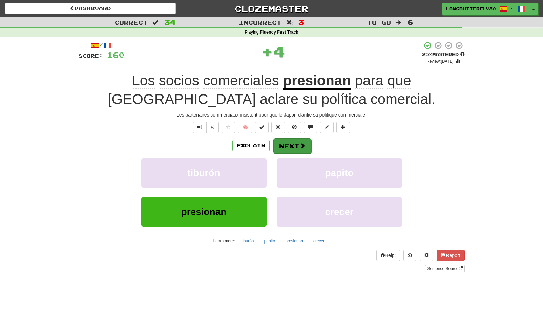
click at [299, 143] on button "Next" at bounding box center [292, 146] width 38 height 16
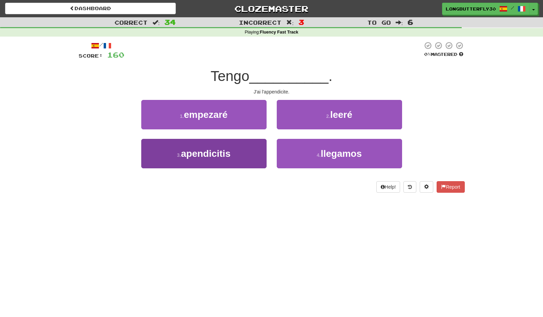
click at [224, 156] on span "apendicitis" at bounding box center [205, 153] width 49 height 11
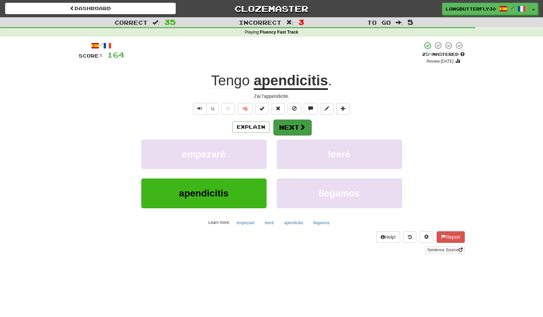
click at [296, 123] on button "Next" at bounding box center [292, 128] width 38 height 16
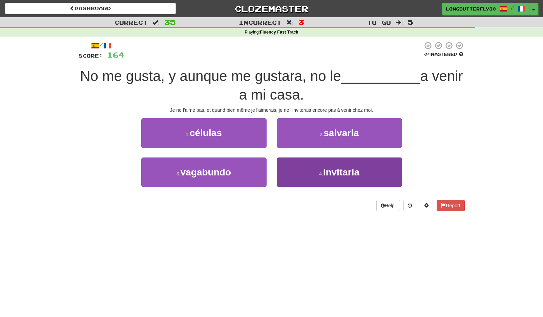
click at [317, 169] on button "4 . invitaría" at bounding box center [339, 172] width 125 height 29
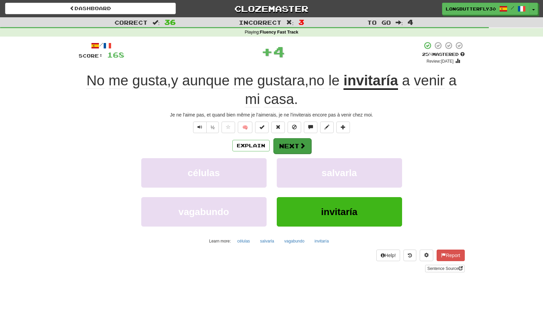
click at [300, 145] on span at bounding box center [303, 146] width 6 height 6
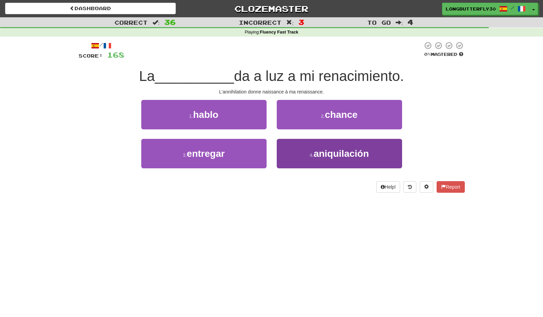
click at [315, 155] on span "aniquilación" at bounding box center [341, 153] width 55 height 11
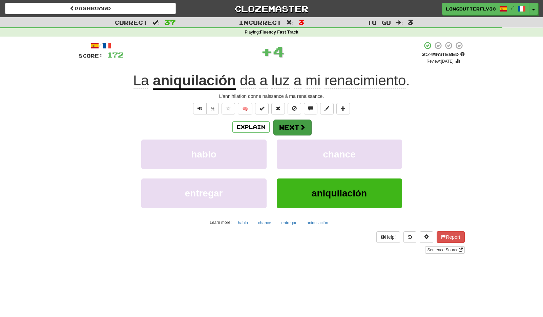
click at [300, 132] on button "Next" at bounding box center [292, 128] width 38 height 16
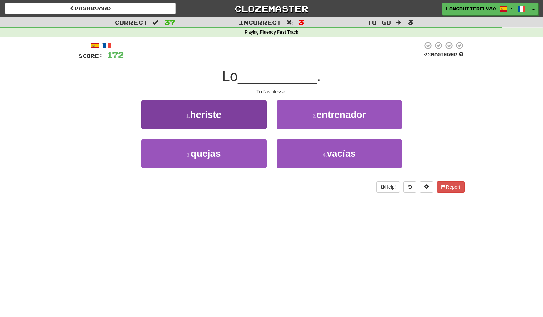
click at [244, 117] on button "1 . heriste" at bounding box center [203, 114] width 125 height 29
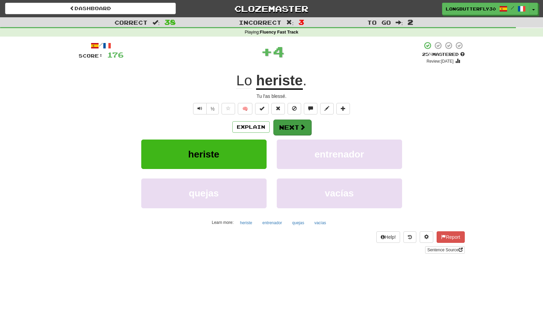
click at [287, 126] on button "Next" at bounding box center [292, 128] width 38 height 16
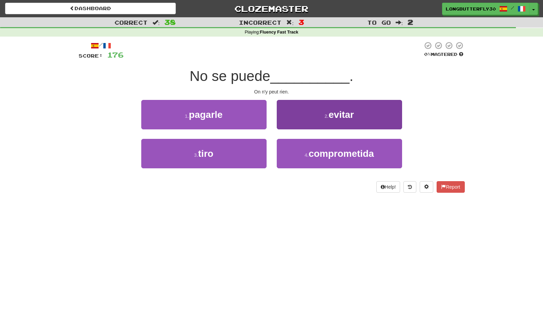
click at [307, 119] on button "2 . evitar" at bounding box center [339, 114] width 125 height 29
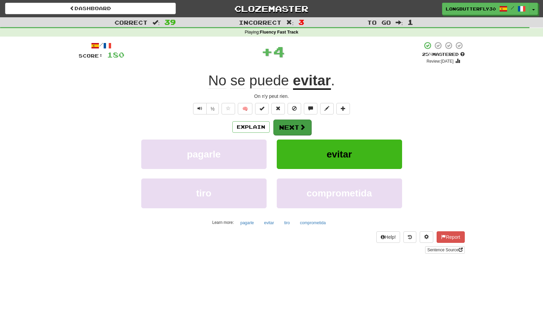
click at [295, 124] on button "Next" at bounding box center [292, 128] width 38 height 16
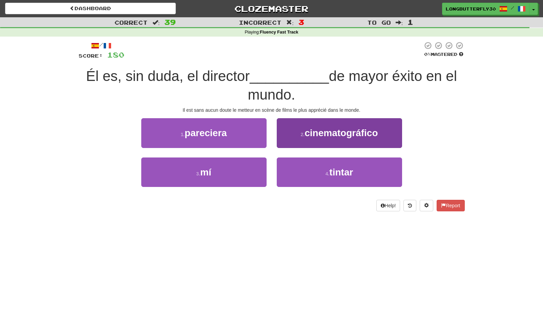
click at [300, 130] on button "2 . cinematográfico" at bounding box center [339, 132] width 125 height 29
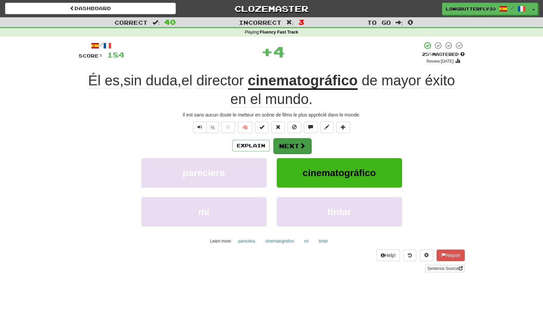
click at [289, 139] on button "Next" at bounding box center [292, 146] width 38 height 16
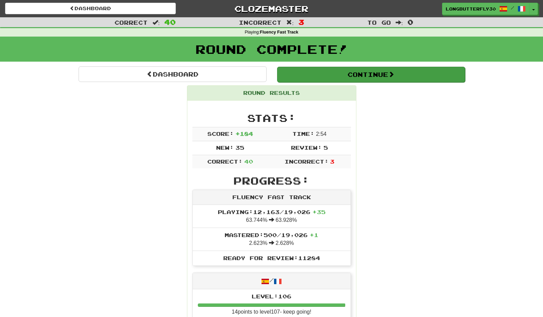
click at [359, 77] on button "Continue" at bounding box center [371, 75] width 188 height 16
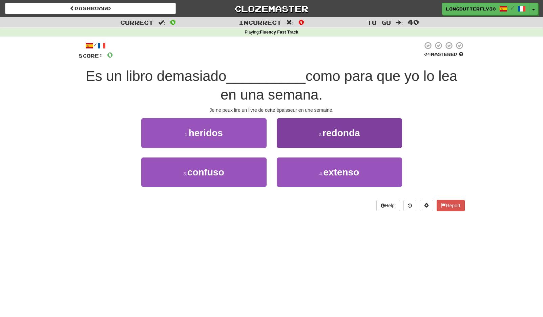
click at [319, 132] on small "2 ." at bounding box center [321, 134] width 4 height 5
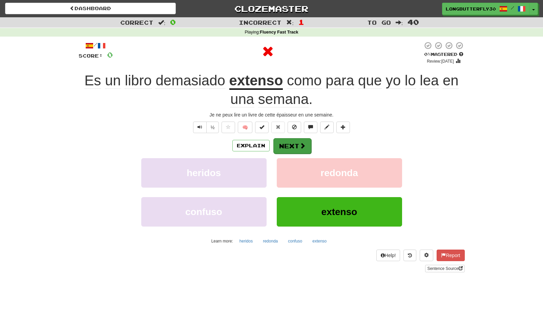
click at [295, 149] on button "Next" at bounding box center [292, 146] width 38 height 16
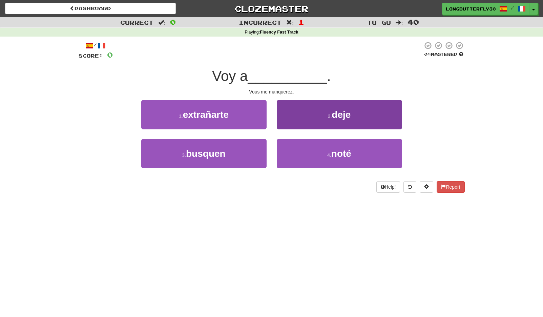
click at [319, 120] on button "2 . deje" at bounding box center [339, 114] width 125 height 29
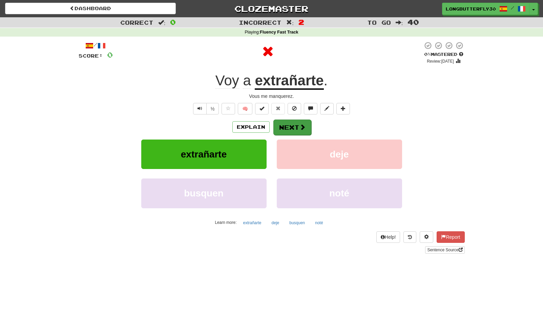
click at [290, 125] on button "Next" at bounding box center [292, 128] width 38 height 16
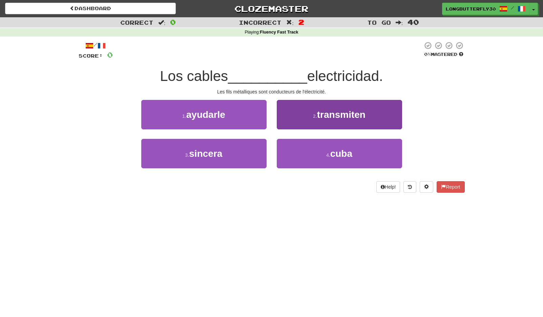
click at [331, 117] on span "transmiten" at bounding box center [341, 114] width 48 height 11
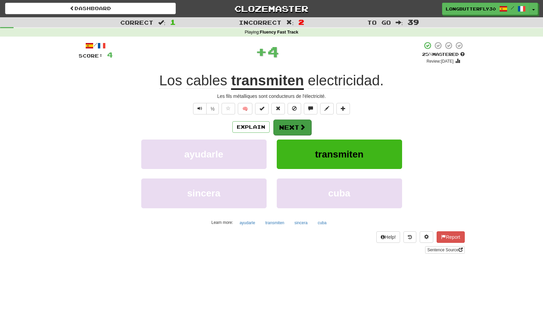
click at [297, 124] on button "Next" at bounding box center [292, 128] width 38 height 16
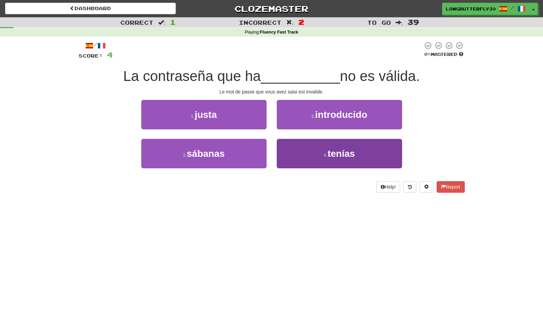
click at [324, 150] on button "4 . tenías" at bounding box center [339, 153] width 125 height 29
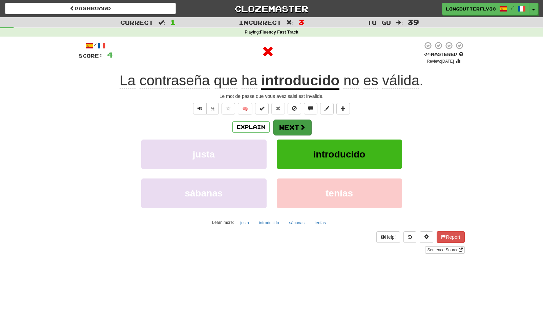
click at [303, 125] on span at bounding box center [303, 127] width 6 height 6
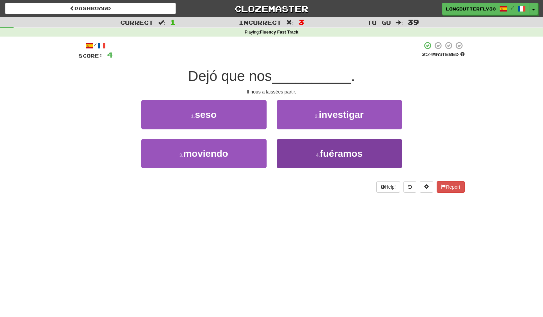
click at [312, 148] on button "4 . fuéramos" at bounding box center [339, 153] width 125 height 29
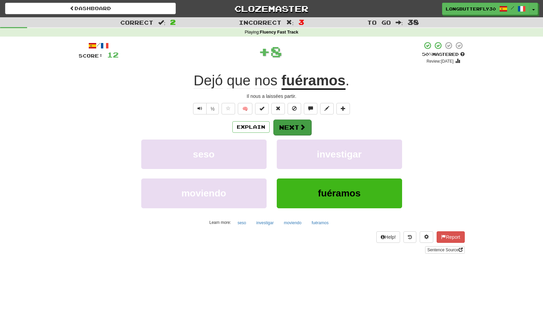
click at [303, 121] on button "Next" at bounding box center [292, 128] width 38 height 16
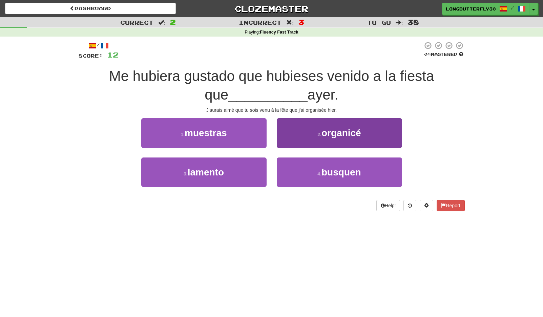
click at [313, 135] on button "2 . organicé" at bounding box center [339, 132] width 125 height 29
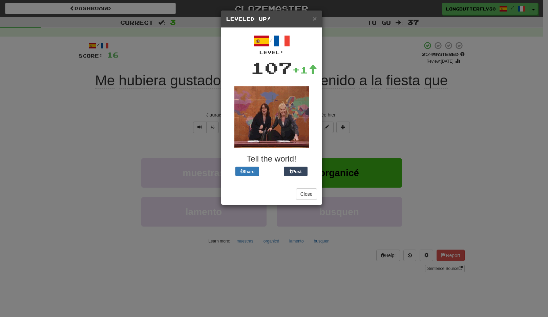
drag, startPoint x: 306, startPoint y: 195, endPoint x: 303, endPoint y: 189, distance: 6.8
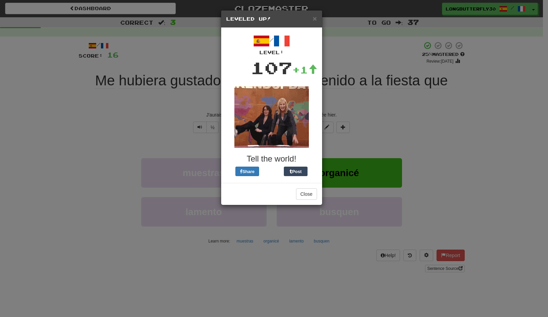
click at [306, 195] on button "Close" at bounding box center [306, 194] width 21 height 12
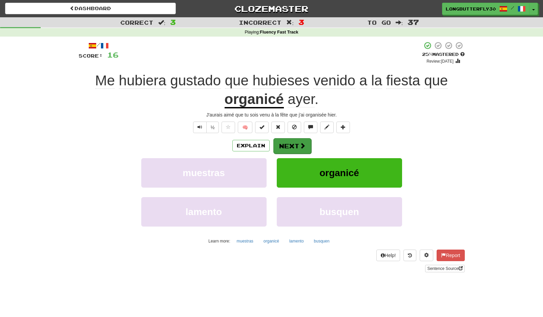
click at [293, 143] on button "Next" at bounding box center [292, 146] width 38 height 16
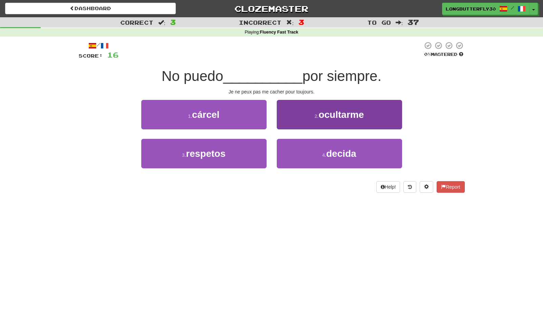
click at [310, 116] on button "2 . ocultarme" at bounding box center [339, 114] width 125 height 29
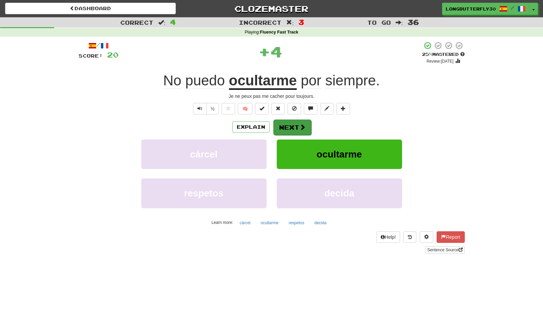
click at [301, 126] on span at bounding box center [303, 127] width 6 height 6
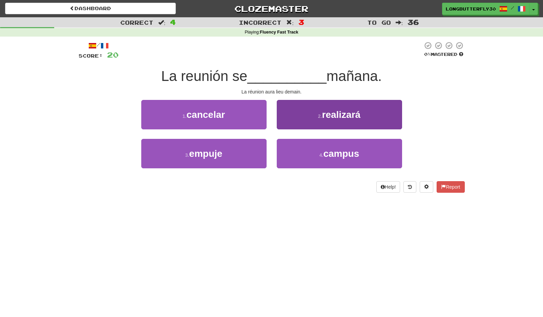
click at [313, 113] on button "2 . realizará" at bounding box center [339, 114] width 125 height 29
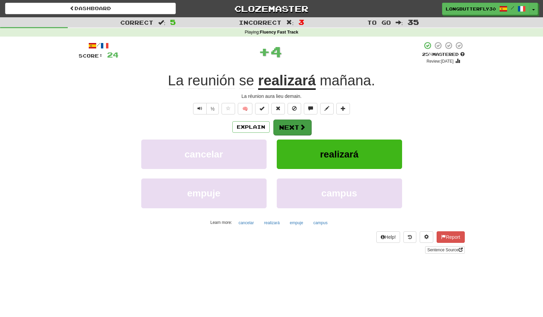
click at [293, 123] on button "Next" at bounding box center [292, 128] width 38 height 16
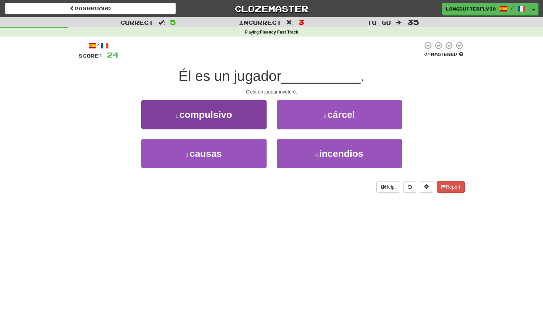
click at [238, 118] on button "1 . compulsivo" at bounding box center [203, 114] width 125 height 29
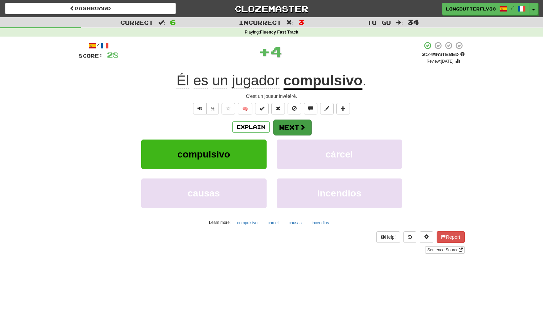
click at [289, 121] on button "Next" at bounding box center [292, 128] width 38 height 16
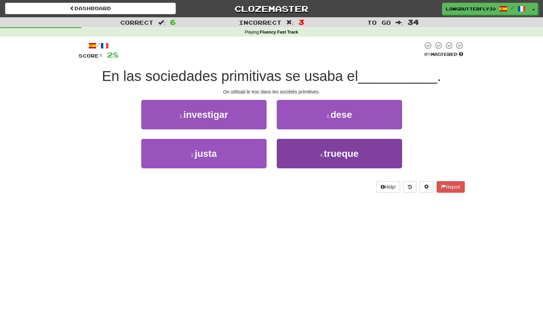
click at [308, 145] on button "4 . trueque" at bounding box center [339, 153] width 125 height 29
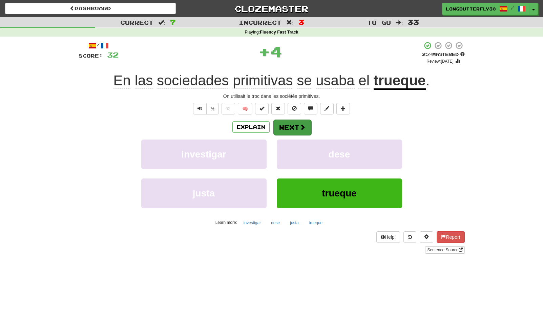
click at [304, 125] on span at bounding box center [303, 127] width 6 height 6
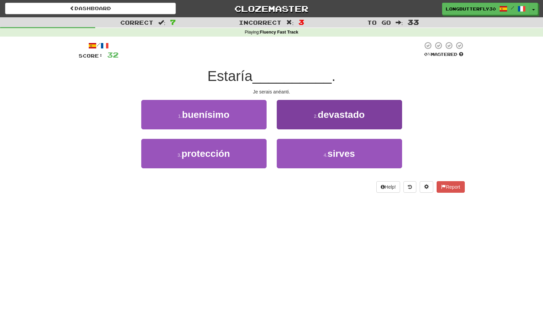
click at [324, 115] on span "devastado" at bounding box center [341, 114] width 47 height 11
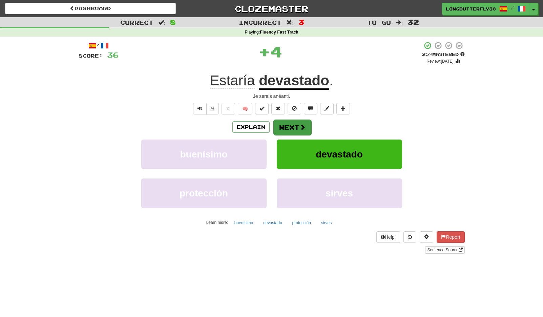
click at [293, 126] on button "Next" at bounding box center [292, 128] width 38 height 16
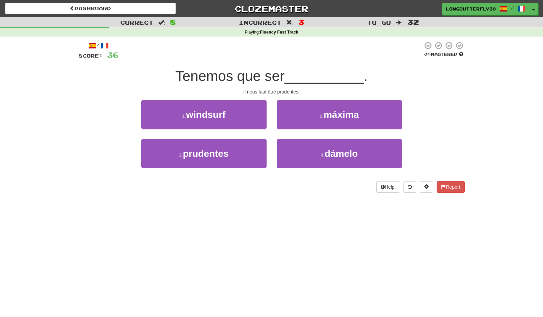
drag, startPoint x: 240, startPoint y: 149, endPoint x: 268, endPoint y: 138, distance: 30.1
click at [240, 149] on button "3 . prudentes" at bounding box center [203, 153] width 125 height 29
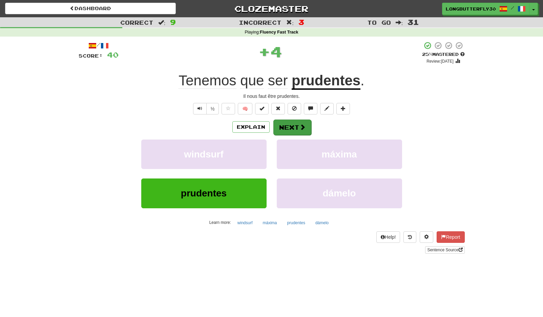
click at [293, 125] on button "Next" at bounding box center [292, 128] width 38 height 16
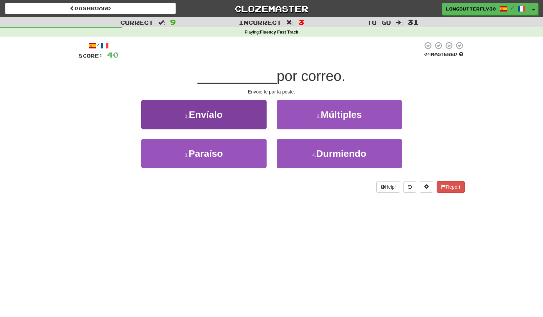
click at [240, 119] on button "1 . Envíalo" at bounding box center [203, 114] width 125 height 29
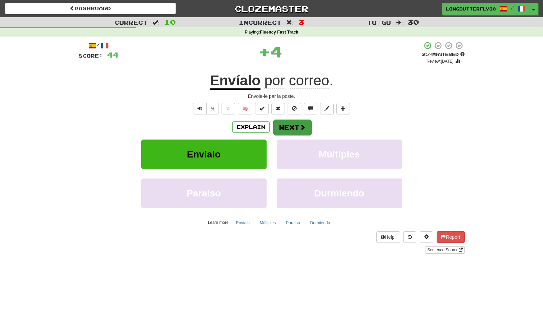
click at [295, 125] on button "Next" at bounding box center [292, 128] width 38 height 16
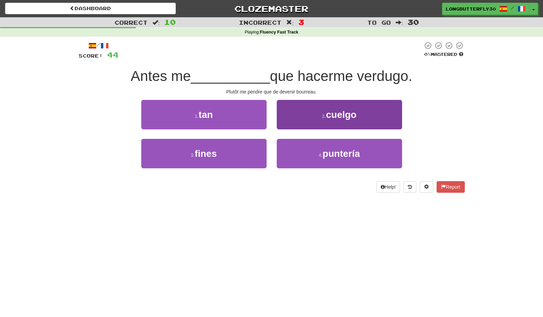
click at [327, 111] on span "cuelgo" at bounding box center [341, 114] width 30 height 11
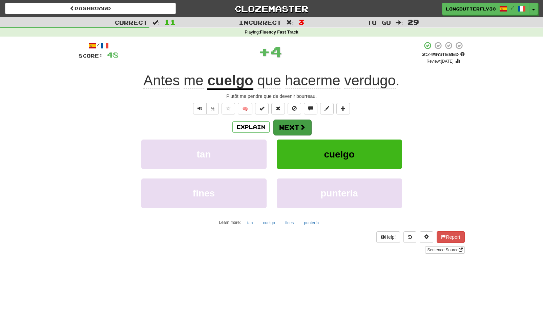
click at [298, 122] on button "Next" at bounding box center [292, 128] width 38 height 16
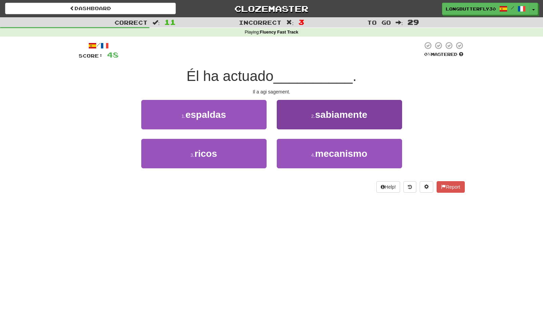
click at [328, 115] on span "sabiamente" at bounding box center [341, 114] width 52 height 11
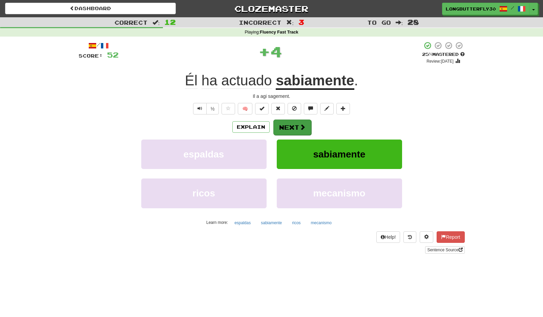
click at [300, 124] on span at bounding box center [303, 127] width 6 height 6
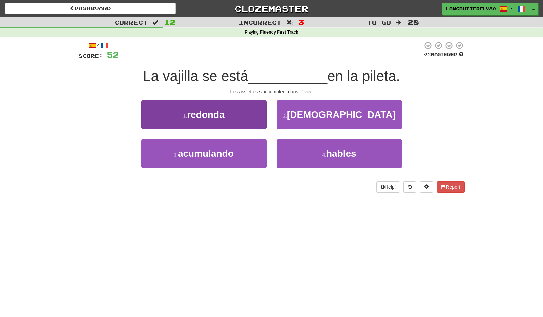
click at [264, 117] on button "1 . redonda" at bounding box center [203, 114] width 125 height 29
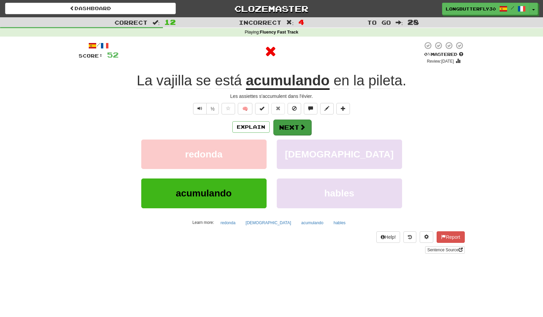
click at [294, 123] on button "Next" at bounding box center [292, 128] width 38 height 16
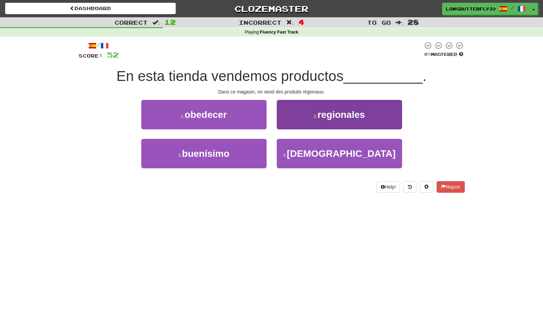
click at [322, 120] on button "2 . regionales" at bounding box center [339, 114] width 125 height 29
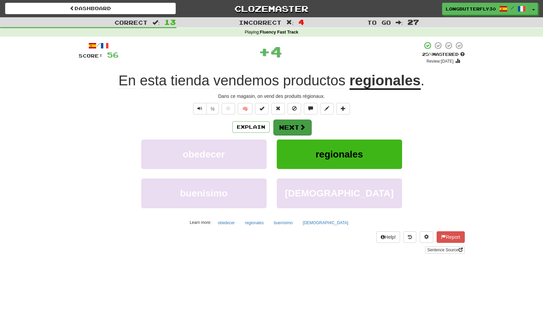
click at [297, 124] on button "Next" at bounding box center [292, 128] width 38 height 16
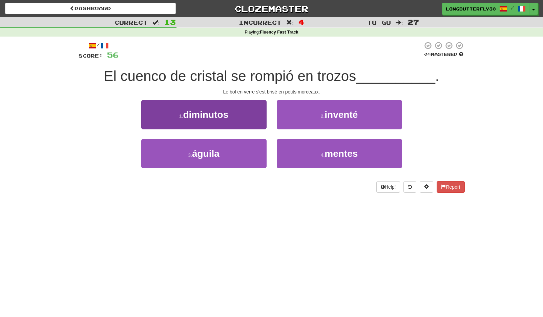
click at [245, 118] on button "1 . diminutos" at bounding box center [203, 114] width 125 height 29
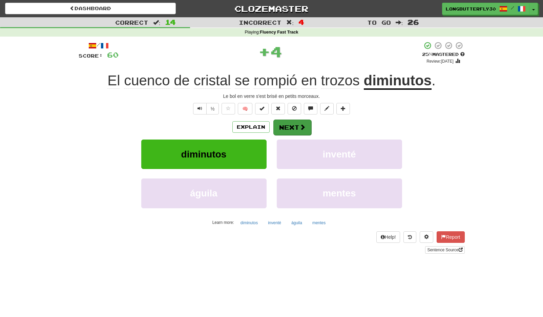
click at [288, 123] on button "Next" at bounding box center [292, 128] width 38 height 16
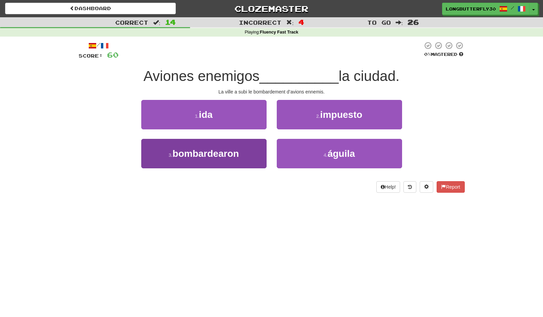
click at [249, 152] on button "3 . bombardearon" at bounding box center [203, 153] width 125 height 29
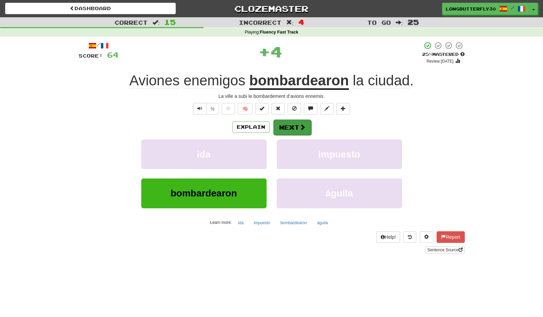
click at [288, 124] on button "Next" at bounding box center [292, 128] width 38 height 16
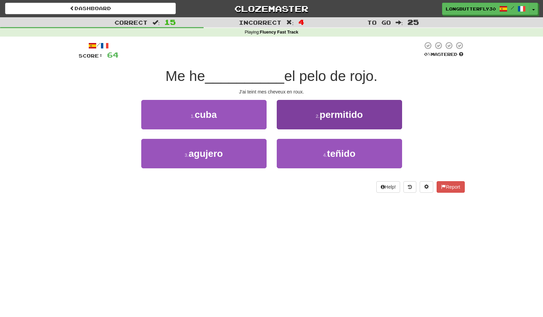
drag, startPoint x: 305, startPoint y: 156, endPoint x: 305, endPoint y: 143, distance: 13.6
click at [305, 155] on button "4 . teñido" at bounding box center [339, 153] width 125 height 29
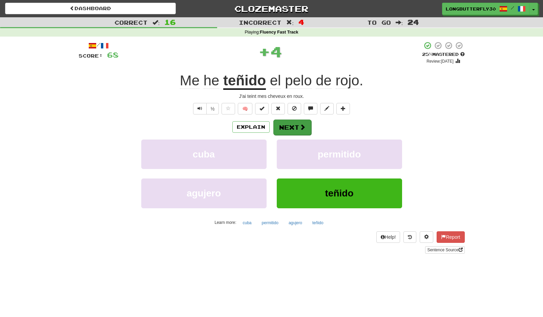
click at [300, 130] on button "Next" at bounding box center [292, 128] width 38 height 16
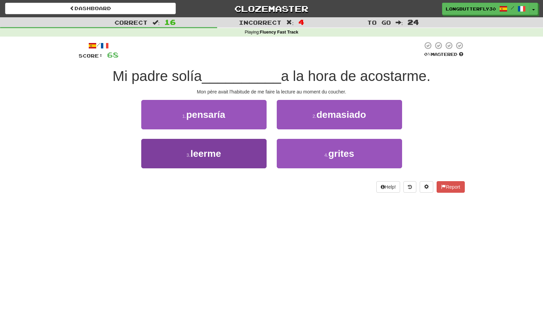
drag, startPoint x: 328, startPoint y: 113, endPoint x: 239, endPoint y: 154, distance: 98.0
click at [241, 153] on div "1 . pensaría 2 . demasiado 3 . leerme 4 . grites" at bounding box center [272, 139] width 396 height 78
click at [239, 153] on button "3 . leerme" at bounding box center [203, 153] width 125 height 29
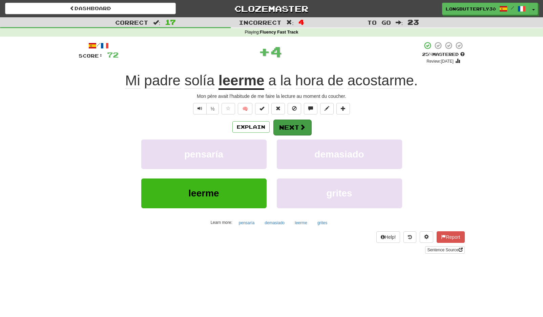
click at [286, 123] on button "Next" at bounding box center [292, 128] width 38 height 16
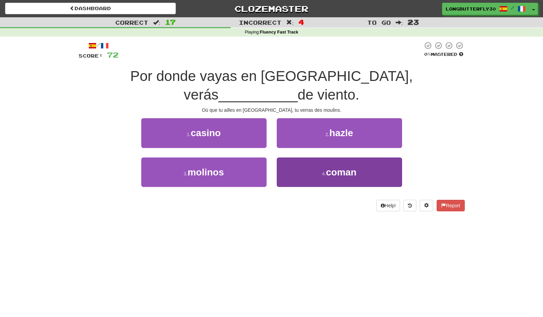
scroll to position [1, 0]
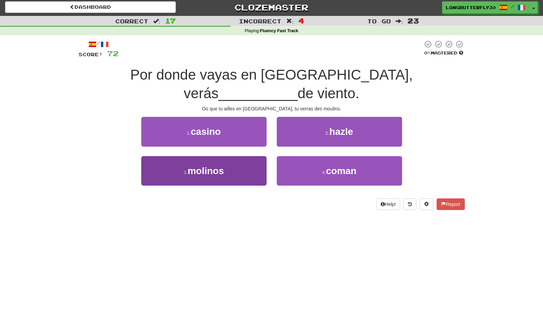
click at [245, 156] on button "3 . molinos" at bounding box center [203, 170] width 125 height 29
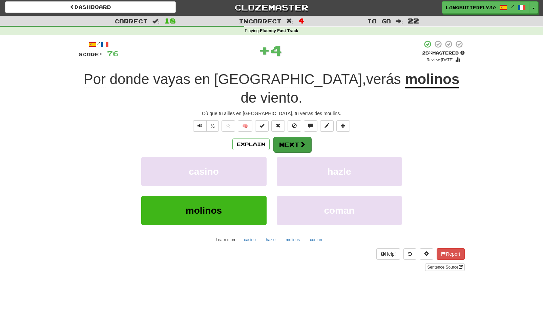
click at [297, 137] on button "Next" at bounding box center [292, 145] width 38 height 16
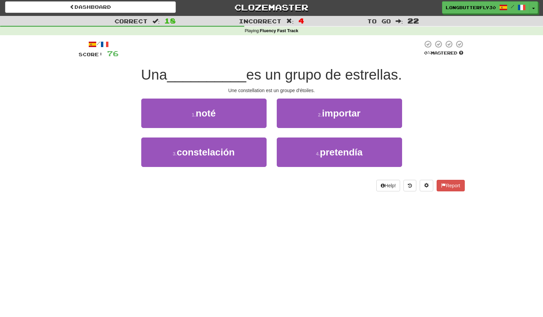
click at [269, 151] on div "3 . constelación" at bounding box center [204, 157] width 136 height 39
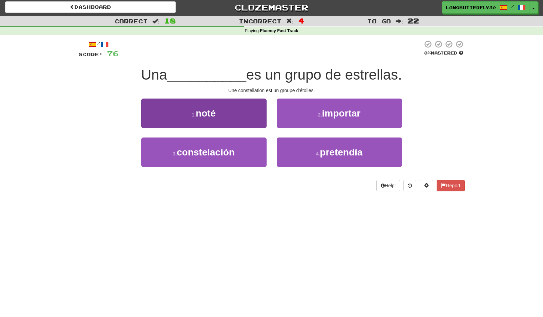
drag, startPoint x: 227, startPoint y: 160, endPoint x: 241, endPoint y: 151, distance: 16.4
click at [231, 157] on button "3 . constelación" at bounding box center [203, 152] width 125 height 29
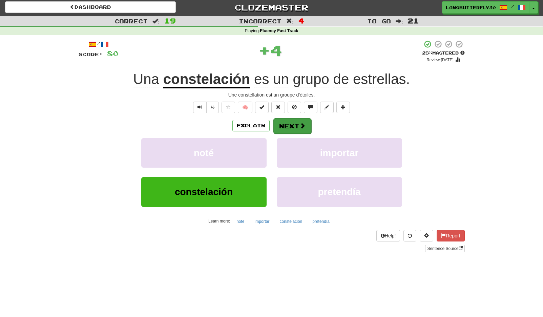
click at [281, 122] on button "Next" at bounding box center [292, 126] width 38 height 16
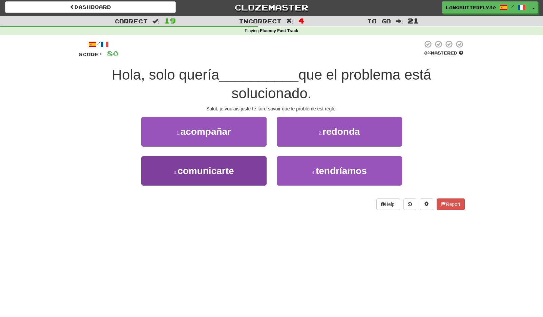
click at [251, 162] on button "3 . comunicarte" at bounding box center [203, 170] width 125 height 29
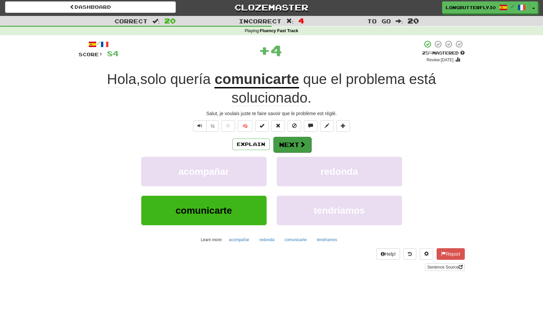
click at [289, 137] on button "Next" at bounding box center [292, 145] width 38 height 16
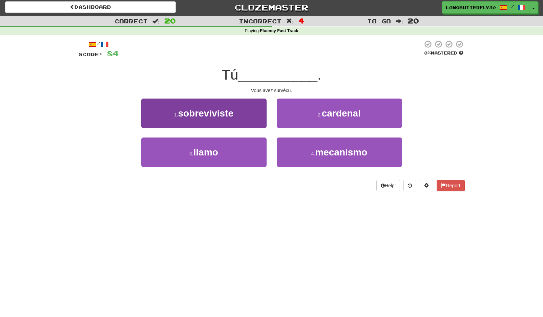
click at [254, 114] on button "1 . sobreviviste" at bounding box center [203, 113] width 125 height 29
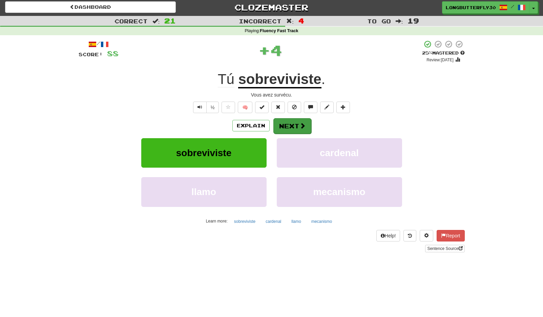
click at [292, 130] on button "Next" at bounding box center [292, 126] width 38 height 16
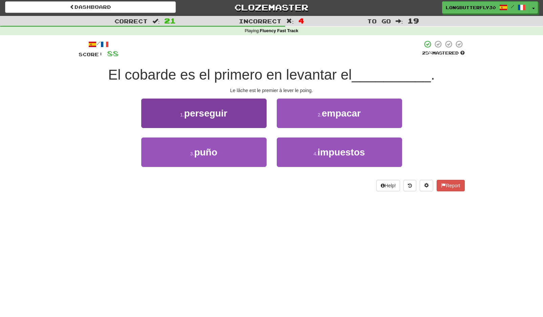
click at [233, 151] on button "3 . puño" at bounding box center [203, 152] width 125 height 29
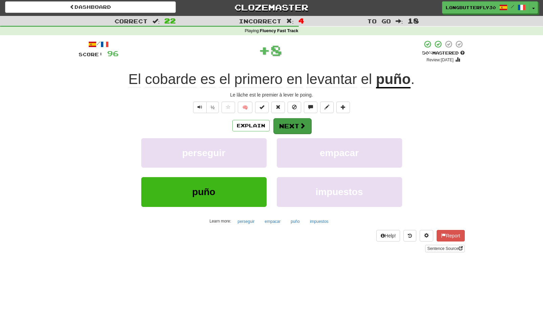
click at [291, 124] on button "Next" at bounding box center [292, 126] width 38 height 16
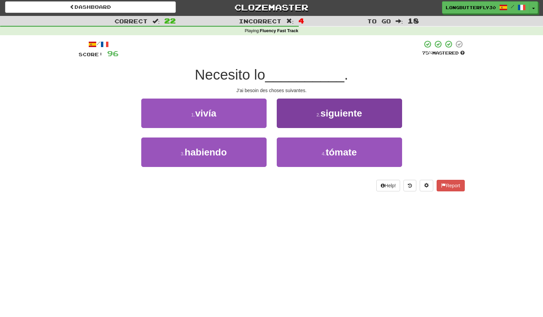
click at [317, 111] on button "2 . siguiente" at bounding box center [339, 113] width 125 height 29
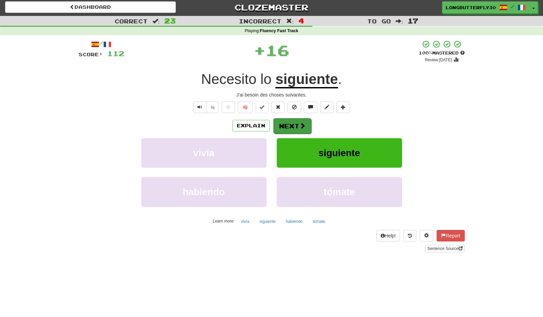
click at [288, 124] on button "Next" at bounding box center [292, 126] width 38 height 16
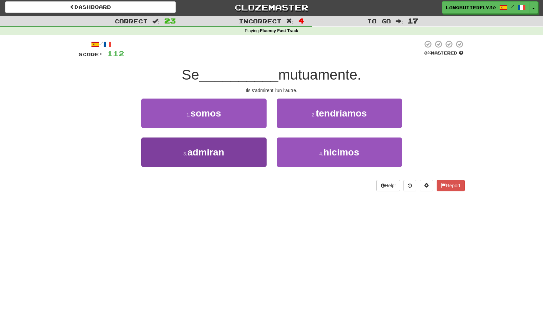
click at [245, 145] on button "3 . admiran" at bounding box center [203, 152] width 125 height 29
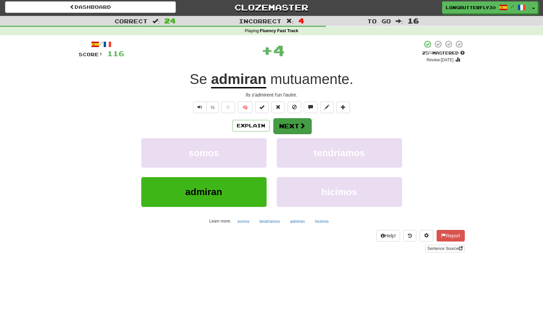
click at [299, 125] on button "Next" at bounding box center [292, 126] width 38 height 16
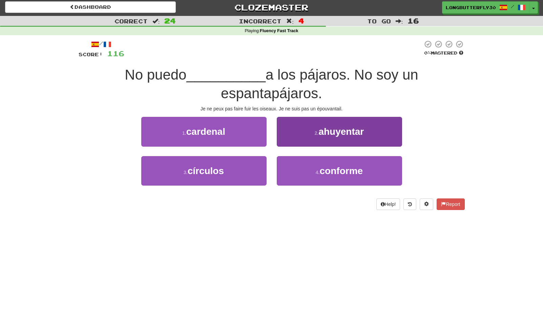
click at [296, 128] on button "2 . ahuyentar" at bounding box center [339, 131] width 125 height 29
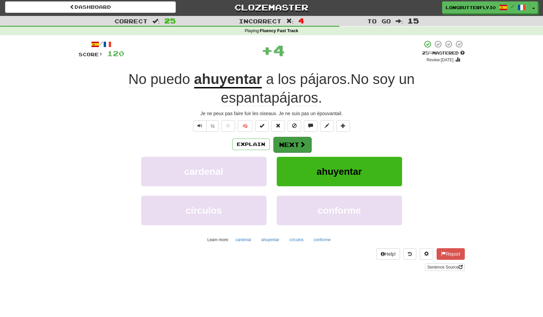
click at [294, 145] on button "Next" at bounding box center [292, 145] width 38 height 16
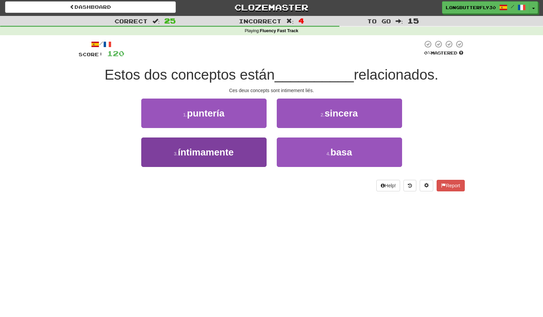
click at [252, 153] on button "3 . íntimamente" at bounding box center [203, 152] width 125 height 29
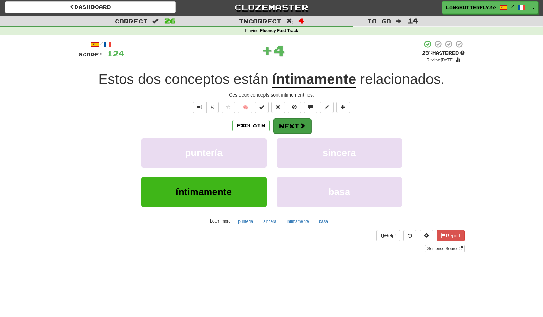
click at [290, 126] on button "Next" at bounding box center [292, 126] width 38 height 16
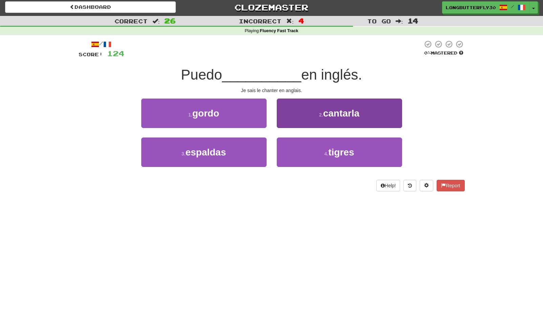
click at [337, 115] on span "cantarla" at bounding box center [341, 113] width 36 height 11
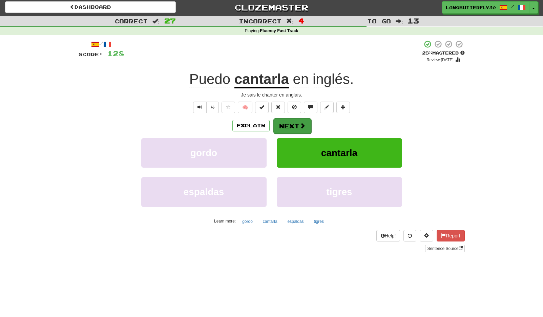
click at [306, 126] on button "Next" at bounding box center [292, 126] width 38 height 16
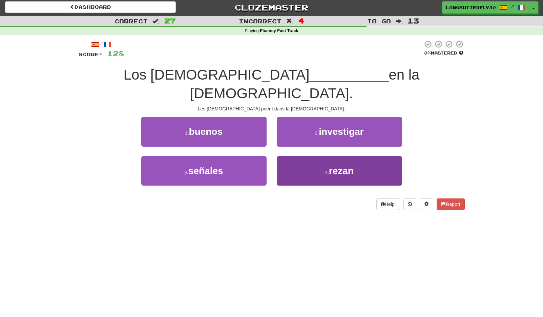
click at [329, 166] on span "rezan" at bounding box center [341, 171] width 25 height 11
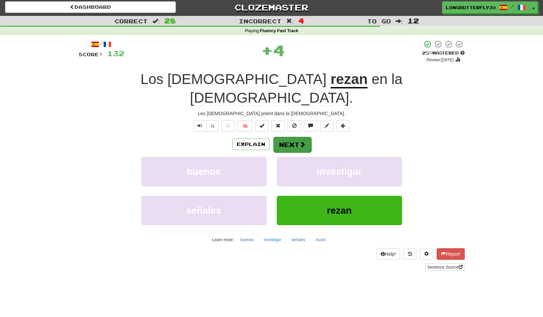
click at [305, 137] on button "Next" at bounding box center [292, 145] width 38 height 16
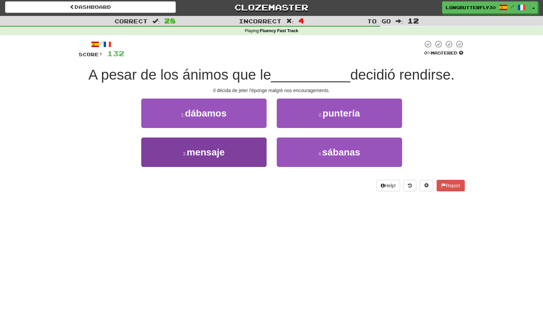
click at [221, 147] on span "mensaje" at bounding box center [206, 152] width 38 height 11
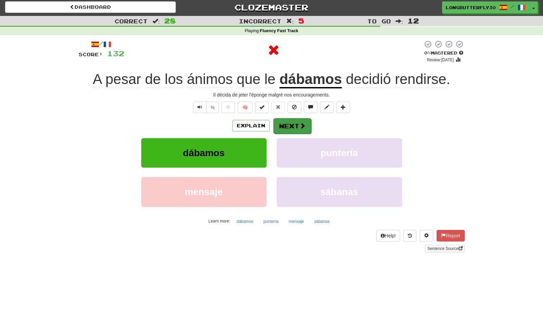
click at [298, 127] on button "Next" at bounding box center [292, 126] width 38 height 16
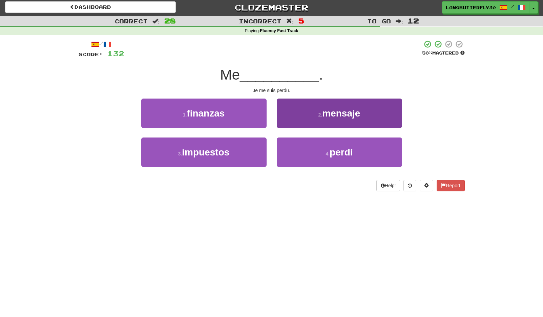
drag, startPoint x: 287, startPoint y: 152, endPoint x: 287, endPoint y: 139, distance: 13.2
click at [287, 151] on button "4 . perdí" at bounding box center [339, 152] width 125 height 29
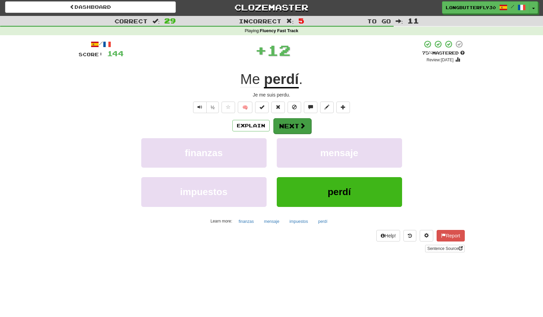
click at [289, 127] on button "Next" at bounding box center [292, 126] width 38 height 16
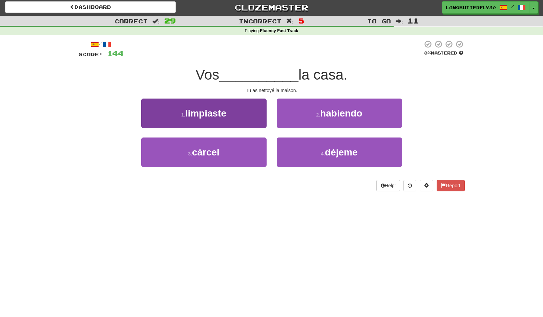
click at [240, 116] on button "1 . limpiaste" at bounding box center [203, 113] width 125 height 29
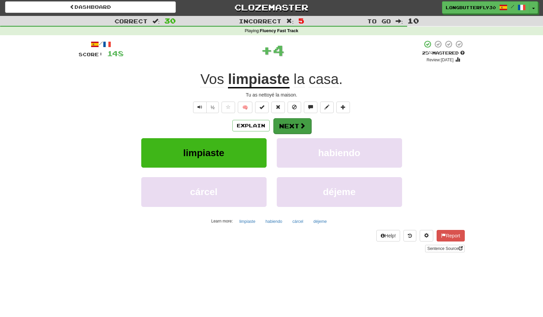
click at [288, 124] on button "Next" at bounding box center [292, 126] width 38 height 16
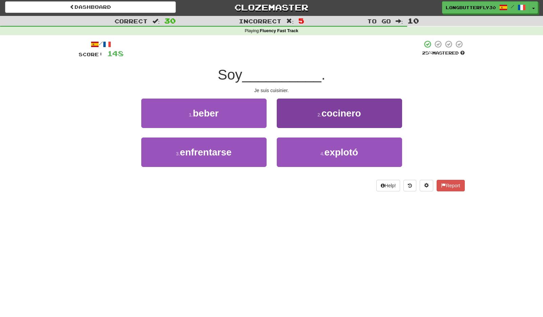
click at [326, 120] on button "2 . cocinero" at bounding box center [339, 113] width 125 height 29
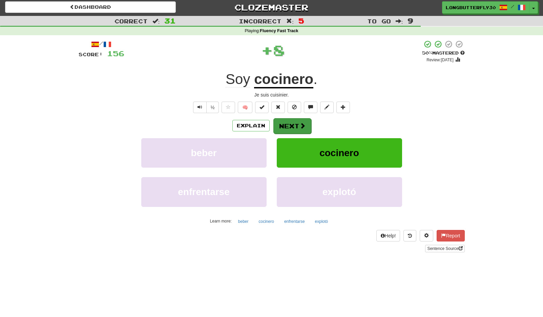
click at [300, 127] on span at bounding box center [303, 126] width 6 height 6
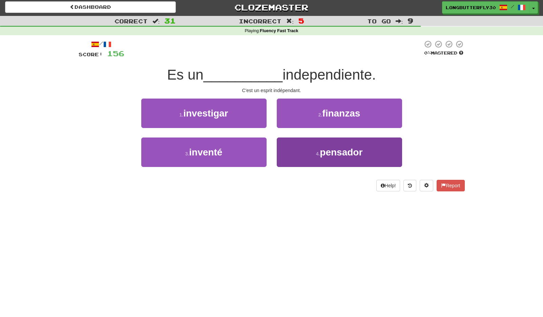
click at [331, 148] on span "pensador" at bounding box center [341, 152] width 43 height 11
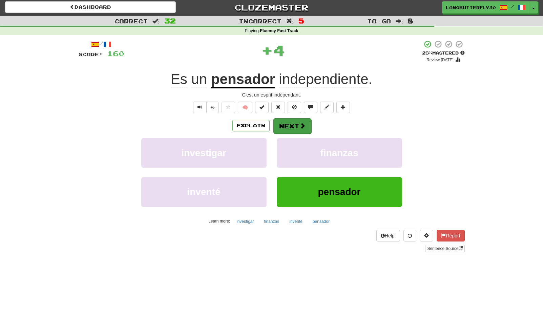
click at [303, 125] on span at bounding box center [303, 126] width 6 height 6
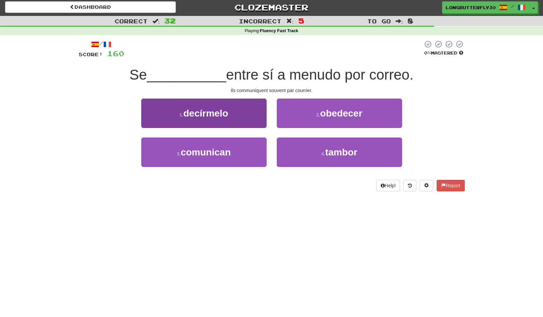
drag, startPoint x: 239, startPoint y: 148, endPoint x: 242, endPoint y: 146, distance: 4.4
click at [239, 148] on button "3 . comunican" at bounding box center [203, 152] width 125 height 29
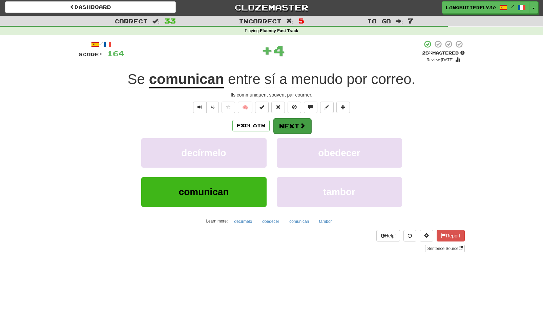
click at [297, 123] on button "Next" at bounding box center [292, 126] width 38 height 16
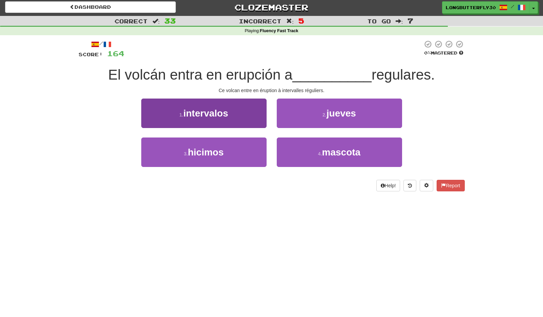
click at [241, 117] on button "1 . intervalos" at bounding box center [203, 113] width 125 height 29
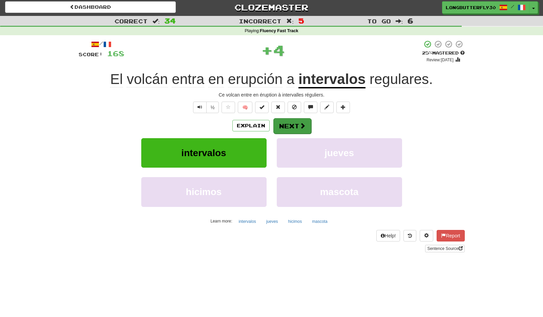
click at [289, 122] on button "Next" at bounding box center [292, 126] width 38 height 16
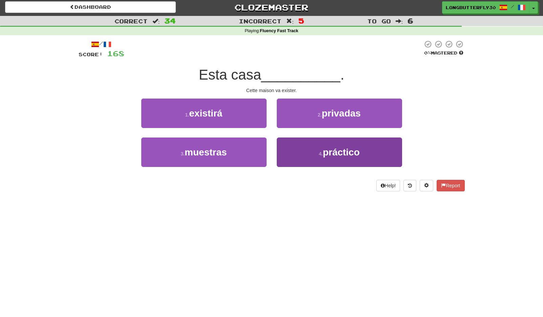
scroll to position [3, 0]
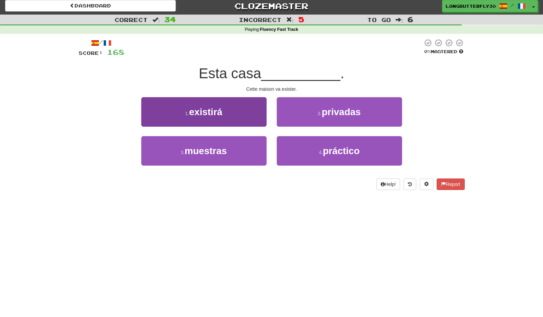
click at [244, 110] on button "1 . existirá" at bounding box center [203, 111] width 125 height 29
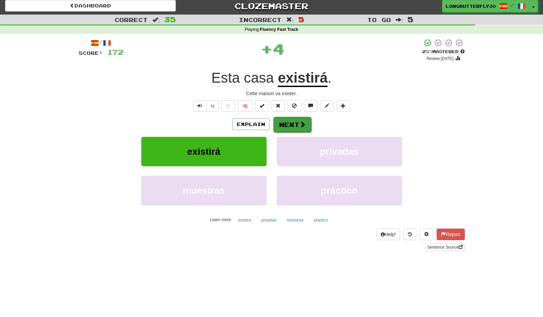
click at [303, 125] on span at bounding box center [303, 124] width 6 height 6
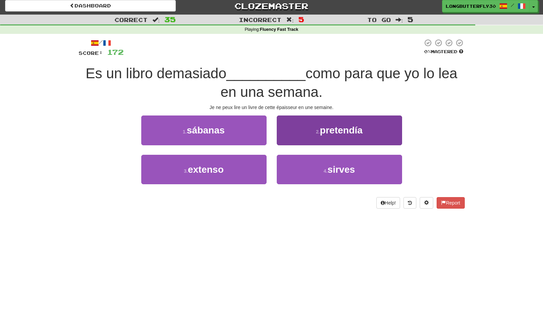
scroll to position [4, 0]
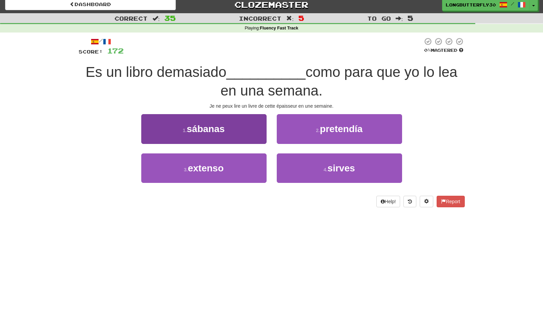
click at [255, 130] on button "1 . sábanas" at bounding box center [203, 128] width 125 height 29
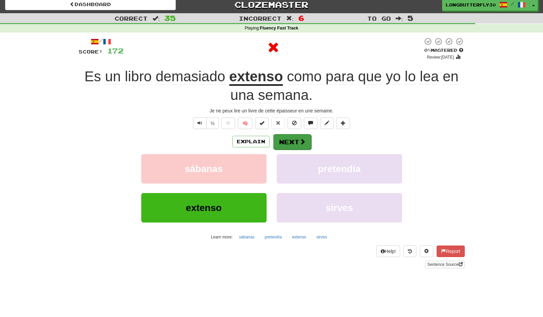
click at [287, 137] on button "Next" at bounding box center [292, 142] width 38 height 16
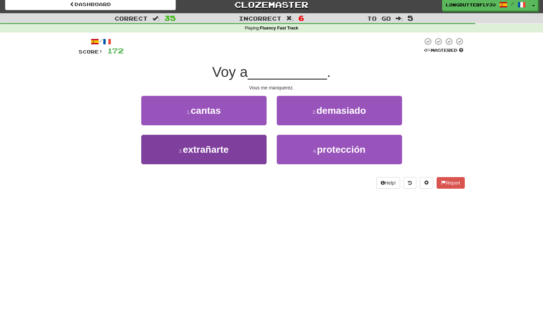
click at [248, 146] on button "3 . extrañarte" at bounding box center [203, 149] width 125 height 29
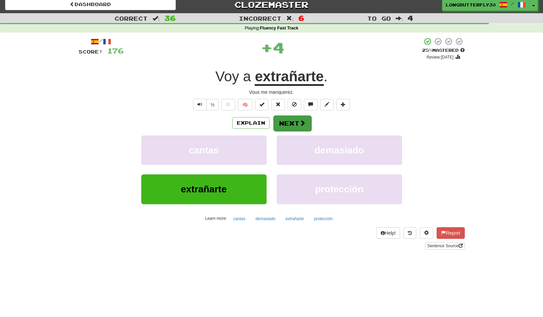
click at [301, 118] on button "Next" at bounding box center [292, 124] width 38 height 16
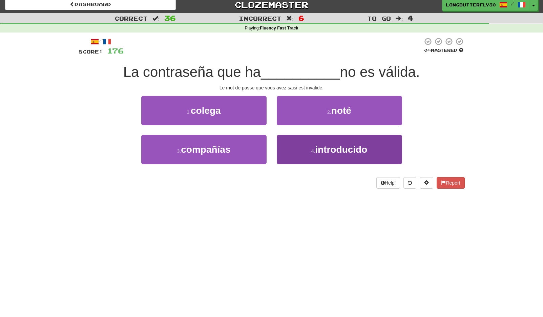
scroll to position [5, 0]
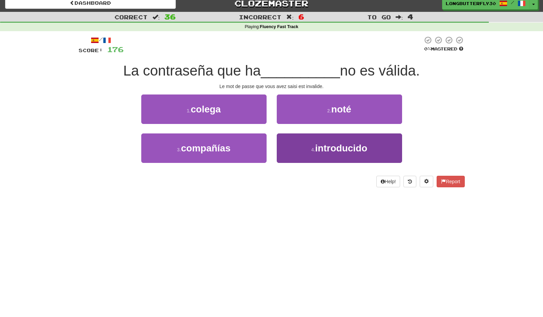
click at [310, 145] on button "4 . introducido" at bounding box center [339, 147] width 125 height 29
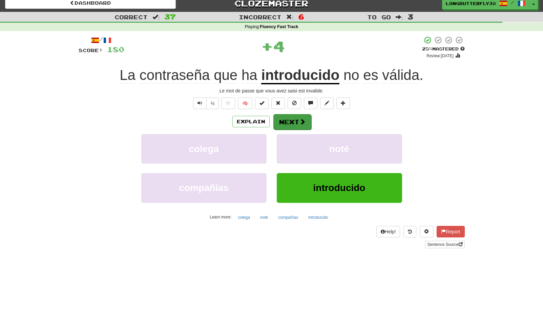
click at [295, 122] on button "Next" at bounding box center [292, 122] width 38 height 16
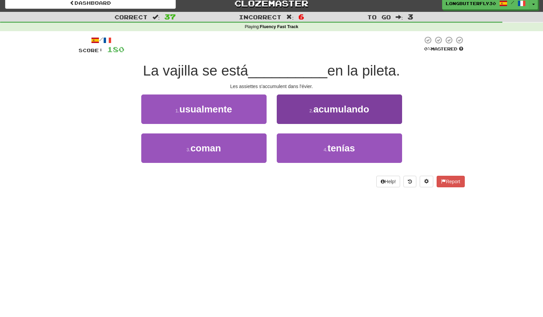
click at [320, 115] on button "2 . acumulando" at bounding box center [339, 109] width 125 height 29
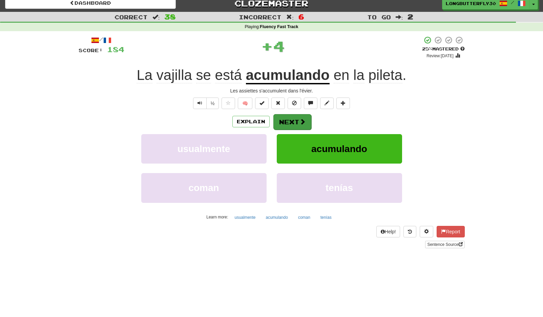
click at [292, 120] on button "Next" at bounding box center [292, 122] width 38 height 16
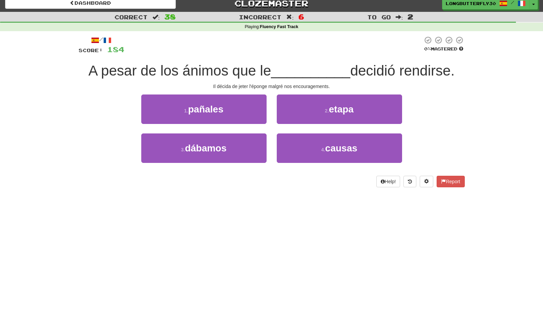
drag, startPoint x: 238, startPoint y: 144, endPoint x: 265, endPoint y: 129, distance: 31.1
click at [238, 144] on button "3 . dábamos" at bounding box center [203, 147] width 125 height 29
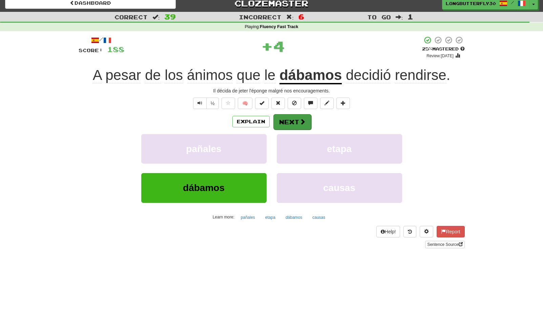
click at [287, 122] on button "Next" at bounding box center [292, 122] width 38 height 16
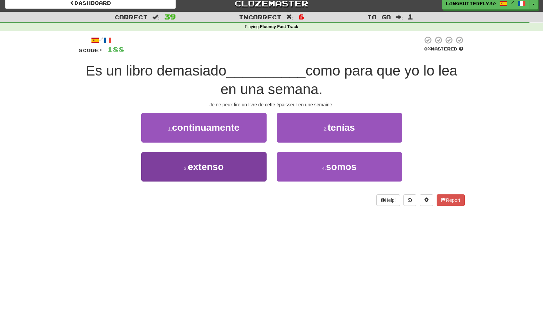
click at [245, 157] on button "3 . extenso" at bounding box center [203, 166] width 125 height 29
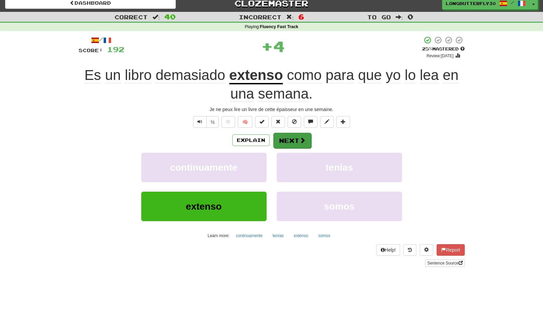
click at [289, 136] on button "Next" at bounding box center [292, 141] width 38 height 16
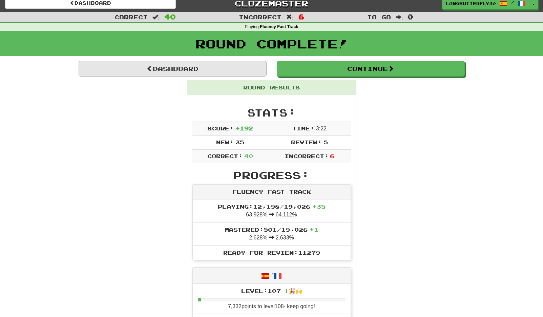
click at [257, 67] on link "Dashboard" at bounding box center [173, 69] width 188 height 16
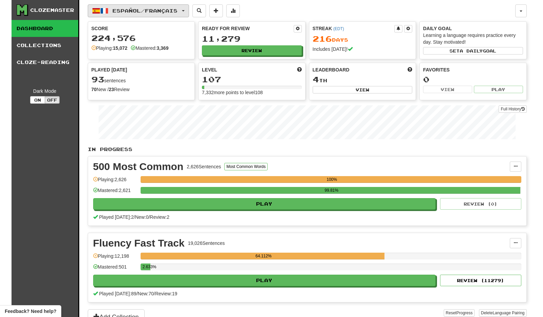
click at [166, 14] on button "Español / Français" at bounding box center [138, 10] width 101 height 13
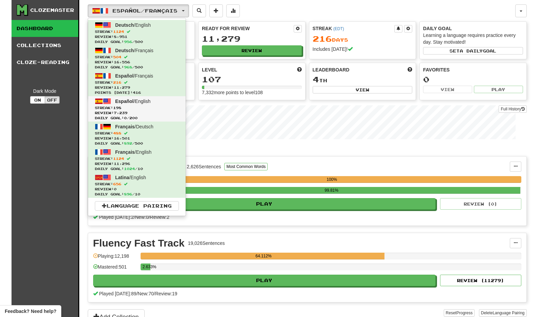
click at [160, 113] on span "Review: 7,239" at bounding box center [137, 112] width 84 height 5
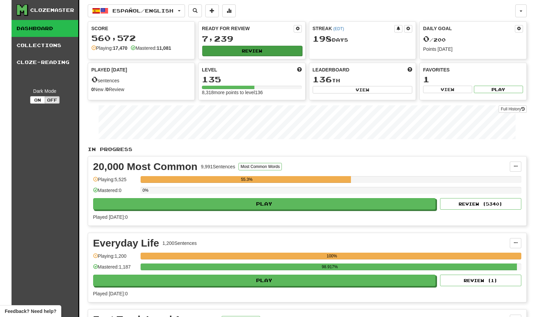
click at [253, 50] on button "Review" at bounding box center [252, 51] width 100 height 10
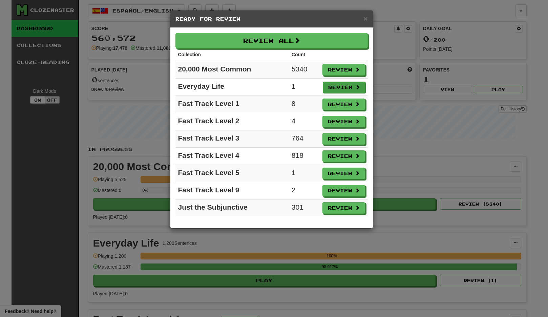
click at [358, 85] on span at bounding box center [357, 87] width 5 height 5
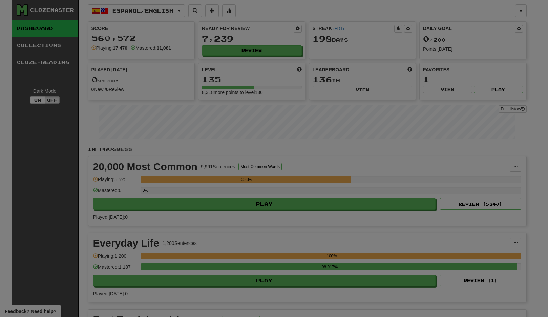
select select "**"
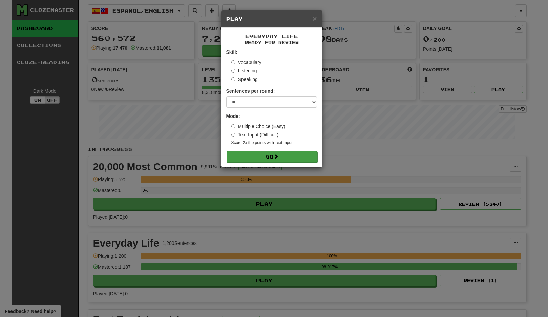
click at [293, 159] on button "Go" at bounding box center [272, 157] width 91 height 12
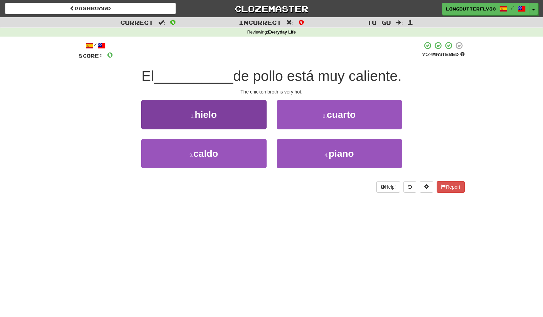
click at [236, 118] on button "1 . hielo" at bounding box center [203, 114] width 125 height 29
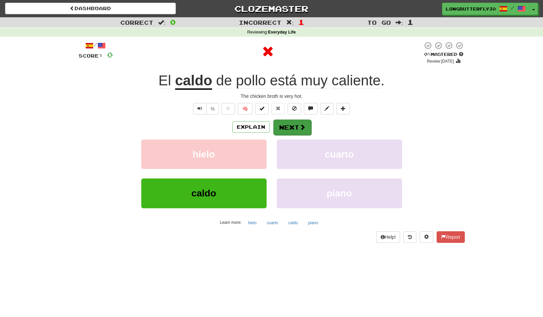
click at [299, 125] on button "Next" at bounding box center [292, 128] width 38 height 16
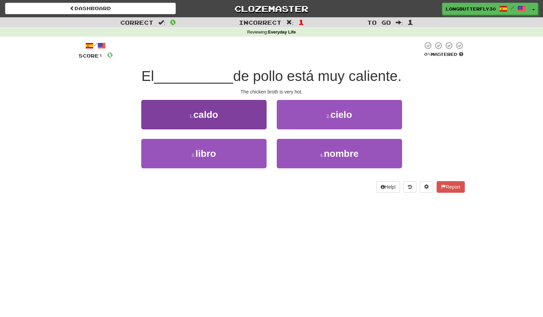
click at [254, 114] on button "1 . caldo" at bounding box center [203, 114] width 125 height 29
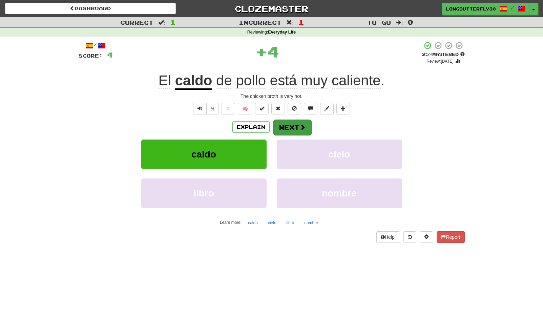
click at [299, 122] on button "Next" at bounding box center [292, 128] width 38 height 16
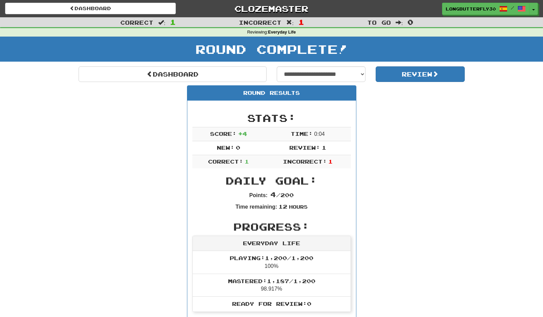
scroll to position [1, 0]
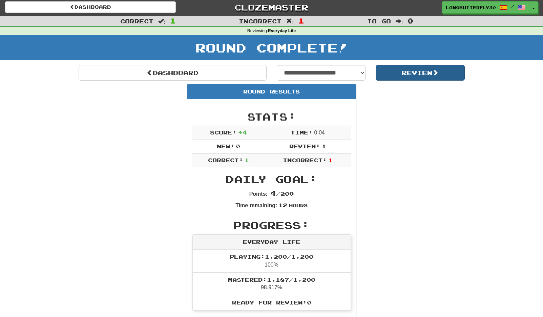
click at [404, 72] on button "Review" at bounding box center [420, 73] width 89 height 16
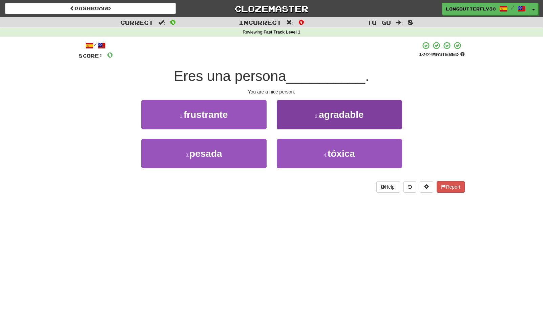
click at [323, 114] on span "agradable" at bounding box center [341, 114] width 45 height 11
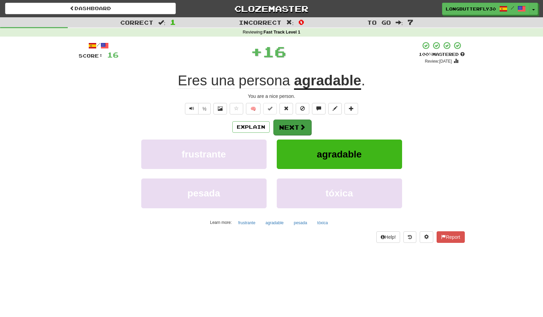
click at [289, 128] on button "Next" at bounding box center [292, 128] width 38 height 16
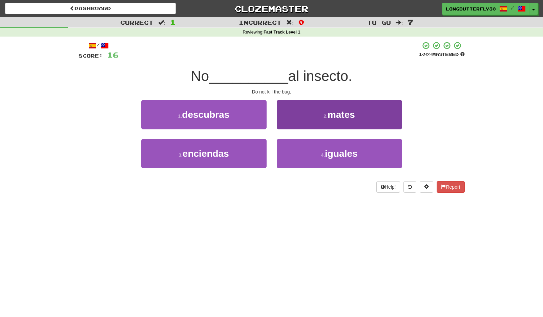
click at [342, 115] on span "mates" at bounding box center [341, 114] width 27 height 11
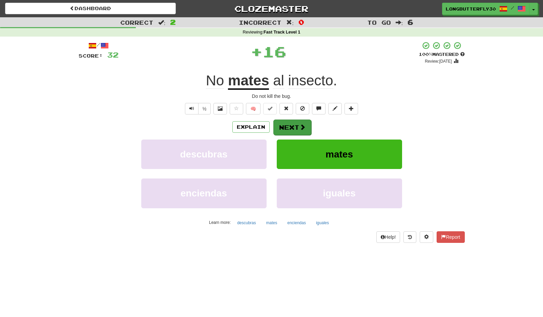
click at [296, 129] on button "Next" at bounding box center [292, 128] width 38 height 16
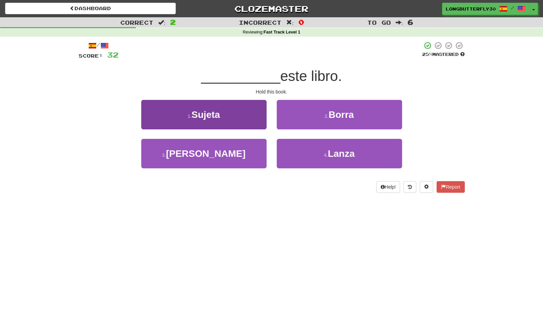
click at [254, 113] on button "1 . Sujeta" at bounding box center [203, 114] width 125 height 29
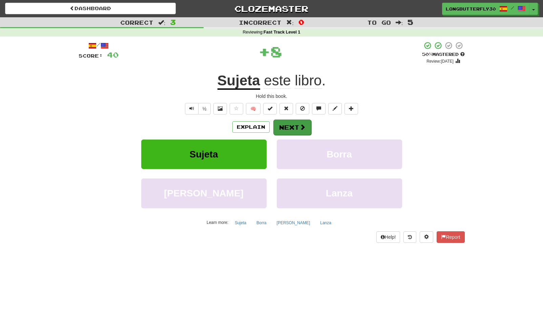
click at [300, 122] on button "Next" at bounding box center [292, 128] width 38 height 16
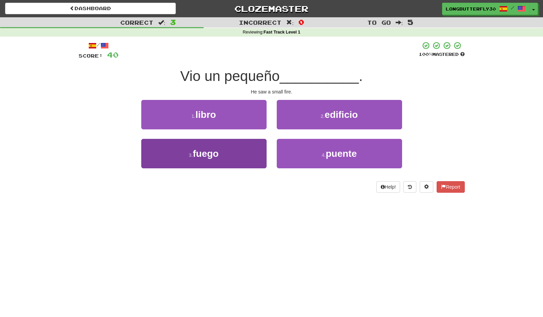
click at [232, 145] on button "3 . fuego" at bounding box center [203, 153] width 125 height 29
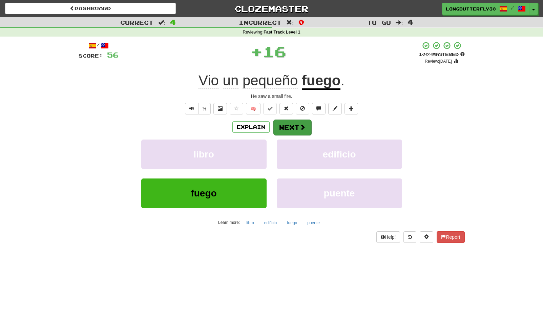
click at [279, 120] on button "Next" at bounding box center [292, 128] width 38 height 16
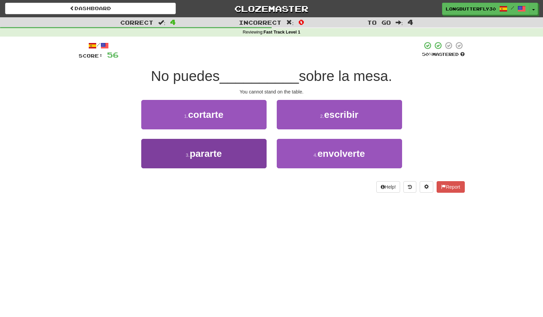
click at [232, 150] on button "3 . pararte" at bounding box center [203, 153] width 125 height 29
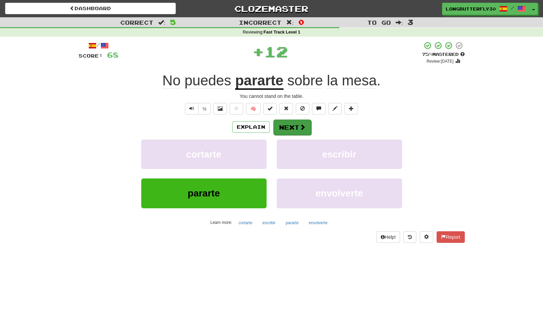
click at [305, 124] on span at bounding box center [303, 127] width 6 height 6
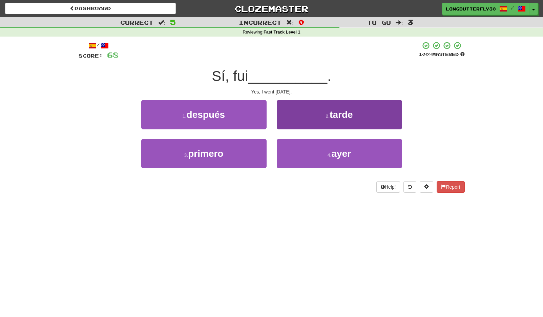
drag, startPoint x: 316, startPoint y: 153, endPoint x: 313, endPoint y: 148, distance: 5.9
click at [316, 152] on button "4 . ayer" at bounding box center [339, 153] width 125 height 29
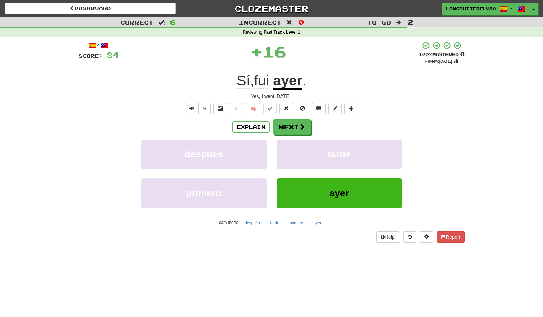
click at [294, 119] on button "Next" at bounding box center [292, 127] width 38 height 16
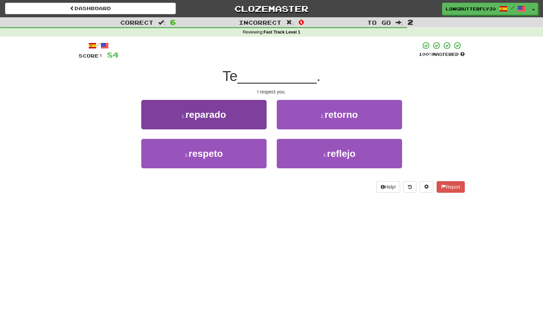
drag, startPoint x: 238, startPoint y: 143, endPoint x: 244, endPoint y: 144, distance: 6.2
click at [238, 143] on button "3 . respeto" at bounding box center [203, 153] width 125 height 29
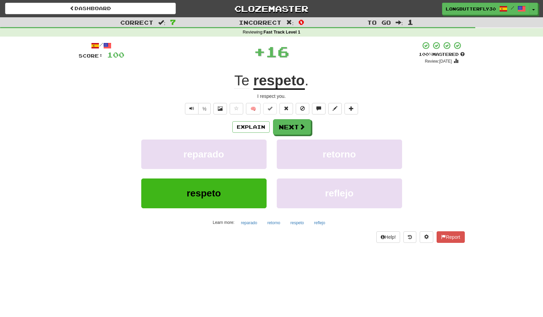
click at [296, 116] on div "/ Score: 100 + 16 100 % Mastered Review: 2026-03-18 Te respeto . I respect you.…" at bounding box center [272, 141] width 386 height 201
click at [295, 125] on button "Next" at bounding box center [292, 128] width 38 height 16
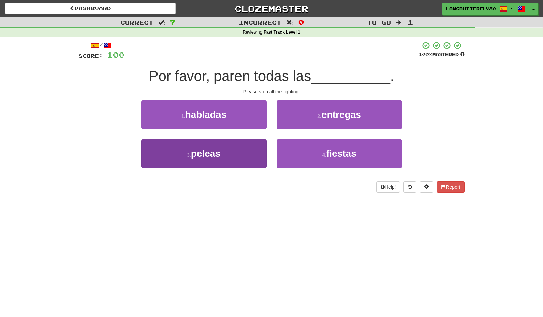
scroll to position [1, 0]
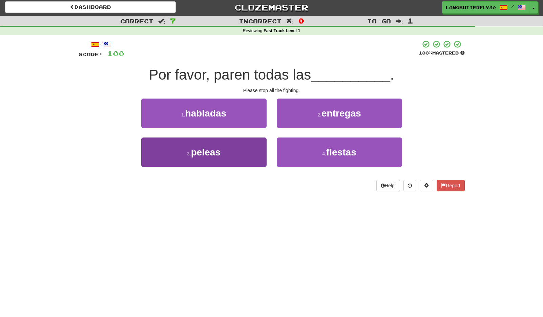
click at [243, 143] on button "3 . peleas" at bounding box center [203, 152] width 125 height 29
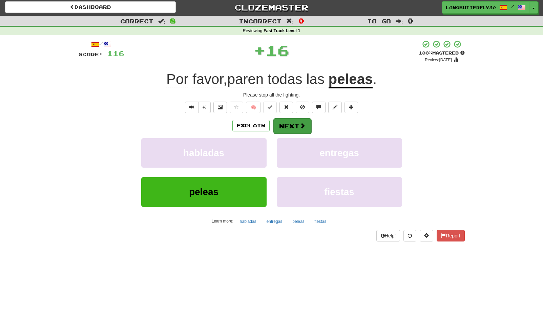
click at [295, 125] on button "Next" at bounding box center [292, 126] width 38 height 16
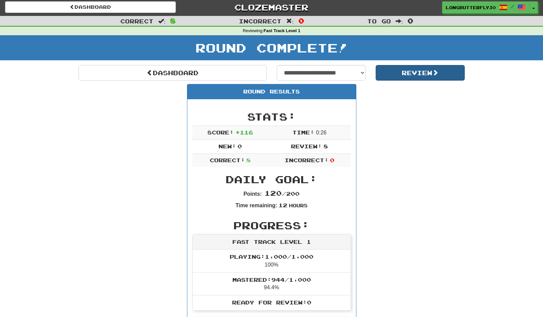
click at [392, 72] on button "Review" at bounding box center [420, 73] width 89 height 16
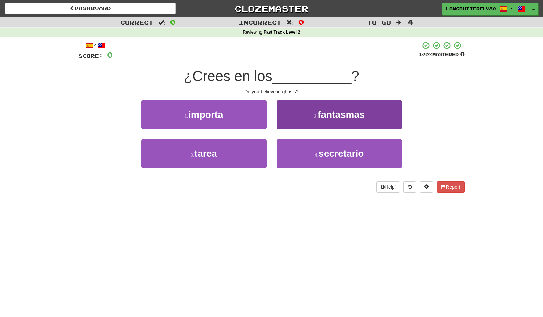
click at [330, 120] on button "2 . fantasmas" at bounding box center [339, 114] width 125 height 29
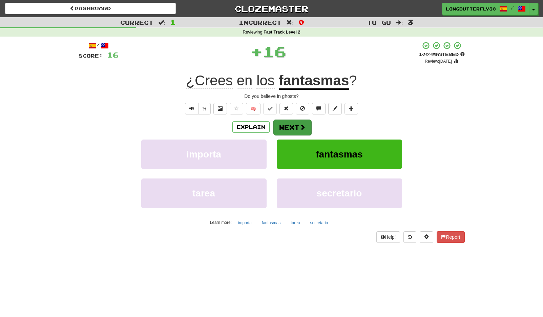
click at [304, 124] on button "Next" at bounding box center [292, 128] width 38 height 16
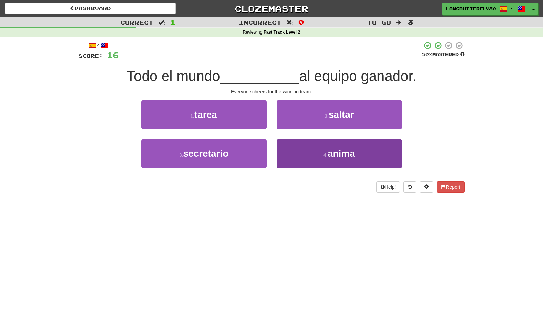
click at [324, 149] on button "4 . anima" at bounding box center [339, 153] width 125 height 29
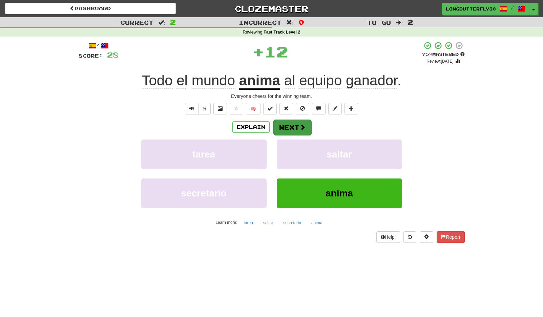
click at [294, 126] on button "Next" at bounding box center [292, 128] width 38 height 16
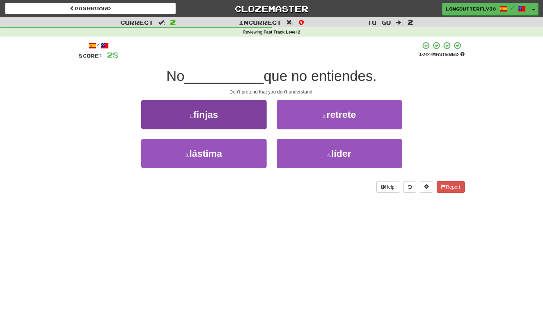
click at [229, 116] on button "1 . finjas" at bounding box center [203, 114] width 125 height 29
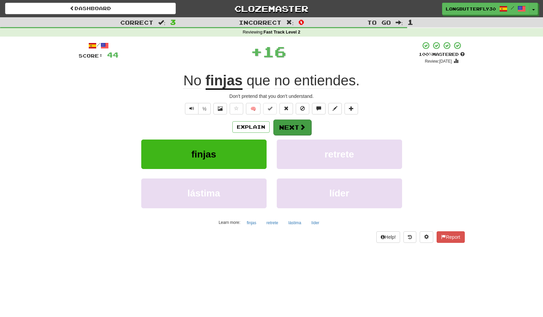
click at [307, 129] on button "Next" at bounding box center [292, 128] width 38 height 16
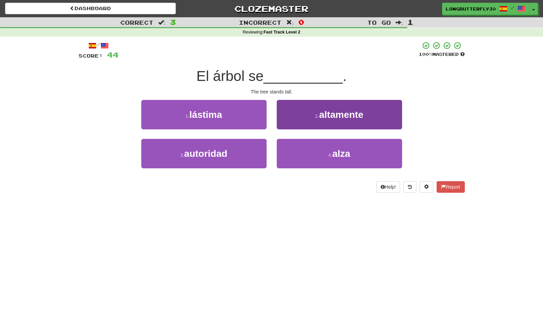
drag, startPoint x: 347, startPoint y: 155, endPoint x: 343, endPoint y: 150, distance: 6.0
click at [347, 154] on span "alza" at bounding box center [341, 153] width 18 height 11
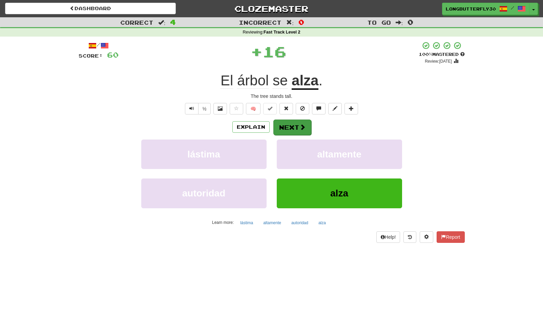
click at [297, 125] on button "Next" at bounding box center [292, 128] width 38 height 16
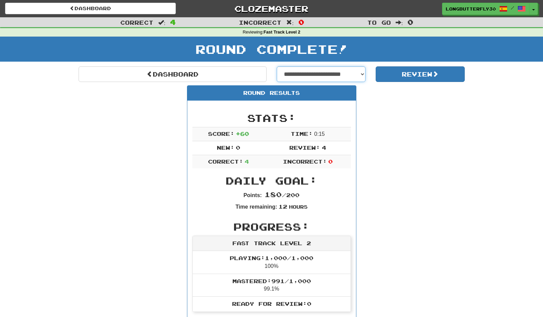
select select "**********"
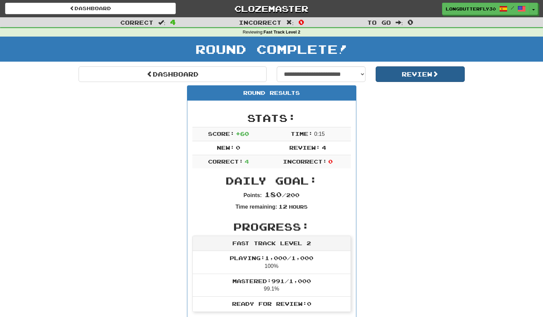
click at [420, 74] on button "Review" at bounding box center [420, 74] width 89 height 16
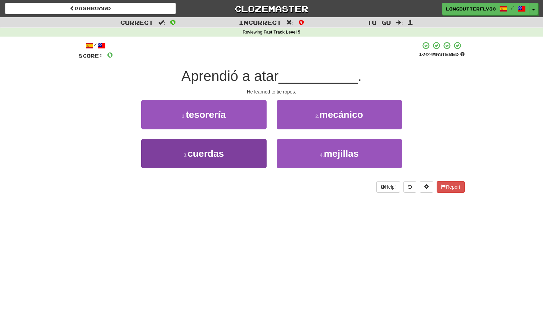
click at [244, 148] on button "3 . cuerdas" at bounding box center [203, 153] width 125 height 29
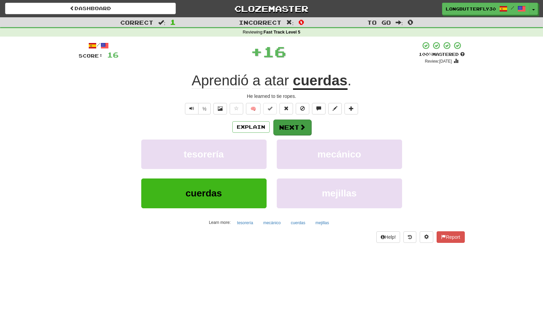
click at [295, 122] on button "Next" at bounding box center [292, 128] width 38 height 16
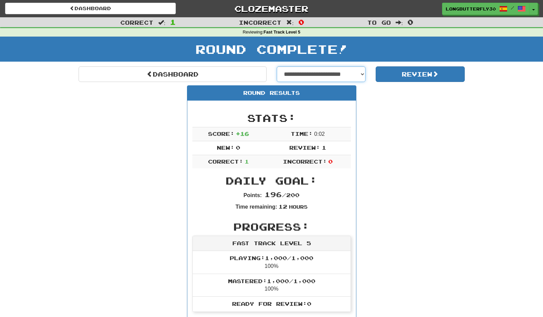
select select "**********"
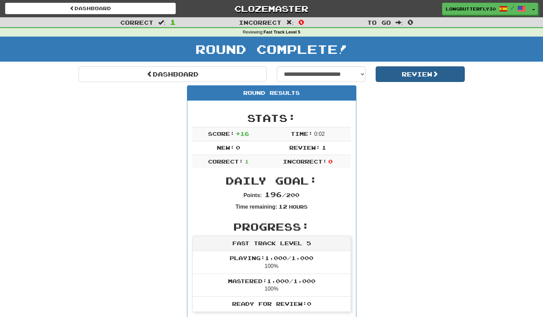
click at [426, 74] on button "Review" at bounding box center [420, 74] width 89 height 16
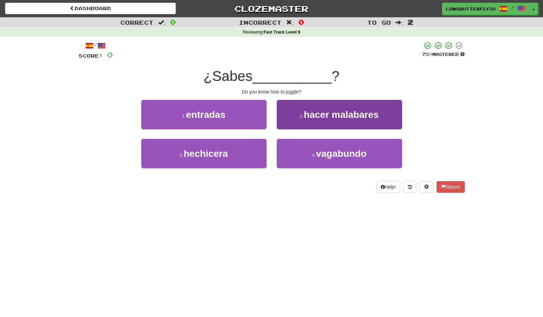
click at [334, 114] on span "hacer malabares" at bounding box center [341, 114] width 75 height 11
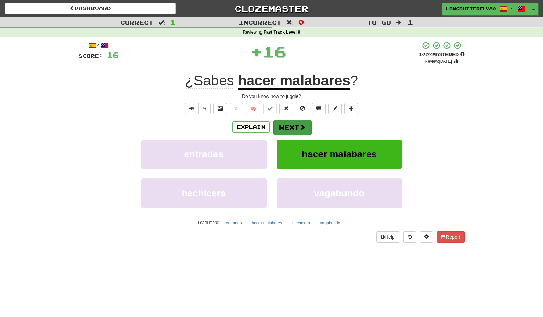
click at [300, 124] on span at bounding box center [303, 127] width 6 height 6
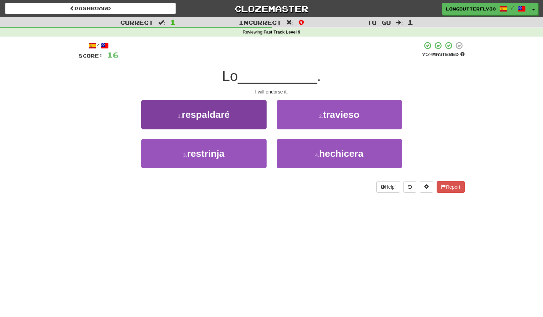
click at [244, 115] on button "1 . respaldaré" at bounding box center [203, 114] width 125 height 29
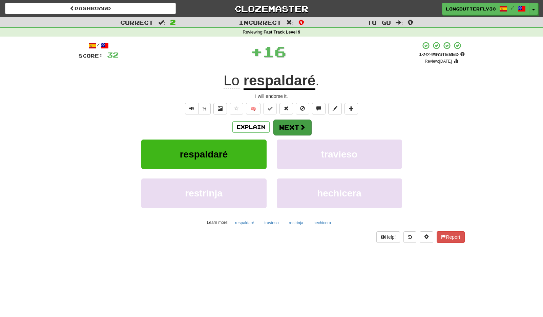
click at [289, 129] on button "Next" at bounding box center [292, 128] width 38 height 16
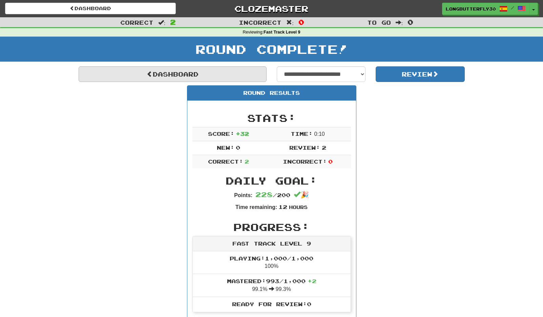
click at [245, 69] on link "Dashboard" at bounding box center [173, 74] width 188 height 16
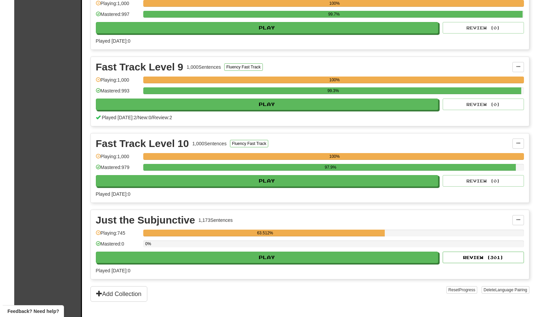
scroll to position [558, 0]
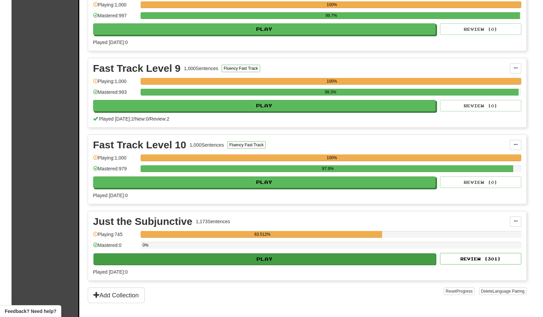
click at [349, 261] on button "Play" at bounding box center [265, 259] width 343 height 12
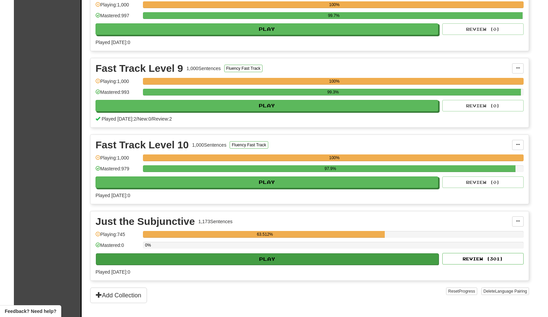
select select "**"
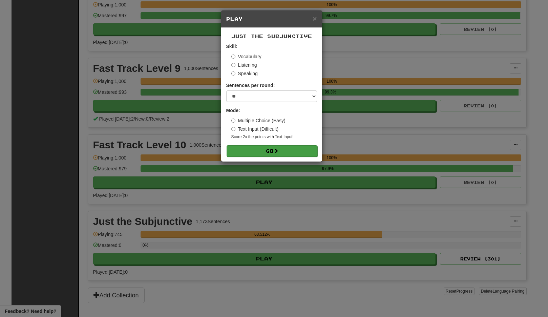
click at [297, 149] on button "Go" at bounding box center [272, 151] width 91 height 12
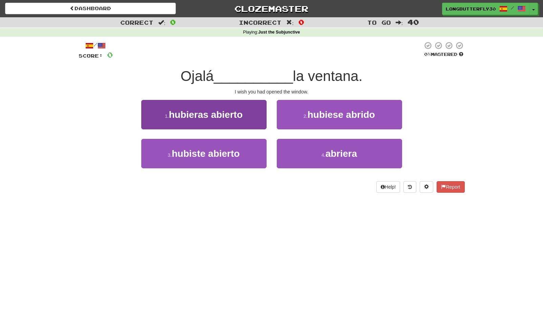
click at [244, 120] on button "1 . hubieras abierto" at bounding box center [203, 114] width 125 height 29
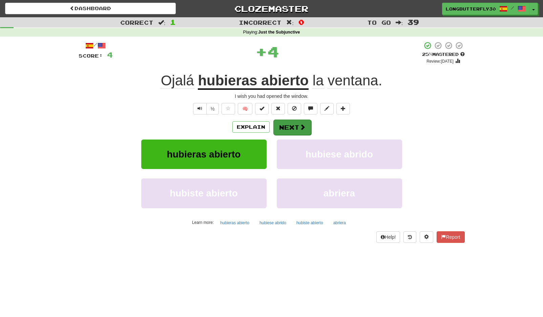
click at [288, 127] on button "Next" at bounding box center [292, 128] width 38 height 16
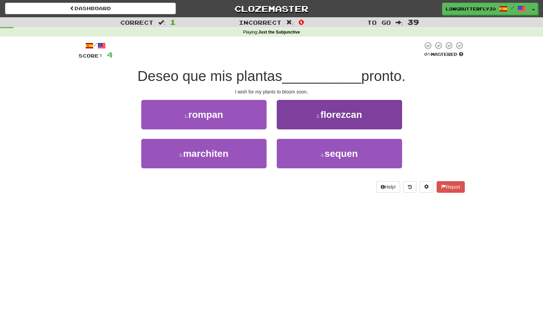
click at [340, 118] on span "florezcan" at bounding box center [342, 114] width 42 height 11
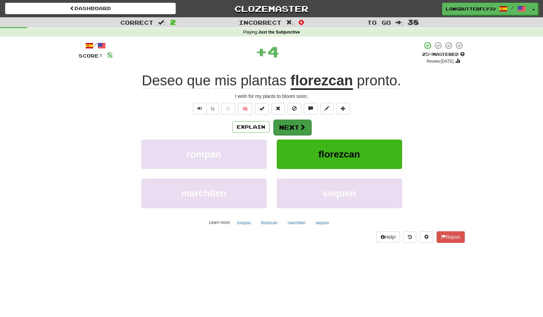
click at [309, 129] on button "Next" at bounding box center [292, 128] width 38 height 16
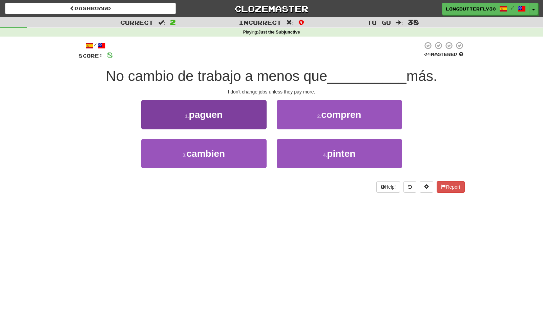
click at [252, 115] on button "1 . paguen" at bounding box center [203, 114] width 125 height 29
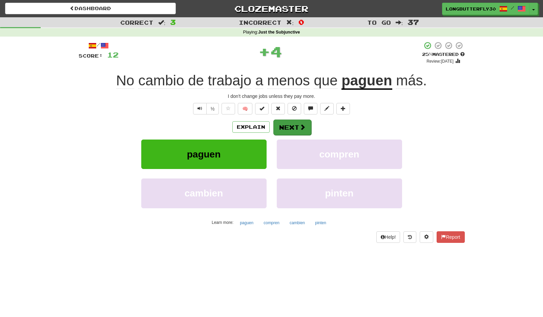
click at [293, 127] on button "Next" at bounding box center [292, 128] width 38 height 16
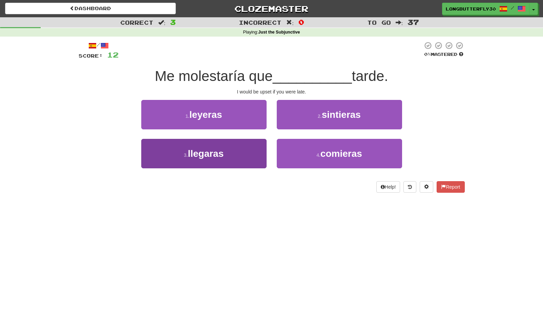
click at [247, 152] on button "3 . llegaras" at bounding box center [203, 153] width 125 height 29
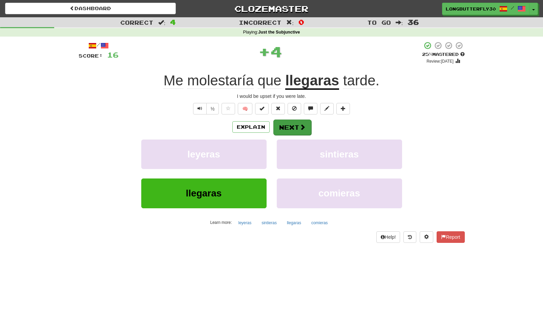
click at [302, 124] on span at bounding box center [303, 127] width 6 height 6
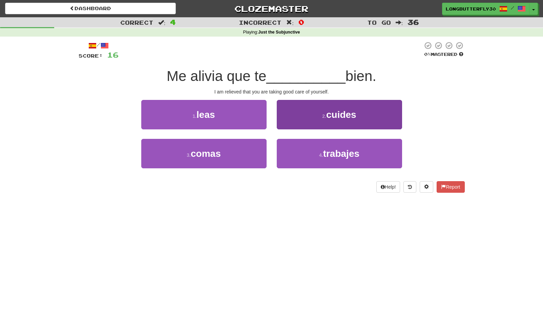
click at [308, 115] on button "2 . cuides" at bounding box center [339, 114] width 125 height 29
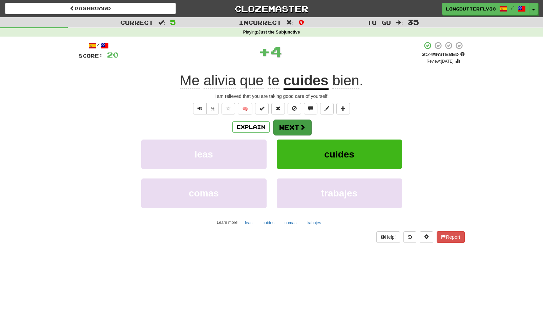
click at [292, 131] on button "Next" at bounding box center [292, 128] width 38 height 16
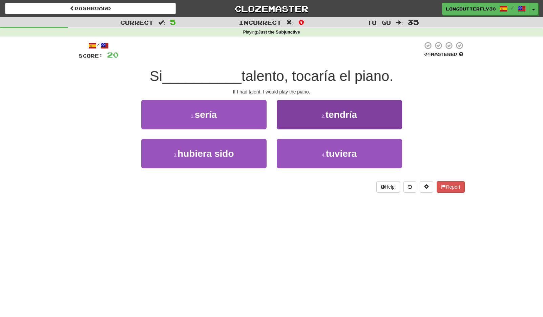
drag, startPoint x: 317, startPoint y: 154, endPoint x: 317, endPoint y: 147, distance: 6.8
click at [317, 152] on button "4 . tuviera" at bounding box center [339, 153] width 125 height 29
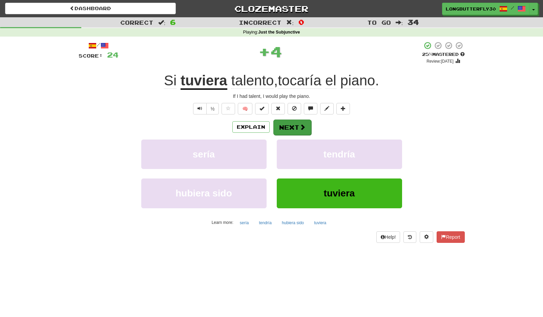
click at [303, 124] on span at bounding box center [303, 127] width 6 height 6
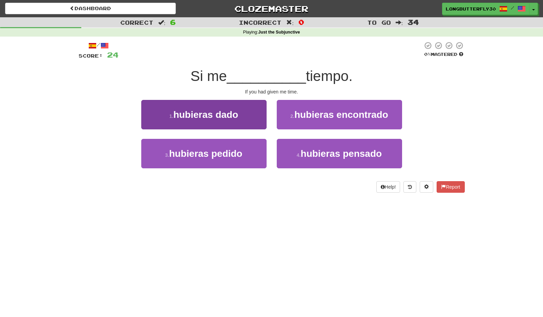
click at [242, 115] on button "1 . hubieras dado" at bounding box center [203, 114] width 125 height 29
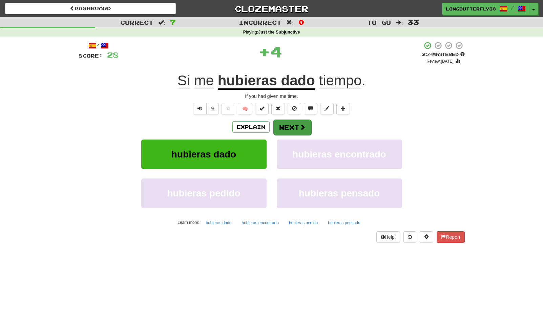
click at [296, 127] on button "Next" at bounding box center [292, 128] width 38 height 16
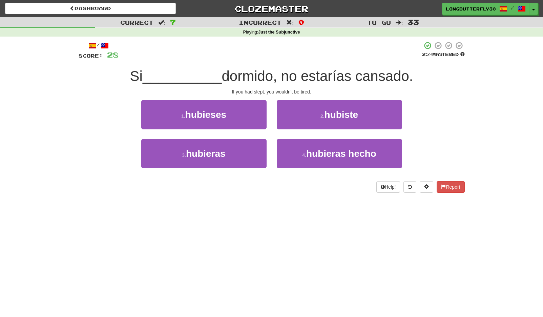
scroll to position [1, 0]
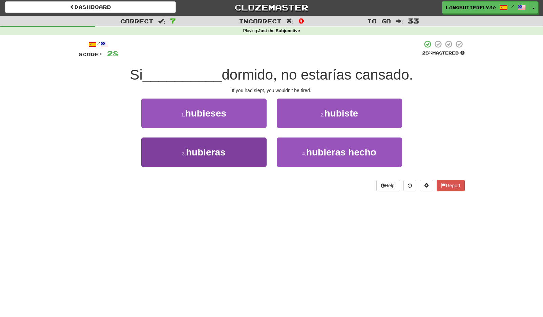
click at [249, 150] on button "3 . hubieras" at bounding box center [203, 152] width 125 height 29
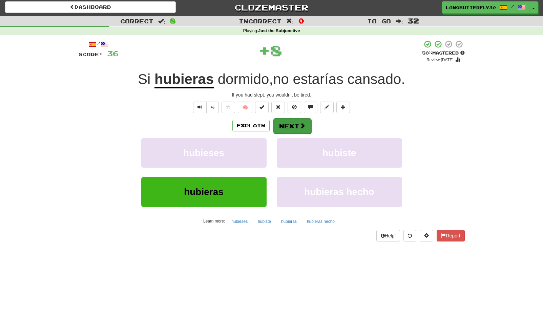
click at [286, 126] on button "Next" at bounding box center [292, 126] width 38 height 16
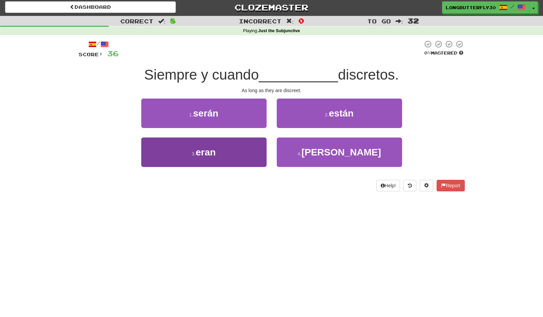
click at [243, 151] on button "3 . eran" at bounding box center [203, 152] width 125 height 29
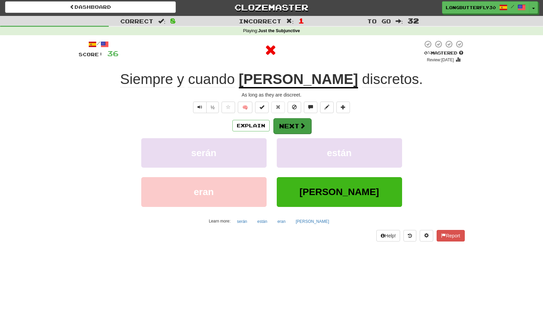
click at [290, 126] on button "Next" at bounding box center [292, 126] width 38 height 16
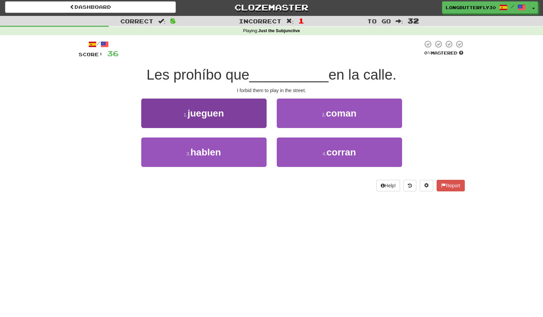
click at [243, 122] on button "1 . jueguen" at bounding box center [203, 113] width 125 height 29
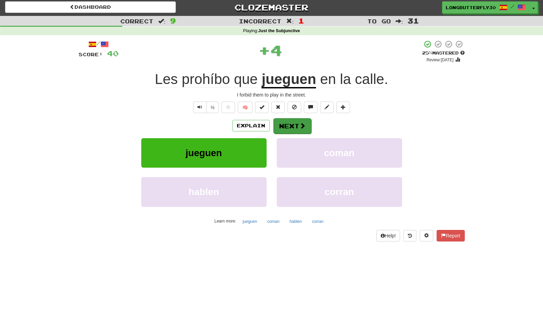
click at [284, 124] on button "Next" at bounding box center [292, 126] width 38 height 16
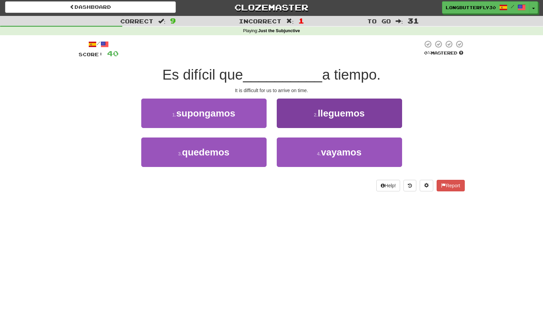
click at [315, 115] on small "2 ." at bounding box center [316, 114] width 4 height 5
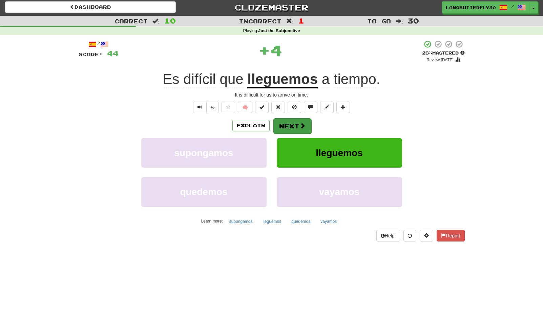
click at [289, 126] on button "Next" at bounding box center [292, 126] width 38 height 16
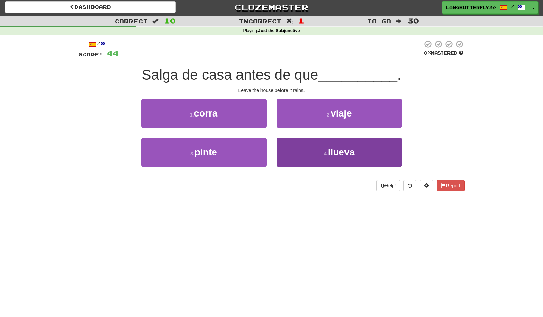
click at [291, 149] on button "4 . llueva" at bounding box center [339, 152] width 125 height 29
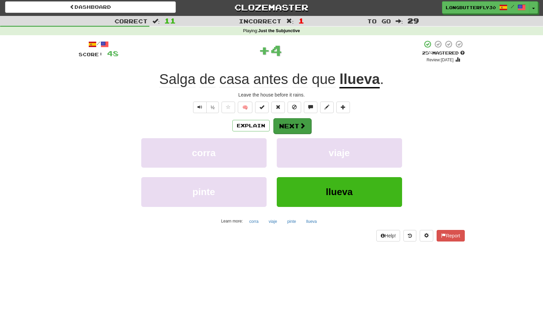
click at [287, 124] on button "Next" at bounding box center [292, 126] width 38 height 16
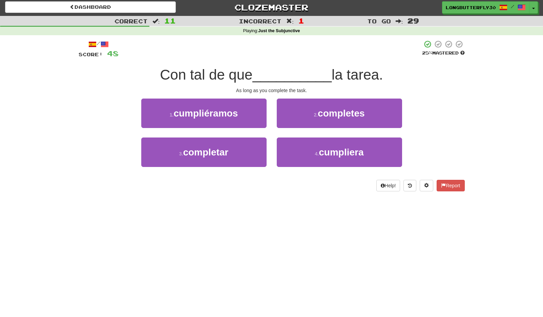
drag, startPoint x: 317, startPoint y: 114, endPoint x: 312, endPoint y: 115, distance: 5.4
click at [317, 114] on small "2 ." at bounding box center [316, 114] width 4 height 5
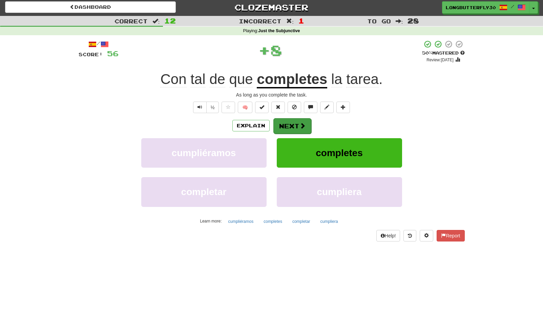
click at [288, 123] on button "Next" at bounding box center [292, 126] width 38 height 16
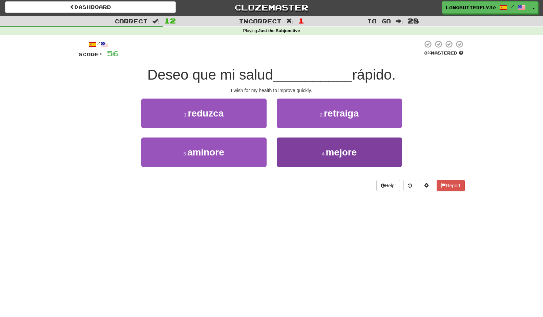
click at [283, 152] on button "4 . mejore" at bounding box center [339, 152] width 125 height 29
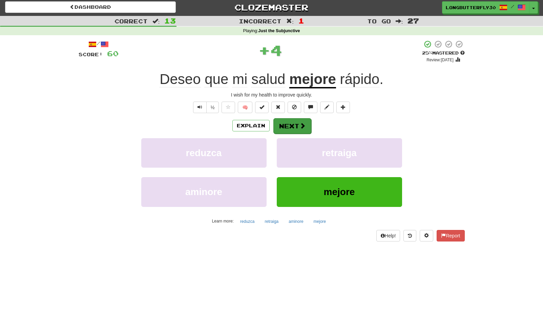
click at [279, 126] on button "Next" at bounding box center [292, 126] width 38 height 16
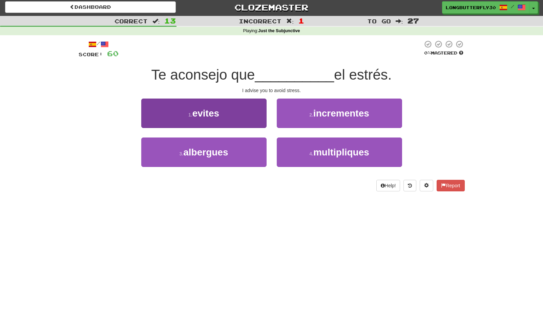
click at [244, 115] on button "1 . evites" at bounding box center [203, 113] width 125 height 29
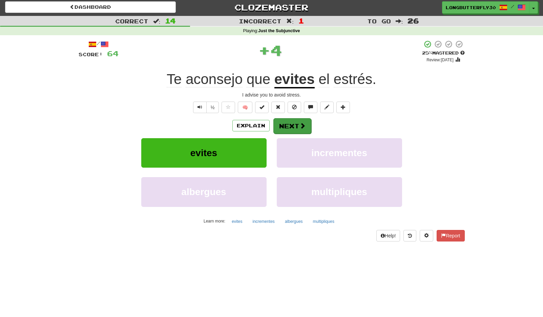
click at [293, 123] on button "Next" at bounding box center [292, 126] width 38 height 16
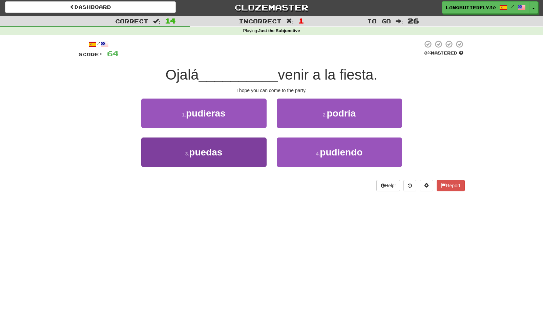
click at [234, 147] on button "3 . puedas" at bounding box center [203, 152] width 125 height 29
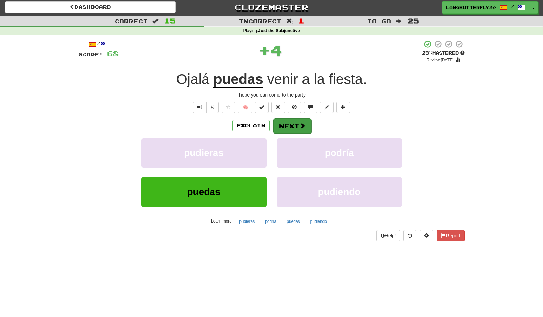
click at [291, 124] on button "Next" at bounding box center [292, 126] width 38 height 16
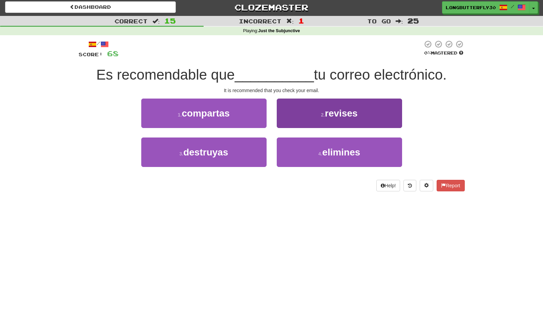
click at [315, 117] on button "2 . revises" at bounding box center [339, 113] width 125 height 29
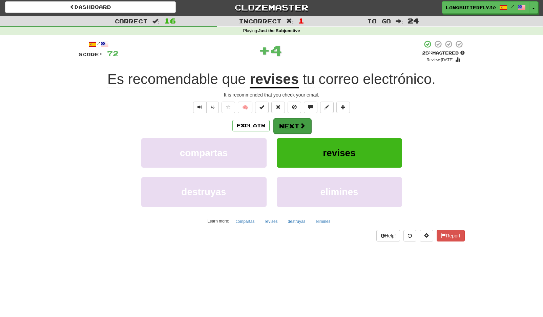
click at [289, 124] on button "Next" at bounding box center [292, 126] width 38 height 16
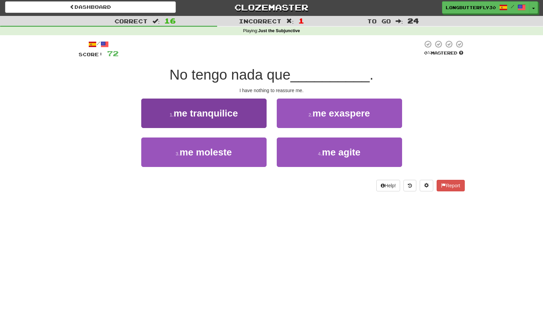
click at [245, 119] on button "1 . me tranquilice" at bounding box center [203, 113] width 125 height 29
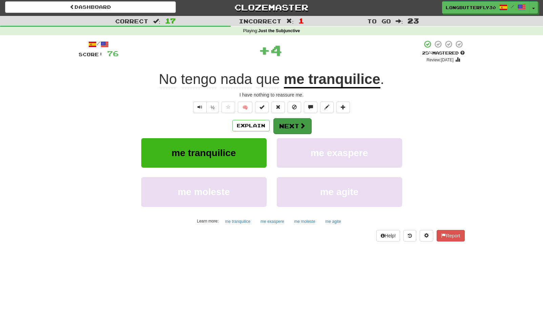
click at [288, 124] on button "Next" at bounding box center [292, 126] width 38 height 16
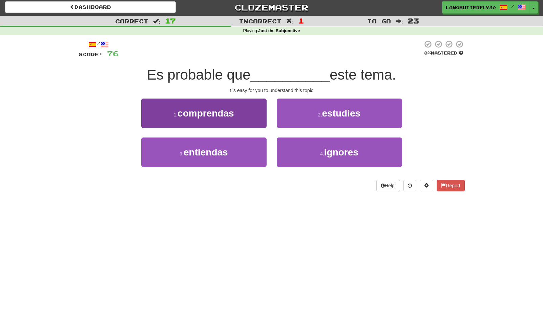
click at [256, 114] on button "1 . comprendas" at bounding box center [203, 113] width 125 height 29
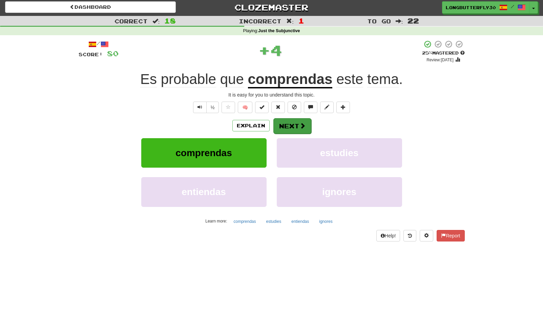
click at [295, 123] on button "Next" at bounding box center [292, 126] width 38 height 16
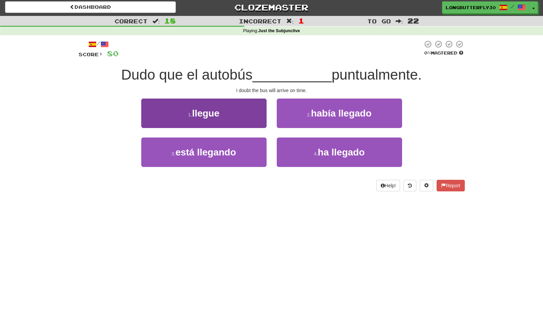
click at [242, 116] on button "1 . llegue" at bounding box center [203, 113] width 125 height 29
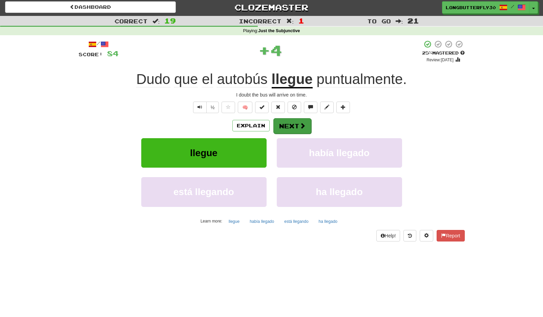
click at [298, 127] on button "Next" at bounding box center [292, 126] width 38 height 16
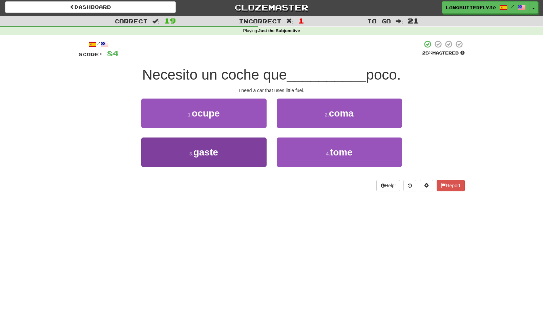
click at [237, 146] on button "3 . gaste" at bounding box center [203, 152] width 125 height 29
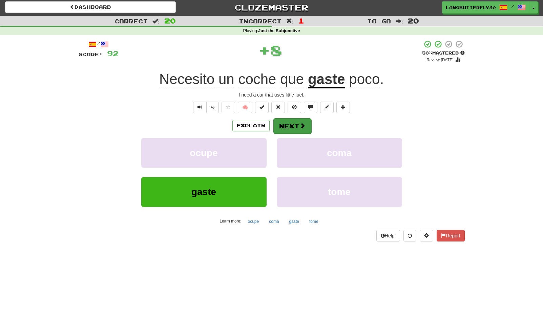
click at [283, 128] on button "Next" at bounding box center [292, 126] width 38 height 16
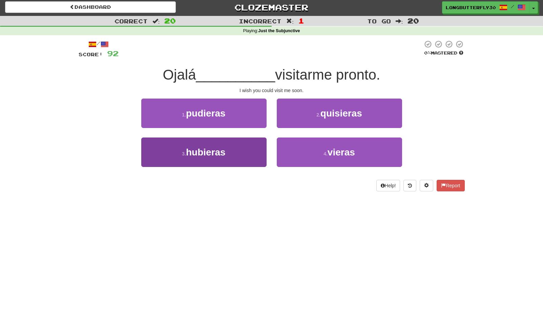
click at [248, 152] on button "3 . hubieras" at bounding box center [203, 152] width 125 height 29
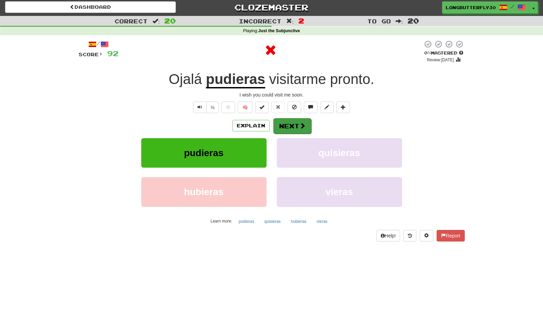
click at [296, 127] on button "Next" at bounding box center [292, 126] width 38 height 16
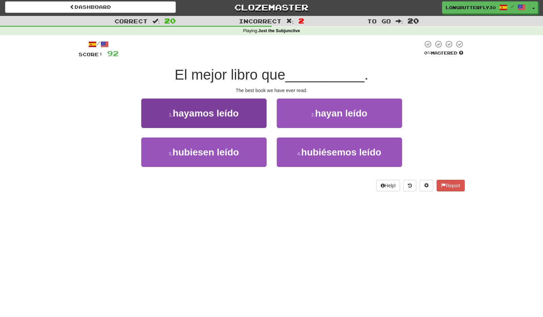
click at [266, 122] on button "1 . hayamos leído" at bounding box center [203, 113] width 125 height 29
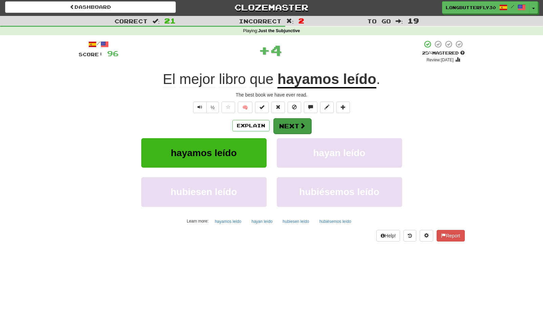
click at [292, 125] on button "Next" at bounding box center [292, 126] width 38 height 16
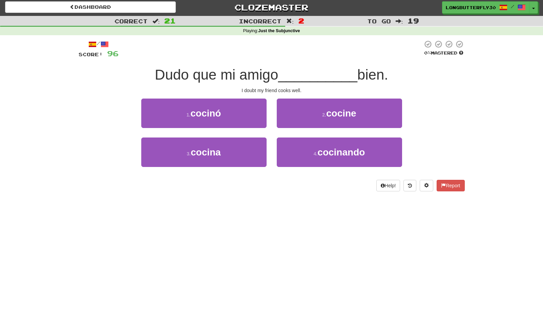
click at [278, 117] on button "2 . cocine" at bounding box center [339, 113] width 125 height 29
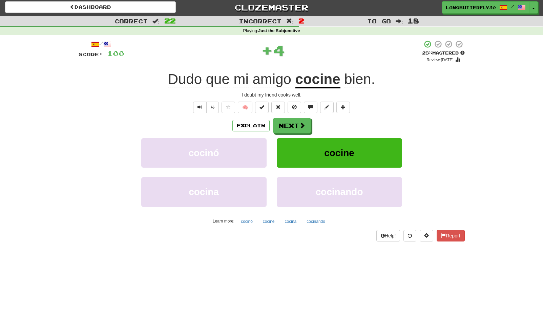
click at [272, 125] on div "Explain Next" at bounding box center [272, 126] width 386 height 16
click at [285, 125] on button "Next" at bounding box center [292, 126] width 38 height 16
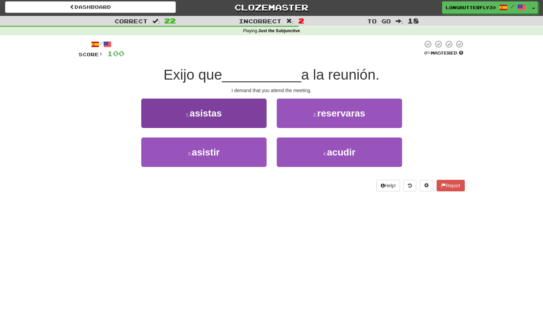
click at [243, 115] on button "1 . asistas" at bounding box center [203, 113] width 125 height 29
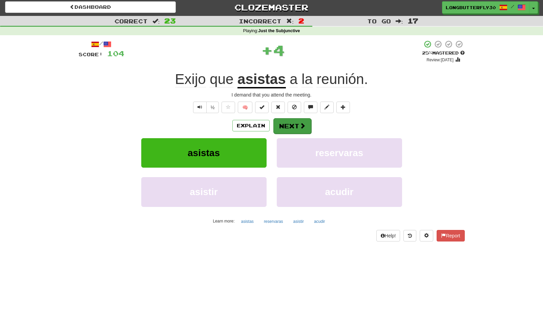
click at [290, 126] on button "Next" at bounding box center [292, 126] width 38 height 16
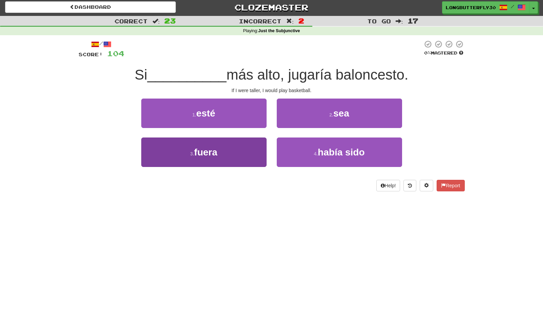
click at [234, 151] on button "3 . fuera" at bounding box center [203, 152] width 125 height 29
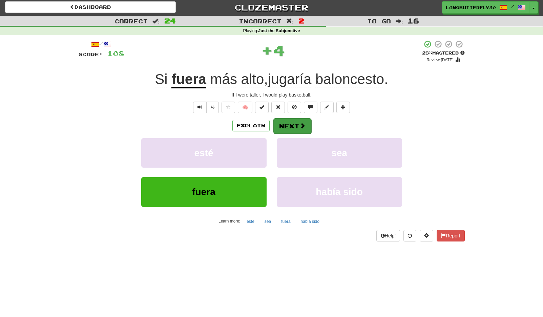
click at [300, 123] on span at bounding box center [303, 126] width 6 height 6
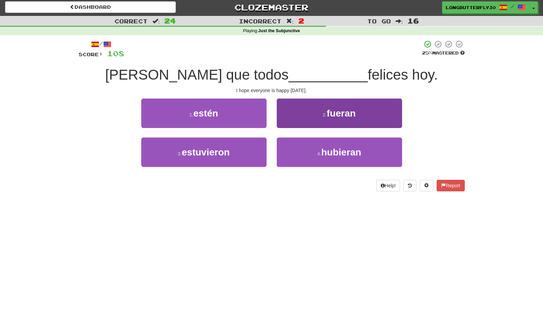
click at [313, 115] on button "2 . fueran" at bounding box center [339, 113] width 125 height 29
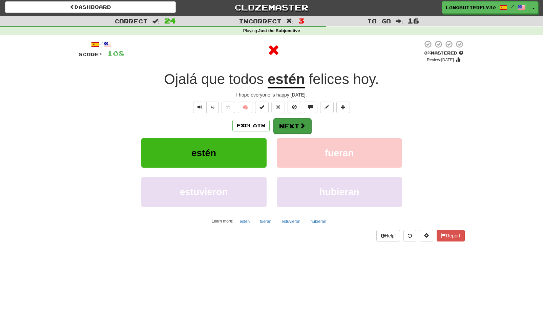
click at [292, 123] on button "Next" at bounding box center [292, 126] width 38 height 16
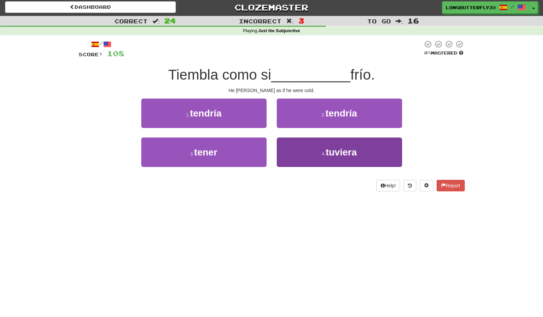
click at [306, 148] on button "4 . tuviera" at bounding box center [339, 152] width 125 height 29
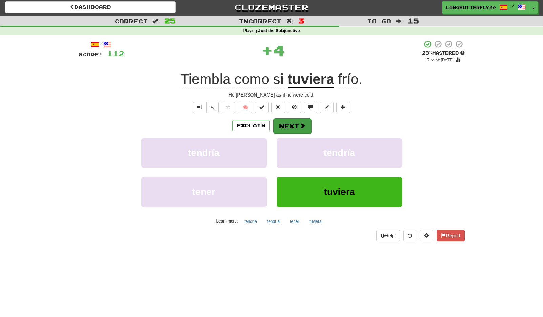
click at [293, 123] on button "Next" at bounding box center [292, 126] width 38 height 16
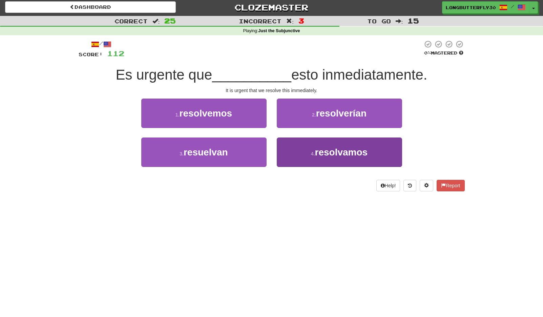
click at [307, 154] on button "4 . resolvamos" at bounding box center [339, 152] width 125 height 29
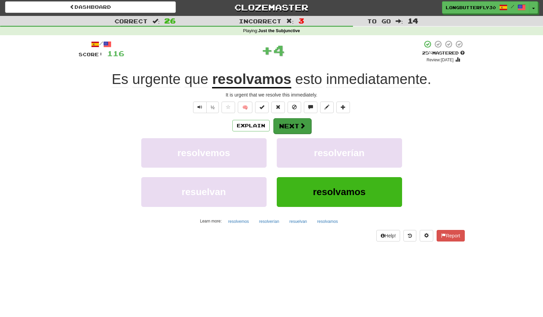
click at [289, 124] on button "Next" at bounding box center [292, 126] width 38 height 16
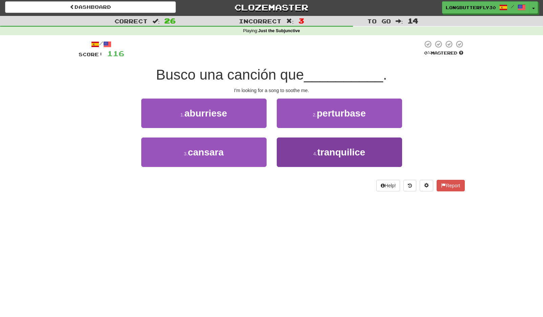
click at [295, 146] on button "4 . tranquilice" at bounding box center [339, 152] width 125 height 29
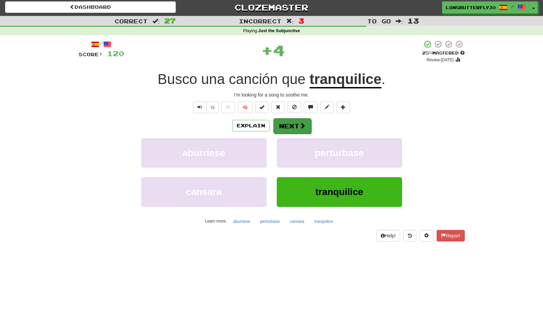
click at [288, 126] on button "Next" at bounding box center [292, 126] width 38 height 16
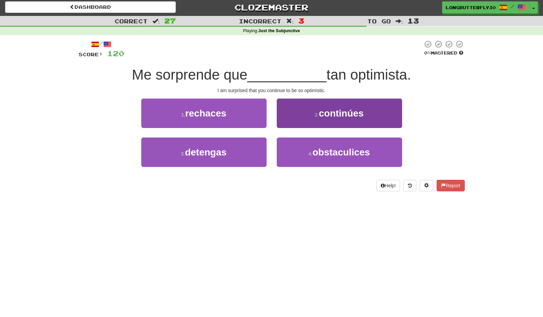
click at [306, 115] on button "2 . continúes" at bounding box center [339, 113] width 125 height 29
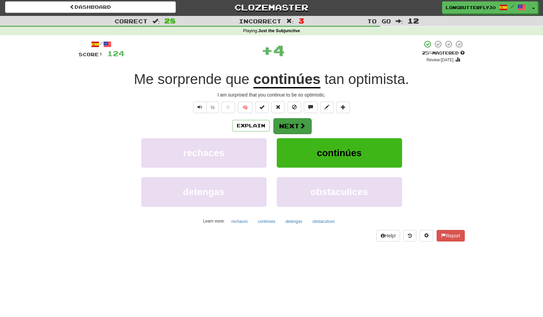
click at [297, 124] on button "Next" at bounding box center [292, 126] width 38 height 16
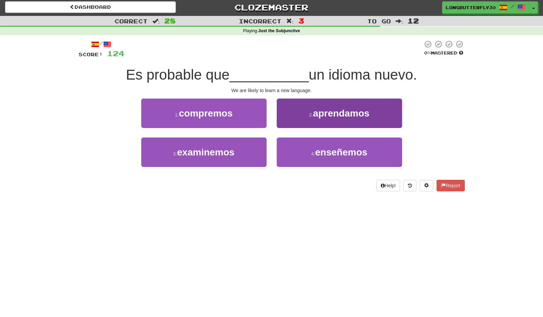
click at [311, 118] on button "2 . aprendamos" at bounding box center [339, 113] width 125 height 29
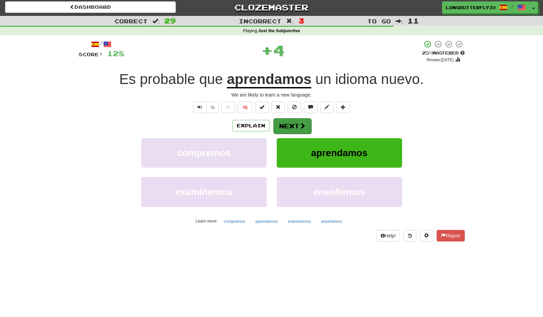
click at [289, 123] on button "Next" at bounding box center [292, 126] width 38 height 16
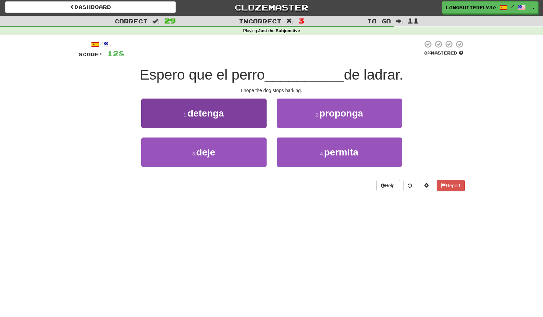
click at [259, 111] on button "1 . detenga" at bounding box center [203, 113] width 125 height 29
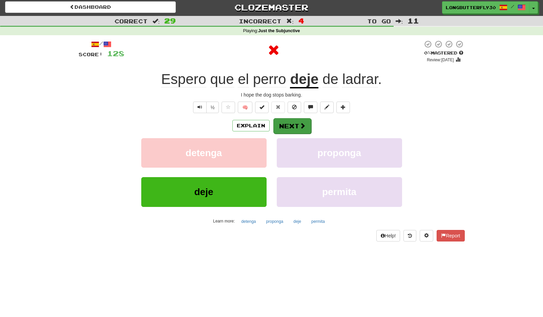
click at [295, 124] on button "Next" at bounding box center [292, 126] width 38 height 16
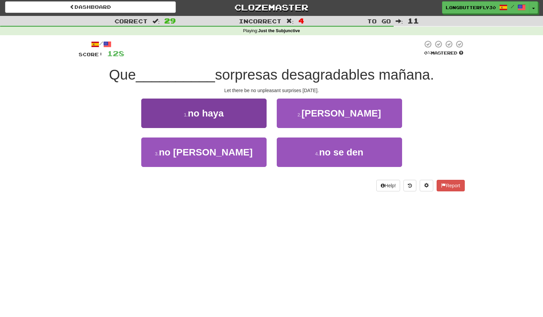
click at [229, 121] on button "1 . no haya" at bounding box center [203, 113] width 125 height 29
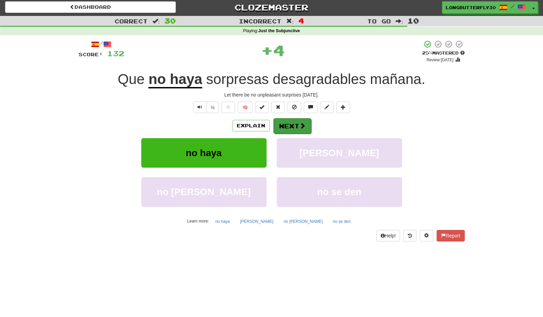
click at [290, 126] on button "Next" at bounding box center [292, 126] width 38 height 16
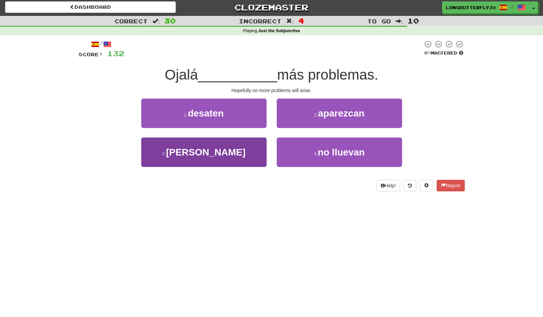
click at [239, 150] on button "3 . surjan" at bounding box center [203, 152] width 125 height 29
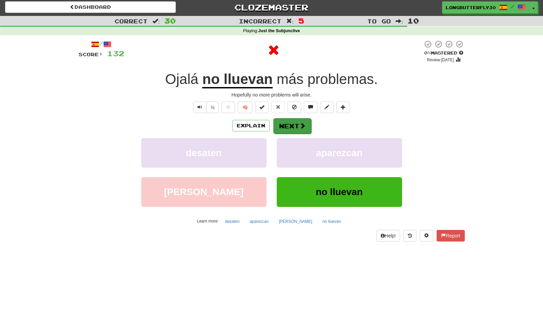
click at [282, 132] on button "Next" at bounding box center [292, 126] width 38 height 16
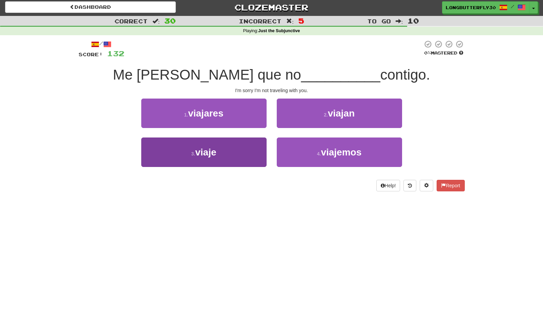
click at [240, 150] on button "3 . viaje" at bounding box center [203, 152] width 125 height 29
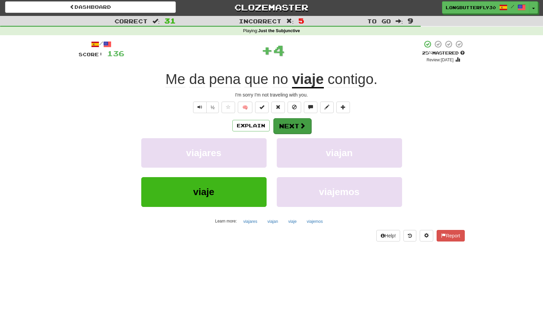
click at [290, 125] on button "Next" at bounding box center [292, 126] width 38 height 16
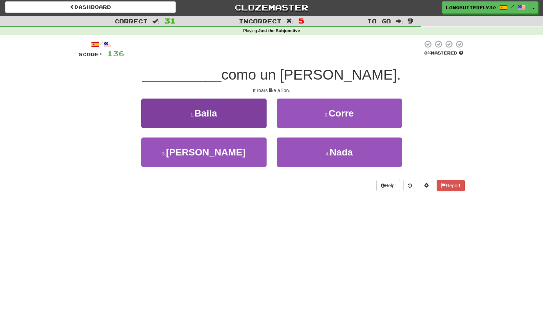
drag, startPoint x: 226, startPoint y: 149, endPoint x: 229, endPoint y: 147, distance: 4.2
click at [226, 148] on button "3 . Ruge" at bounding box center [203, 152] width 125 height 29
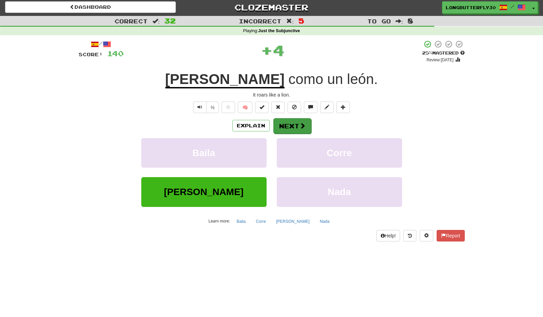
click at [279, 128] on button "Next" at bounding box center [292, 126] width 38 height 16
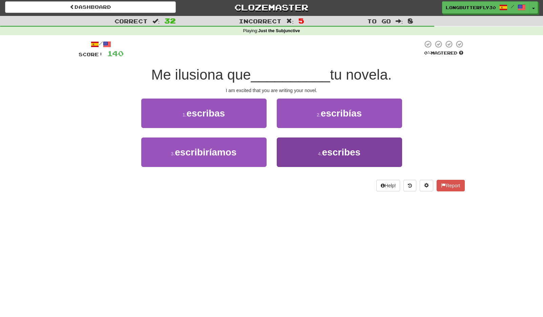
click at [311, 154] on button "4 . escribes" at bounding box center [339, 152] width 125 height 29
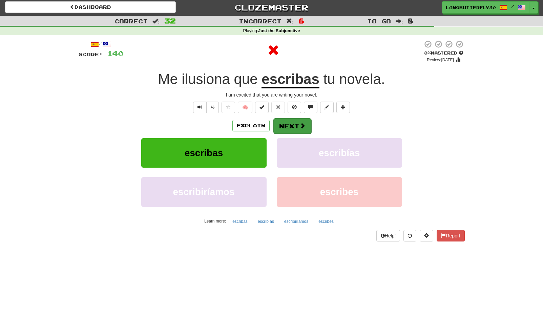
click at [299, 130] on button "Next" at bounding box center [292, 126] width 38 height 16
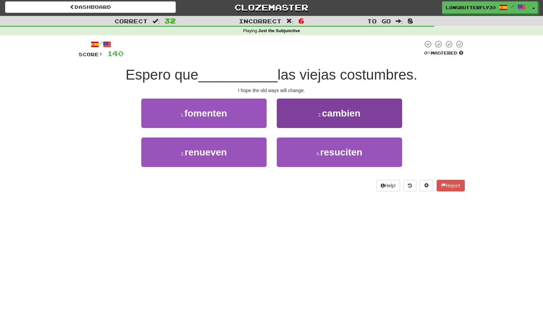
click at [297, 125] on button "2 . cambien" at bounding box center [339, 113] width 125 height 29
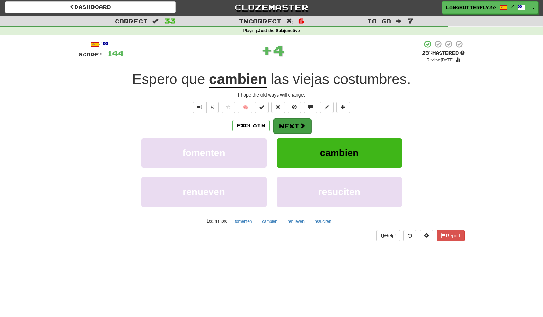
click at [284, 129] on button "Next" at bounding box center [292, 126] width 38 height 16
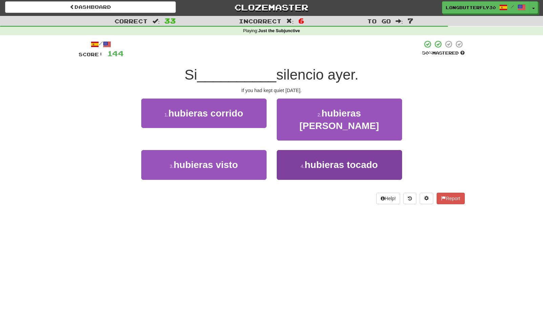
click at [307, 160] on span "hubieras tocado" at bounding box center [341, 165] width 73 height 11
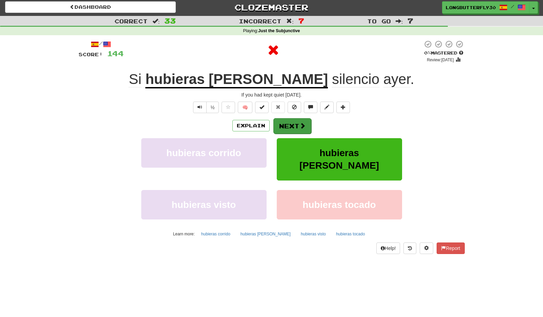
click at [284, 126] on button "Next" at bounding box center [292, 126] width 38 height 16
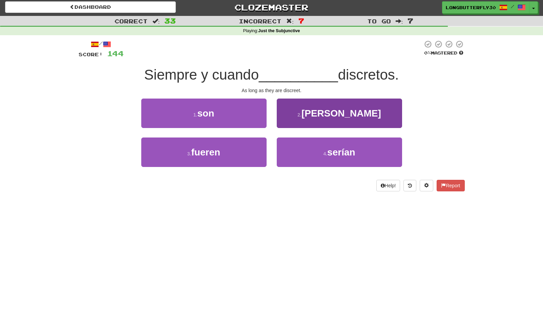
click at [313, 117] on button "2 . sean" at bounding box center [339, 113] width 125 height 29
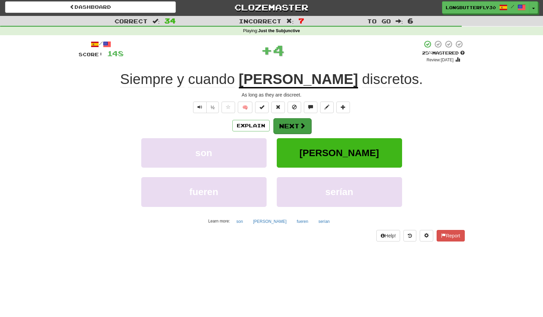
click at [296, 123] on button "Next" at bounding box center [292, 126] width 38 height 16
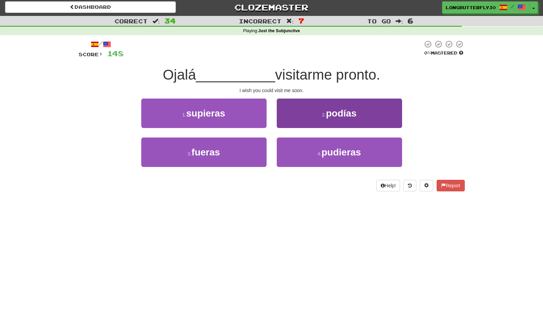
click at [327, 122] on button "2 . podías" at bounding box center [339, 113] width 125 height 29
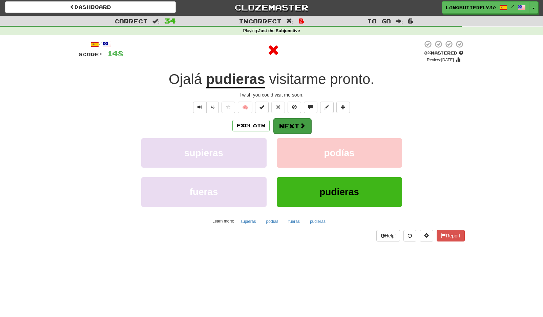
click at [296, 126] on button "Next" at bounding box center [292, 126] width 38 height 16
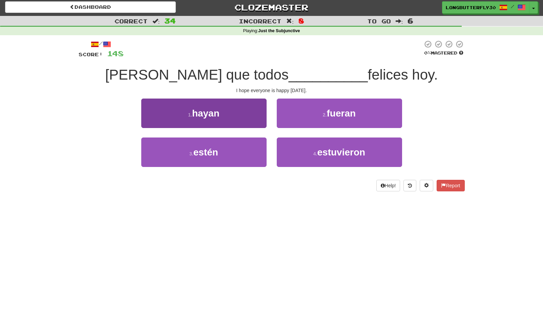
click at [248, 146] on button "3 . estén" at bounding box center [203, 152] width 125 height 29
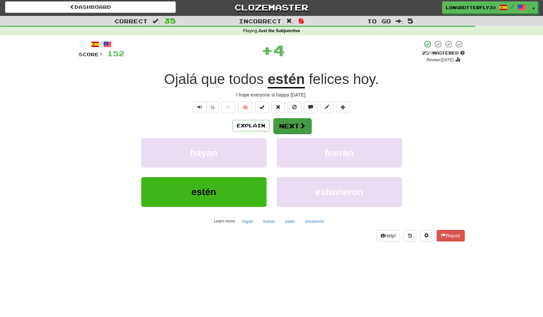
click at [291, 130] on button "Next" at bounding box center [292, 126] width 38 height 16
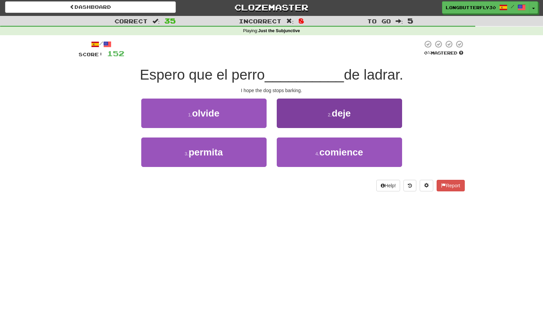
click at [308, 117] on button "2 . deje" at bounding box center [339, 113] width 125 height 29
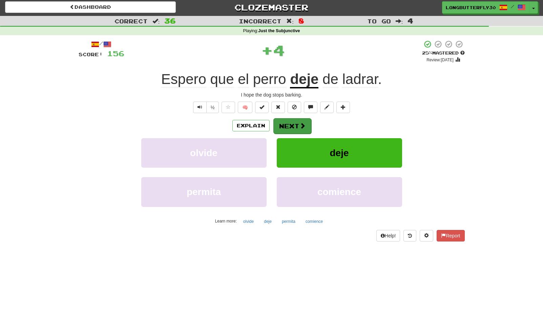
click at [291, 123] on button "Next" at bounding box center [292, 126] width 38 height 16
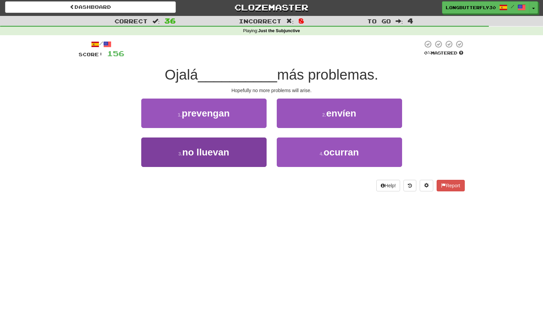
click at [239, 150] on button "3 . no lluevan" at bounding box center [203, 152] width 125 height 29
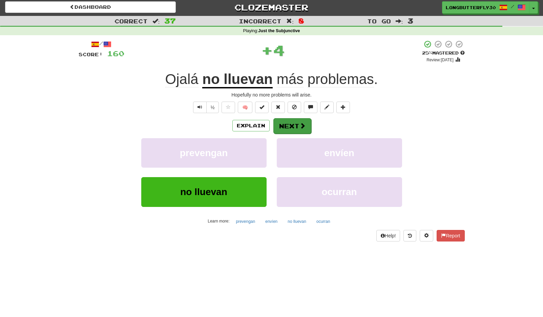
click at [290, 126] on button "Next" at bounding box center [292, 126] width 38 height 16
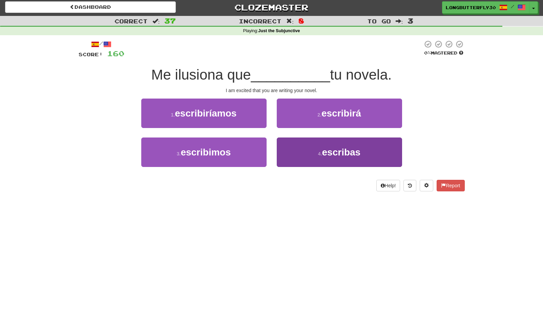
click at [310, 147] on button "4 . escribas" at bounding box center [339, 152] width 125 height 29
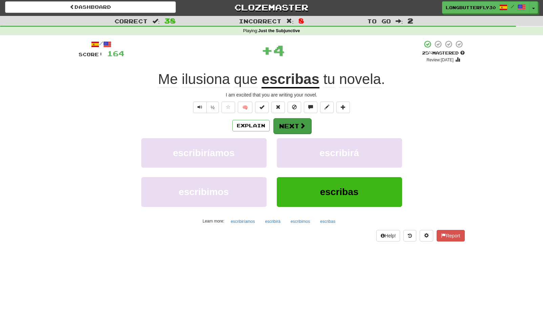
click at [305, 128] on span at bounding box center [303, 126] width 6 height 6
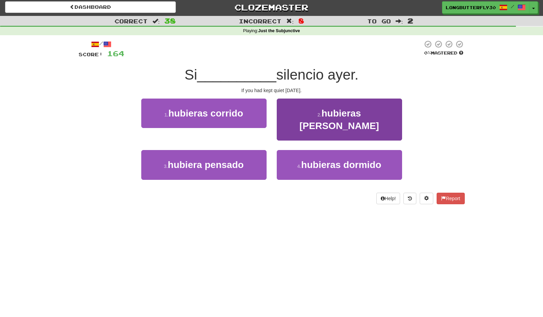
click at [329, 111] on span "hubieras guardado" at bounding box center [340, 119] width 80 height 23
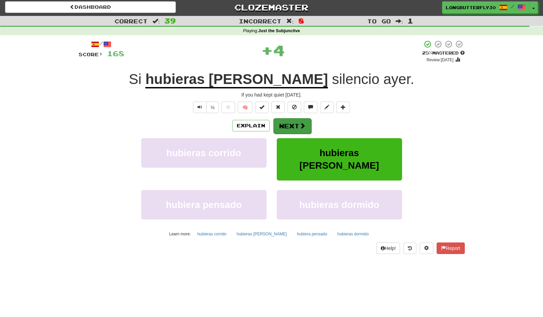
click at [292, 127] on button "Next" at bounding box center [292, 126] width 38 height 16
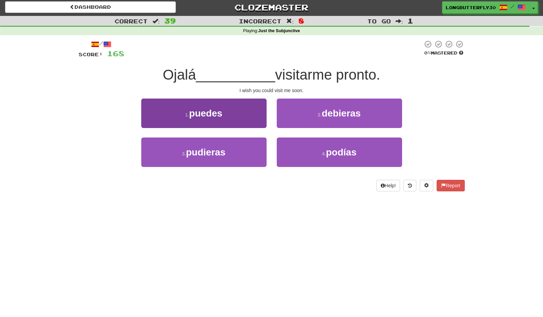
click at [235, 117] on button "1 . puedes" at bounding box center [203, 113] width 125 height 29
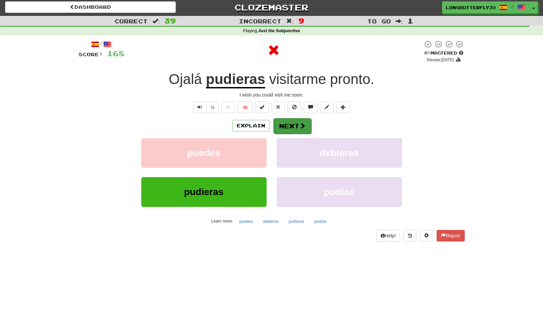
click at [290, 125] on button "Next" at bounding box center [292, 126] width 38 height 16
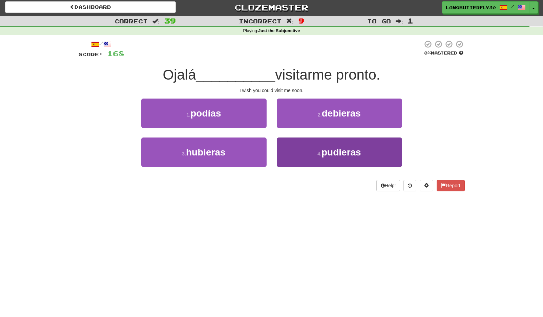
click at [337, 153] on span "pudieras" at bounding box center [342, 152] width 40 height 11
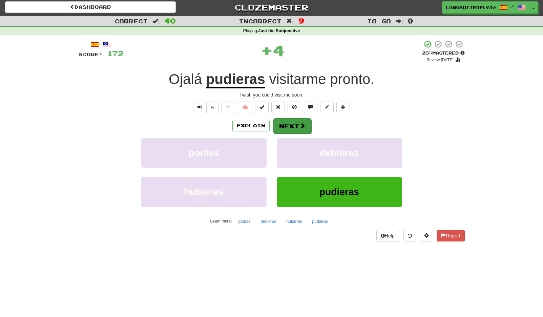
click at [295, 127] on button "Next" at bounding box center [292, 126] width 38 height 16
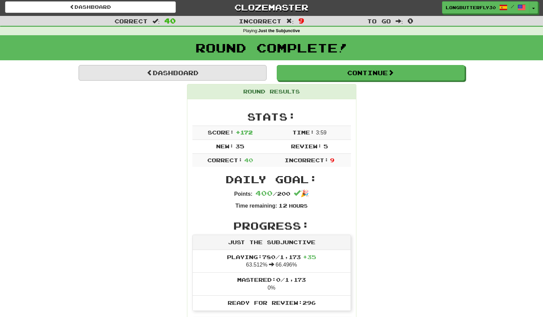
click at [232, 71] on link "Dashboard" at bounding box center [173, 73] width 188 height 16
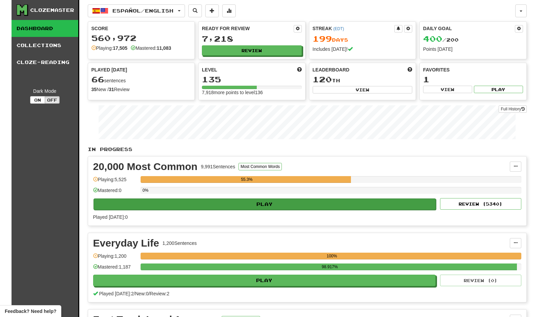
click at [388, 201] on button "Play" at bounding box center [265, 205] width 343 height 12
select select "**"
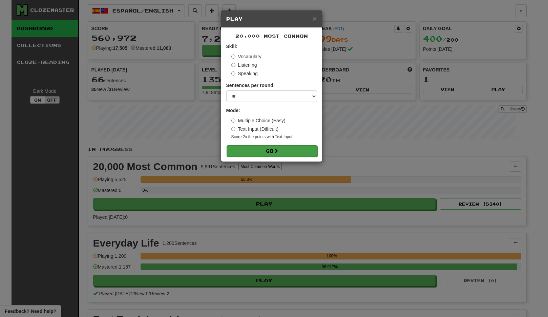
click at [305, 152] on button "Go" at bounding box center [272, 151] width 91 height 12
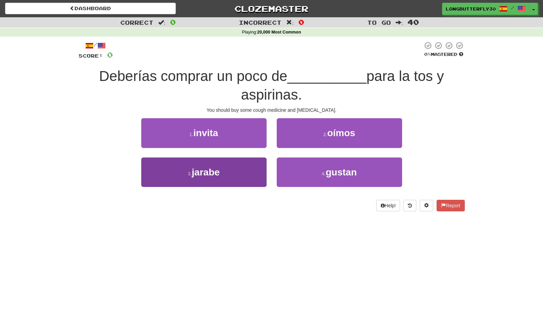
click at [235, 168] on button "3 . jarabe" at bounding box center [203, 172] width 125 height 29
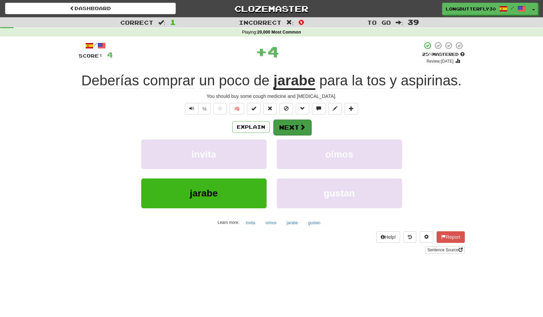
click at [296, 128] on button "Next" at bounding box center [292, 128] width 38 height 16
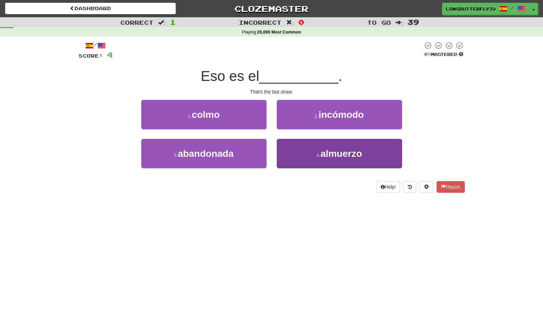
click at [312, 150] on button "4 . almuerzo" at bounding box center [339, 153] width 125 height 29
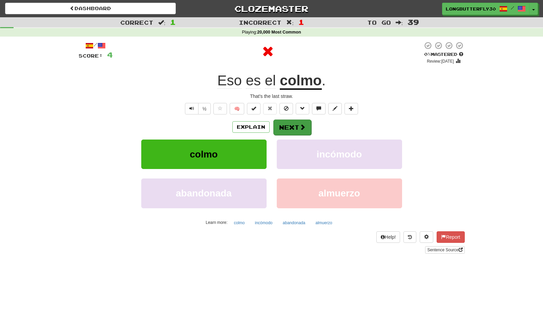
click at [302, 120] on div "/ Score: 4 0 % Mastered Review: 2025-09-19 Eso es el colmo . That's the last st…" at bounding box center [272, 147] width 386 height 212
click at [302, 121] on button "Next" at bounding box center [292, 128] width 38 height 16
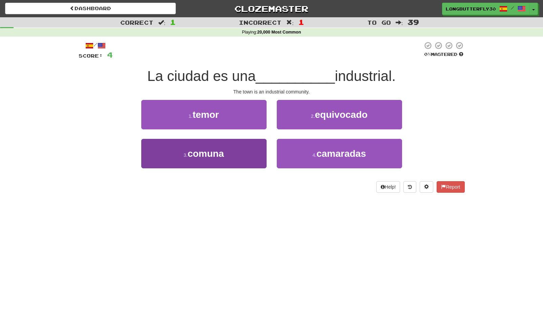
click at [245, 150] on button "3 . comuna" at bounding box center [203, 153] width 125 height 29
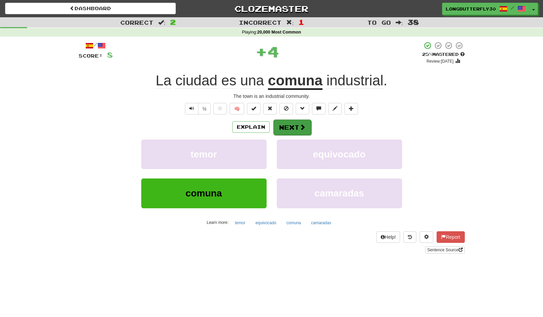
click at [297, 128] on button "Next" at bounding box center [292, 128] width 38 height 16
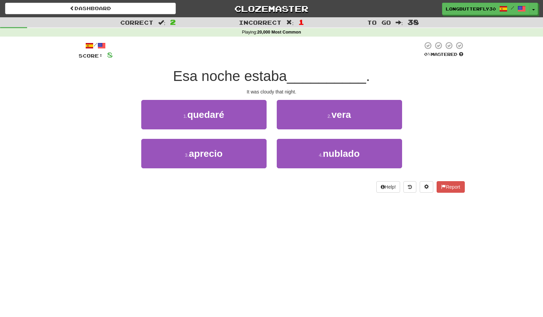
drag, startPoint x: 325, startPoint y: 149, endPoint x: 325, endPoint y: 135, distance: 13.6
click at [325, 148] on span "nublado" at bounding box center [341, 153] width 37 height 11
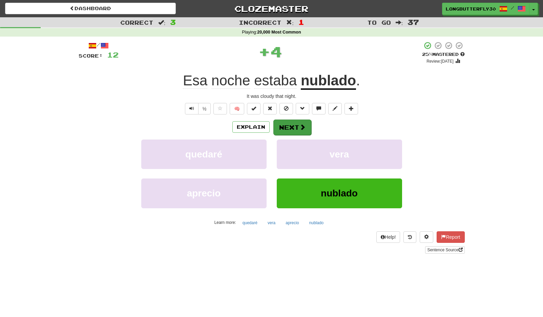
click at [302, 125] on span at bounding box center [303, 127] width 6 height 6
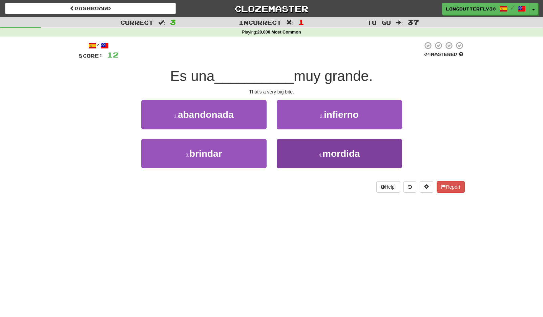
click at [309, 151] on button "4 . mordida" at bounding box center [339, 153] width 125 height 29
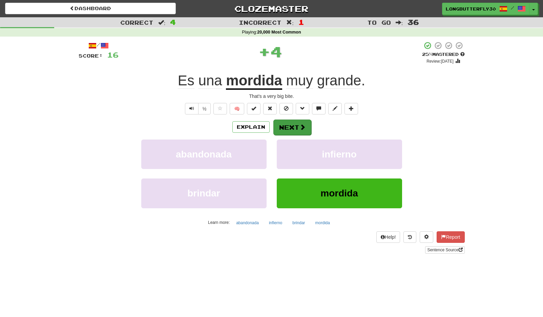
click at [302, 124] on span at bounding box center [303, 127] width 6 height 6
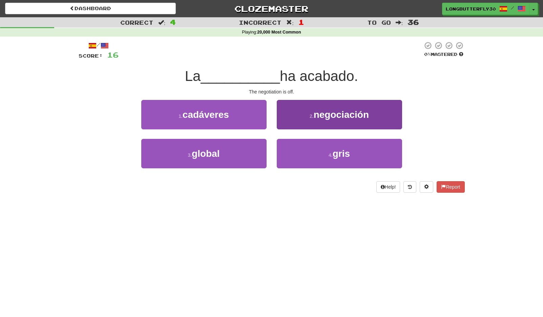
click at [309, 113] on button "2 . negociación" at bounding box center [339, 114] width 125 height 29
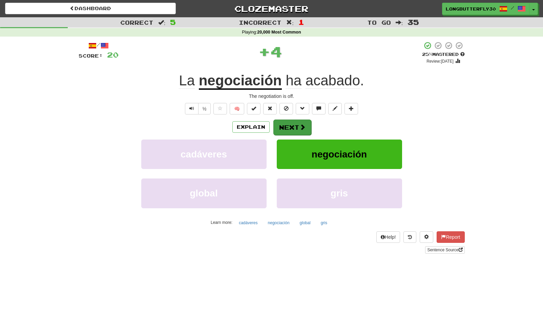
click at [293, 126] on button "Next" at bounding box center [292, 128] width 38 height 16
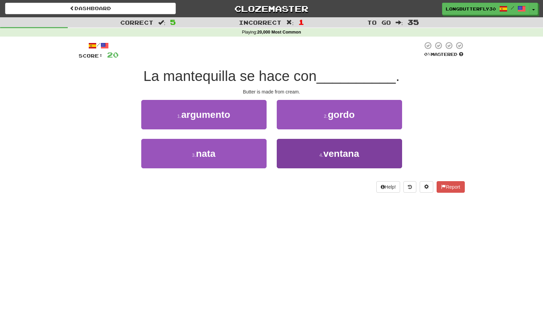
click at [301, 147] on button "4 . ventana" at bounding box center [339, 153] width 125 height 29
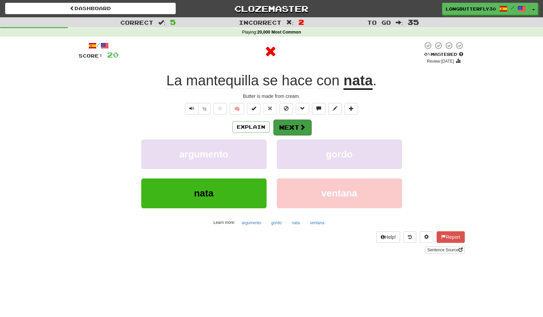
click at [286, 123] on button "Next" at bounding box center [292, 128] width 38 height 16
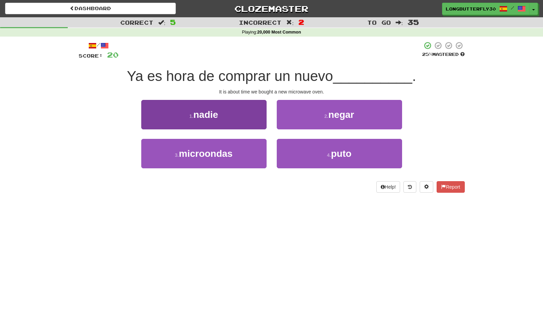
drag, startPoint x: 245, startPoint y: 147, endPoint x: 250, endPoint y: 145, distance: 5.0
click at [247, 146] on button "3 . microondas" at bounding box center [203, 153] width 125 height 29
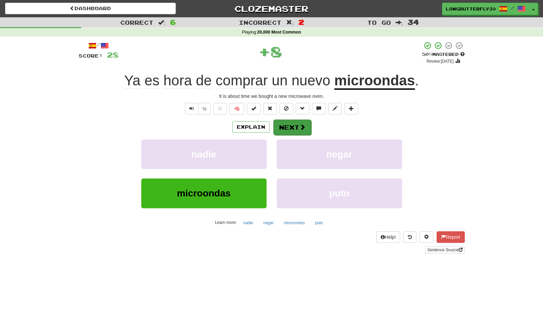
click at [300, 128] on span at bounding box center [303, 127] width 6 height 6
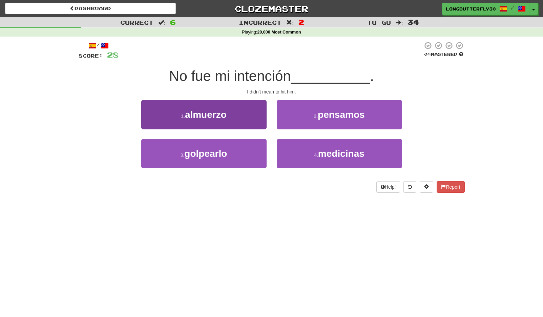
click at [238, 147] on button "3 . golpearlo" at bounding box center [203, 153] width 125 height 29
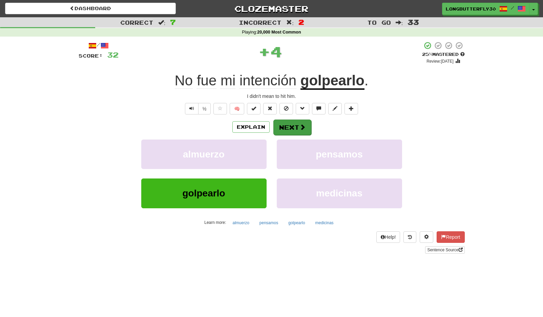
click at [296, 121] on button "Next" at bounding box center [292, 128] width 38 height 16
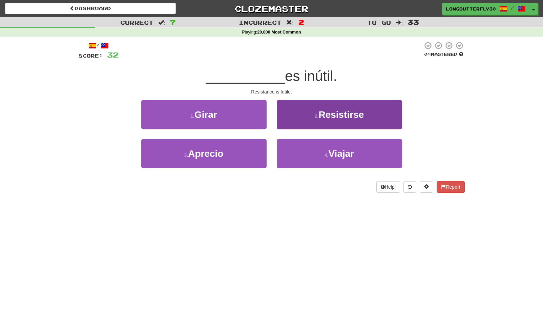
click at [302, 120] on button "2 . Resistirse" at bounding box center [339, 114] width 125 height 29
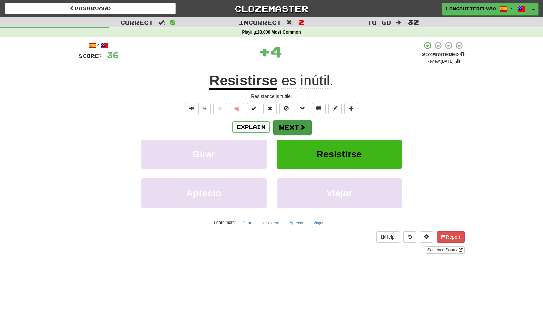
click at [297, 124] on button "Next" at bounding box center [292, 128] width 38 height 16
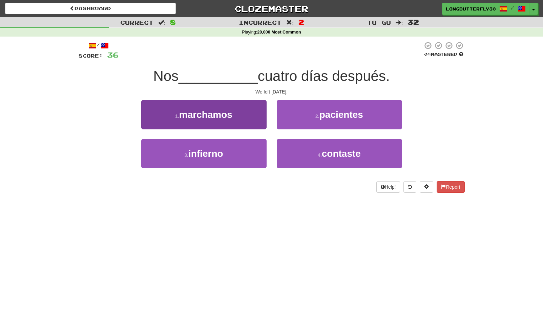
click at [255, 114] on button "1 . marchamos" at bounding box center [203, 114] width 125 height 29
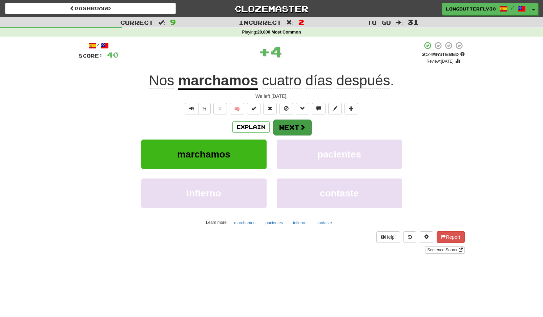
click at [290, 121] on button "Next" at bounding box center [292, 128] width 38 height 16
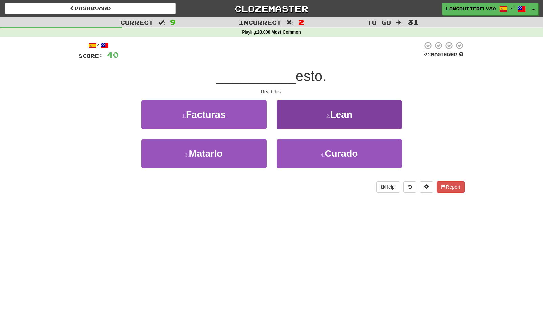
click at [313, 119] on button "2 . Lean" at bounding box center [339, 114] width 125 height 29
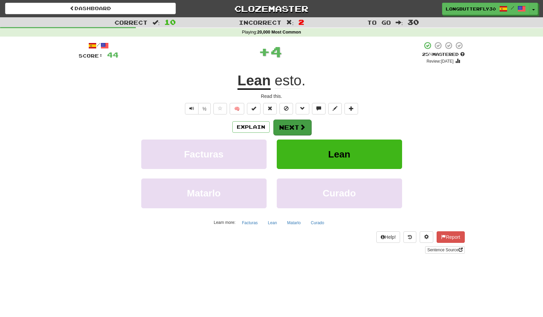
click at [296, 124] on button "Next" at bounding box center [292, 128] width 38 height 16
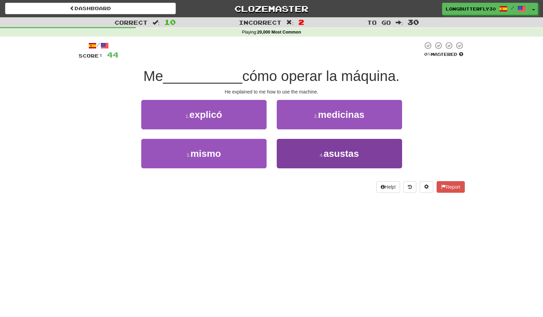
click at [316, 152] on button "4 . asustas" at bounding box center [339, 153] width 125 height 29
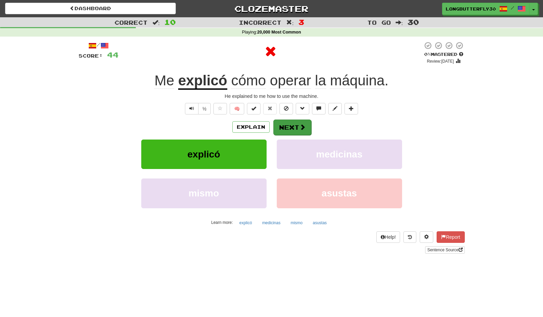
click at [307, 131] on button "Next" at bounding box center [292, 128] width 38 height 16
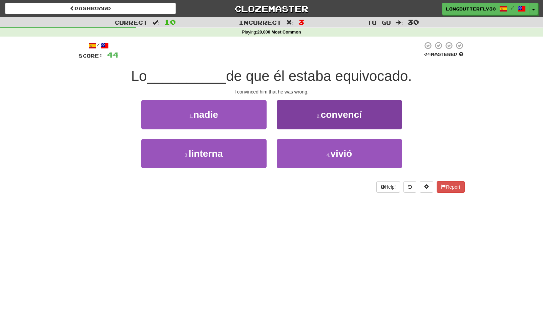
click at [303, 118] on button "2 . convencí" at bounding box center [339, 114] width 125 height 29
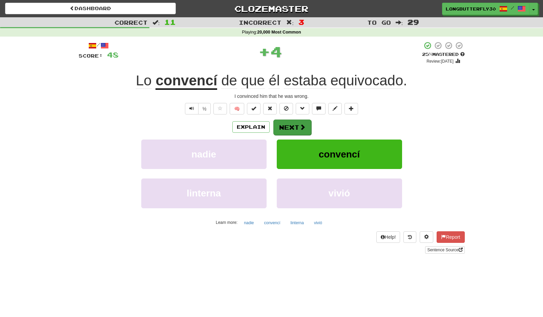
click at [297, 122] on button "Next" at bounding box center [292, 128] width 38 height 16
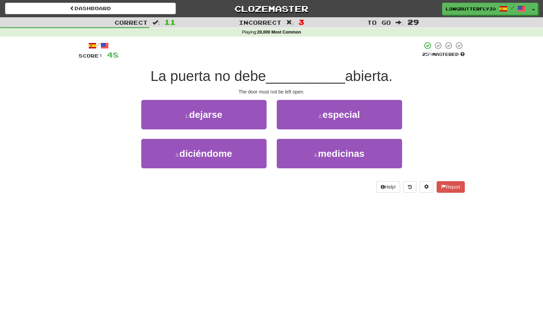
drag, startPoint x: 247, startPoint y: 117, endPoint x: 255, endPoint y: 118, distance: 8.2
click at [248, 117] on button "1 . dejarse" at bounding box center [203, 114] width 125 height 29
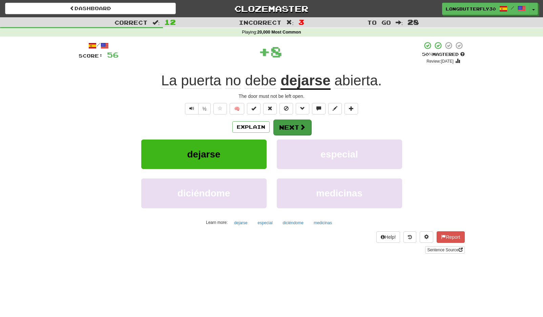
click at [283, 124] on button "Next" at bounding box center [292, 128] width 38 height 16
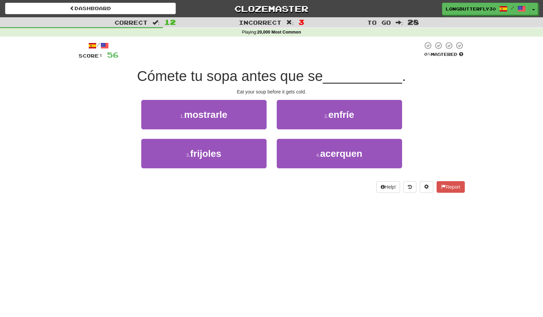
drag, startPoint x: 316, startPoint y: 116, endPoint x: 309, endPoint y: 118, distance: 7.2
click at [315, 116] on button "2 . enfríe" at bounding box center [339, 114] width 125 height 29
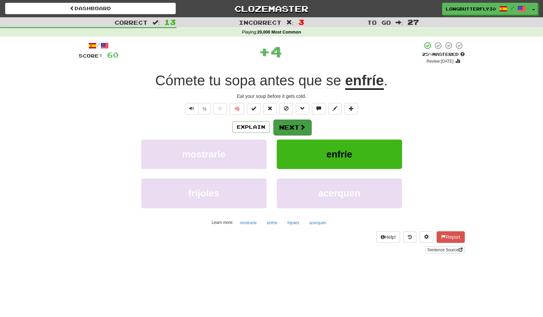
click at [300, 124] on span at bounding box center [303, 127] width 6 height 6
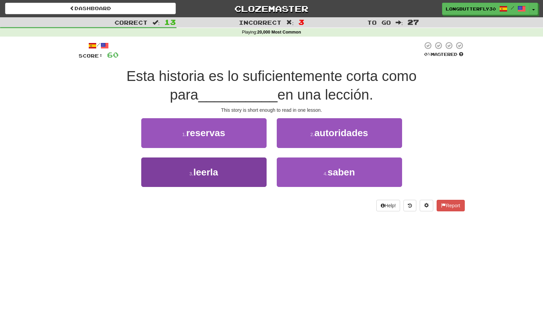
click at [239, 176] on button "3 . leerla" at bounding box center [203, 172] width 125 height 29
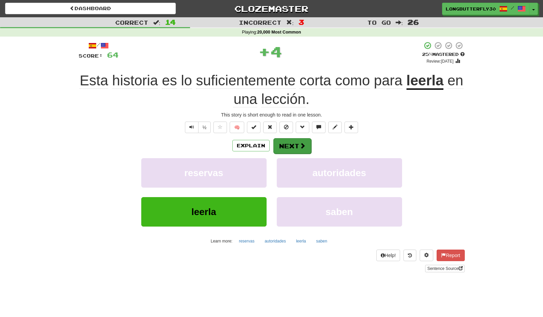
click at [293, 148] on button "Next" at bounding box center [292, 146] width 38 height 16
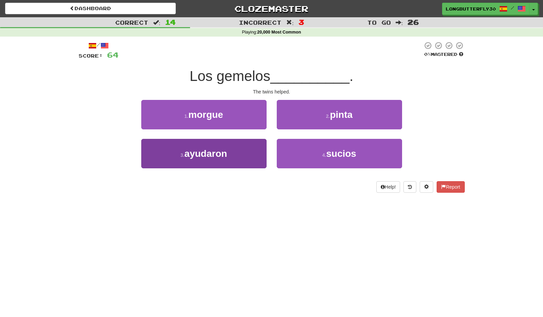
click at [240, 152] on button "3 . ayudaron" at bounding box center [203, 153] width 125 height 29
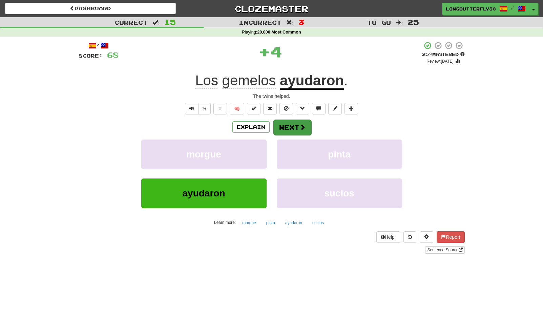
click at [310, 129] on button "Next" at bounding box center [292, 128] width 38 height 16
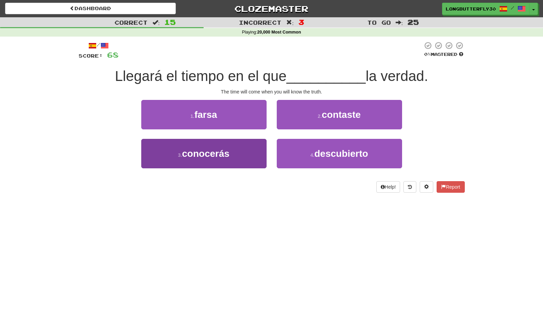
click at [246, 151] on button "3 . conocerás" at bounding box center [203, 153] width 125 height 29
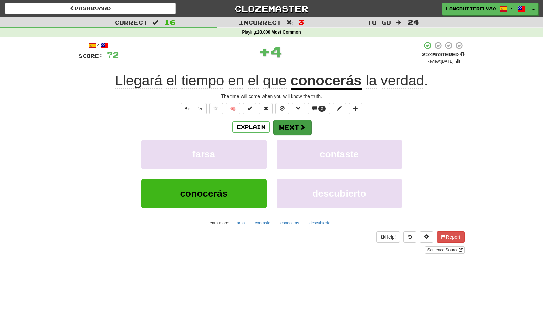
click at [303, 129] on span at bounding box center [303, 127] width 6 height 6
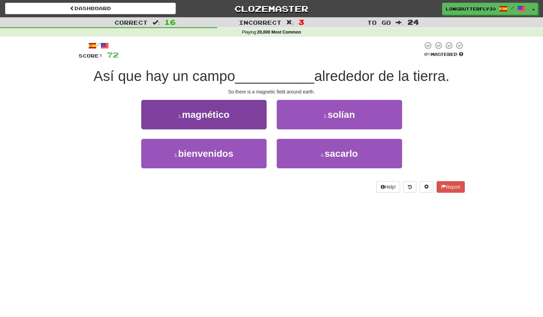
click at [229, 110] on span "magnético" at bounding box center [205, 114] width 47 height 11
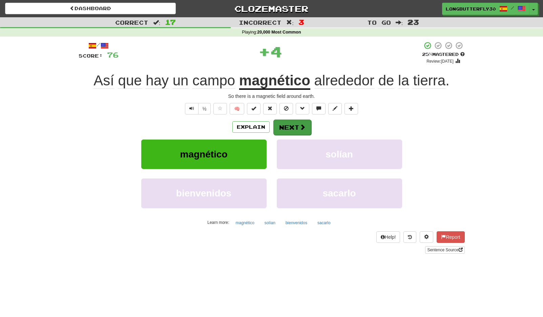
click at [285, 122] on button "Next" at bounding box center [292, 128] width 38 height 16
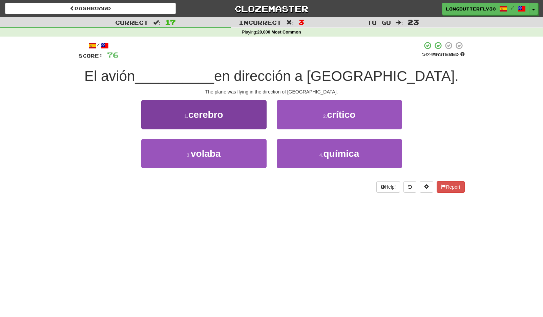
click at [230, 151] on button "3 . volaba" at bounding box center [203, 153] width 125 height 29
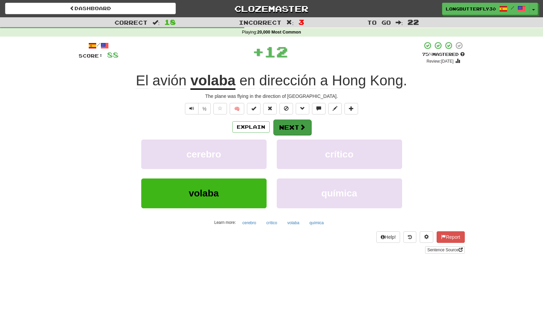
click at [285, 131] on button "Next" at bounding box center [292, 128] width 38 height 16
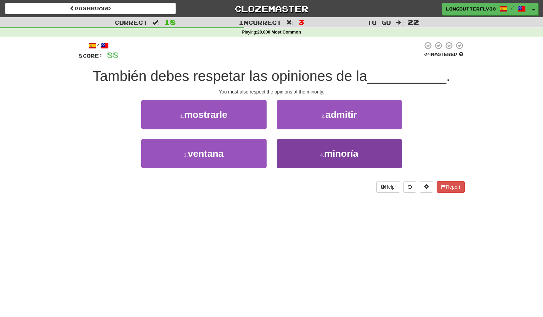
click at [299, 152] on button "4 . minoría" at bounding box center [339, 153] width 125 height 29
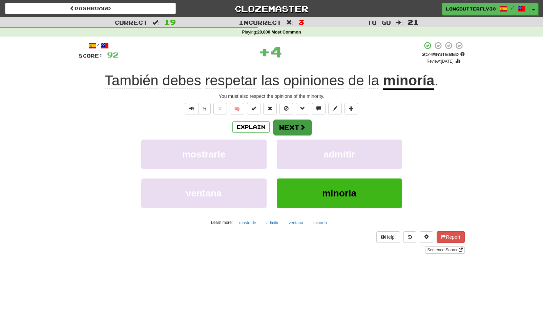
click at [293, 127] on button "Next" at bounding box center [292, 128] width 38 height 16
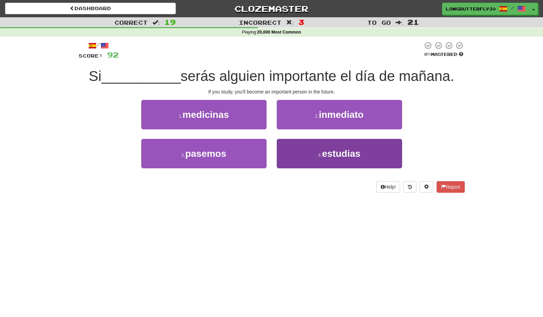
click at [317, 150] on button "4 . estudias" at bounding box center [339, 153] width 125 height 29
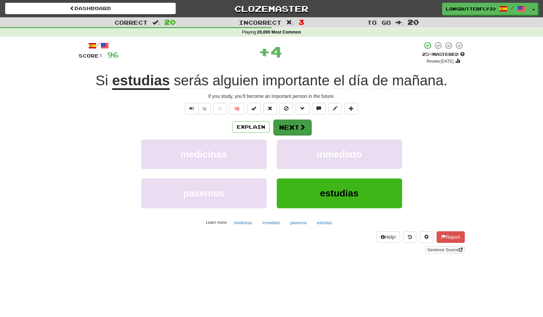
click at [305, 124] on span at bounding box center [303, 127] width 6 height 6
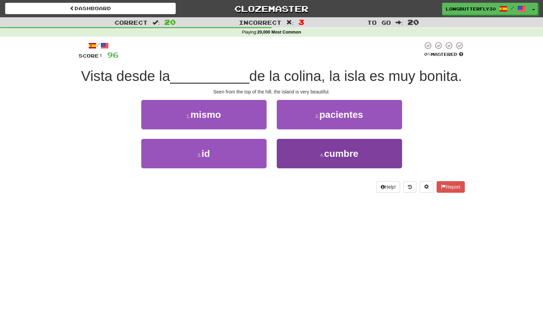
click at [304, 151] on button "4 . cumbre" at bounding box center [339, 153] width 125 height 29
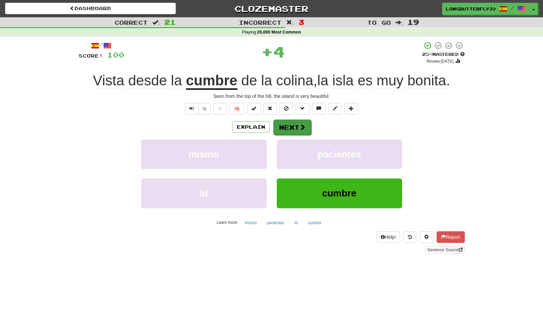
click at [291, 126] on button "Next" at bounding box center [292, 128] width 38 height 16
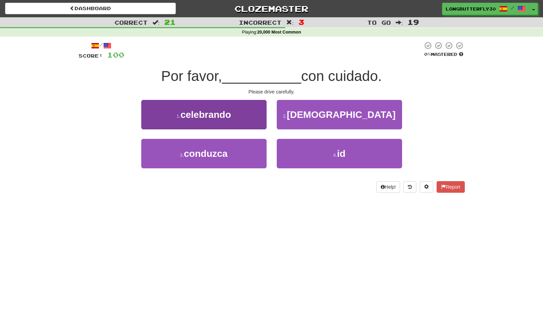
drag, startPoint x: 233, startPoint y: 151, endPoint x: 245, endPoint y: 146, distance: 12.7
click at [236, 149] on button "3 . conduzca" at bounding box center [203, 153] width 125 height 29
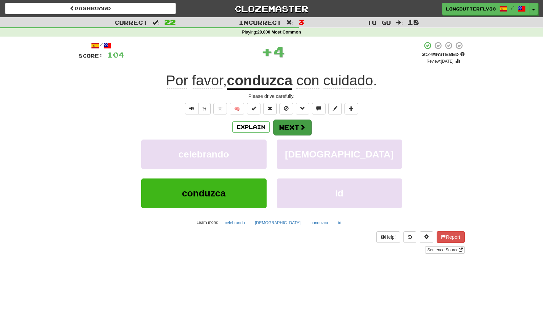
click at [293, 127] on button "Next" at bounding box center [292, 128] width 38 height 16
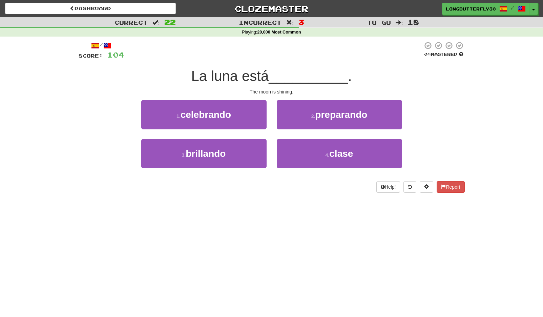
drag, startPoint x: 233, startPoint y: 143, endPoint x: 245, endPoint y: 139, distance: 13.3
click at [233, 143] on button "3 . brillando" at bounding box center [203, 153] width 125 height 29
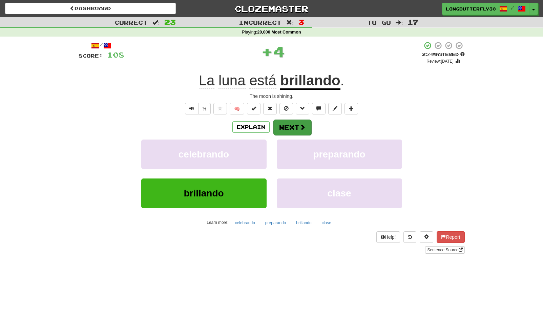
click at [291, 121] on button "Next" at bounding box center [292, 128] width 38 height 16
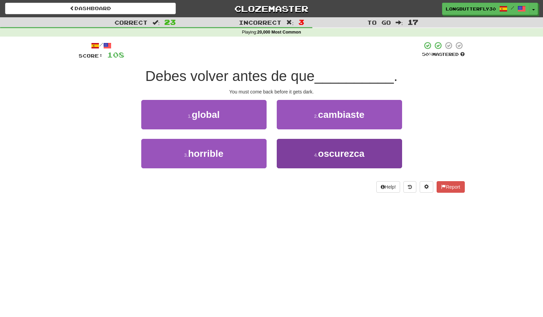
click at [307, 153] on button "4 . oscurezca" at bounding box center [339, 153] width 125 height 29
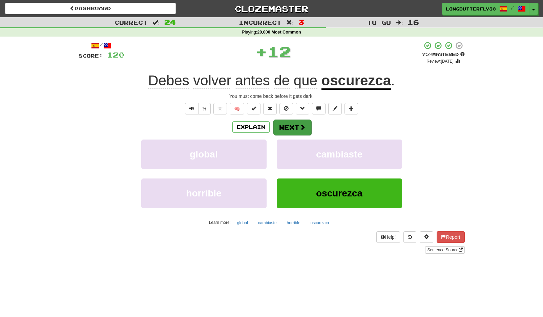
click at [306, 128] on button "Next" at bounding box center [292, 128] width 38 height 16
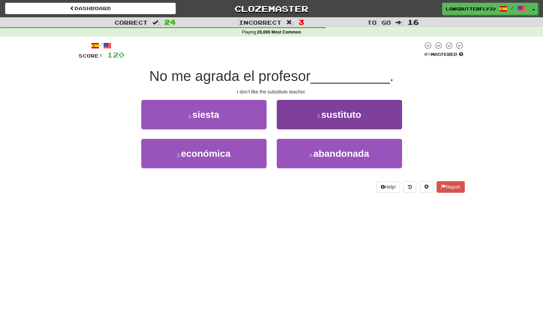
click at [314, 118] on button "2 . sustituto" at bounding box center [339, 114] width 125 height 29
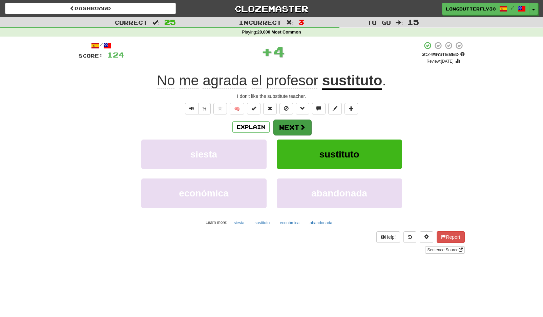
click at [291, 128] on button "Next" at bounding box center [292, 128] width 38 height 16
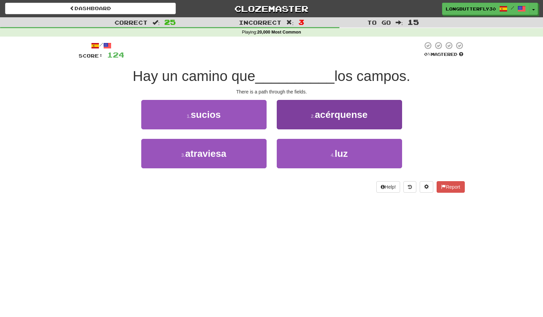
click at [327, 124] on button "2 . acérquense" at bounding box center [339, 114] width 125 height 29
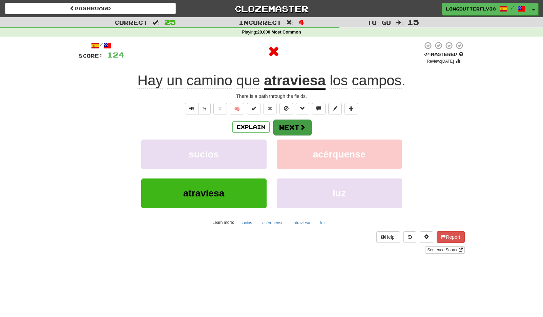
click at [291, 131] on button "Next" at bounding box center [292, 128] width 38 height 16
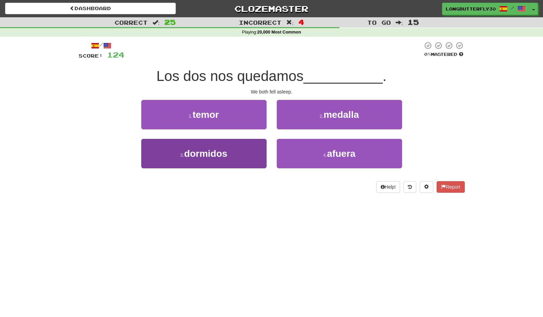
click at [243, 153] on button "3 . dormidos" at bounding box center [203, 153] width 125 height 29
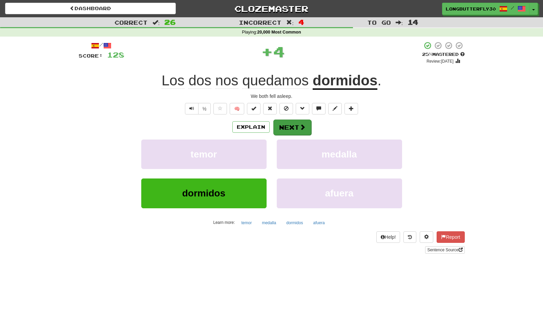
click at [310, 125] on button "Next" at bounding box center [292, 128] width 38 height 16
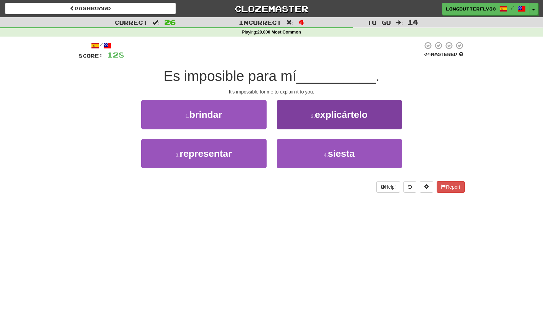
click at [320, 123] on button "2 . explicártelo" at bounding box center [339, 114] width 125 height 29
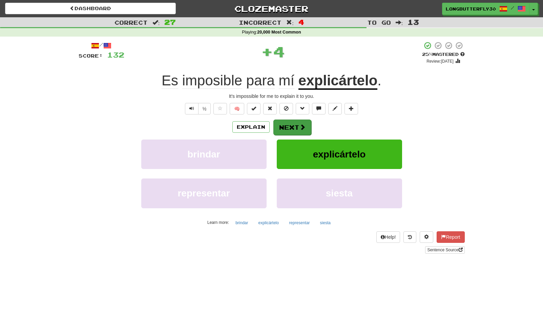
click at [293, 125] on button "Next" at bounding box center [292, 128] width 38 height 16
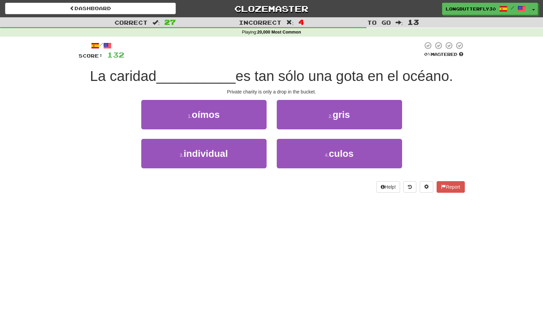
drag, startPoint x: 255, startPoint y: 152, endPoint x: 271, endPoint y: 144, distance: 17.9
click at [256, 151] on button "3 . individual" at bounding box center [203, 153] width 125 height 29
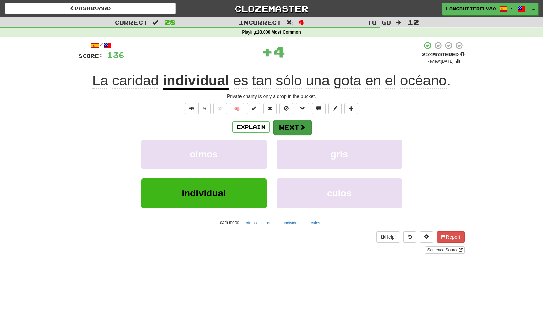
click at [297, 123] on button "Next" at bounding box center [292, 128] width 38 height 16
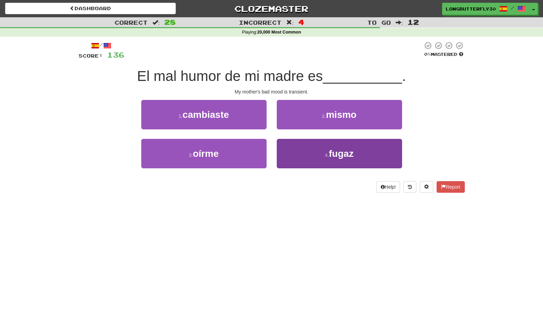
click at [299, 156] on button "4 . fugaz" at bounding box center [339, 153] width 125 height 29
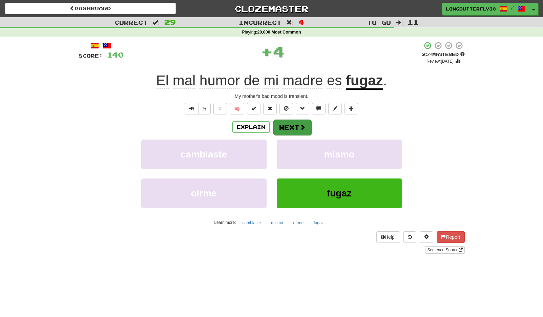
click at [295, 129] on button "Next" at bounding box center [292, 128] width 38 height 16
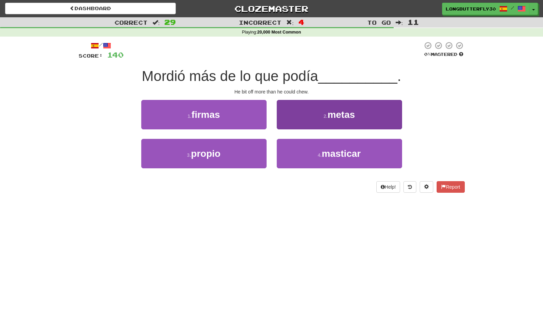
click at [300, 148] on button "4 . masticar" at bounding box center [339, 153] width 125 height 29
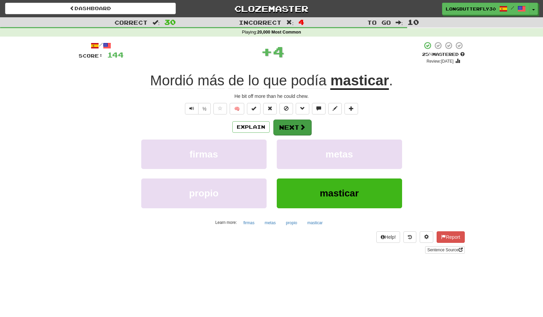
click at [292, 122] on button "Next" at bounding box center [292, 128] width 38 height 16
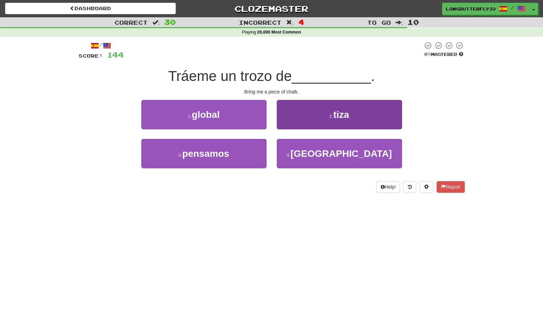
click at [322, 118] on button "2 . tiza" at bounding box center [339, 114] width 125 height 29
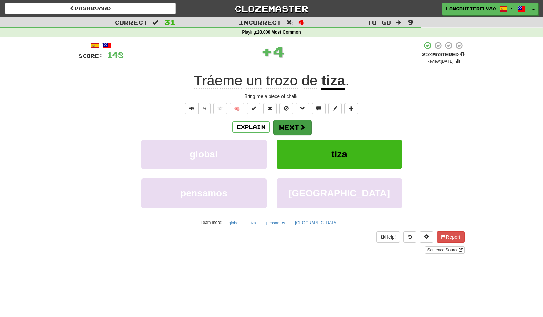
click at [294, 120] on button "Next" at bounding box center [292, 128] width 38 height 16
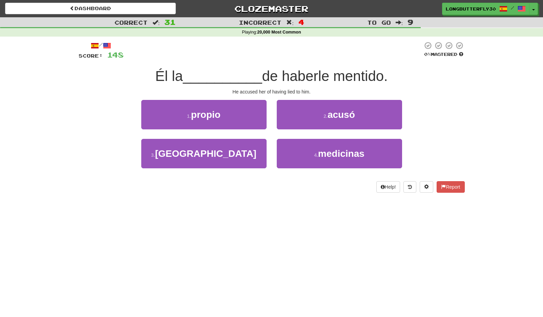
drag, startPoint x: 337, startPoint y: 117, endPoint x: 328, endPoint y: 117, distance: 9.5
click at [337, 117] on span "acusó" at bounding box center [341, 114] width 27 height 11
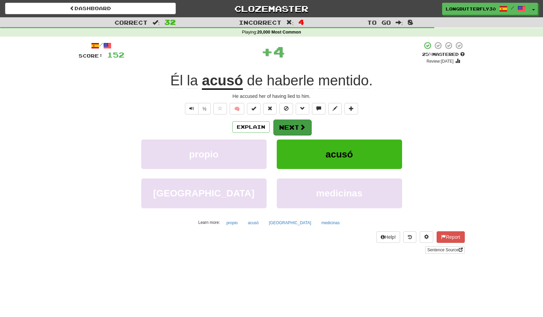
click at [302, 121] on button "Next" at bounding box center [292, 128] width 38 height 16
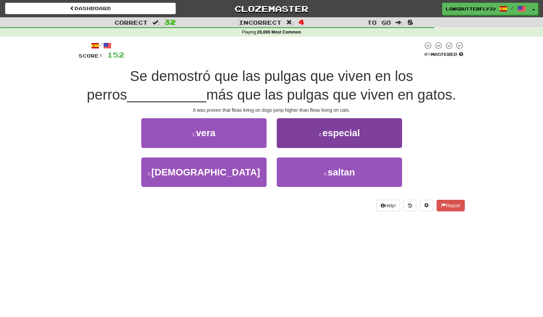
click at [314, 173] on button "4 . saltan" at bounding box center [339, 172] width 125 height 29
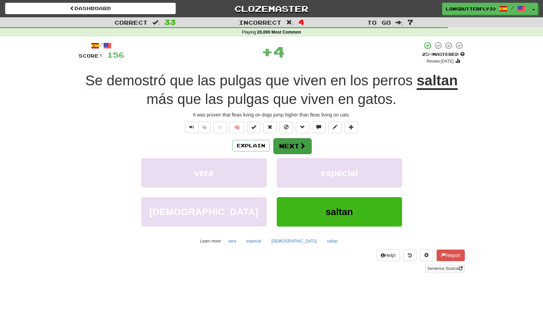
click at [304, 139] on button "Next" at bounding box center [292, 146] width 38 height 16
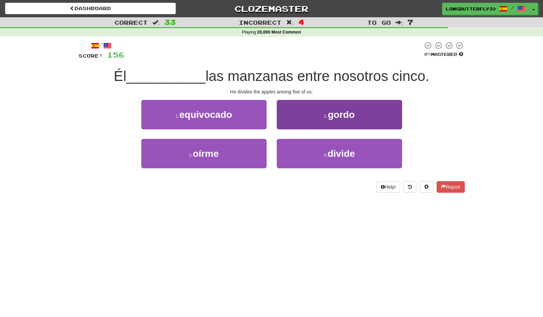
click at [333, 152] on span "divide" at bounding box center [341, 153] width 27 height 11
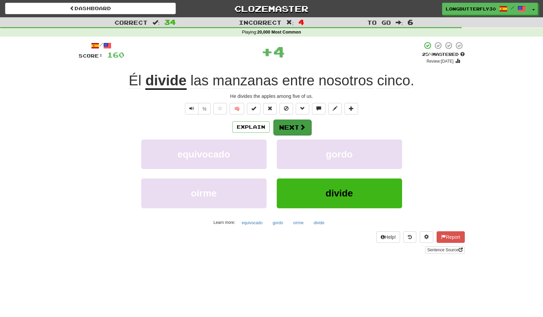
click at [305, 129] on button "Next" at bounding box center [292, 128] width 38 height 16
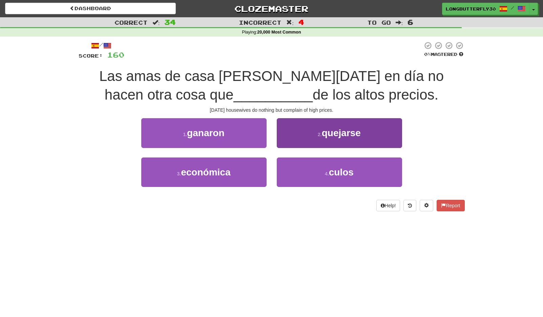
click at [302, 130] on button "2 . quejarse" at bounding box center [339, 132] width 125 height 29
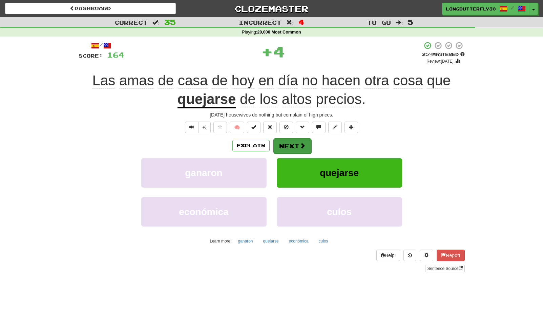
click at [290, 139] on button "Next" at bounding box center [292, 146] width 38 height 16
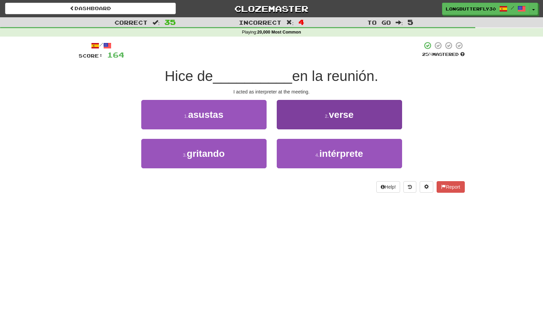
drag, startPoint x: 318, startPoint y: 159, endPoint x: 313, endPoint y: 147, distance: 12.1
click at [317, 156] on button "4 . intérprete" at bounding box center [339, 153] width 125 height 29
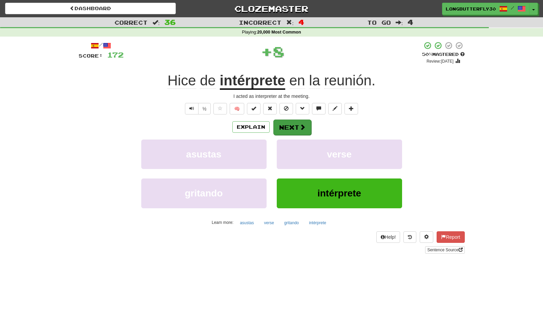
click at [303, 133] on button "Next" at bounding box center [292, 128] width 38 height 16
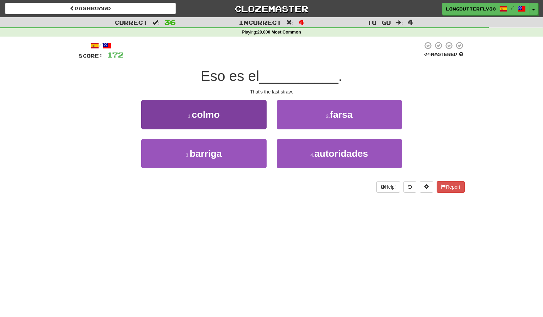
click at [251, 118] on button "1 . colmo" at bounding box center [203, 114] width 125 height 29
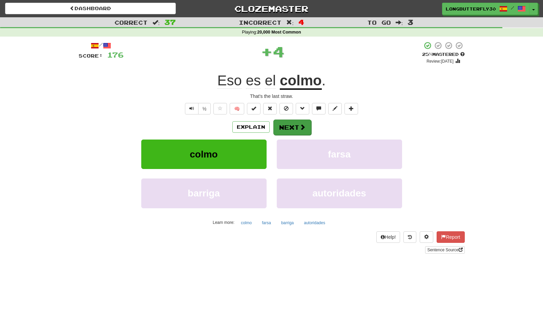
click at [293, 123] on button "Next" at bounding box center [292, 128] width 38 height 16
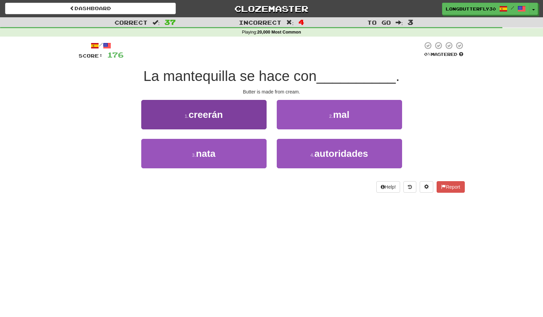
click at [244, 145] on button "3 . nata" at bounding box center [203, 153] width 125 height 29
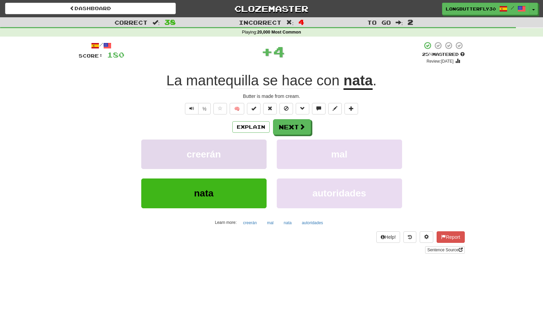
scroll to position [1, 0]
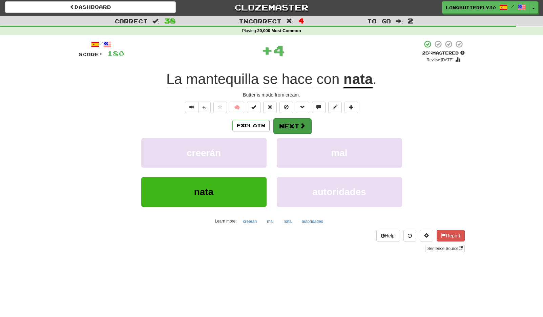
click at [288, 125] on button "Next" at bounding box center [292, 126] width 38 height 16
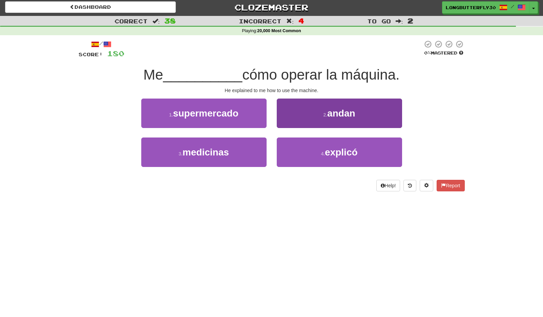
drag, startPoint x: 301, startPoint y: 149, endPoint x: 300, endPoint y: 142, distance: 7.5
click at [301, 149] on button "4 . explicó" at bounding box center [339, 152] width 125 height 29
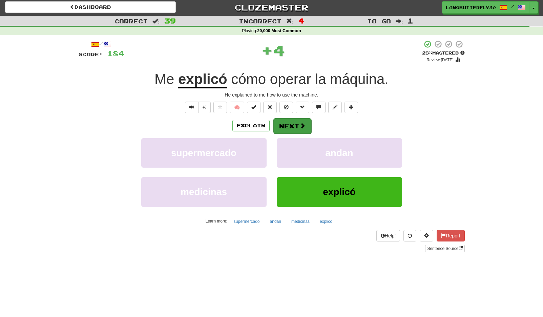
click at [289, 124] on button "Next" at bounding box center [292, 126] width 38 height 16
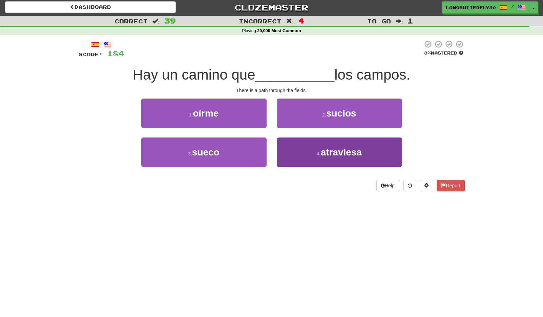
click at [295, 149] on button "4 . atraviesa" at bounding box center [339, 152] width 125 height 29
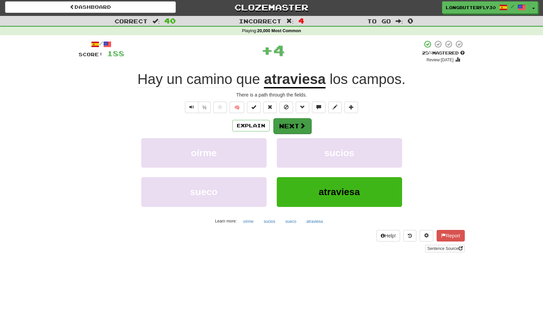
click at [284, 126] on button "Next" at bounding box center [292, 126] width 38 height 16
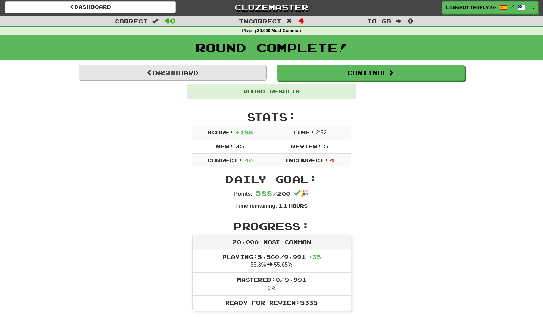
click at [203, 74] on link "Dashboard" at bounding box center [173, 73] width 188 height 16
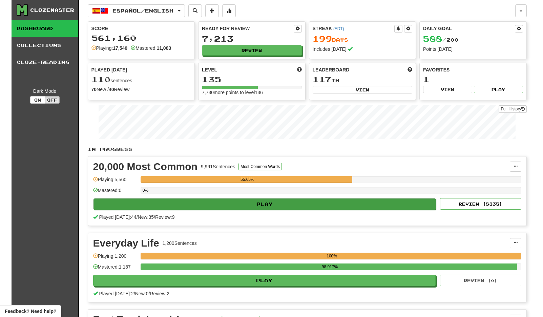
click at [279, 209] on button "Play" at bounding box center [265, 205] width 343 height 12
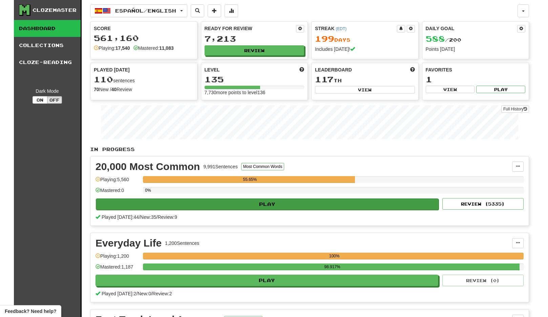
select select "**"
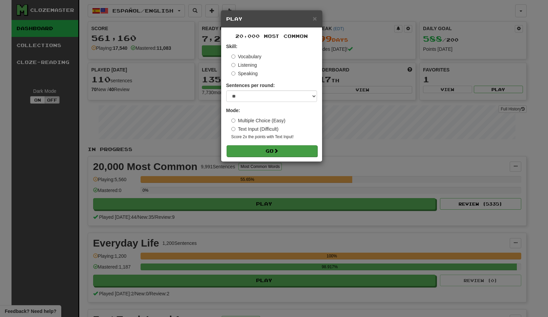
click at [283, 148] on button "Go" at bounding box center [272, 151] width 91 height 12
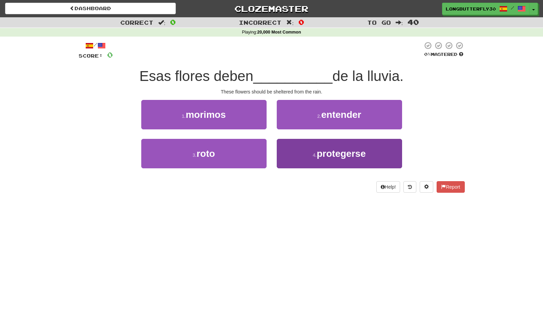
click at [324, 147] on button "4 . protegerse" at bounding box center [339, 153] width 125 height 29
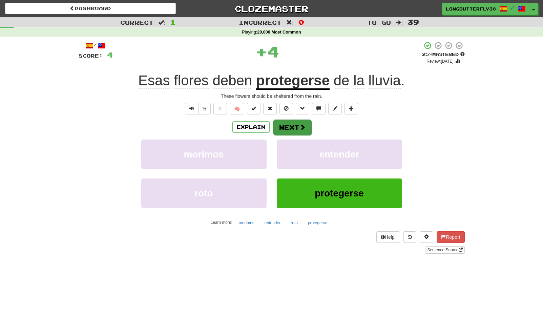
click at [298, 125] on button "Next" at bounding box center [292, 128] width 38 height 16
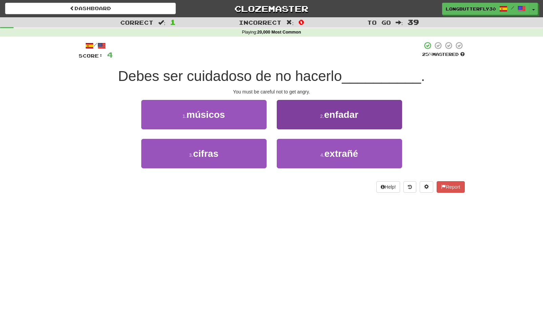
click at [320, 116] on small "2 ." at bounding box center [322, 116] width 4 height 5
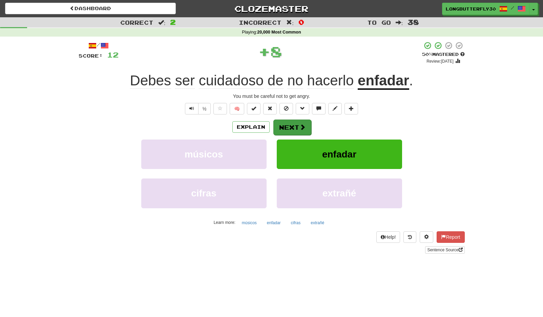
click at [296, 125] on button "Next" at bounding box center [292, 128] width 38 height 16
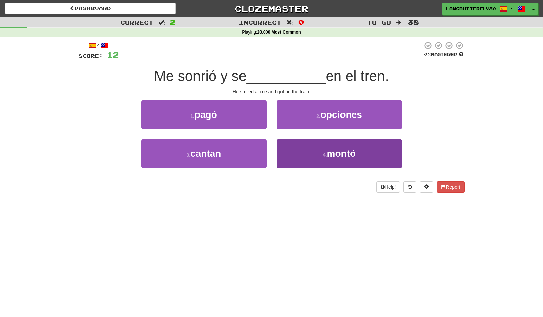
click at [310, 154] on button "4 . [GEOGRAPHIC_DATA]" at bounding box center [339, 153] width 125 height 29
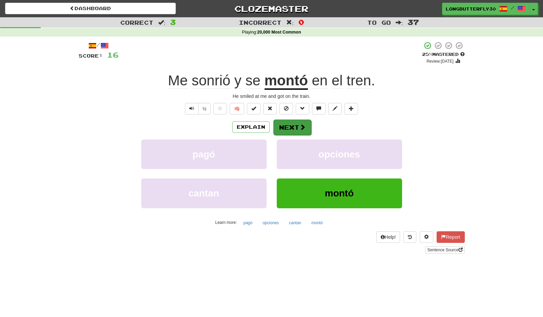
click at [300, 124] on span at bounding box center [303, 127] width 6 height 6
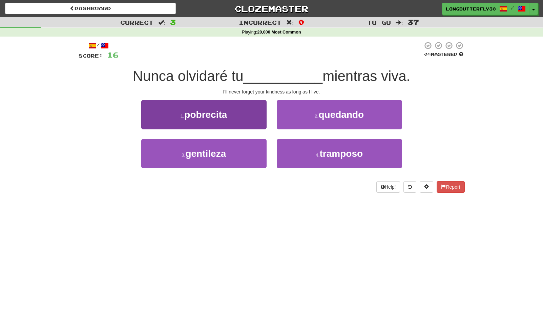
drag, startPoint x: 260, startPoint y: 147, endPoint x: 264, endPoint y: 146, distance: 4.3
click at [260, 147] on button "3 . gentileza" at bounding box center [203, 153] width 125 height 29
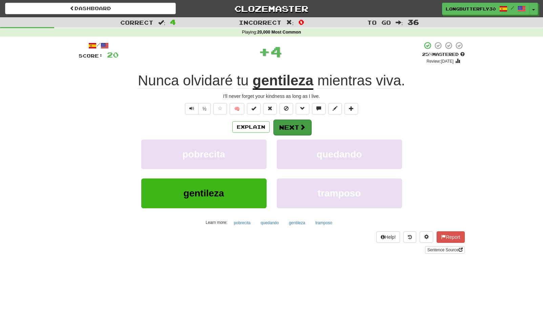
click at [301, 125] on span at bounding box center [303, 127] width 6 height 6
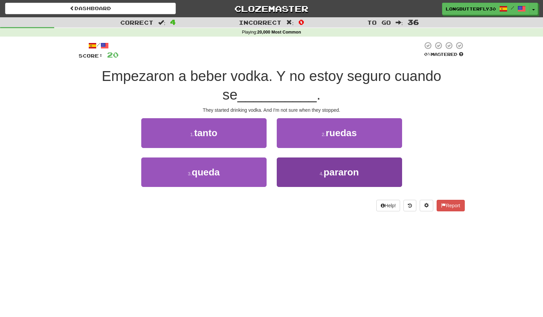
click at [307, 168] on button "4 . [GEOGRAPHIC_DATA]" at bounding box center [339, 172] width 125 height 29
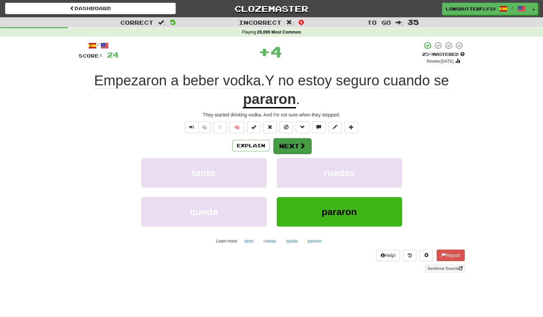
click at [290, 145] on button "Next" at bounding box center [292, 146] width 38 height 16
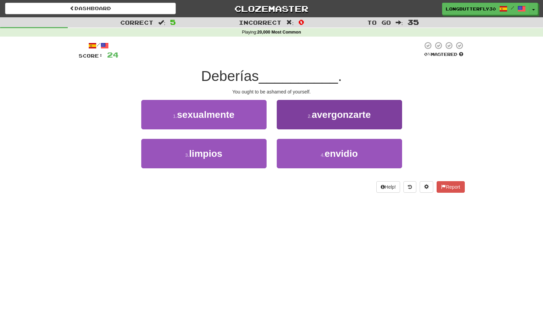
click at [316, 119] on span "avergonzarte" at bounding box center [341, 114] width 59 height 11
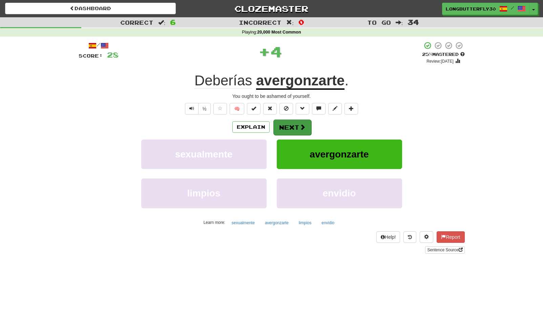
click at [293, 125] on button "Next" at bounding box center [292, 128] width 38 height 16
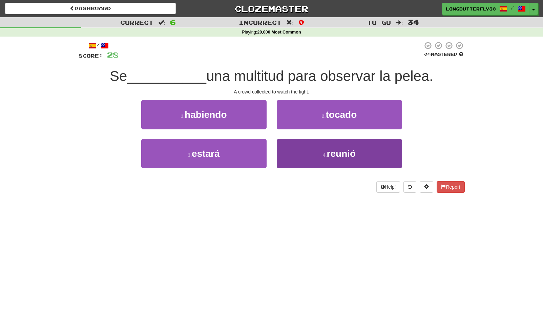
click at [329, 152] on span "reunió" at bounding box center [341, 153] width 29 height 11
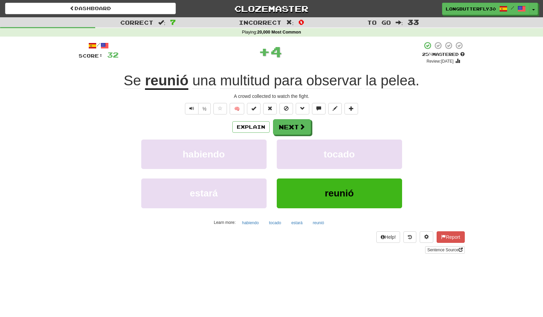
click at [291, 137] on div "Explain Next habiendo tocado estará reunió Learn more: habiendo tocado estará r…" at bounding box center [272, 173] width 386 height 109
click at [290, 127] on button "Next" at bounding box center [292, 128] width 38 height 16
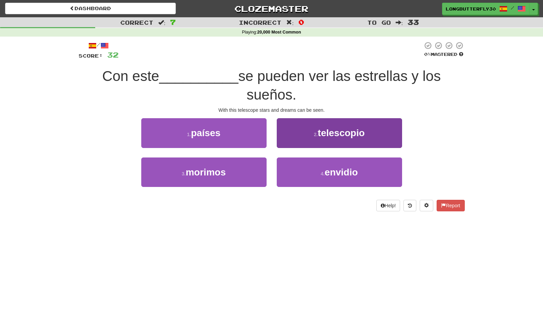
click at [309, 136] on button "2 . telescopio" at bounding box center [339, 132] width 125 height 29
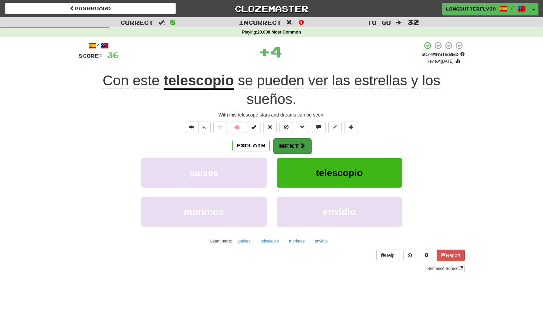
click at [290, 138] on button "Next" at bounding box center [292, 146] width 38 height 16
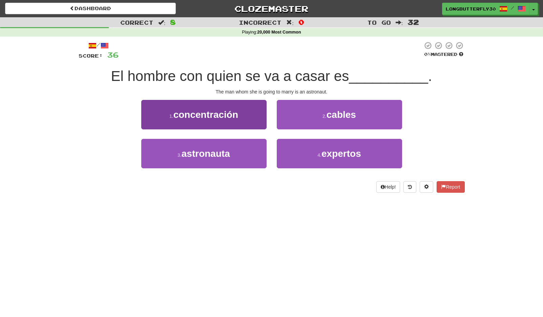
drag, startPoint x: 236, startPoint y: 147, endPoint x: 245, endPoint y: 143, distance: 9.8
click at [236, 147] on button "3 . astronauta" at bounding box center [203, 153] width 125 height 29
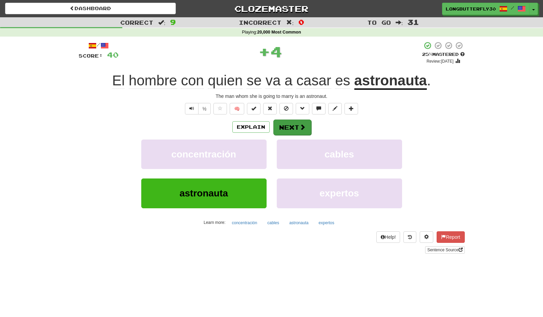
click at [284, 125] on button "Next" at bounding box center [292, 128] width 38 height 16
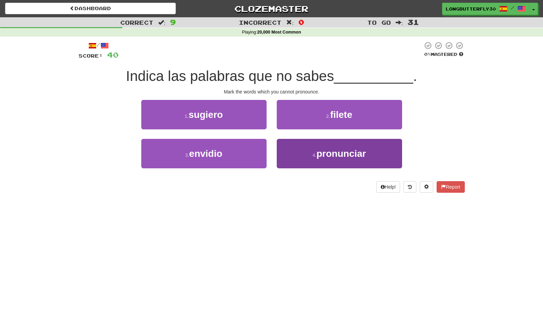
click at [327, 155] on span "pronunciar" at bounding box center [340, 153] width 49 height 11
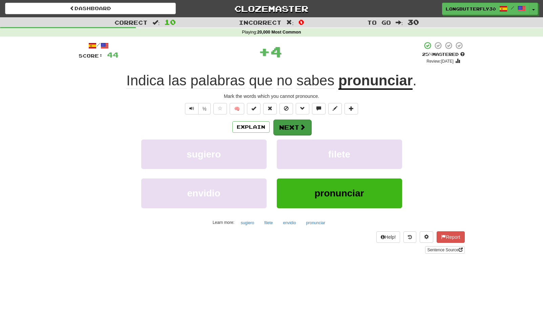
click at [305, 131] on button "Next" at bounding box center [292, 128] width 38 height 16
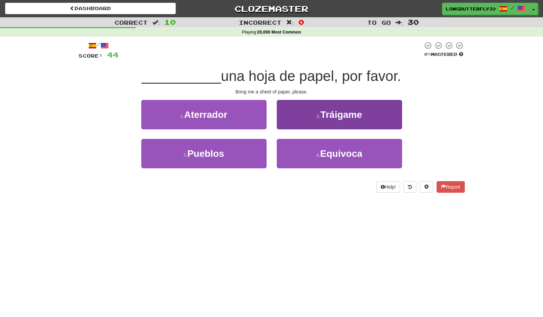
click at [302, 119] on button "2 . Tráigame" at bounding box center [339, 114] width 125 height 29
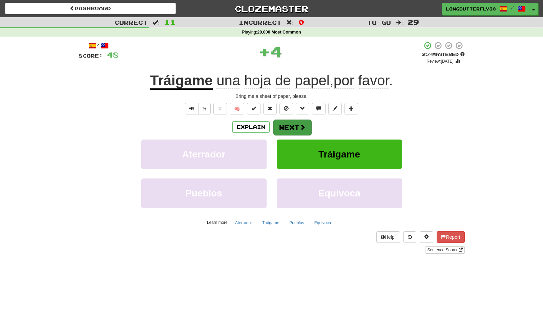
click at [286, 127] on button "Next" at bounding box center [292, 128] width 38 height 16
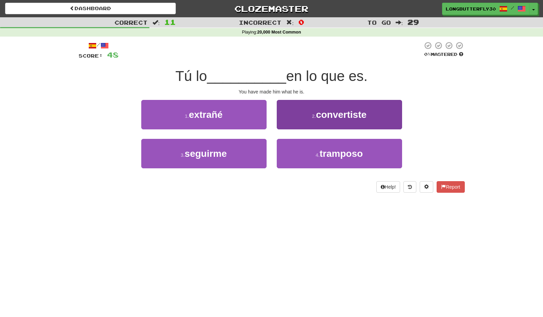
click at [307, 116] on button "2 . convertiste" at bounding box center [339, 114] width 125 height 29
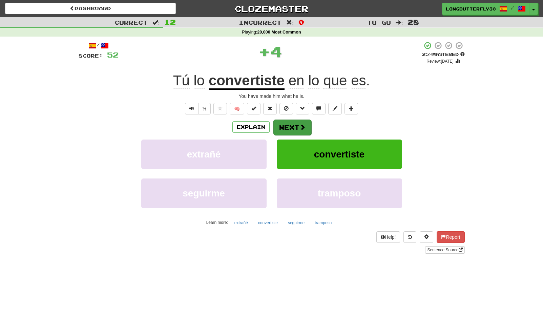
click at [287, 123] on button "Next" at bounding box center [292, 128] width 38 height 16
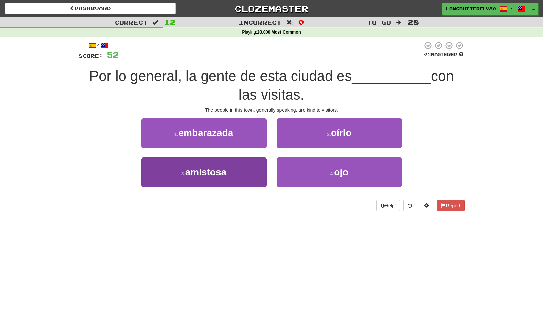
click at [240, 160] on button "3 . amistosa" at bounding box center [203, 172] width 125 height 29
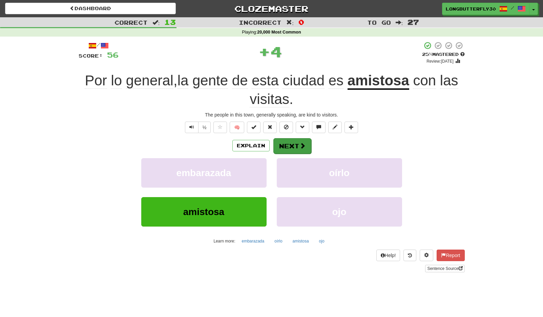
click at [280, 143] on button "Next" at bounding box center [292, 146] width 38 height 16
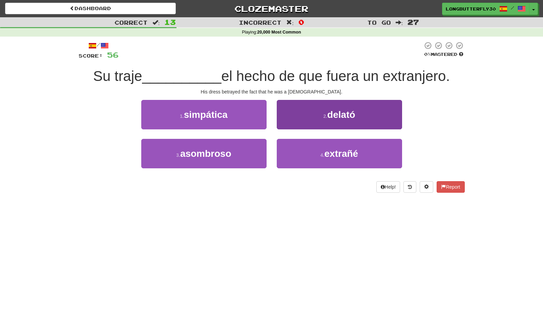
drag, startPoint x: 292, startPoint y: 152, endPoint x: 316, endPoint y: 118, distance: 42.1
click at [316, 118] on div "1 . simpática 2 . delató 3 . asombroso 4 . extrañé" at bounding box center [272, 139] width 396 height 78
click at [316, 118] on button "2 . delató" at bounding box center [339, 114] width 125 height 29
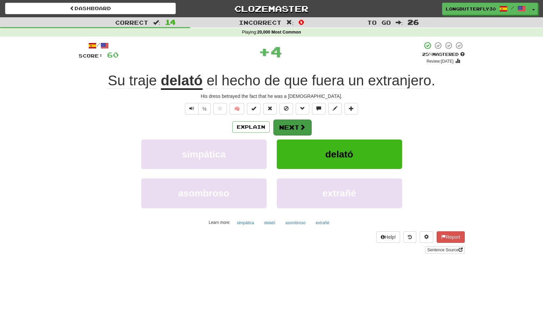
click at [286, 128] on button "Next" at bounding box center [292, 128] width 38 height 16
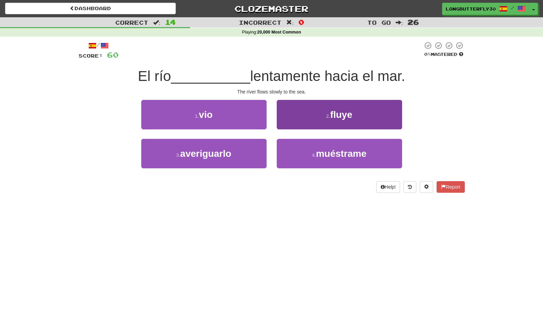
click at [307, 110] on button "2 . fluye" at bounding box center [339, 114] width 125 height 29
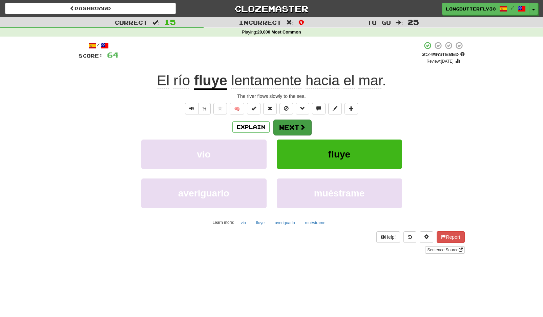
click at [296, 121] on button "Next" at bounding box center [292, 128] width 38 height 16
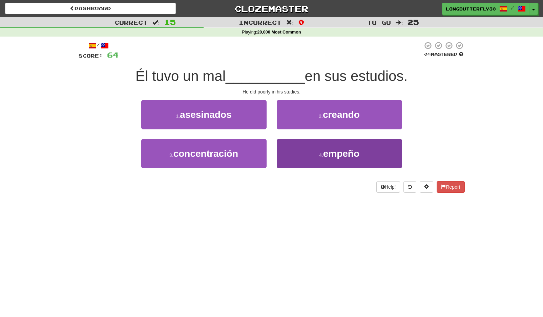
click at [334, 143] on button "4 . empeño" at bounding box center [339, 153] width 125 height 29
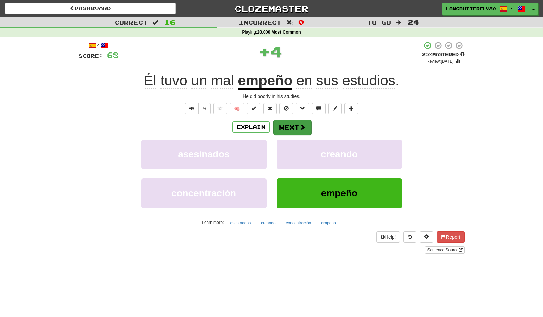
click at [302, 126] on span at bounding box center [303, 127] width 6 height 6
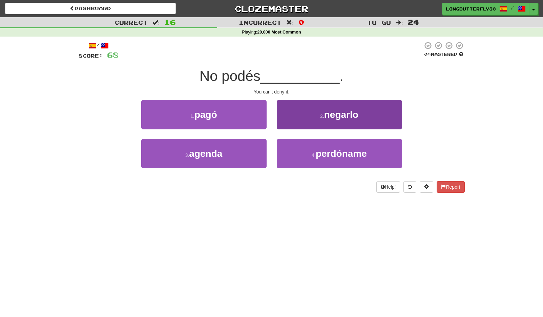
click at [323, 117] on small "2 ." at bounding box center [322, 116] width 4 height 5
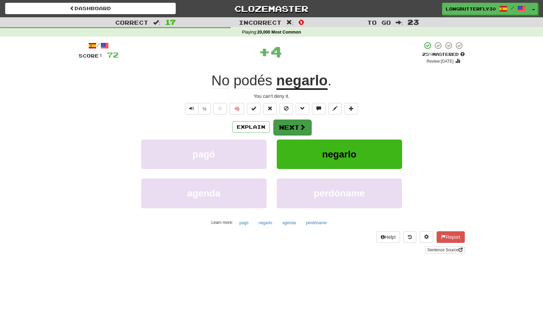
click at [295, 122] on button "Next" at bounding box center [292, 128] width 38 height 16
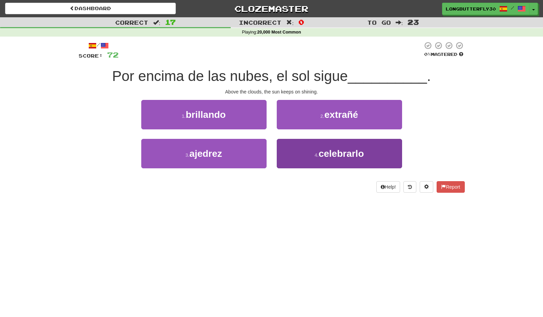
scroll to position [1, 0]
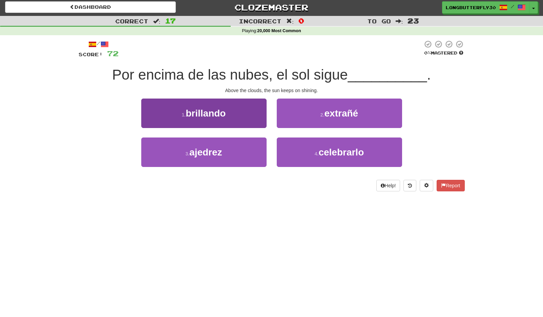
click at [231, 115] on button "1 . brillando" at bounding box center [203, 113] width 125 height 29
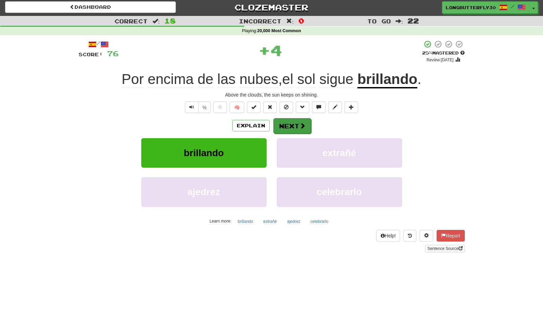
click at [293, 121] on button "Next" at bounding box center [292, 126] width 38 height 16
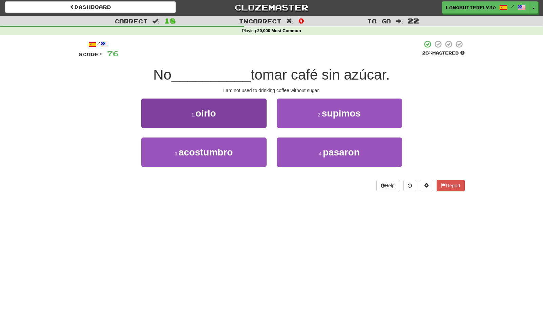
drag, startPoint x: 203, startPoint y: 150, endPoint x: 217, endPoint y: 145, distance: 15.1
click at [205, 149] on span "acostumbro" at bounding box center [206, 152] width 54 height 11
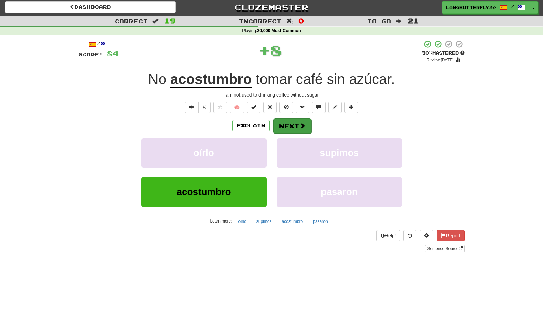
click at [287, 126] on button "Next" at bounding box center [292, 126] width 38 height 16
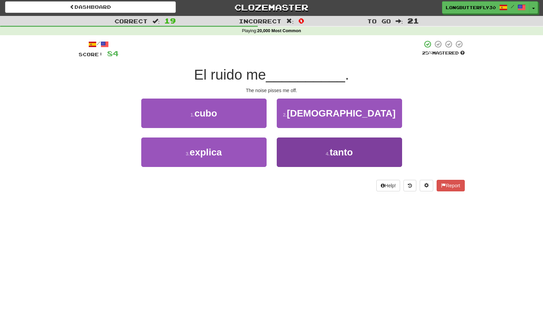
click at [309, 148] on button "4 . tanto" at bounding box center [339, 152] width 125 height 29
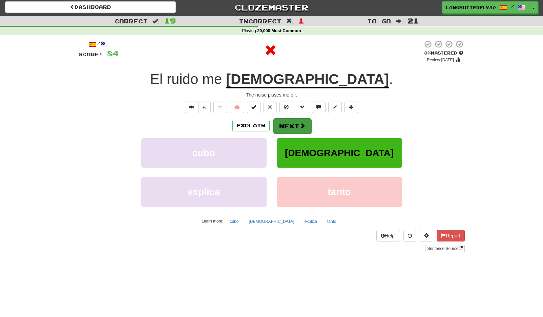
click at [303, 124] on span at bounding box center [303, 126] width 6 height 6
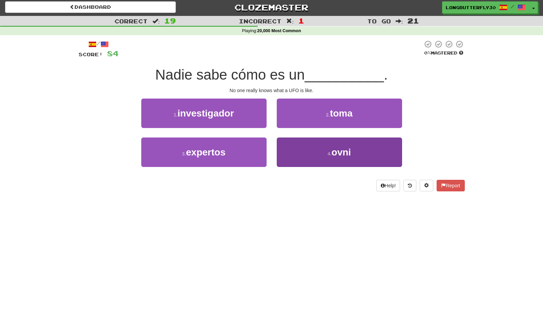
click at [299, 148] on button "4 . ovni" at bounding box center [339, 152] width 125 height 29
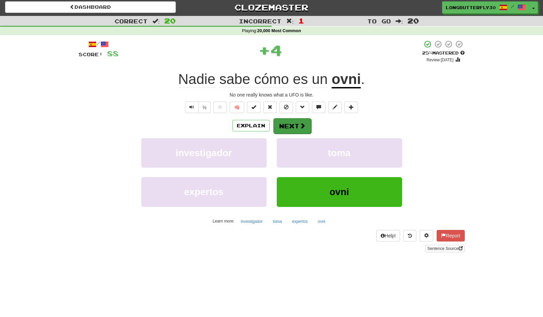
click at [300, 120] on button "Next" at bounding box center [292, 126] width 38 height 16
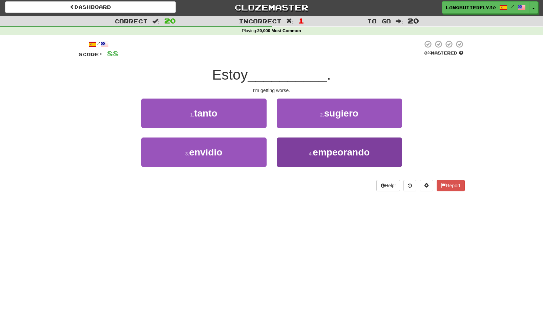
click at [325, 152] on span "empeorando" at bounding box center [341, 152] width 57 height 11
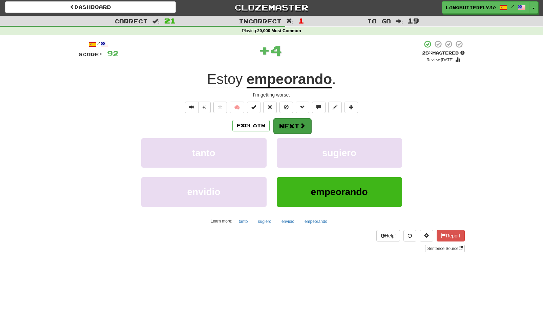
click at [290, 126] on button "Next" at bounding box center [292, 126] width 38 height 16
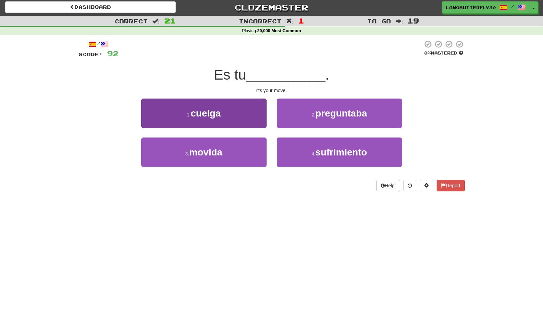
click at [242, 148] on button "3 . movida" at bounding box center [203, 152] width 125 height 29
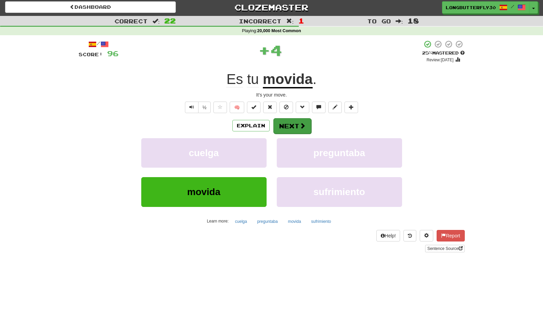
click at [302, 124] on span at bounding box center [303, 126] width 6 height 6
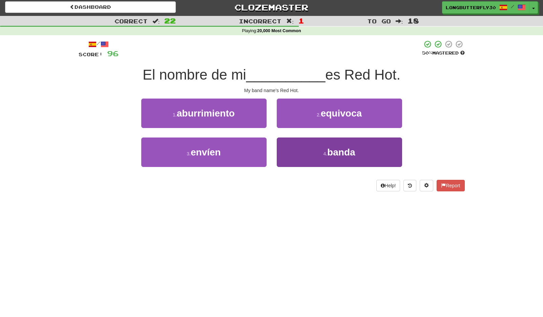
click at [338, 150] on span "banda" at bounding box center [341, 152] width 28 height 11
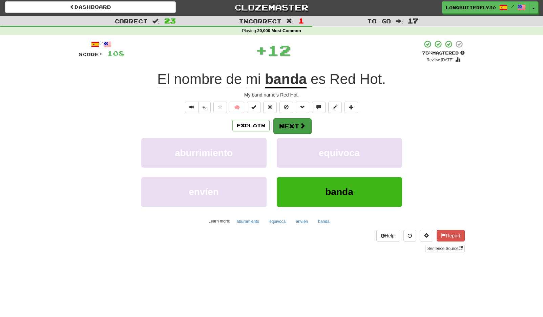
click at [303, 126] on span at bounding box center [303, 126] width 6 height 6
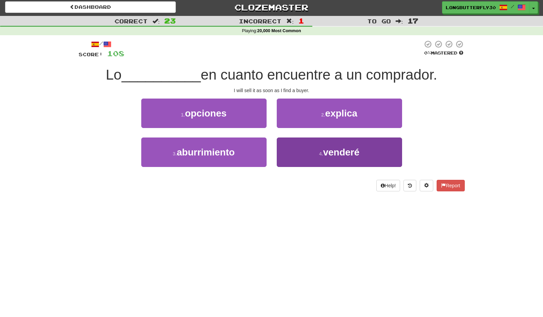
click at [340, 151] on span "venderé" at bounding box center [341, 152] width 36 height 11
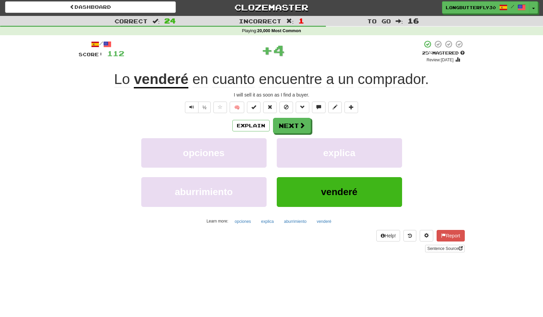
scroll to position [3, 0]
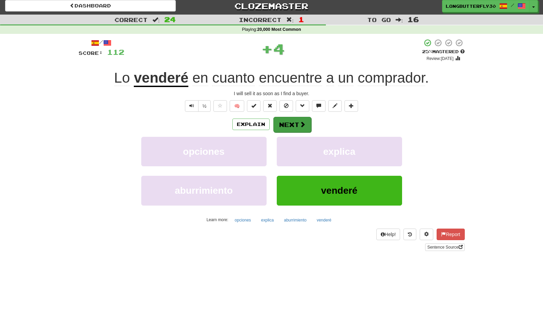
click at [292, 124] on button "Next" at bounding box center [292, 125] width 38 height 16
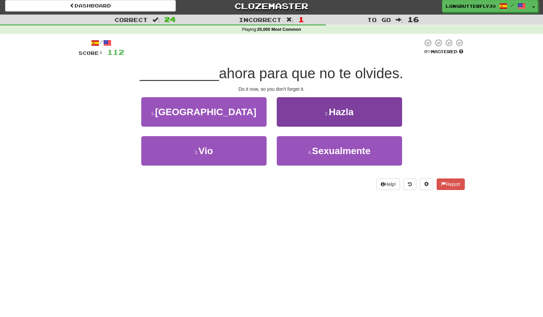
click at [323, 114] on button "2 . [GEOGRAPHIC_DATA]" at bounding box center [339, 111] width 125 height 29
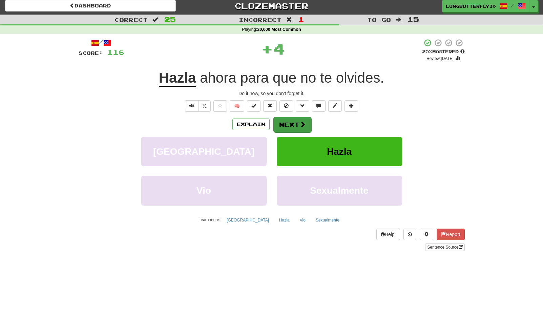
click at [296, 121] on button "Next" at bounding box center [292, 125] width 38 height 16
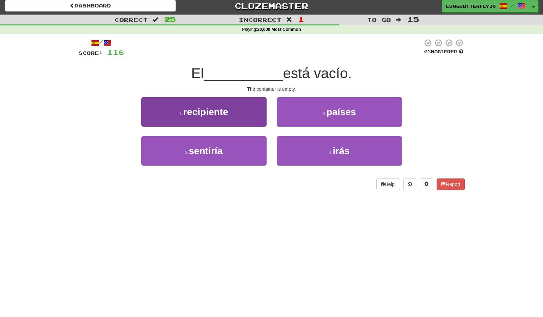
click at [251, 119] on button "1 . recipiente" at bounding box center [203, 111] width 125 height 29
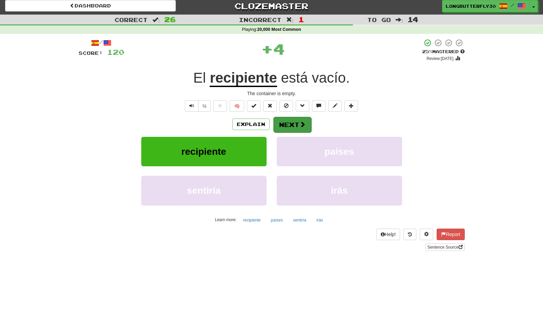
click at [300, 124] on span at bounding box center [303, 124] width 6 height 6
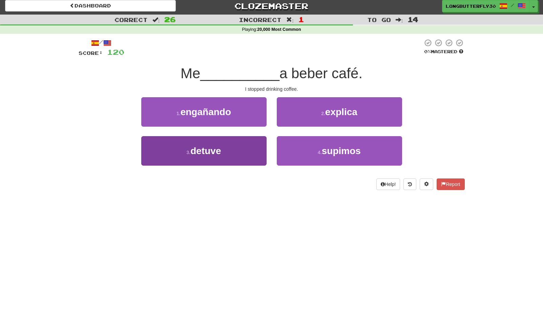
click at [246, 149] on button "3 . detuve" at bounding box center [203, 150] width 125 height 29
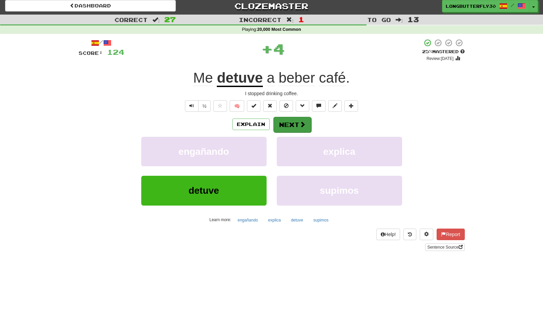
click at [305, 129] on button "Next" at bounding box center [292, 125] width 38 height 16
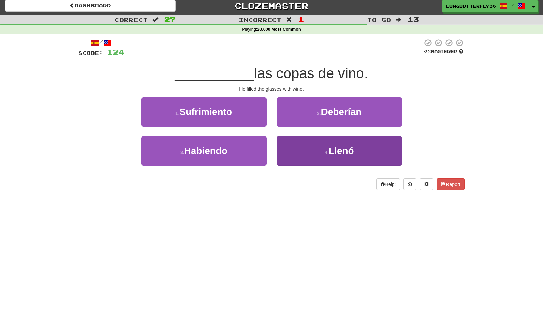
click at [312, 149] on button "4 . [GEOGRAPHIC_DATA]" at bounding box center [339, 150] width 125 height 29
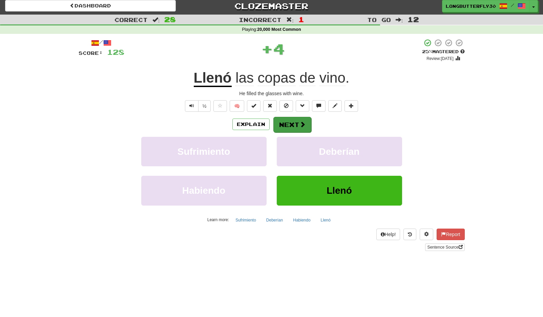
click at [301, 124] on span at bounding box center [303, 124] width 6 height 6
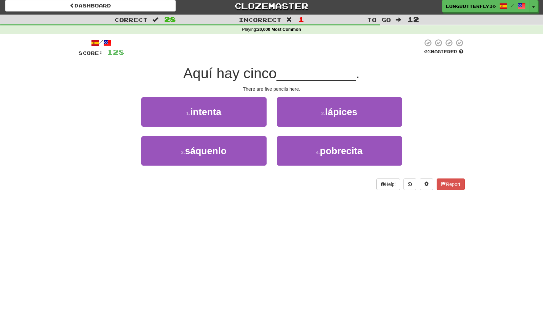
drag, startPoint x: 328, startPoint y: 113, endPoint x: 322, endPoint y: 116, distance: 6.4
click at [327, 113] on span "lápices" at bounding box center [341, 112] width 32 height 11
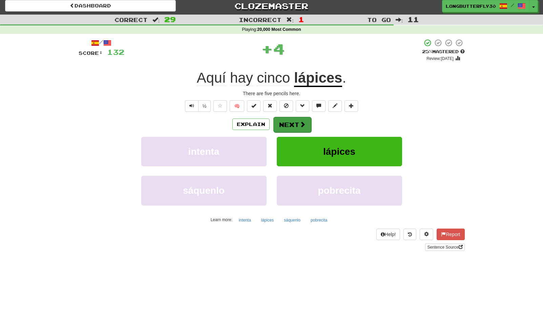
click at [289, 123] on button "Next" at bounding box center [292, 125] width 38 height 16
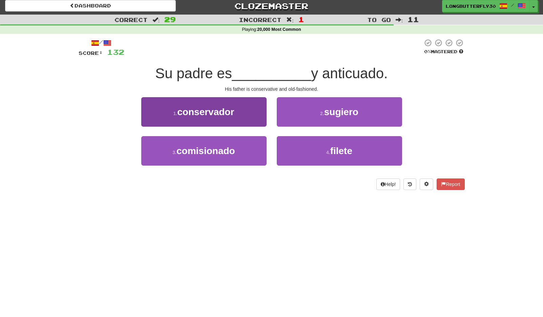
click at [246, 114] on button "1 . conservador" at bounding box center [203, 111] width 125 height 29
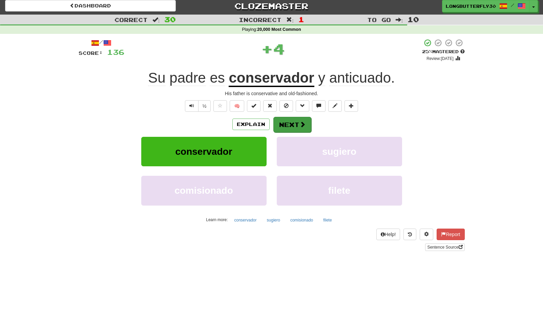
click at [300, 121] on span at bounding box center [303, 124] width 6 height 6
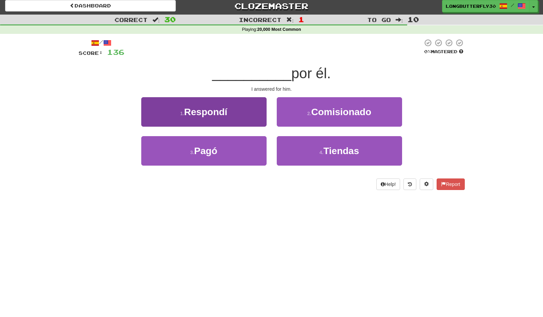
click at [253, 112] on button "1 . Respondí" at bounding box center [203, 111] width 125 height 29
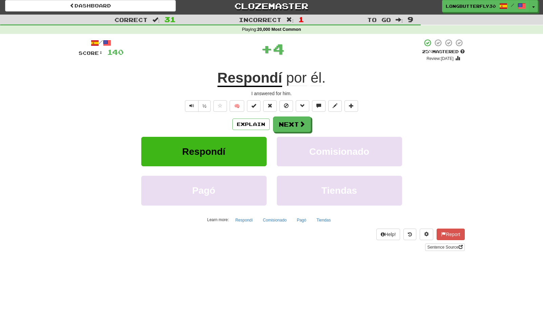
click at [296, 117] on div "Explain Next" at bounding box center [272, 125] width 386 height 16
click at [302, 121] on span at bounding box center [303, 124] width 6 height 6
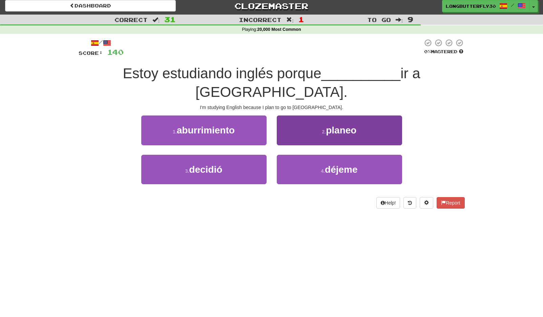
click at [317, 132] on button "2 . planeo" at bounding box center [339, 130] width 125 height 29
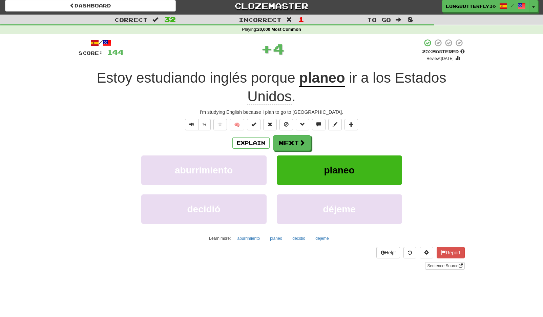
click at [290, 133] on div "/ Score: 144 + 4 25 % Mastered Review: 2025-09-20 Estoy estudiando inglés porqu…" at bounding box center [272, 154] width 386 height 231
click at [296, 145] on button "Next" at bounding box center [292, 144] width 38 height 16
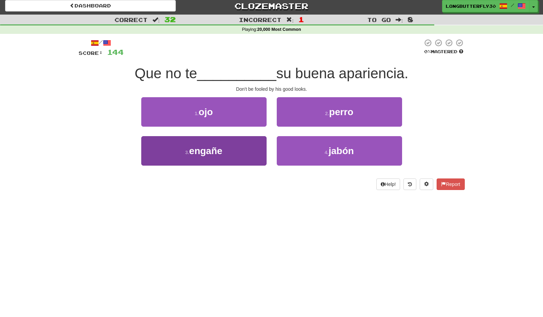
click at [257, 137] on button "3 . engañe" at bounding box center [203, 150] width 125 height 29
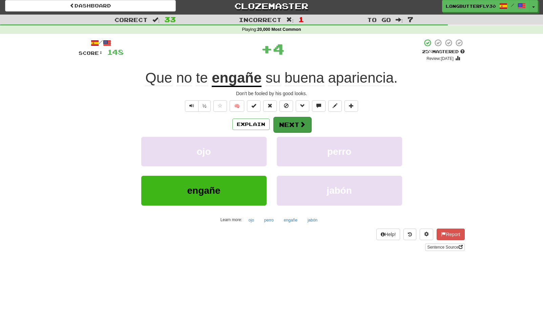
click at [284, 122] on button "Next" at bounding box center [292, 125] width 38 height 16
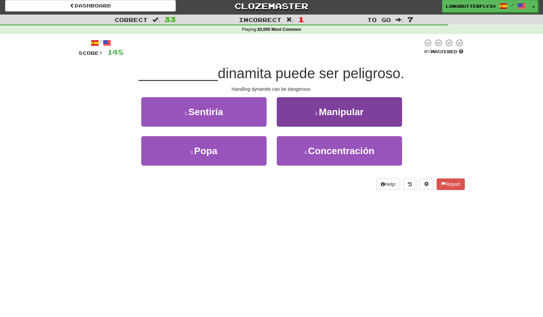
click at [326, 114] on span "Manipular" at bounding box center [341, 112] width 45 height 11
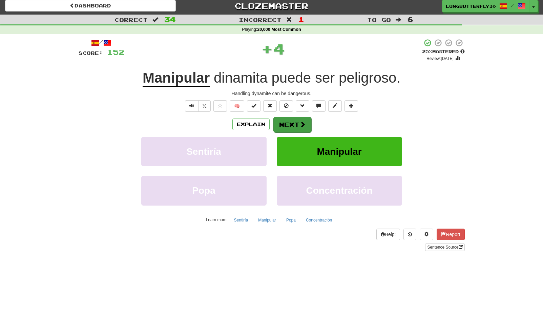
click at [295, 121] on button "Next" at bounding box center [292, 125] width 38 height 16
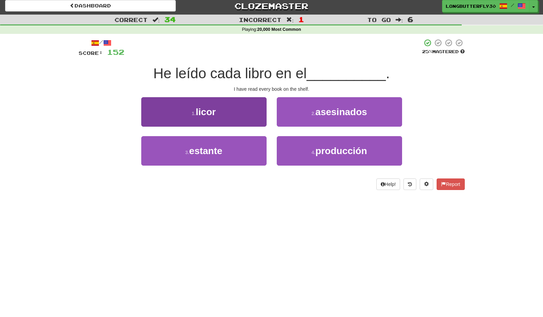
drag, startPoint x: 238, startPoint y: 147, endPoint x: 242, endPoint y: 146, distance: 3.8
click at [239, 147] on button "3 . estante" at bounding box center [203, 150] width 125 height 29
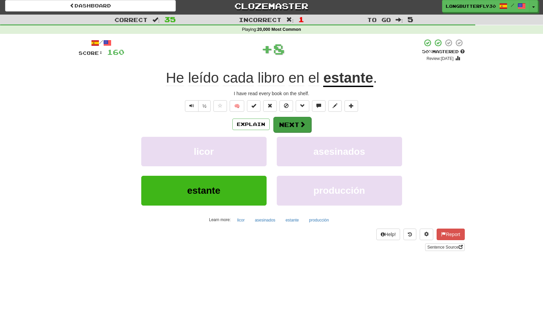
click at [294, 121] on button "Next" at bounding box center [292, 125] width 38 height 16
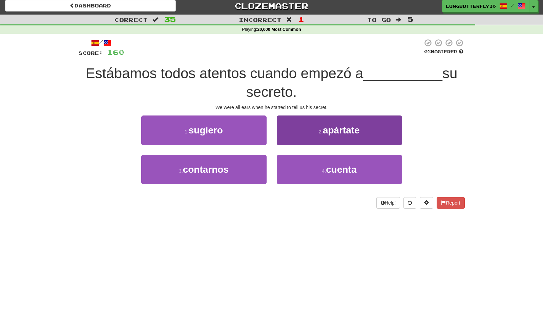
click at [315, 165] on button "4 . cuenta" at bounding box center [339, 169] width 125 height 29
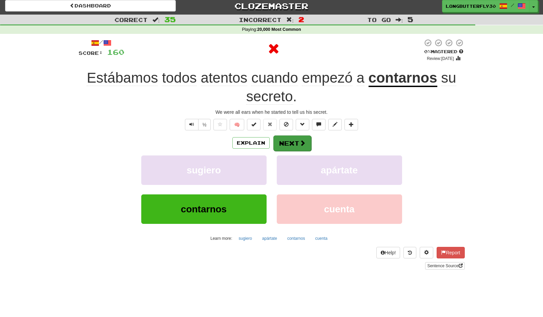
click at [297, 140] on button "Next" at bounding box center [292, 144] width 38 height 16
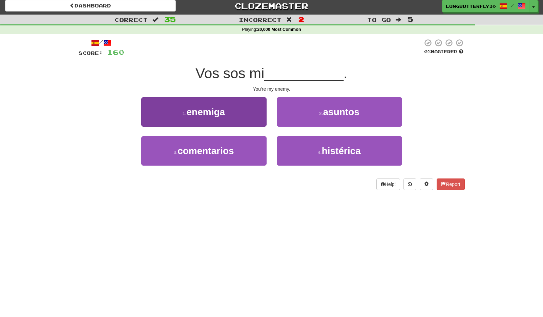
click at [243, 115] on button "1 . enemiga" at bounding box center [203, 111] width 125 height 29
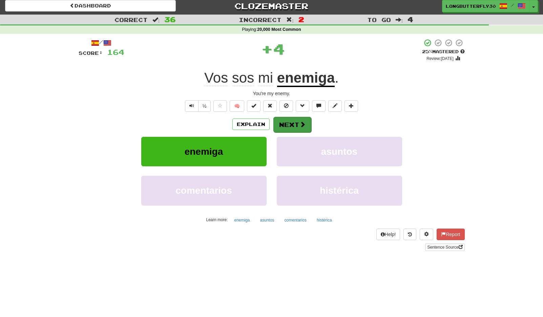
click at [294, 122] on button "Next" at bounding box center [292, 125] width 38 height 16
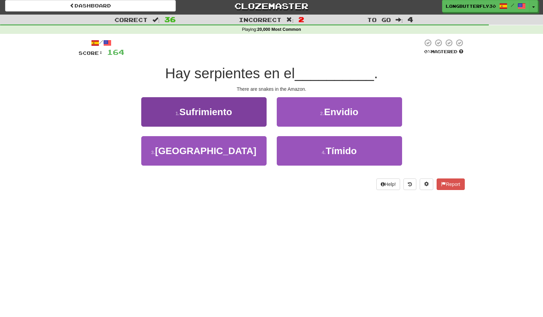
click at [261, 149] on button "3 . Amazonas" at bounding box center [203, 150] width 125 height 29
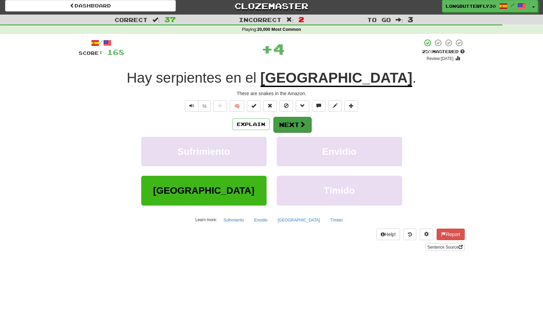
click at [294, 120] on button "Next" at bounding box center [292, 125] width 38 height 16
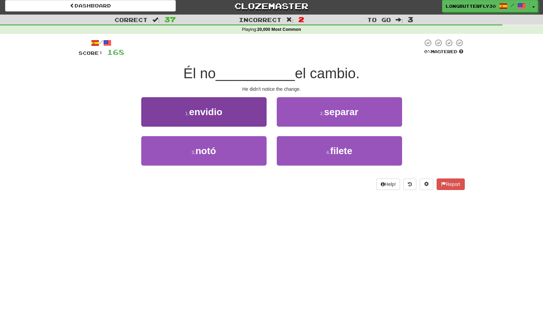
drag, startPoint x: 237, startPoint y: 149, endPoint x: 246, endPoint y: 145, distance: 9.9
click at [238, 148] on button "3 . notó" at bounding box center [203, 150] width 125 height 29
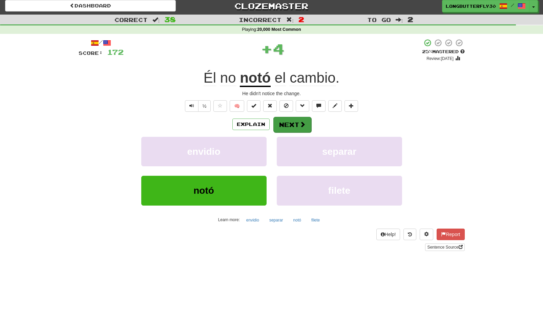
click at [285, 130] on button "Next" at bounding box center [292, 125] width 38 height 16
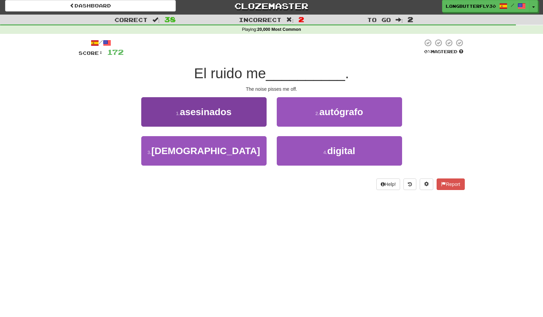
drag, startPoint x: 242, startPoint y: 146, endPoint x: 261, endPoint y: 141, distance: 19.6
click at [243, 146] on button "3 . jode" at bounding box center [203, 150] width 125 height 29
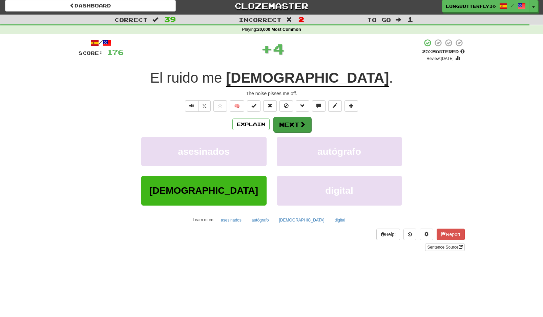
click at [289, 123] on button "Next" at bounding box center [292, 125] width 38 height 16
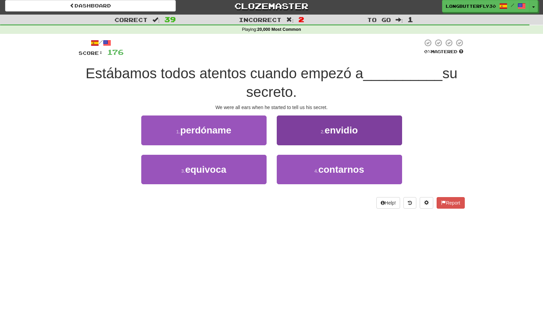
click at [294, 161] on button "4 . contarnos" at bounding box center [339, 169] width 125 height 29
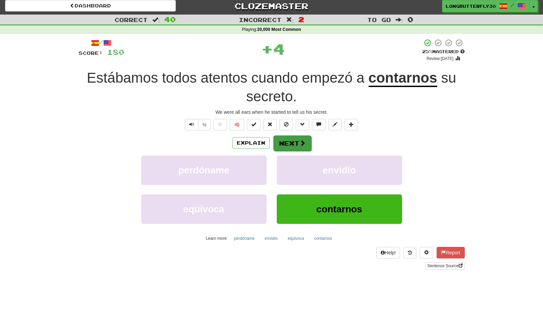
click at [295, 137] on button "Next" at bounding box center [292, 144] width 38 height 16
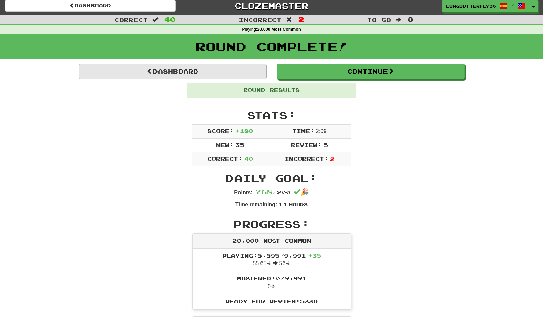
click at [250, 77] on link "Dashboard" at bounding box center [173, 72] width 188 height 16
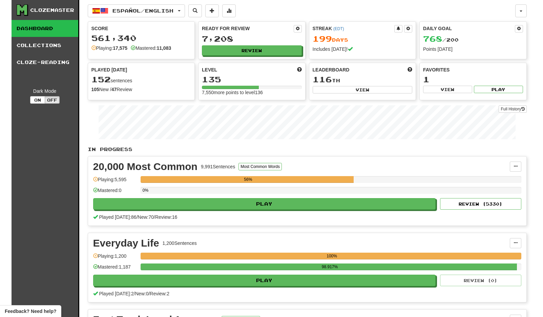
scroll to position [1, 0]
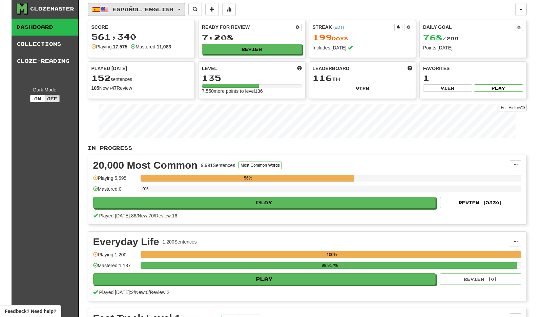
click at [173, 14] on button "Español / English" at bounding box center [136, 9] width 97 height 13
